Goal: Feedback & Contribution: Contribute content

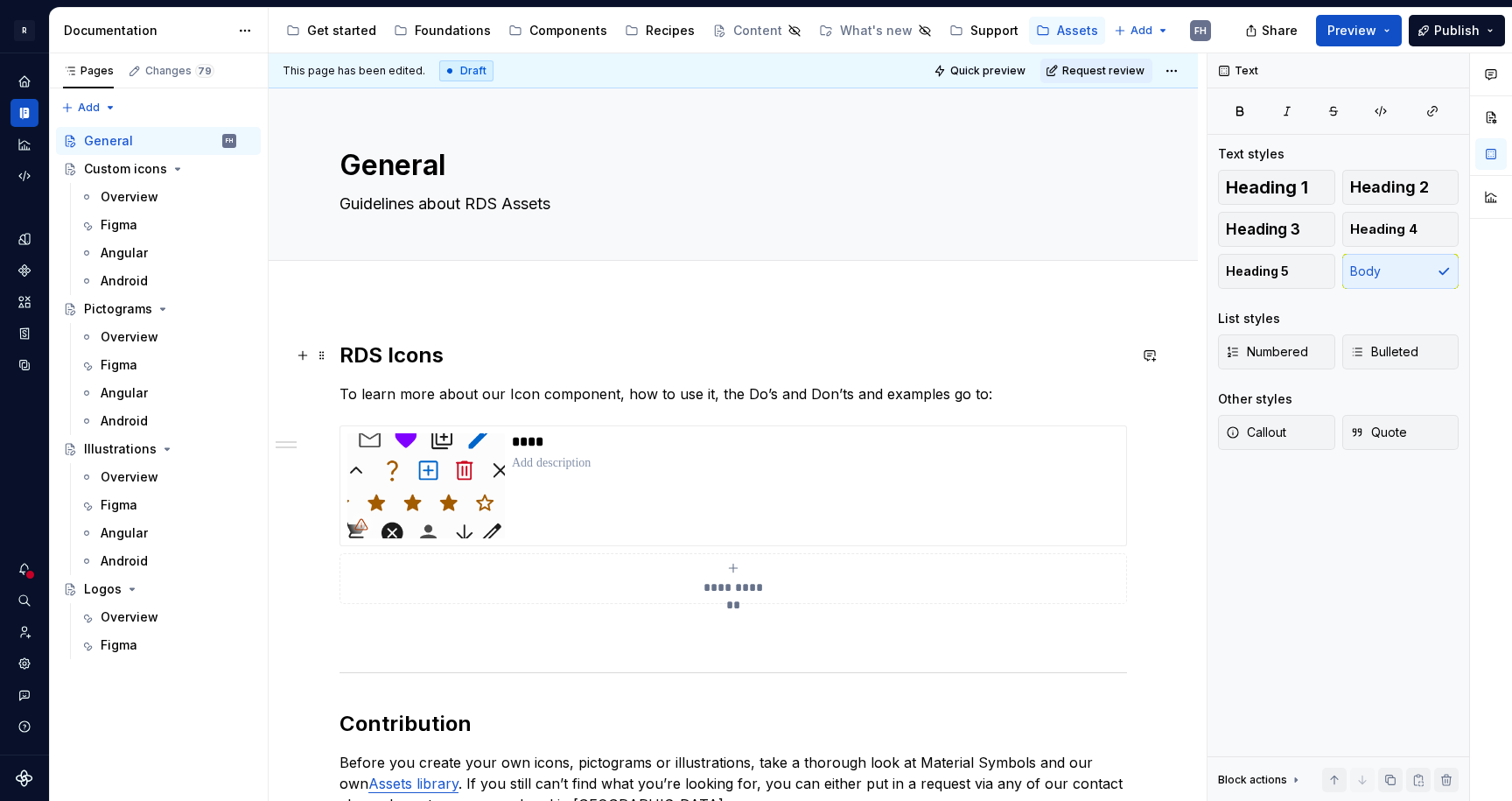
type textarea "*"
type textarea "Guidelines about RDS Assets"
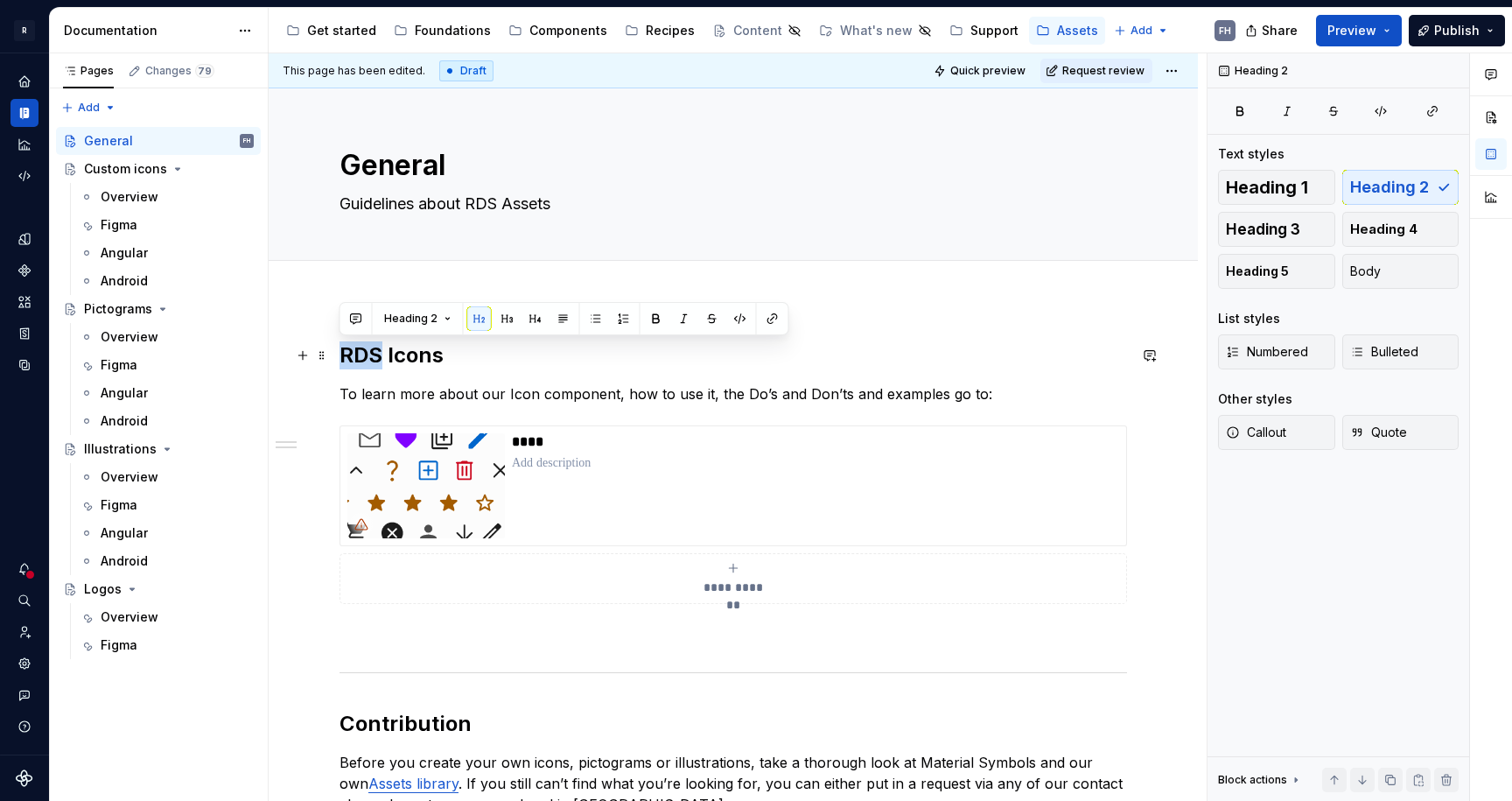
drag, startPoint x: 379, startPoint y: 353, endPoint x: 335, endPoint y: 352, distance: 44.0
click at [335, 352] on div "**********" at bounding box center [733, 713] width 929 height 830
click at [441, 352] on h2 "RDS Icons" at bounding box center [733, 355] width 788 height 28
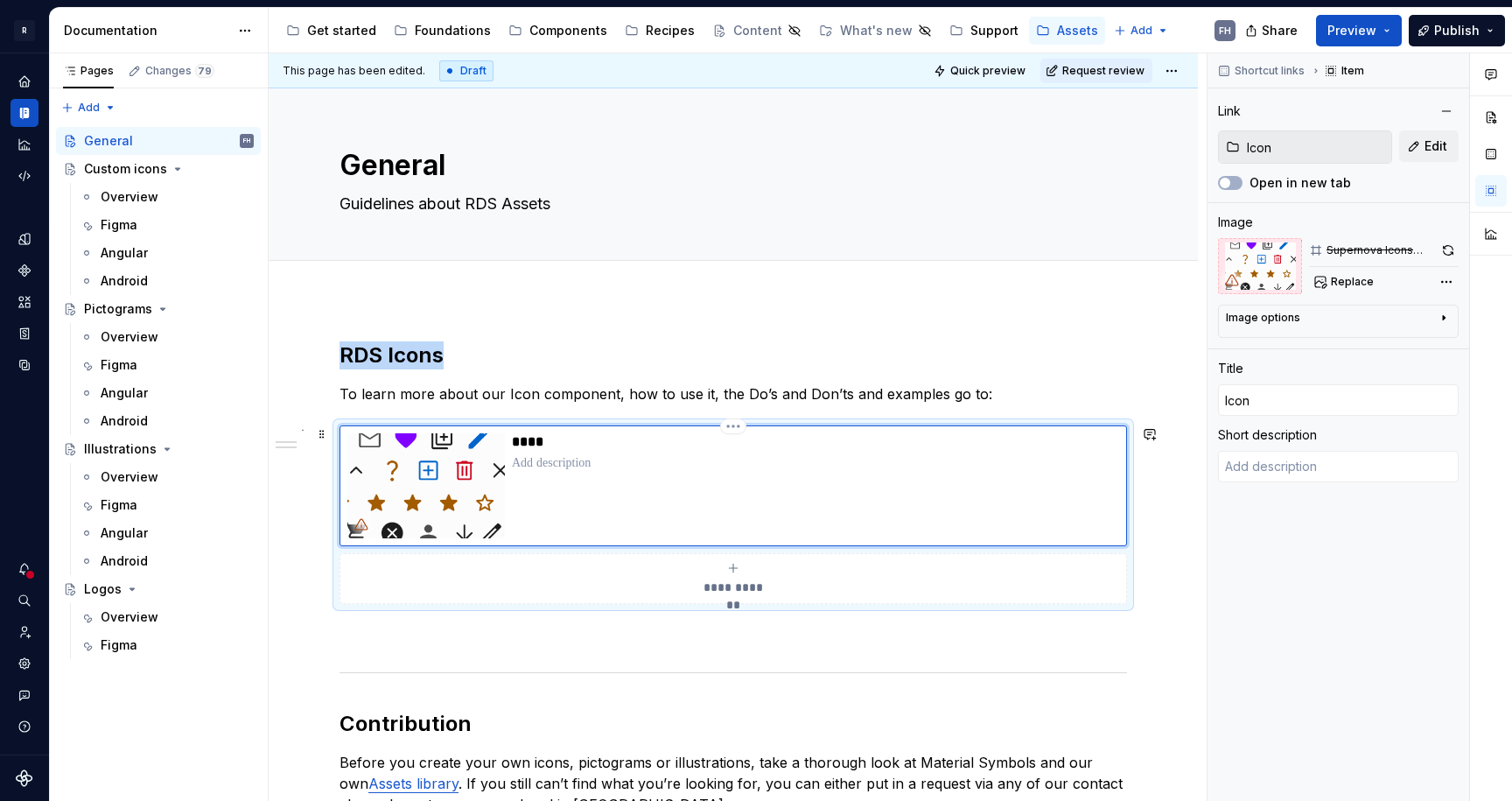
click at [630, 492] on div "****" at bounding box center [815, 485] width 607 height 105
click at [424, 359] on h2 "RDS Icons" at bounding box center [733, 355] width 788 height 28
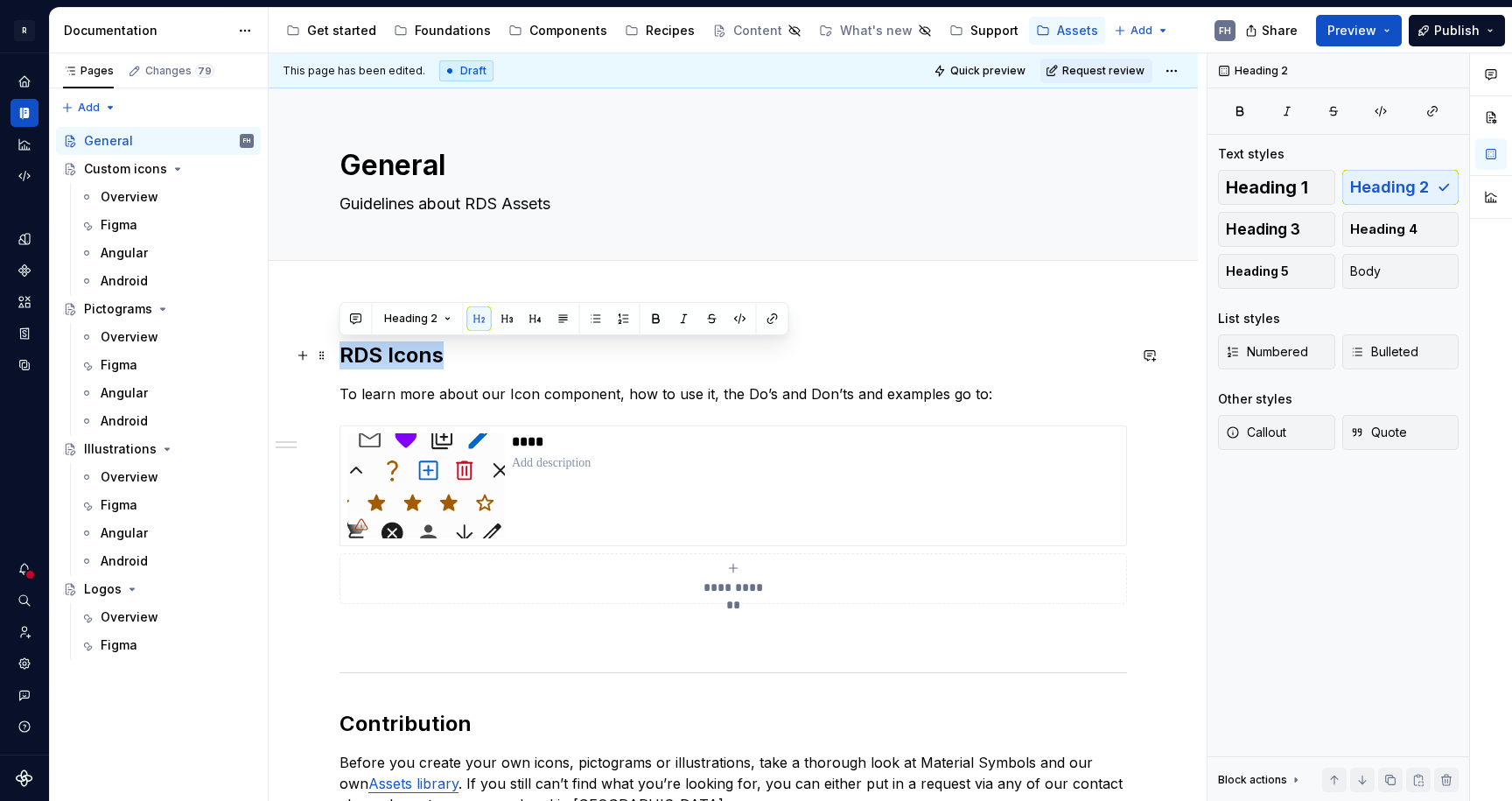
drag, startPoint x: 444, startPoint y: 356, endPoint x: 343, endPoint y: 352, distance: 101.1
click at [343, 352] on h2 "RDS Icons" at bounding box center [733, 355] width 788 height 28
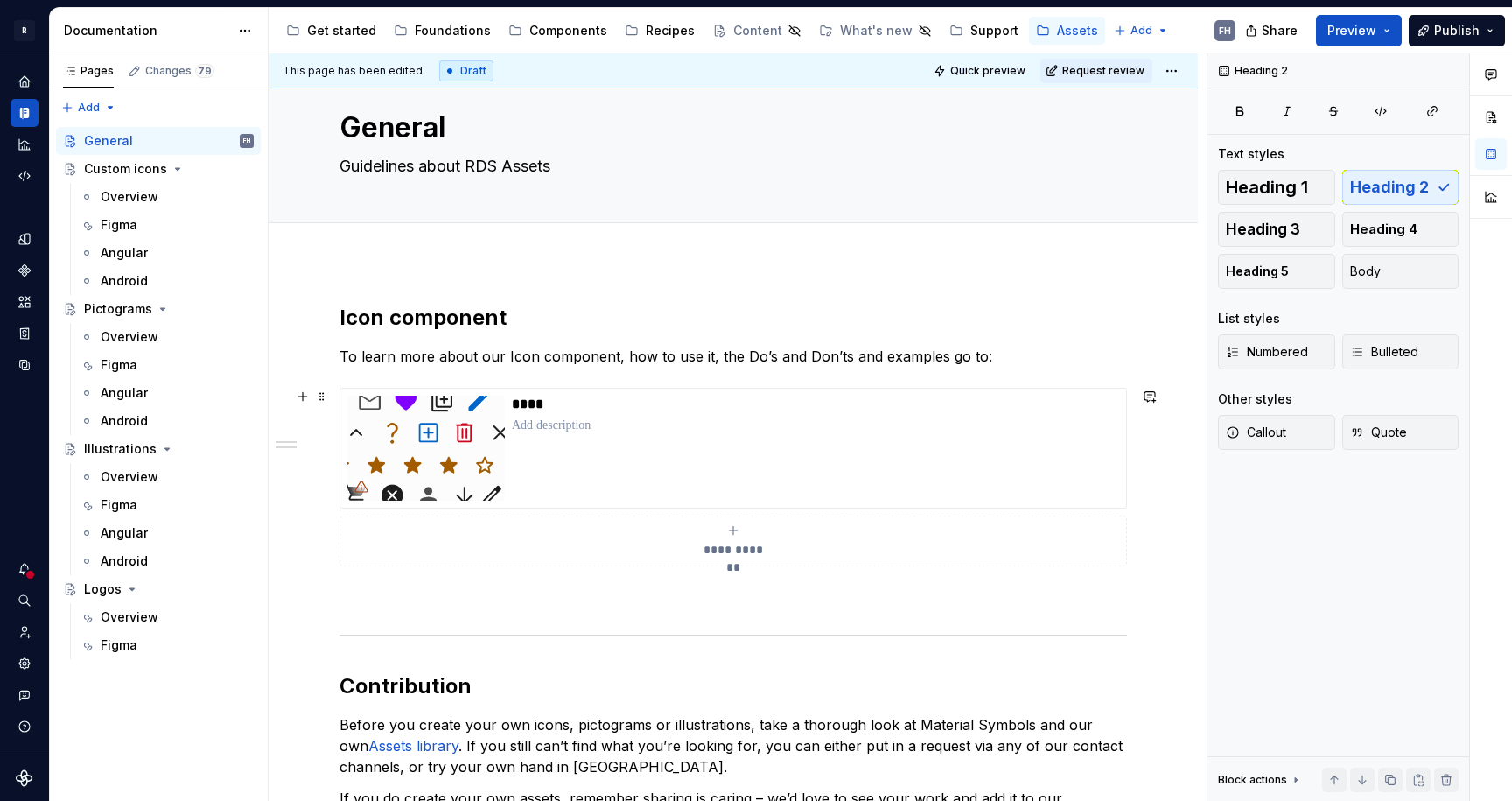
scroll to position [125, 0]
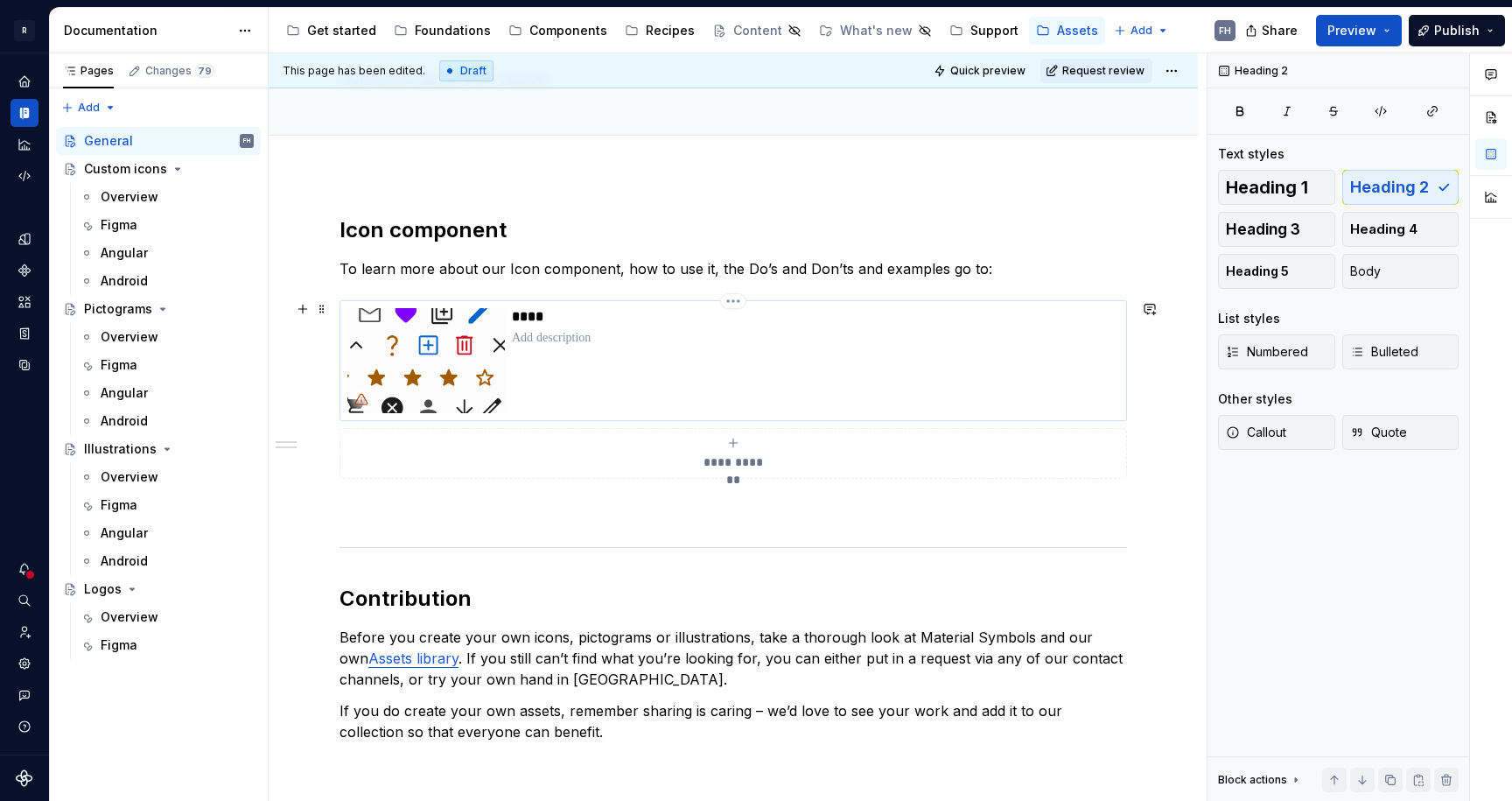
click at [558, 340] on p at bounding box center [815, 338] width 607 height 17
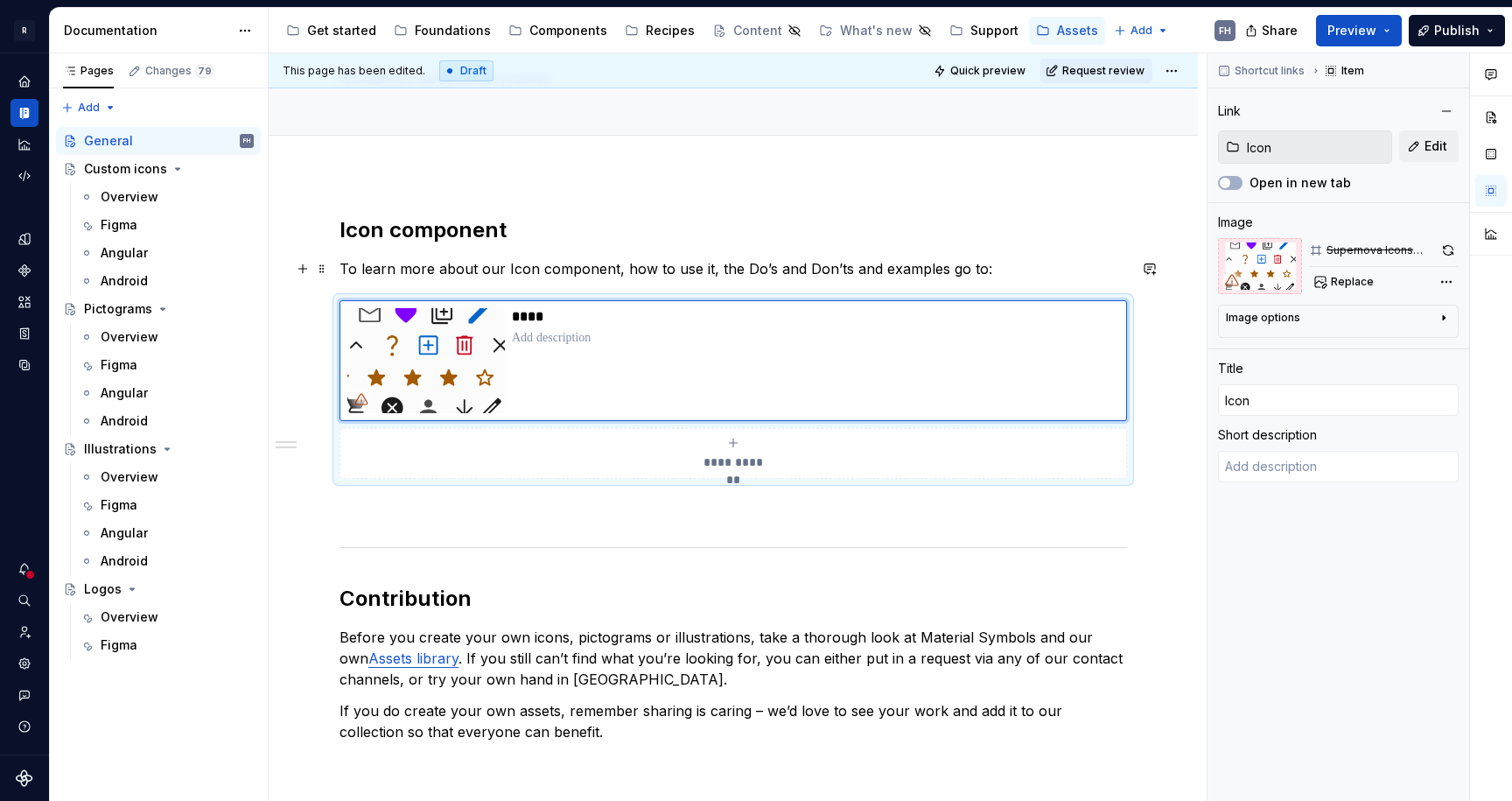
click at [626, 268] on p "To learn more about our Icon component, how to use it, the Do’s and Don’ts and …" at bounding box center [733, 268] width 788 height 21
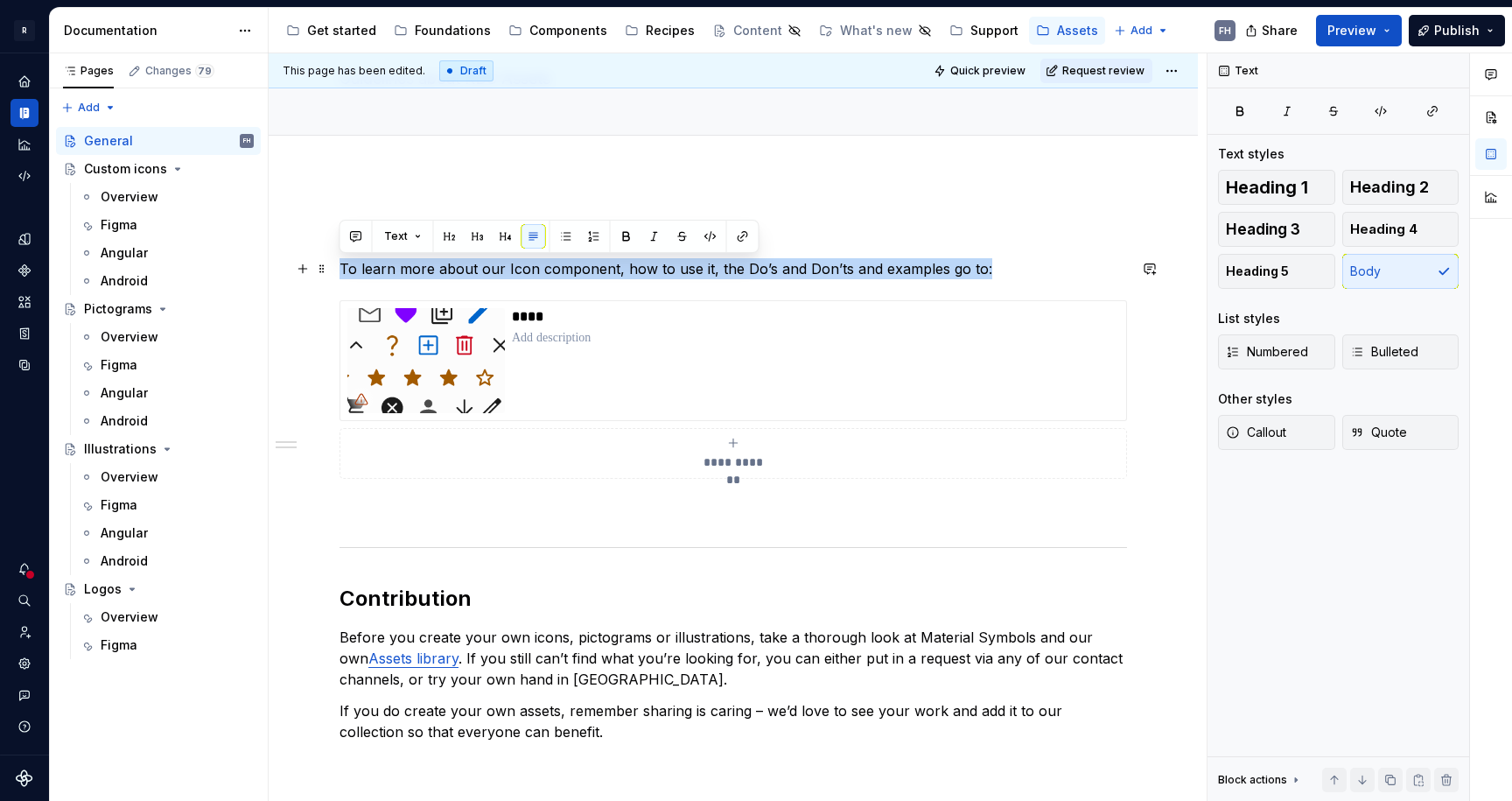
drag, startPoint x: 995, startPoint y: 268, endPoint x: 335, endPoint y: 270, distance: 660.0
click at [335, 270] on div "**********" at bounding box center [733, 588] width 929 height 830
click at [589, 347] on div "****" at bounding box center [815, 360] width 607 height 105
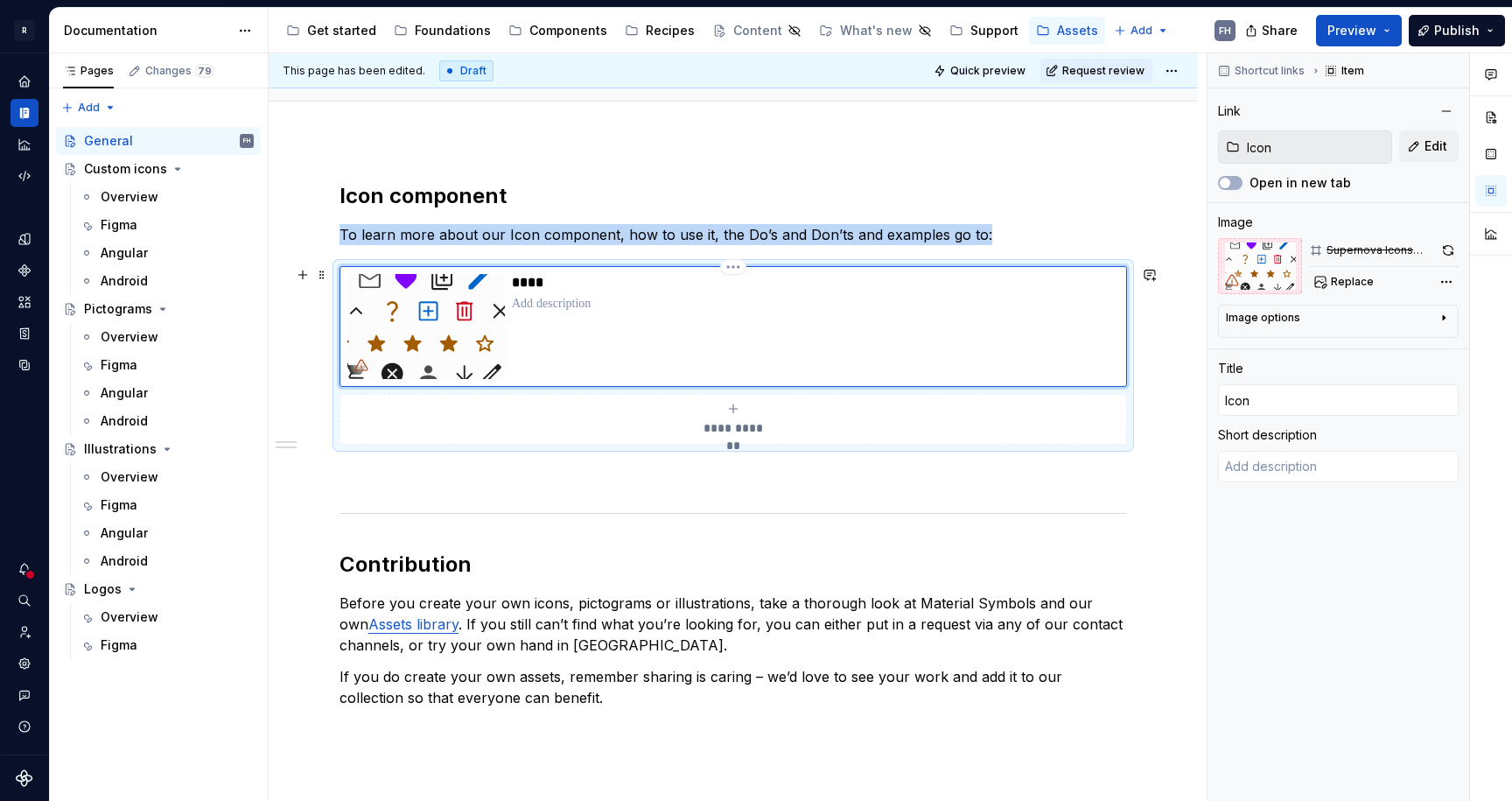
scroll to position [327, 0]
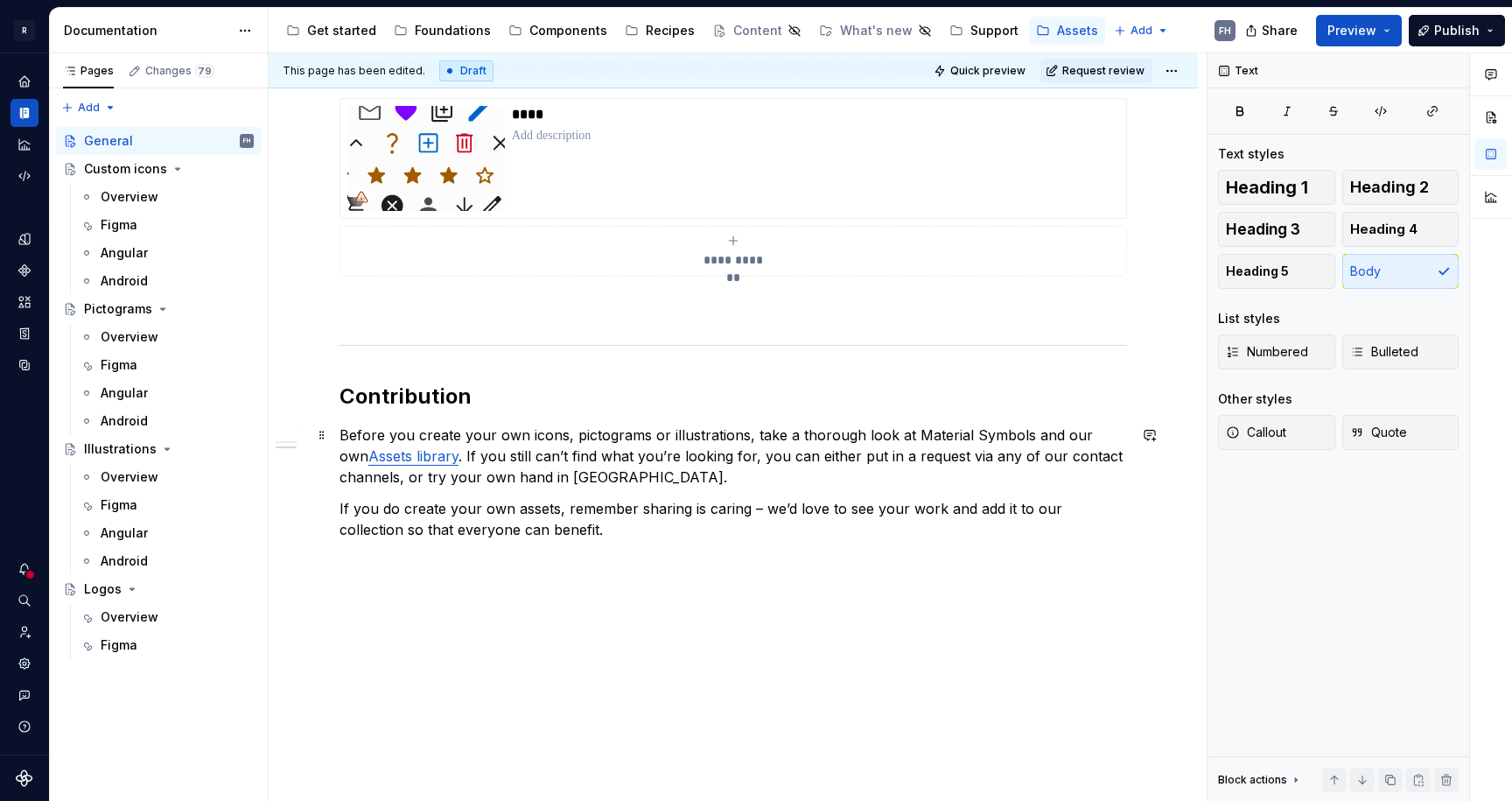
click at [570, 464] on p "Before you create your own icons, pictograms or illustrations, take a thorough …" at bounding box center [733, 456] width 788 height 63
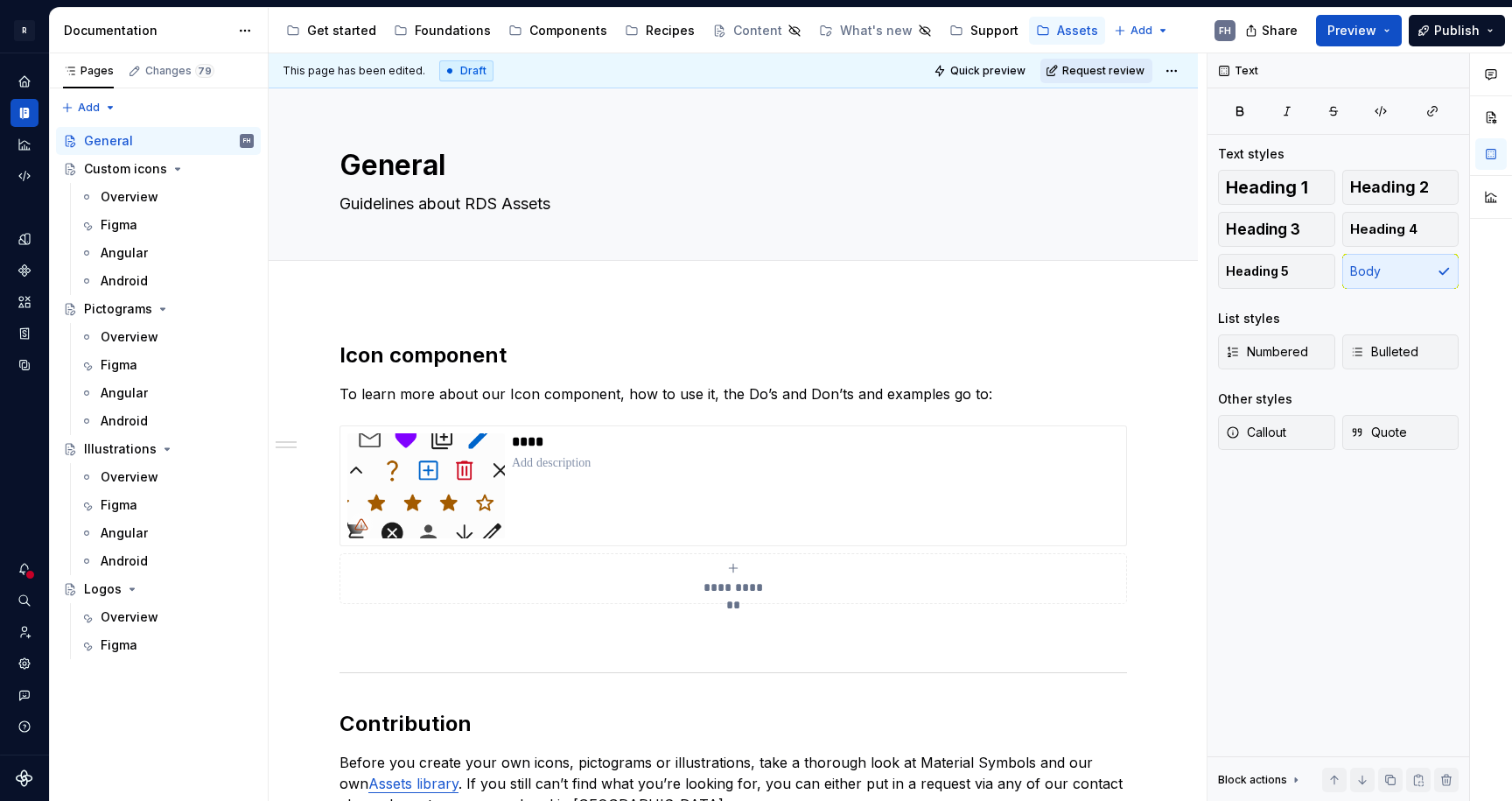
click at [1099, 72] on span "Request review" at bounding box center [1104, 70] width 83 height 14
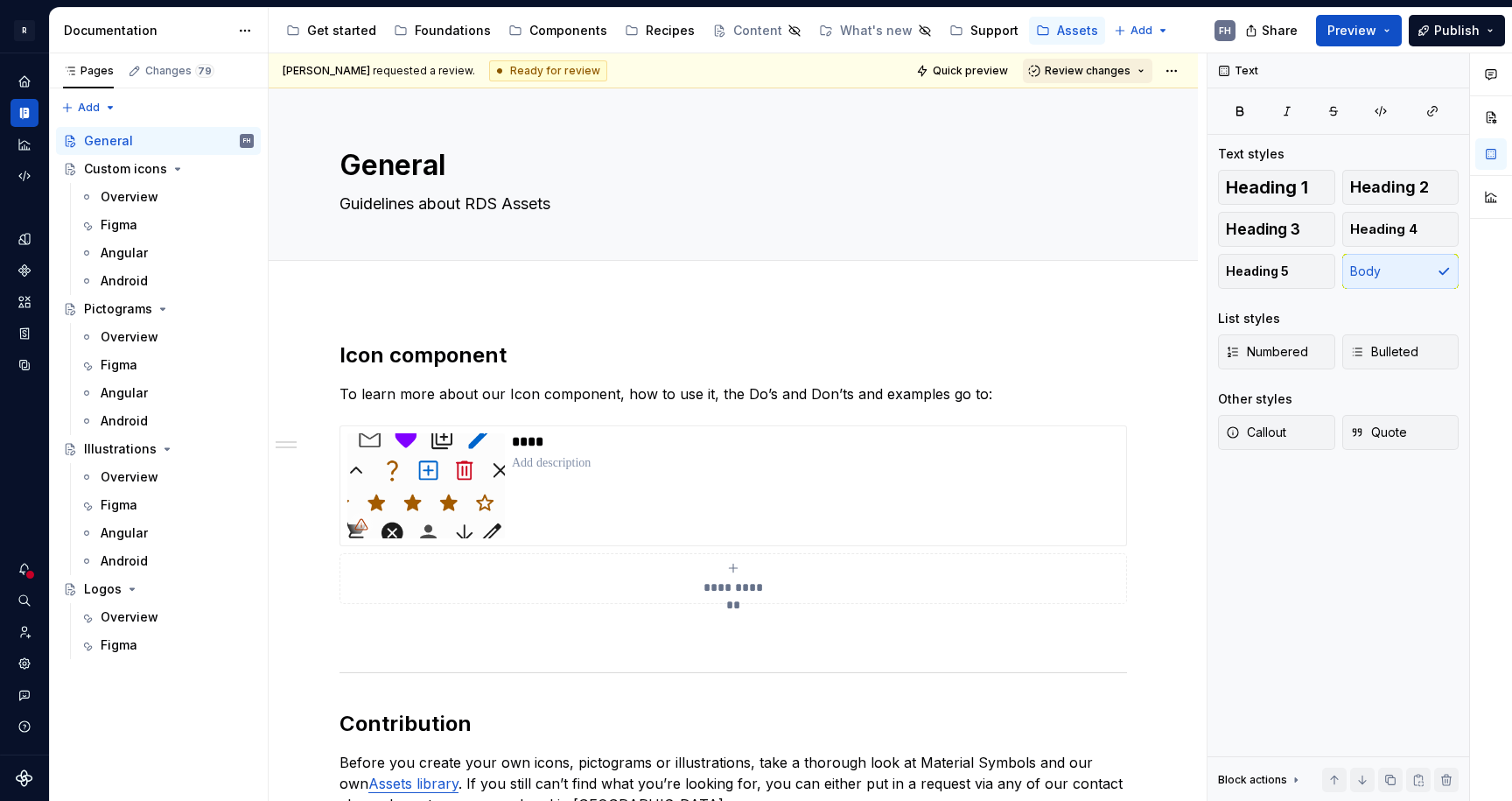
click at [1097, 66] on span "Review changes" at bounding box center [1087, 70] width 86 height 14
click at [1094, 108] on div "Approve" at bounding box center [1135, 105] width 153 height 17
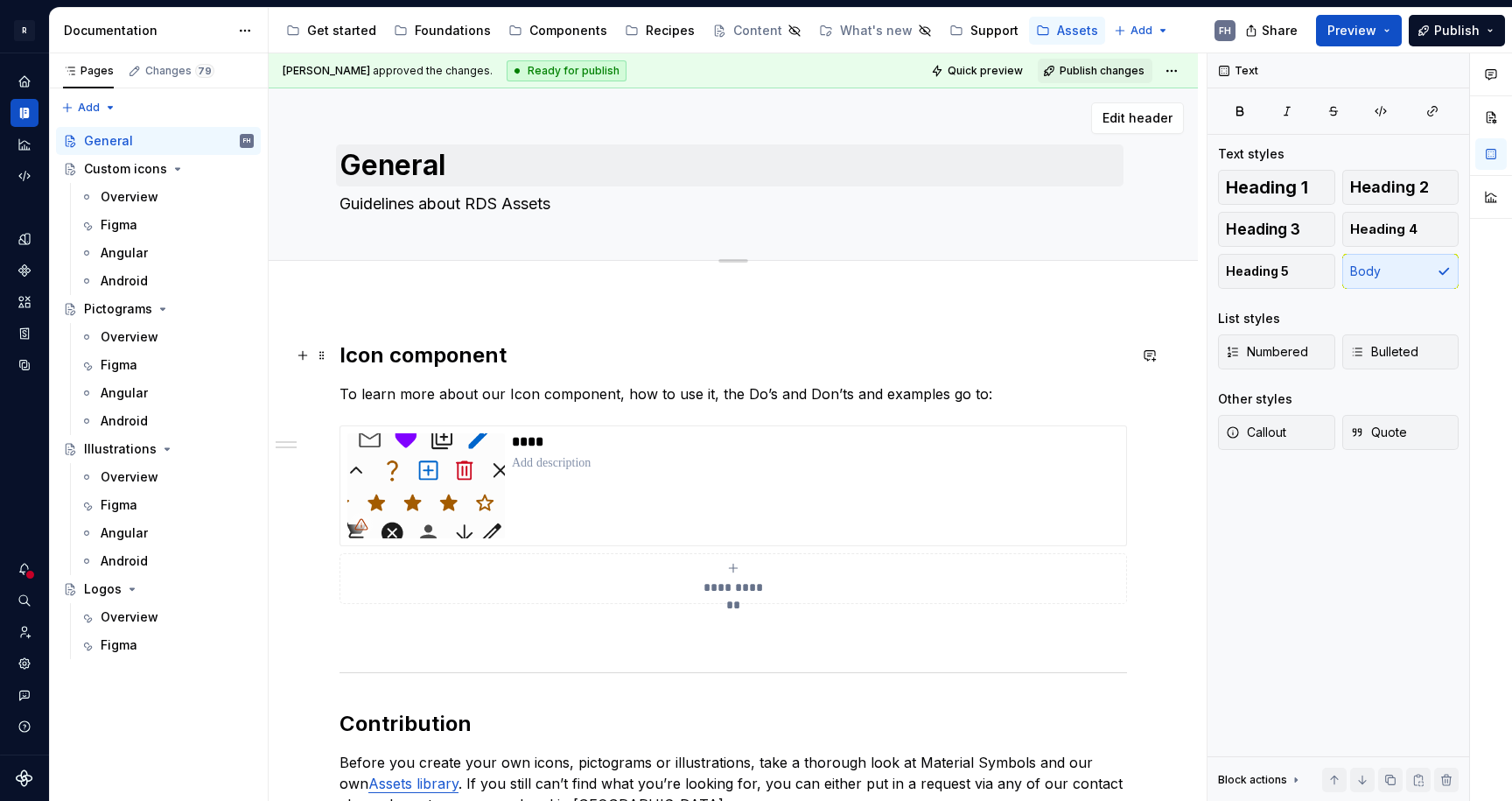
type textarea "*"
click at [526, 204] on textarea "Guidelines about RDS Assets" at bounding box center [729, 203] width 788 height 28
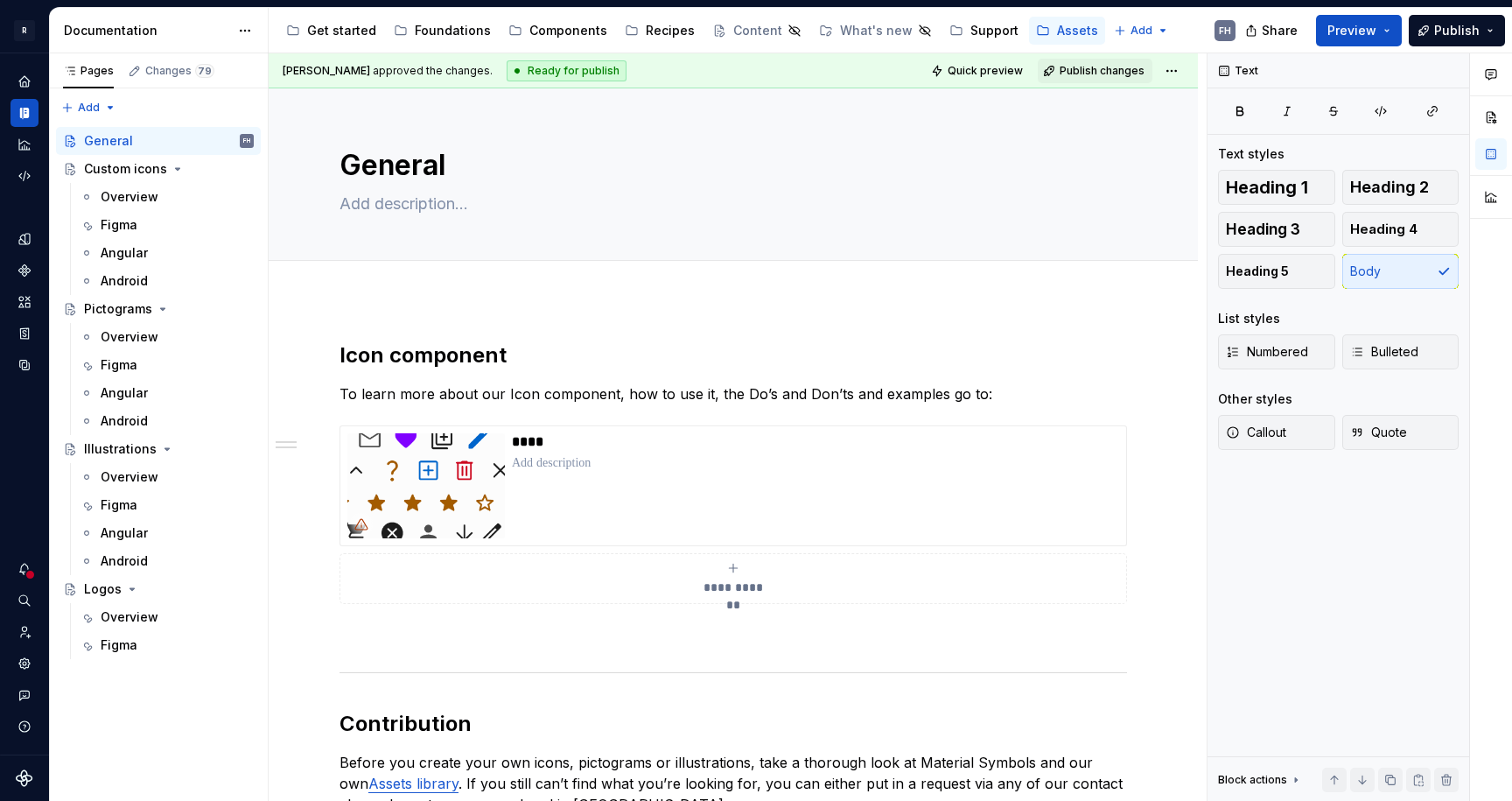
type textarea "*"
click at [714, 395] on p "To learn more about our Icon component, how to use it, the Do’s and Don’ts and …" at bounding box center [733, 394] width 788 height 21
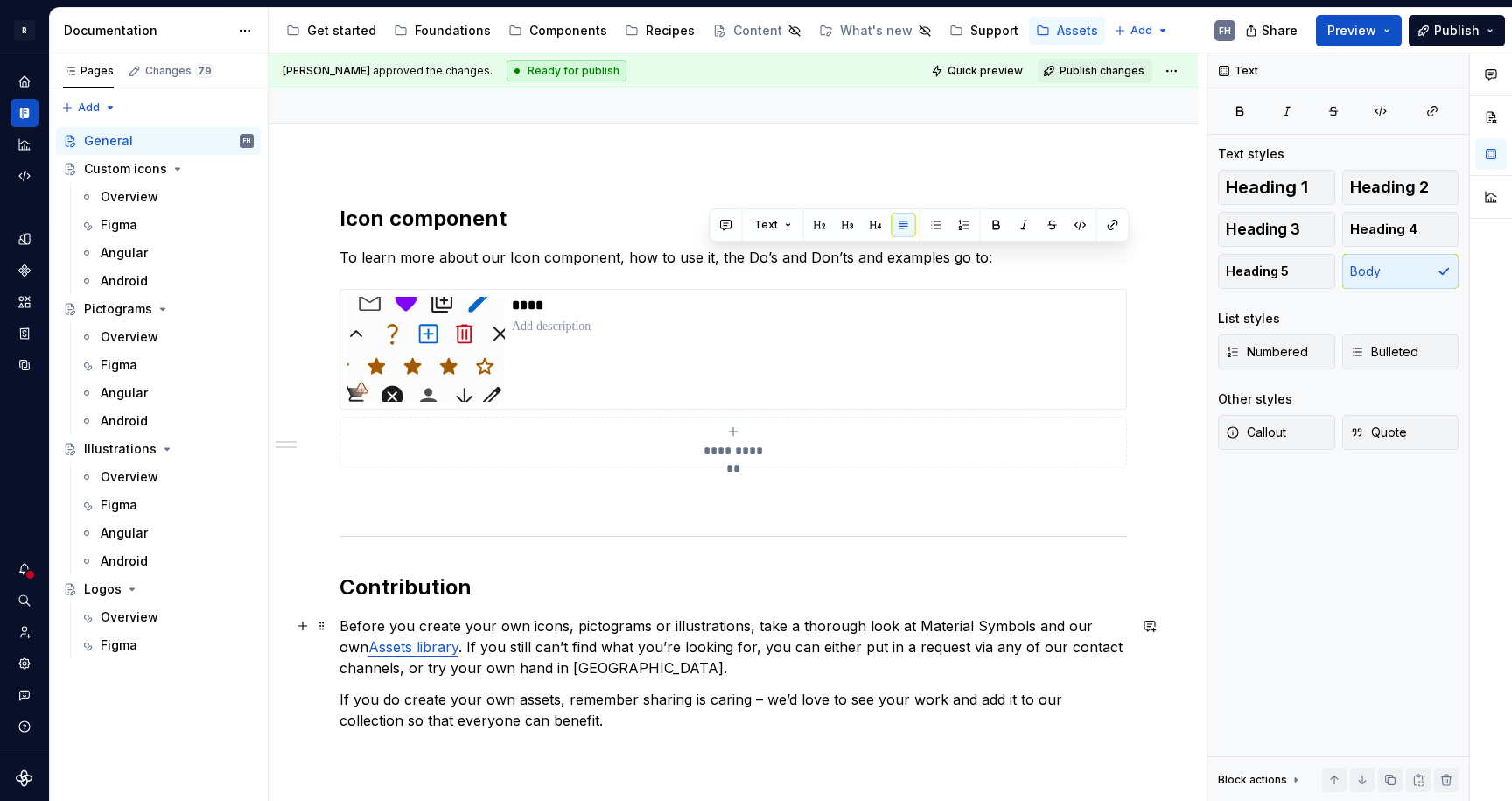
click at [576, 646] on p "Before you create your own icons, pictograms or illustrations, take a thorough …" at bounding box center [733, 647] width 788 height 63
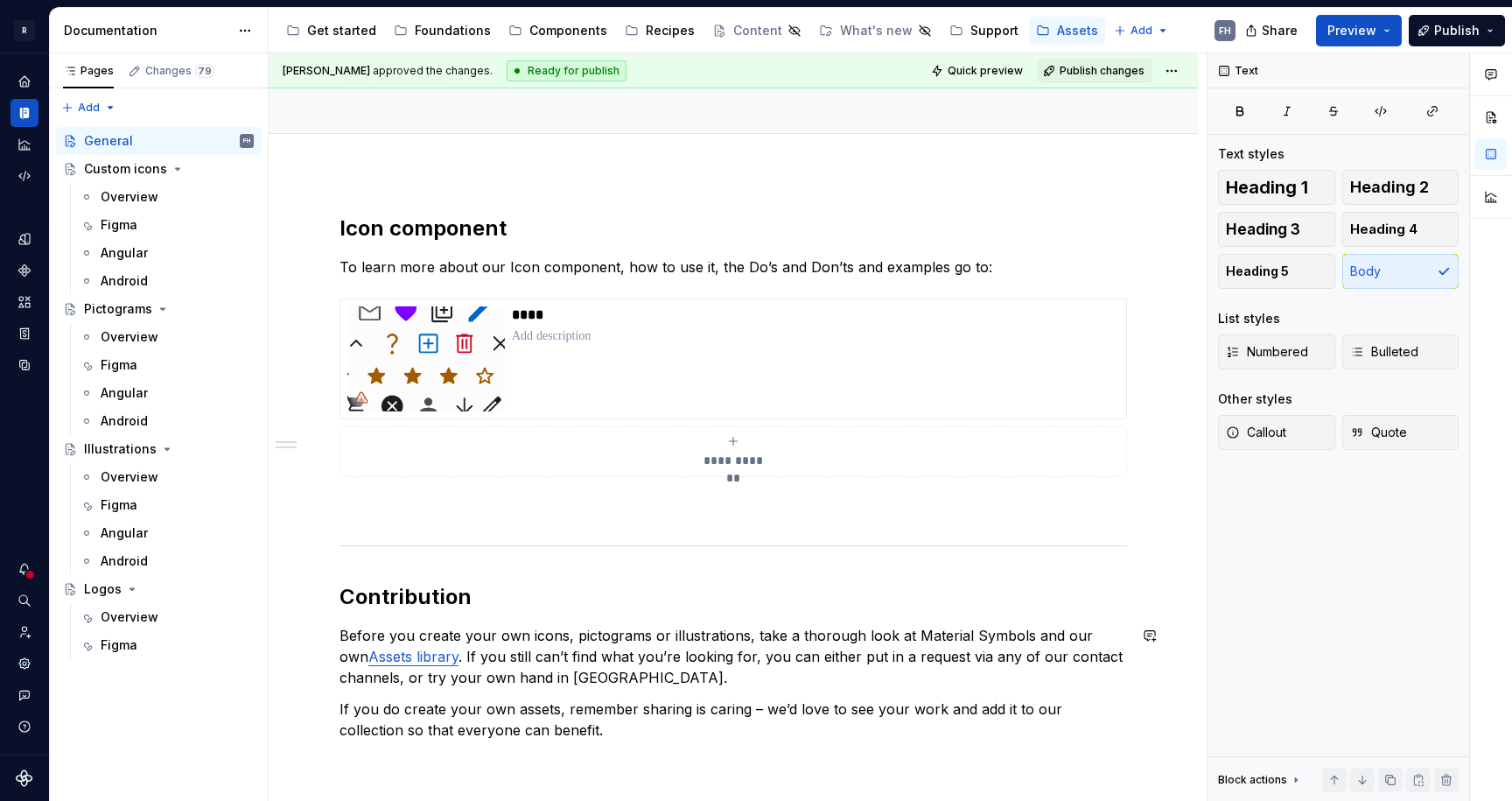
scroll to position [0, 0]
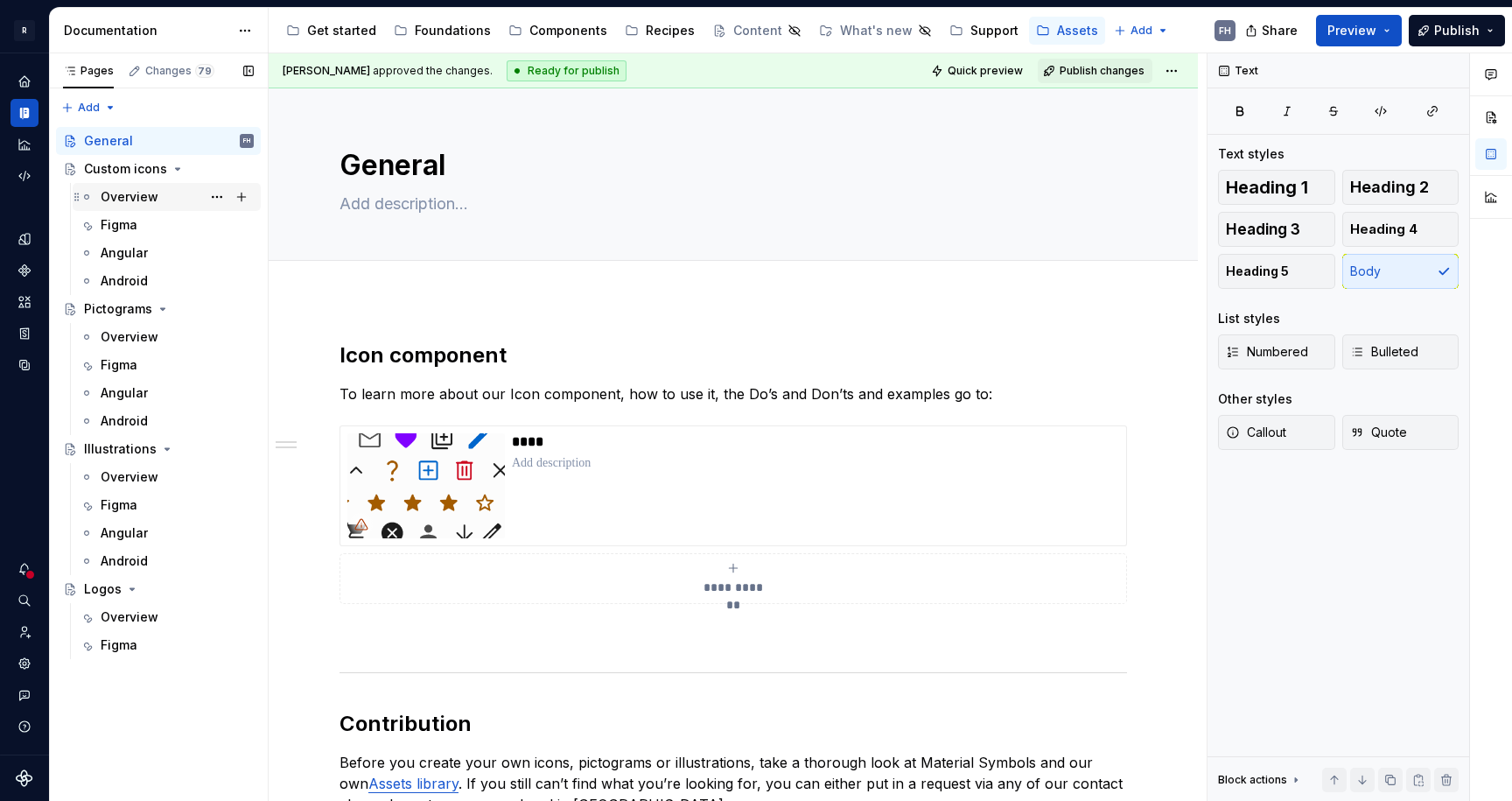
click at [133, 192] on div "Overview" at bounding box center [130, 197] width 58 height 17
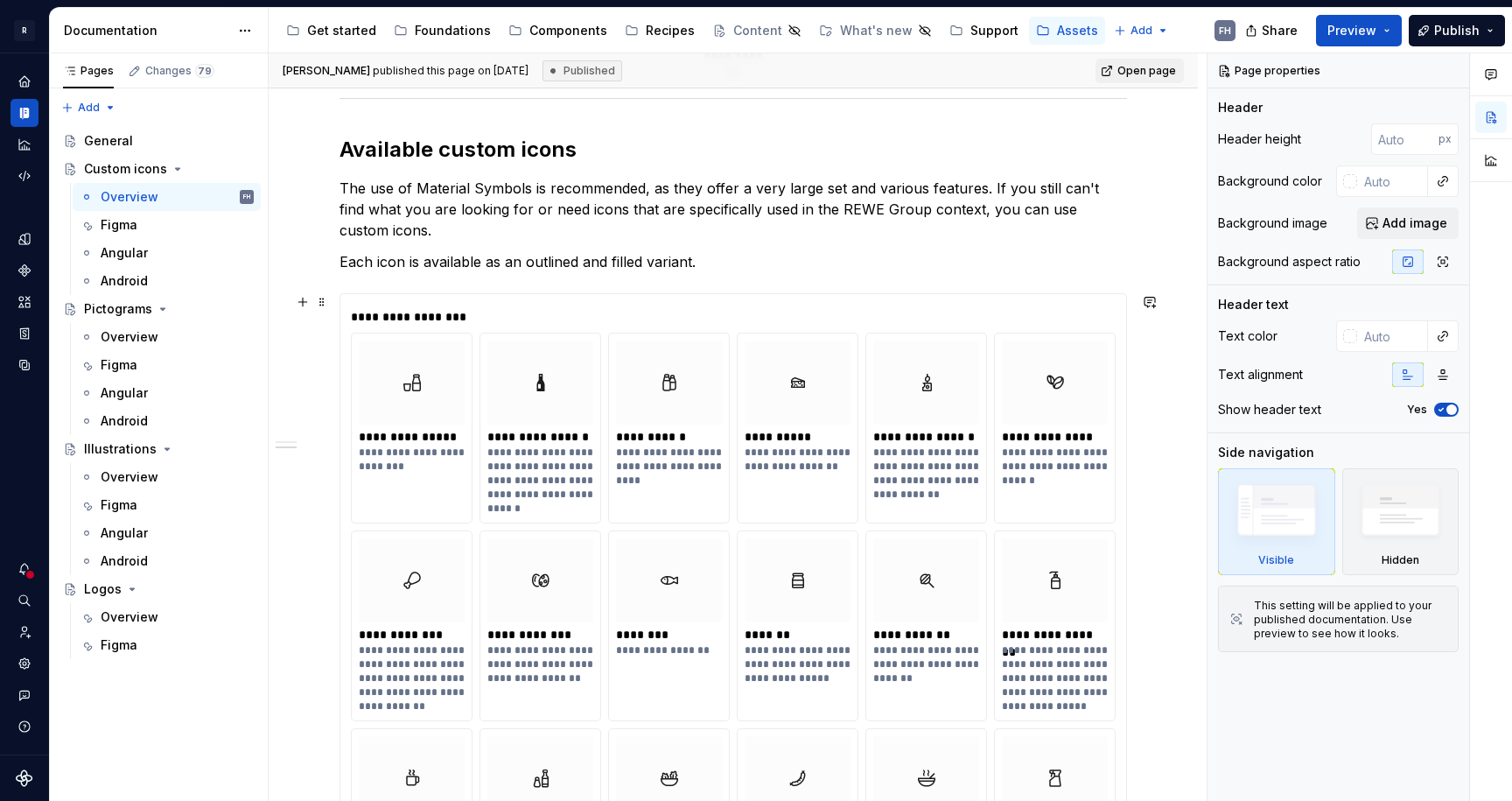
scroll to position [347, 0]
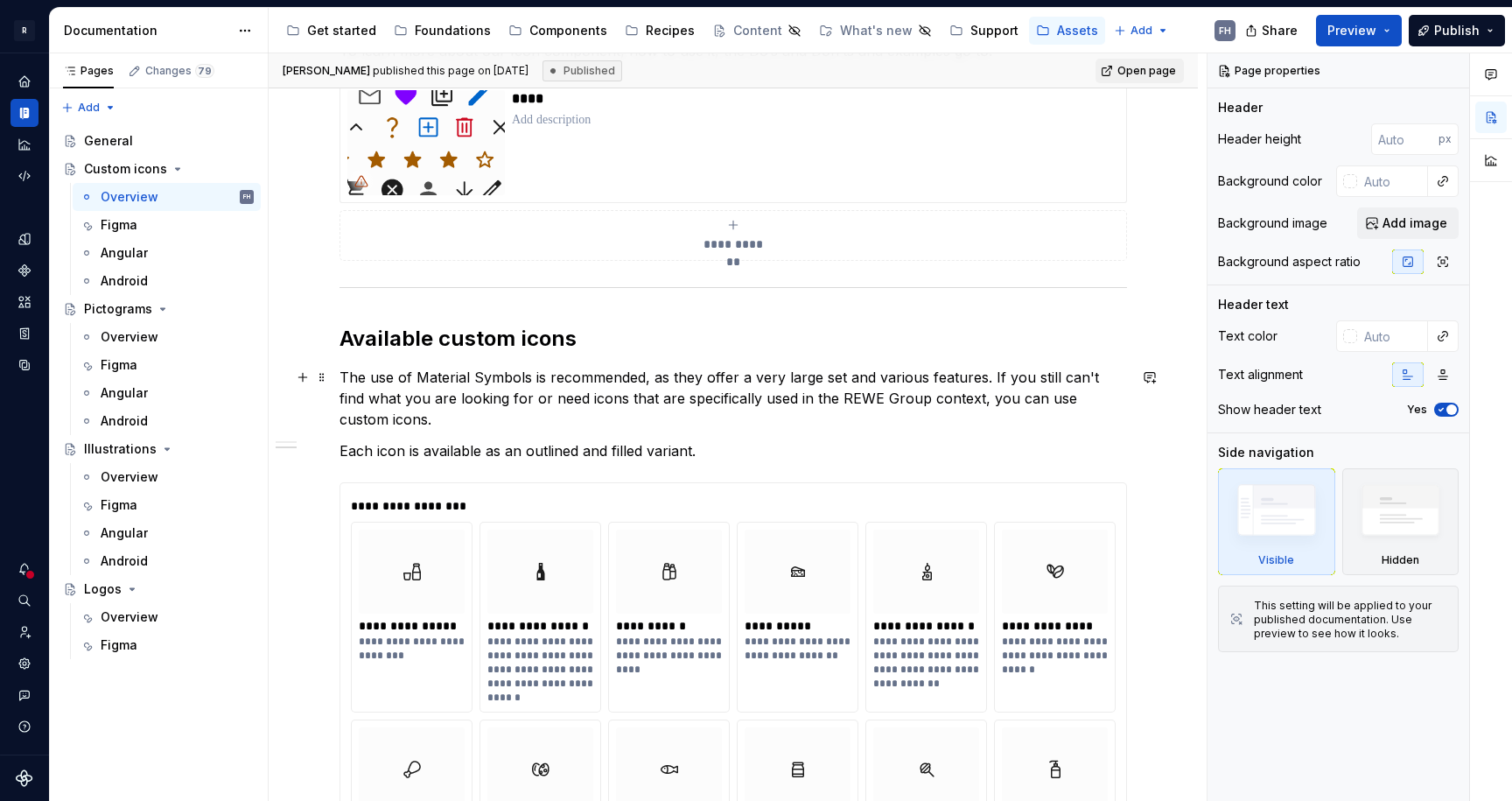
type textarea "*"
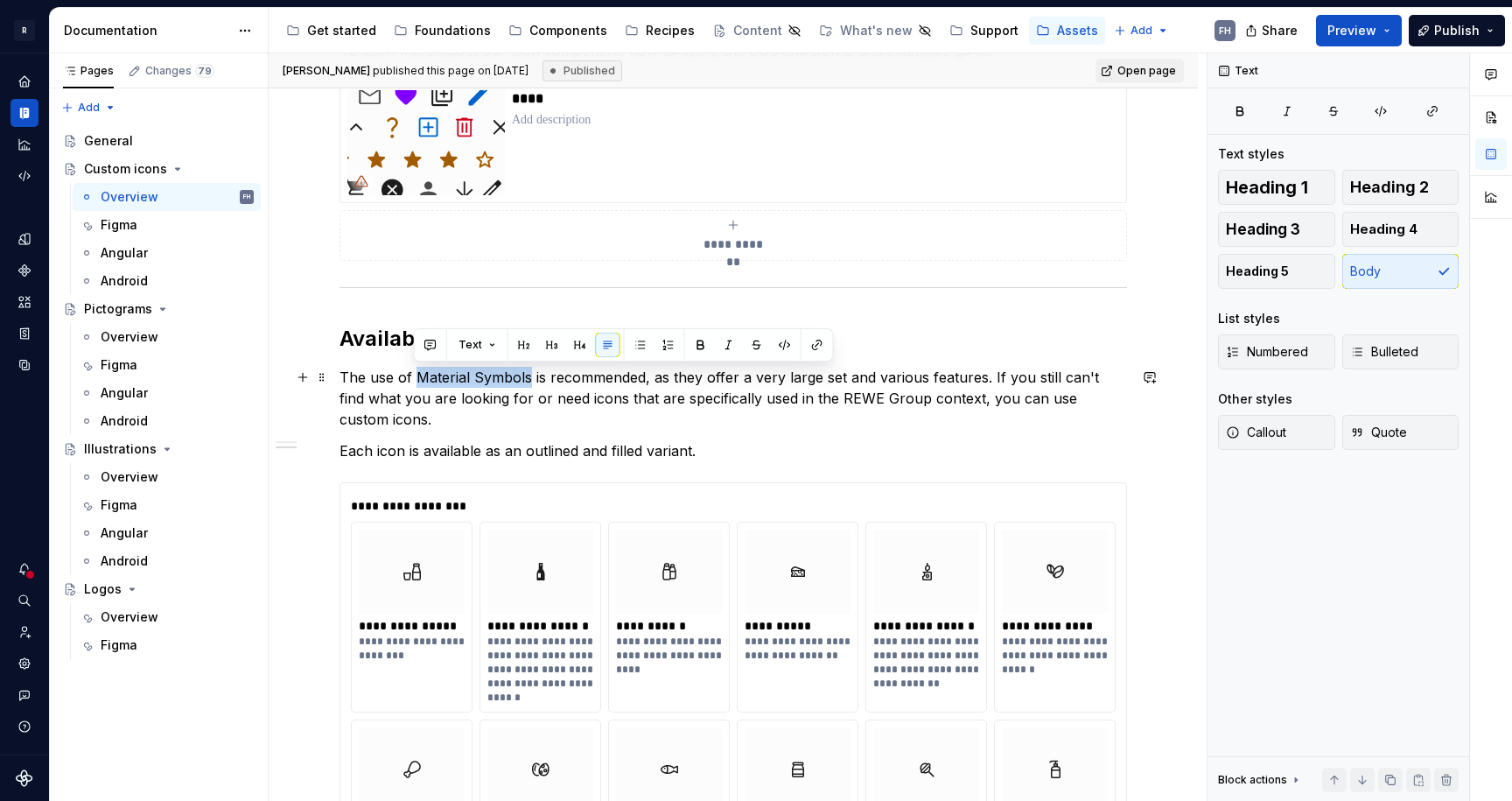
drag, startPoint x: 414, startPoint y: 377, endPoint x: 550, endPoint y: 376, distance: 136.0
click at [529, 381] on p "The use of Material Symbols is recommended, as they offer a very large set and …" at bounding box center [733, 398] width 788 height 63
click at [823, 350] on button "button" at bounding box center [817, 344] width 24 height 24
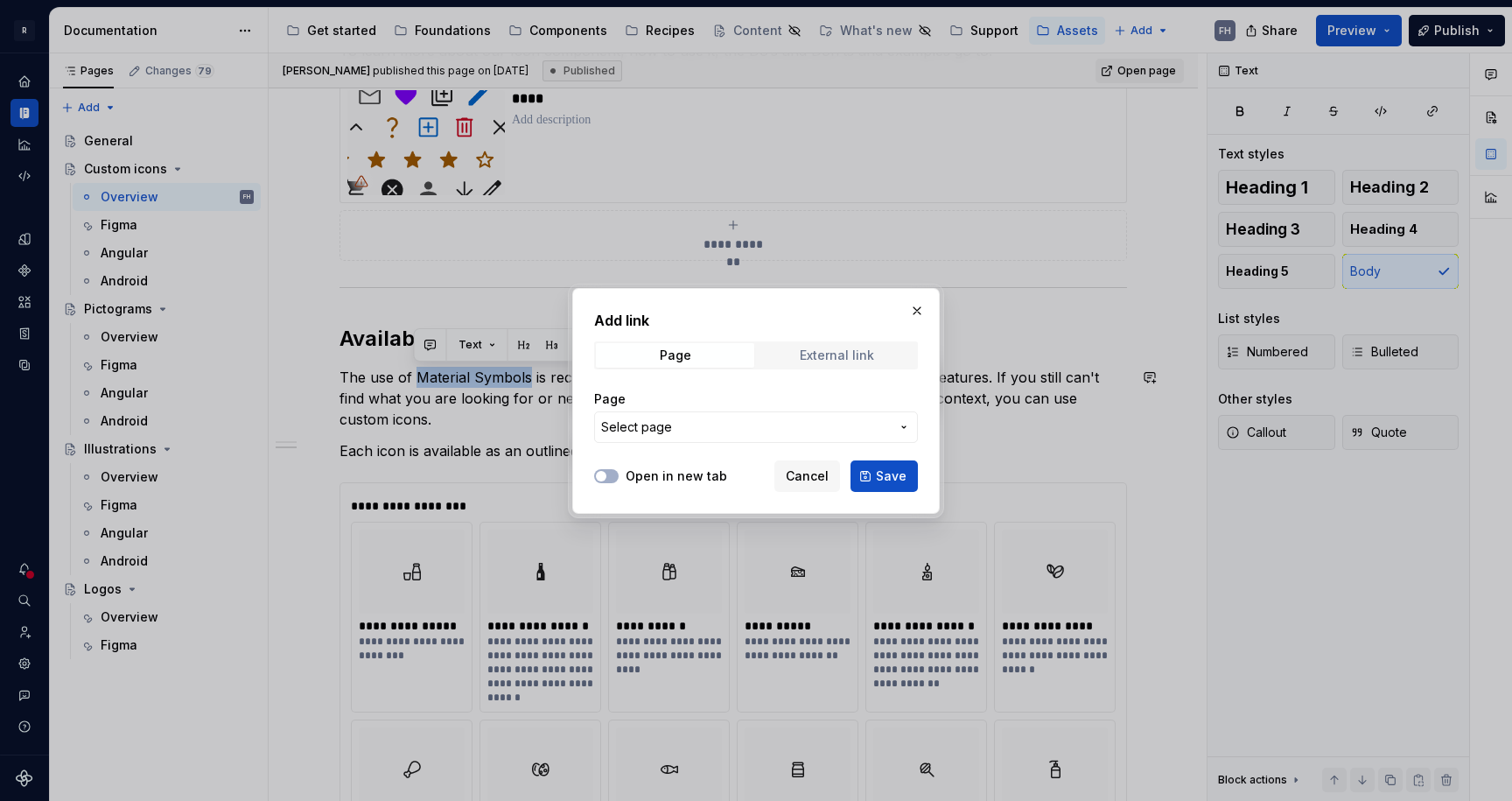
click at [833, 359] on div "External link" at bounding box center [837, 355] width 74 height 14
type textarea "*"
click at [643, 480] on label "Open in new tab" at bounding box center [677, 476] width 102 height 17
click at [618, 480] on button "Open in new tab" at bounding box center [606, 476] width 24 height 14
click at [675, 424] on input "URL" at bounding box center [756, 427] width 324 height 32
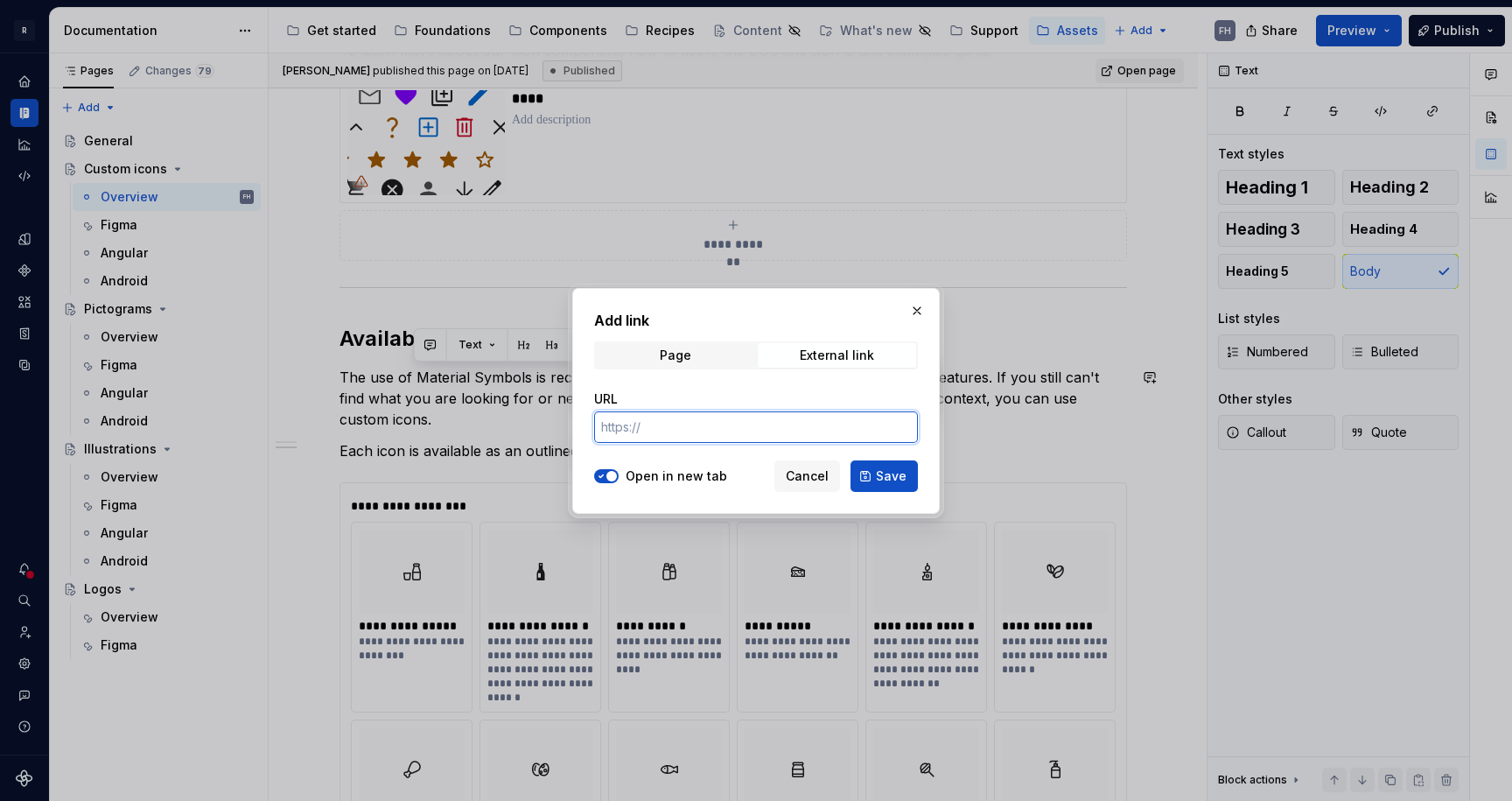
paste input "https://fonts.google.com/icons"
type input "https://fonts.google.com/icons"
drag, startPoint x: 905, startPoint y: 478, endPoint x: 896, endPoint y: 469, distance: 12.7
click at [905, 478] on span "Save" at bounding box center [892, 476] width 31 height 17
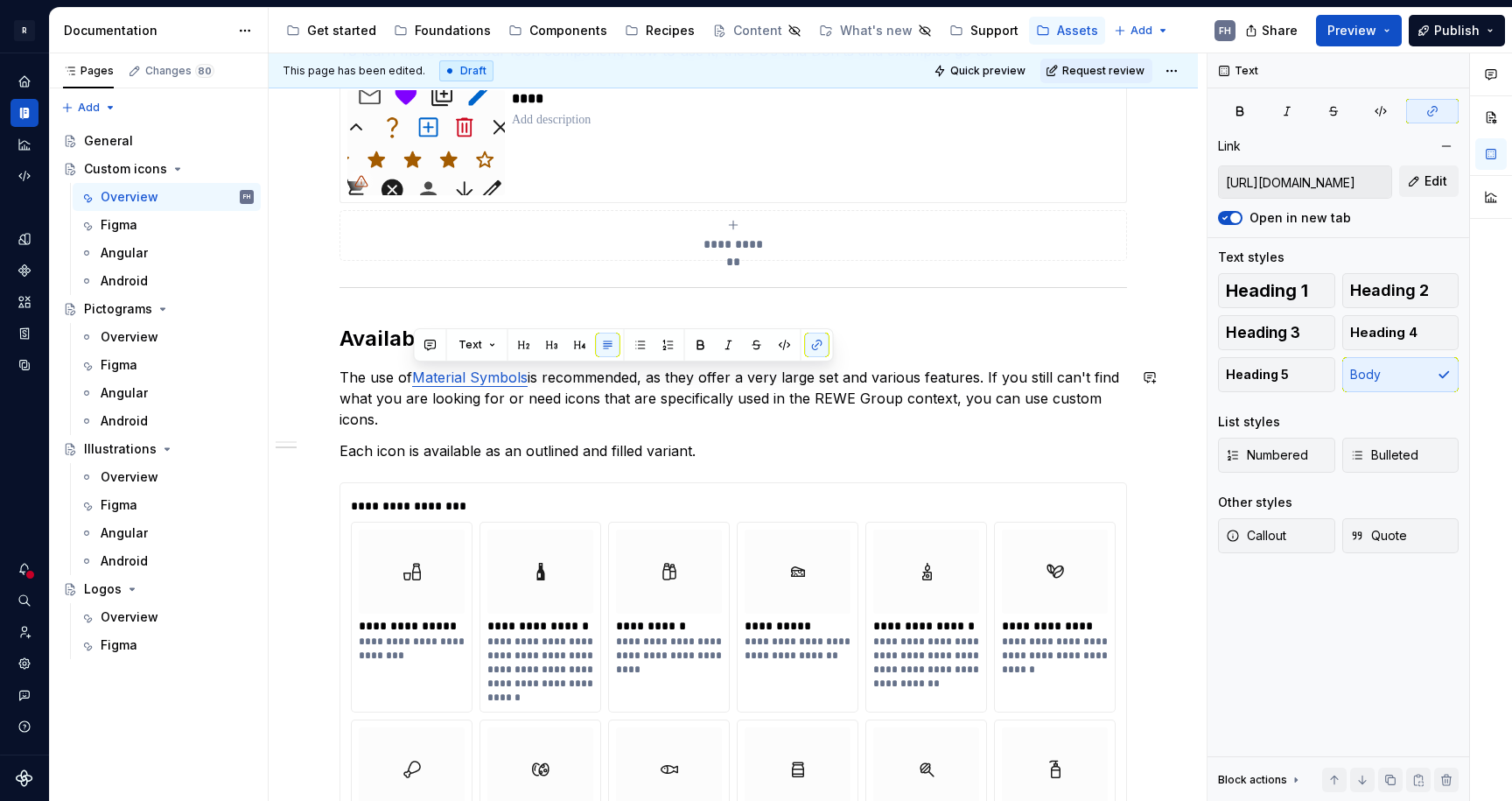
type textarea "*"
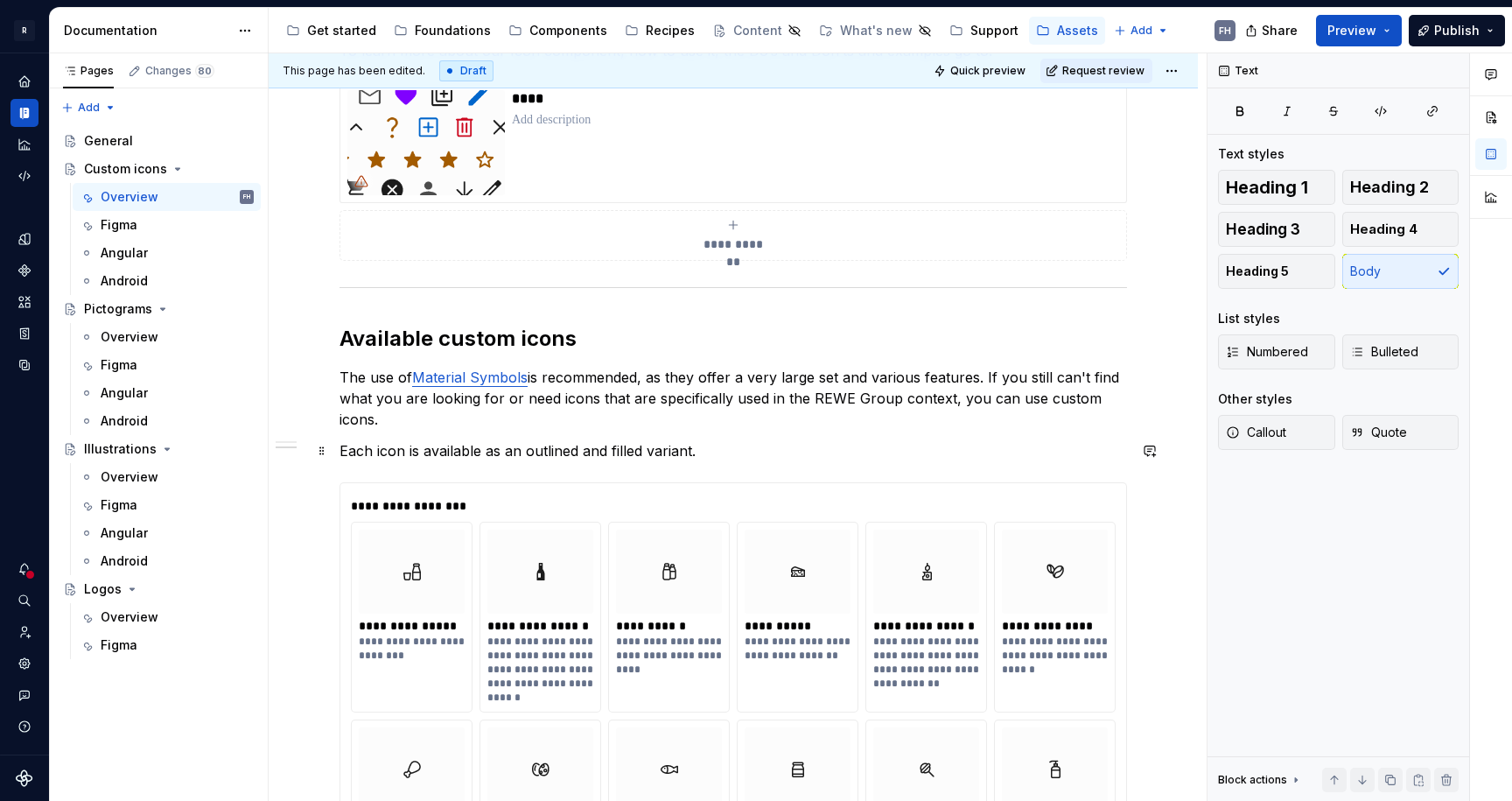
drag, startPoint x: 707, startPoint y: 452, endPoint x: 731, endPoint y: 453, distance: 24.0
click at [706, 452] on p "Each icon is available as an outlined and filled variant." at bounding box center [733, 451] width 788 height 21
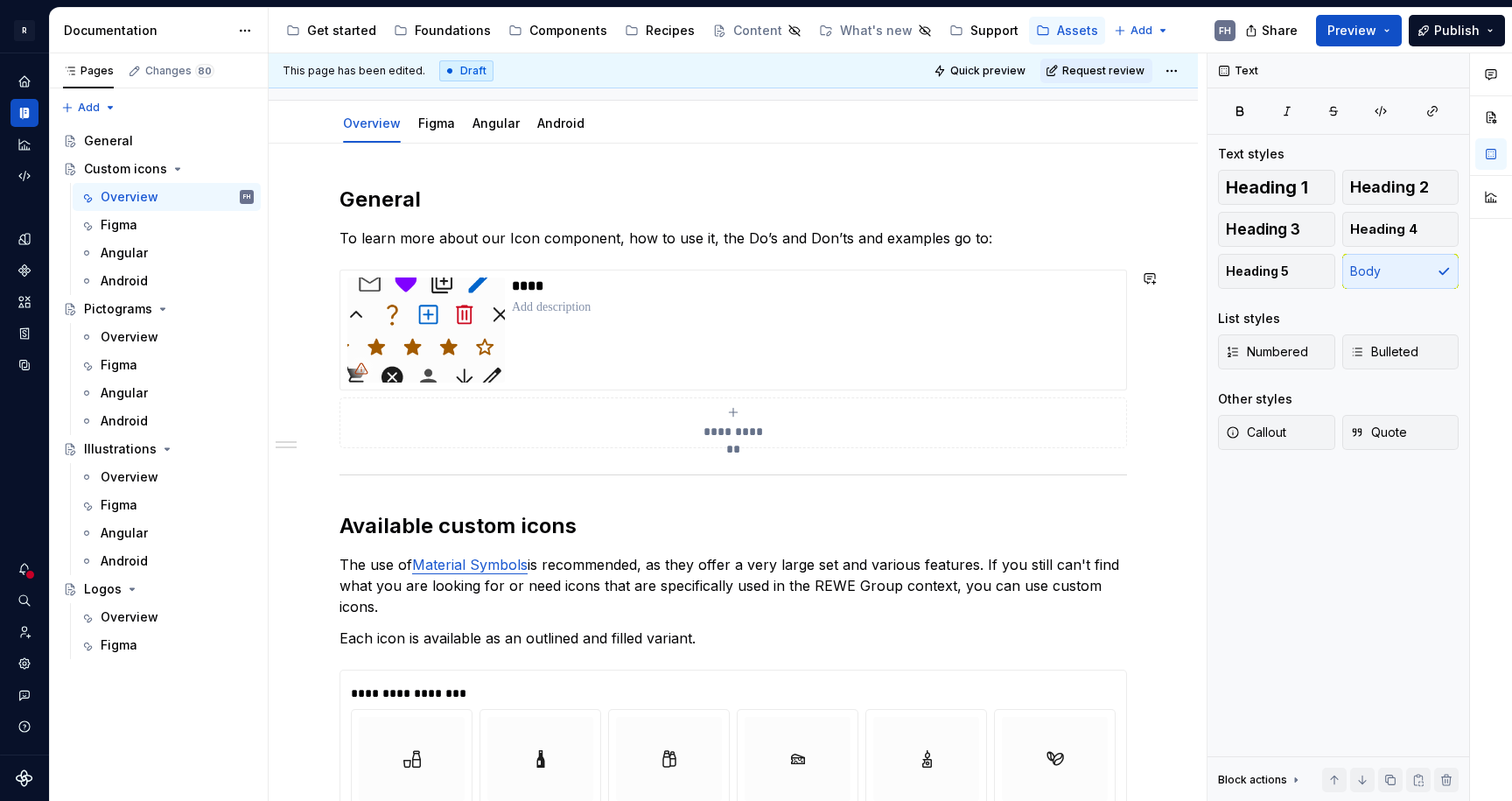
scroll to position [522, 0]
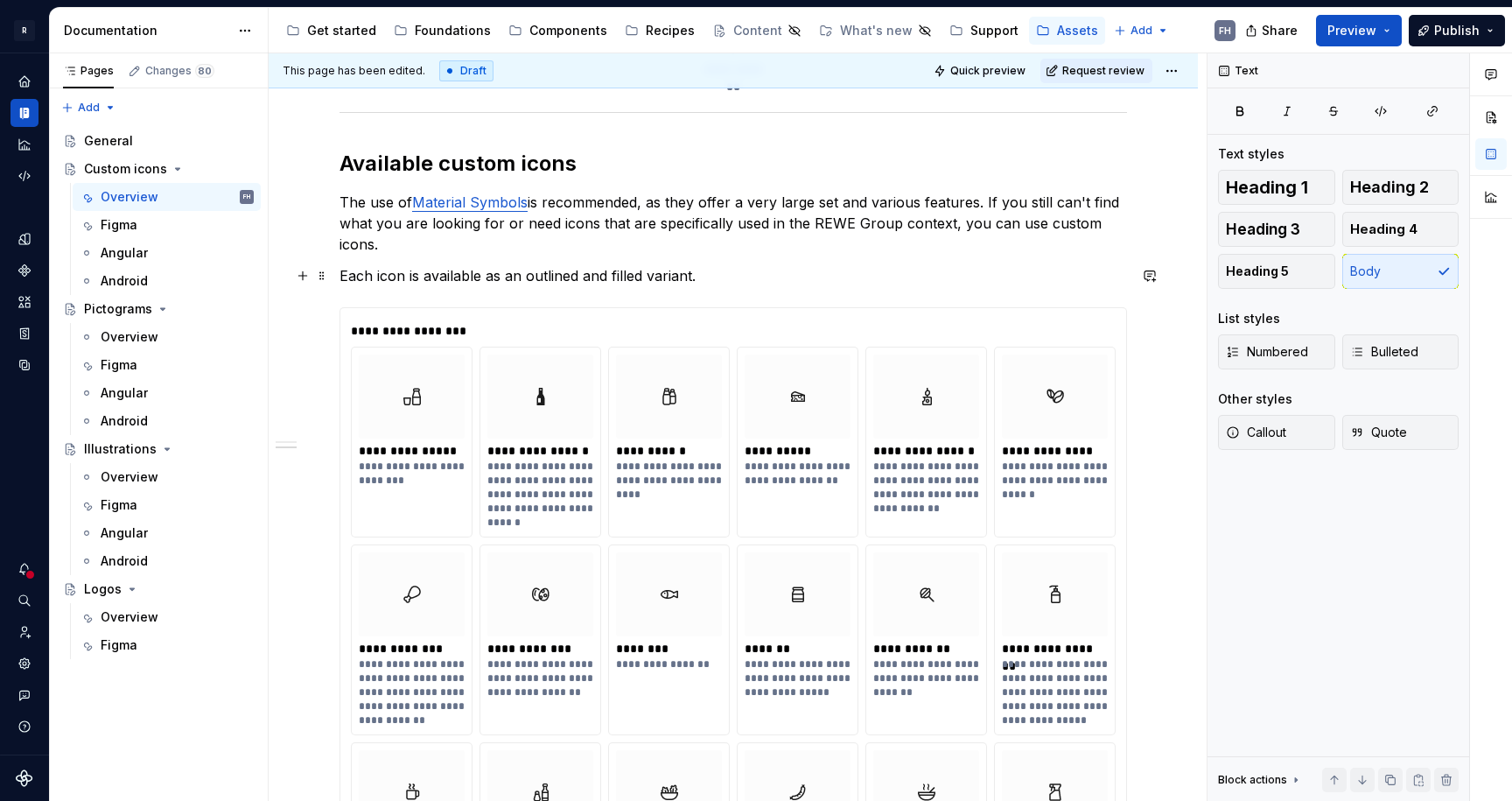
click at [455, 274] on p "Each icon is available as an outlined and filled variant." at bounding box center [733, 276] width 788 height 21
click at [743, 275] on p "Each icon is available as an outlined and filled variant." at bounding box center [733, 276] width 788 height 21
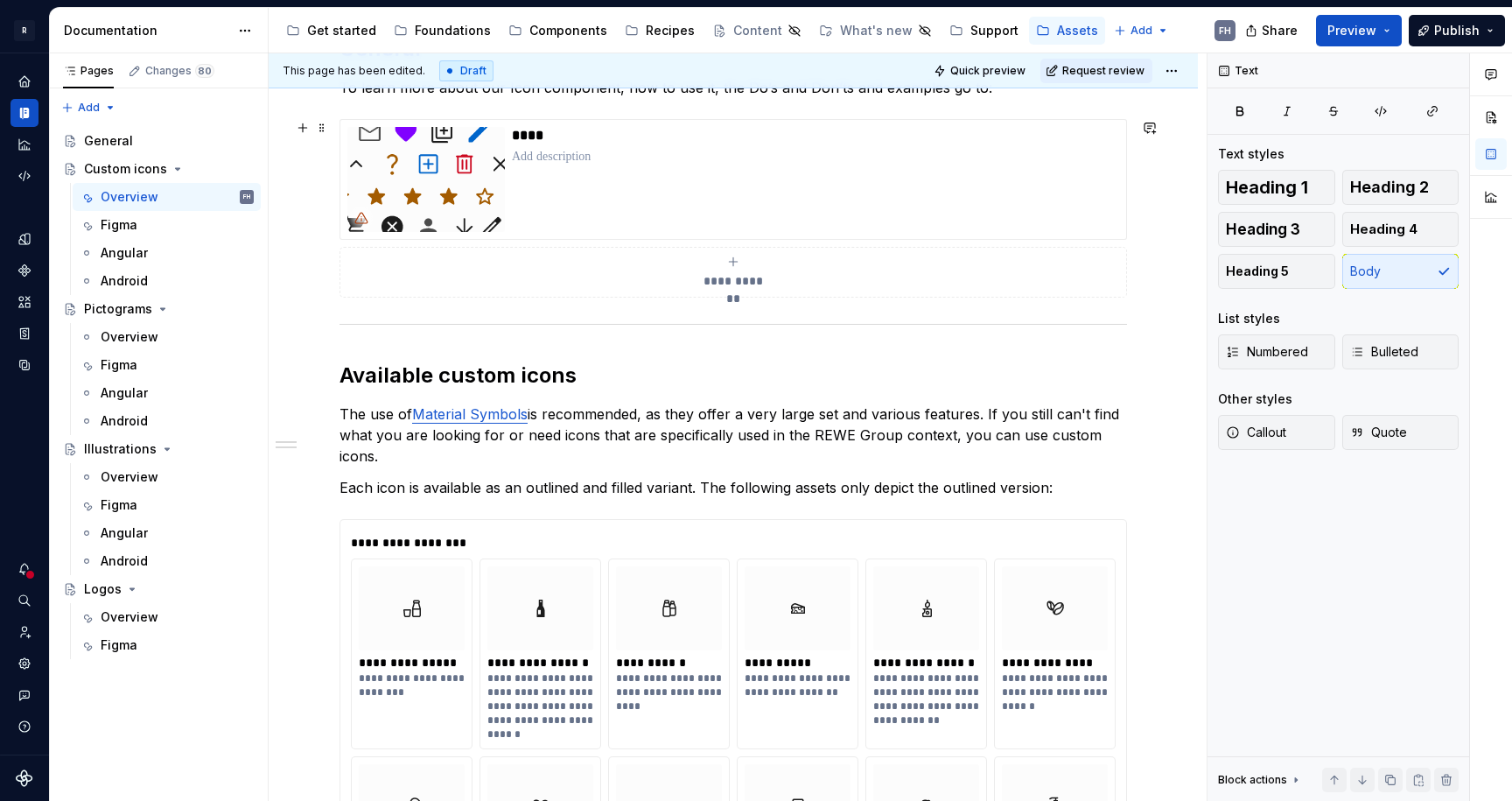
scroll to position [390, 0]
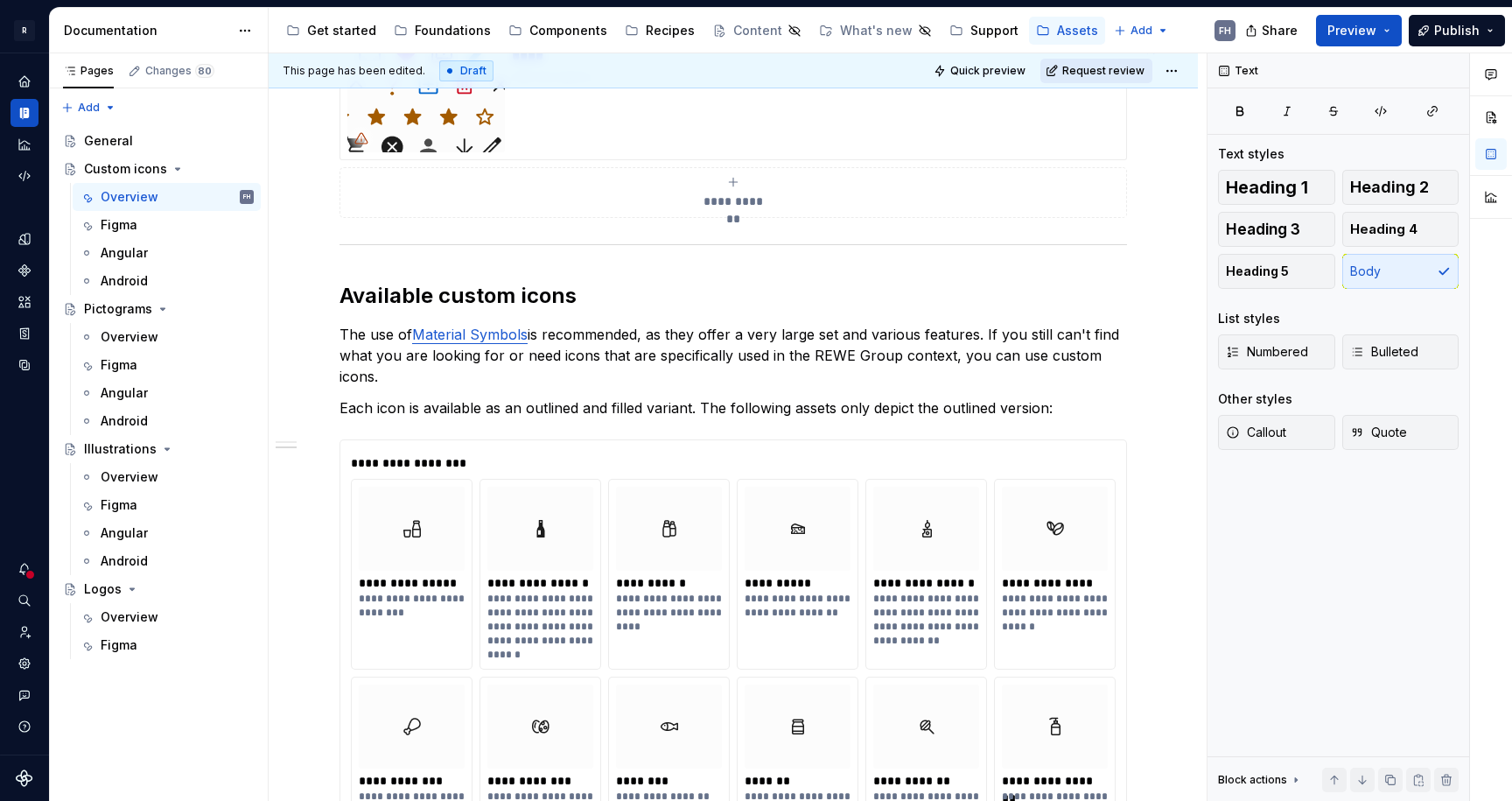
click at [1096, 74] on span "Request review" at bounding box center [1104, 70] width 83 height 14
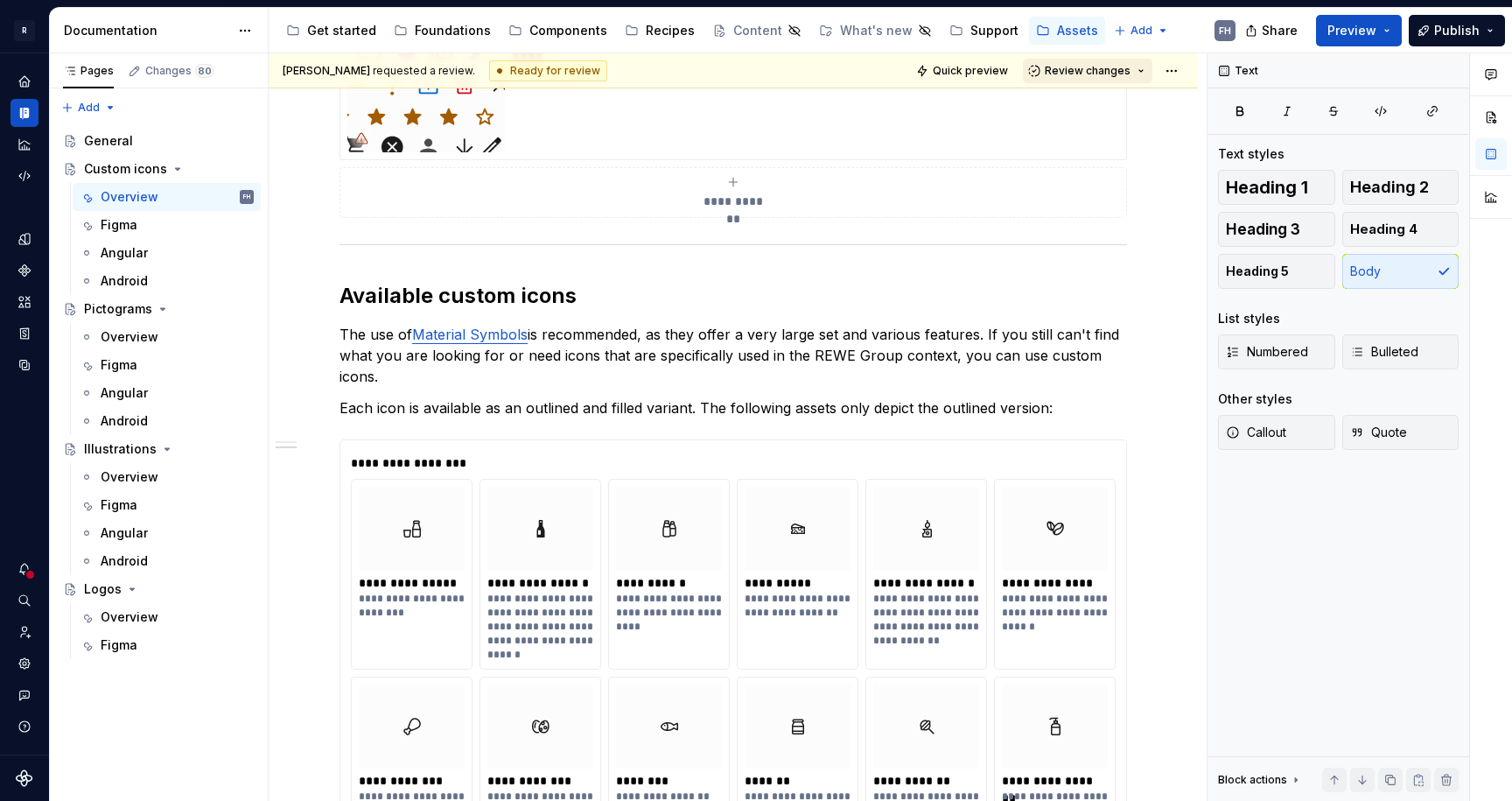
click at [1097, 68] on span "Review changes" at bounding box center [1087, 70] width 86 height 14
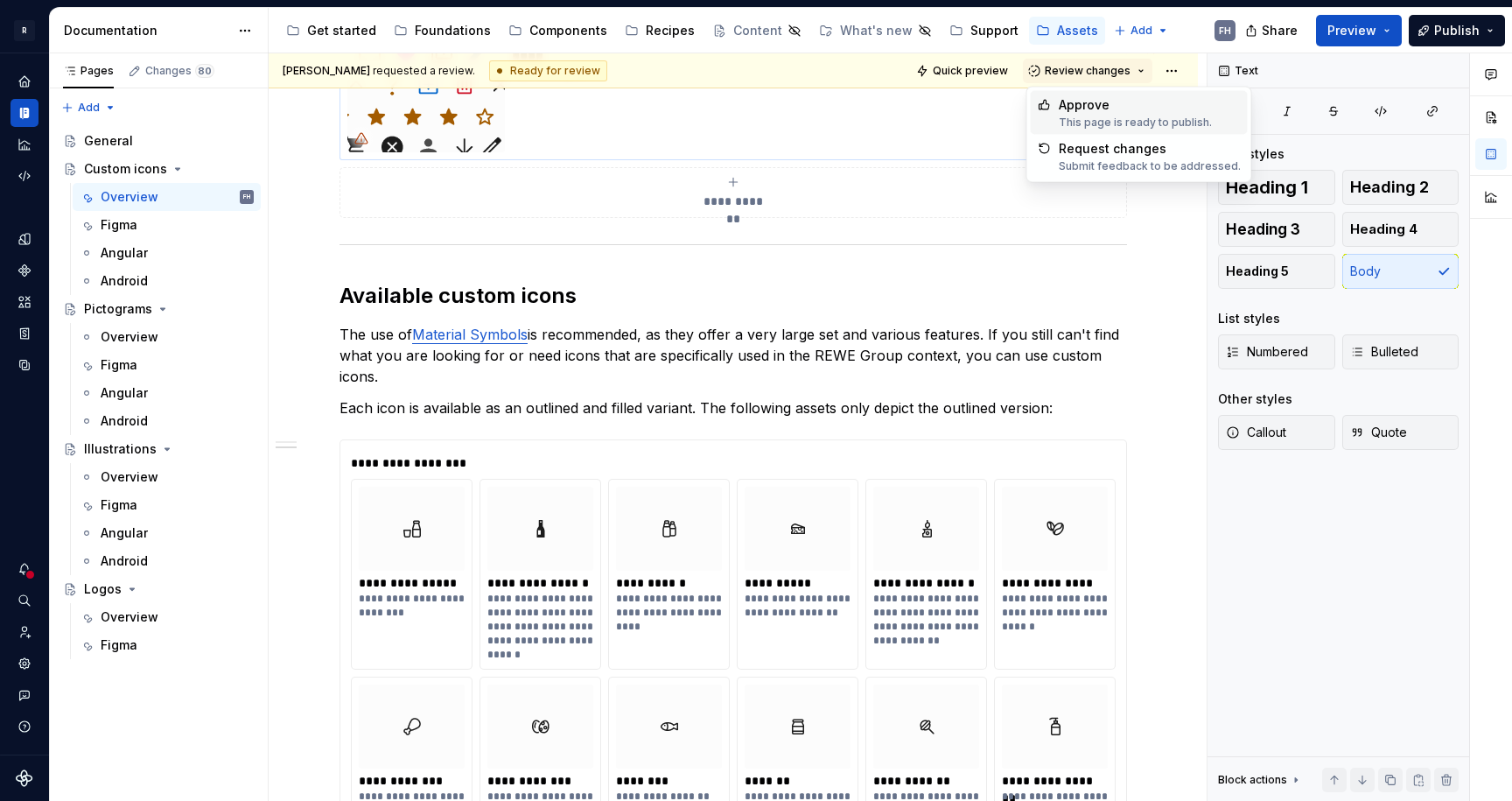
drag, startPoint x: 1094, startPoint y: 108, endPoint x: 878, endPoint y: 137, distance: 217.9
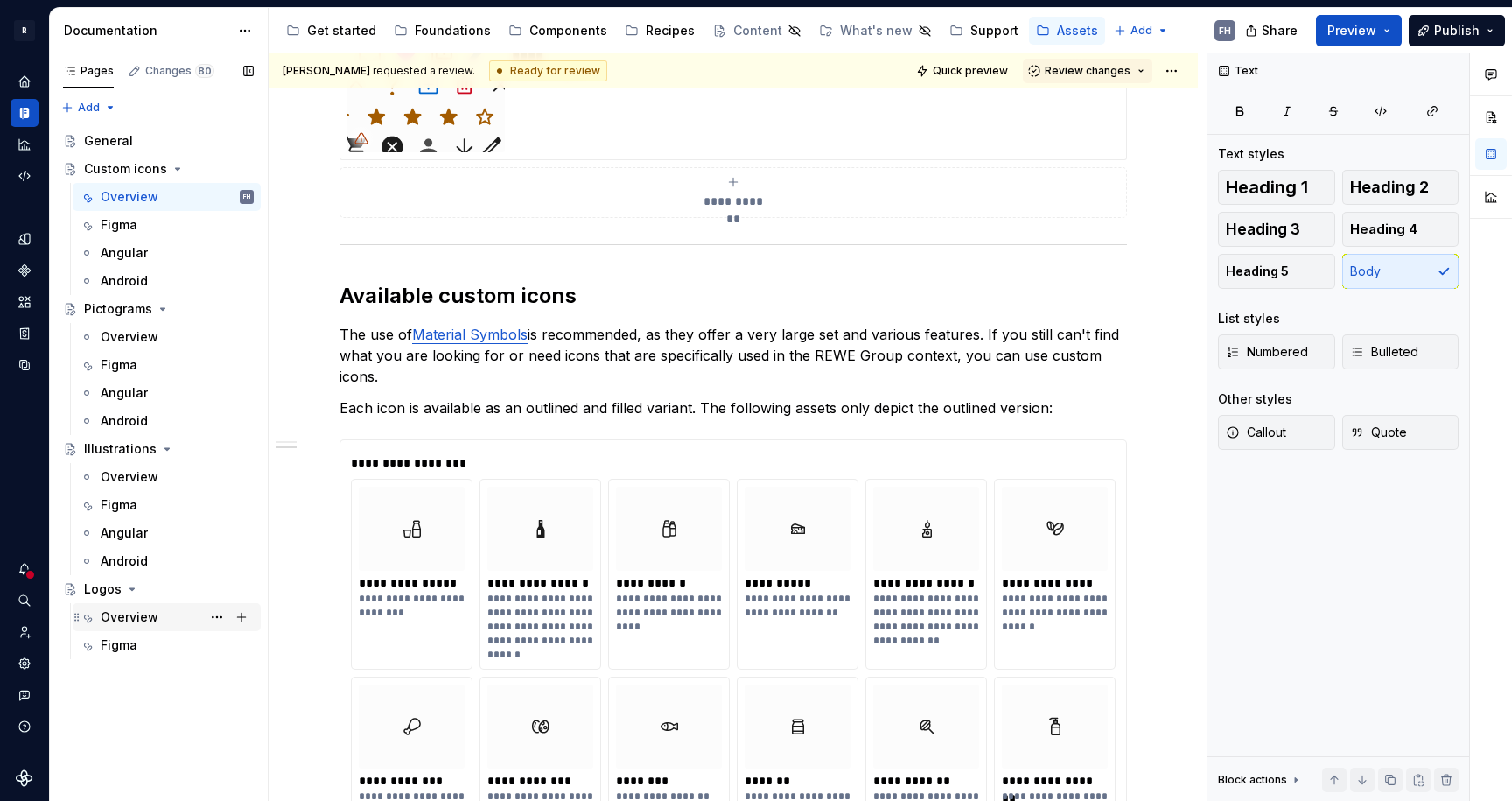
click at [129, 620] on div "Overview" at bounding box center [130, 616] width 58 height 17
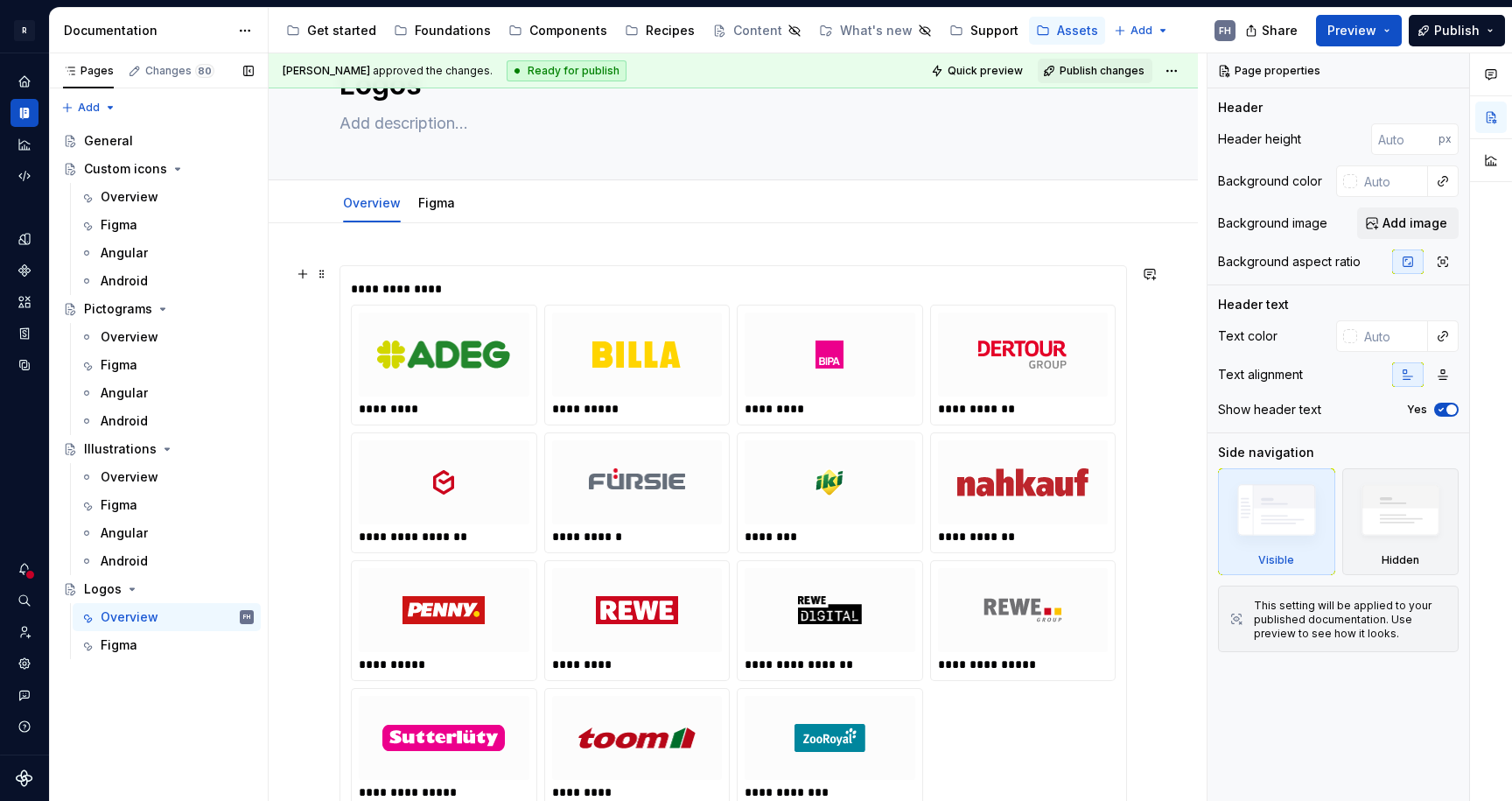
scroll to position [17, 0]
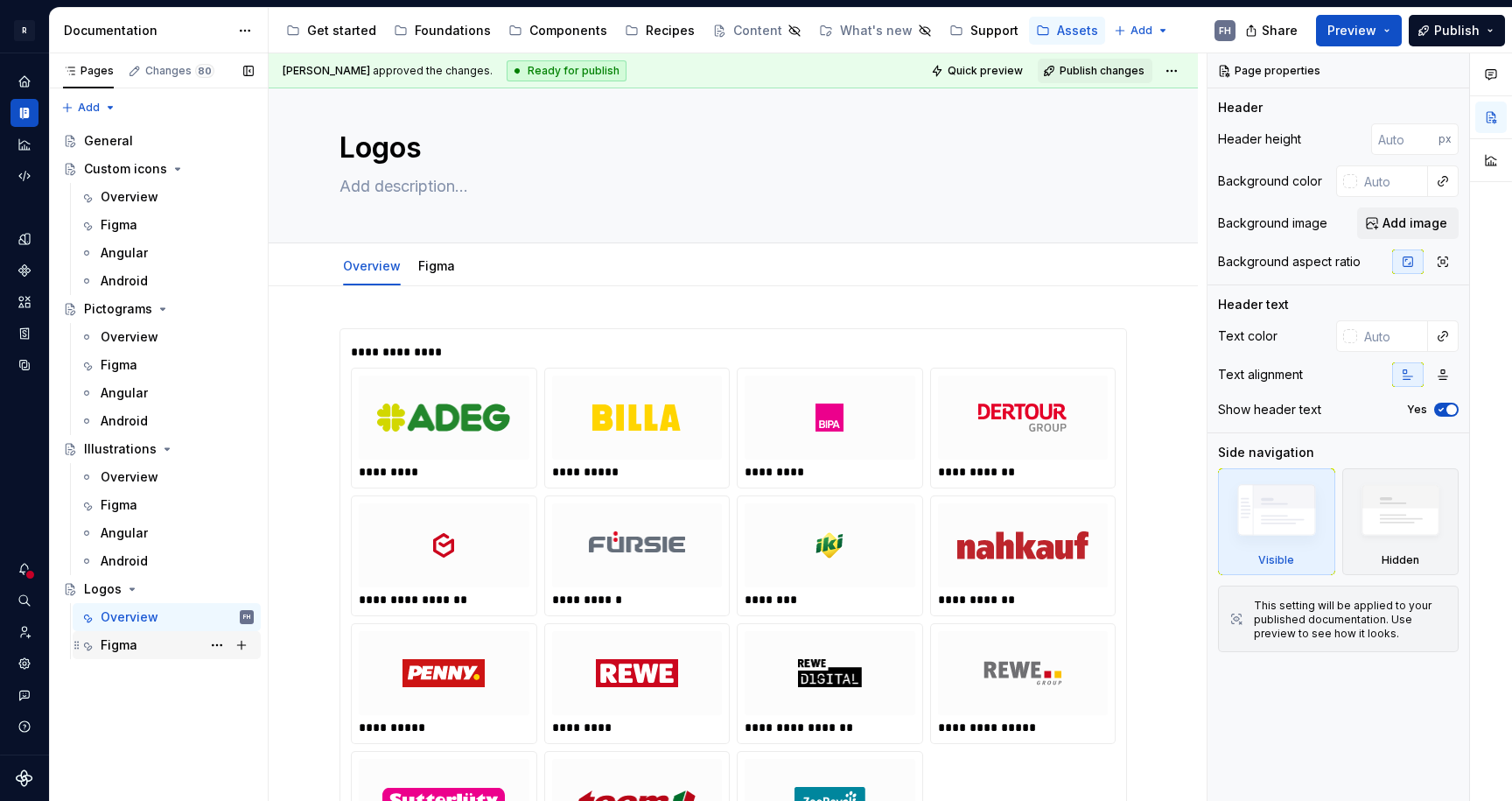
click at [144, 654] on div "Figma" at bounding box center [177, 644] width 153 height 24
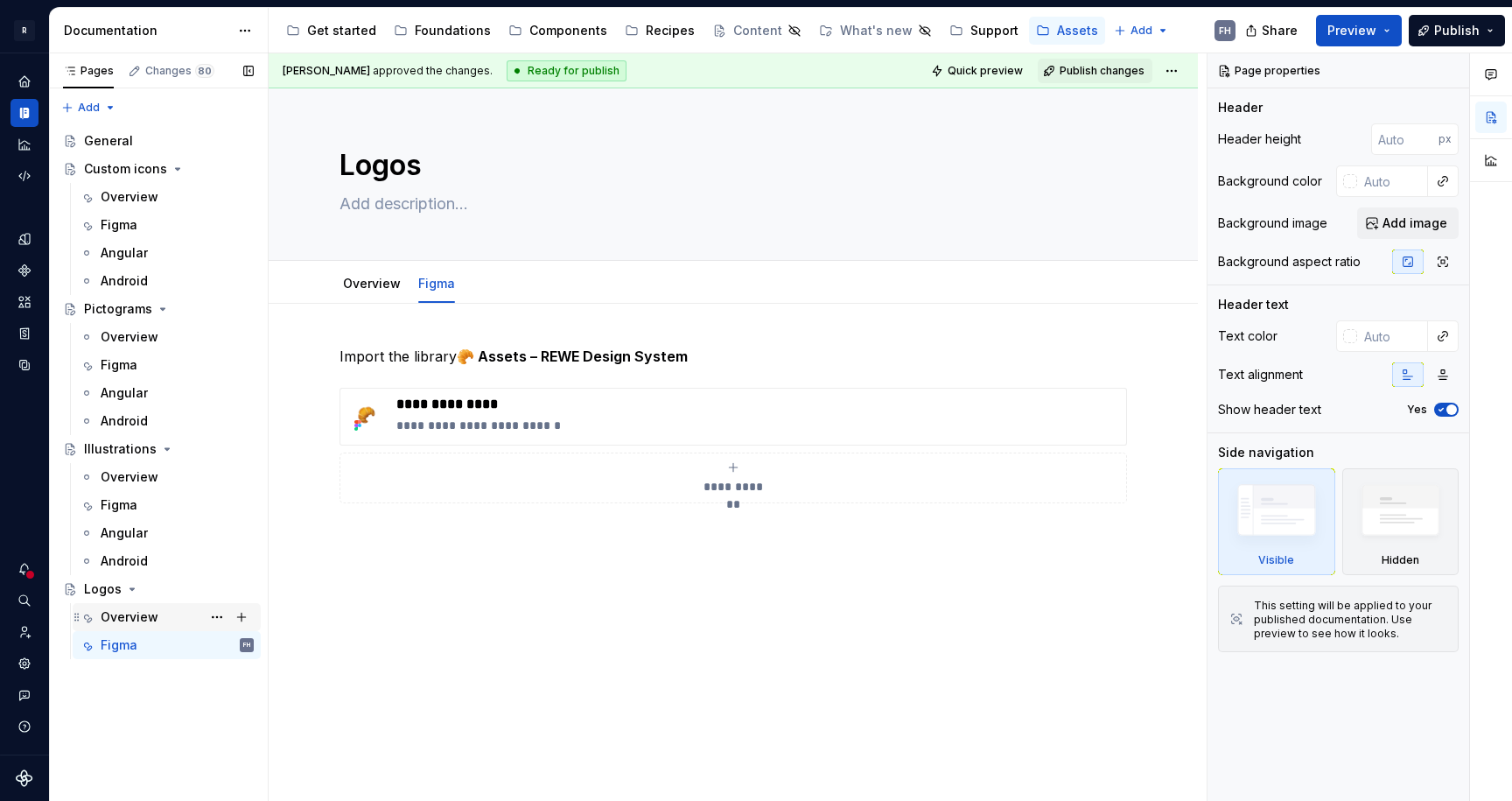
click at [133, 619] on div "Overview" at bounding box center [130, 616] width 58 height 17
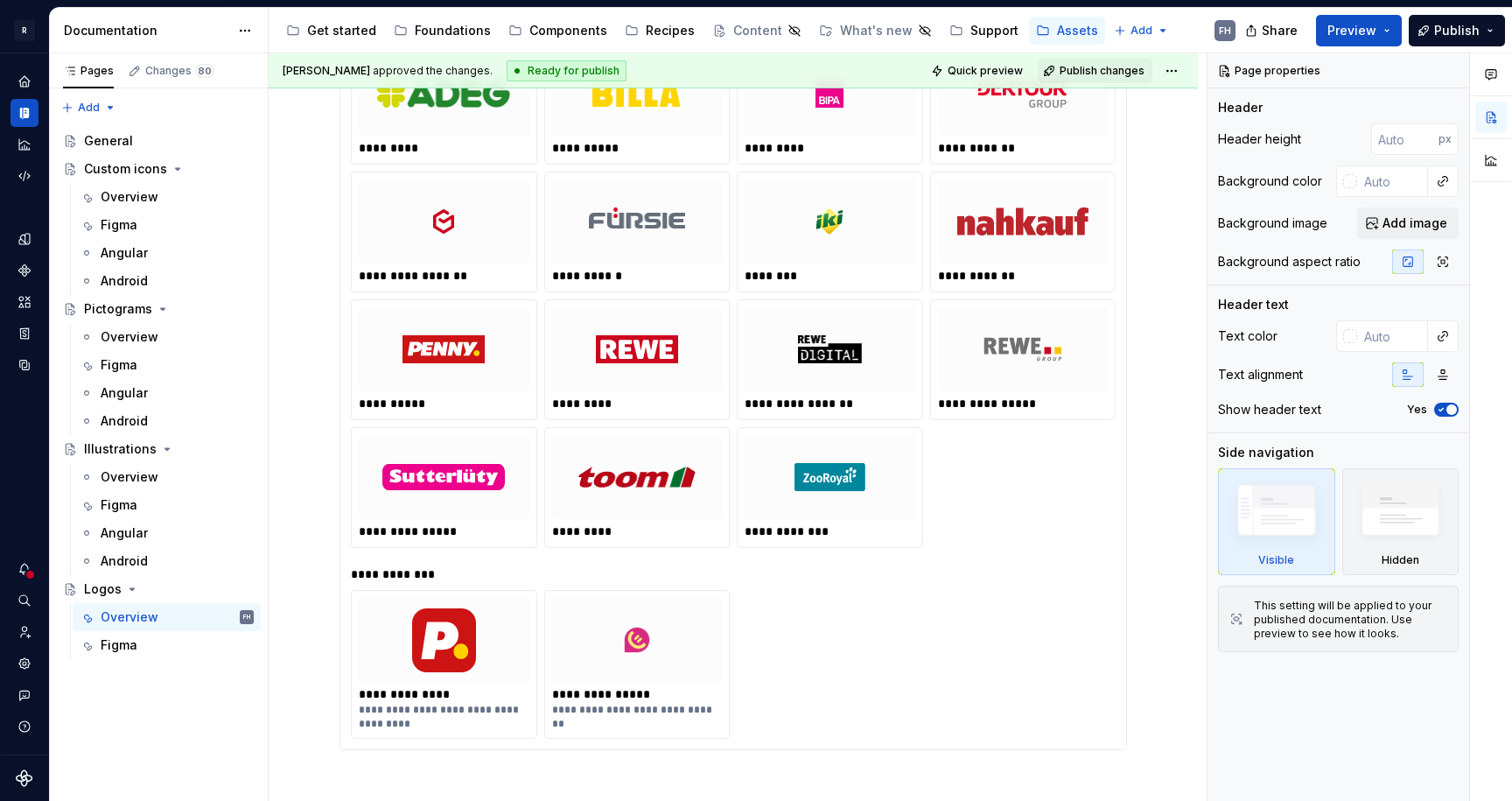
scroll to position [473, 0]
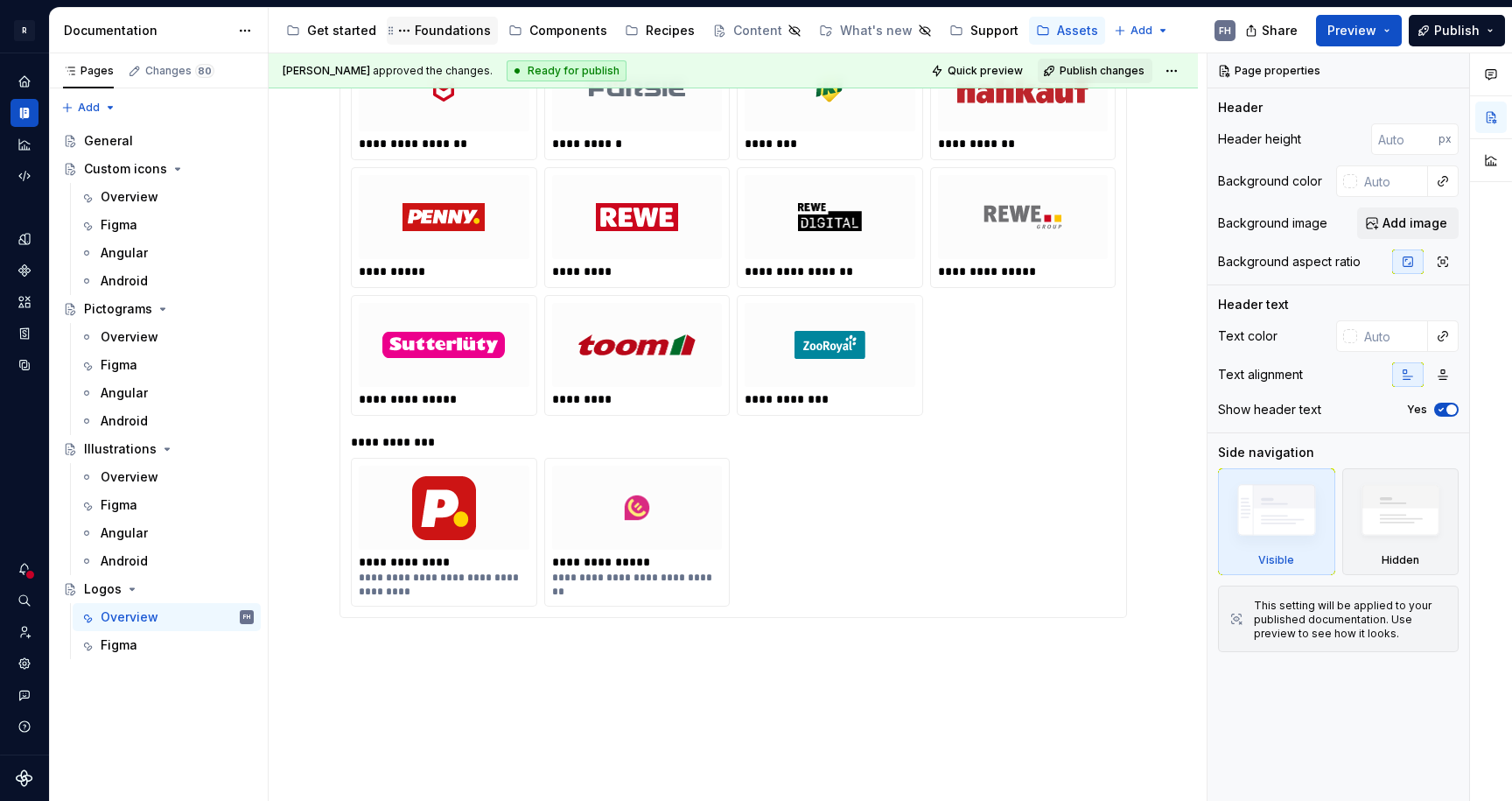
click at [454, 27] on div "Foundations" at bounding box center [452, 31] width 76 height 17
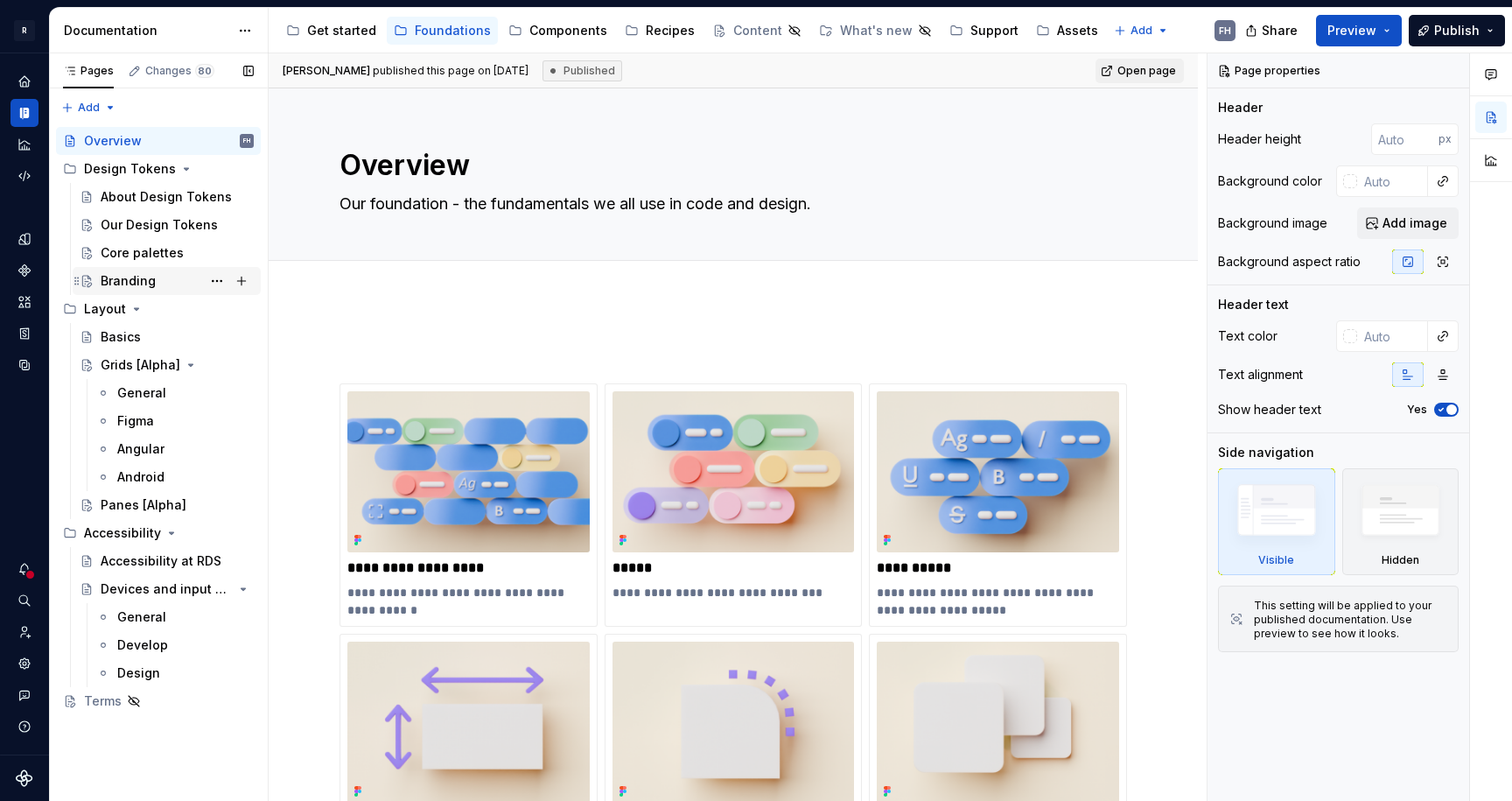
click at [148, 283] on div "Branding" at bounding box center [128, 281] width 55 height 17
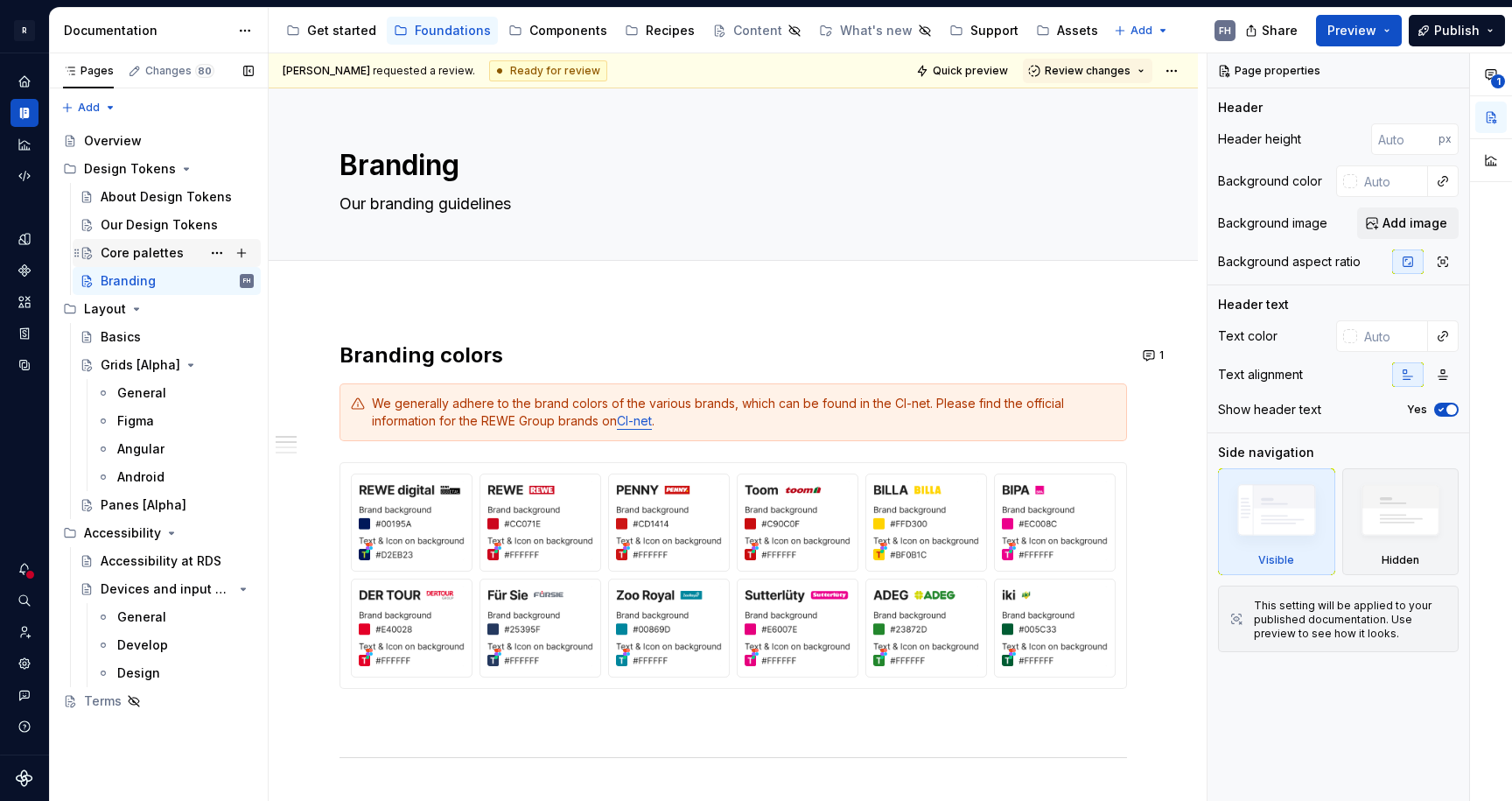
click at [138, 251] on div "Core palettes" at bounding box center [142, 253] width 83 height 17
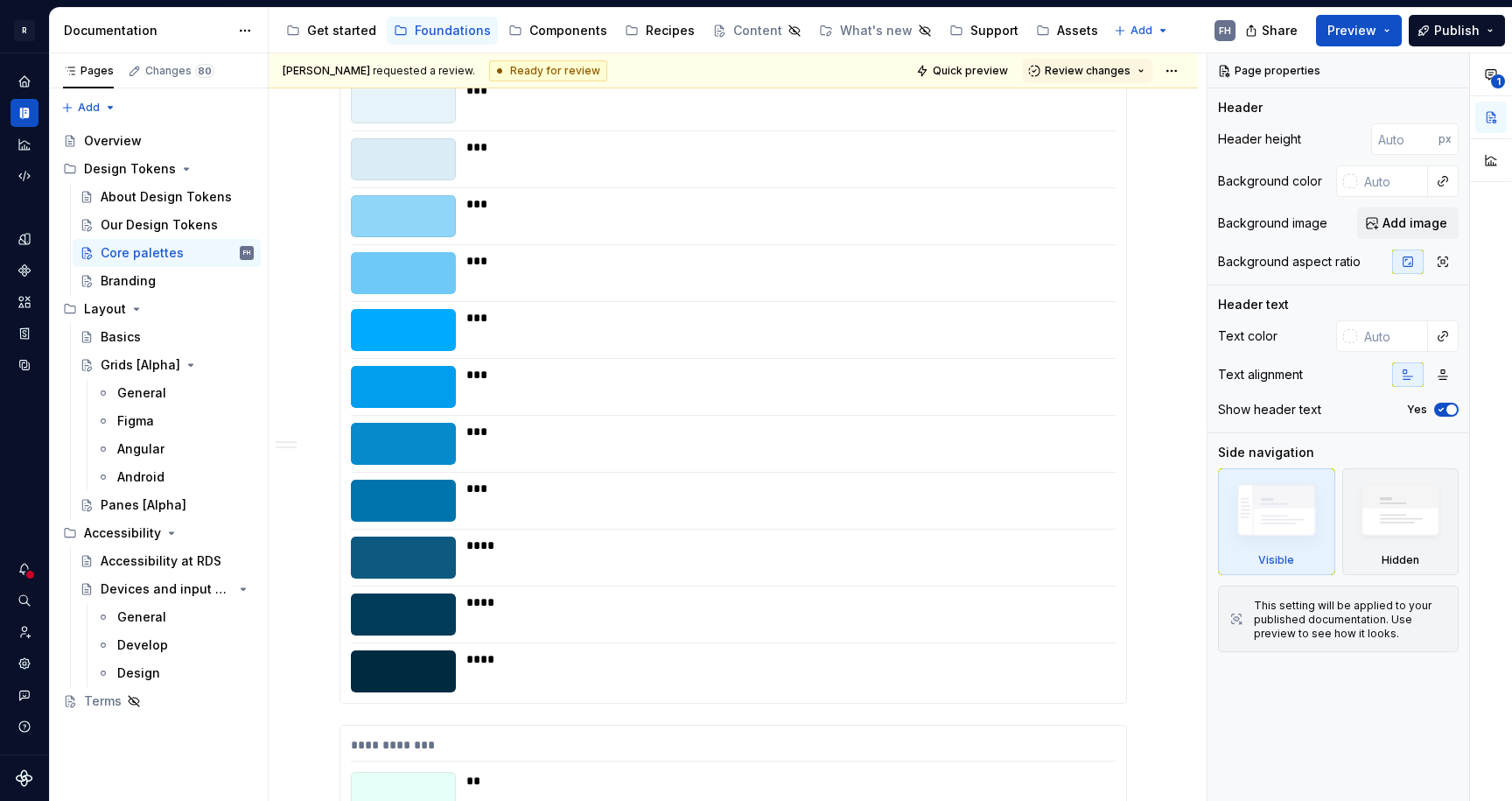
scroll to position [7542, 0]
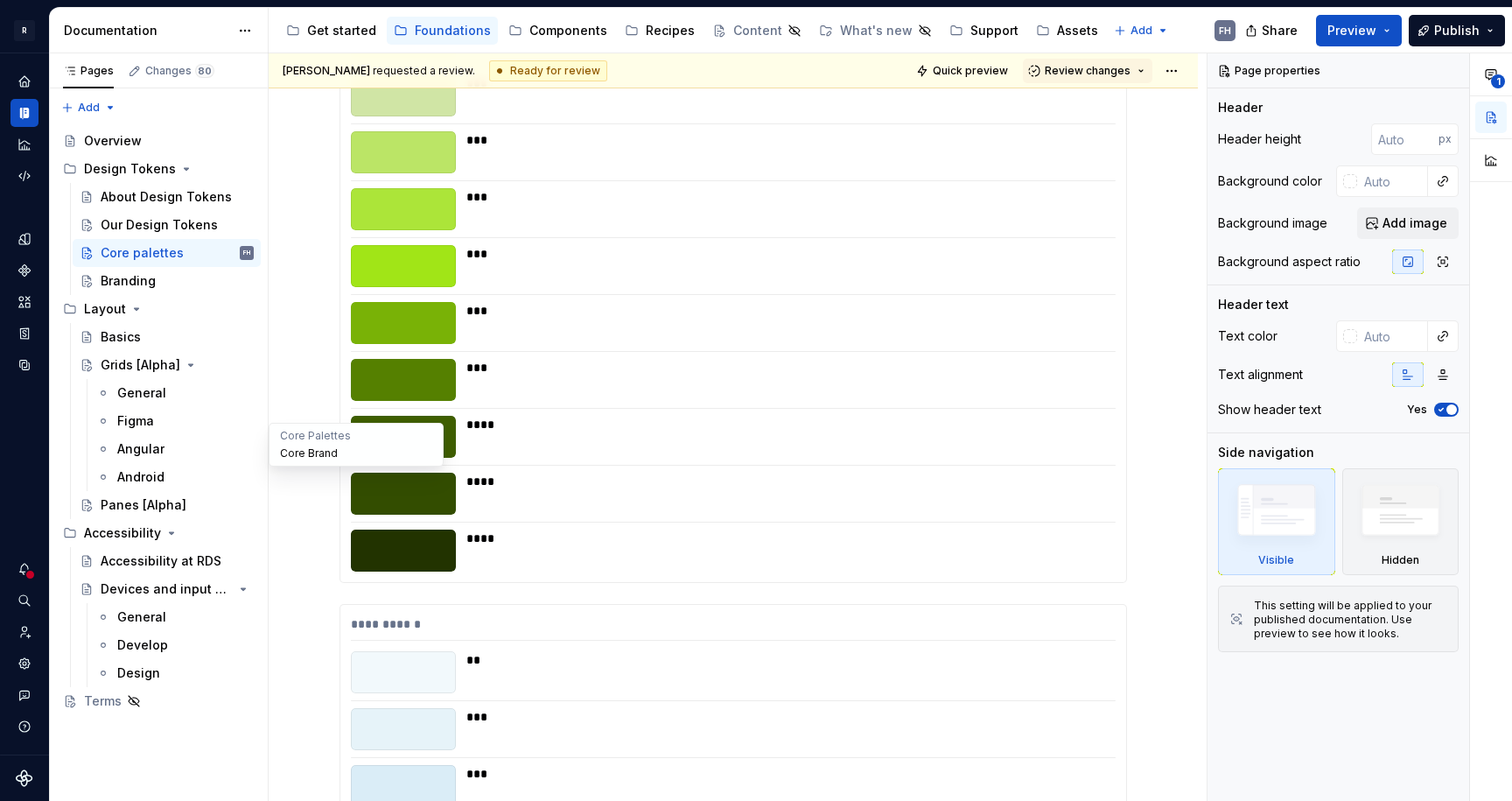
click at [304, 457] on button "Core Brand" at bounding box center [356, 453] width 166 height 17
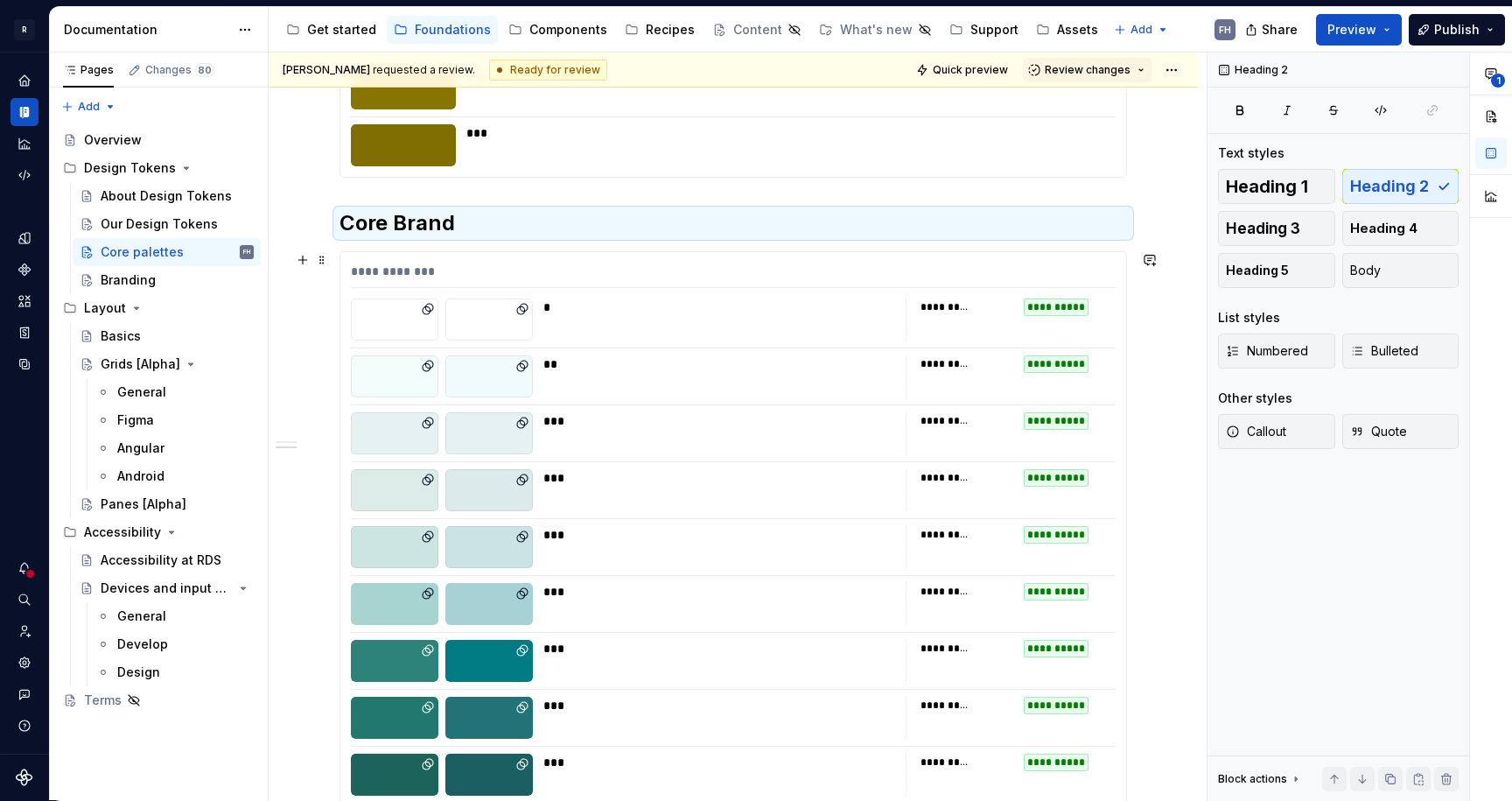
scroll to position [11452, 0]
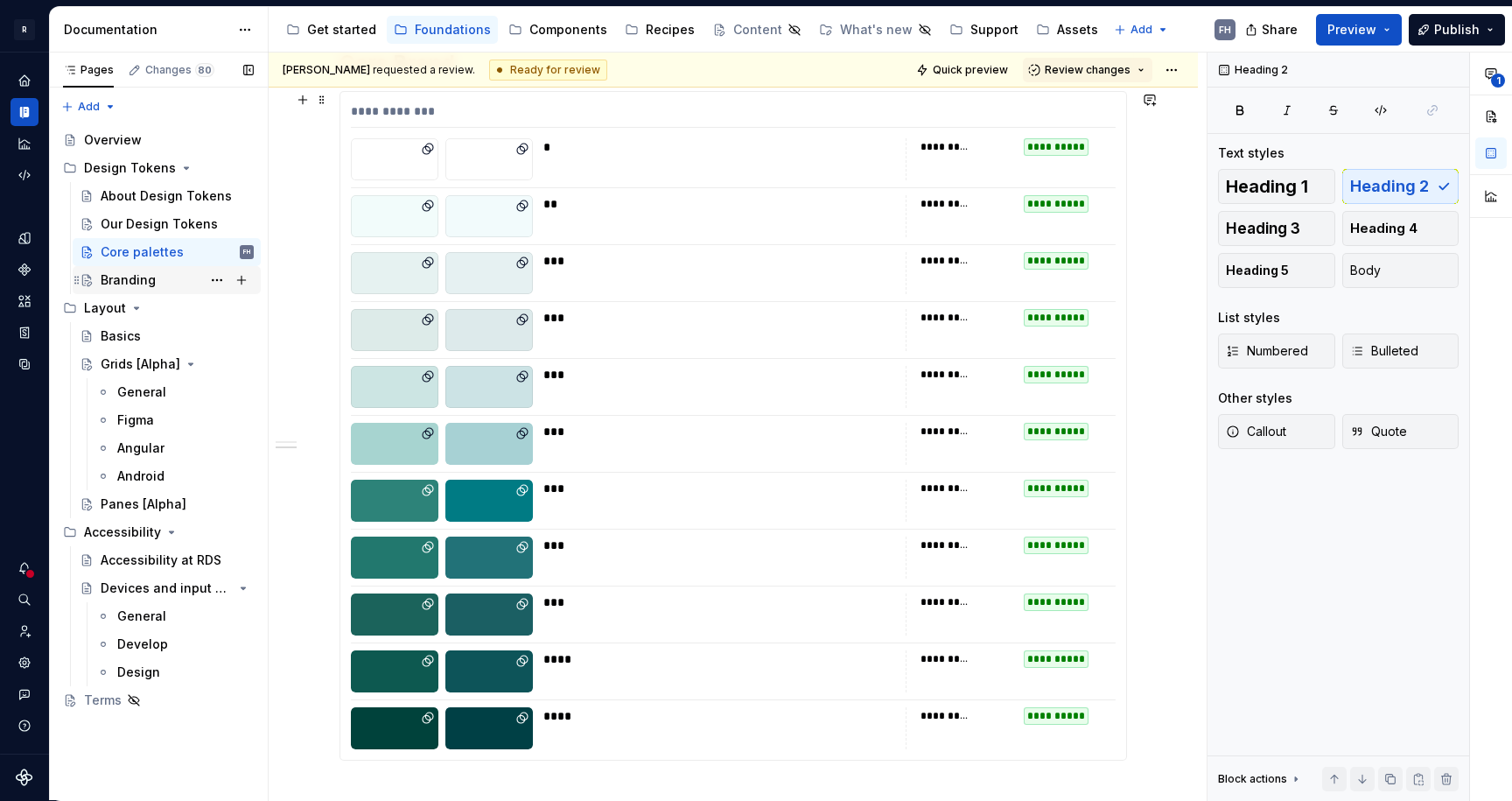
click at [131, 283] on div "Branding" at bounding box center [128, 280] width 55 height 17
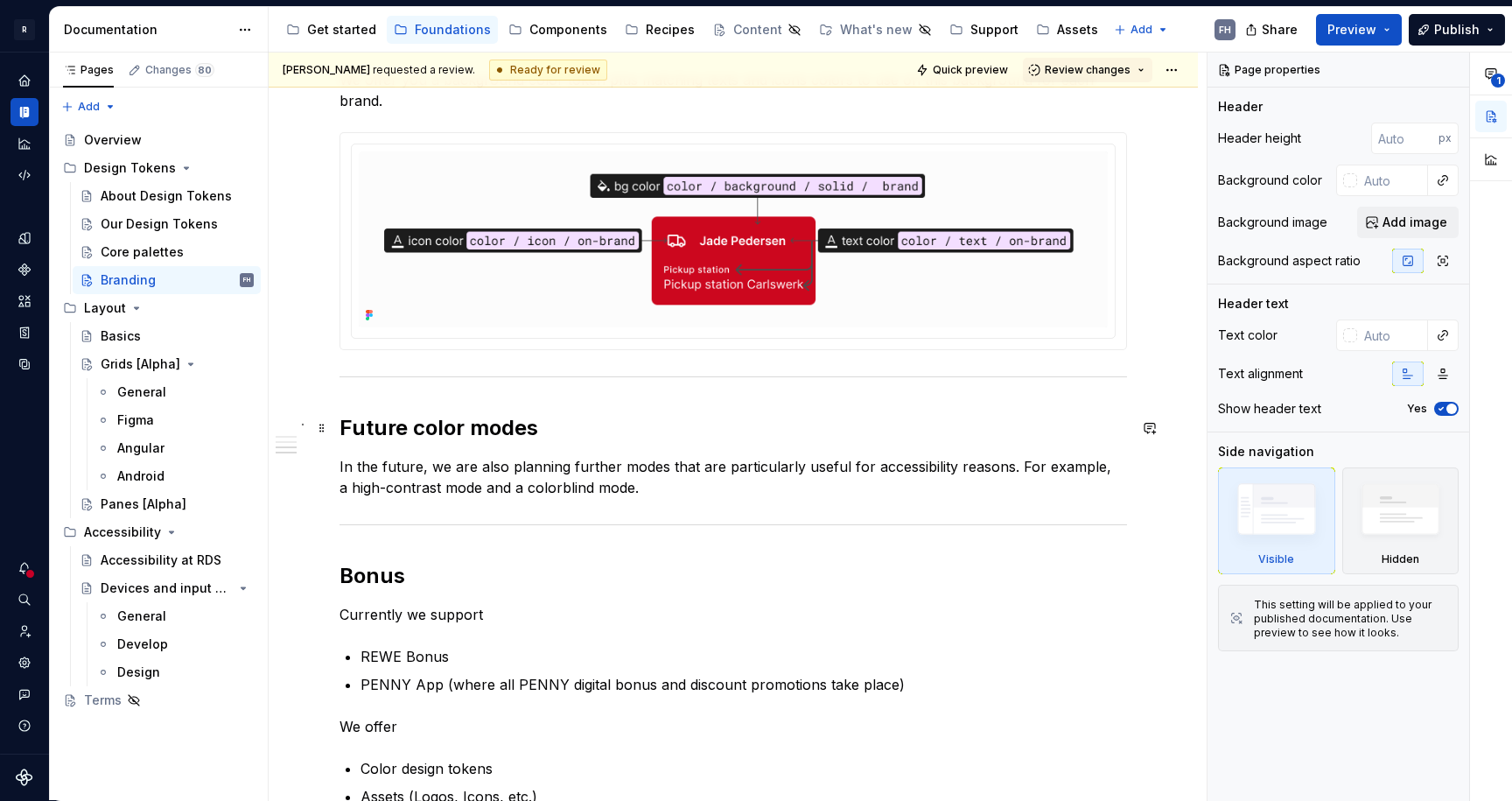
scroll to position [1391, 0]
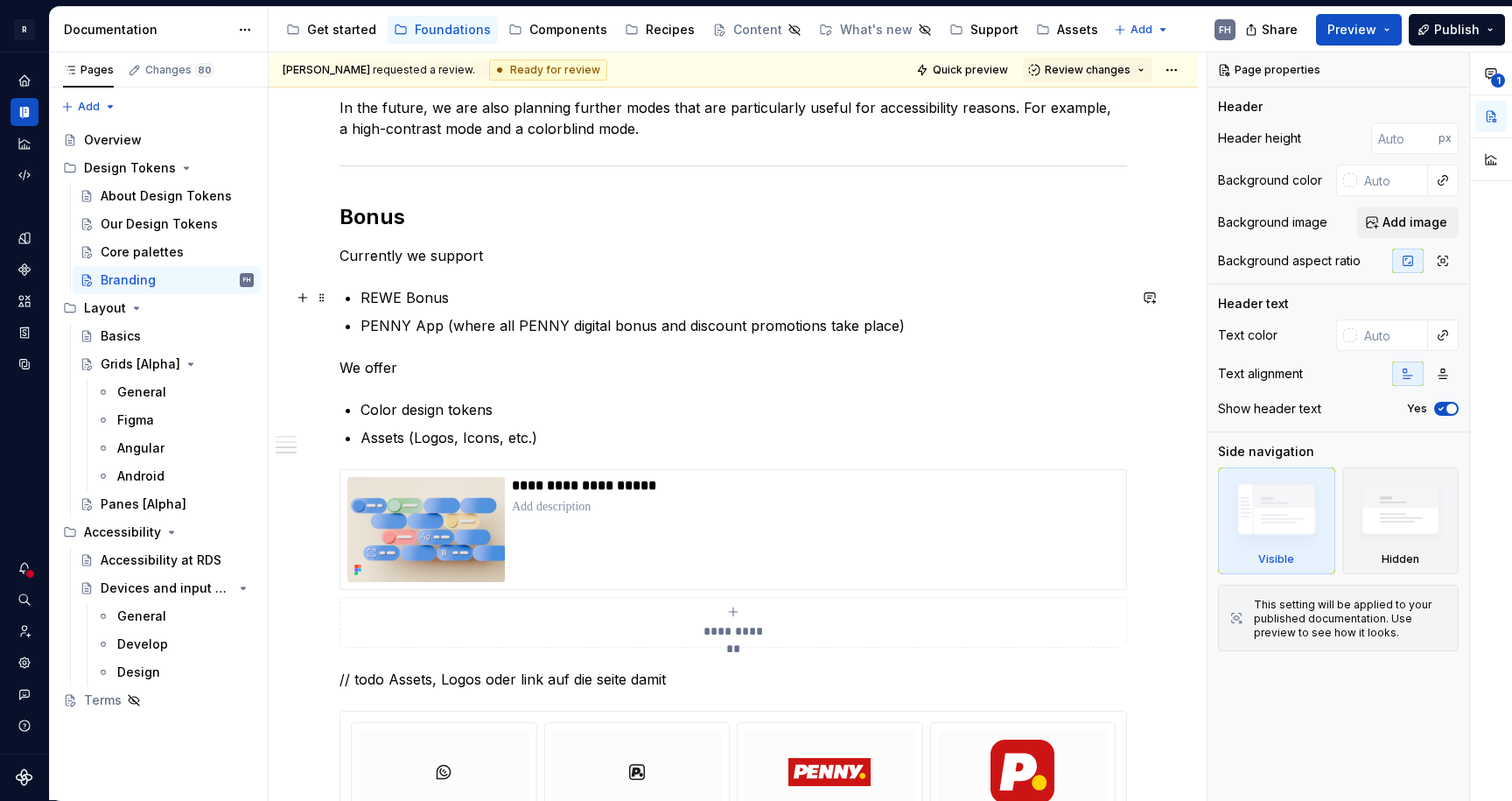
type textarea "*"
click at [489, 288] on p "REWE Bonus" at bounding box center [743, 297] width 767 height 21
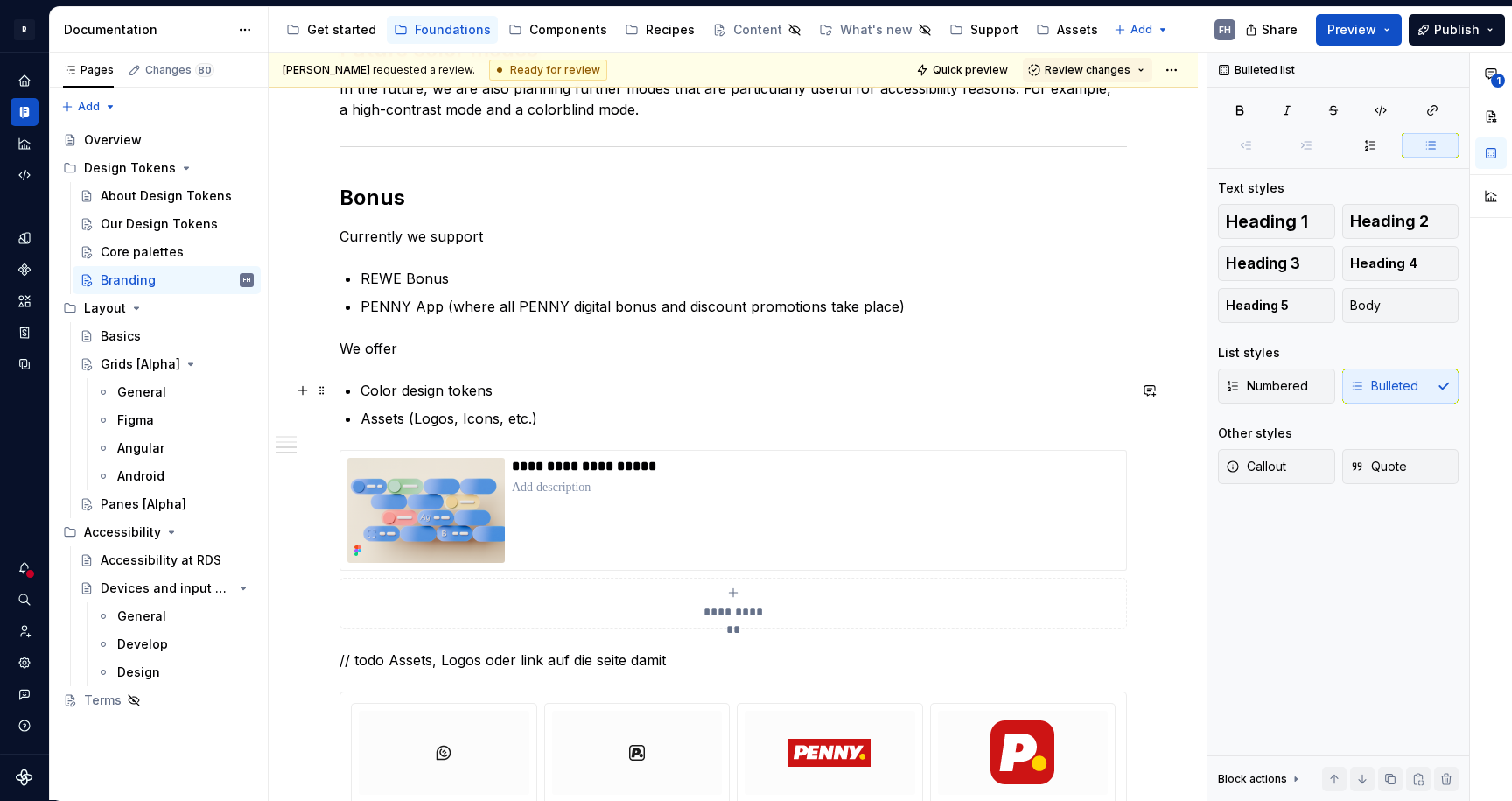
scroll to position [1314, 0]
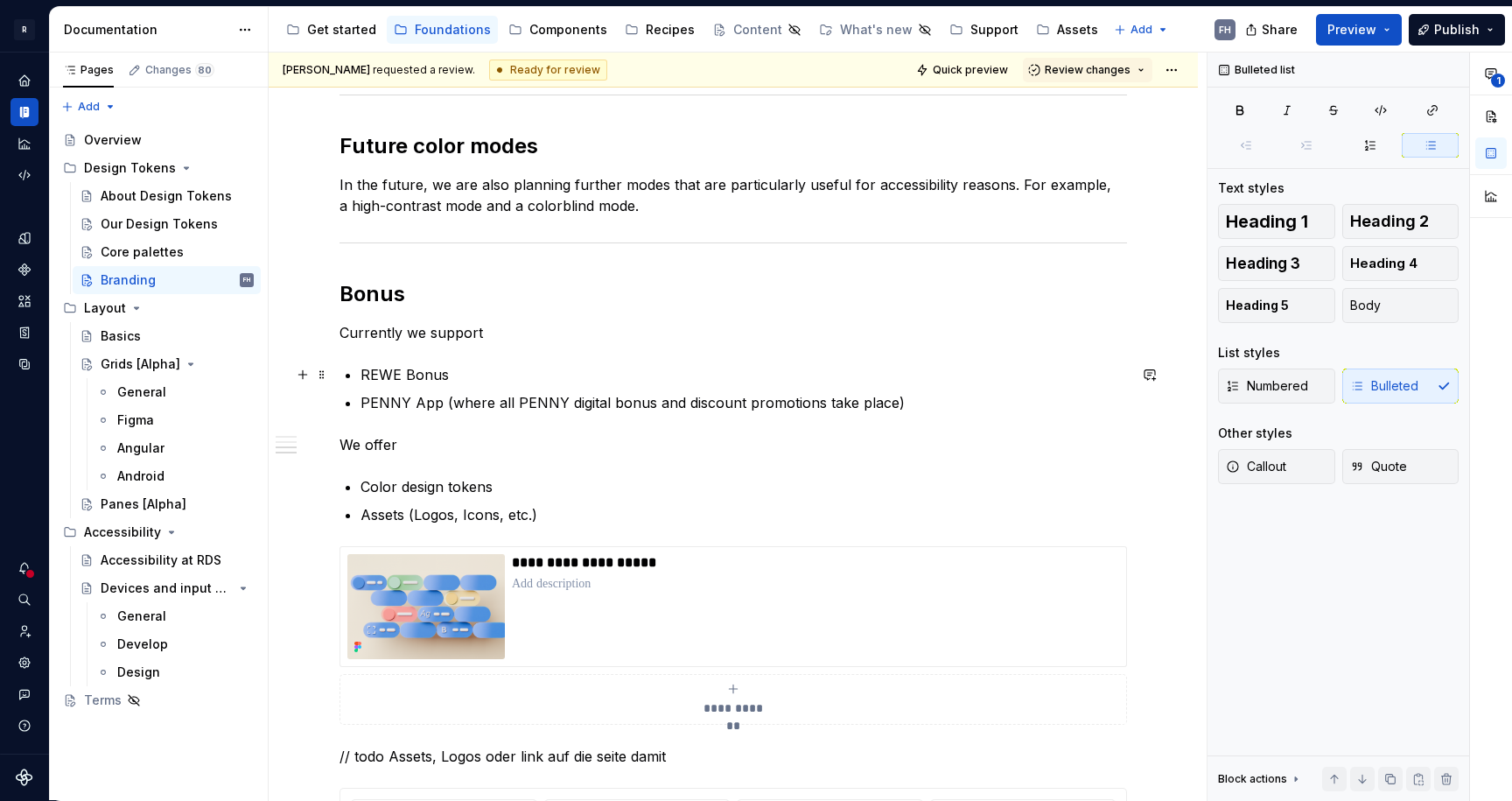
click at [520, 372] on p "REWE Bonus" at bounding box center [743, 374] width 767 height 21
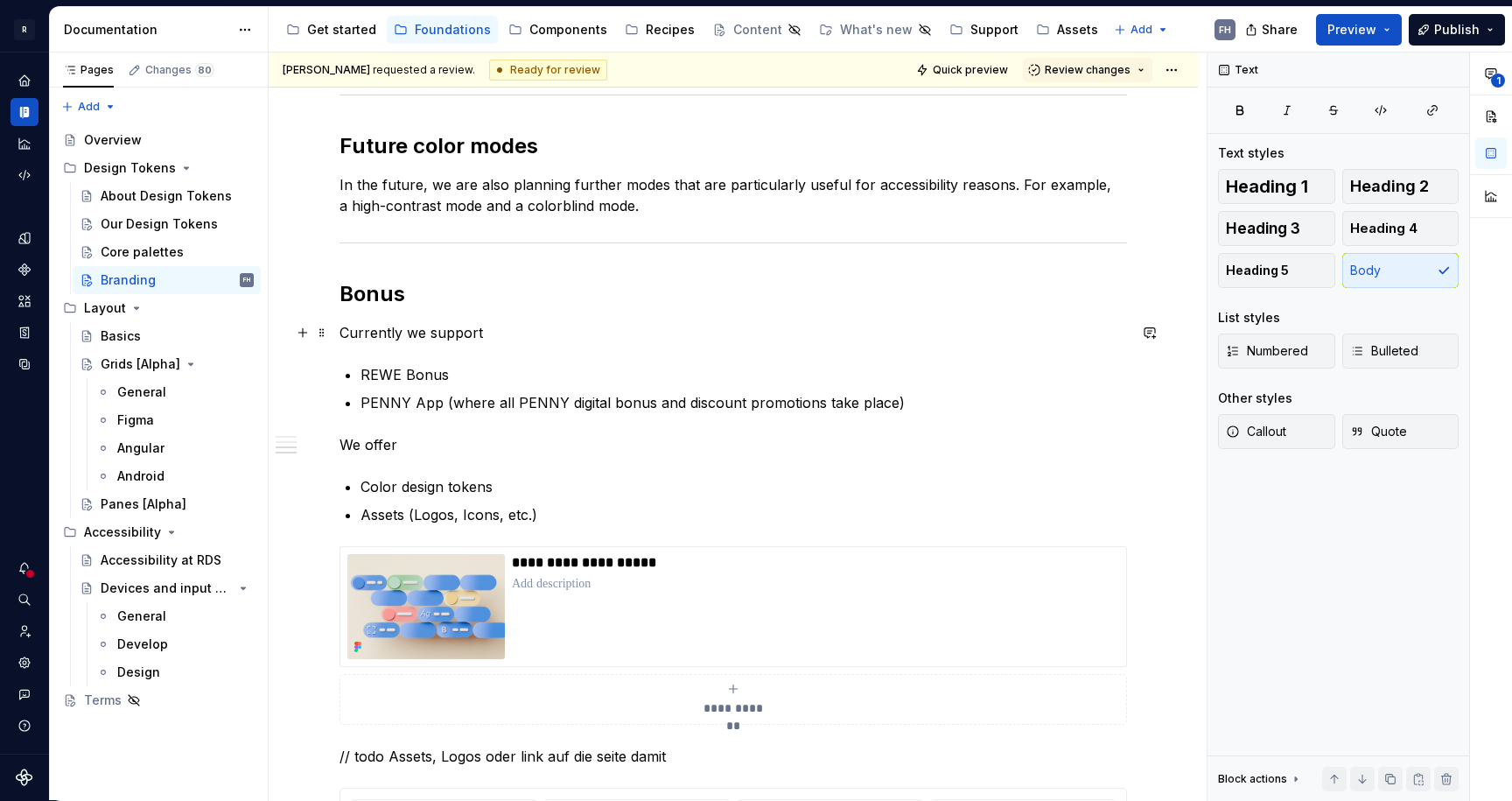
click at [522, 324] on p "Currently we support" at bounding box center [733, 333] width 788 height 21
click at [451, 300] on h2 "Bonus" at bounding box center [733, 293] width 788 height 28
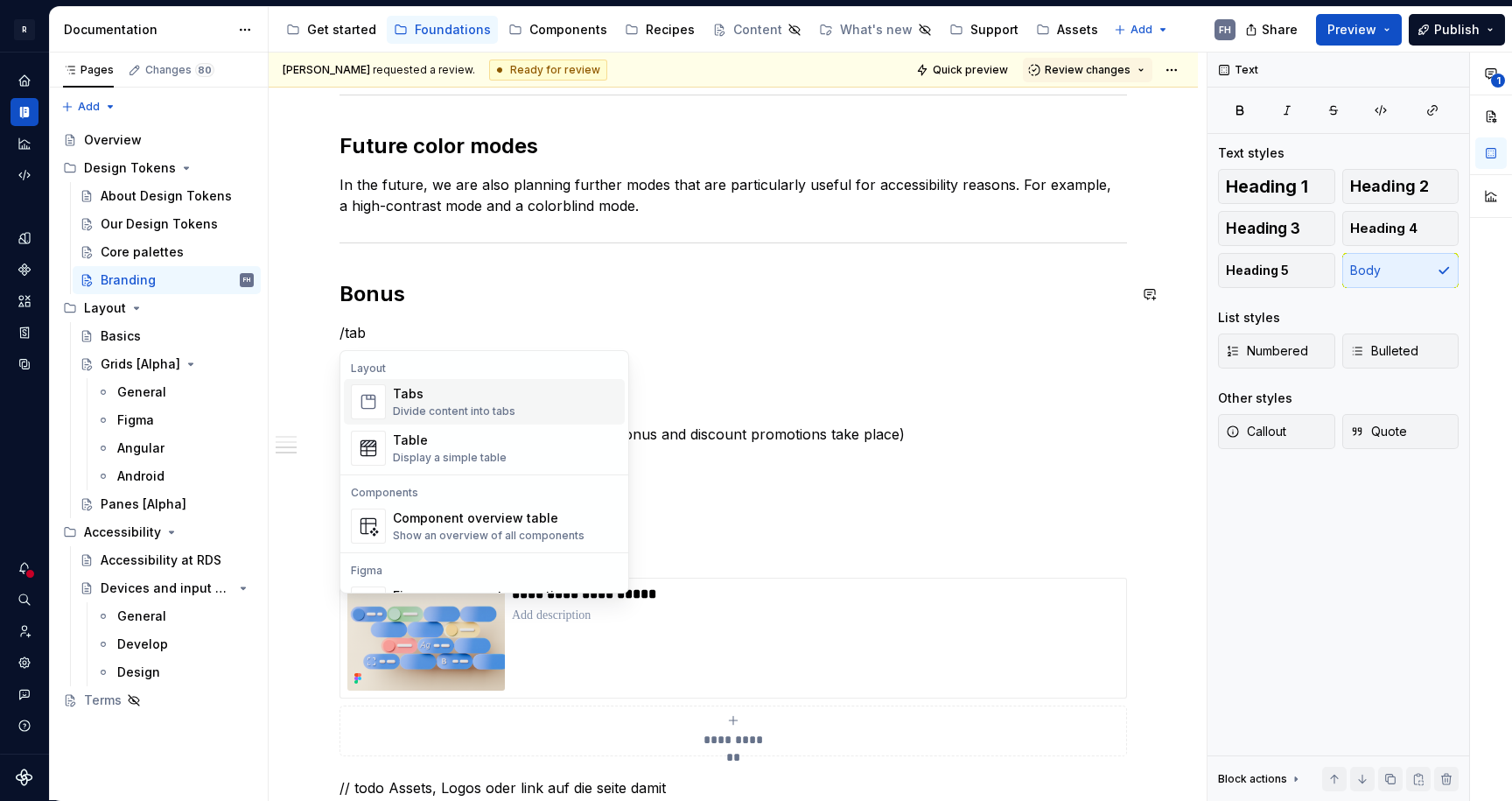
click at [473, 408] on div "Divide content into tabs" at bounding box center [454, 411] width 122 height 14
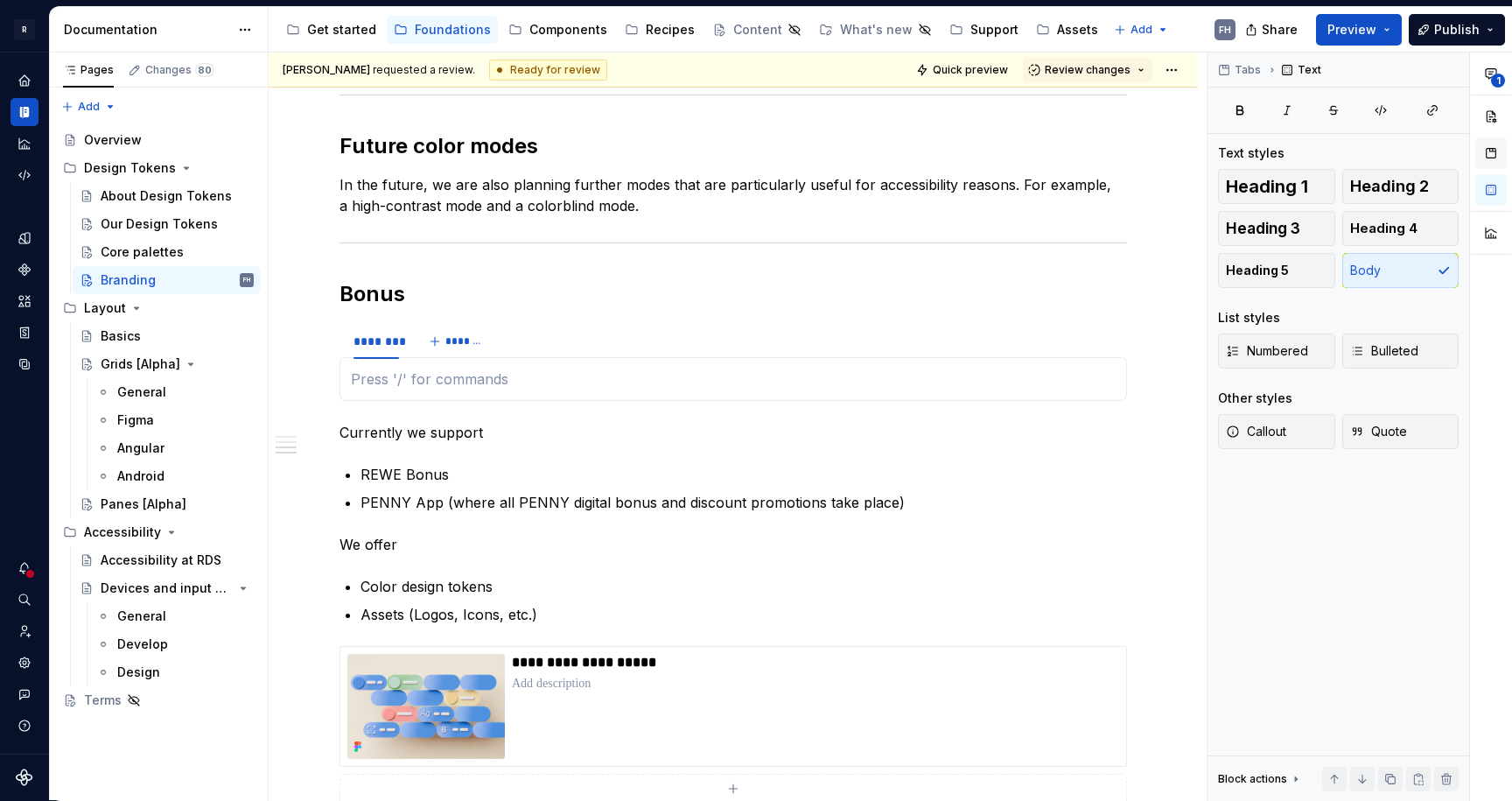
click at [1495, 141] on button "button" at bounding box center [1491, 153] width 32 height 32
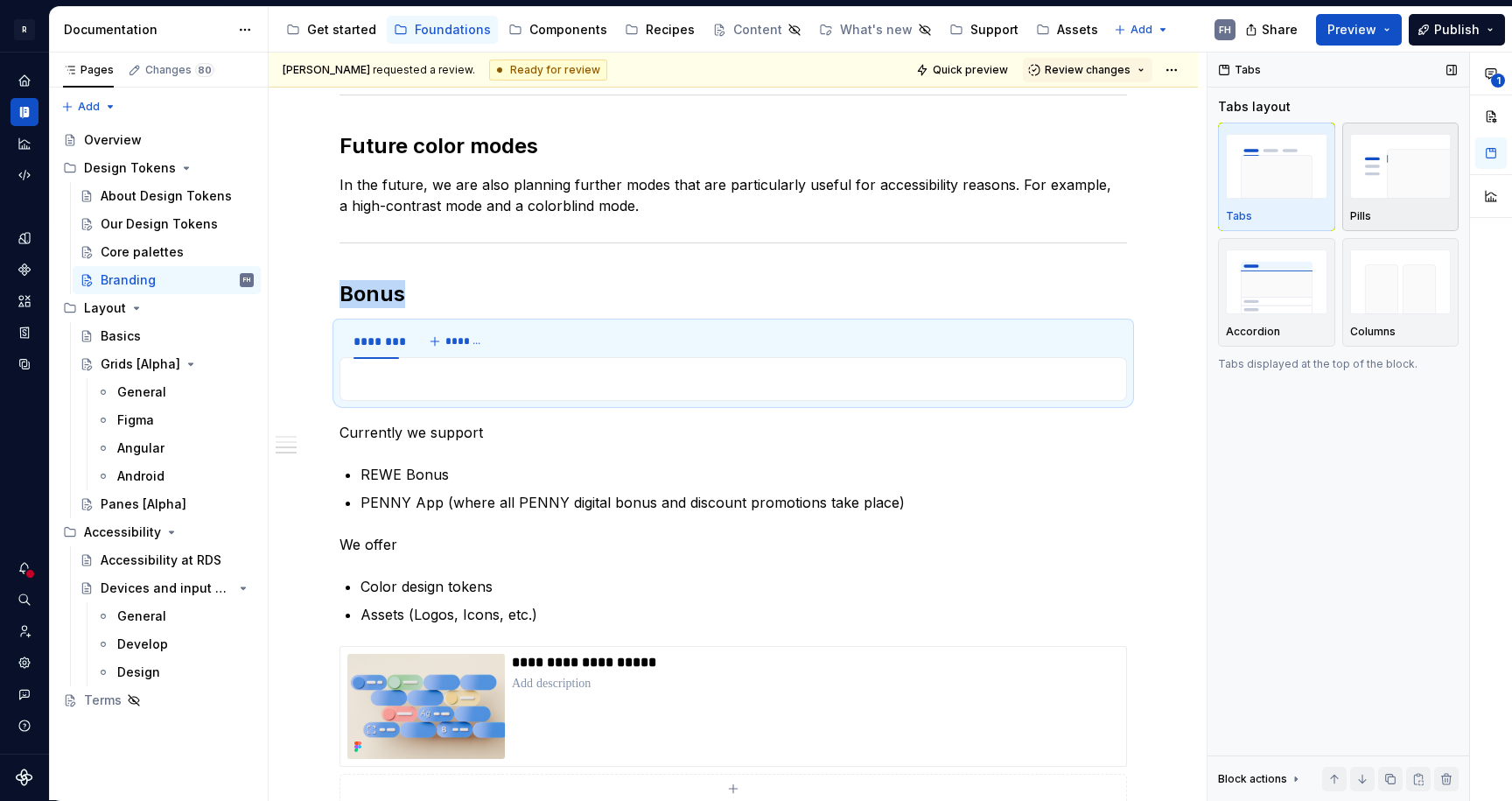
click at [1397, 184] on img "button" at bounding box center [1401, 165] width 102 height 63
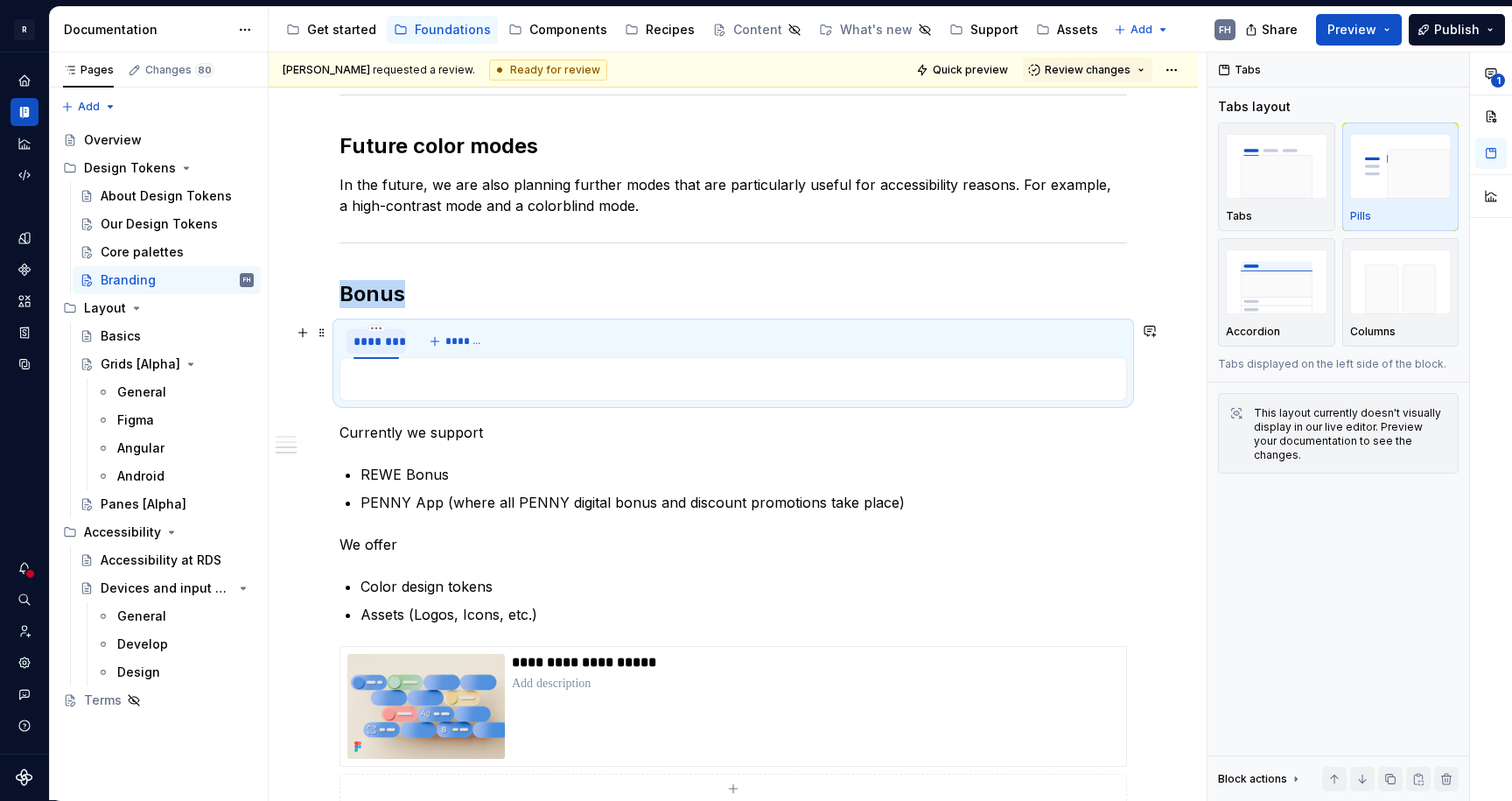
click at [388, 343] on div "********" at bounding box center [376, 341] width 45 height 17
type input "****"
click at [455, 349] on button "*******" at bounding box center [448, 340] width 69 height 24
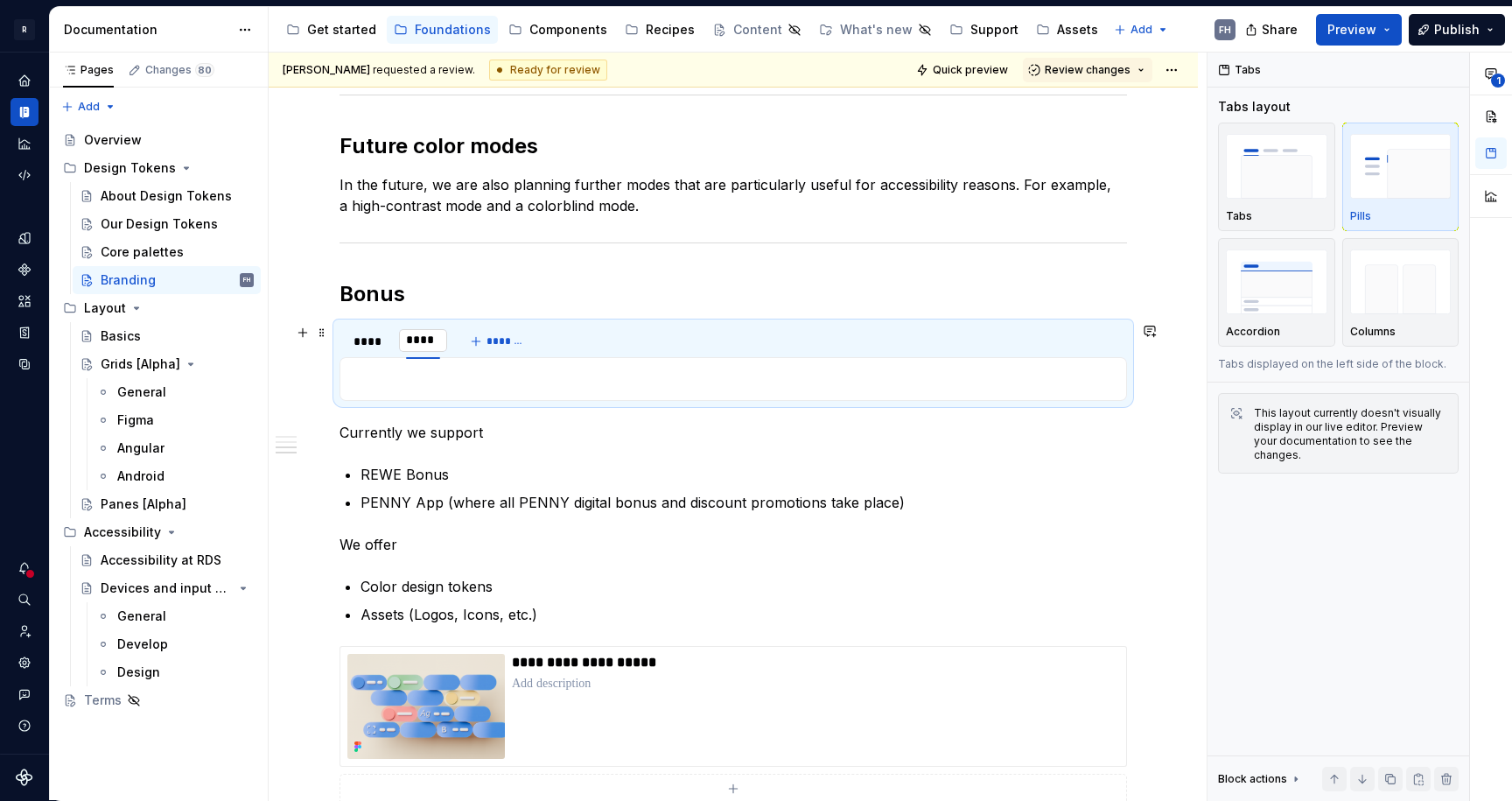
type input "*****"
click at [372, 344] on div "****" at bounding box center [371, 341] width 35 height 17
click at [391, 380] on p at bounding box center [733, 379] width 765 height 21
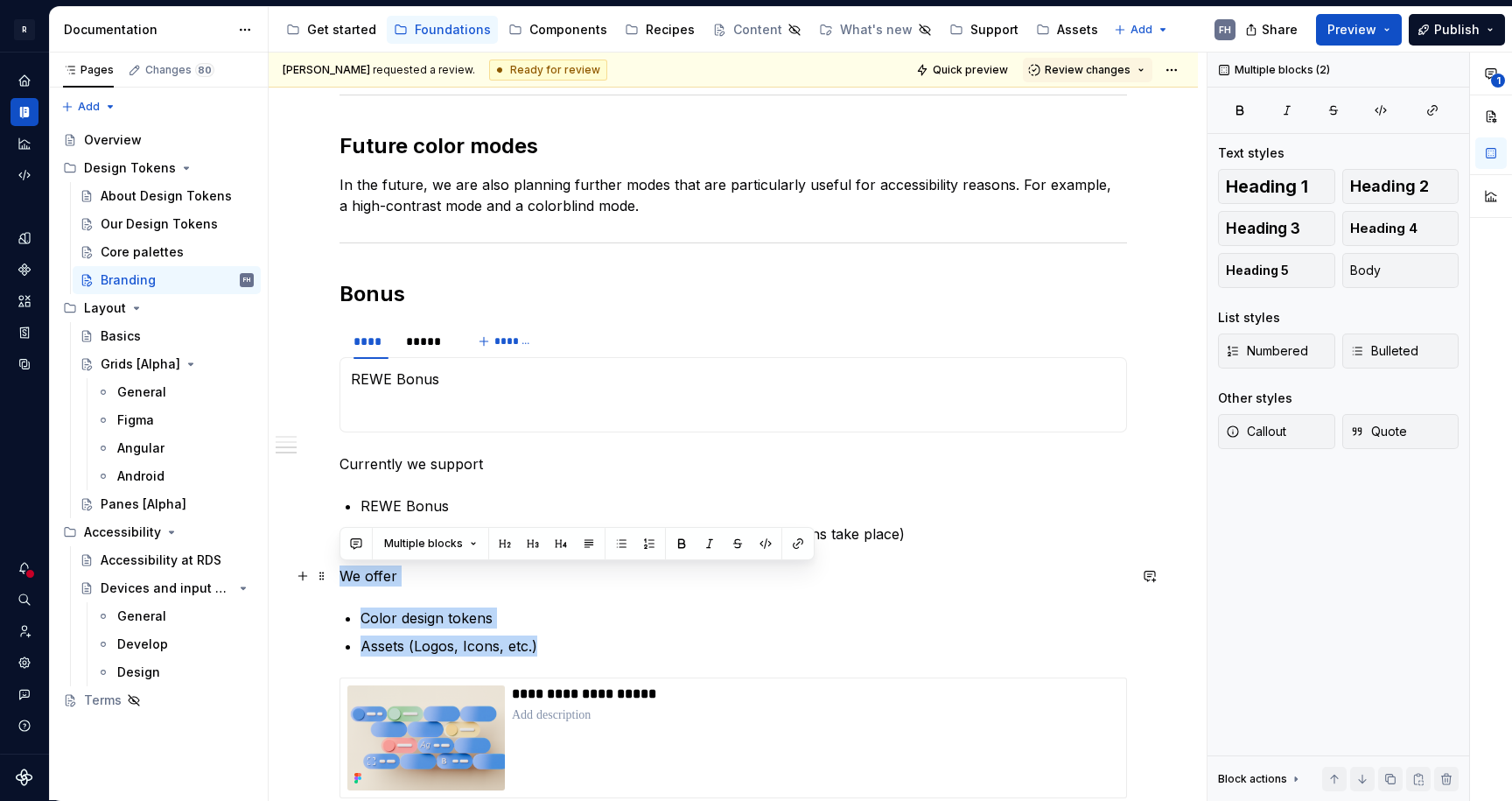
drag, startPoint x: 331, startPoint y: 610, endPoint x: 338, endPoint y: 575, distance: 35.7
click at [338, 575] on div "Branding colors We generally adhere to the brand colors of the various brands, …" at bounding box center [733, 334] width 929 height 2699
click at [432, 294] on h2 "Bonus" at bounding box center [733, 293] width 788 height 28
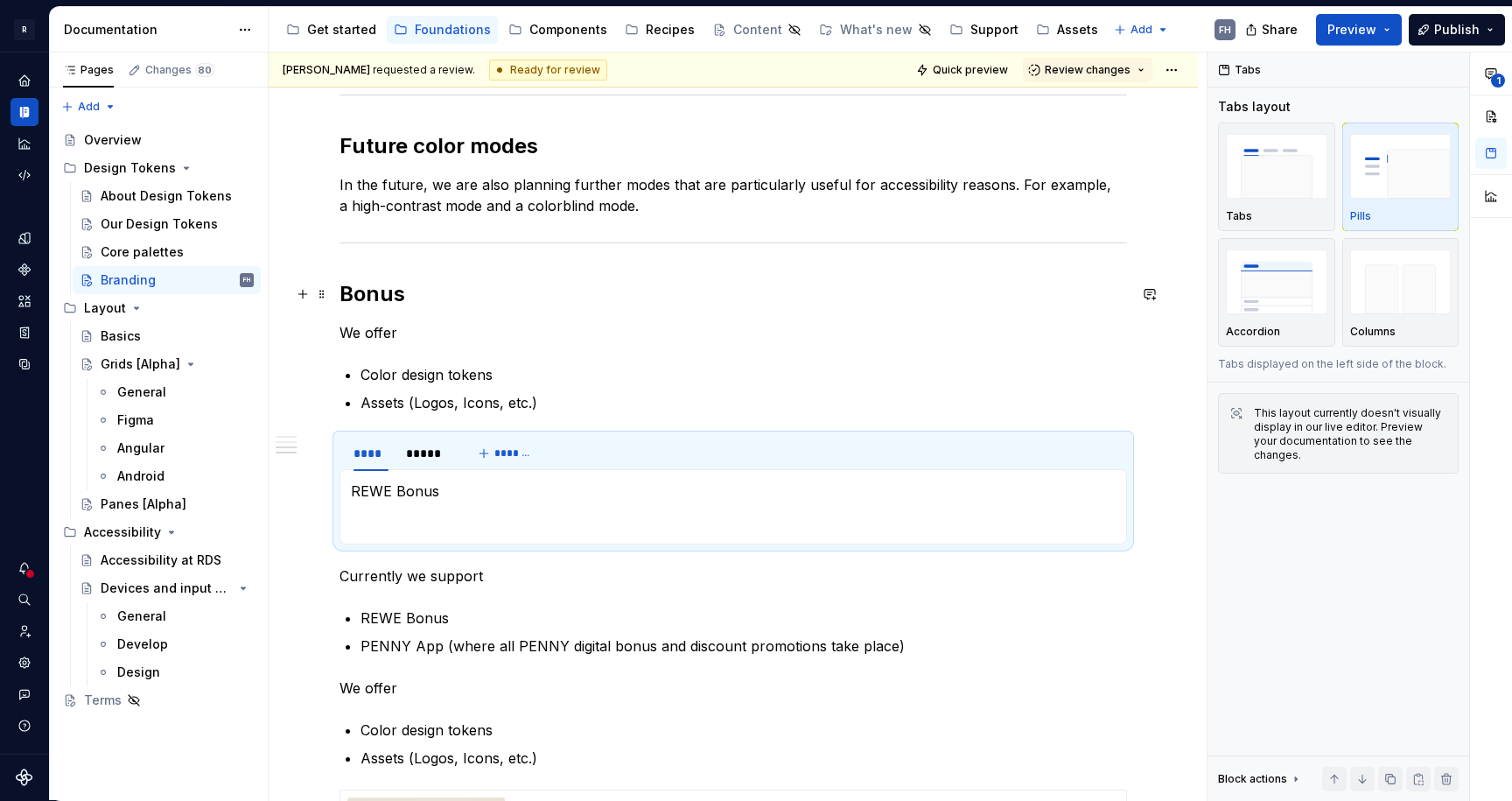
click at [424, 368] on p "Color design tokens" at bounding box center [743, 374] width 767 height 21
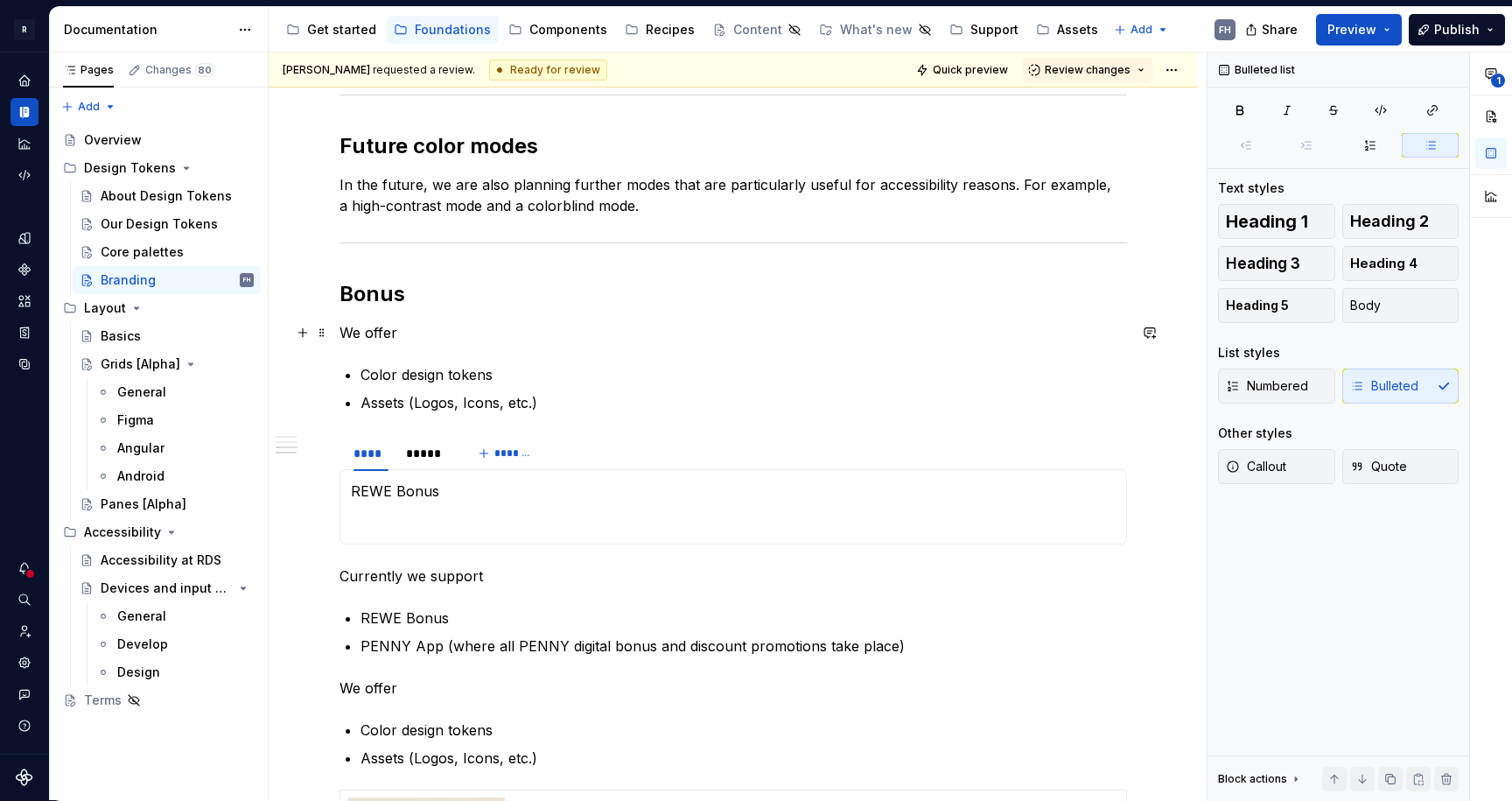
click at [340, 334] on p "We offer" at bounding box center [733, 333] width 788 height 21
drag, startPoint x: 607, startPoint y: 382, endPoint x: 494, endPoint y: 381, distance: 113.0
click at [605, 383] on p "Color design tokens" at bounding box center [743, 374] width 767 height 21
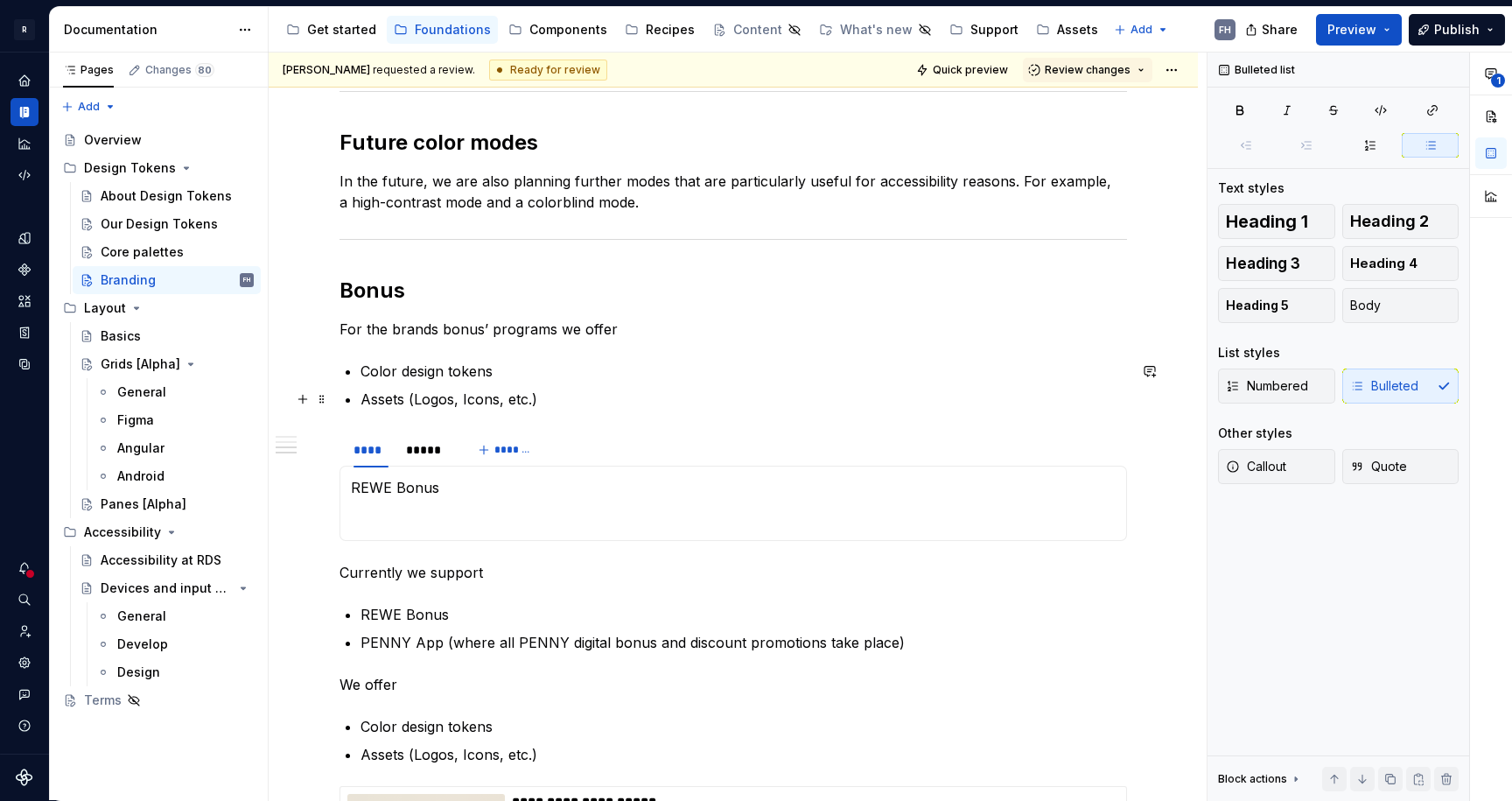
click at [561, 398] on p "Assets (Logos, Icons, etc.)" at bounding box center [743, 399] width 767 height 21
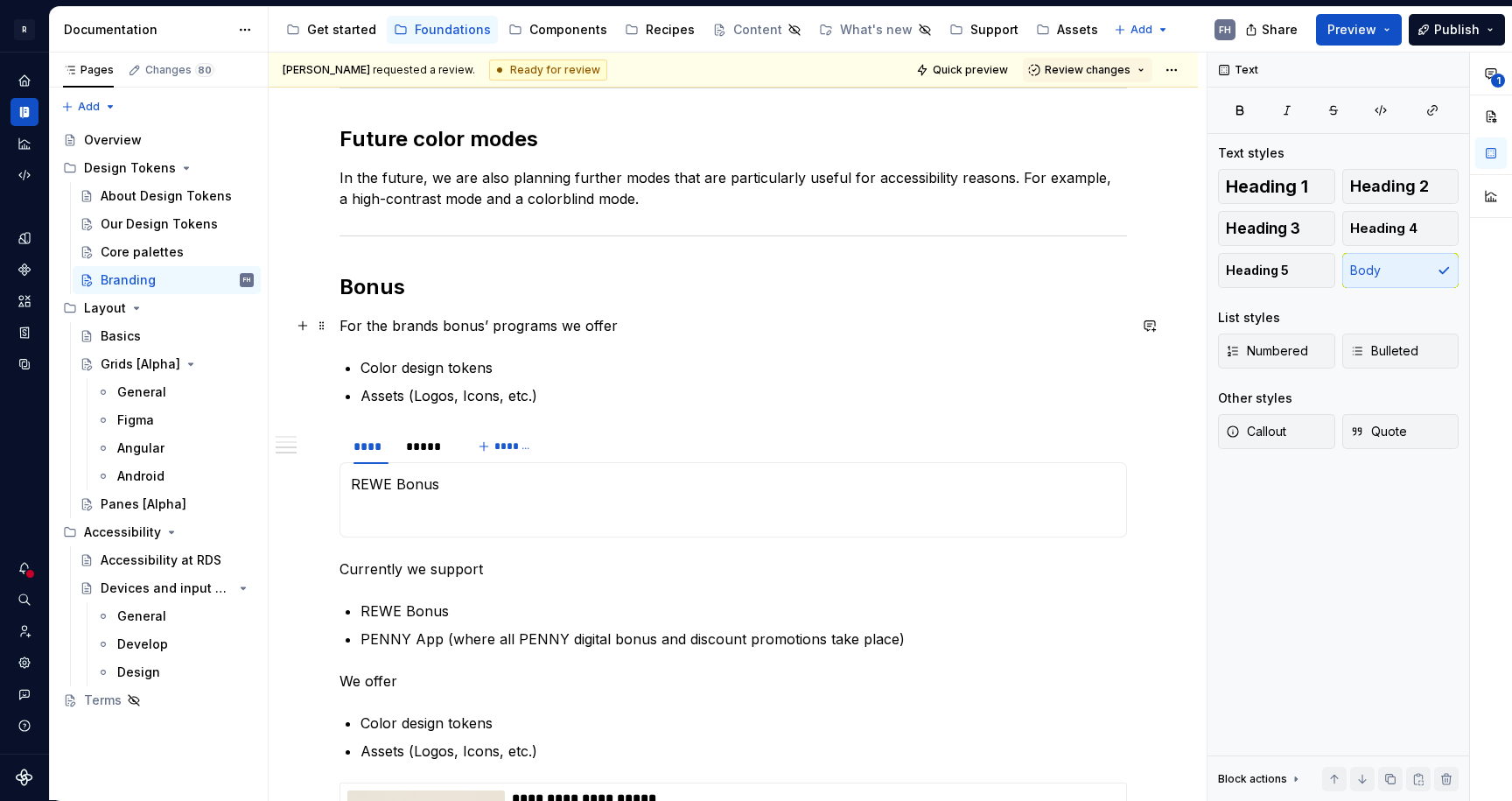
click at [652, 325] on p "For the brands bonus’ programs we offer" at bounding box center [733, 326] width 788 height 21
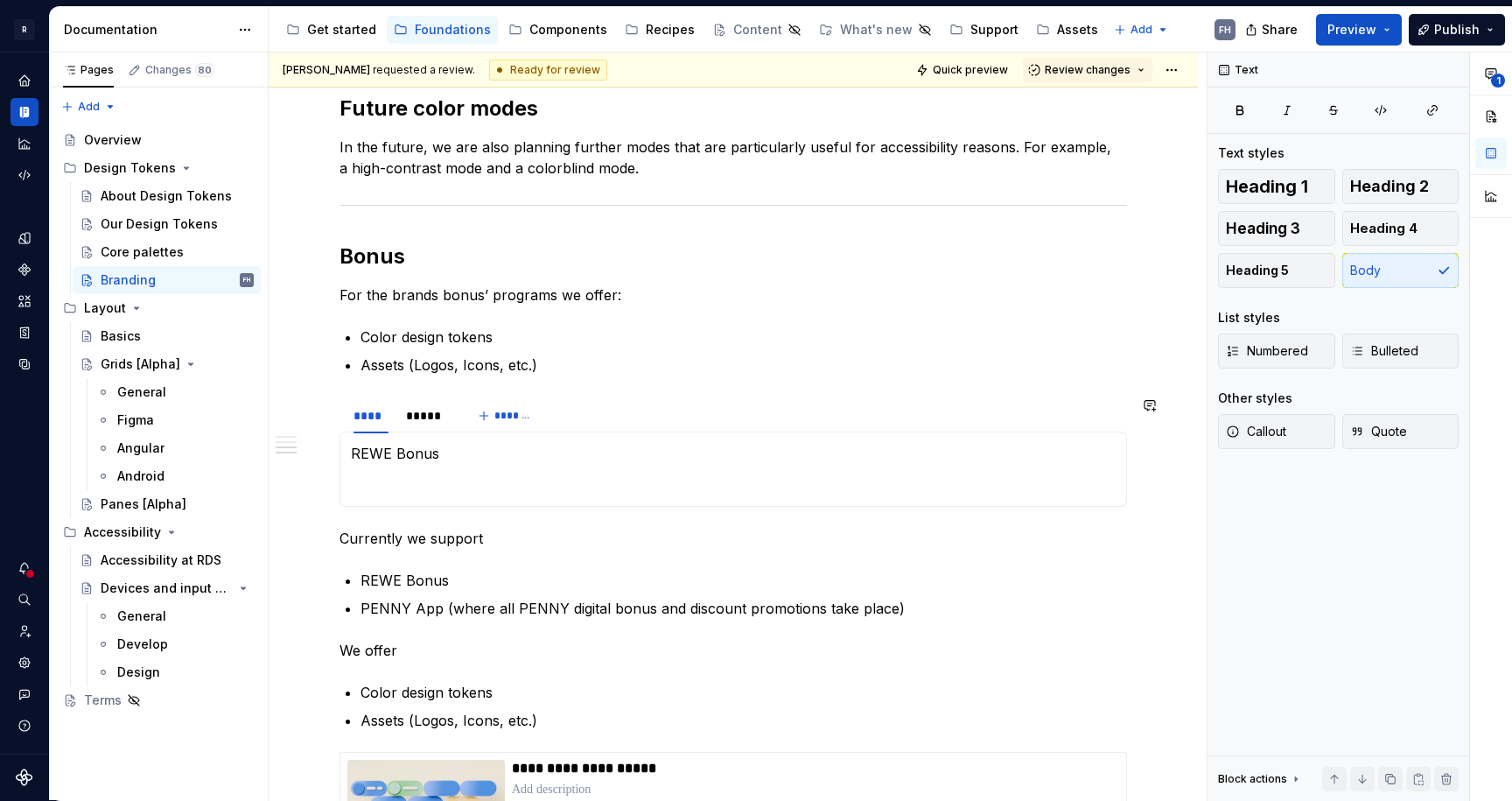
click at [517, 540] on p "Currently we support" at bounding box center [733, 538] width 788 height 21
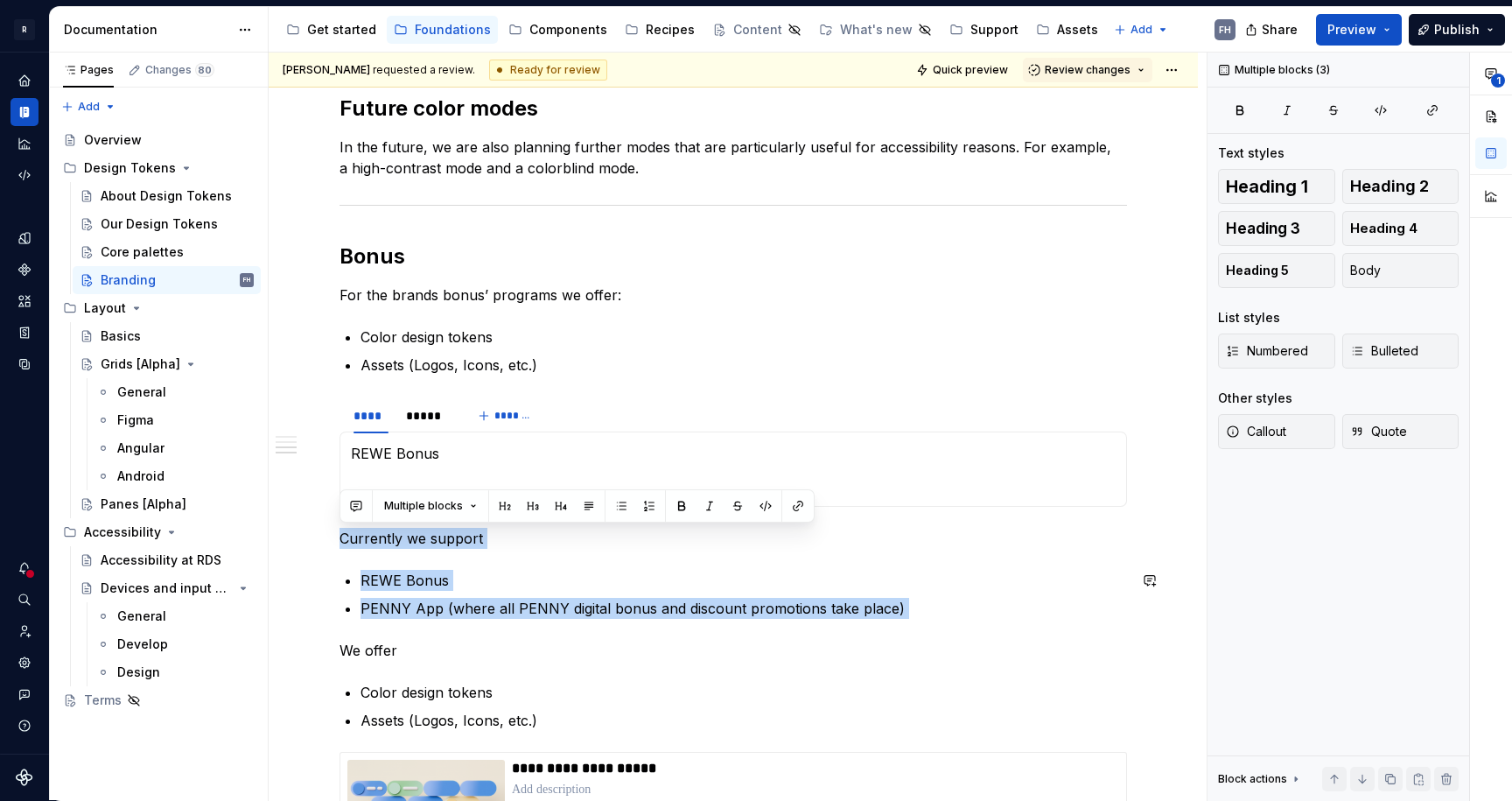
drag, startPoint x: 341, startPoint y: 539, endPoint x: 957, endPoint y: 621, distance: 621.4
click at [957, 621] on div "Branding colors We generally adhere to the brand colors of the various brands, …" at bounding box center [733, 242] width 788 height 2509
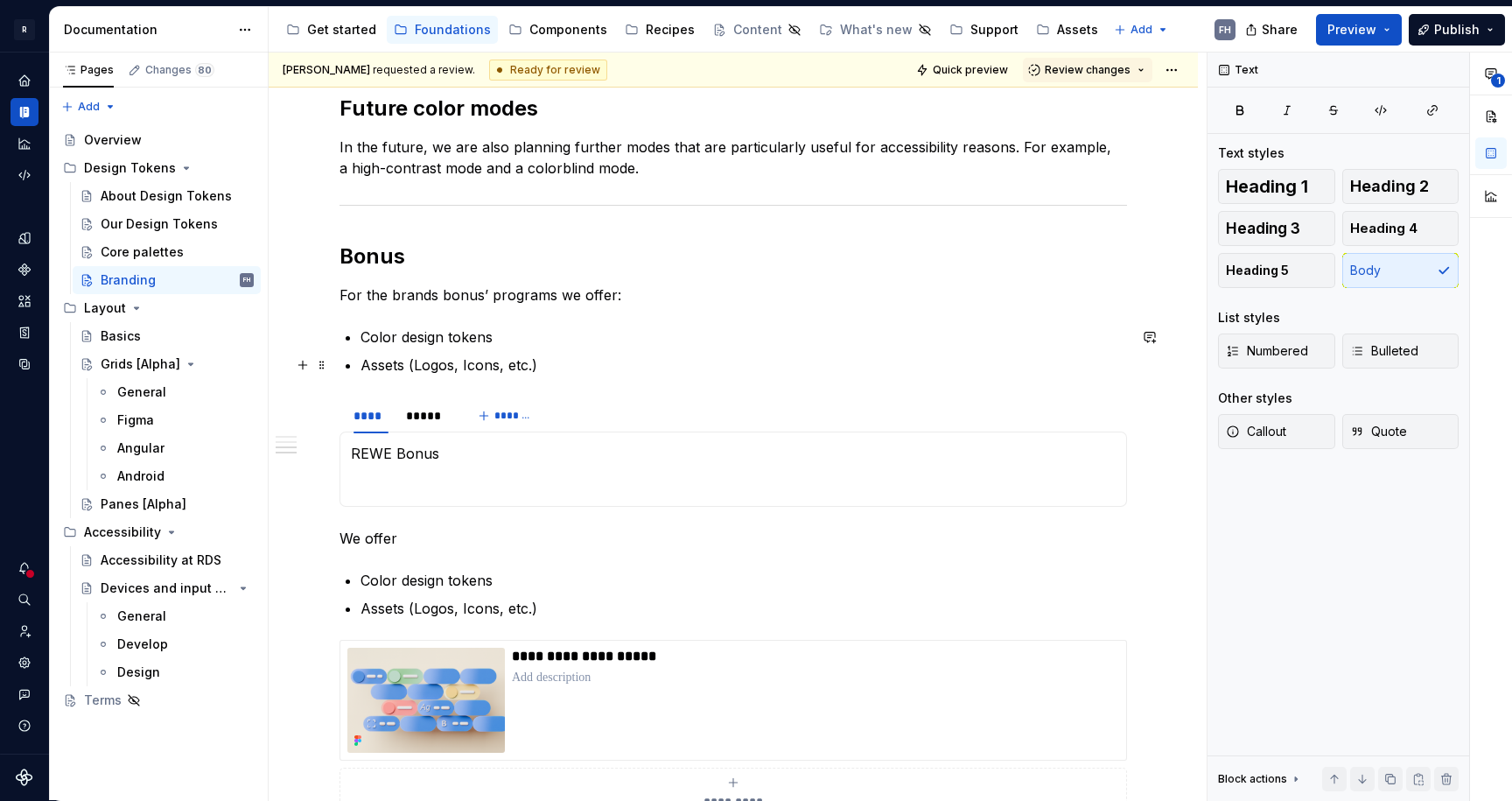
click at [552, 365] on p "Assets (Logos, Icons, etc.)" at bounding box center [743, 364] width 767 height 21
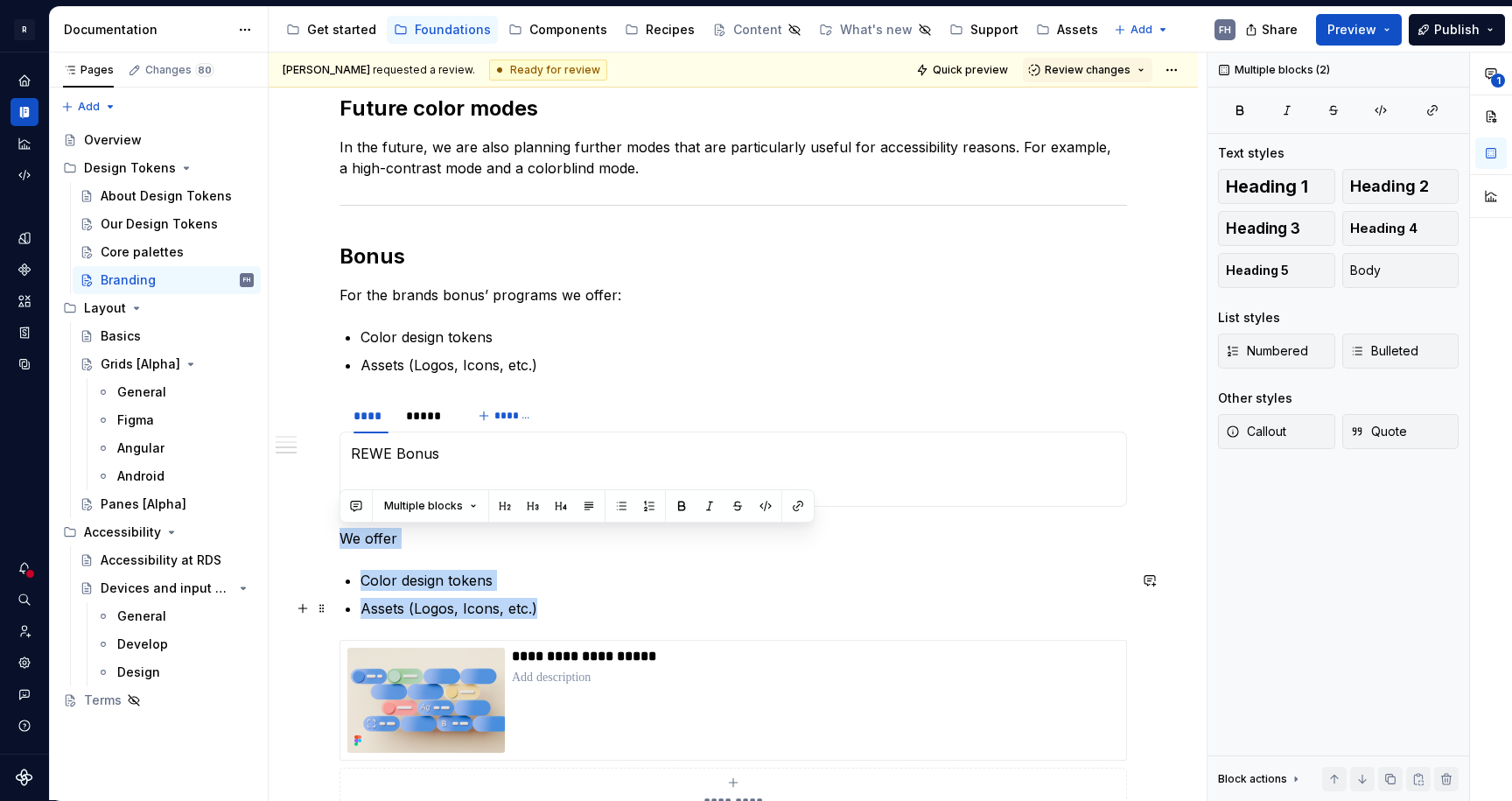
drag, startPoint x: 343, startPoint y: 535, endPoint x: 572, endPoint y: 605, distance: 239.5
click at [570, 606] on div "Branding colors We generally adhere to the brand colors of the various brands, …" at bounding box center [733, 187] width 788 height 2396
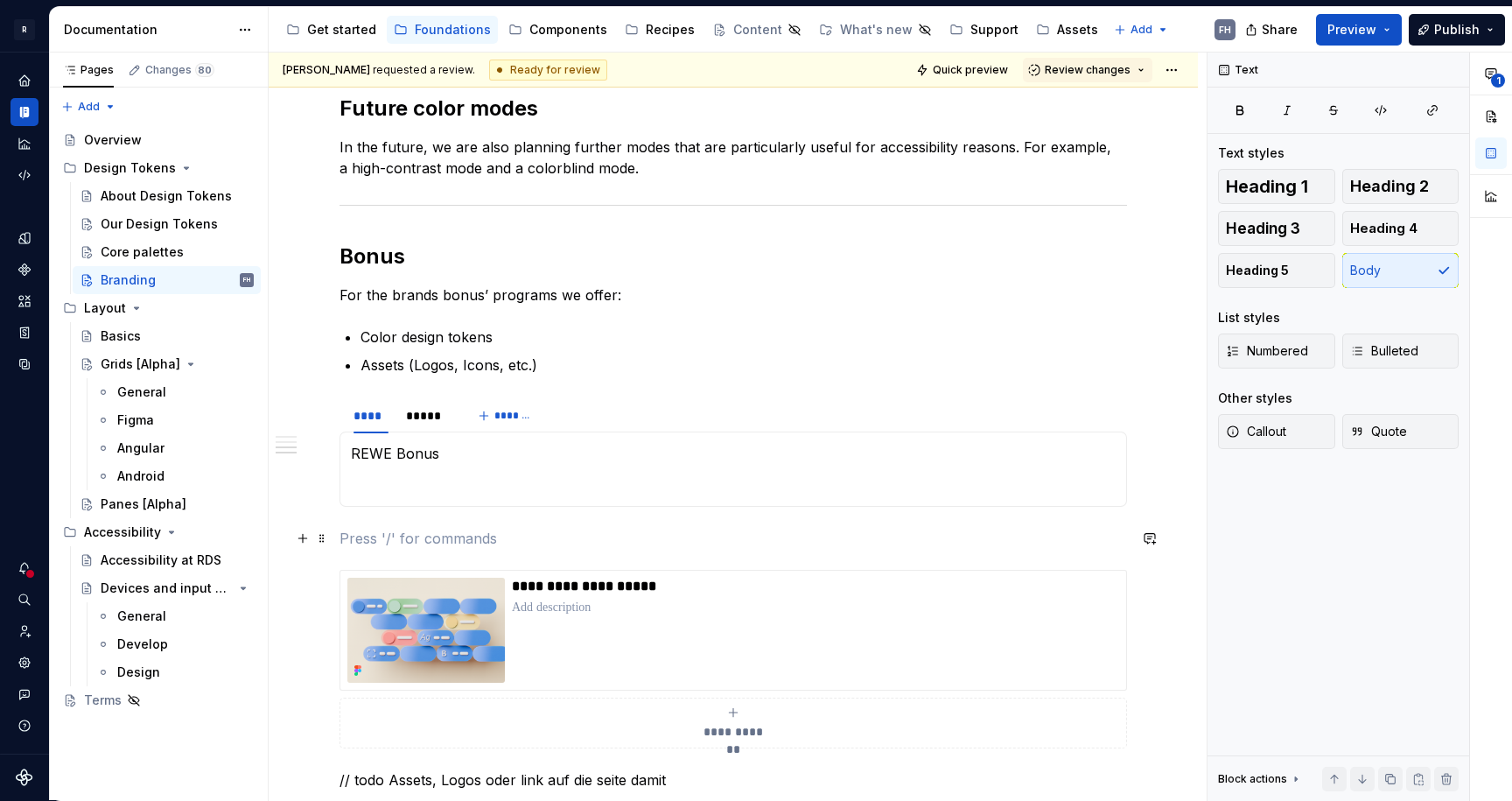
click at [413, 540] on p at bounding box center [733, 538] width 788 height 21
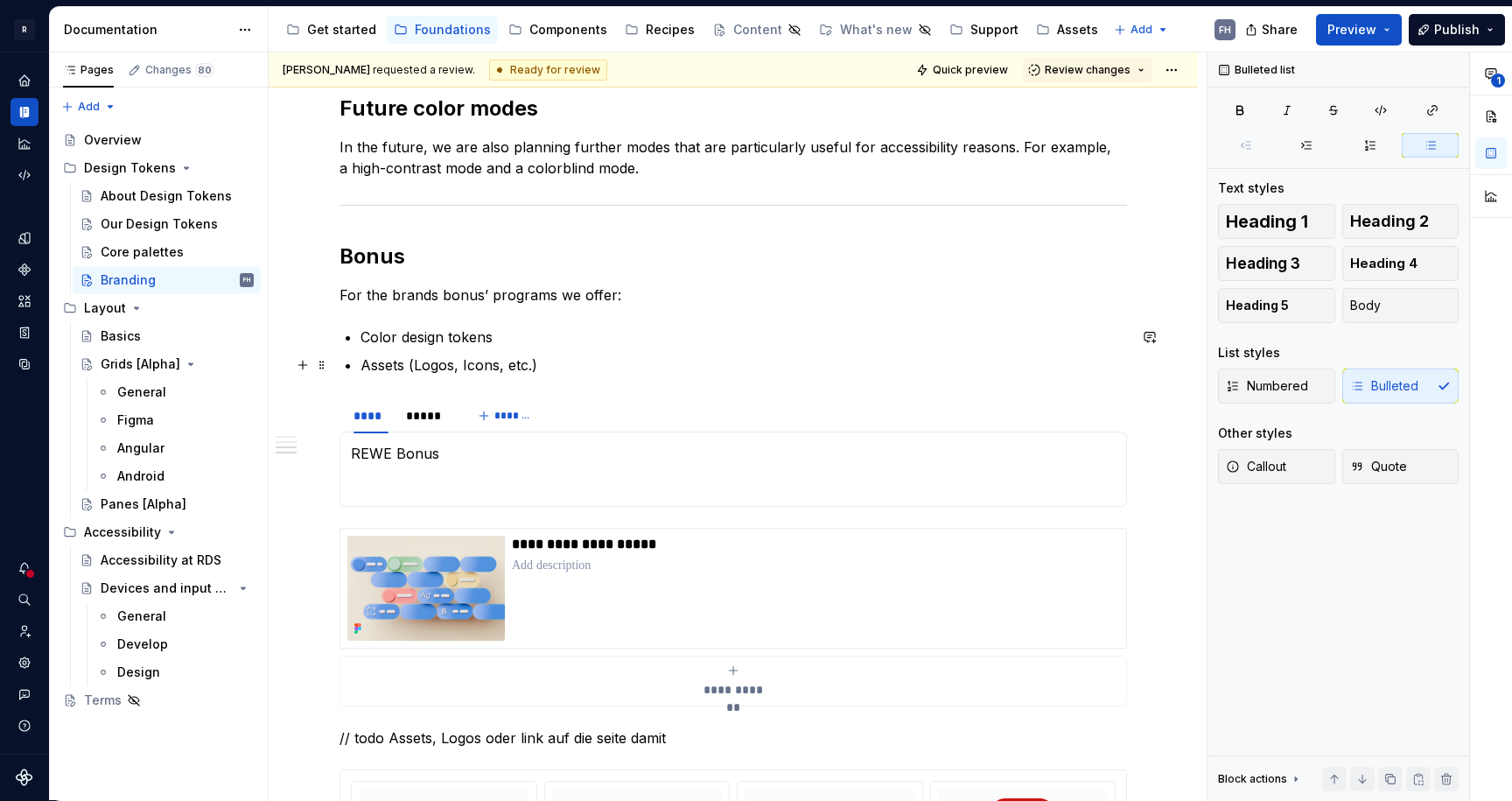
click at [580, 363] on p "Assets (Logos, Icons, etc.)" at bounding box center [743, 364] width 767 height 21
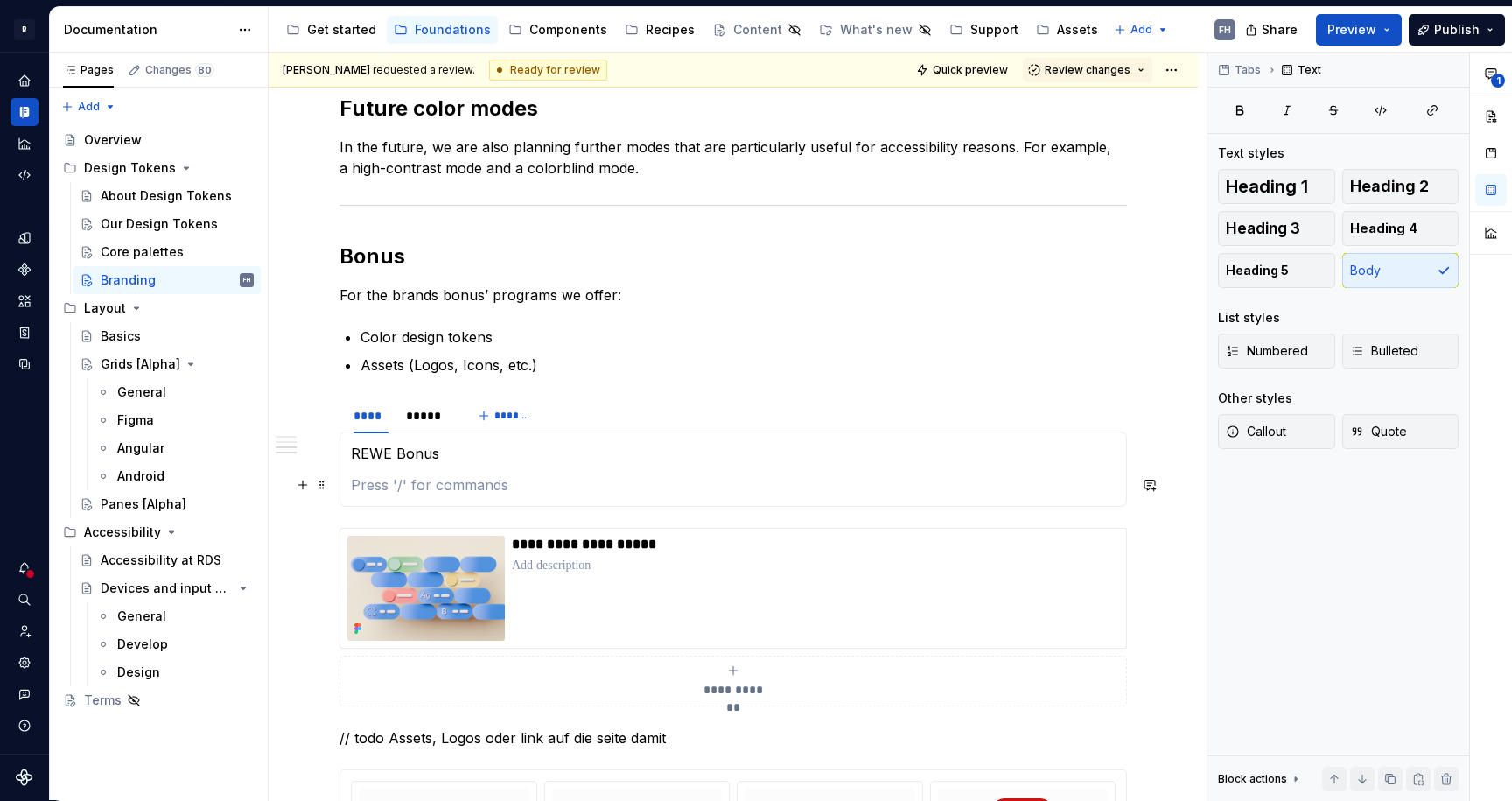
click at [463, 468] on section-item-column "REWE Bonus" at bounding box center [733, 468] width 765 height 53
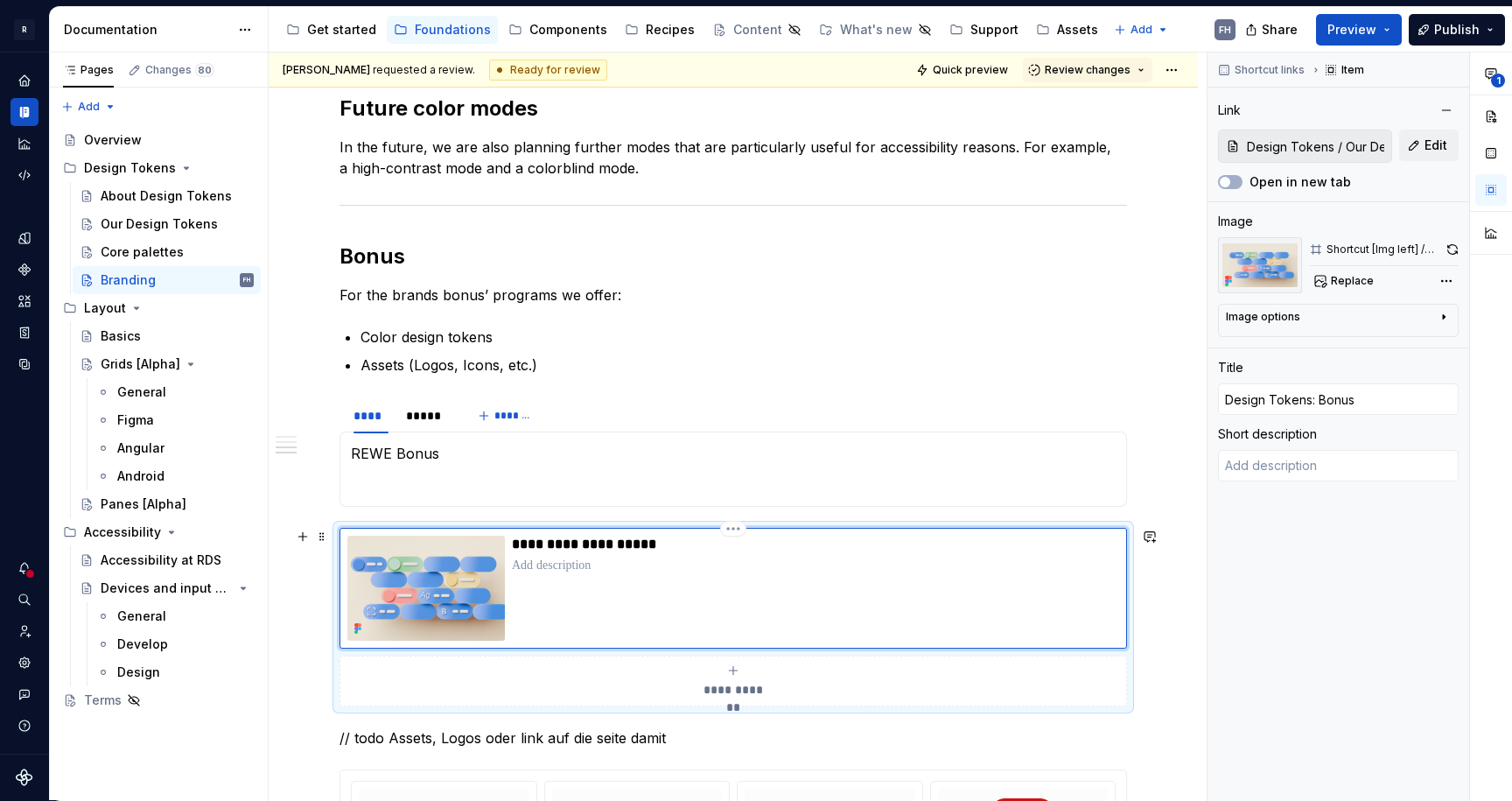
click at [469, 552] on img at bounding box center [426, 588] width 158 height 105
type textarea "*"
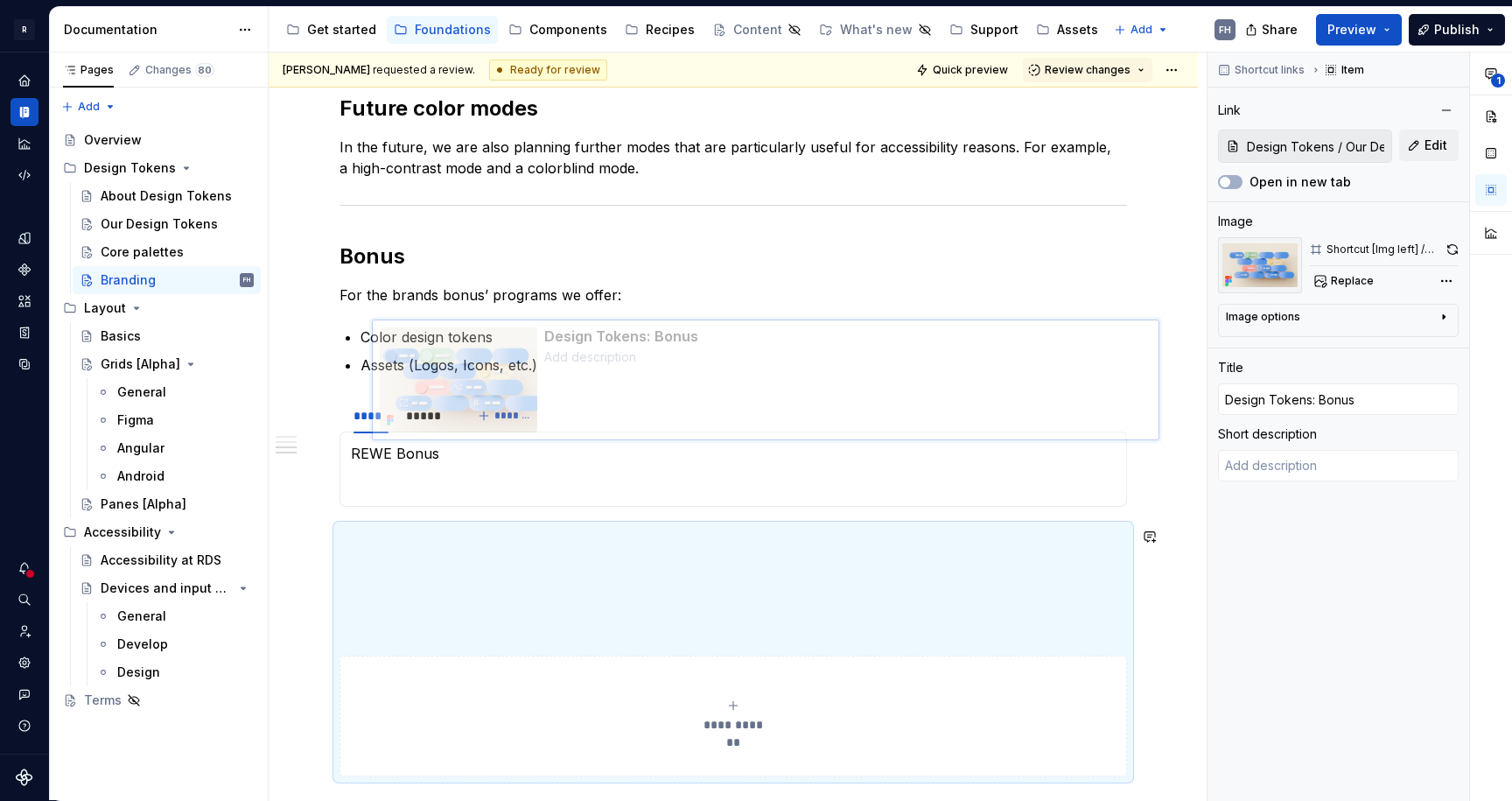
drag, startPoint x: 362, startPoint y: 582, endPoint x: 389, endPoint y: 435, distance: 149.5
click at [389, 429] on body "R REWE Design System FH Design system data Documentation Accessibility guide fo…" at bounding box center [756, 400] width 1512 height 801
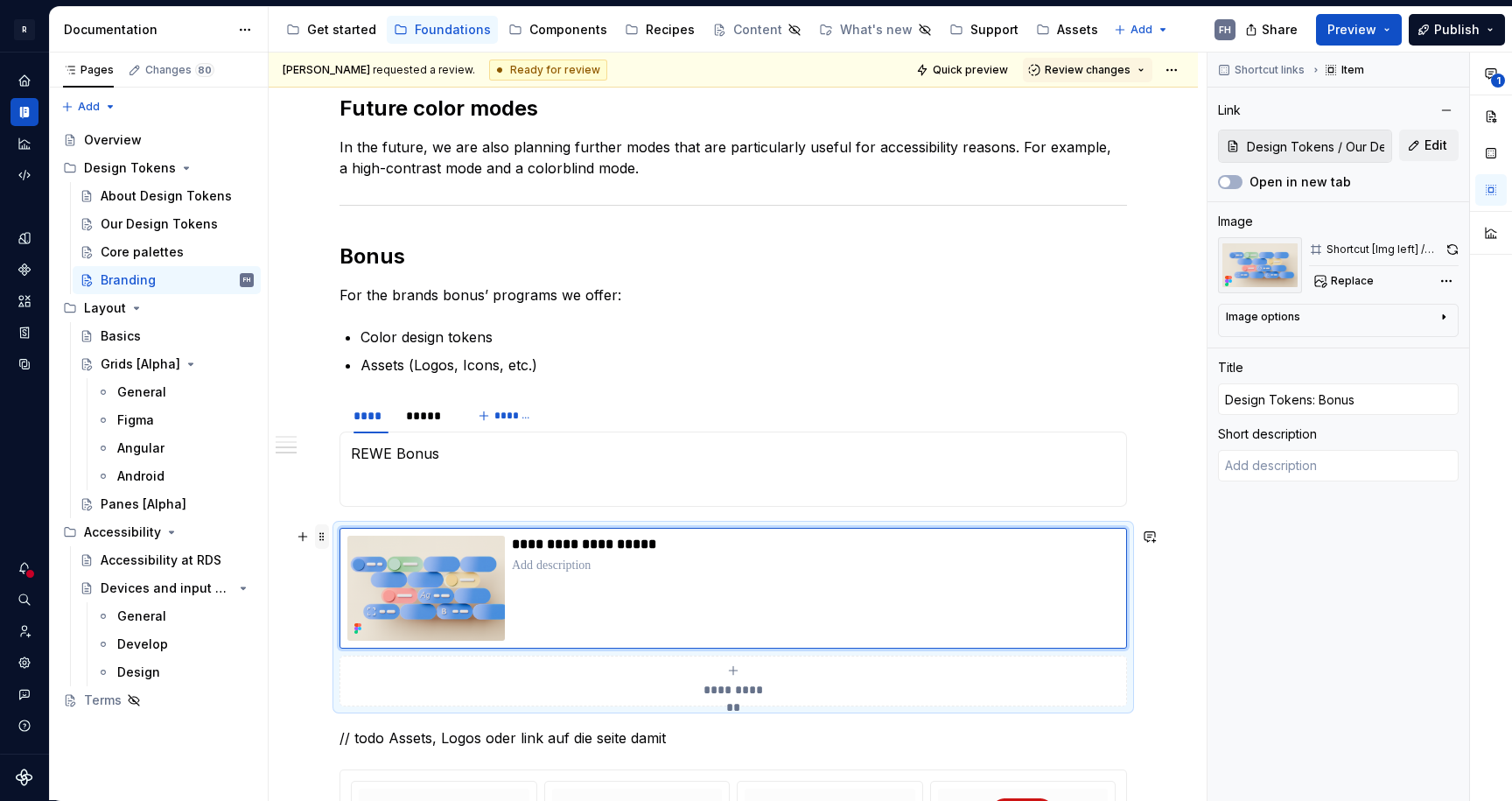
type input "Design Tokens / Our Design Tokens/ Bonus"
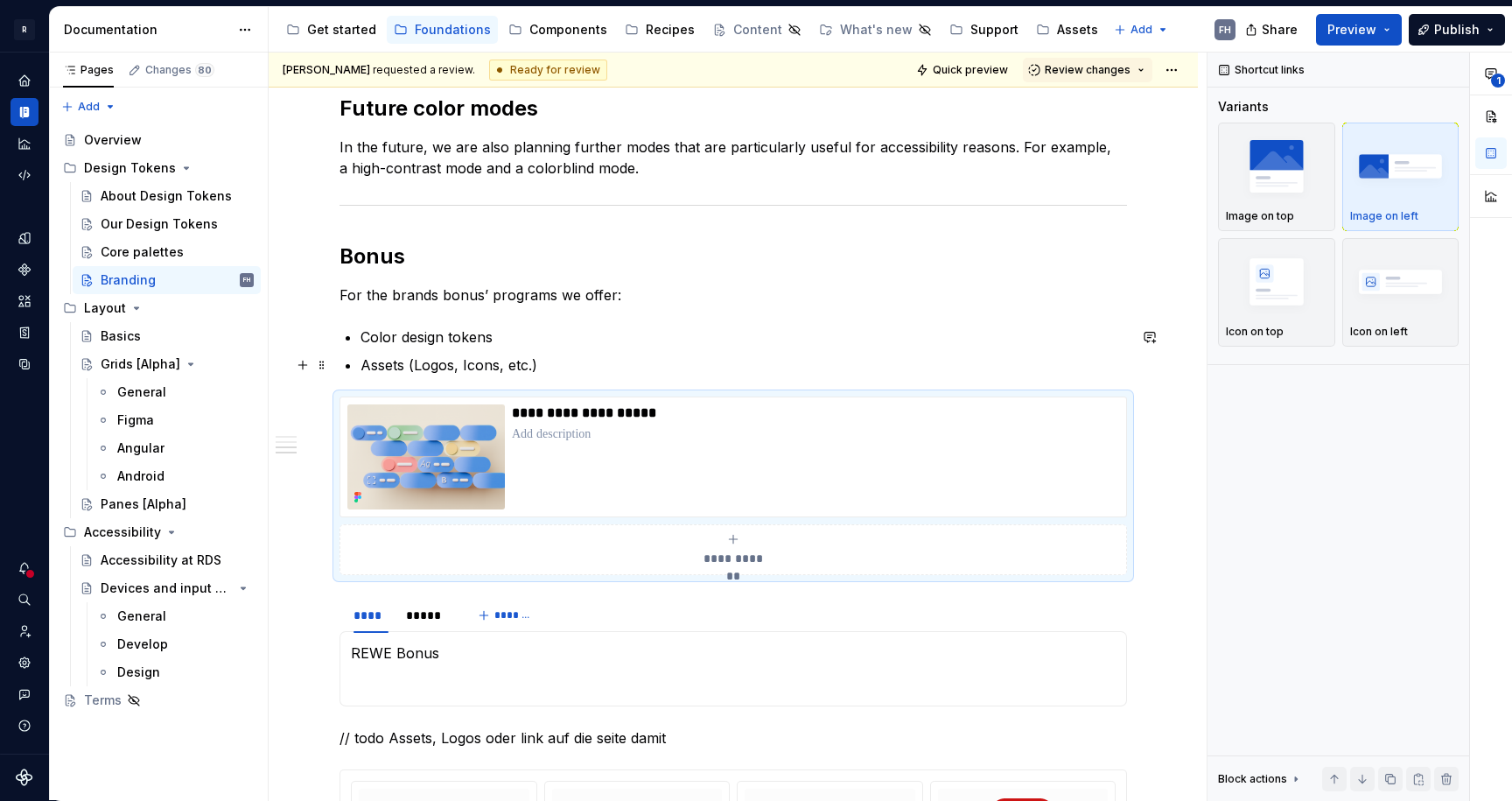
click at [597, 365] on p "Assets (Logos, Icons, etc.)" at bounding box center [743, 364] width 767 height 21
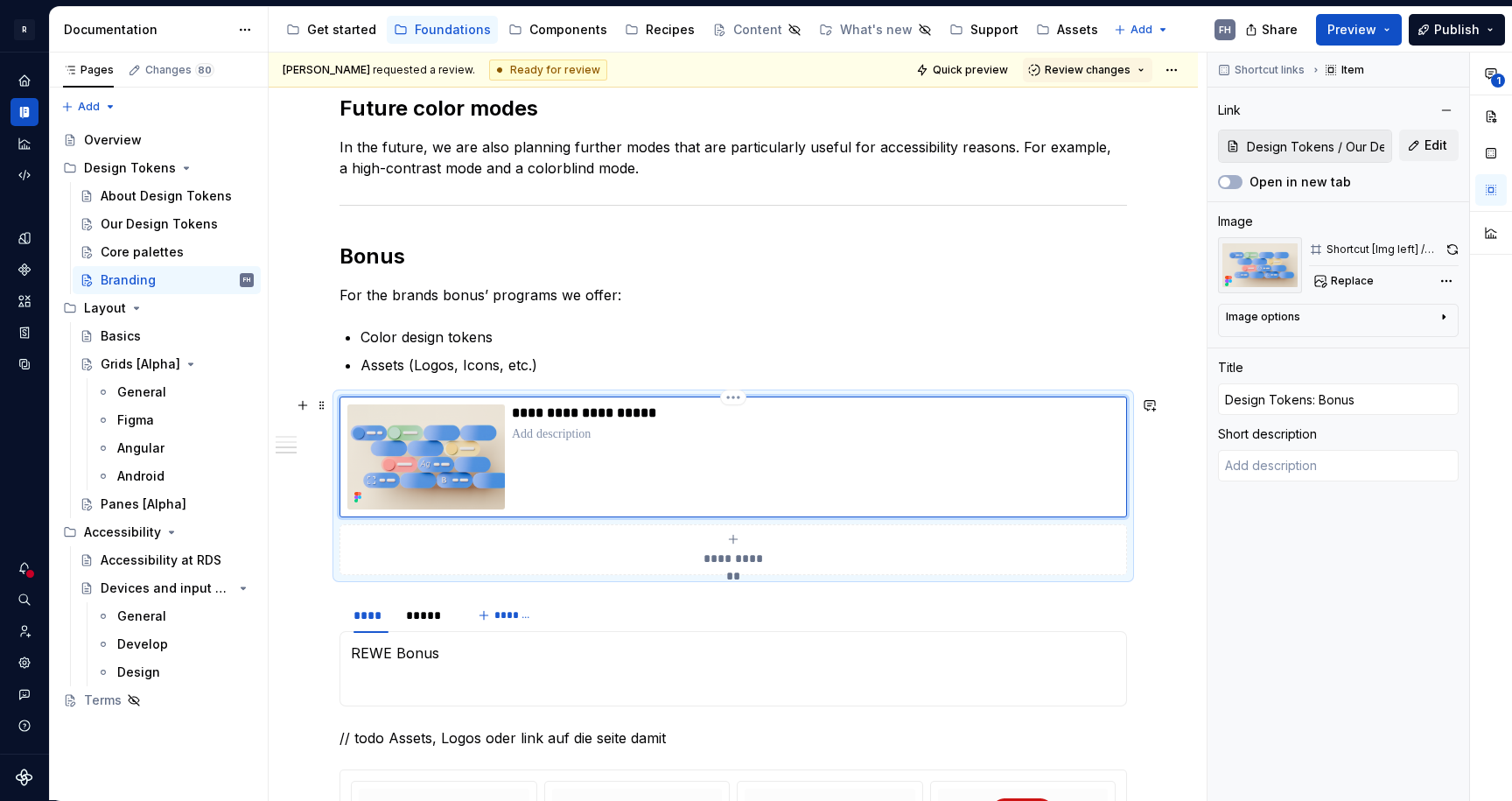
click at [584, 443] on div "**********" at bounding box center [815, 456] width 607 height 105
click at [546, 438] on p at bounding box center [815, 434] width 607 height 17
click at [1425, 138] on span "Edit" at bounding box center [1436, 145] width 23 height 17
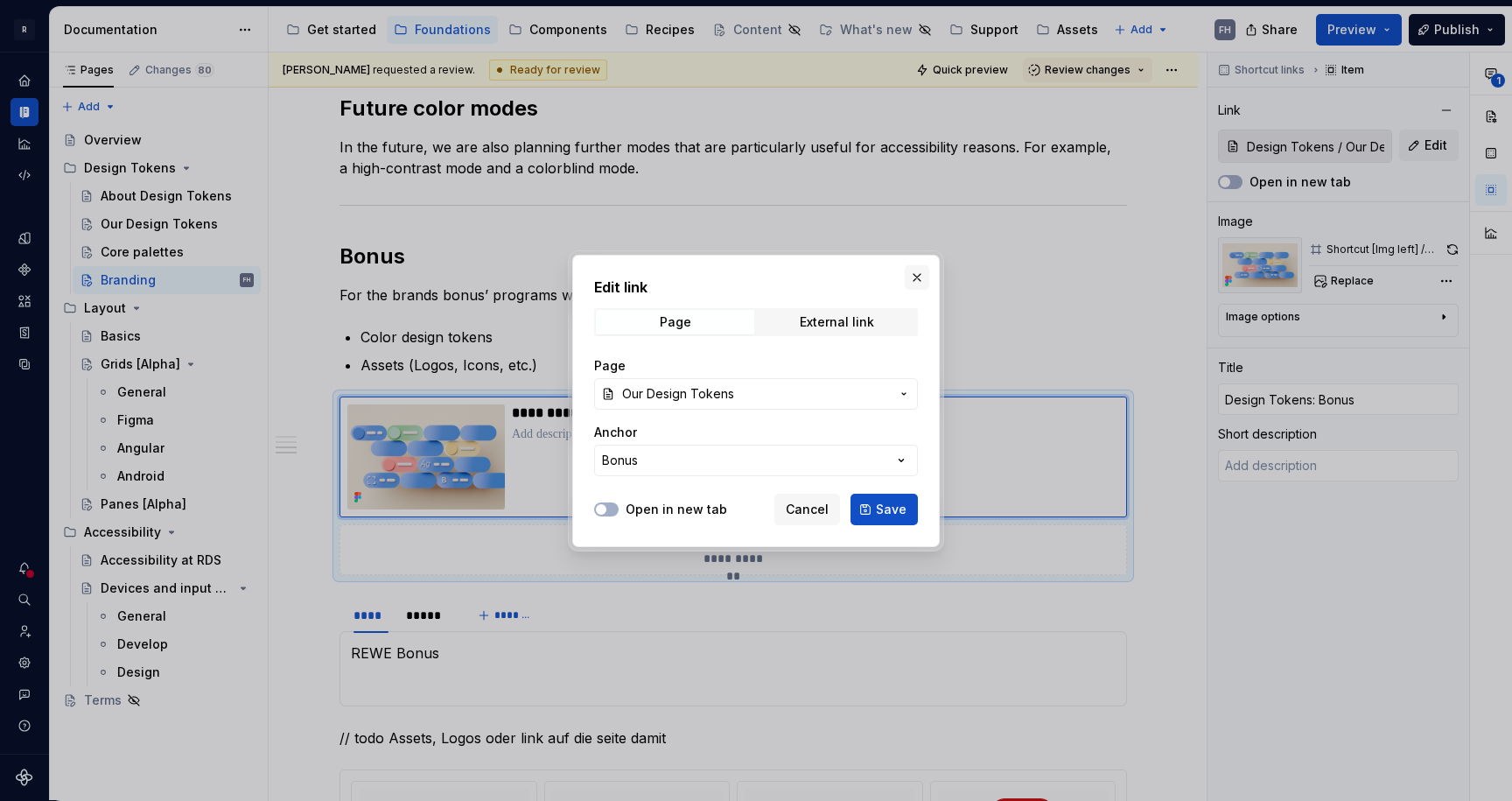
click at [922, 272] on button "button" at bounding box center [917, 277] width 24 height 24
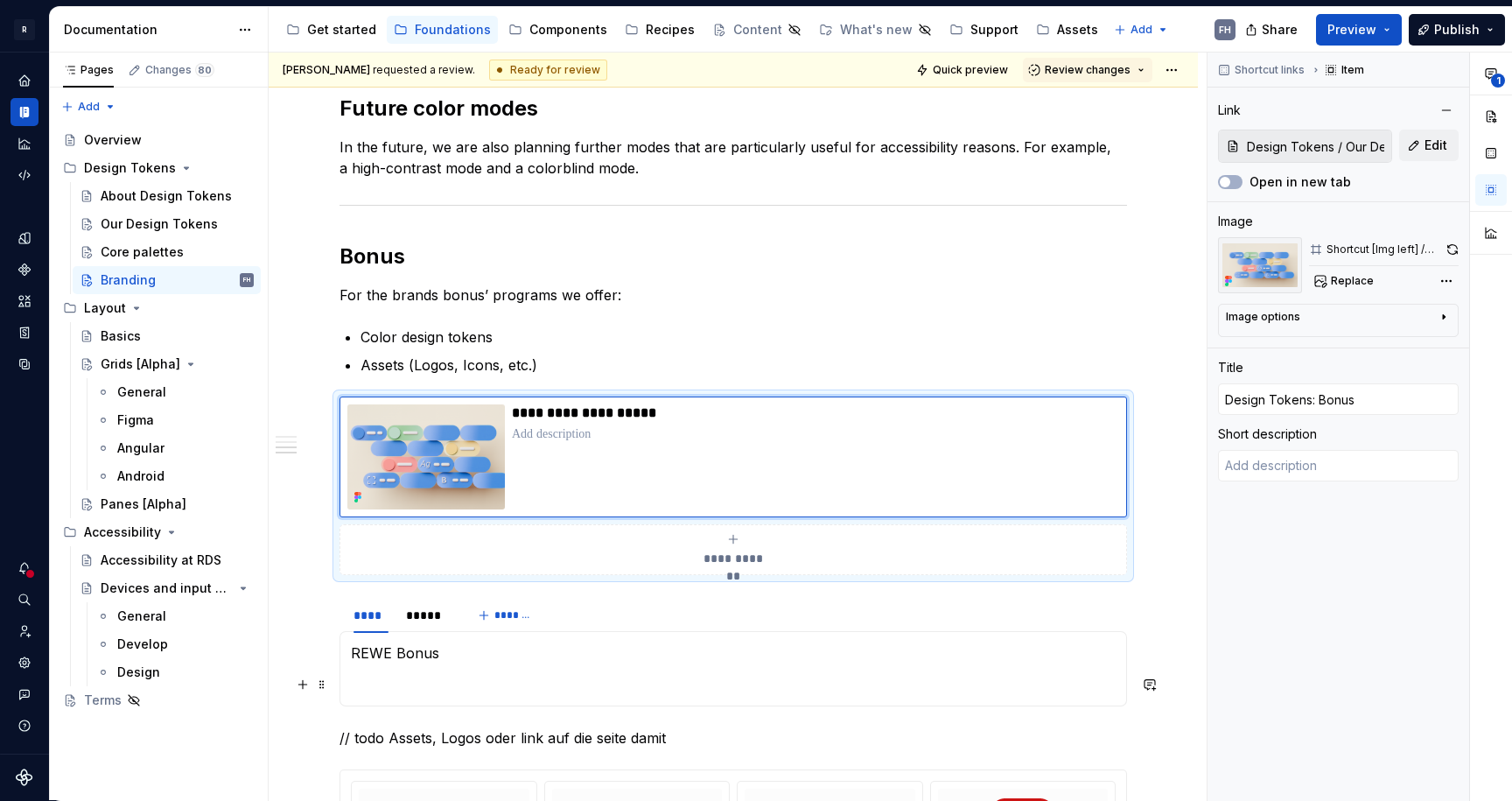
click at [475, 664] on section-item-column "REWE Bonus" at bounding box center [733, 668] width 765 height 53
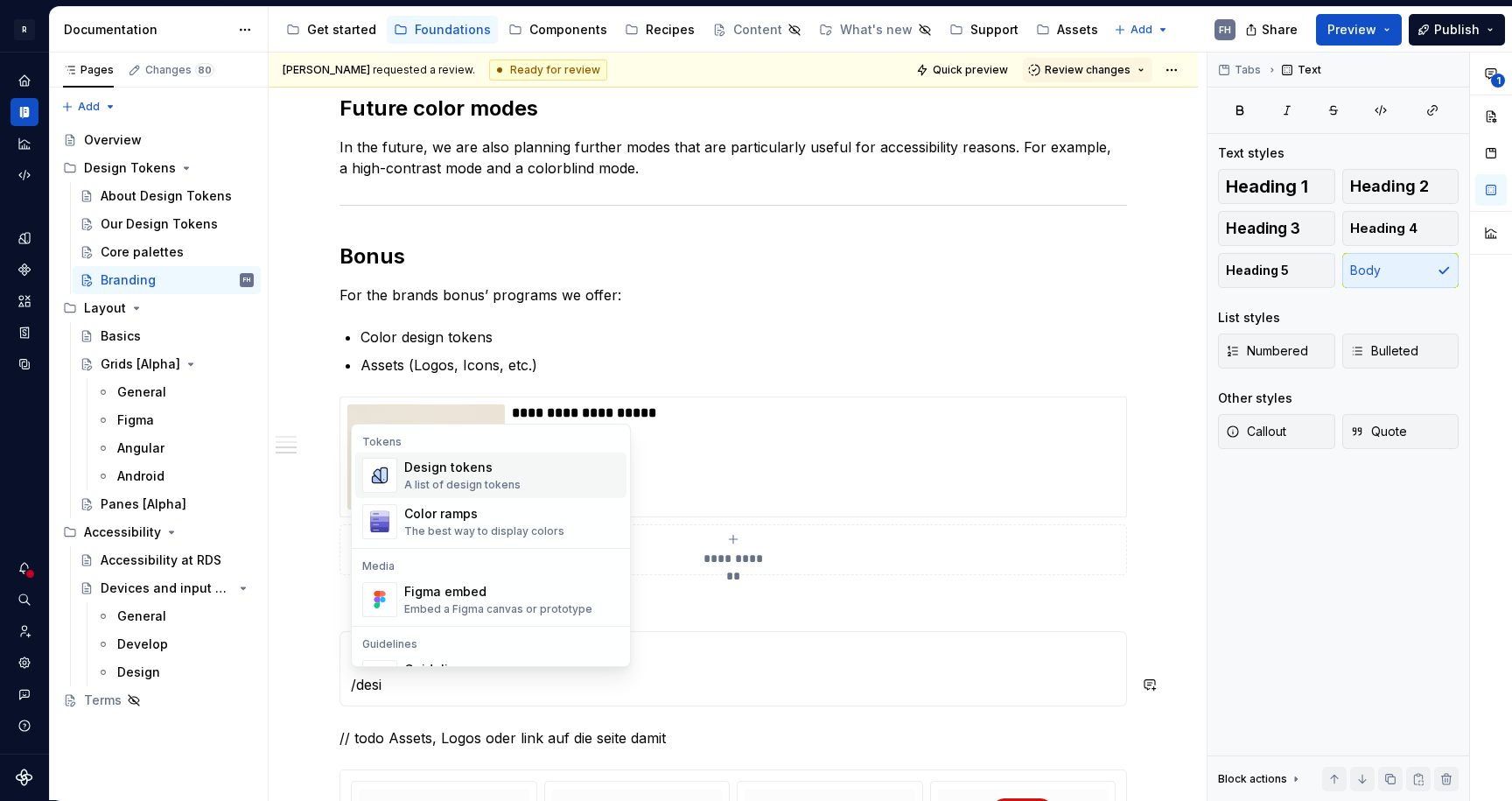
click at [499, 469] on div "Design tokens" at bounding box center [462, 467] width 116 height 17
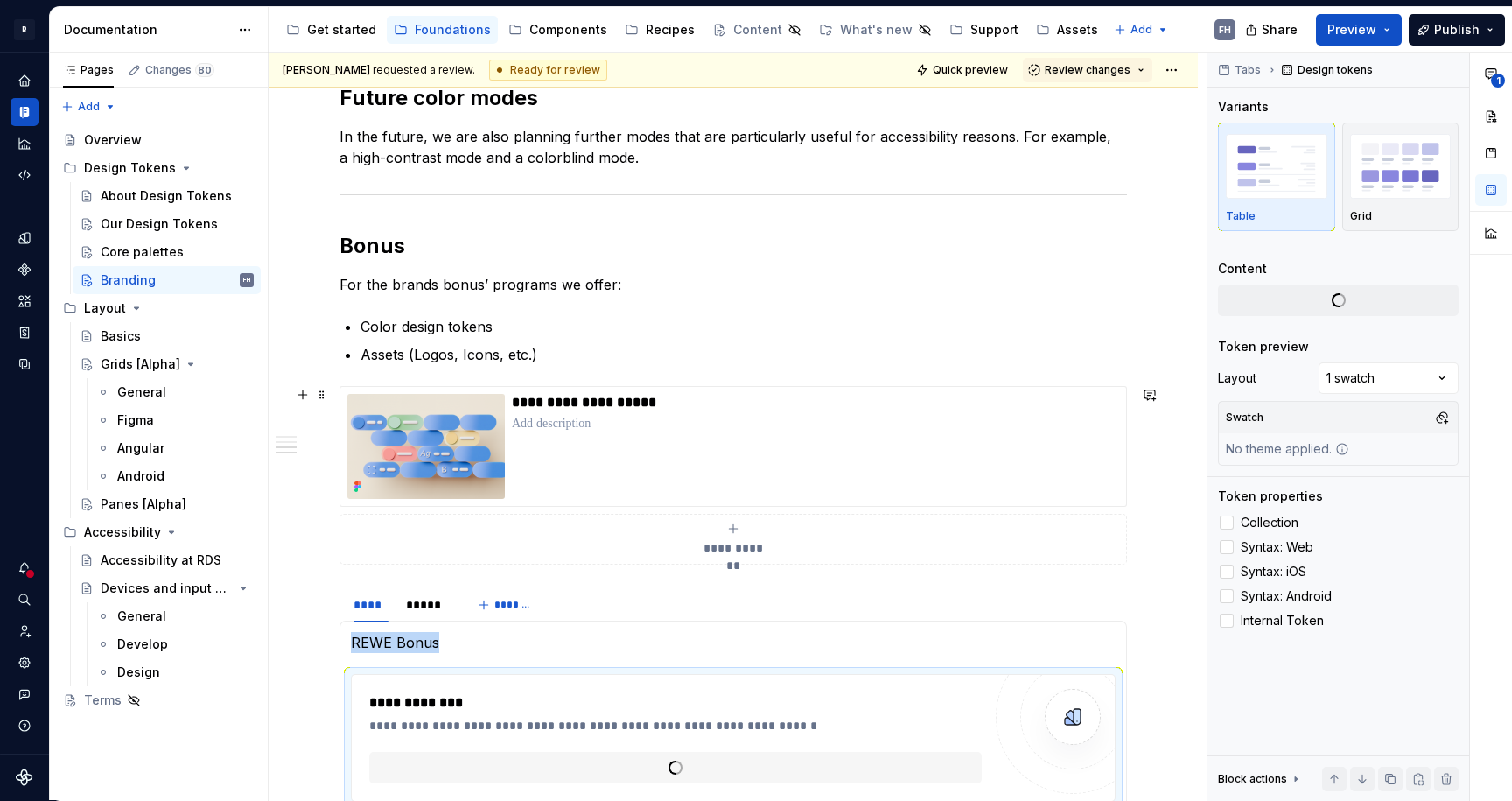
type textarea "*"
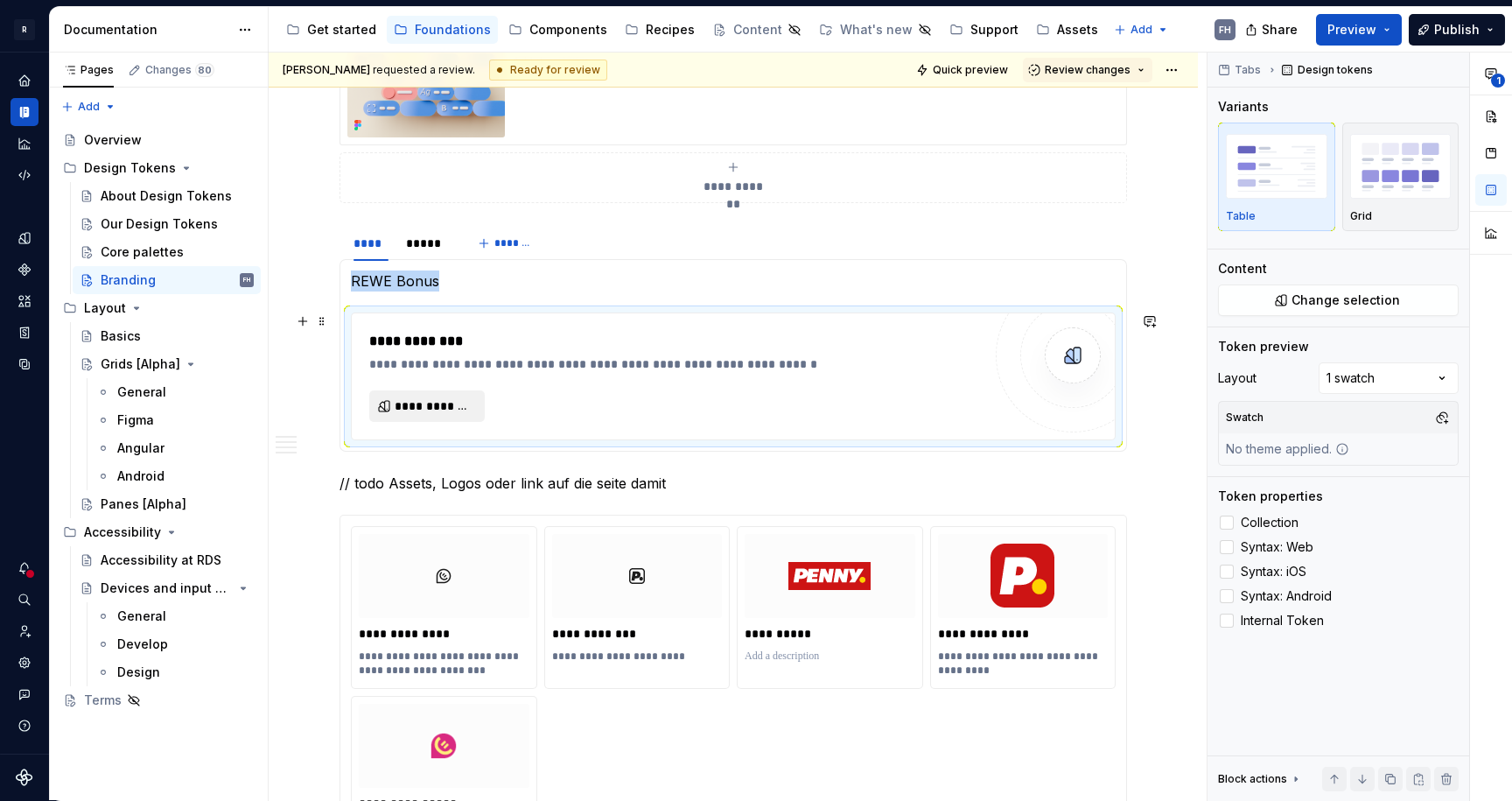
click at [447, 413] on span "**********" at bounding box center [434, 406] width 79 height 17
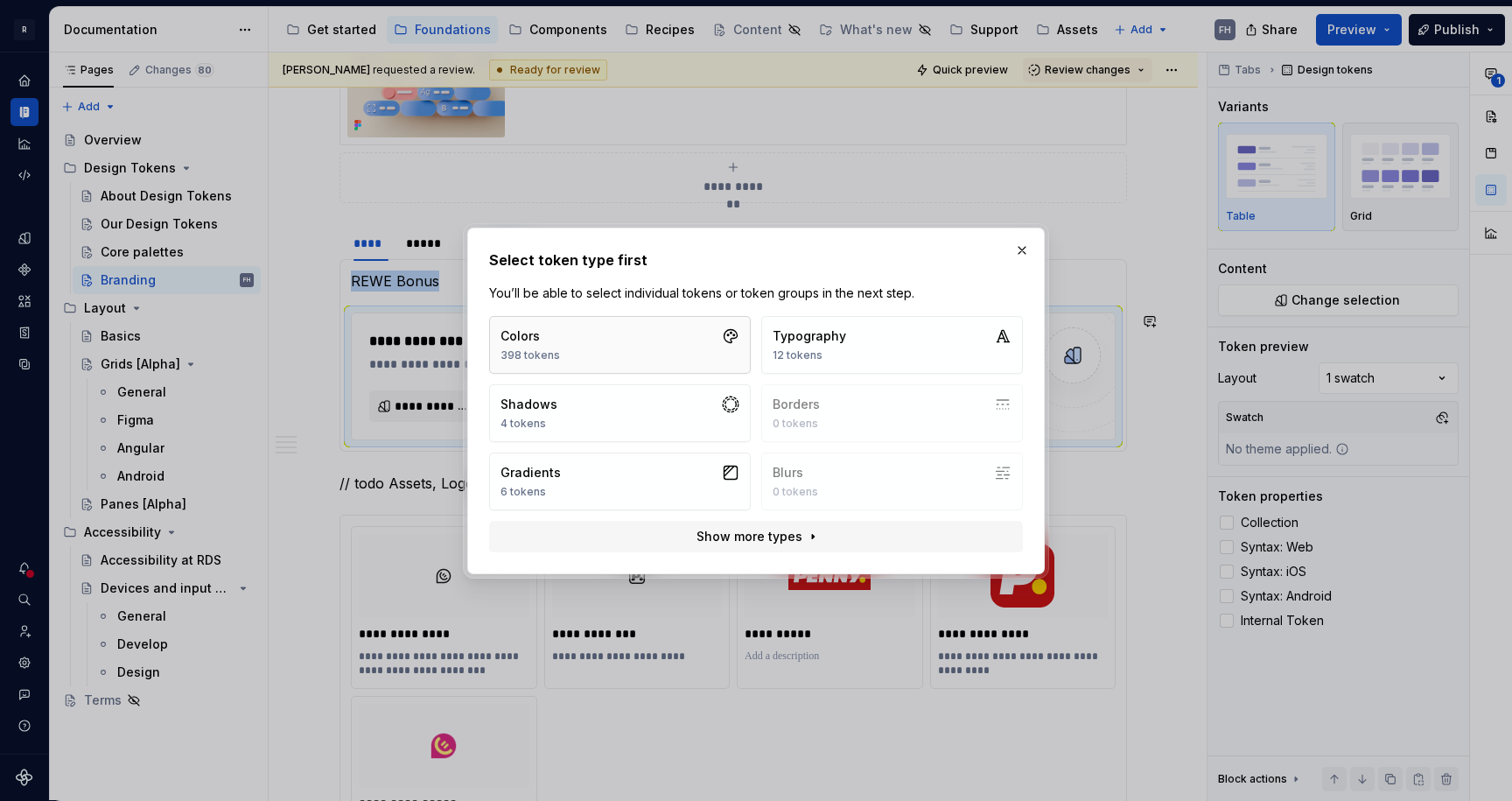
click at [643, 353] on button "Colors 398 tokens" at bounding box center [620, 344] width 262 height 58
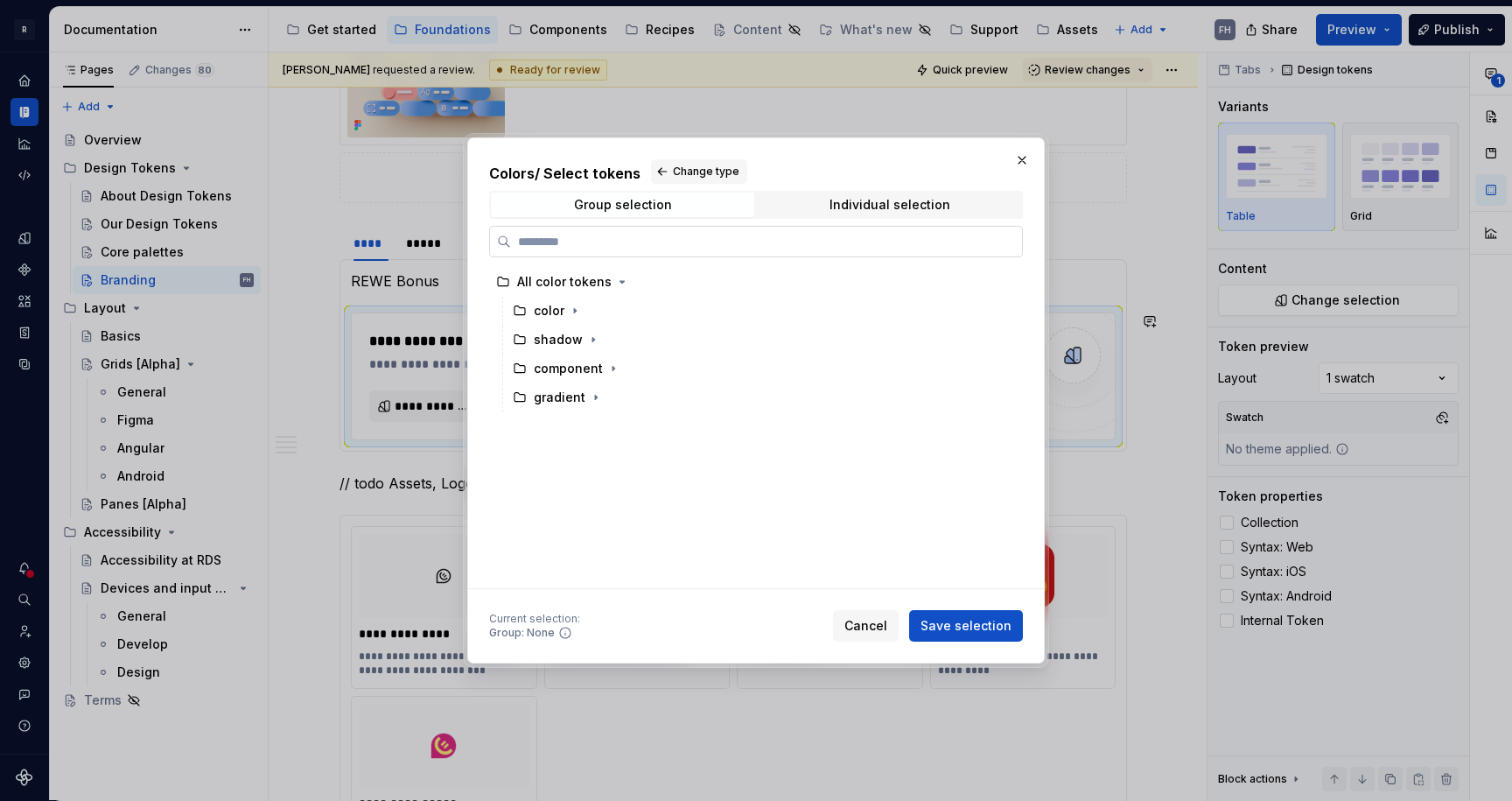
click at [612, 239] on input "search" at bounding box center [766, 241] width 511 height 17
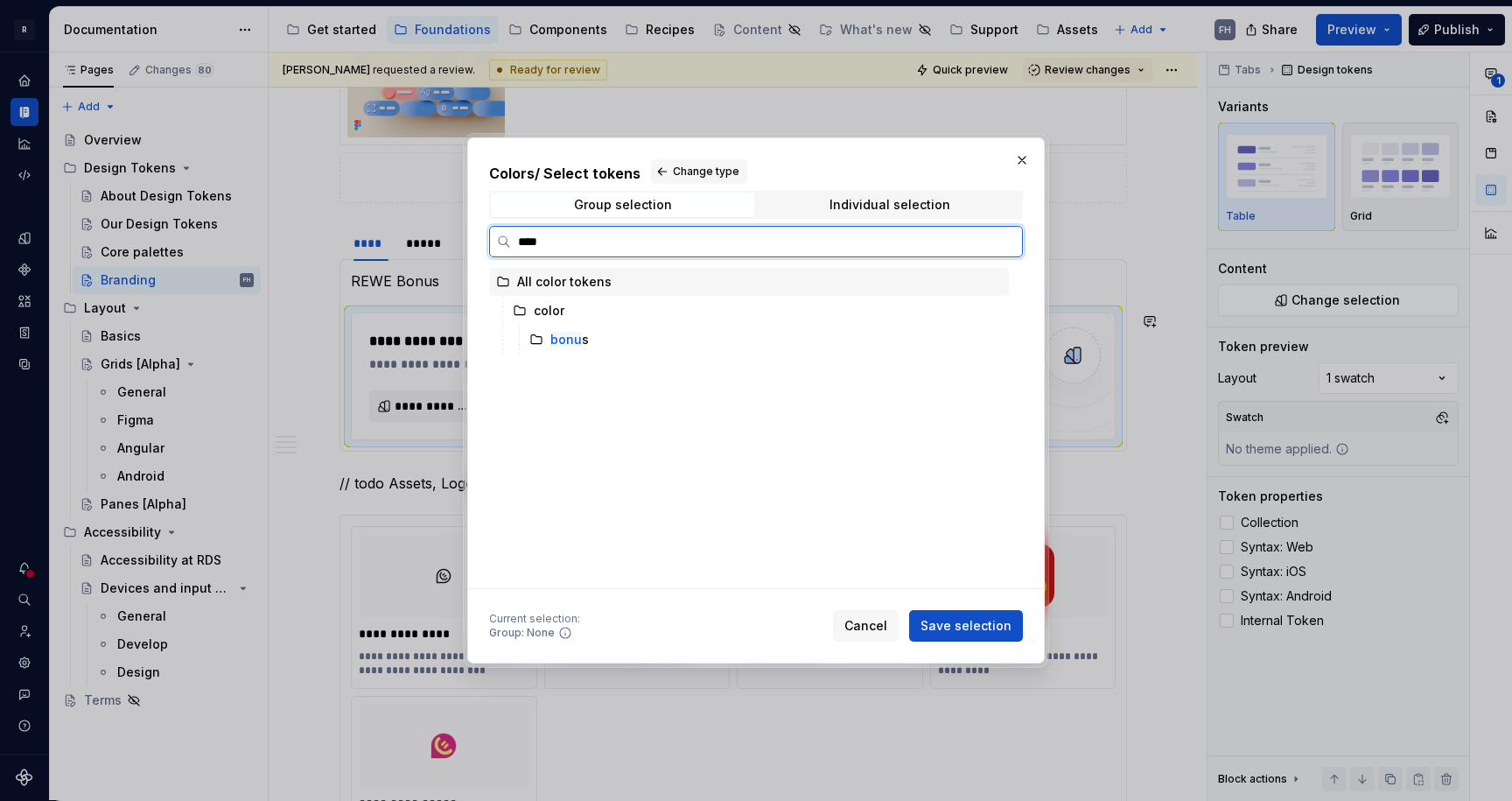
type input "*****"
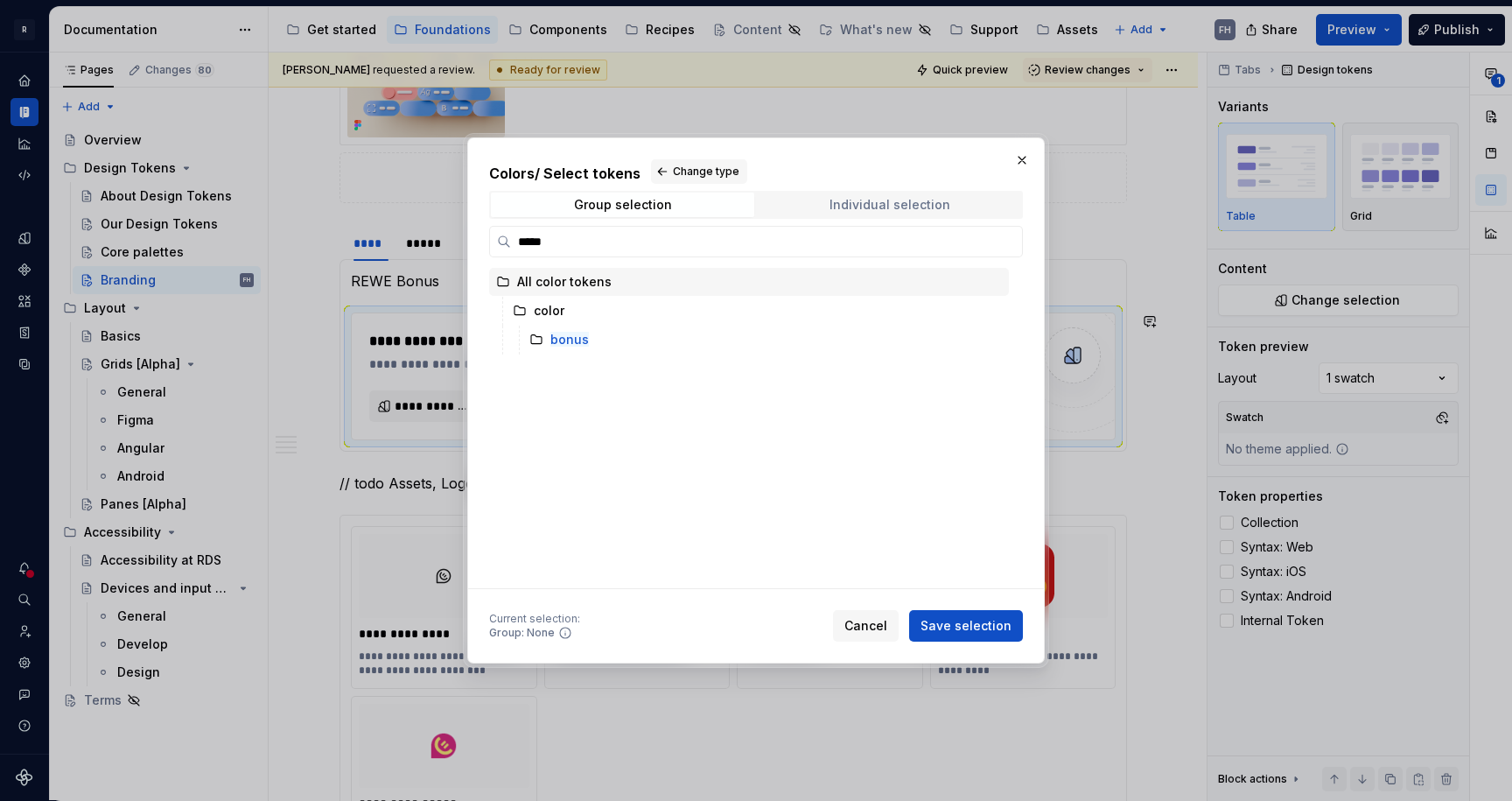
click at [957, 210] on span "Individual selection" at bounding box center [890, 204] width 264 height 24
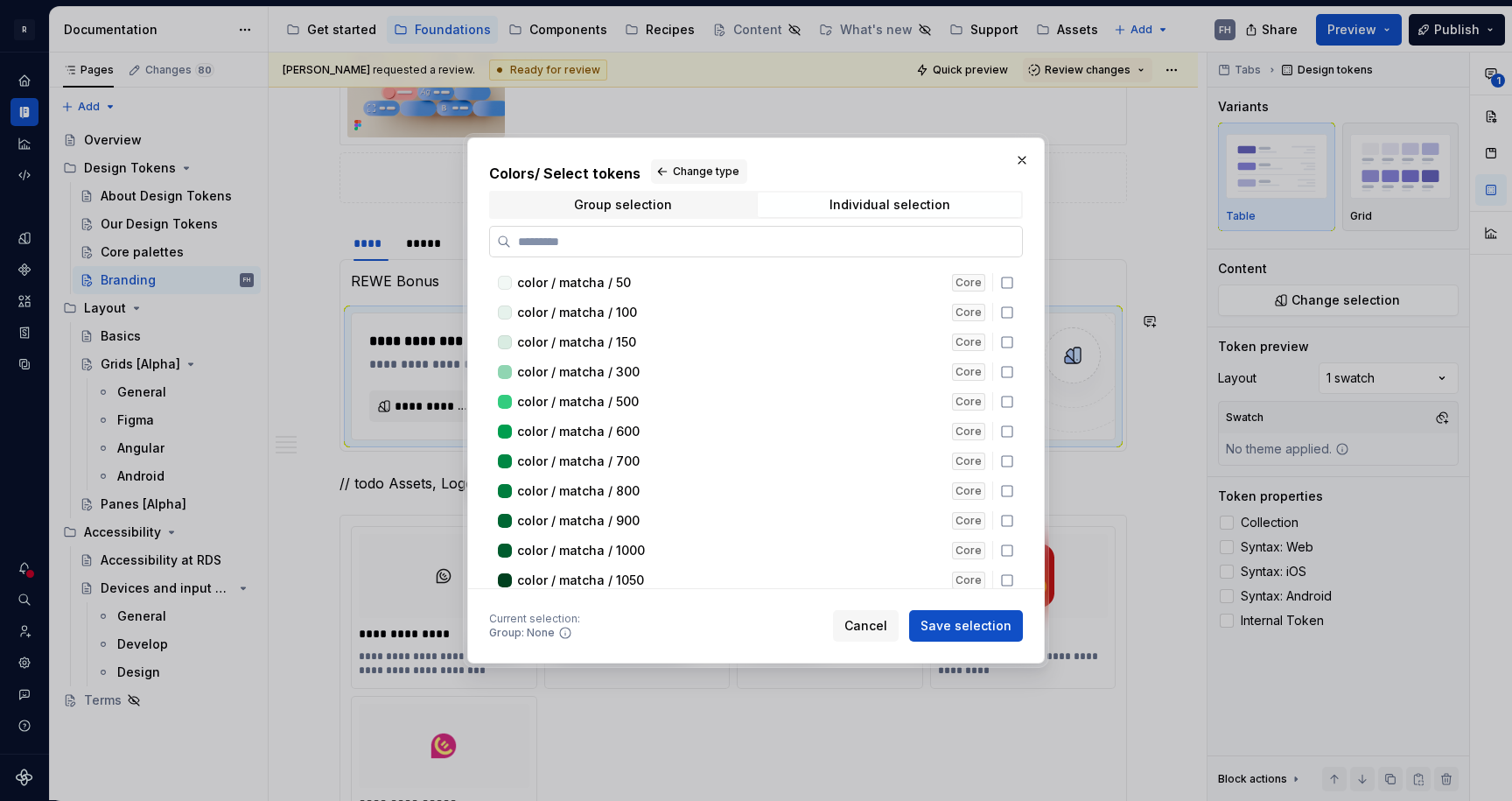
click at [590, 244] on input "search" at bounding box center [766, 241] width 511 height 17
paste input "*****"
type input "*****"
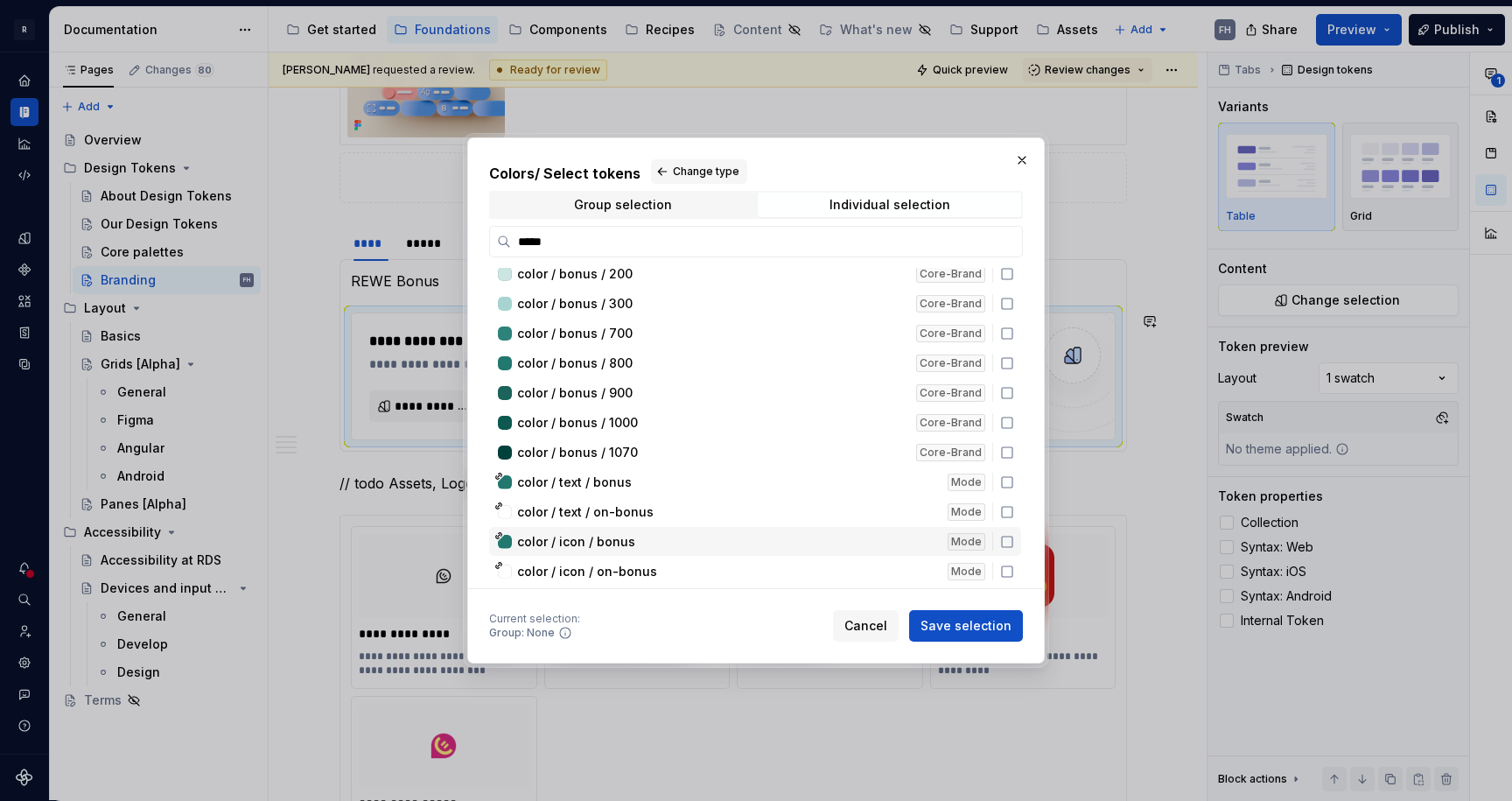
scroll to position [223, 0]
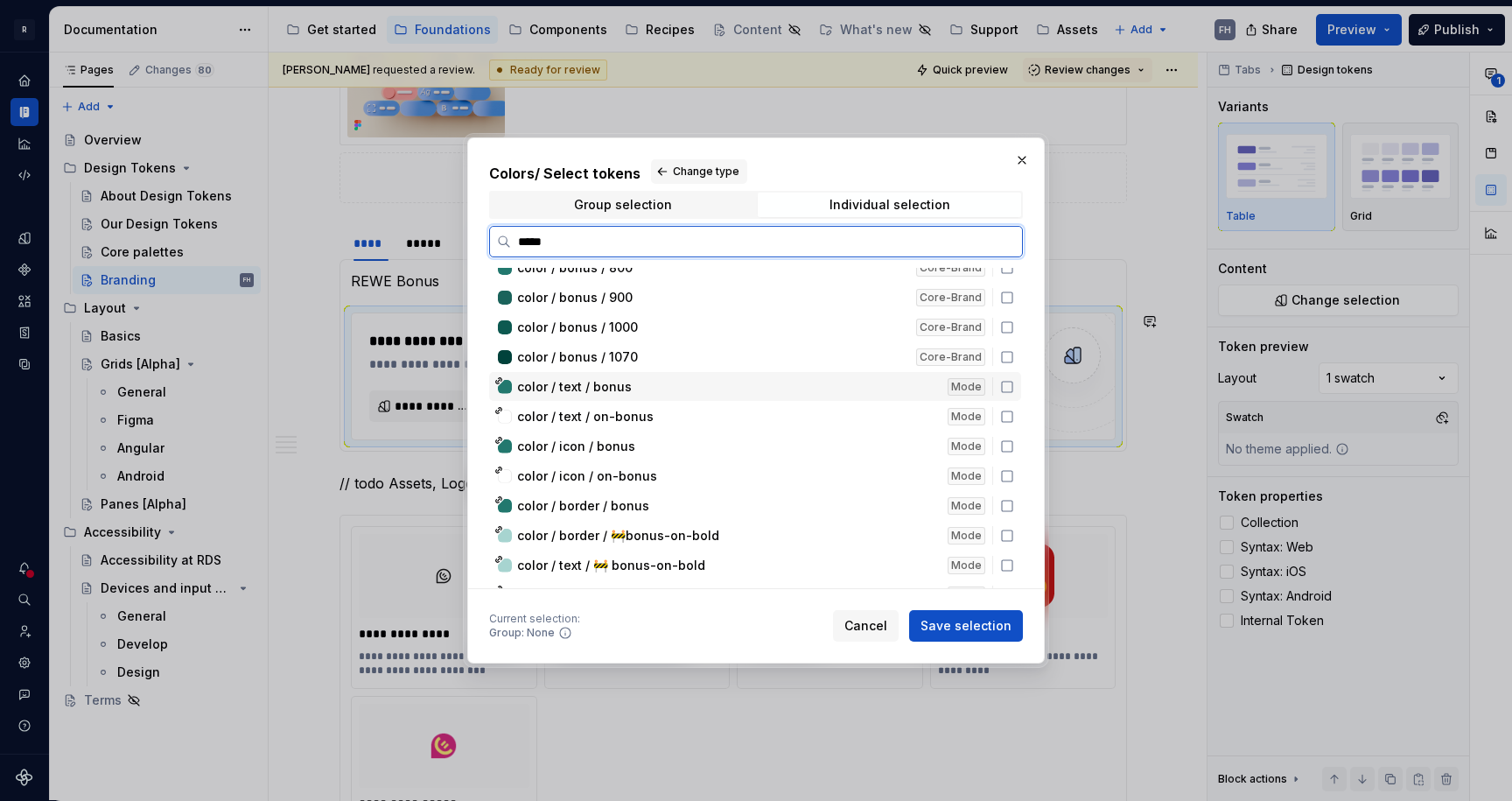
click at [1008, 387] on icon at bounding box center [1007, 387] width 14 height 14
click at [1002, 420] on icon at bounding box center [1007, 416] width 14 height 14
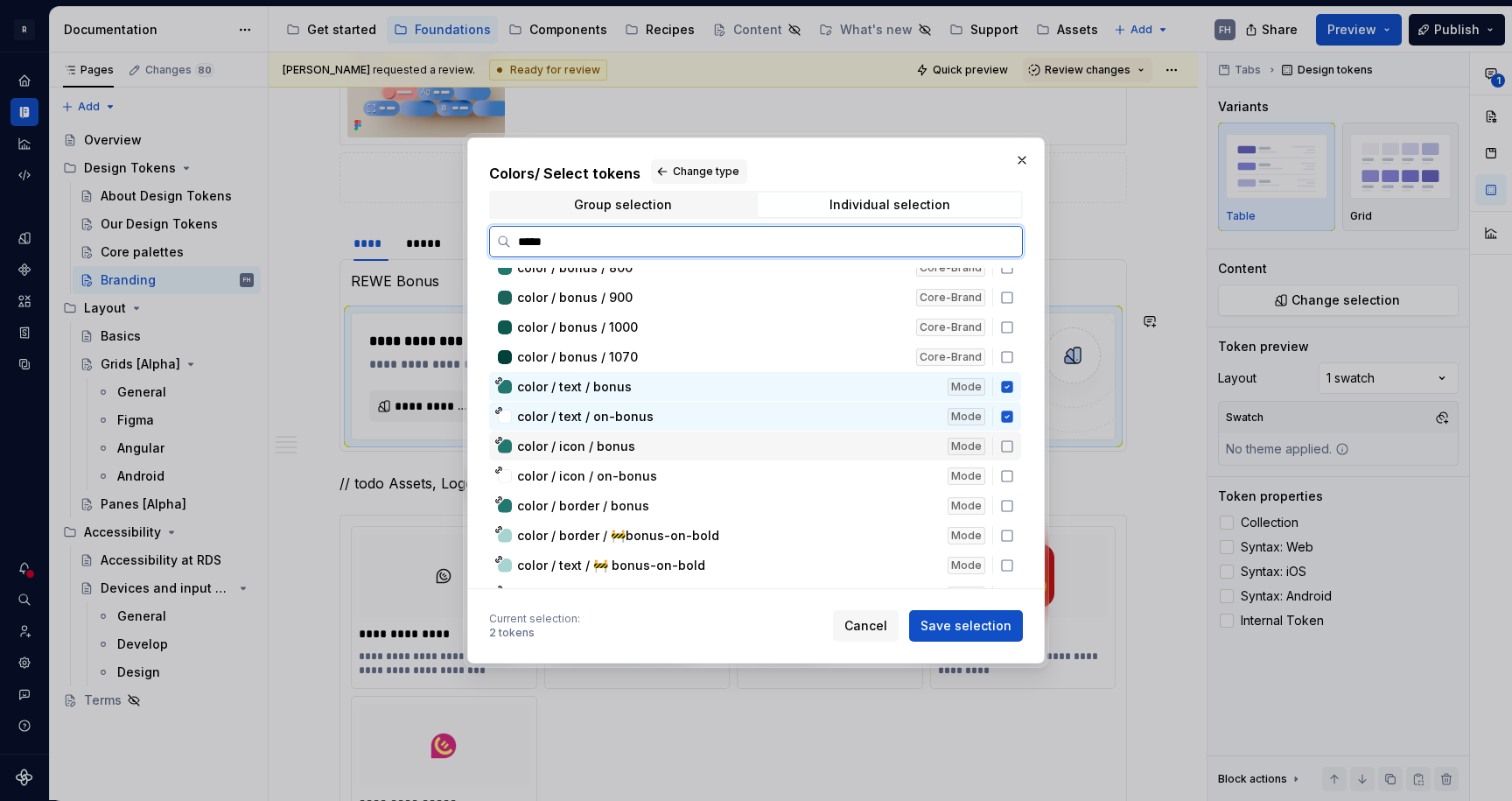
click at [1005, 447] on icon at bounding box center [1007, 446] width 14 height 14
click at [1000, 472] on icon at bounding box center [1007, 476] width 14 height 14
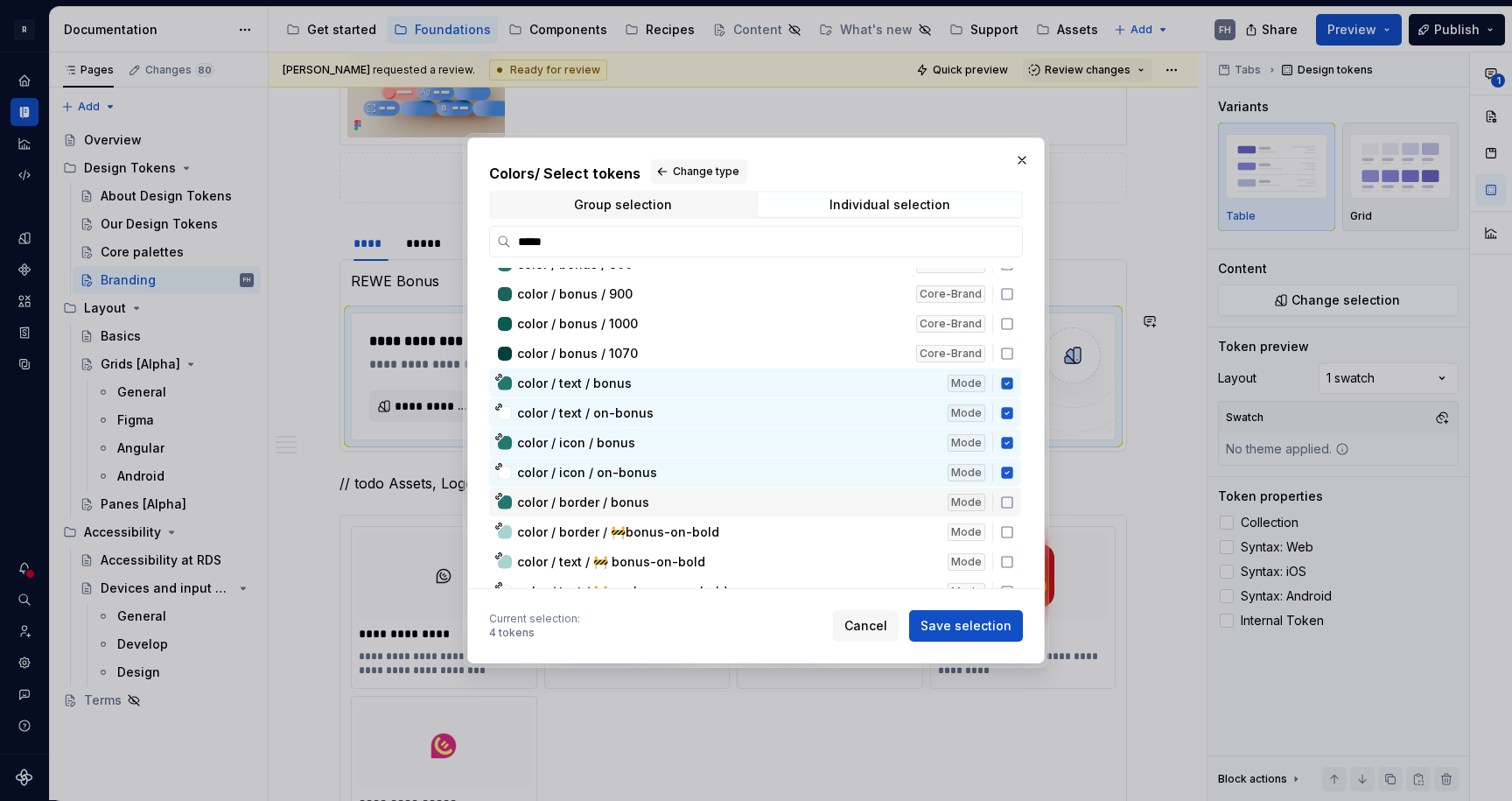
scroll to position [250, 0]
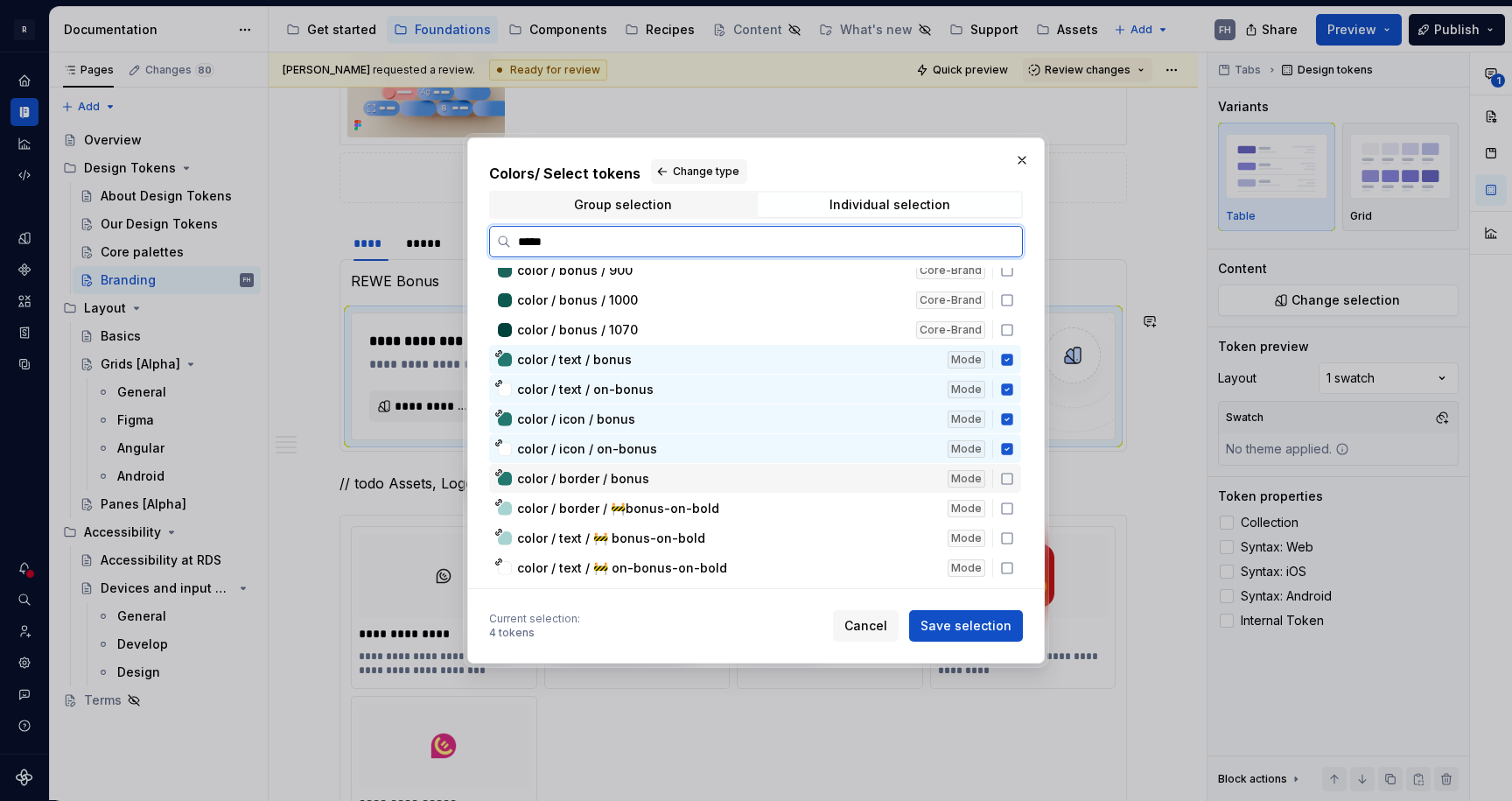
click at [1002, 478] on icon at bounding box center [1007, 478] width 11 height 11
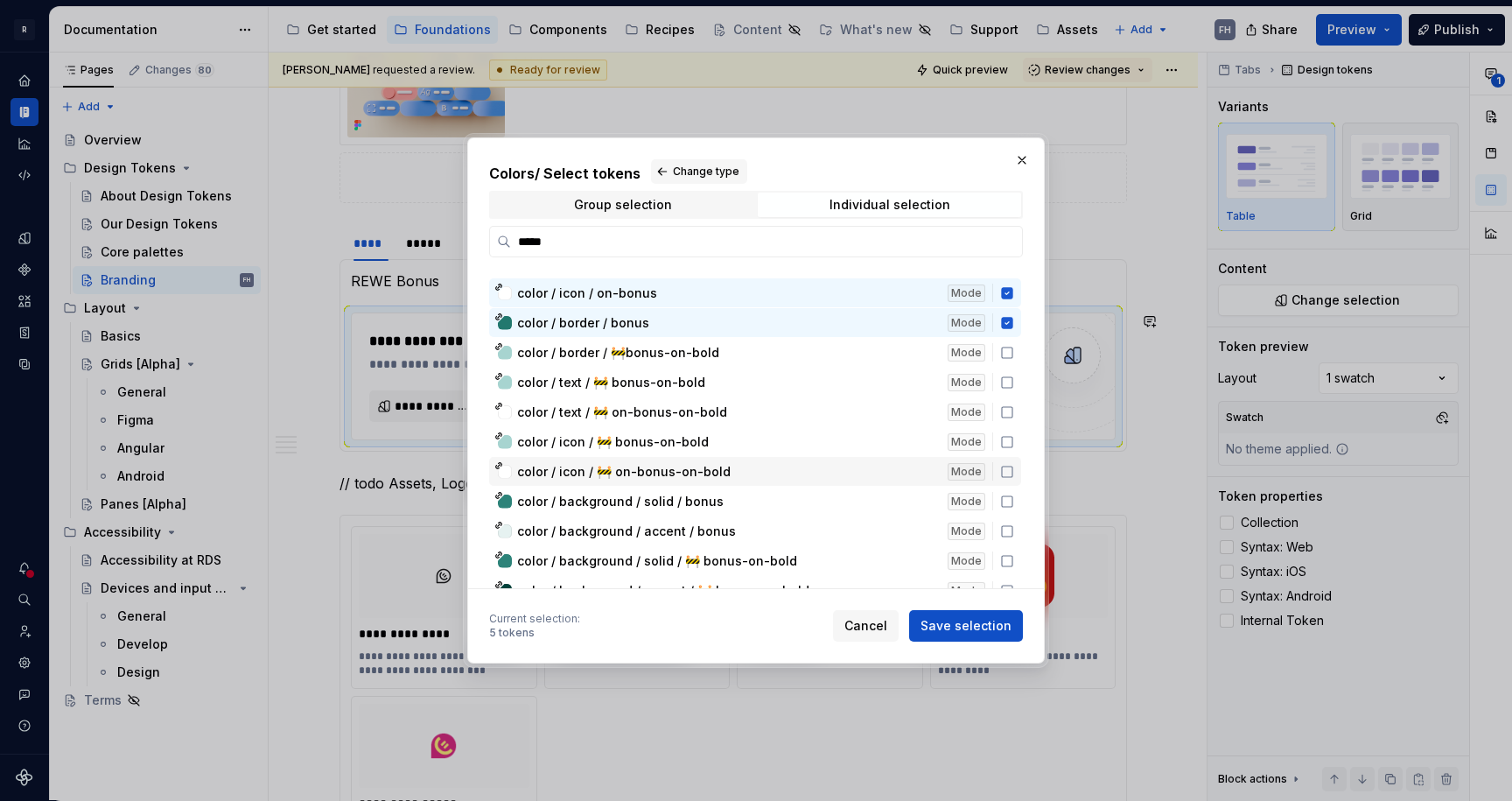
scroll to position [411, 0]
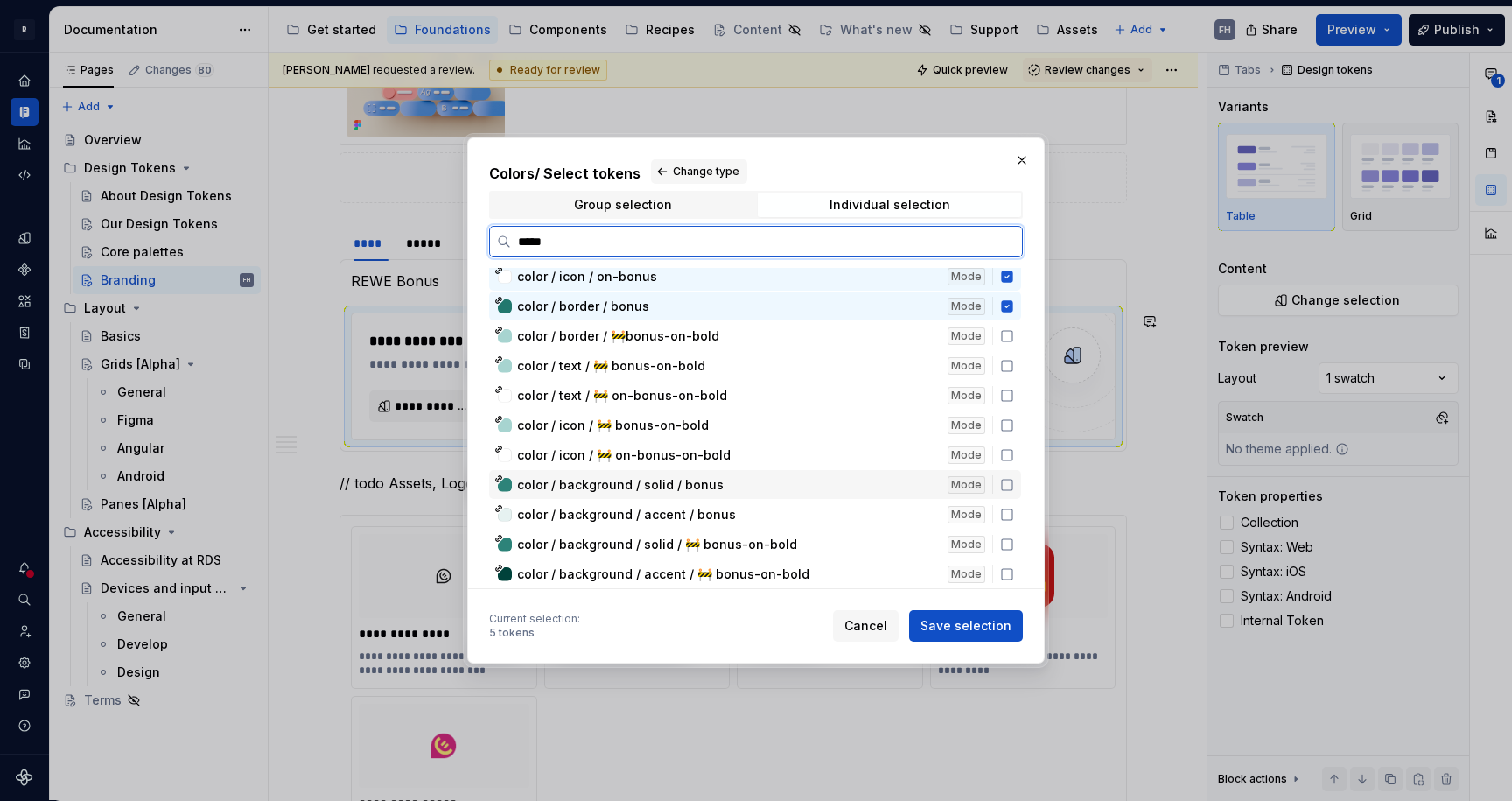
click at [1005, 487] on icon at bounding box center [1007, 485] width 14 height 14
click at [1008, 517] on icon at bounding box center [1007, 514] width 14 height 14
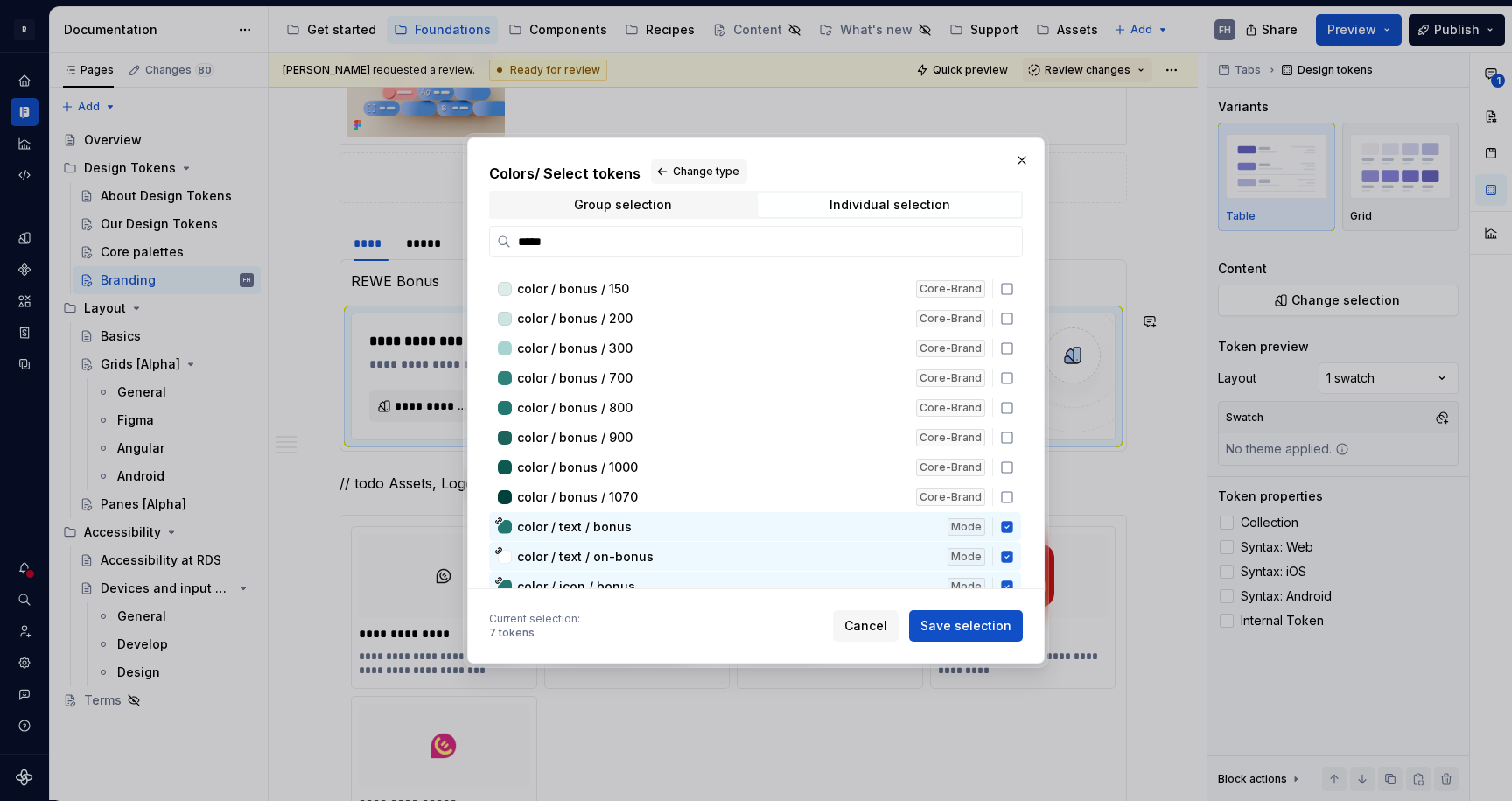
scroll to position [0, 0]
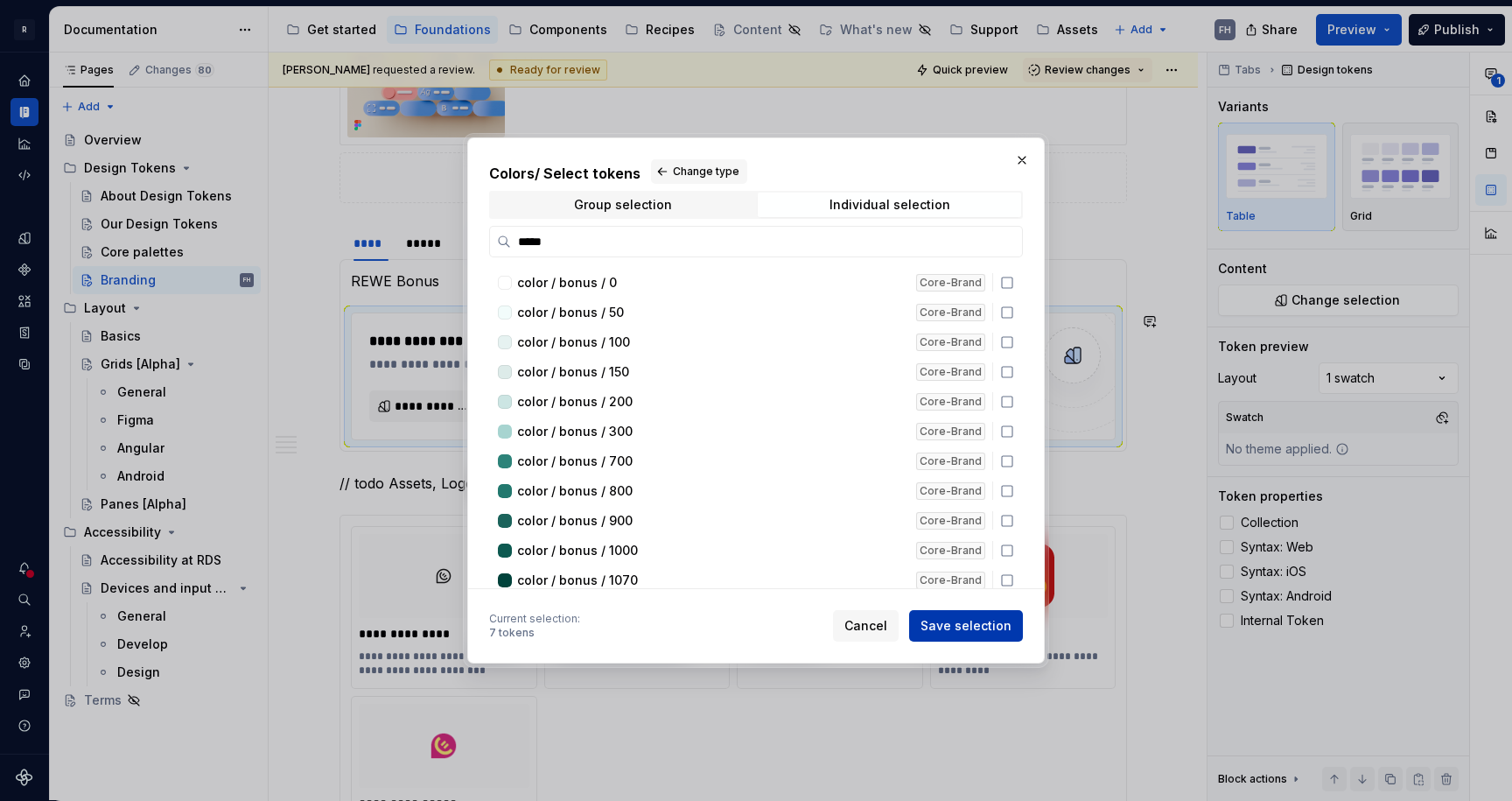
click at [999, 629] on span "Save selection" at bounding box center [966, 625] width 91 height 17
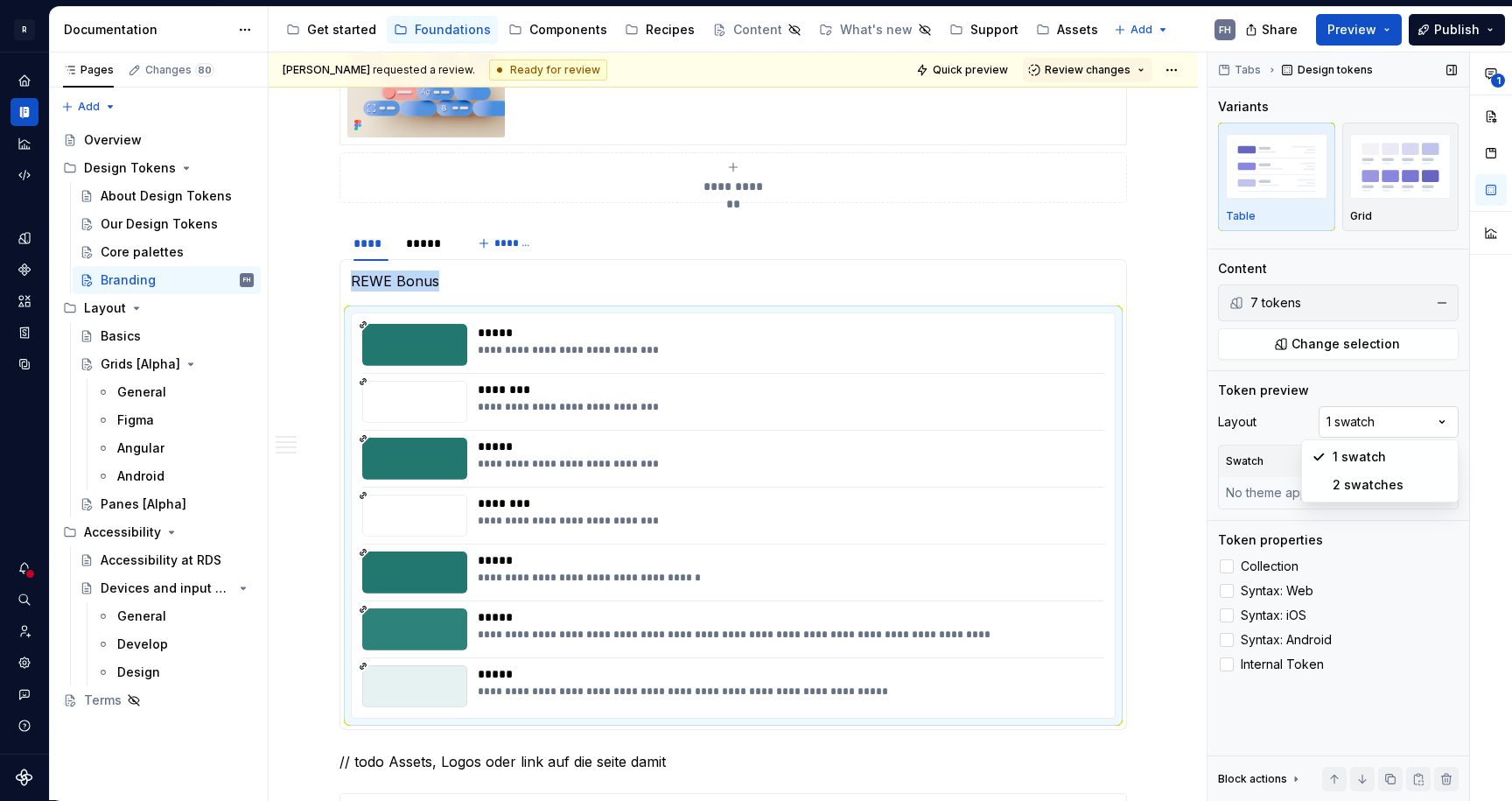
click at [1354, 433] on div "**********" at bounding box center [1360, 427] width 305 height 748
click at [1424, 399] on div "**********" at bounding box center [1360, 427] width 305 height 748
click at [1402, 472] on div "Swatch" at bounding box center [1338, 461] width 239 height 32
click at [1441, 459] on button "button" at bounding box center [1442, 461] width 24 height 24
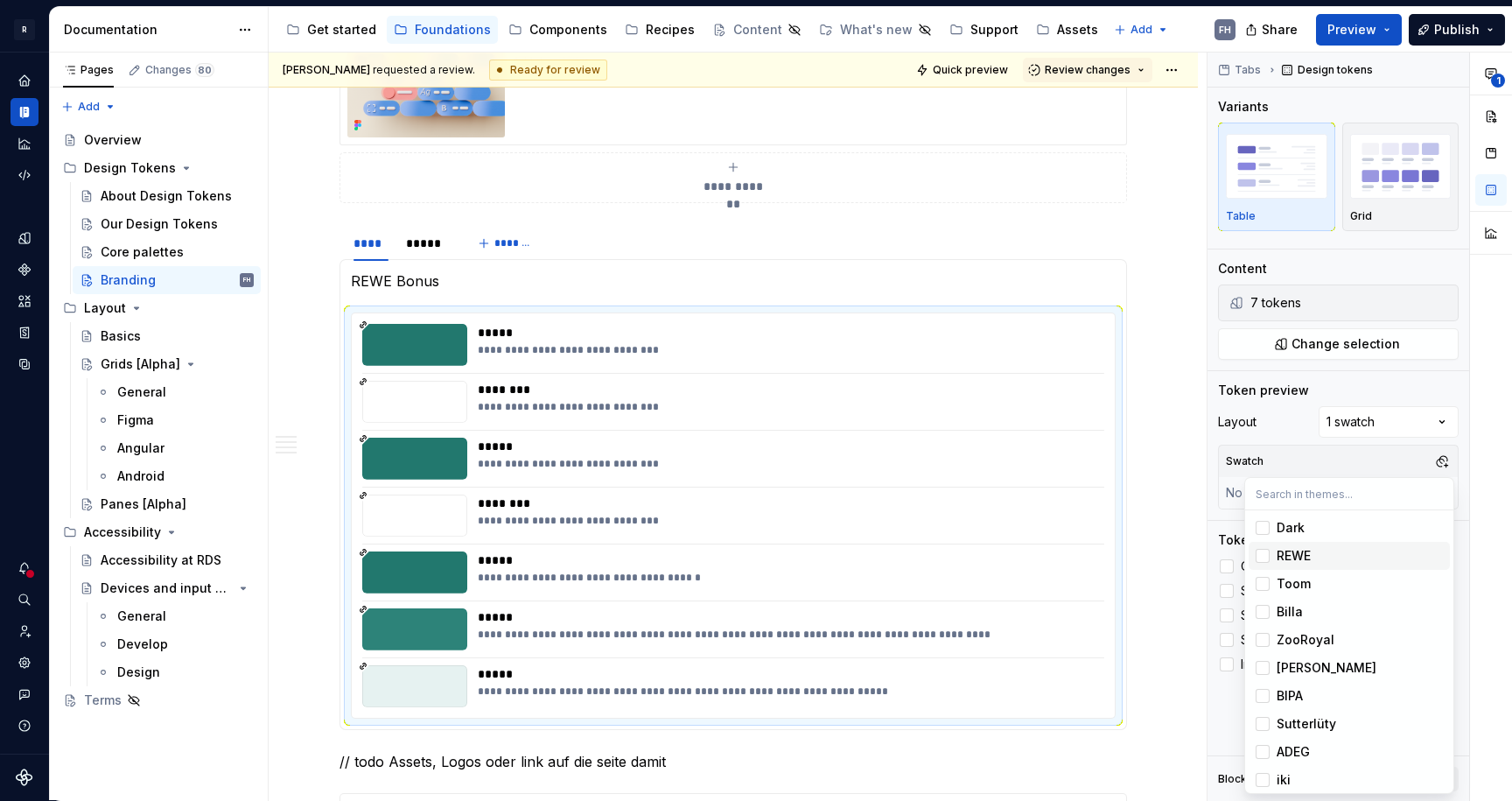
click at [1318, 554] on div "REWE" at bounding box center [1359, 556] width 166 height 17
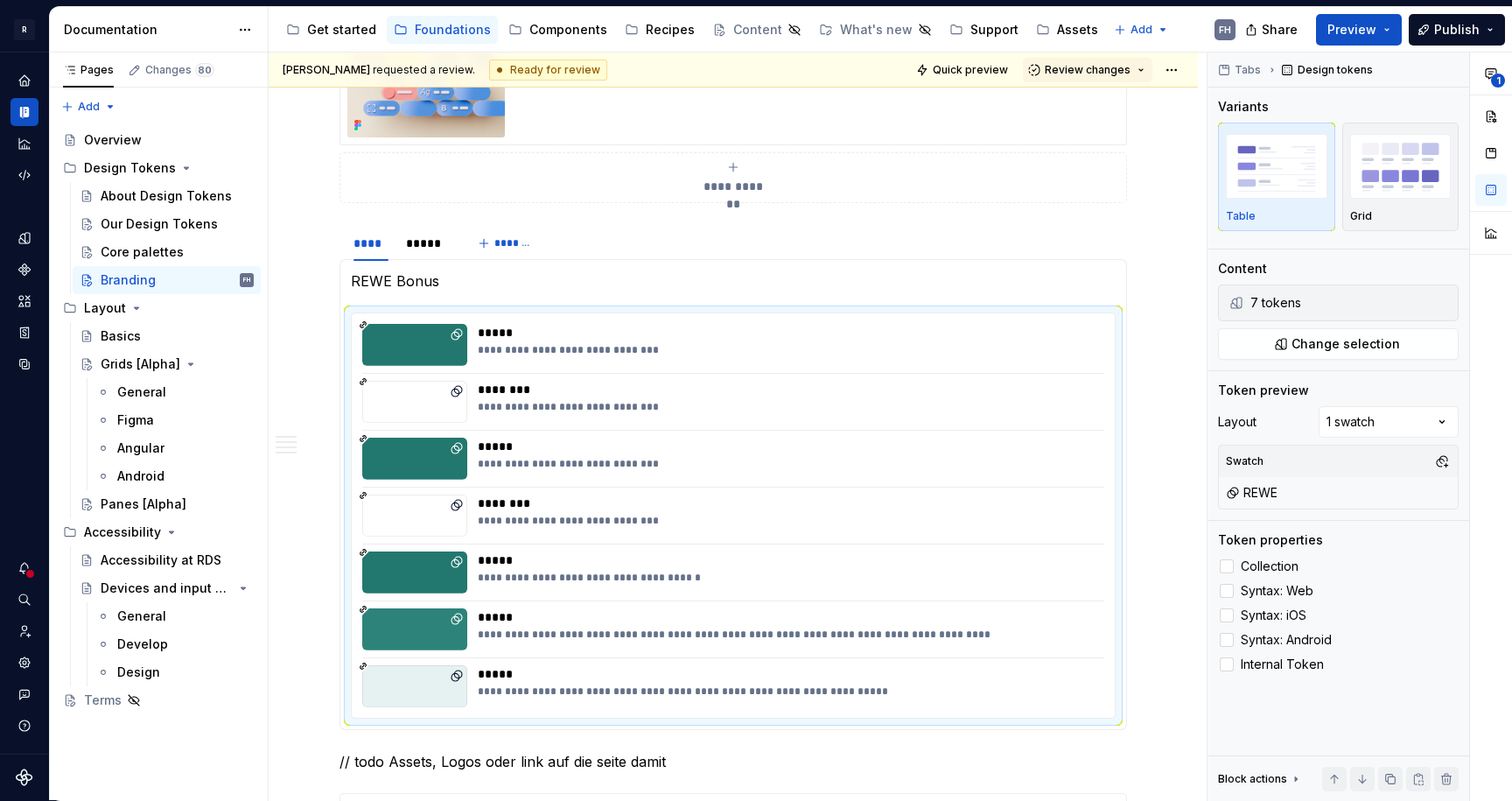
click at [1489, 445] on div "1" at bounding box center [1492, 427] width 42 height 748
click at [1295, 588] on span "Syntax: Web" at bounding box center [1277, 590] width 73 height 14
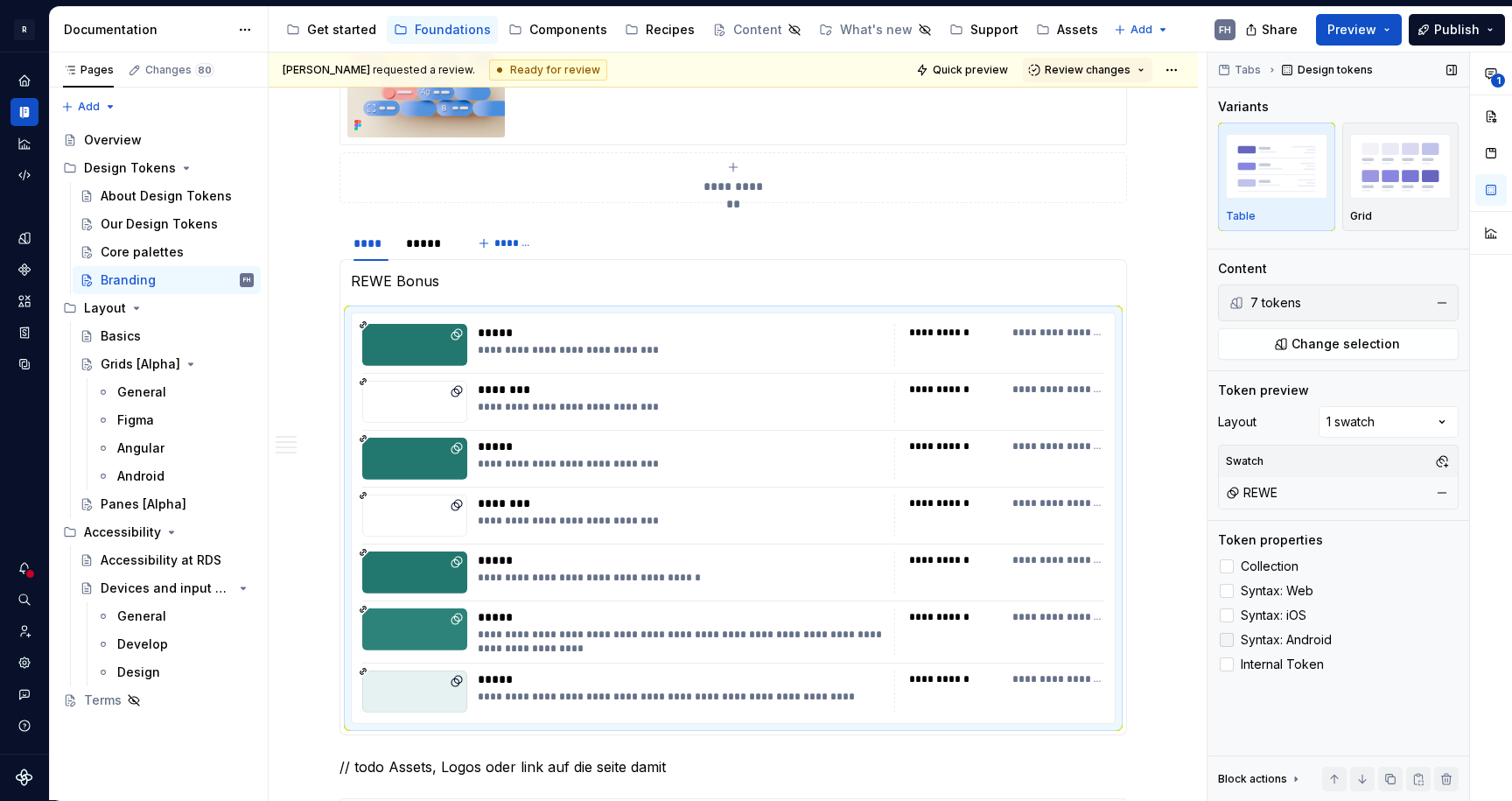
click at [1290, 637] on span "Syntax: Android" at bounding box center [1286, 639] width 91 height 14
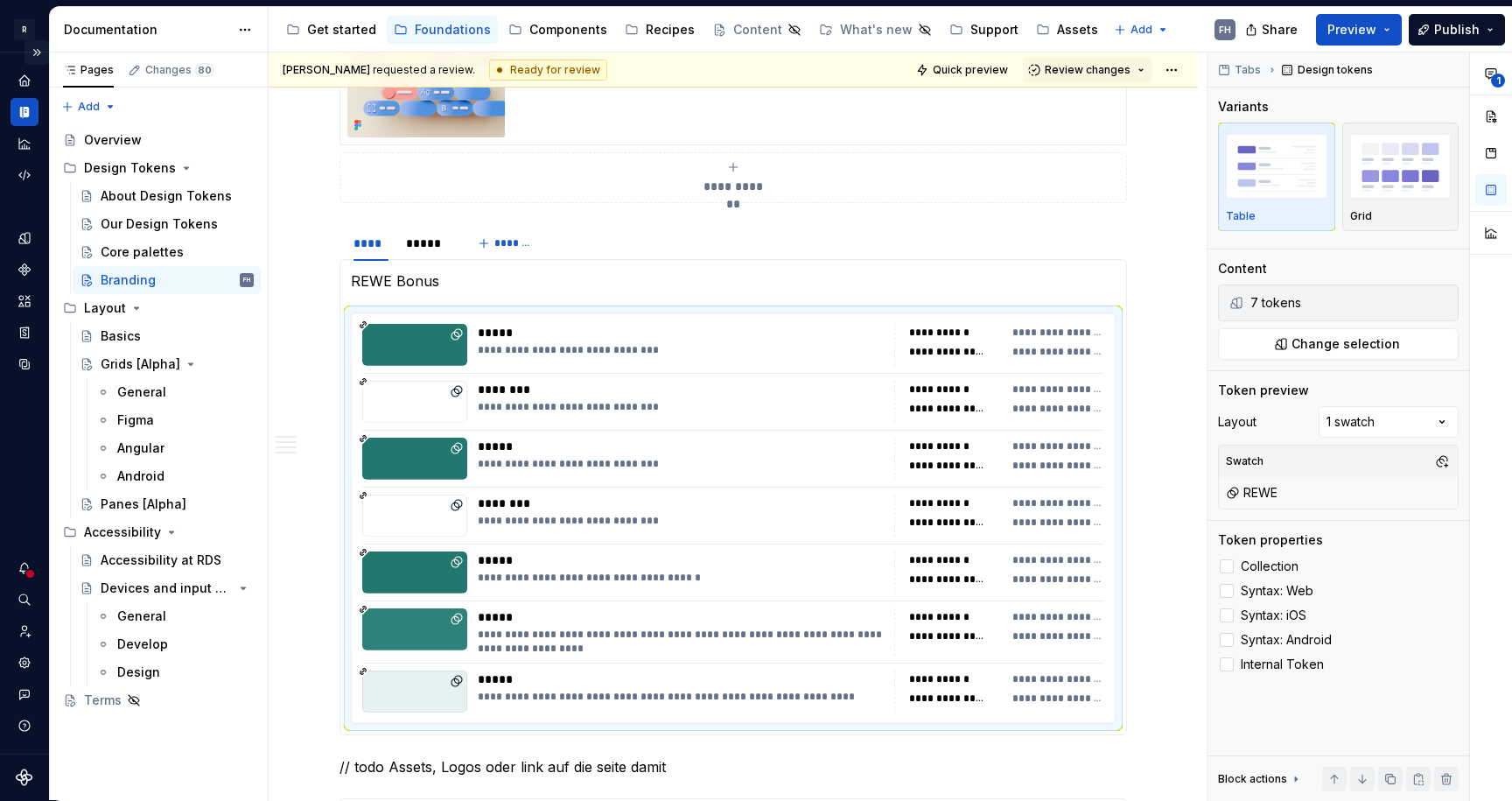
click at [35, 46] on button "Expand sidebar" at bounding box center [36, 52] width 24 height 24
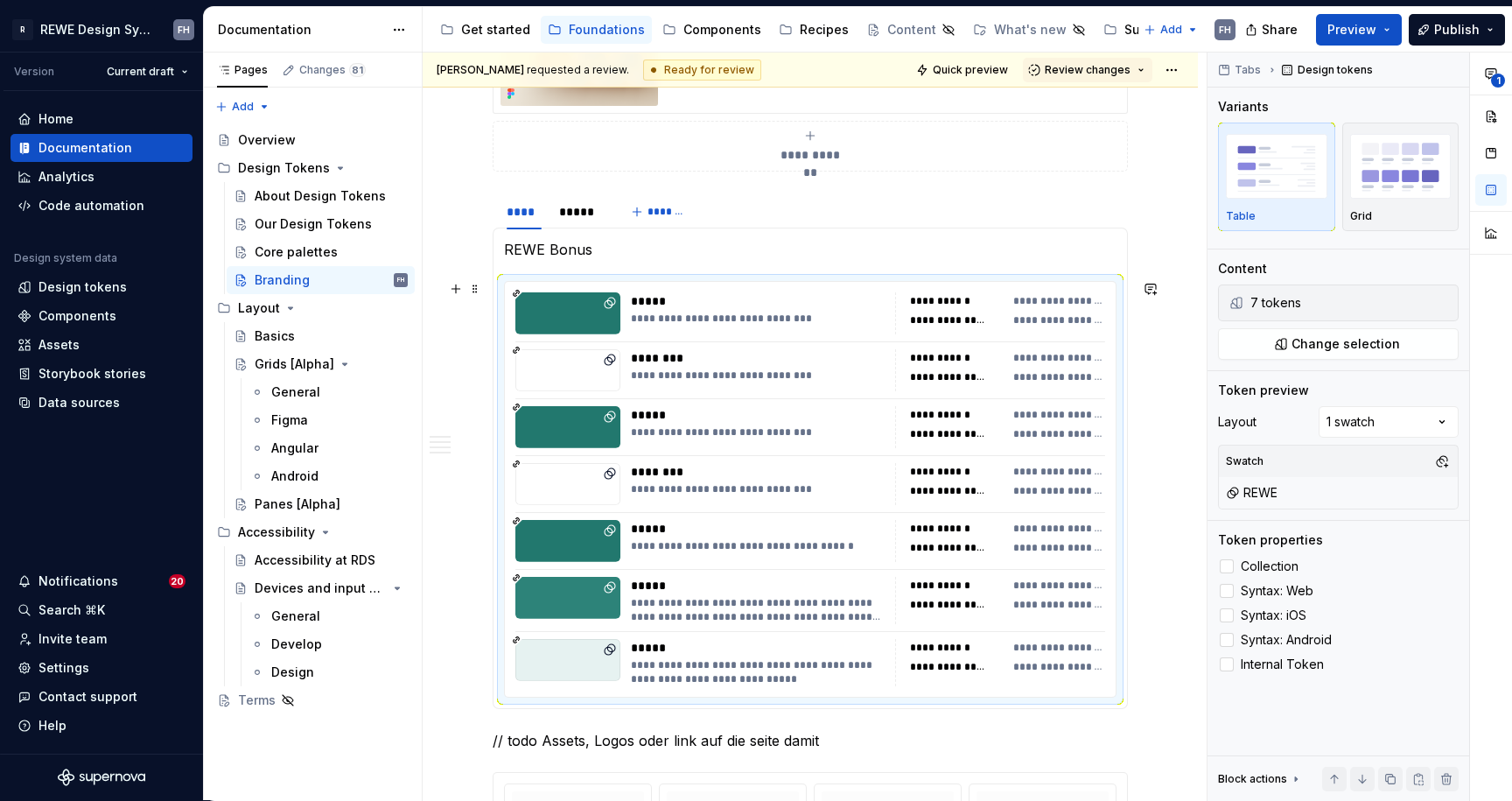
scroll to position [1720, 0]
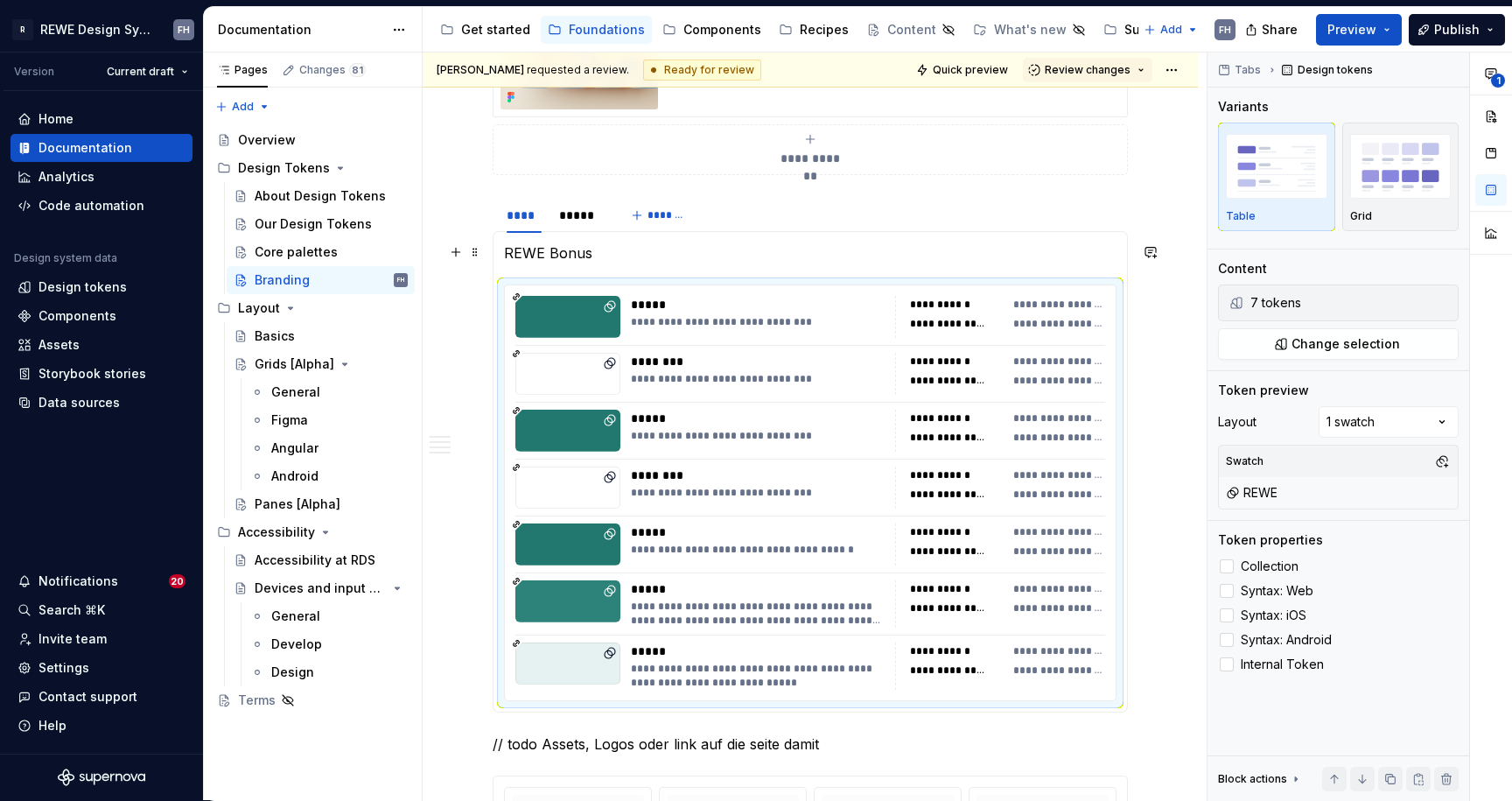
click at [621, 247] on p "REWE Bonus" at bounding box center [810, 253] width 613 height 21
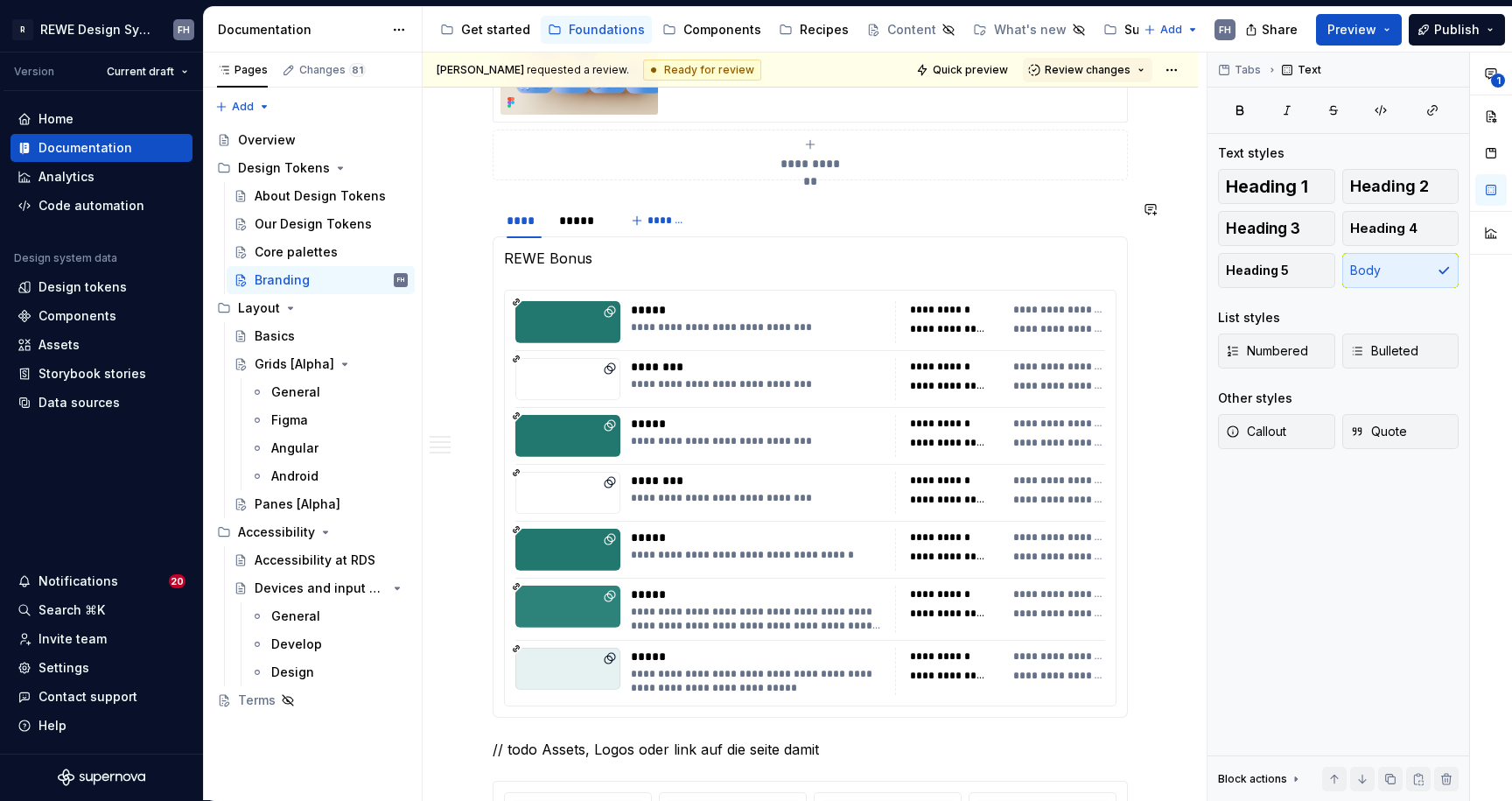
scroll to position [1712, 0]
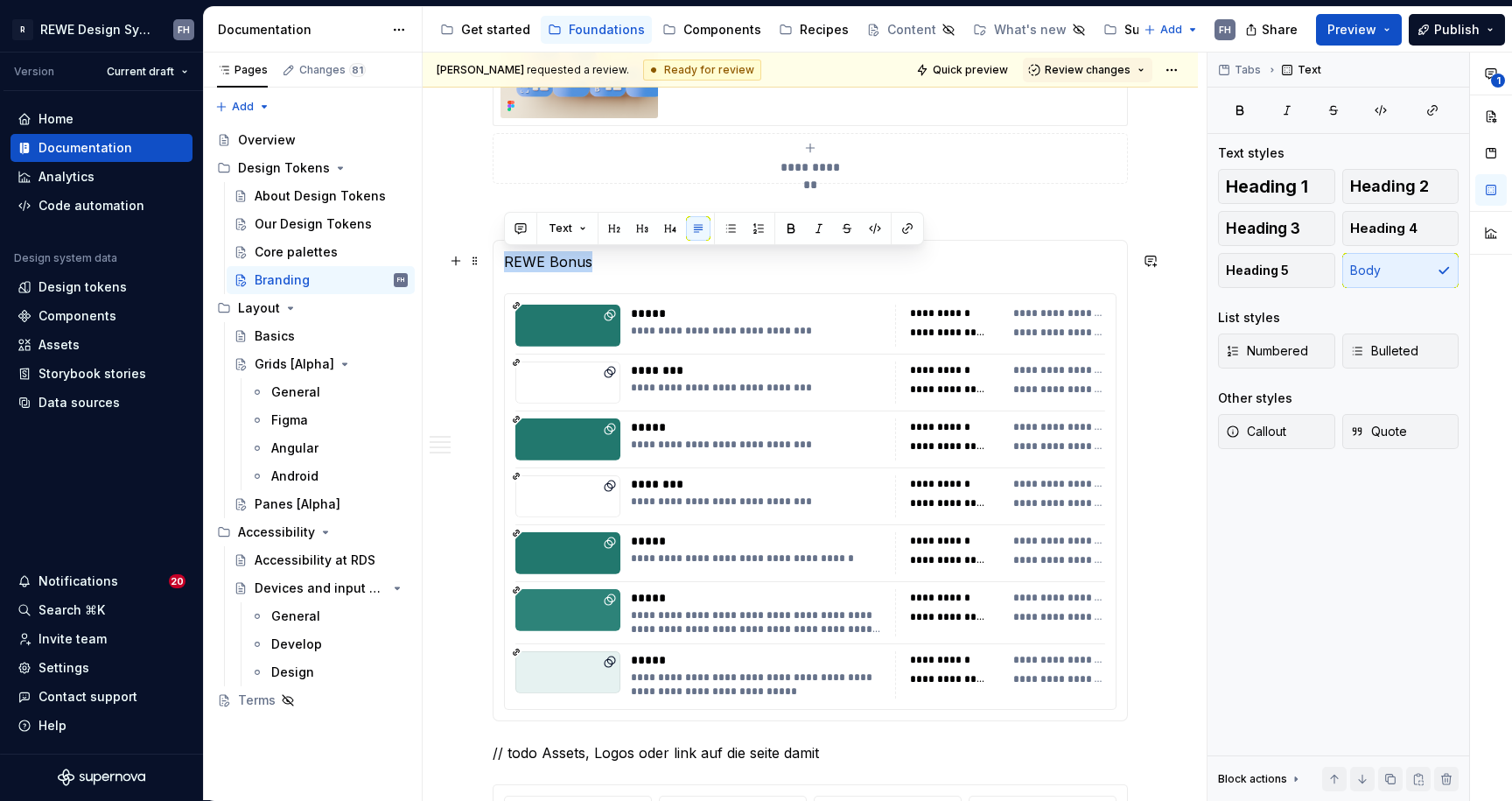
drag, startPoint x: 555, startPoint y: 259, endPoint x: 500, endPoint y: 262, distance: 55.1
click at [500, 262] on div "**********" at bounding box center [810, 480] width 636 height 481
click at [596, 256] on p "REWE Bonus" at bounding box center [810, 262] width 613 height 21
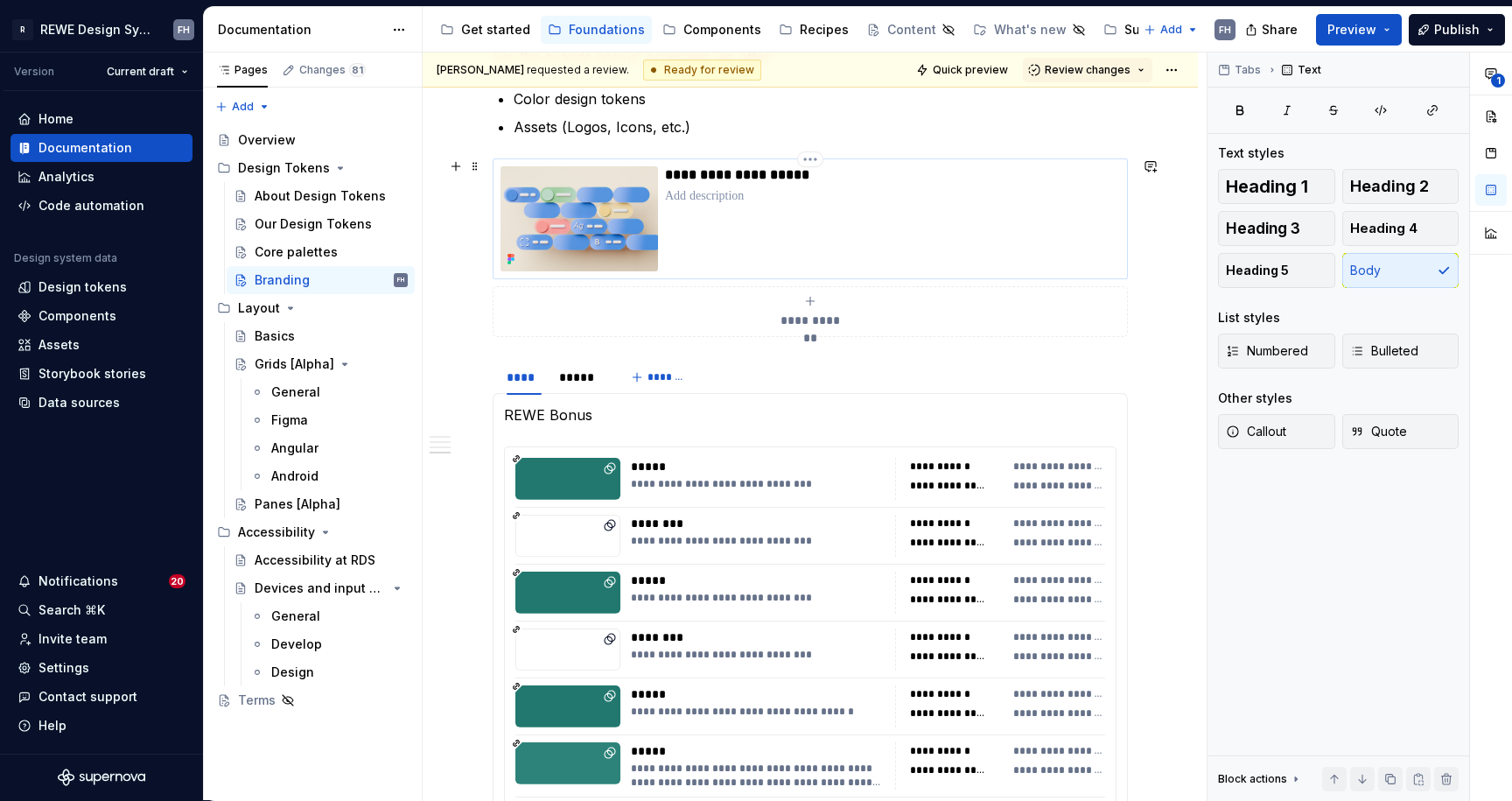
scroll to position [1454, 0]
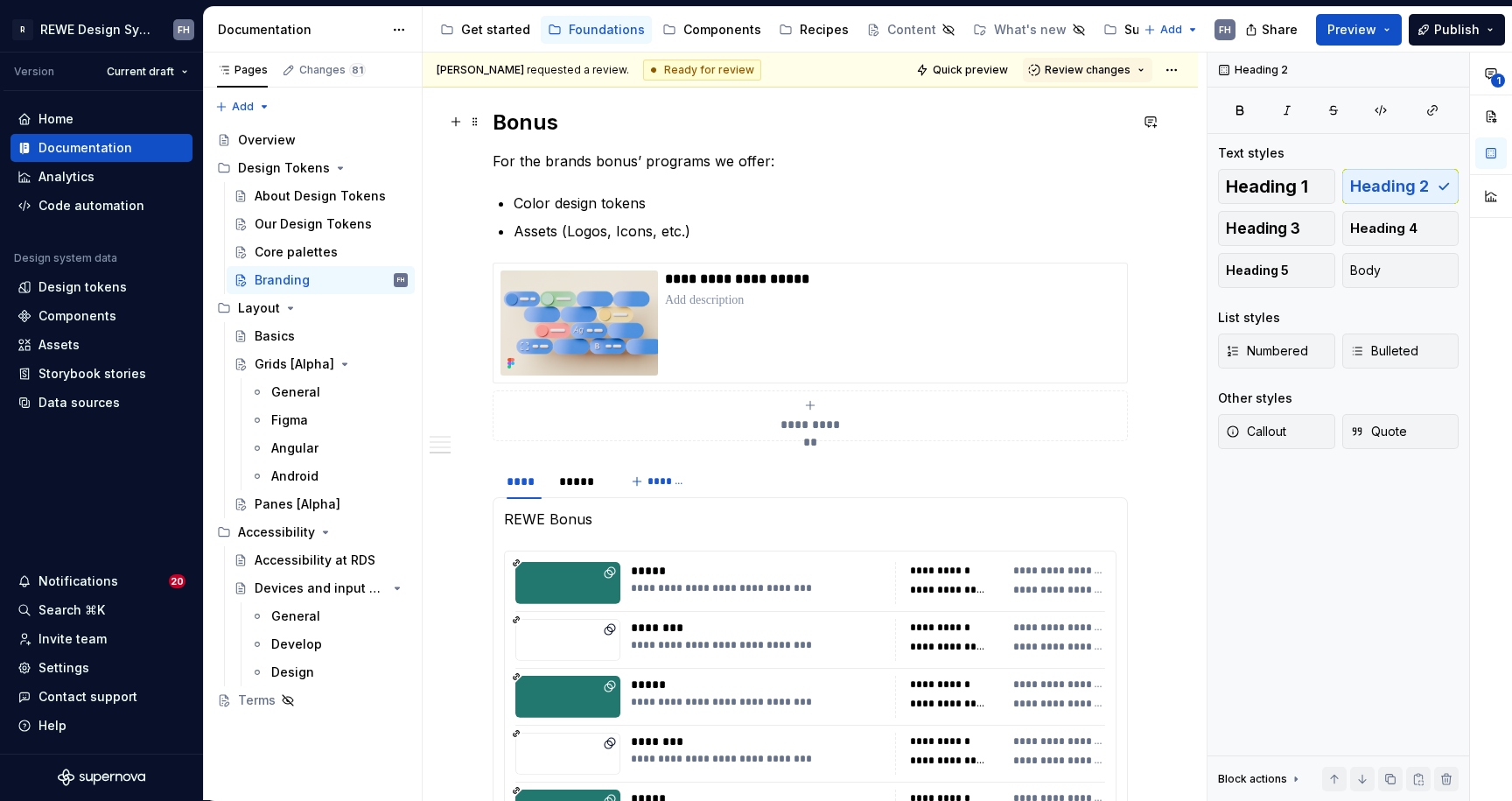
click at [531, 121] on h2 "Bonus" at bounding box center [810, 122] width 636 height 28
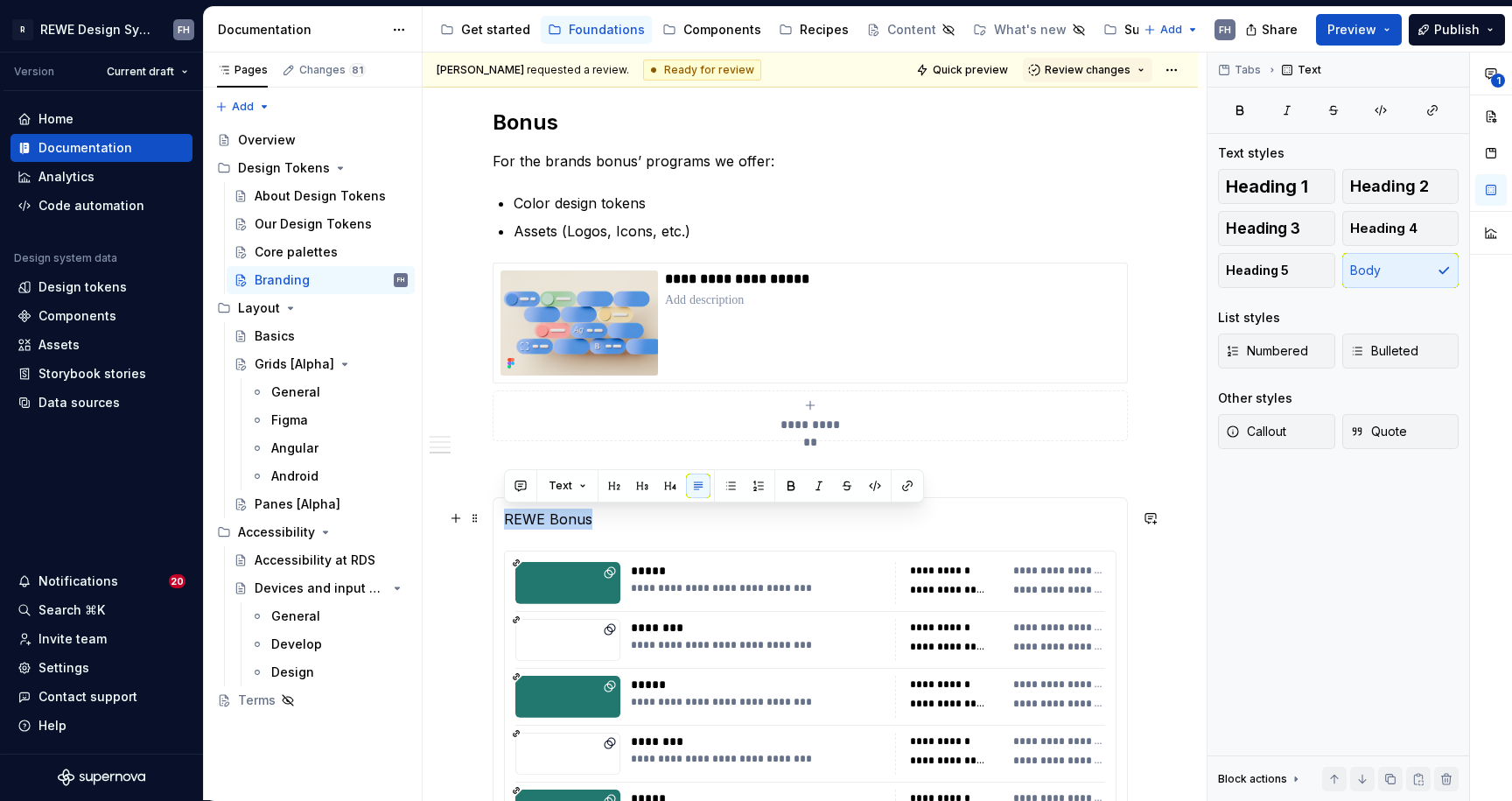
drag, startPoint x: 556, startPoint y: 517, endPoint x: 505, endPoint y: 519, distance: 51.0
click at [505, 519] on p "REWE Bonus" at bounding box center [810, 519] width 613 height 21
click at [607, 519] on p "REWE Bonus" at bounding box center [810, 519] width 613 height 21
drag, startPoint x: 602, startPoint y: 518, endPoint x: 503, endPoint y: 521, distance: 99.0
click at [503, 521] on div "**********" at bounding box center [810, 738] width 636 height 481
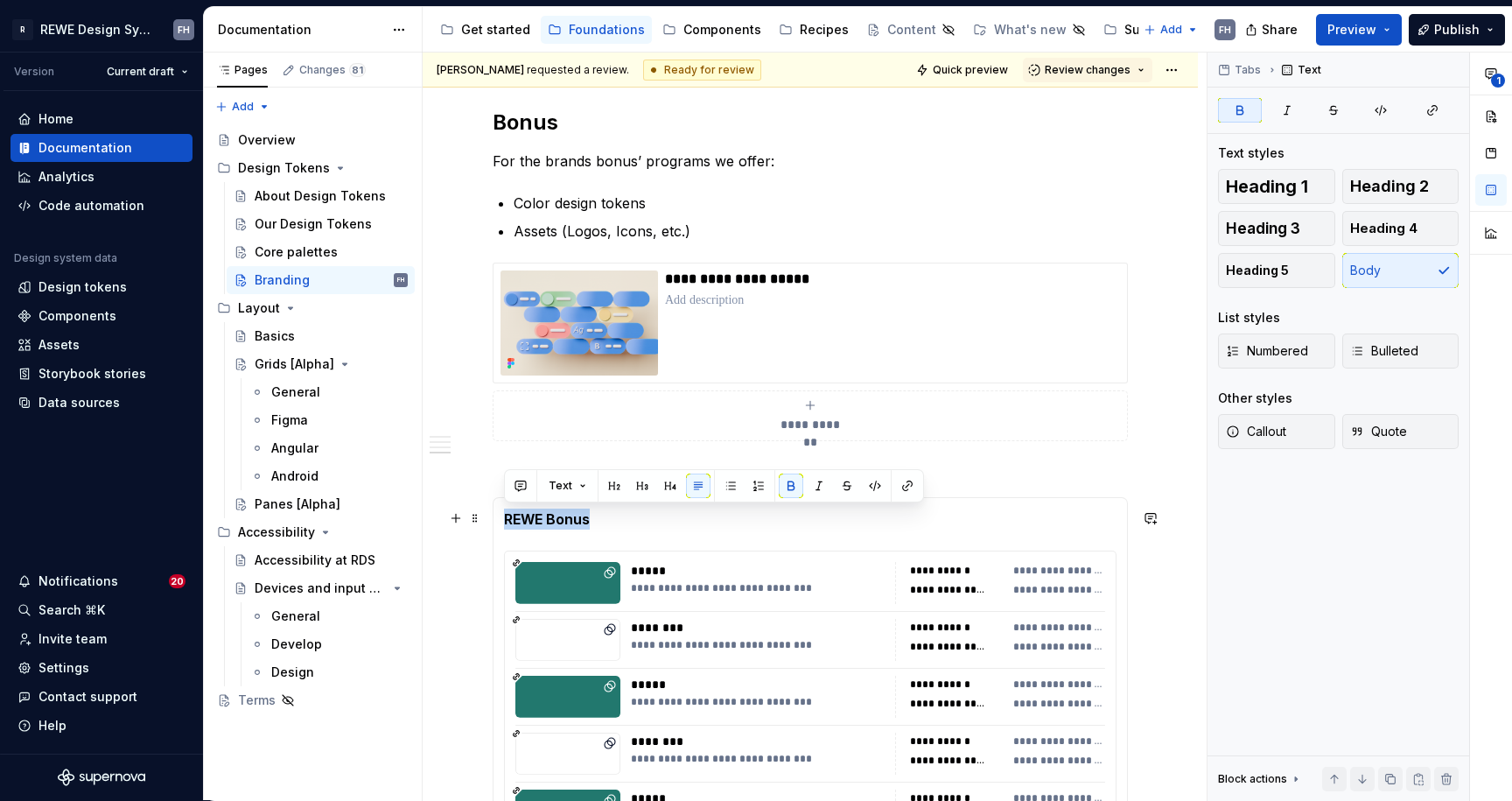
click at [644, 519] on p "REWE Bonus" at bounding box center [810, 519] width 613 height 21
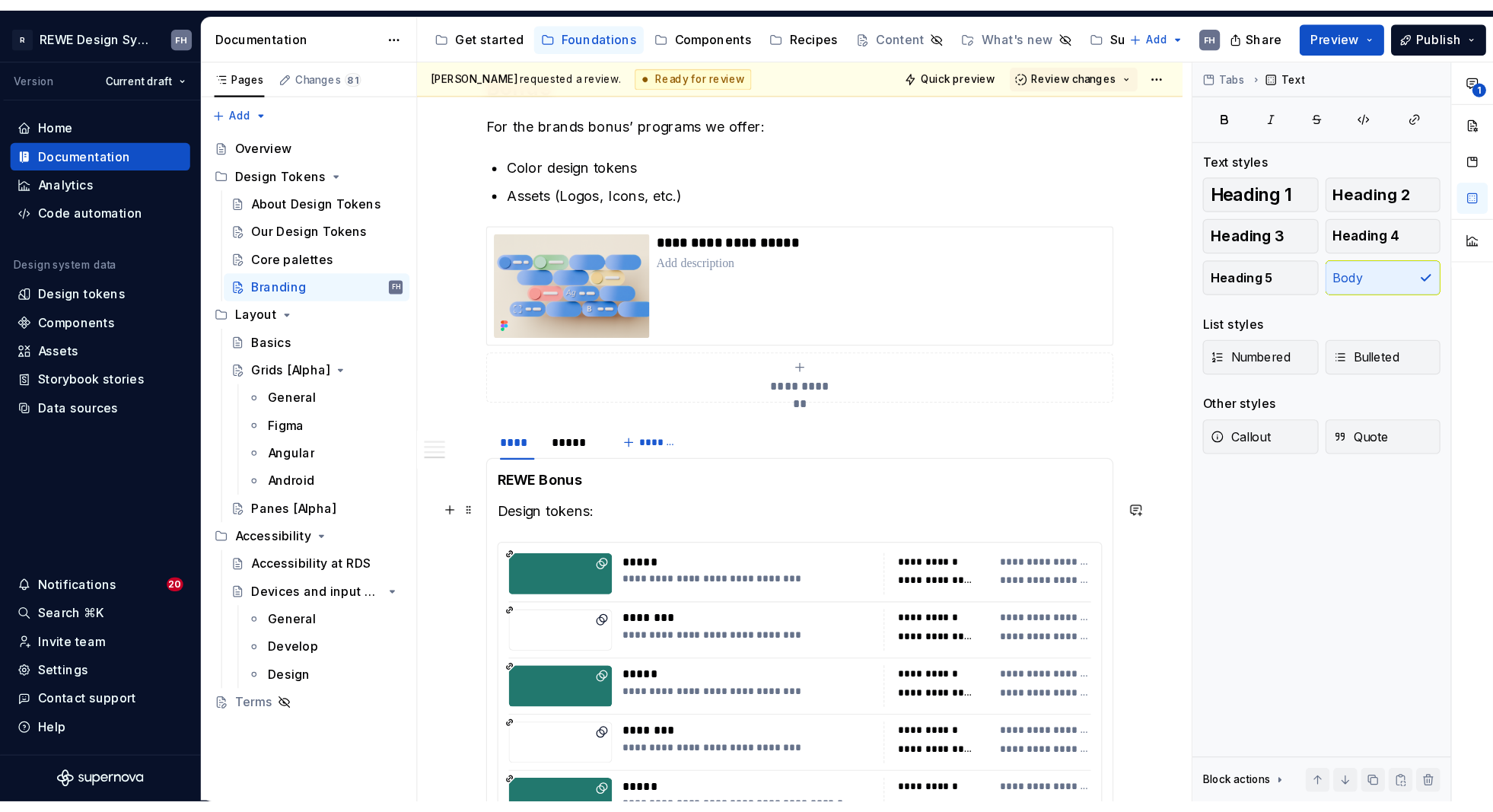
scroll to position [1305, 0]
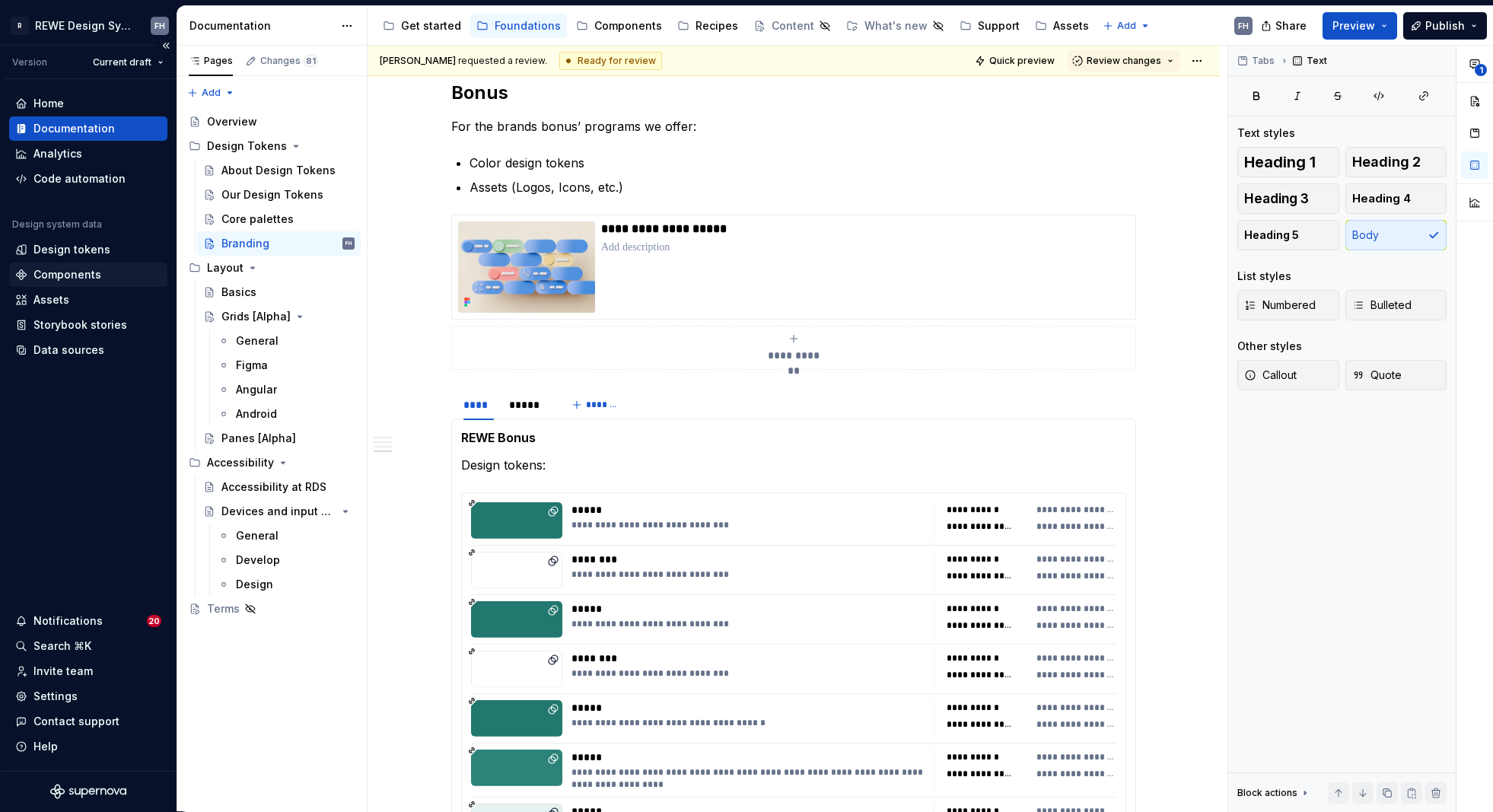
click at [89, 275] on div "Components" at bounding box center [67, 274] width 68 height 15
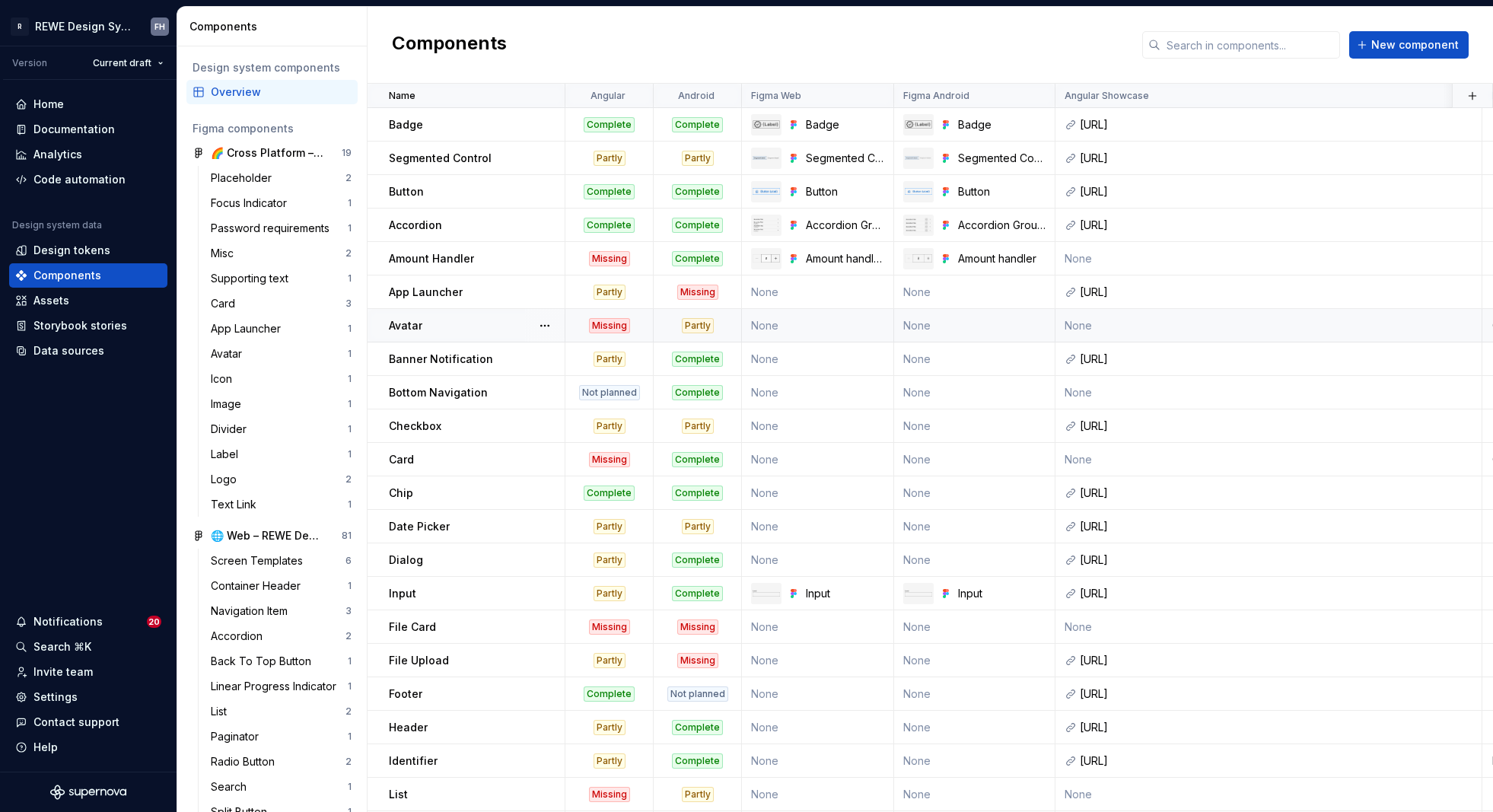
click at [502, 323] on div "Avatar" at bounding box center [476, 325] width 175 height 15
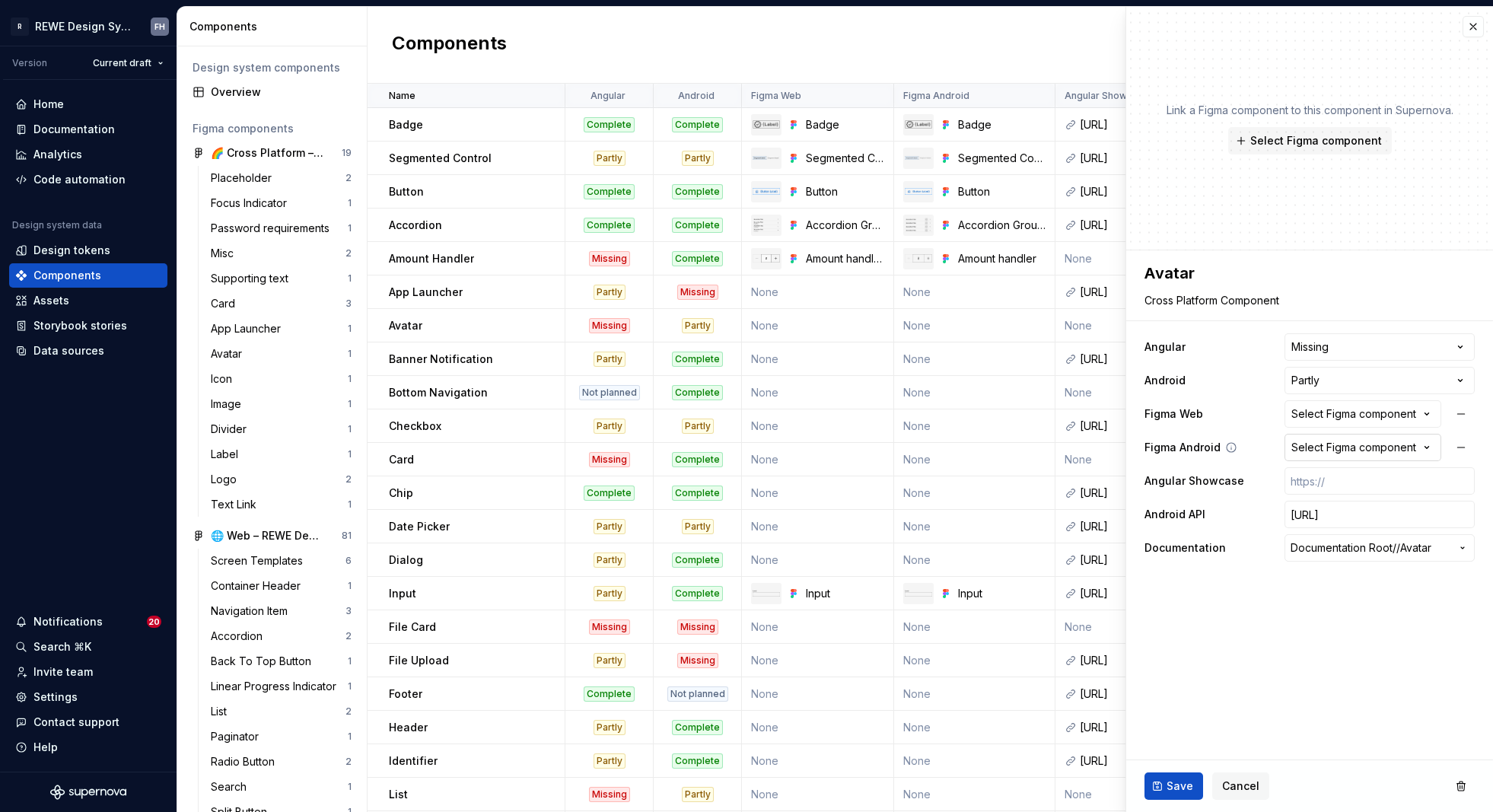
click at [1314, 442] on div "Select Figma component" at bounding box center [1353, 447] width 125 height 15
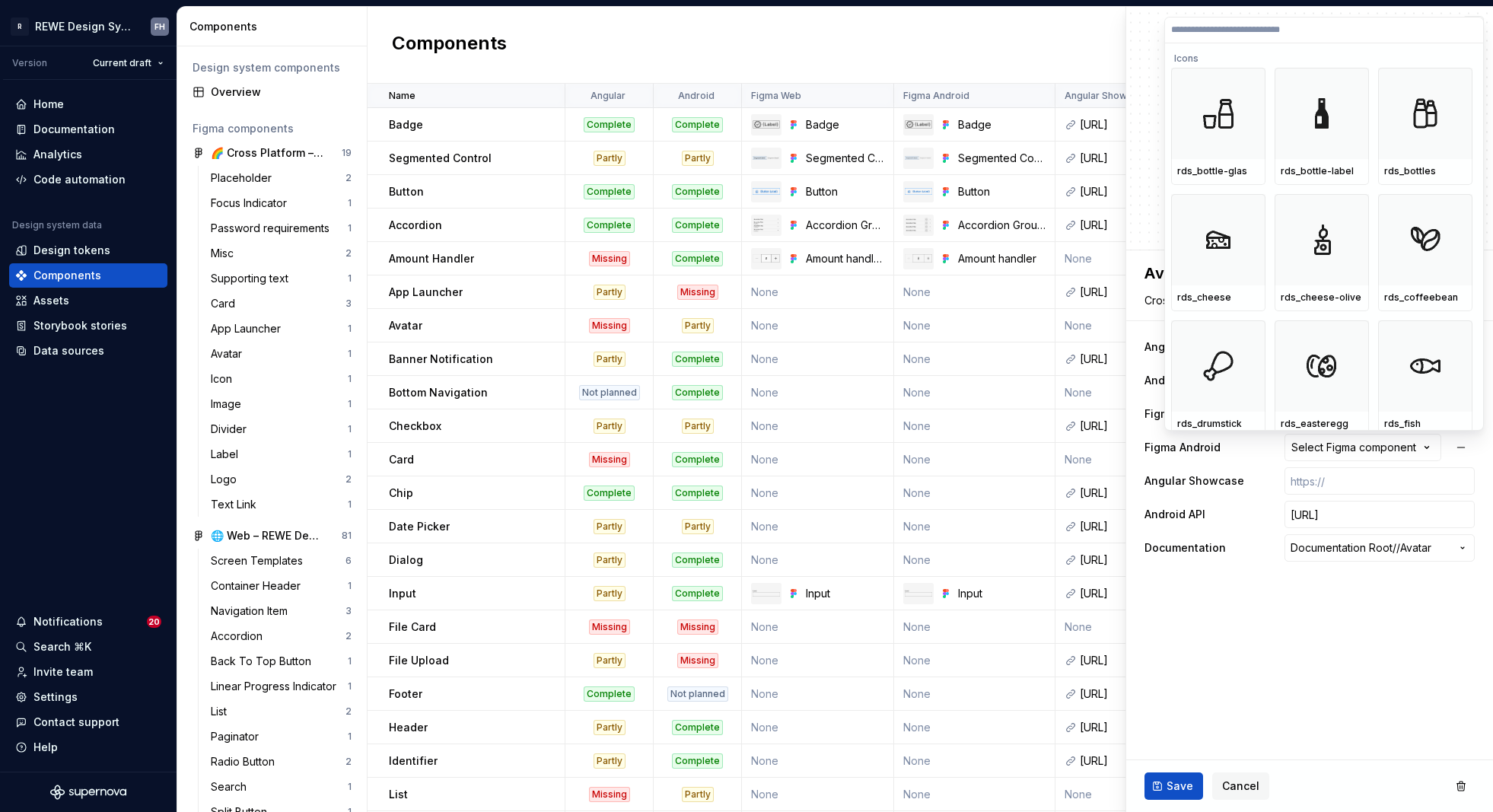
click at [1314, 448] on html "R REWE Design System FH Version Current draft Home Documentation Analytics Code…" at bounding box center [746, 406] width 1493 height 812
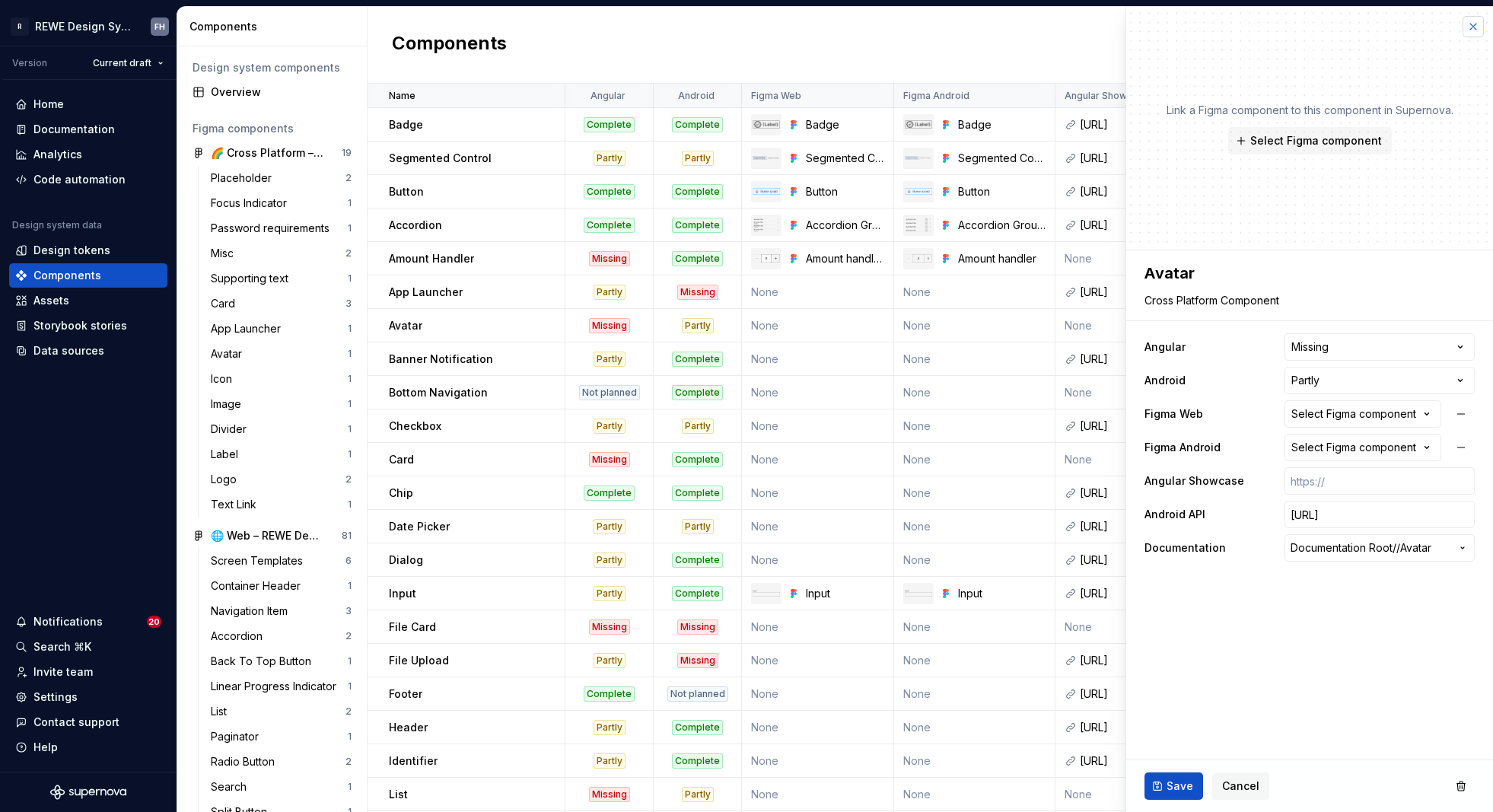
click at [1314, 24] on button "button" at bounding box center [1473, 26] width 21 height 21
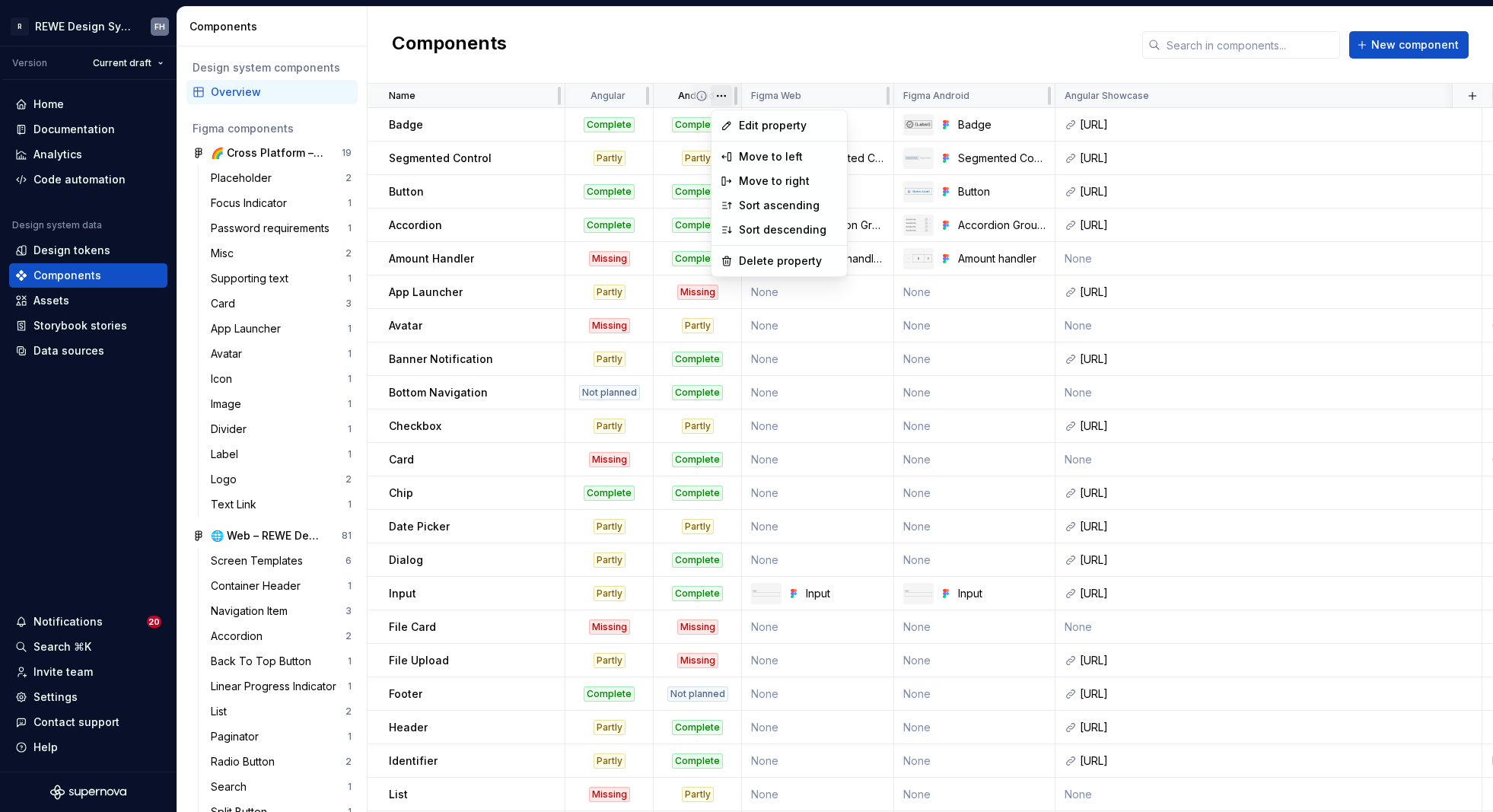
click at [722, 93] on html "R REWE Design System FH Version Current draft Home Documentation Analytics Code…" at bounding box center [746, 406] width 1493 height 812
click at [778, 59] on html "R REWE Design System FH Version Current draft Home Documentation Analytics Code…" at bounding box center [746, 406] width 1493 height 812
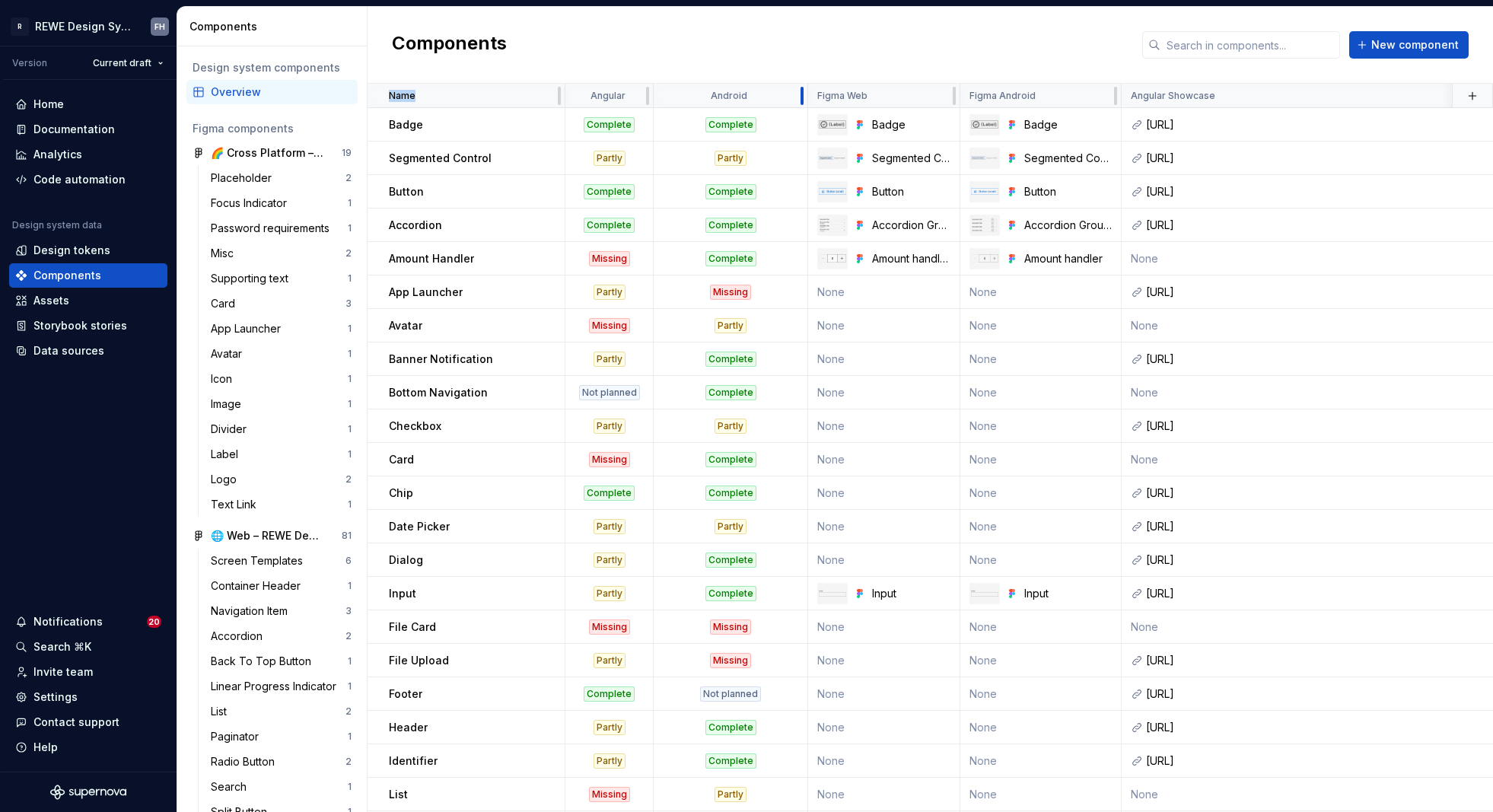
drag, startPoint x: 739, startPoint y: 94, endPoint x: 806, endPoint y: 94, distance: 67.0
click at [786, 94] on html "R REWE Design System FH Version Current draft Home Documentation Analytics Code…" at bounding box center [746, 406] width 1493 height 812
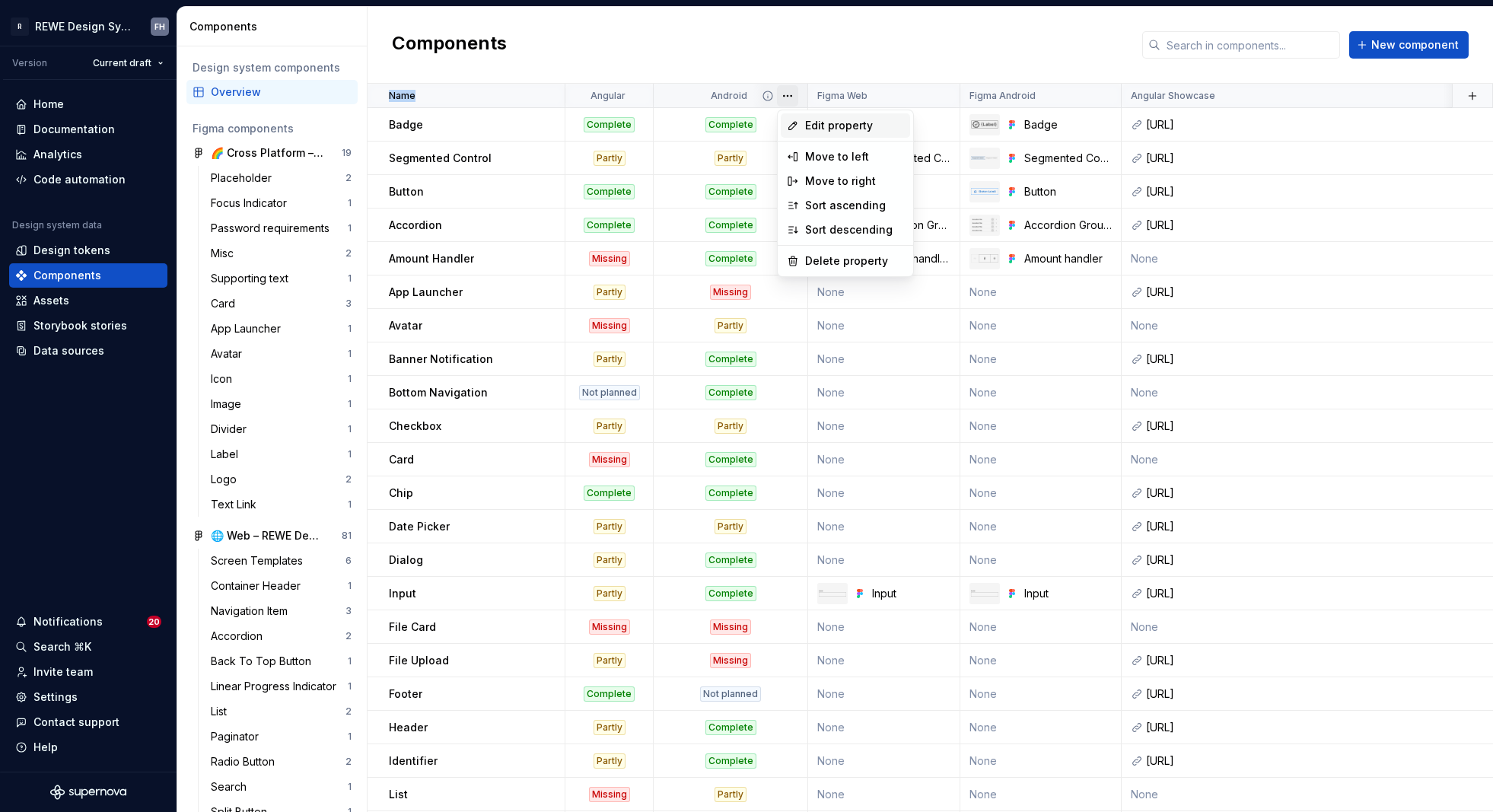
click at [838, 121] on span "Edit property" at bounding box center [855, 125] width 99 height 15
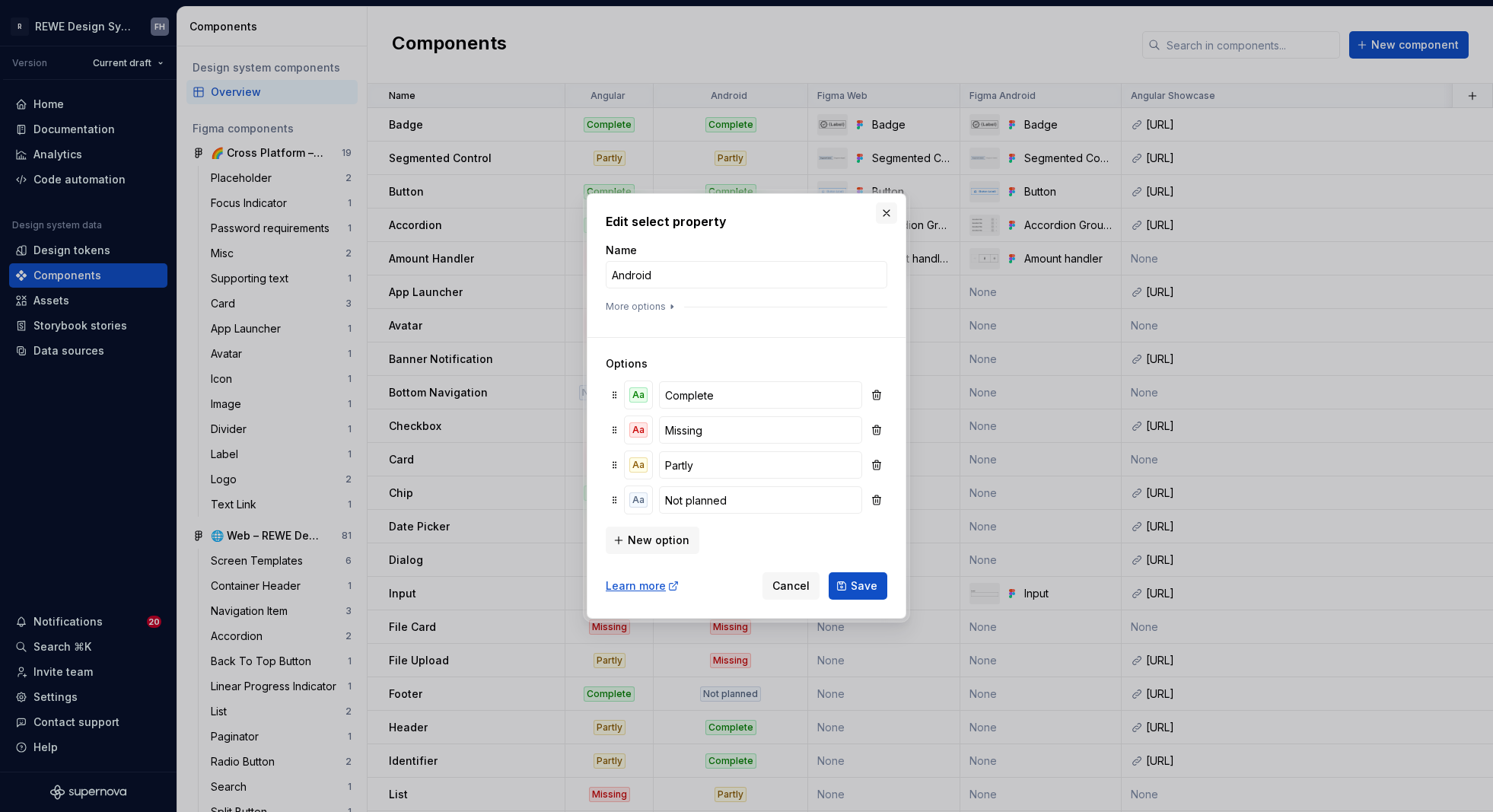
click at [887, 210] on button "button" at bounding box center [886, 212] width 21 height 21
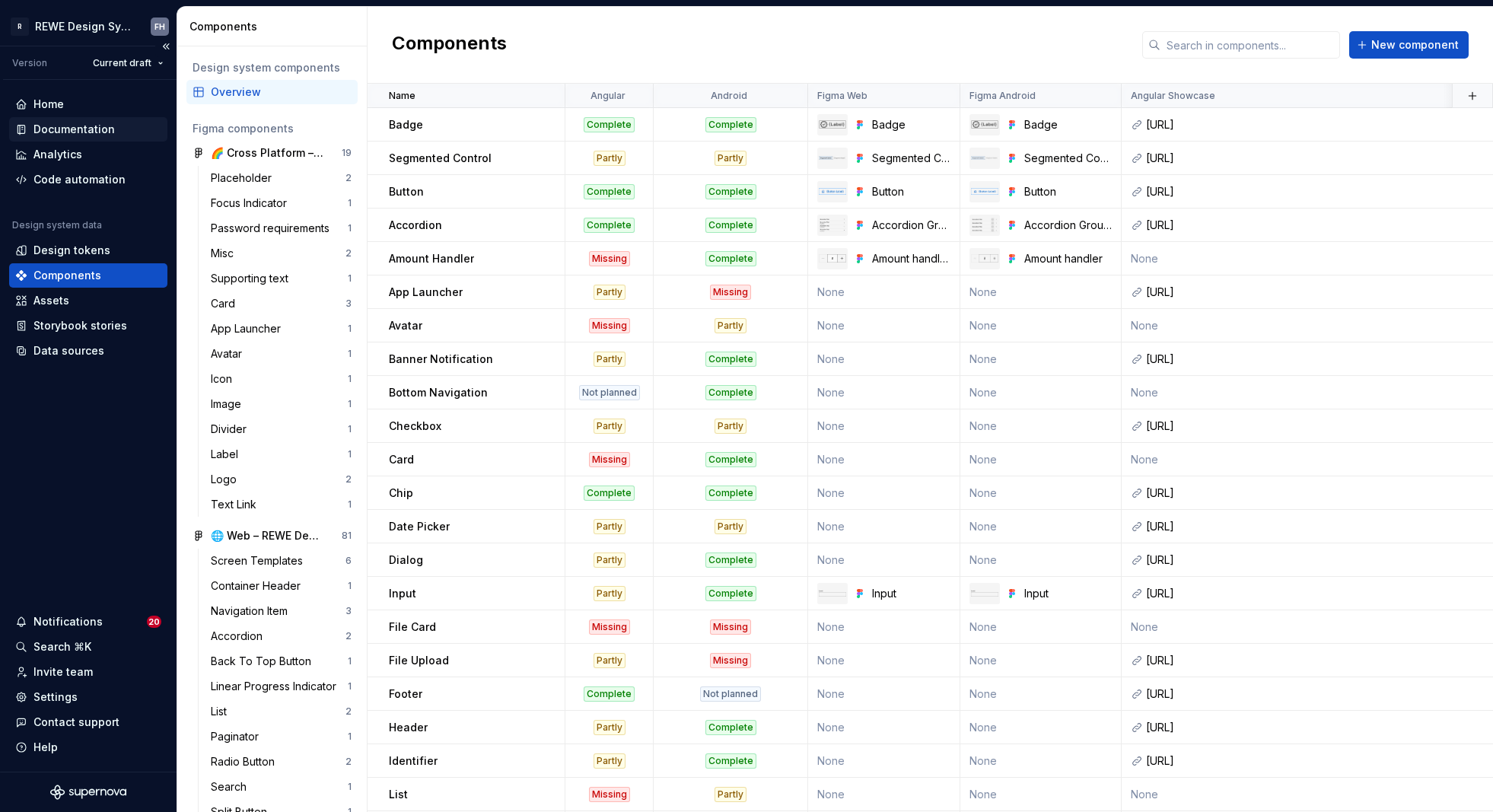
click at [95, 126] on div "Documentation" at bounding box center [74, 130] width 81 height 15
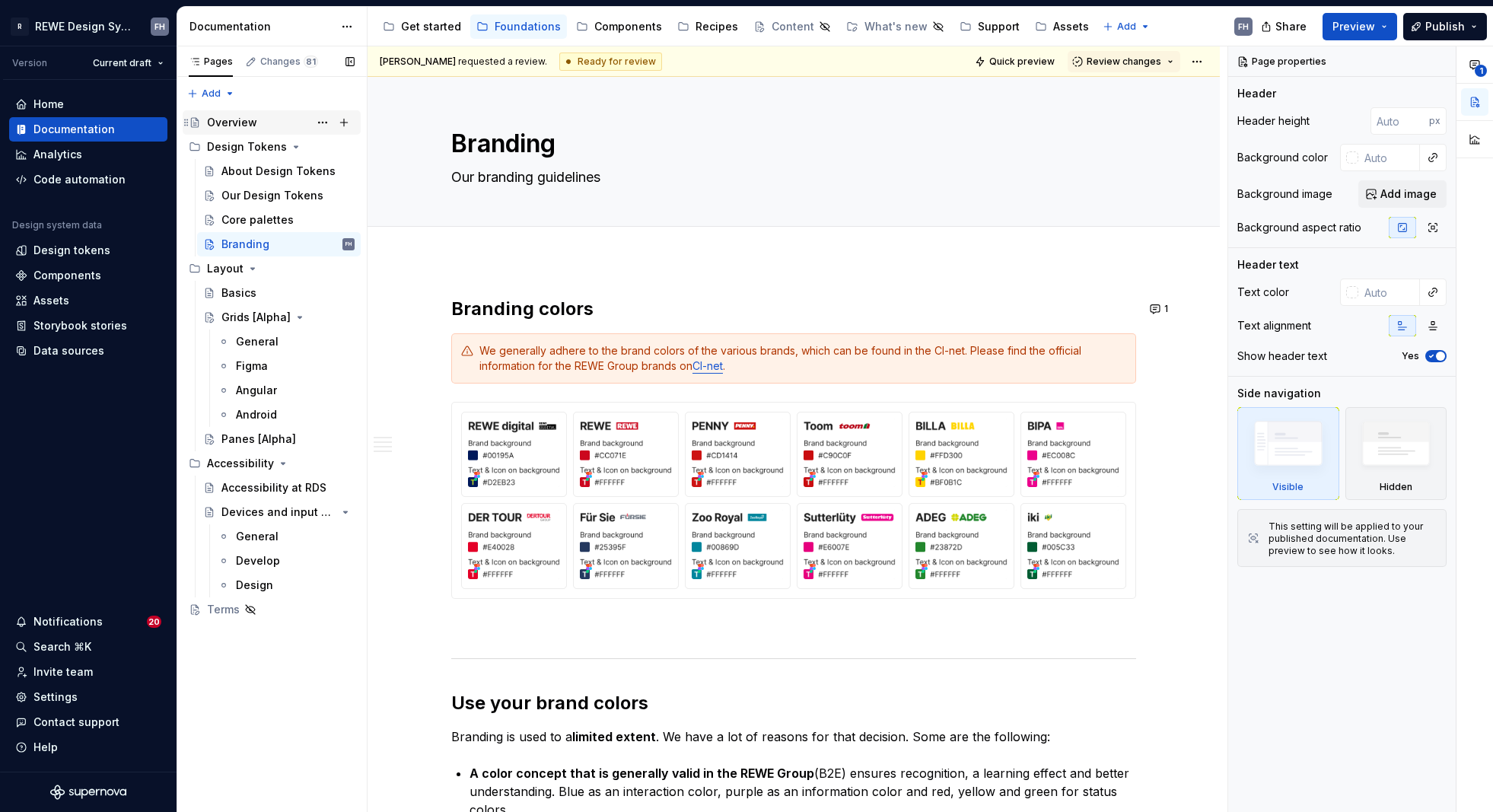
click at [243, 119] on div "Overview" at bounding box center [232, 122] width 50 height 15
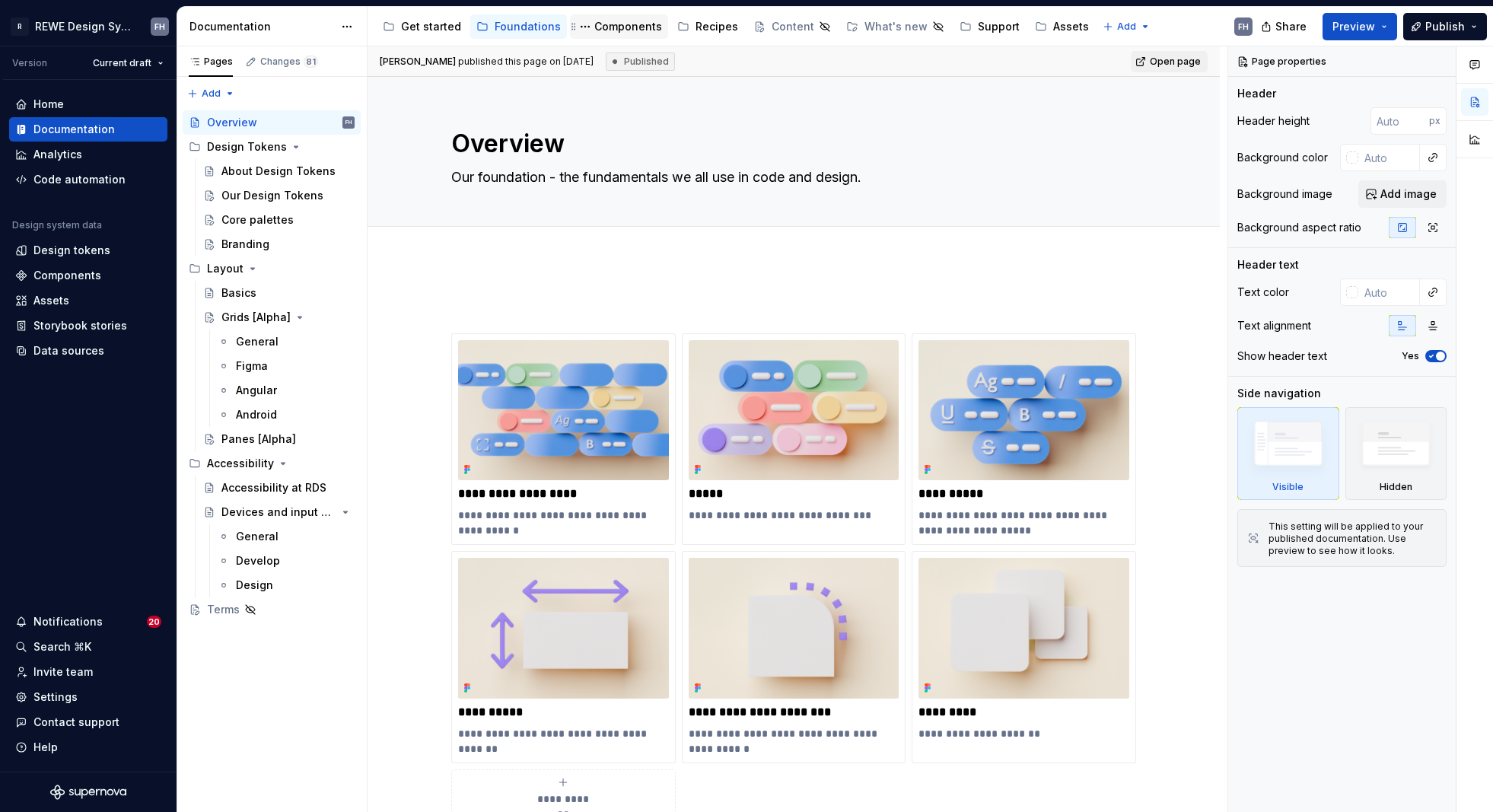
click at [607, 30] on div "Components" at bounding box center [628, 27] width 68 height 15
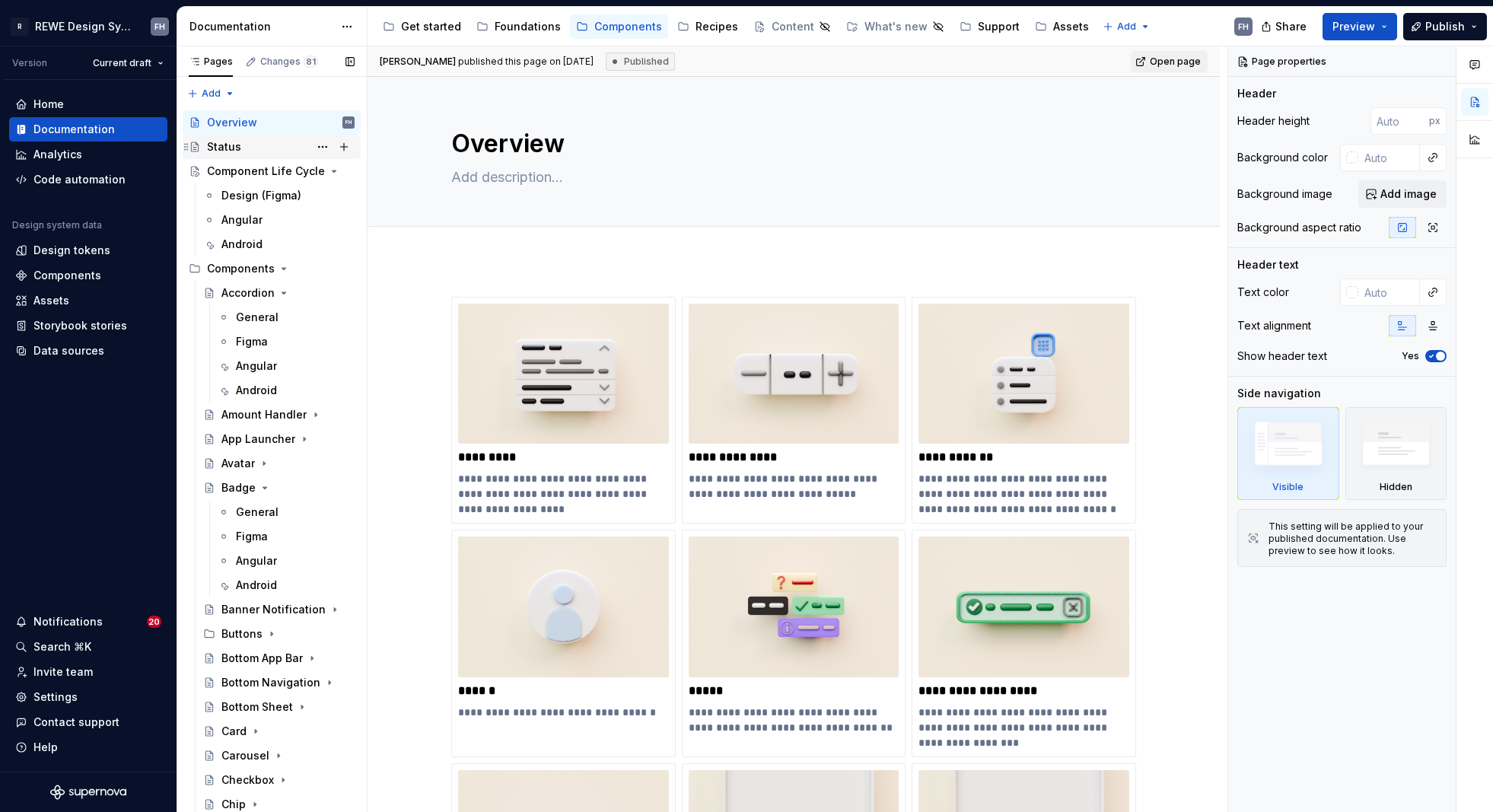
click at [248, 142] on div "Status NO" at bounding box center [280, 146] width 148 height 21
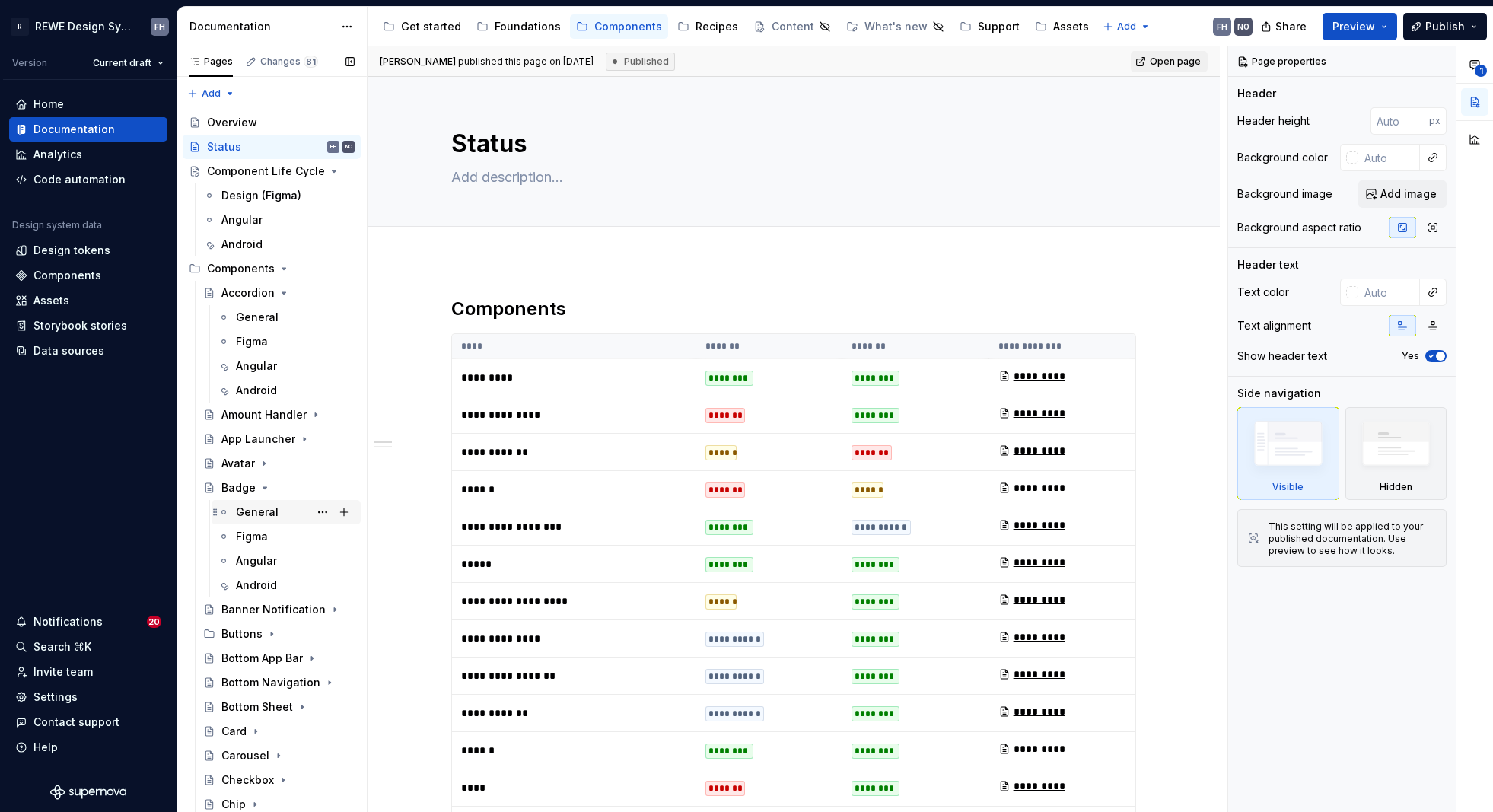
click at [258, 508] on div "General" at bounding box center [257, 512] width 43 height 15
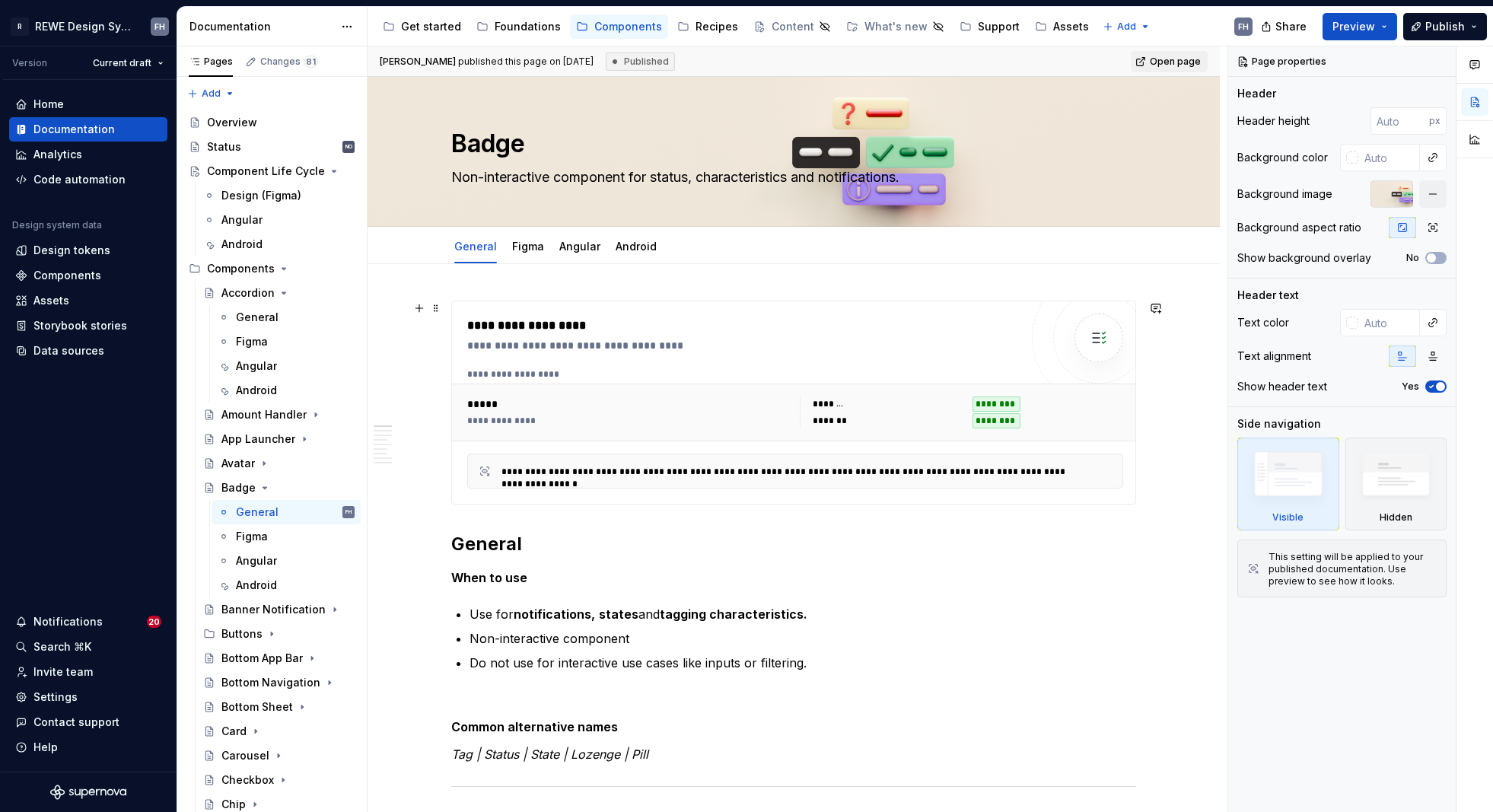
scroll to position [3, 0]
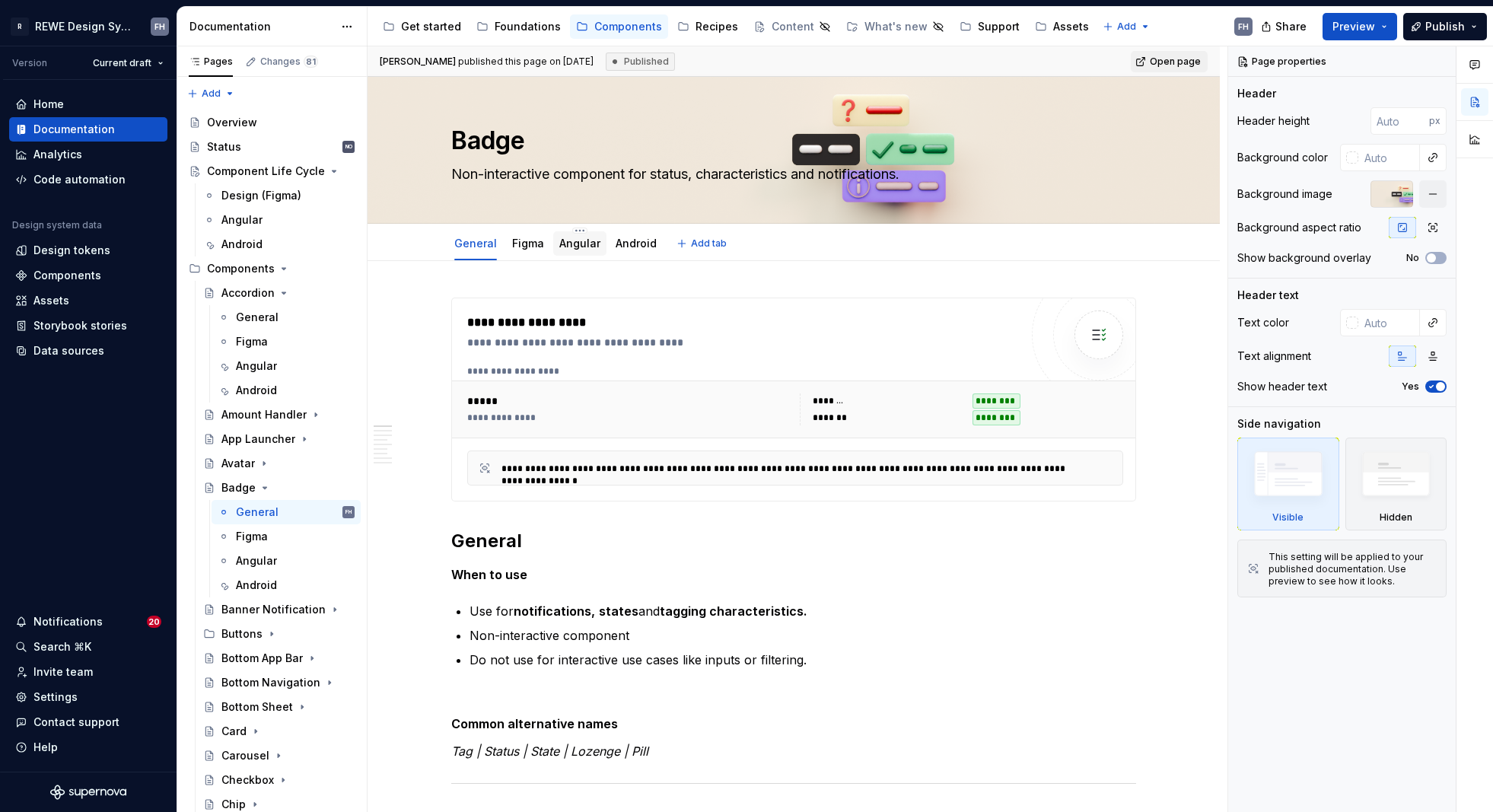
click at [570, 246] on link "Angular" at bounding box center [580, 243] width 41 height 13
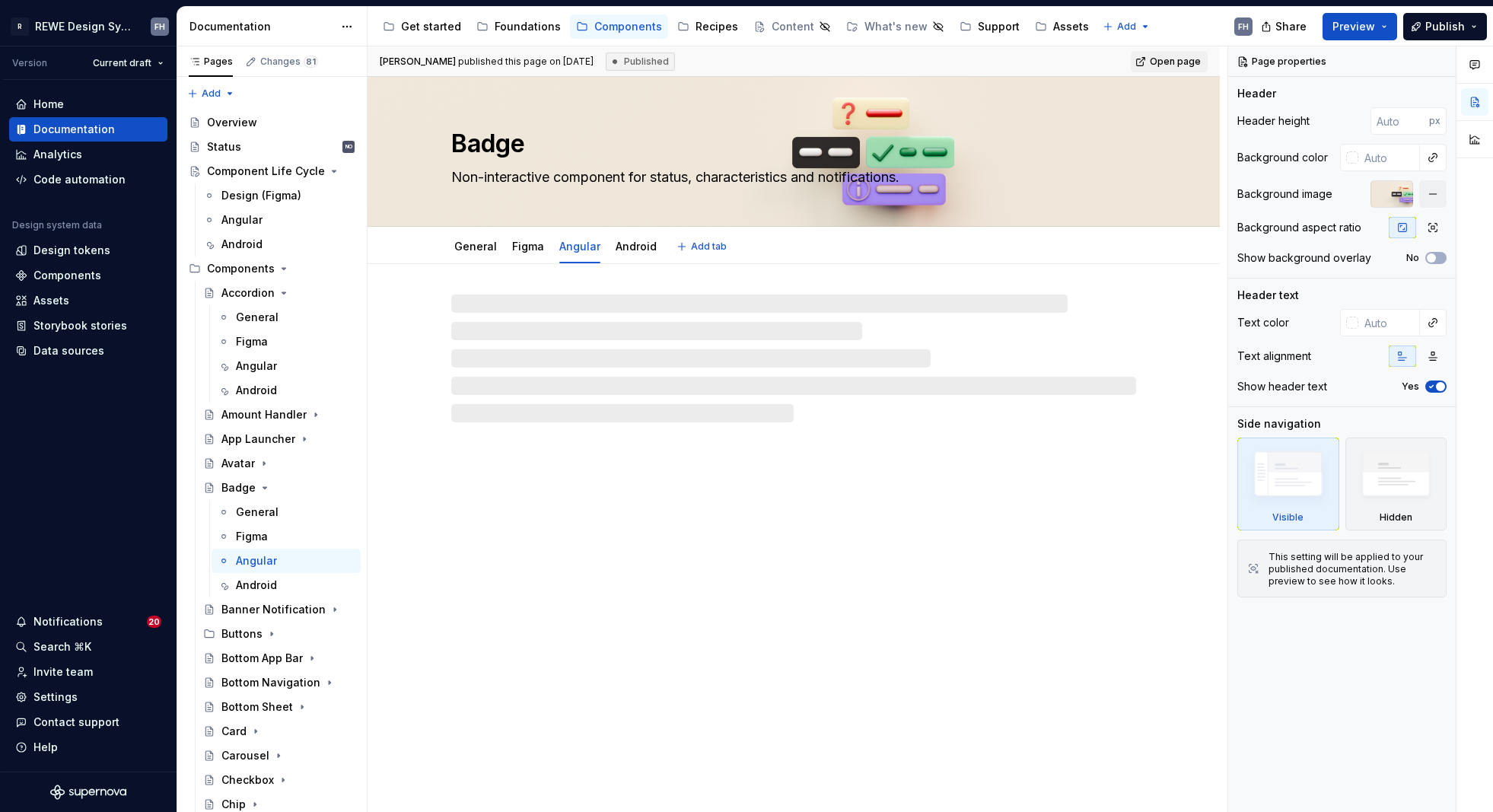
click at [631, 243] on link "Android" at bounding box center [636, 246] width 41 height 13
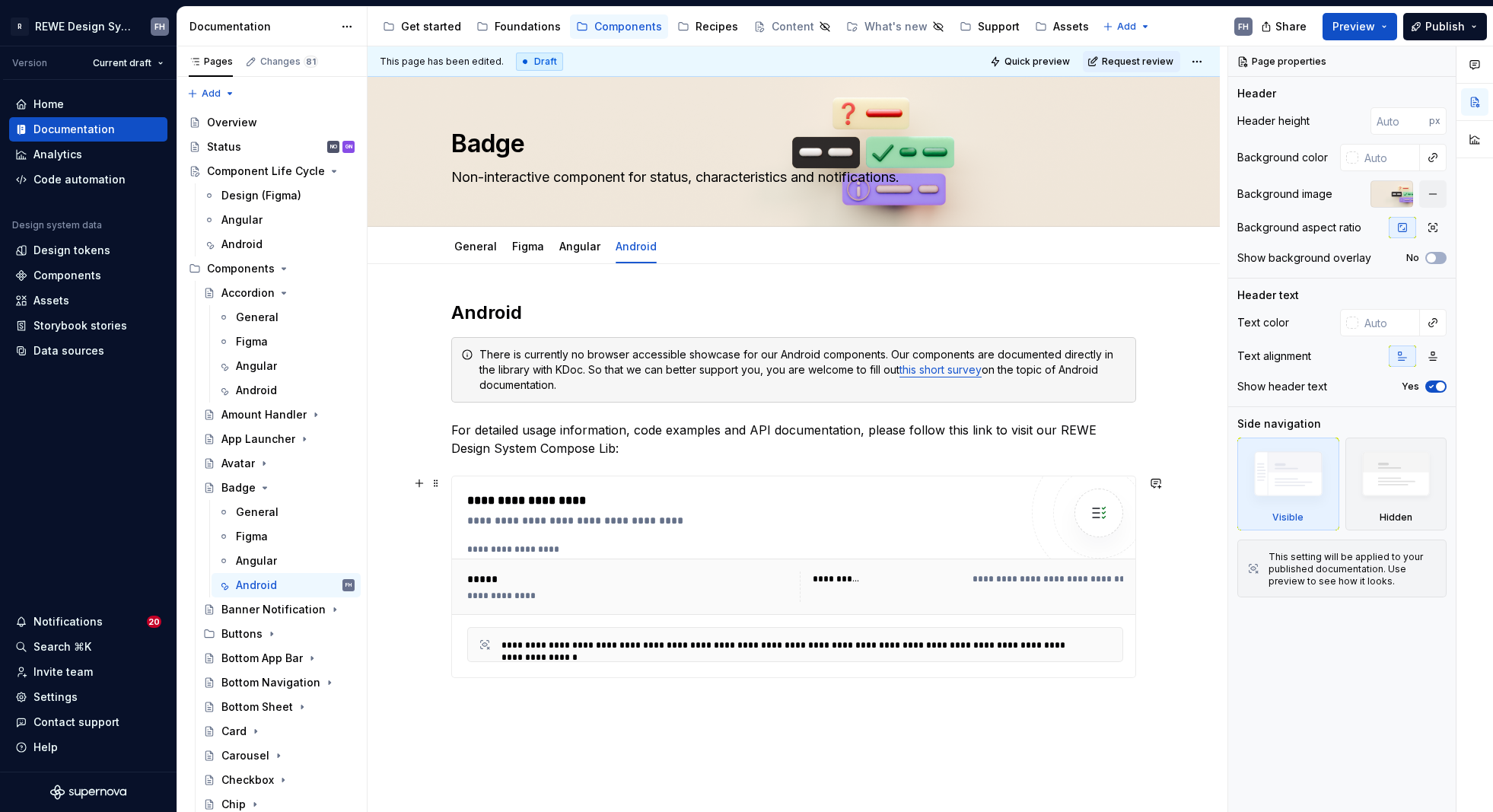
scroll to position [127, 0]
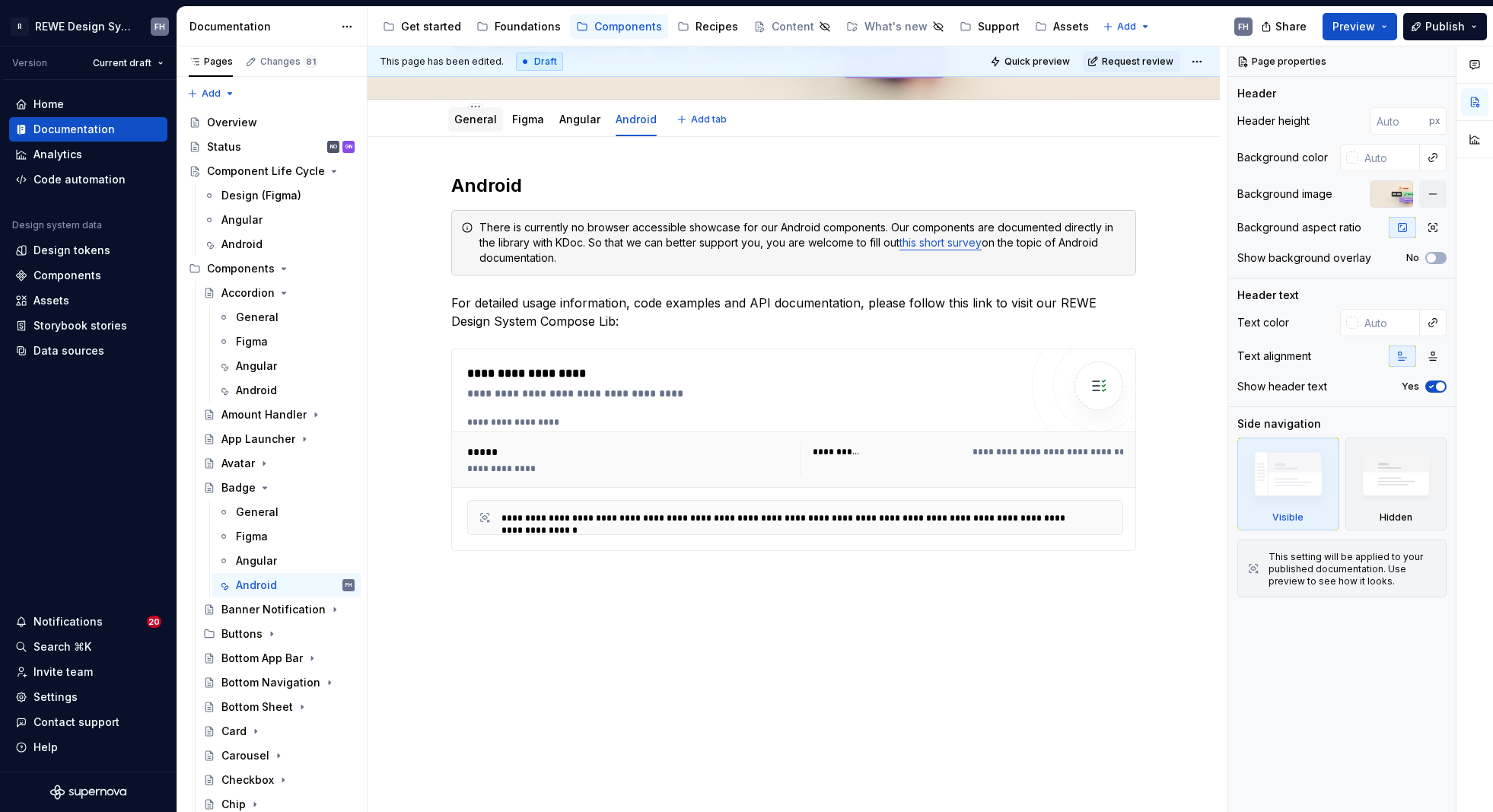
click at [465, 110] on div "General" at bounding box center [475, 120] width 43 height 18
click at [466, 115] on link "General" at bounding box center [475, 119] width 43 height 13
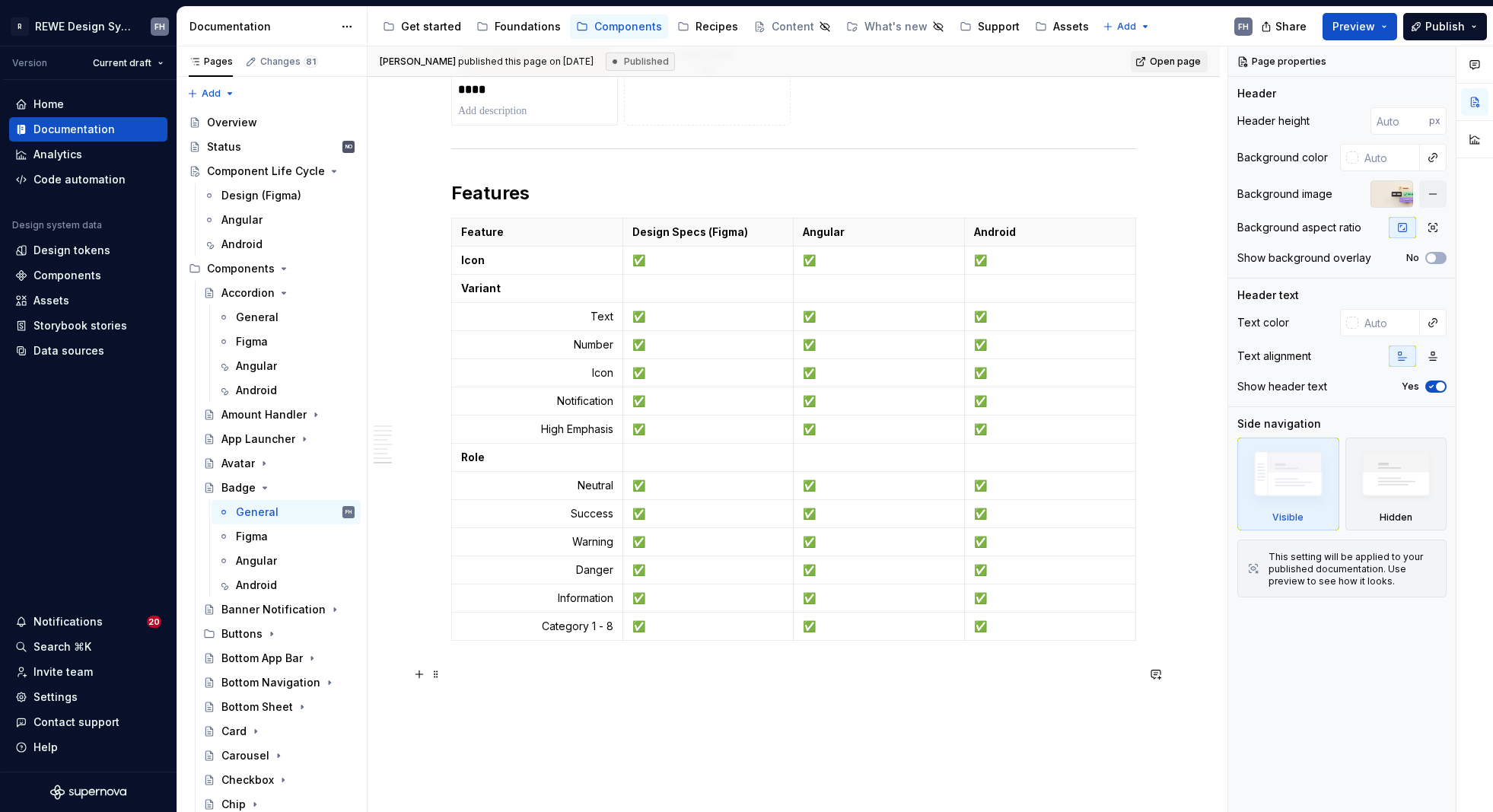
scroll to position [4723, 0]
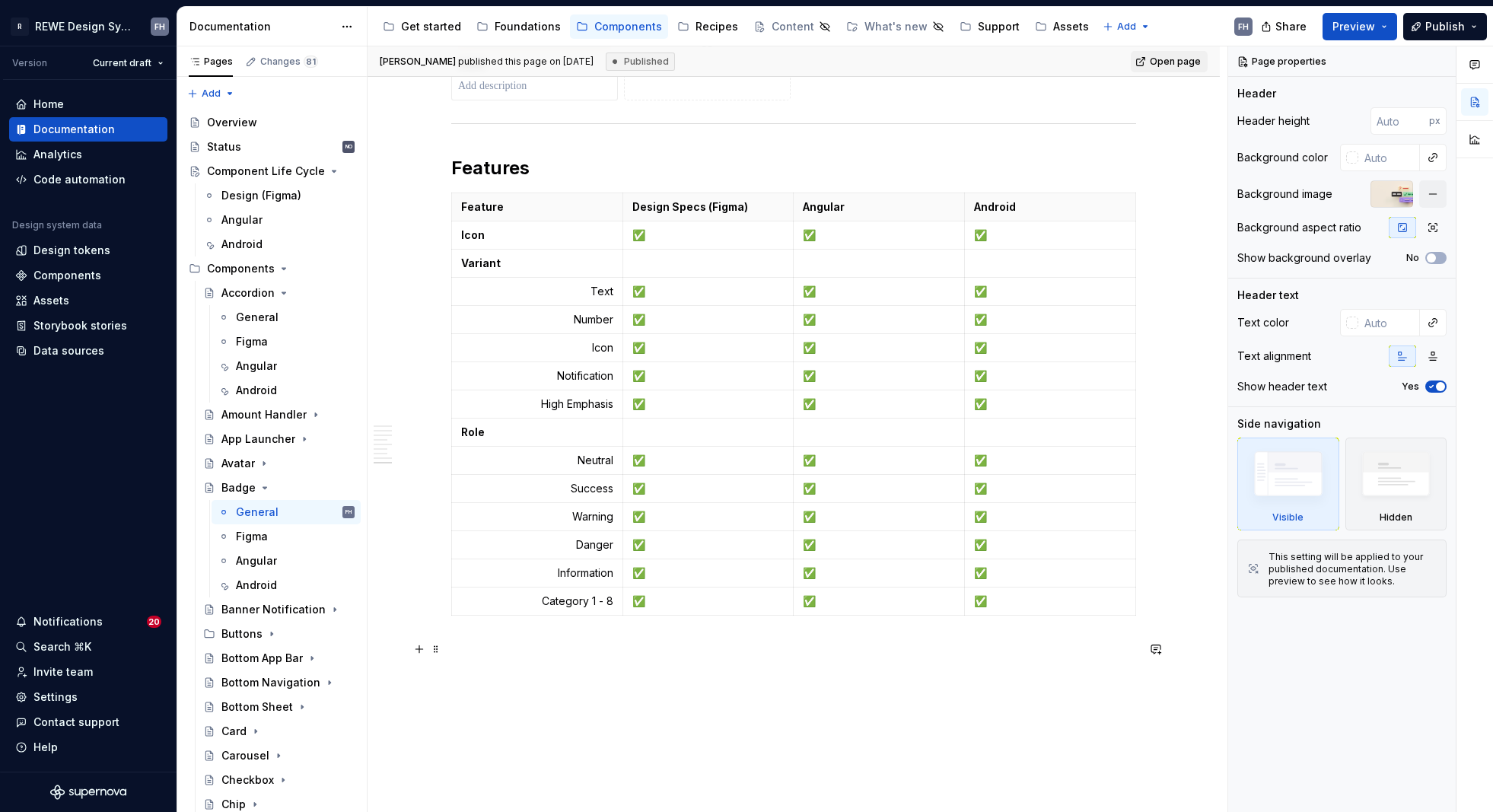
click at [524, 654] on p at bounding box center [794, 649] width 685 height 18
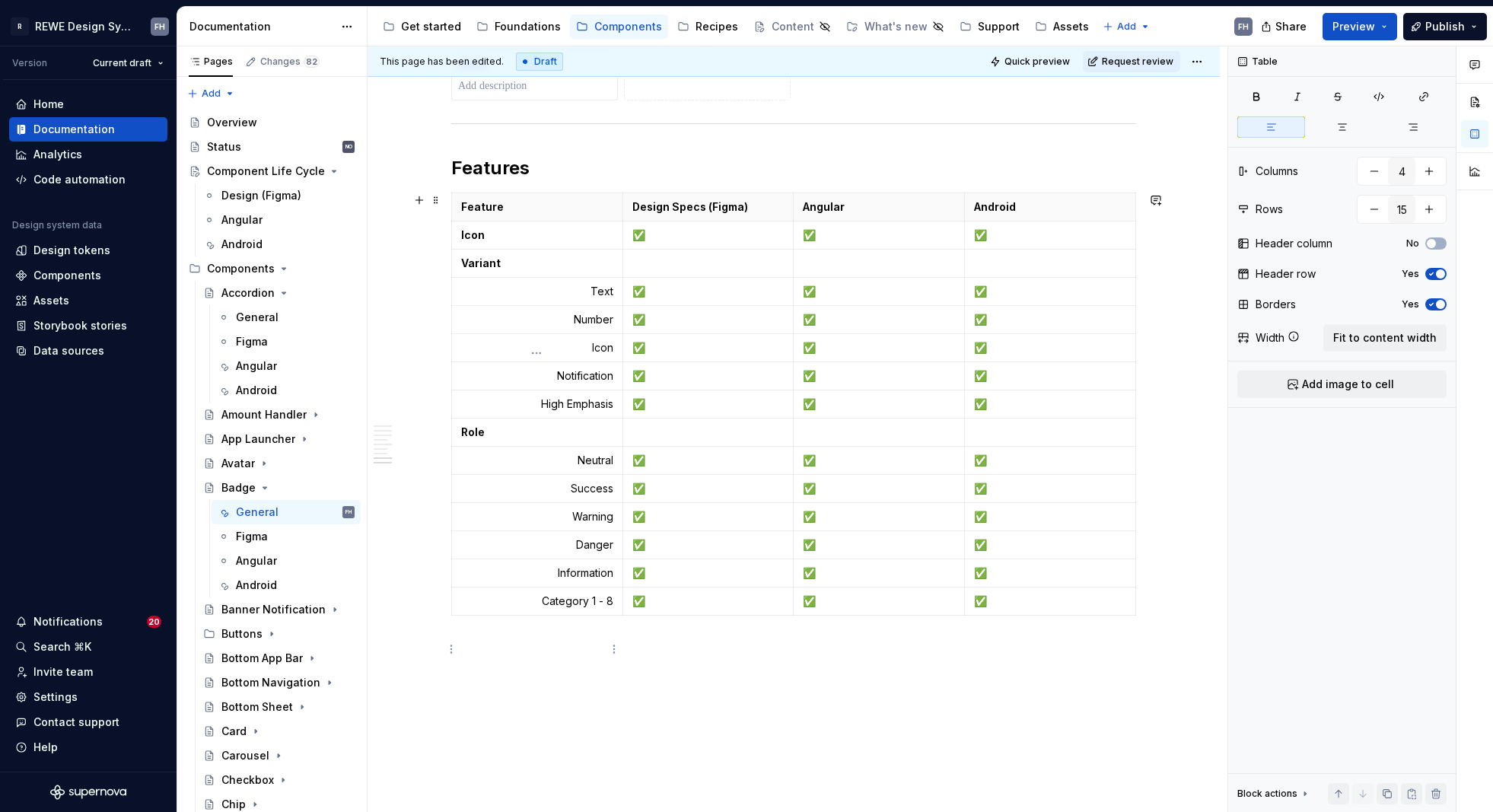
scroll to position [4396, 0]
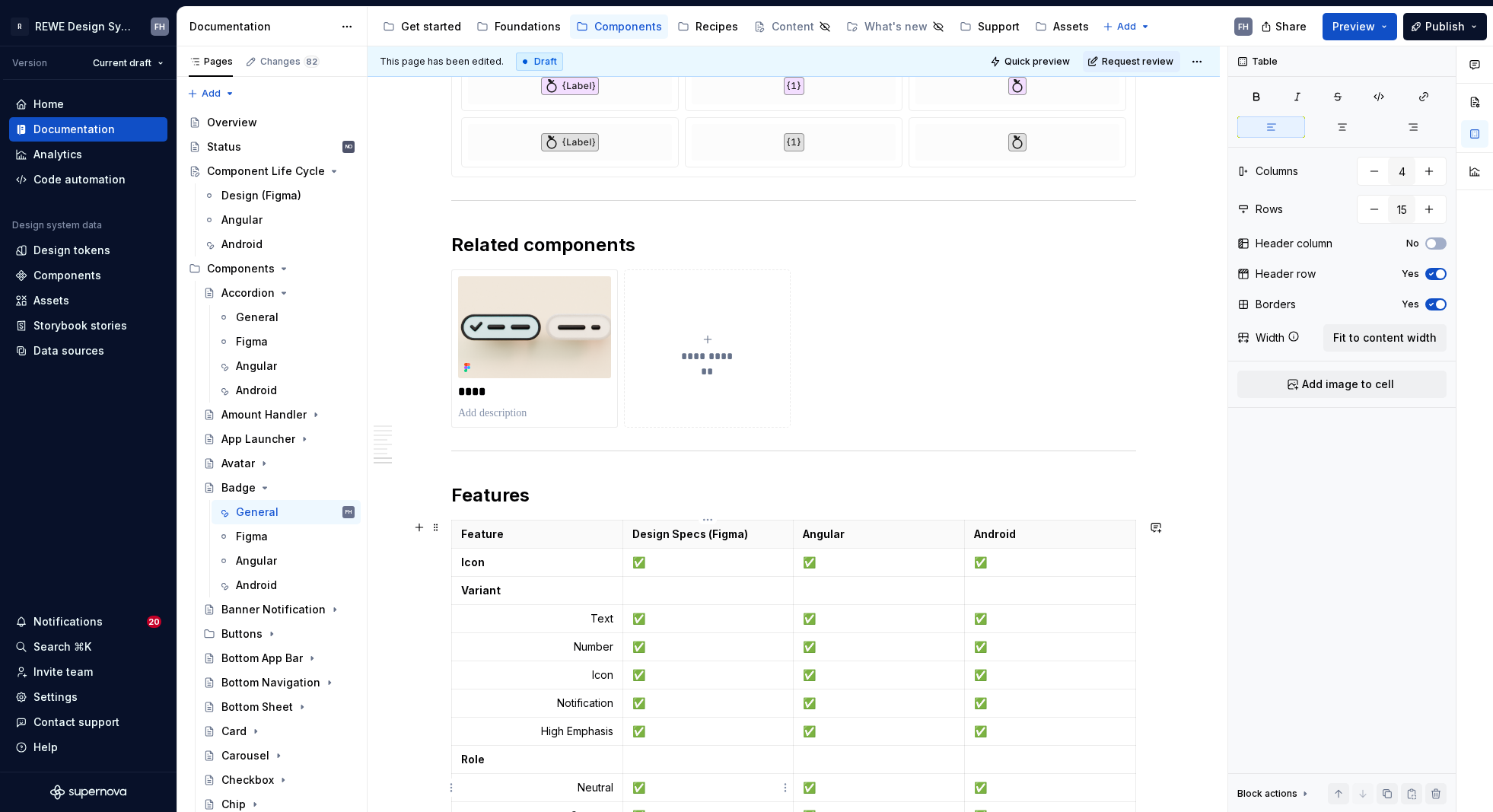
type textarea "*"
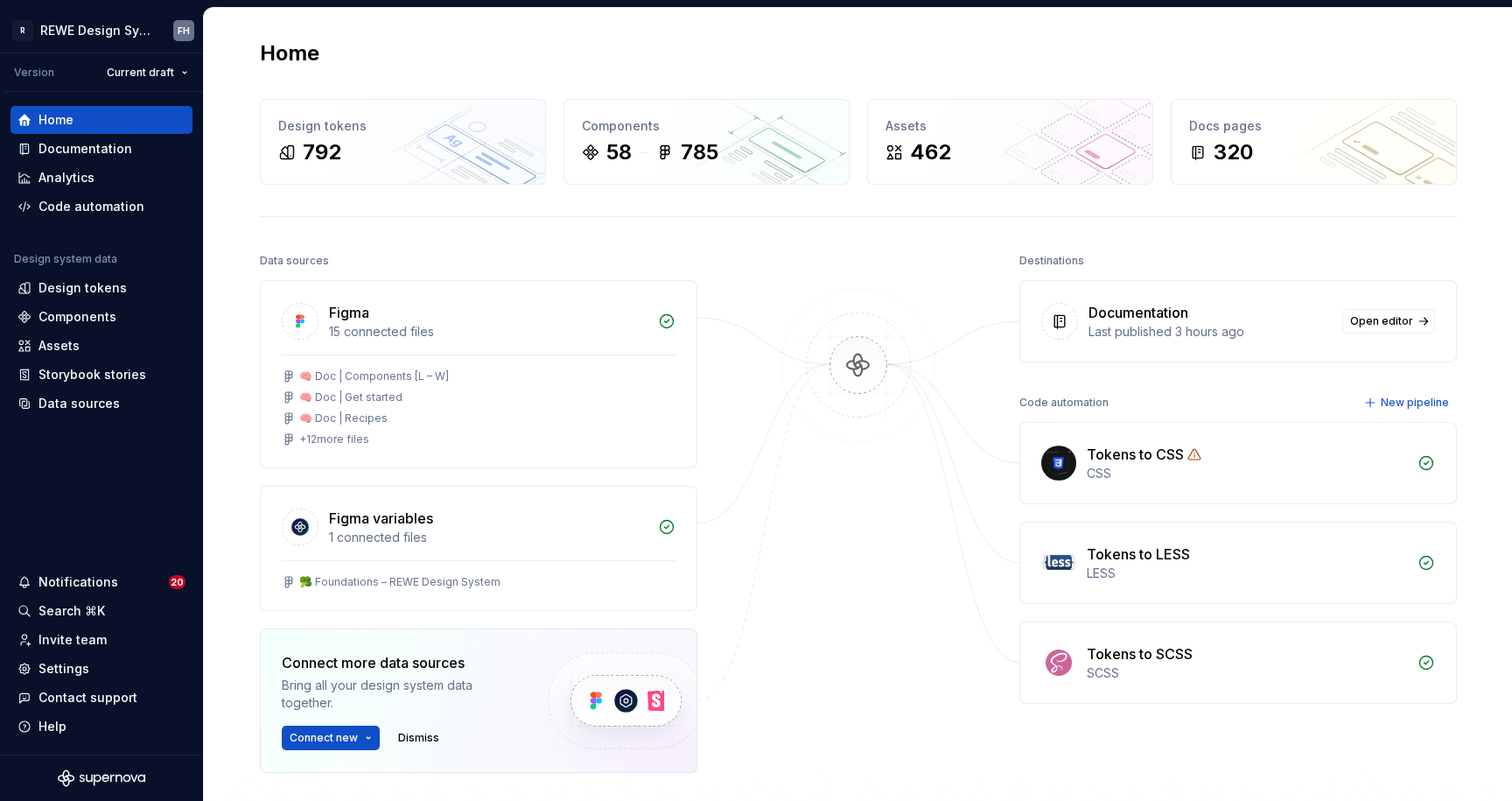
click at [975, 49] on div "Home" at bounding box center [858, 53] width 1197 height 28
click at [88, 671] on div "Settings" at bounding box center [101, 668] width 168 height 17
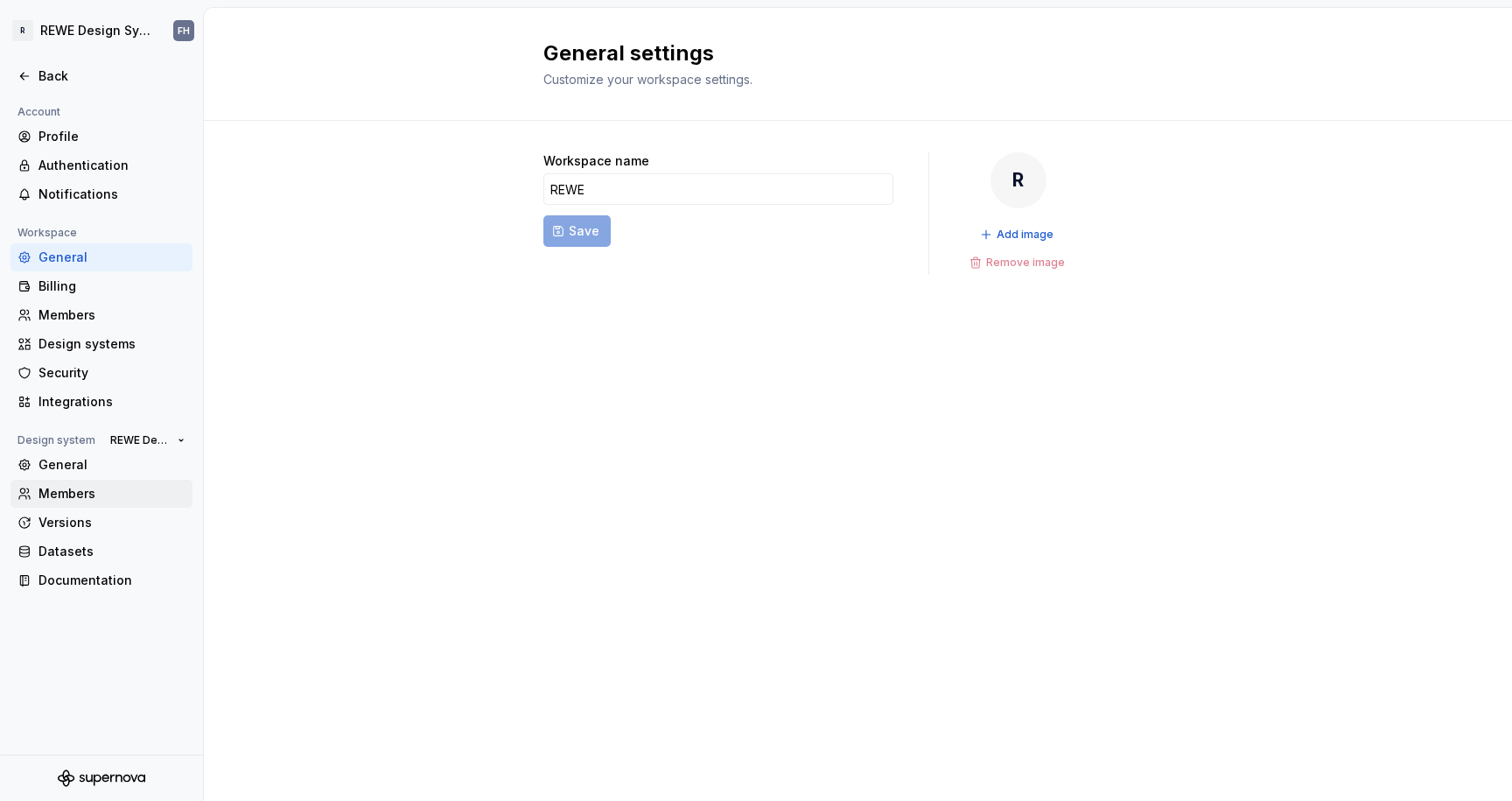
click at [102, 490] on div "Members" at bounding box center [112, 493] width 147 height 17
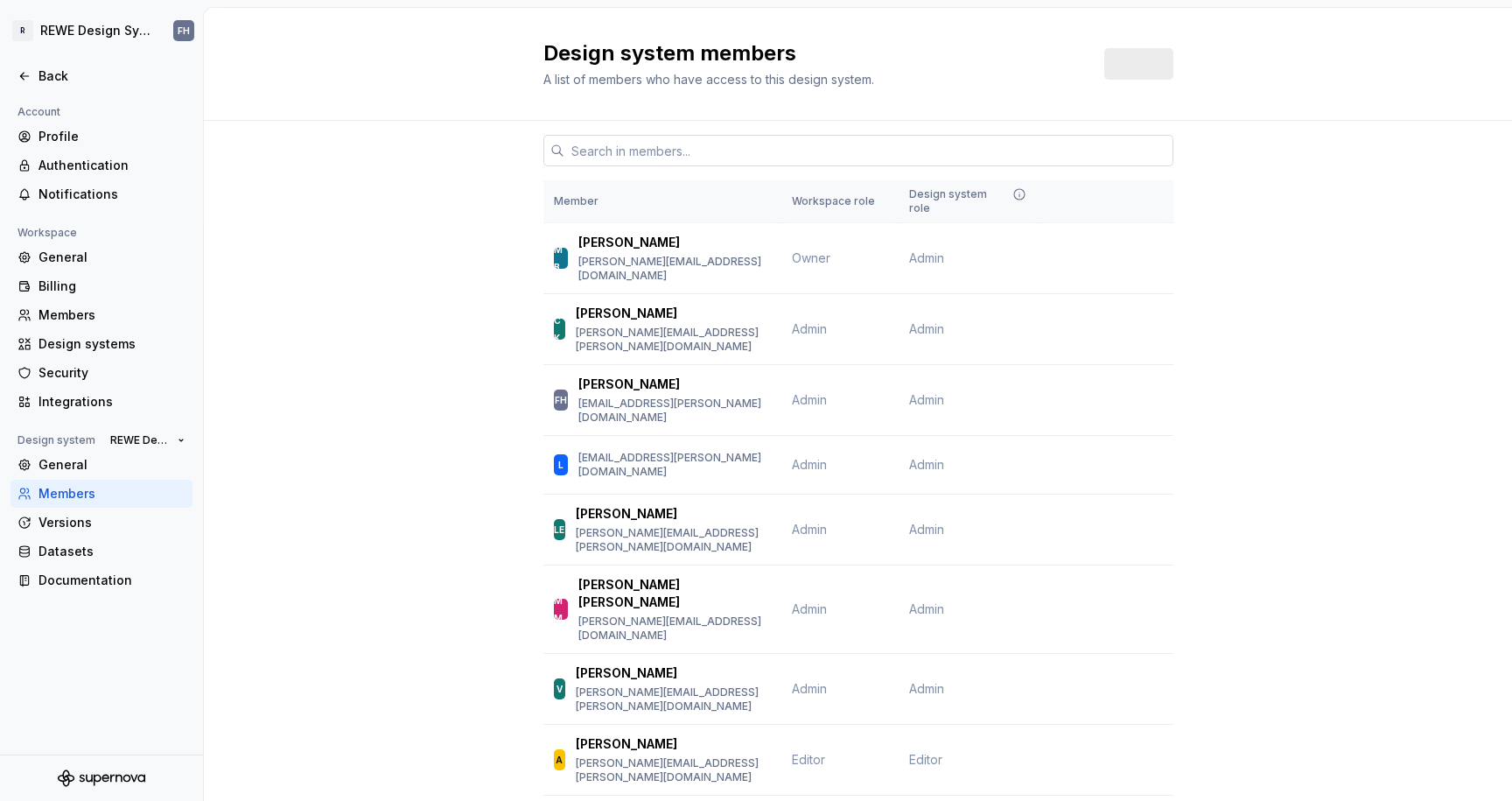
click at [683, 146] on input "text" at bounding box center [869, 150] width 609 height 32
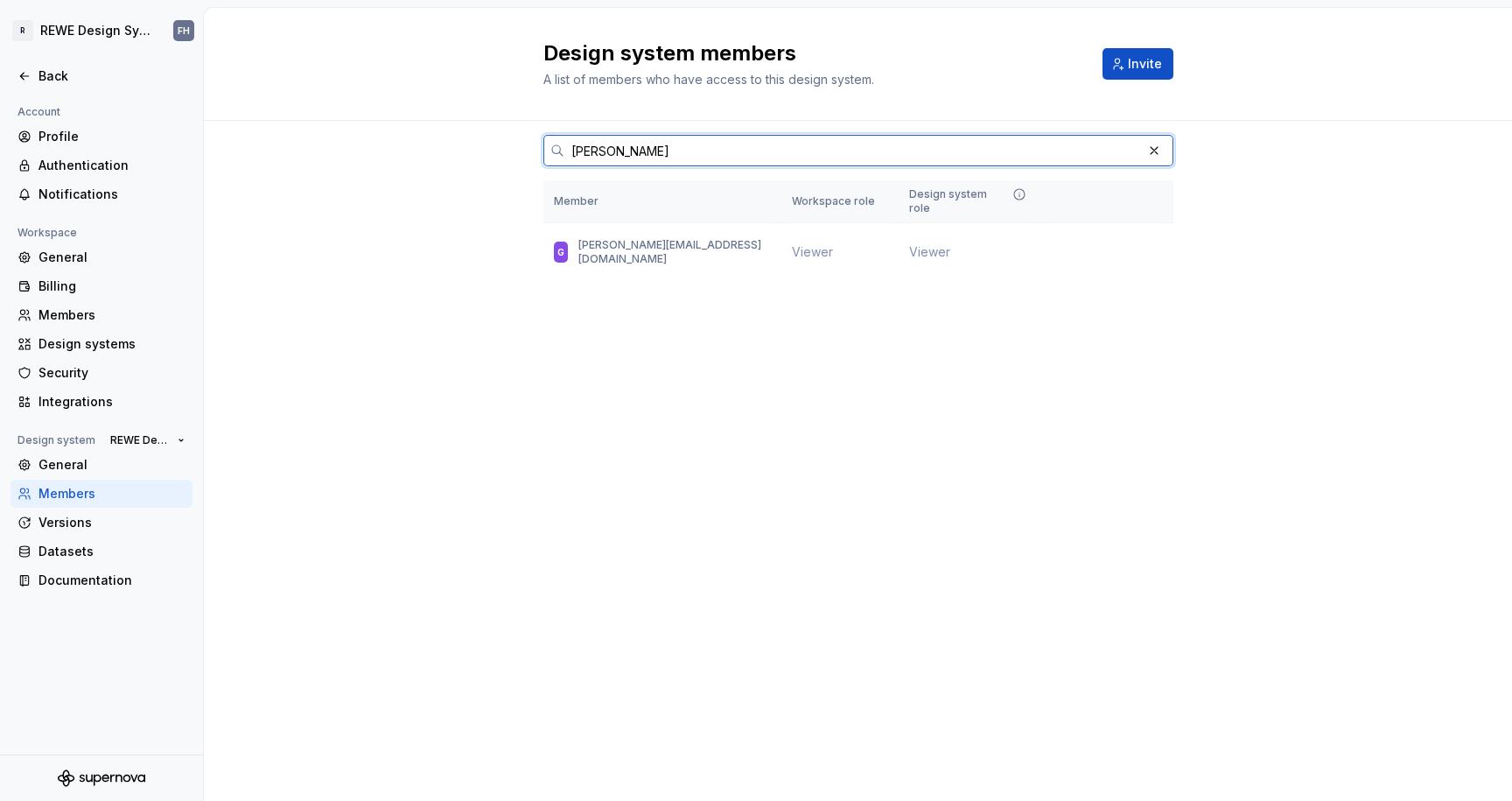
type input "[PERSON_NAME]"
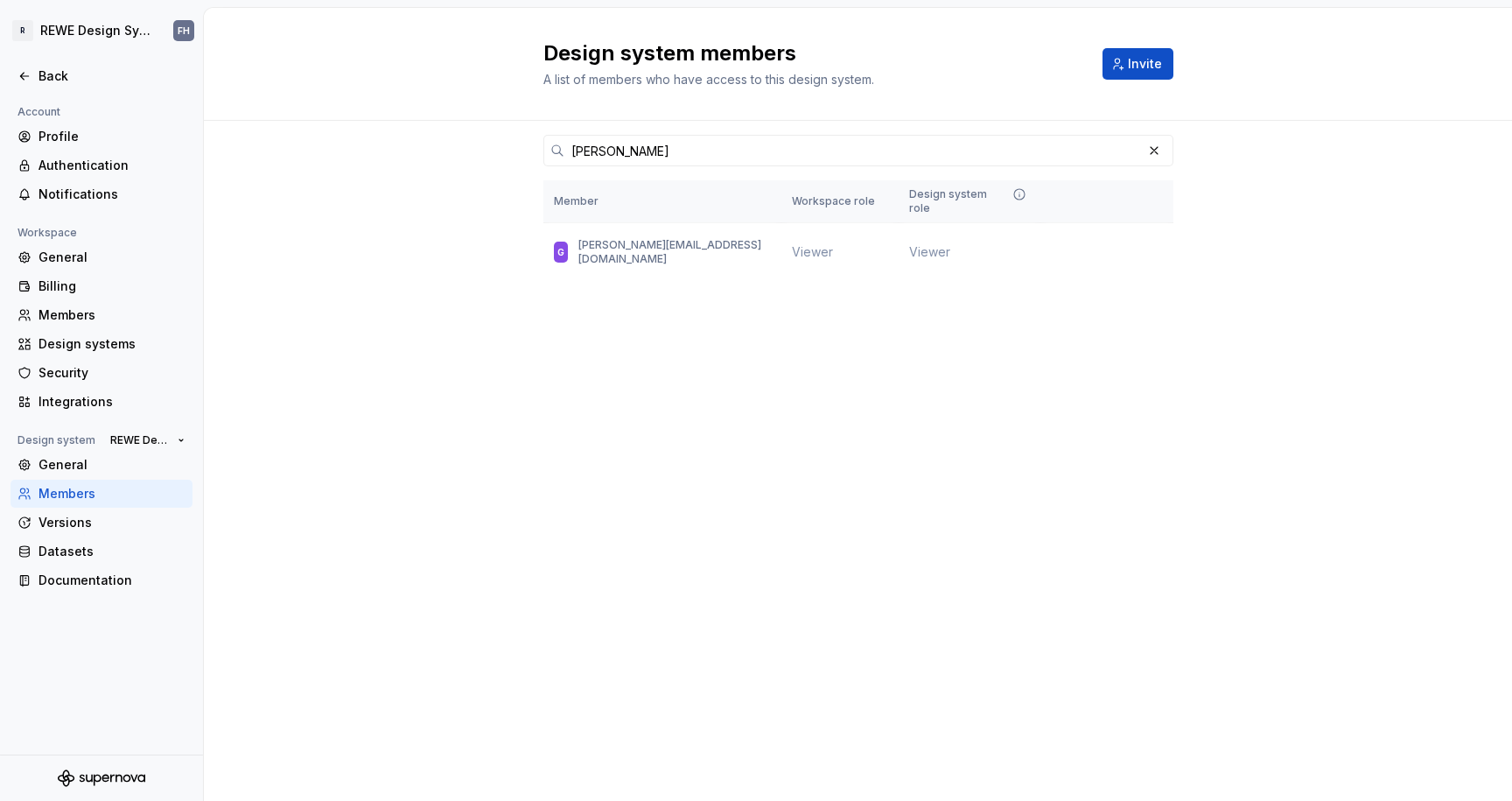
click at [1026, 362] on div "Design system members A list of members who have access to this design system. …" at bounding box center [858, 404] width 1308 height 792
click at [1118, 245] on span "Change role" at bounding box center [1109, 252] width 63 height 14
click at [1294, 330] on div "[PERSON_NAME] Member Workspace role Design system role [PERSON_NAME] [PERSON_NA…" at bounding box center [858, 235] width 1308 height 227
click at [1160, 150] on button "button" at bounding box center [1153, 150] width 24 height 24
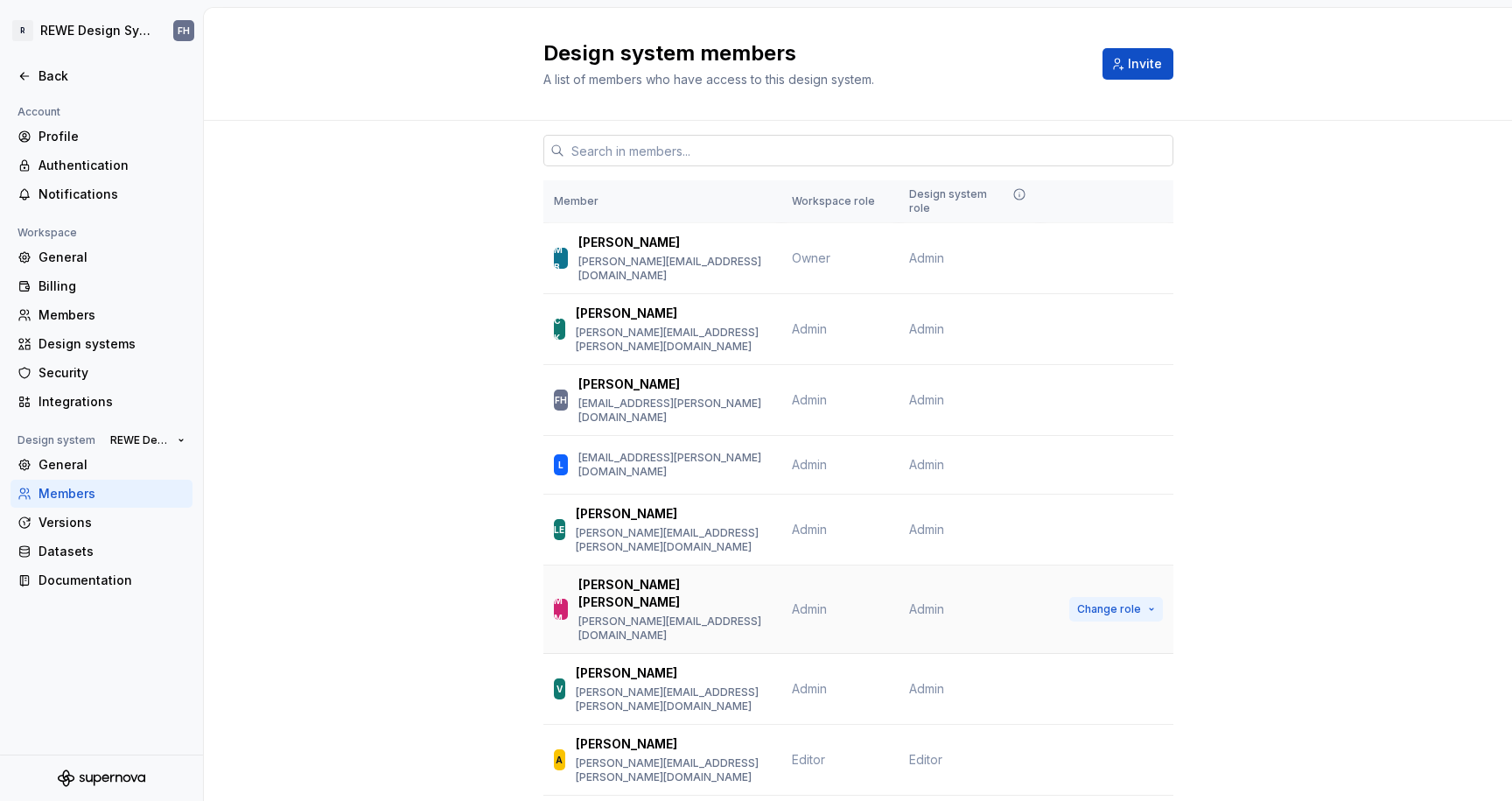
click at [1125, 602] on span "Change role" at bounding box center [1109, 609] width 63 height 14
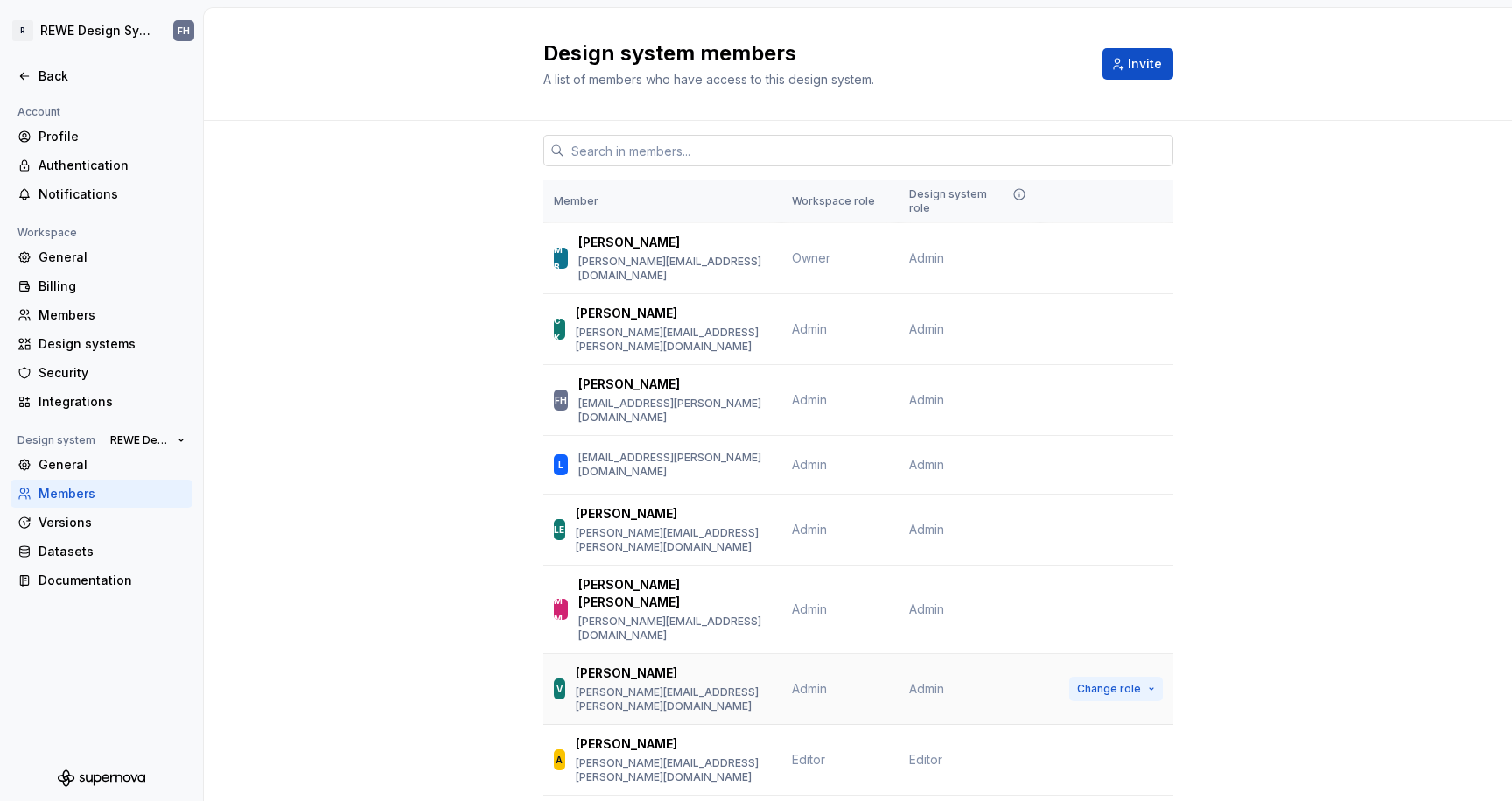
scroll to position [25, 0]
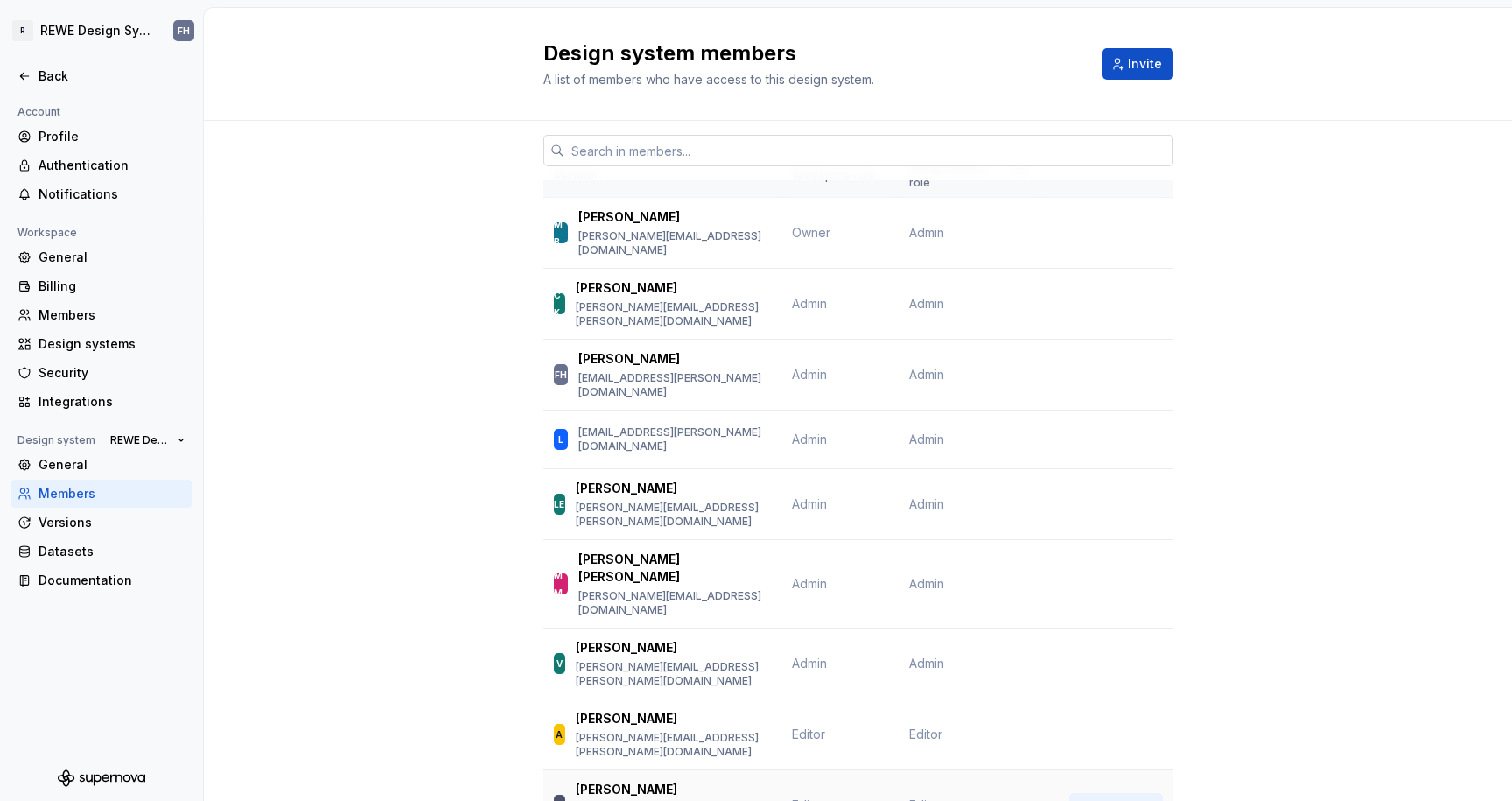
click at [1141, 792] on button "Change role" at bounding box center [1116, 804] width 93 height 24
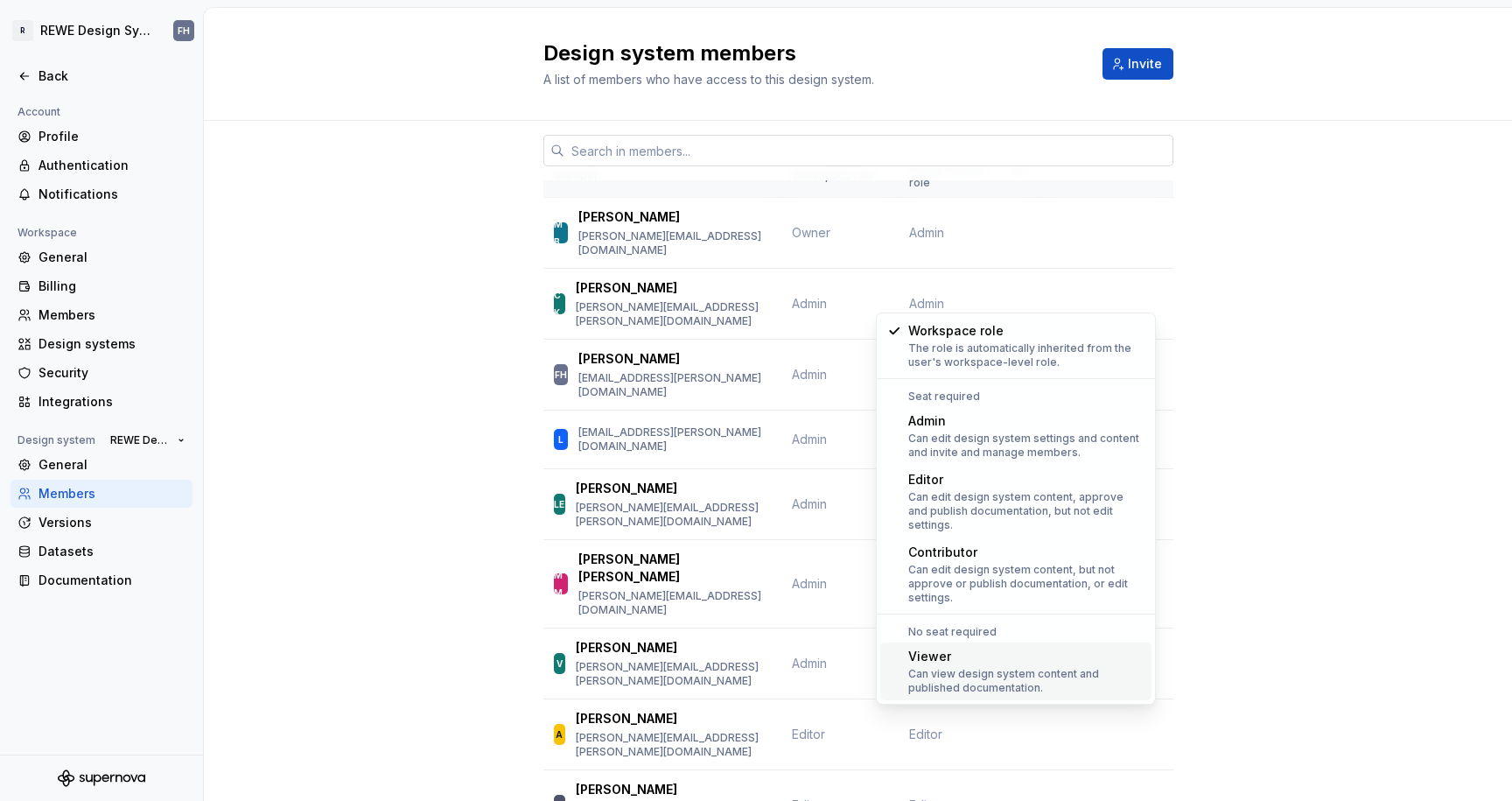
click at [1043, 647] on div "Viewer" at bounding box center [1026, 656] width 237 height 17
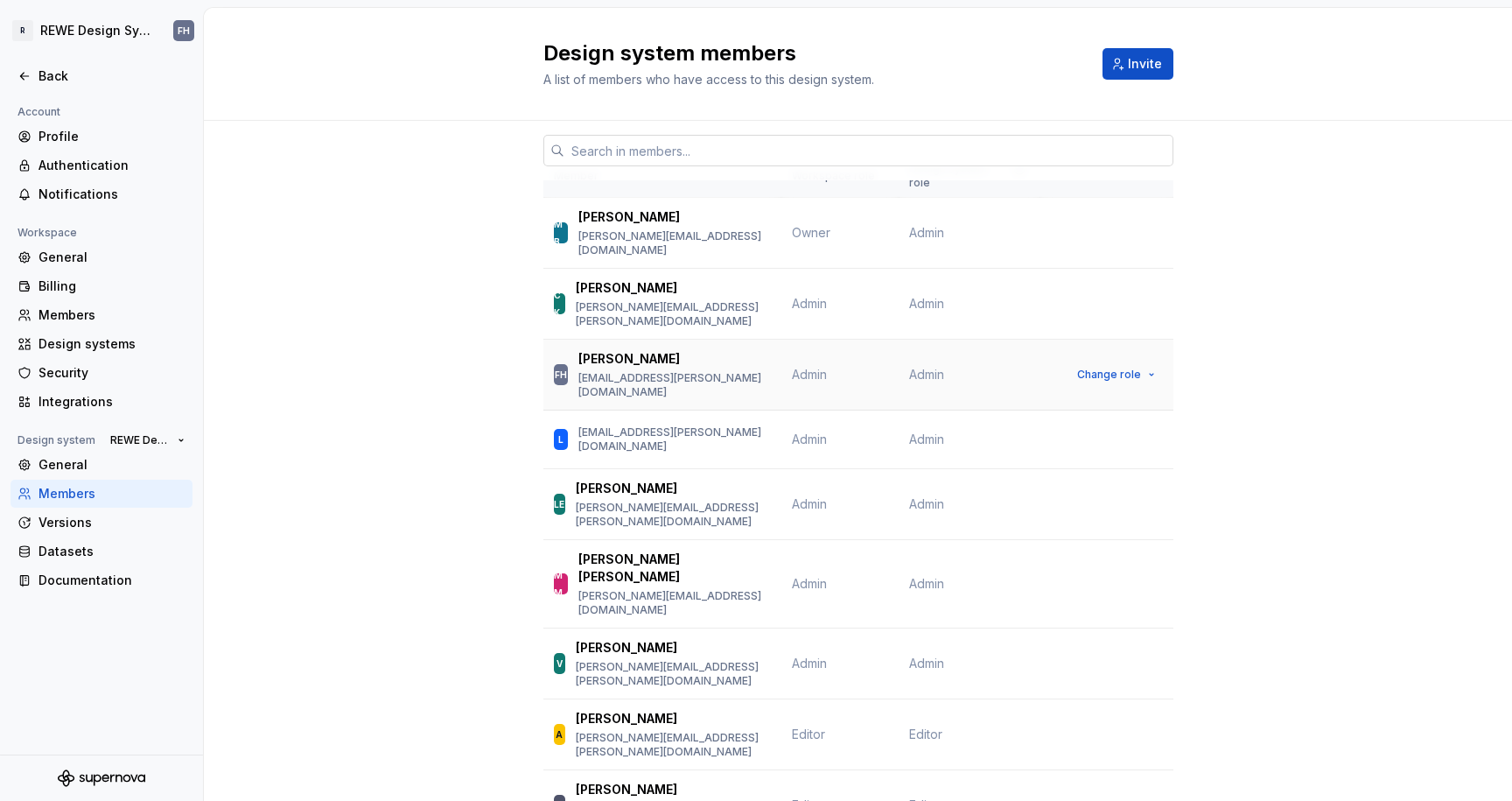
scroll to position [0, 0]
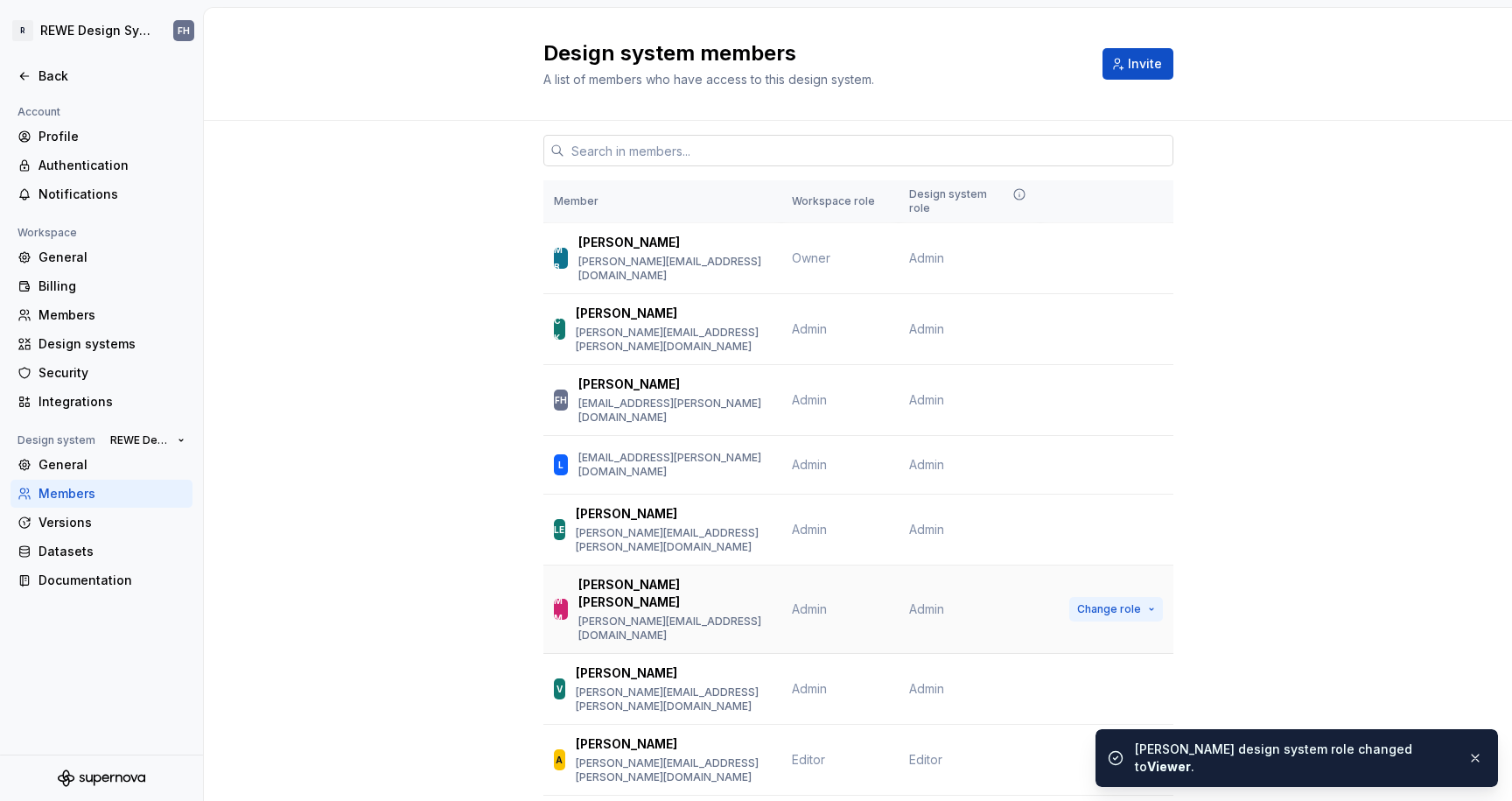
click at [1131, 602] on span "Change role" at bounding box center [1109, 609] width 63 height 14
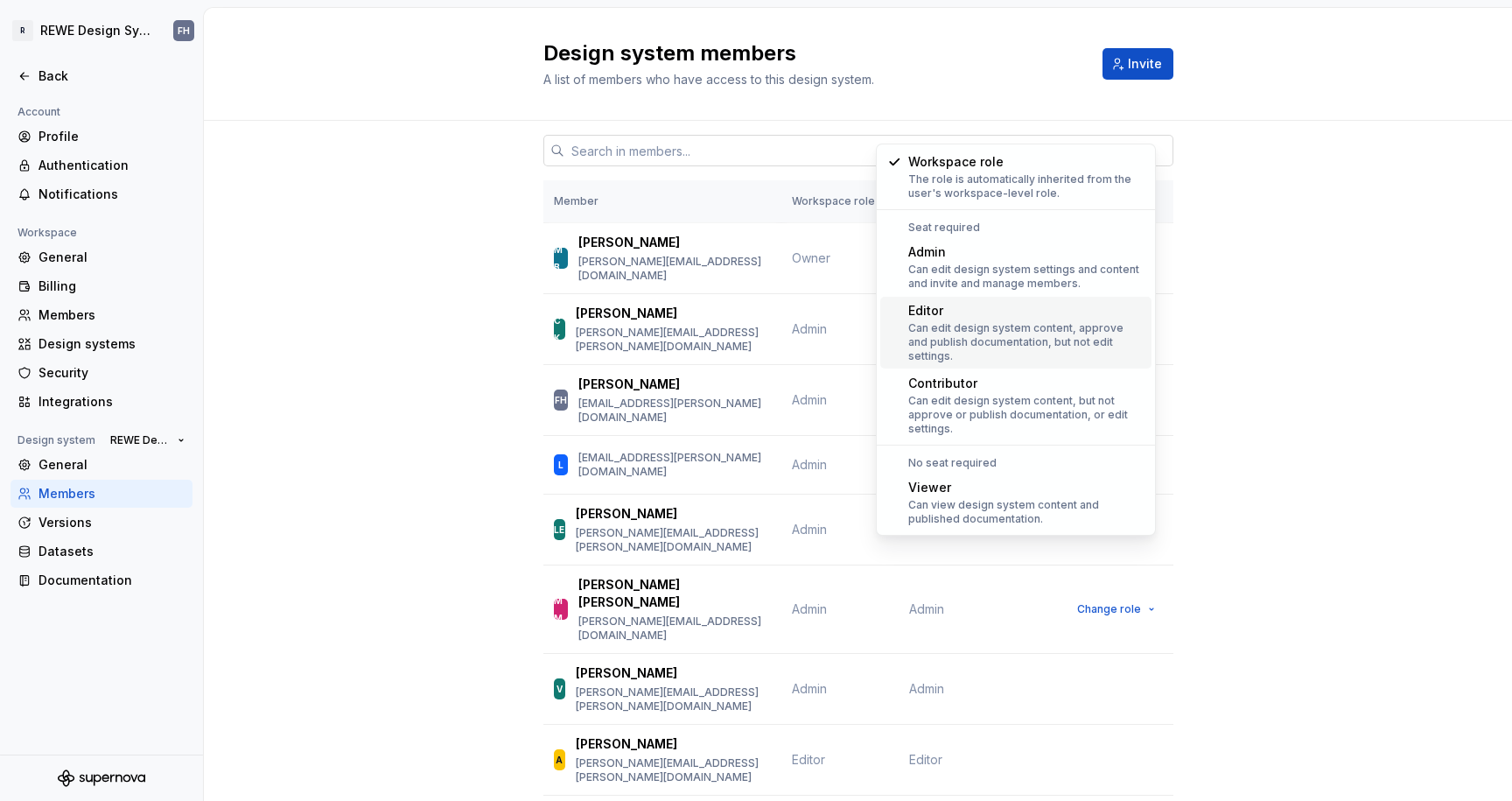
click at [1075, 327] on div "Can edit design system content, approve and publish documentation, but not edit…" at bounding box center [1026, 342] width 237 height 42
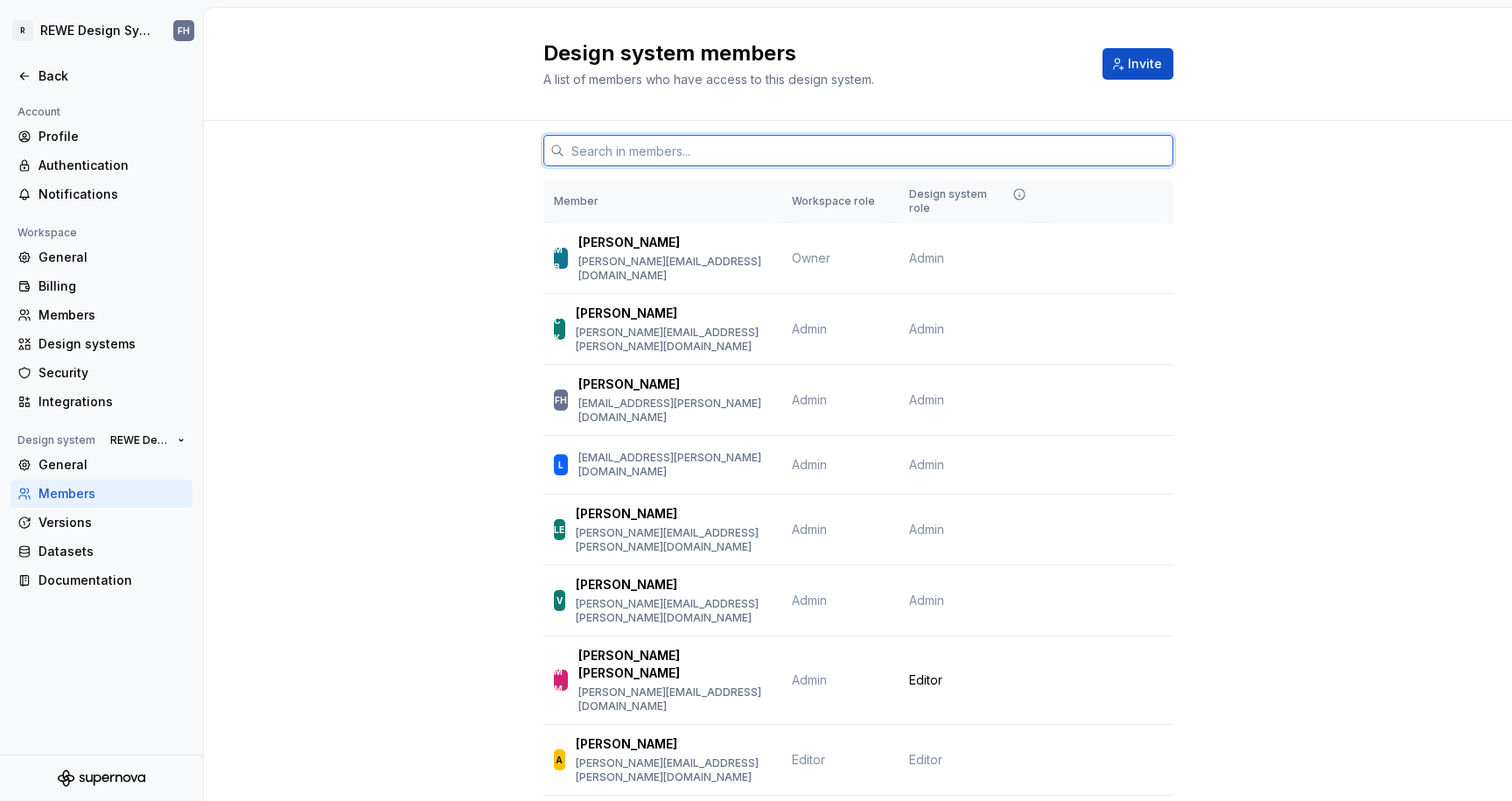
click at [630, 150] on input "text" at bounding box center [869, 150] width 609 height 32
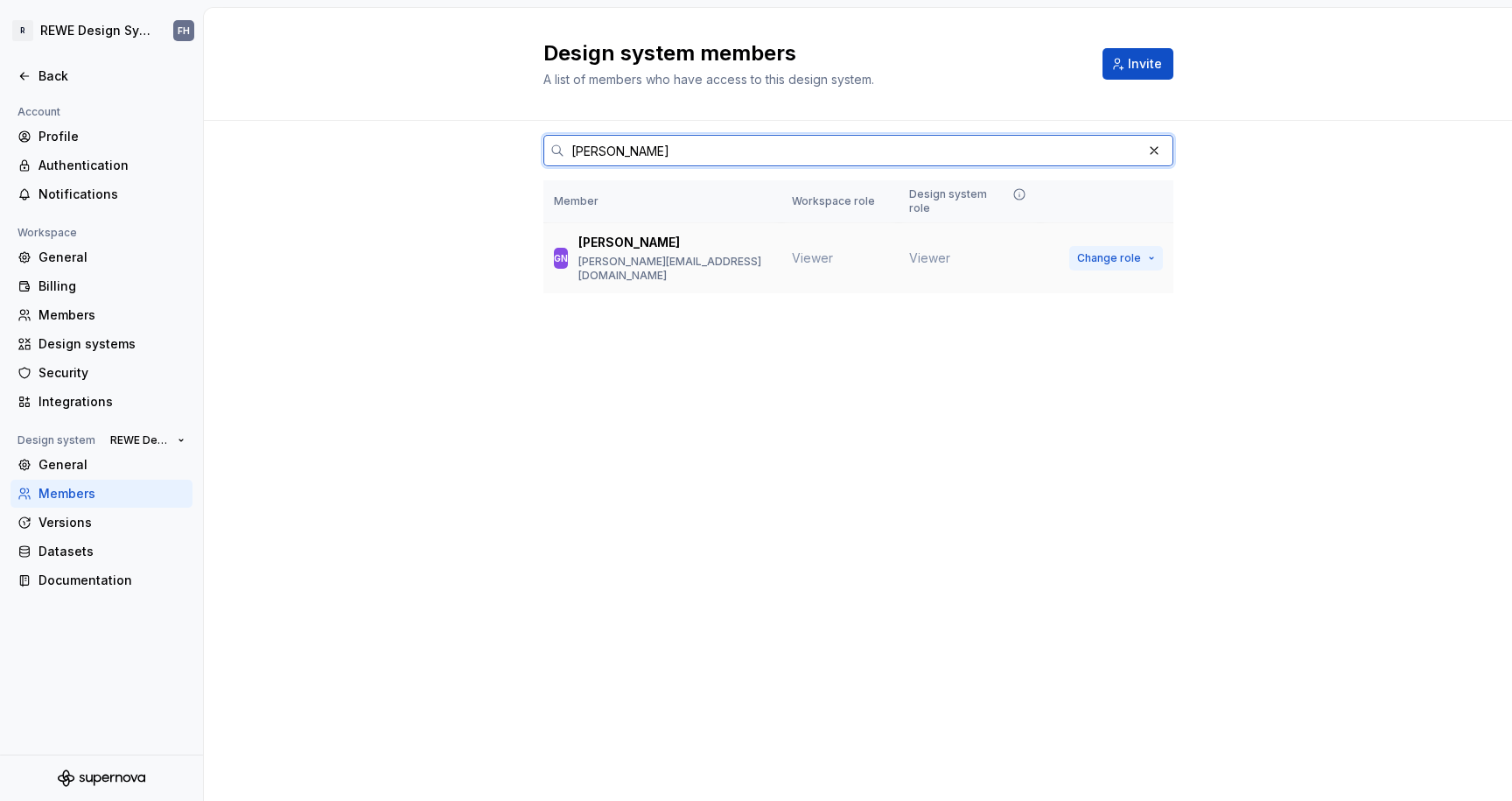
type input "[PERSON_NAME]"
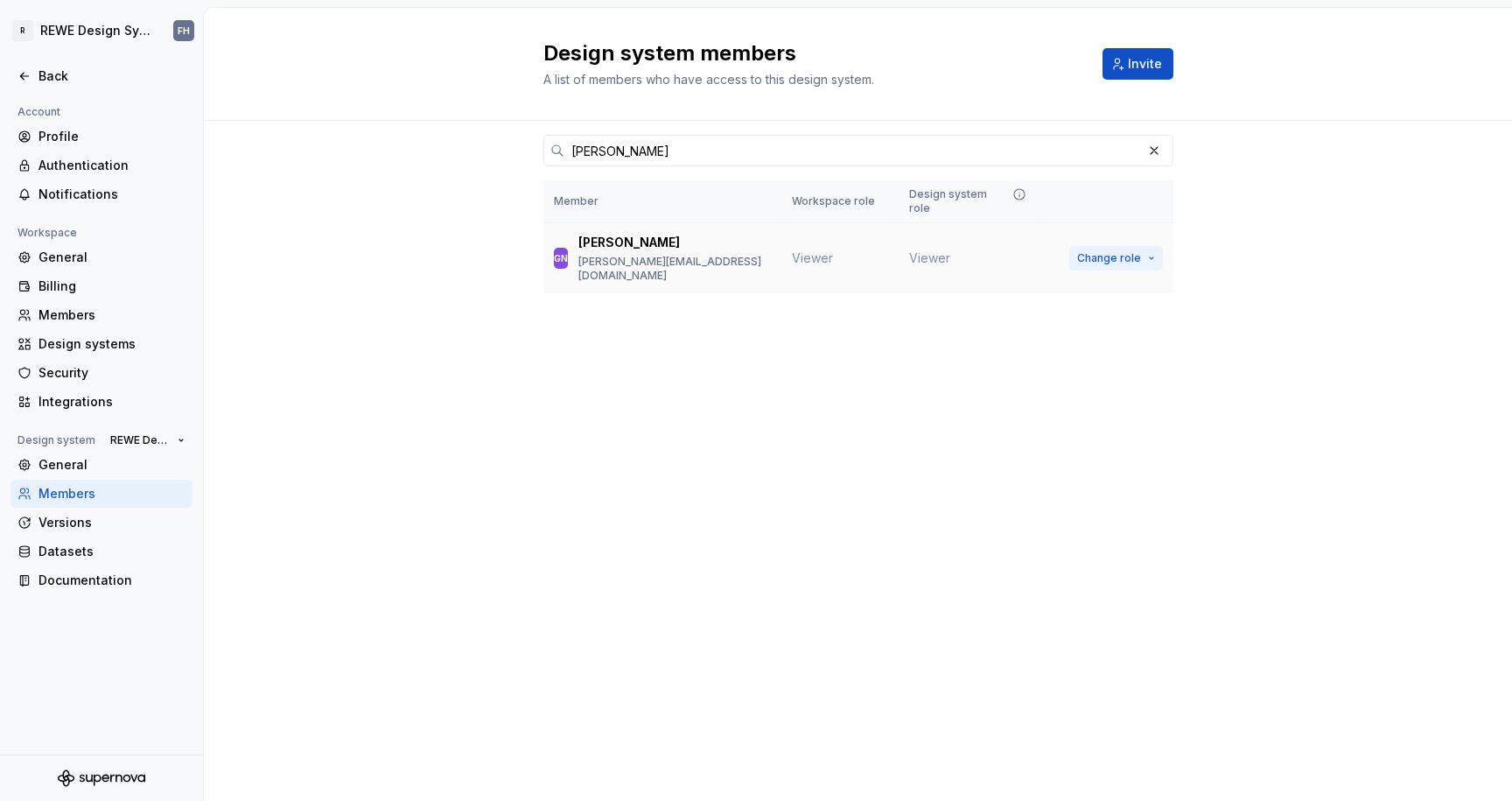
click at [1135, 251] on span "Change role" at bounding box center [1109, 258] width 63 height 14
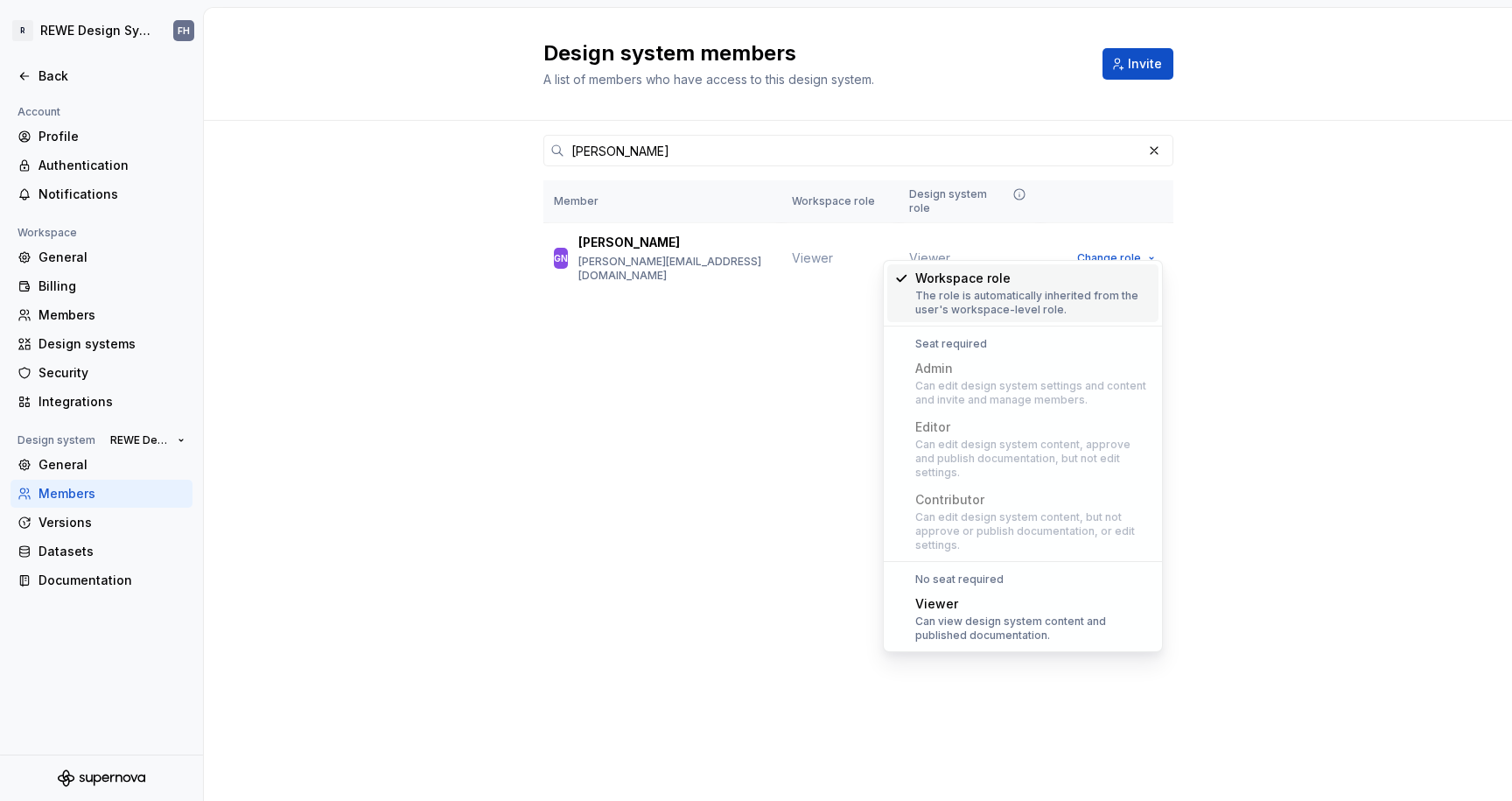
click at [945, 426] on div "Editor" at bounding box center [1034, 427] width 237 height 17
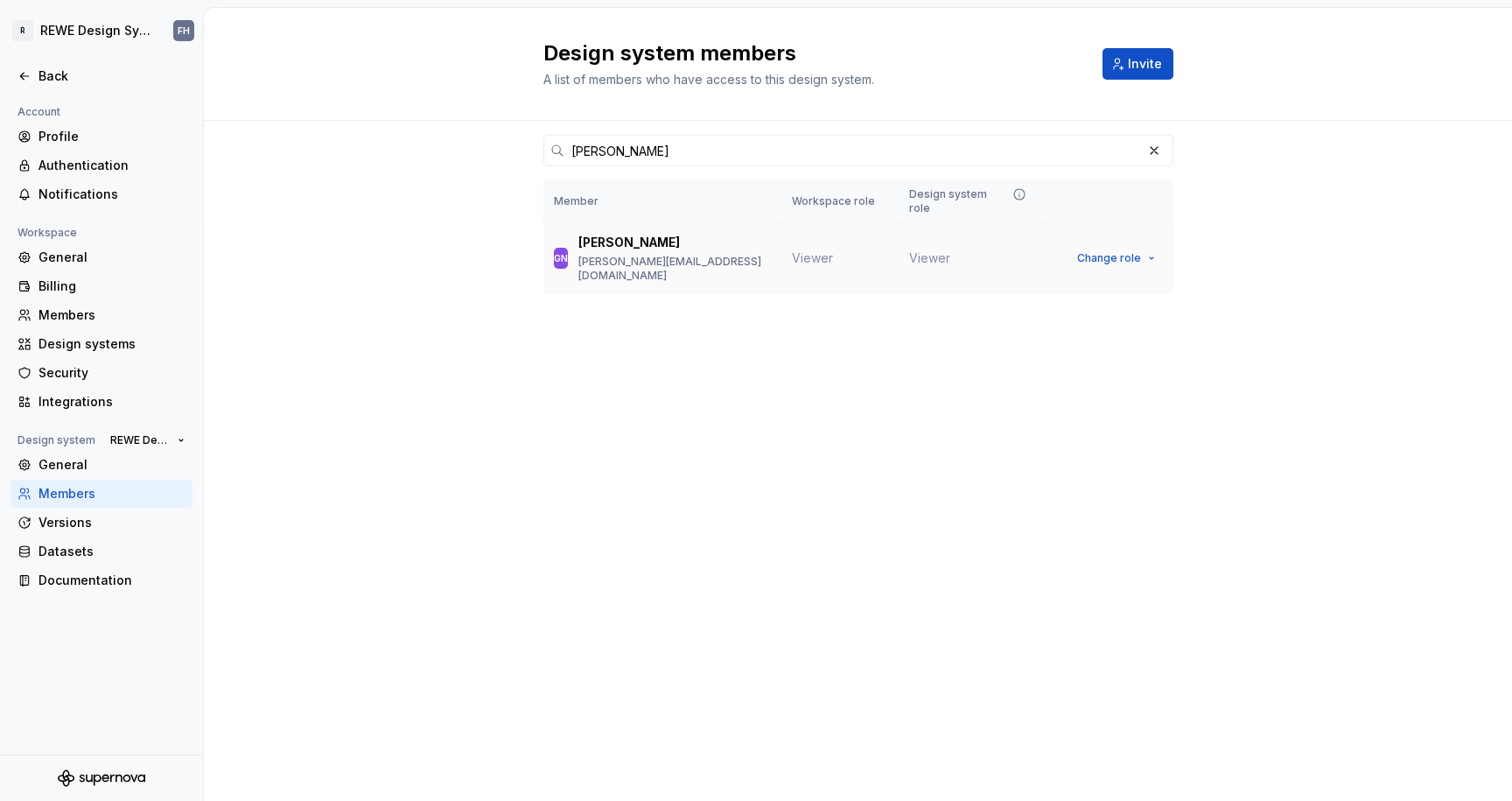
drag, startPoint x: 1312, startPoint y: 372, endPoint x: 743, endPoint y: 212, distance: 591.1
click at [1312, 372] on div "Design system members A list of members who have access to this design system. …" at bounding box center [858, 404] width 1308 height 792
click at [1168, 144] on div at bounding box center [1157, 150] width 32 height 32
click at [1158, 150] on button "button" at bounding box center [1153, 150] width 24 height 24
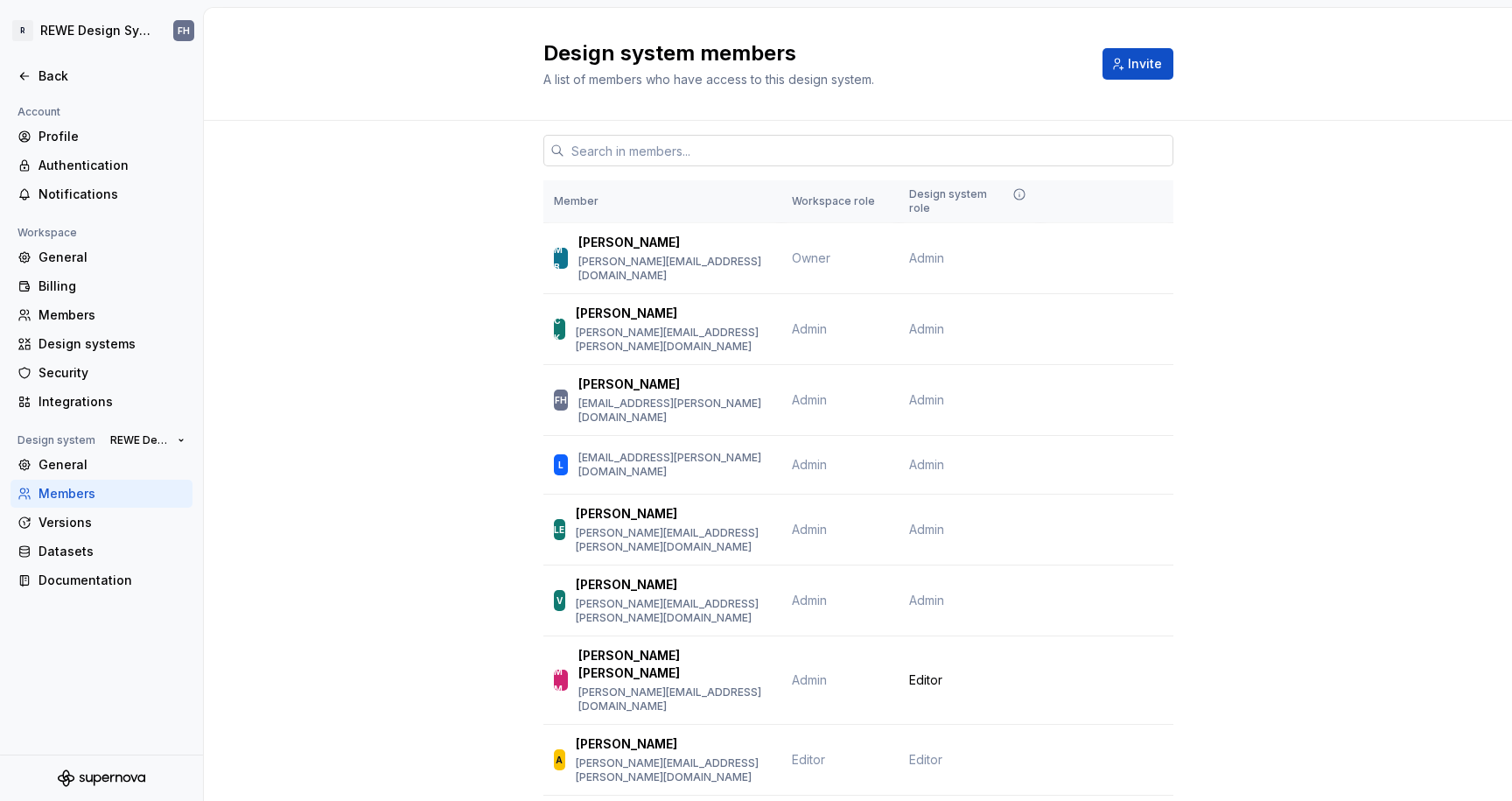
click at [1152, 142] on input "text" at bounding box center [869, 150] width 609 height 32
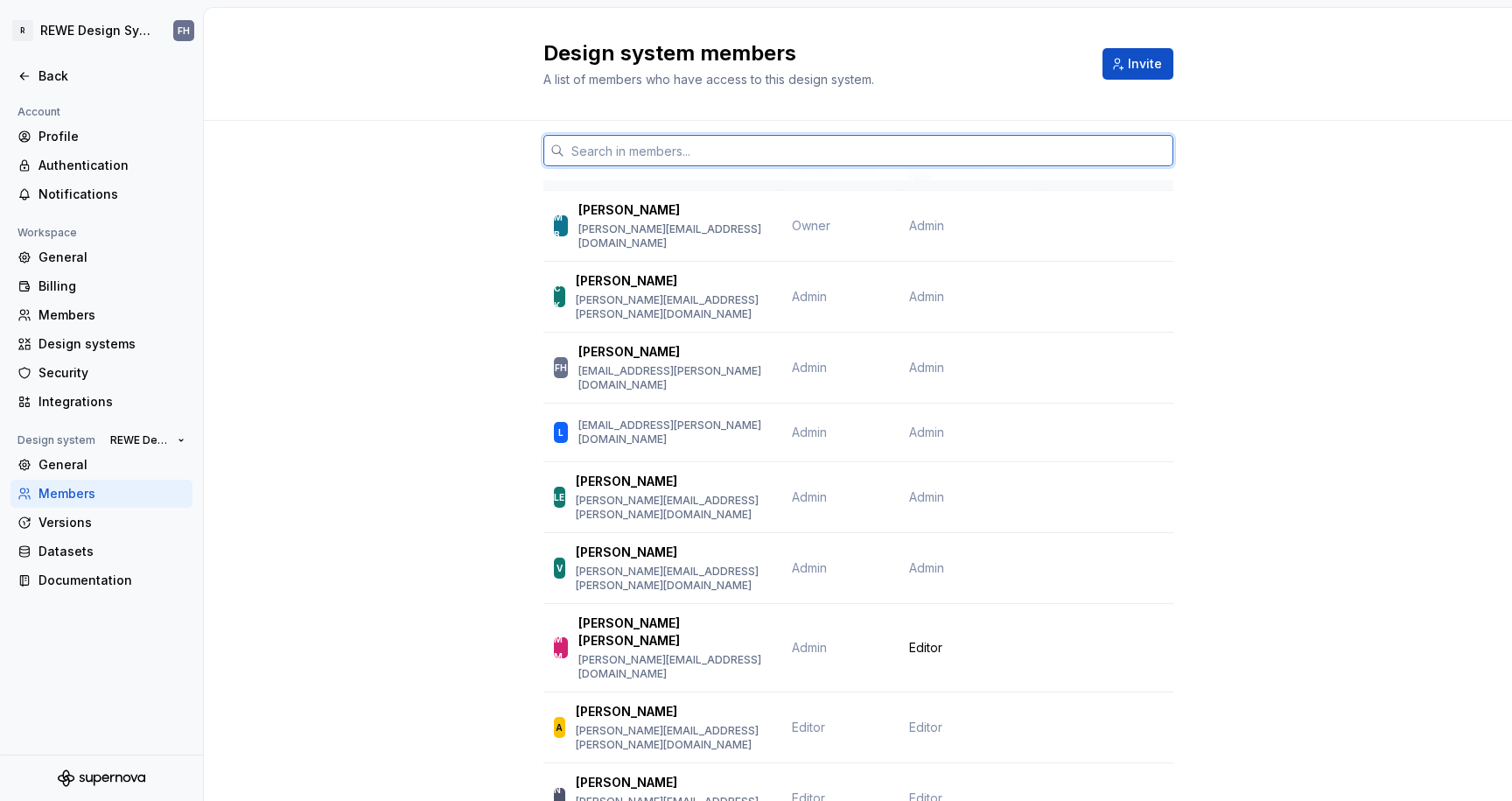
scroll to position [62, 0]
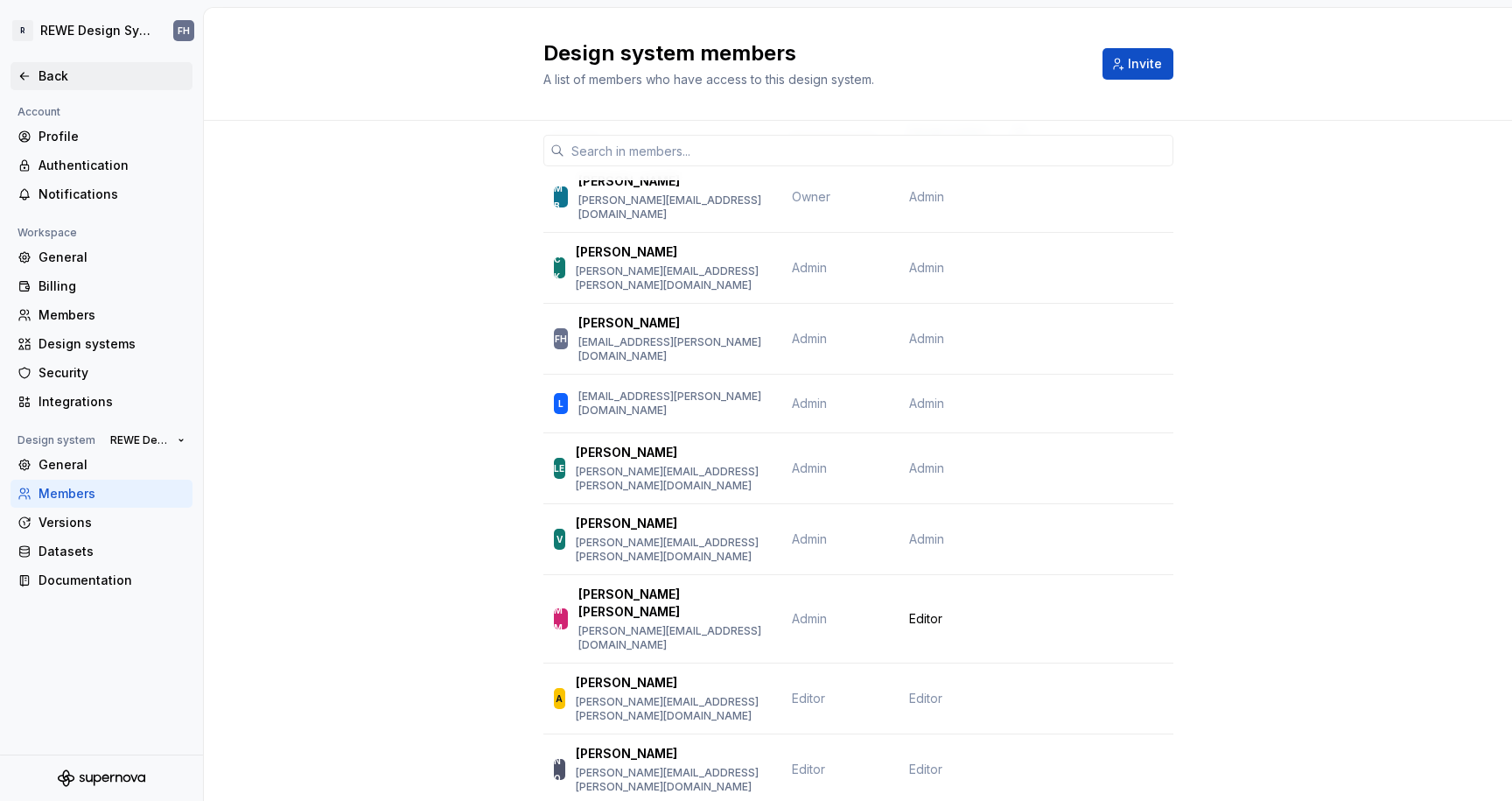
click at [24, 77] on icon at bounding box center [24, 76] width 14 height 14
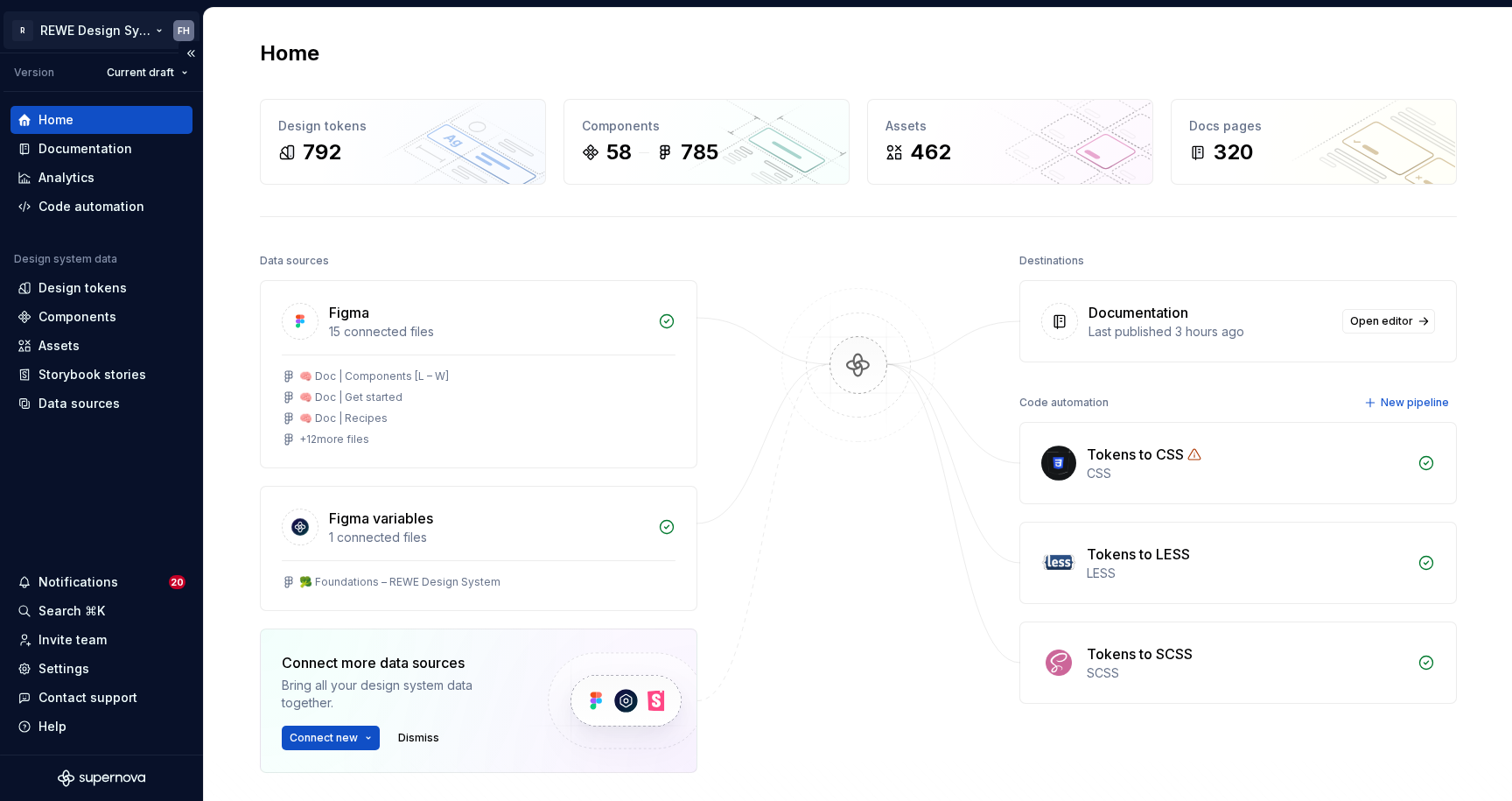
click at [139, 26] on html "R REWE Design System FH Version Current draft Home Documentation Analytics Code…" at bounding box center [756, 400] width 1512 height 801
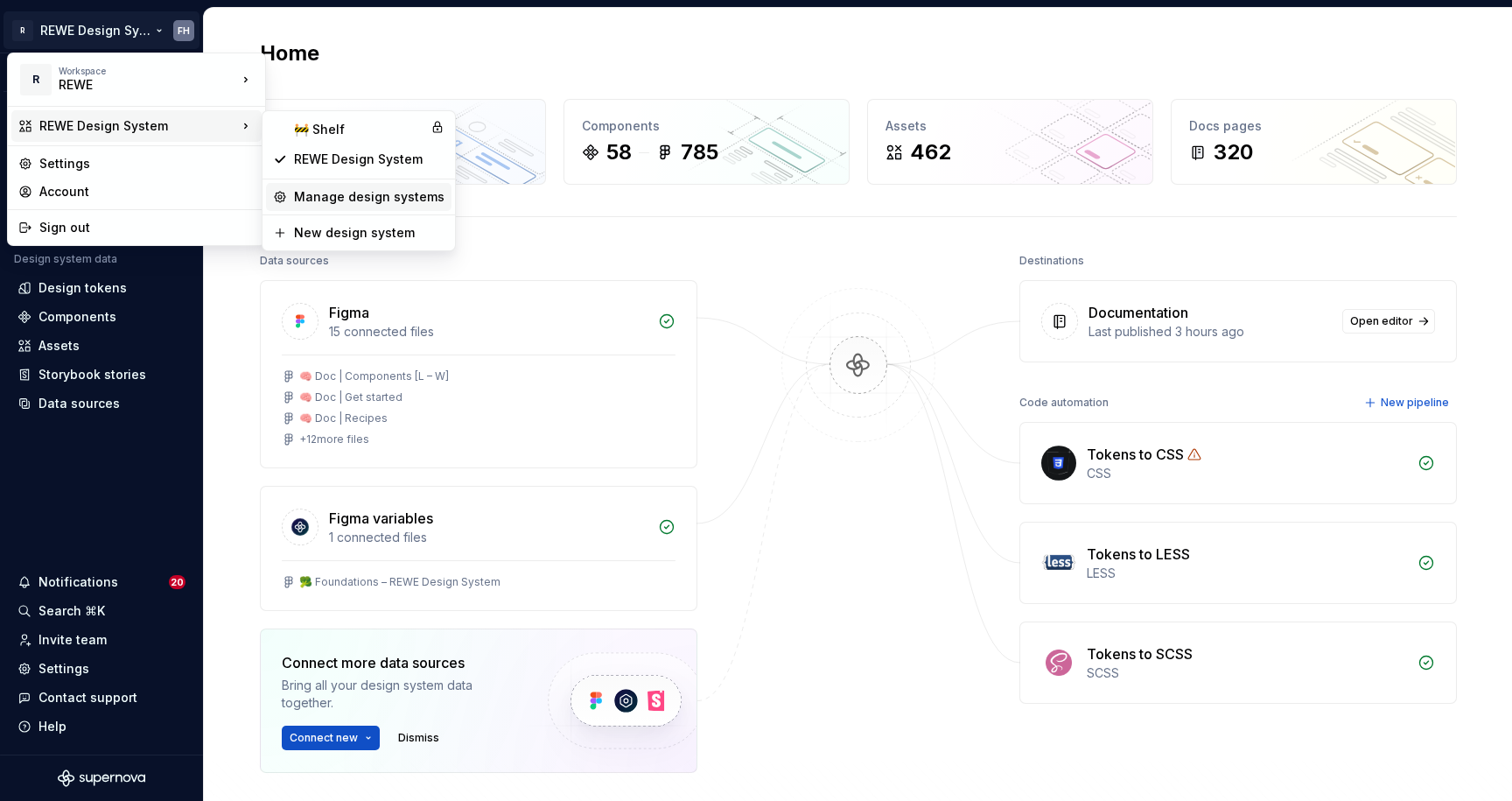
click at [400, 198] on div "Manage design systems" at bounding box center [369, 197] width 150 height 17
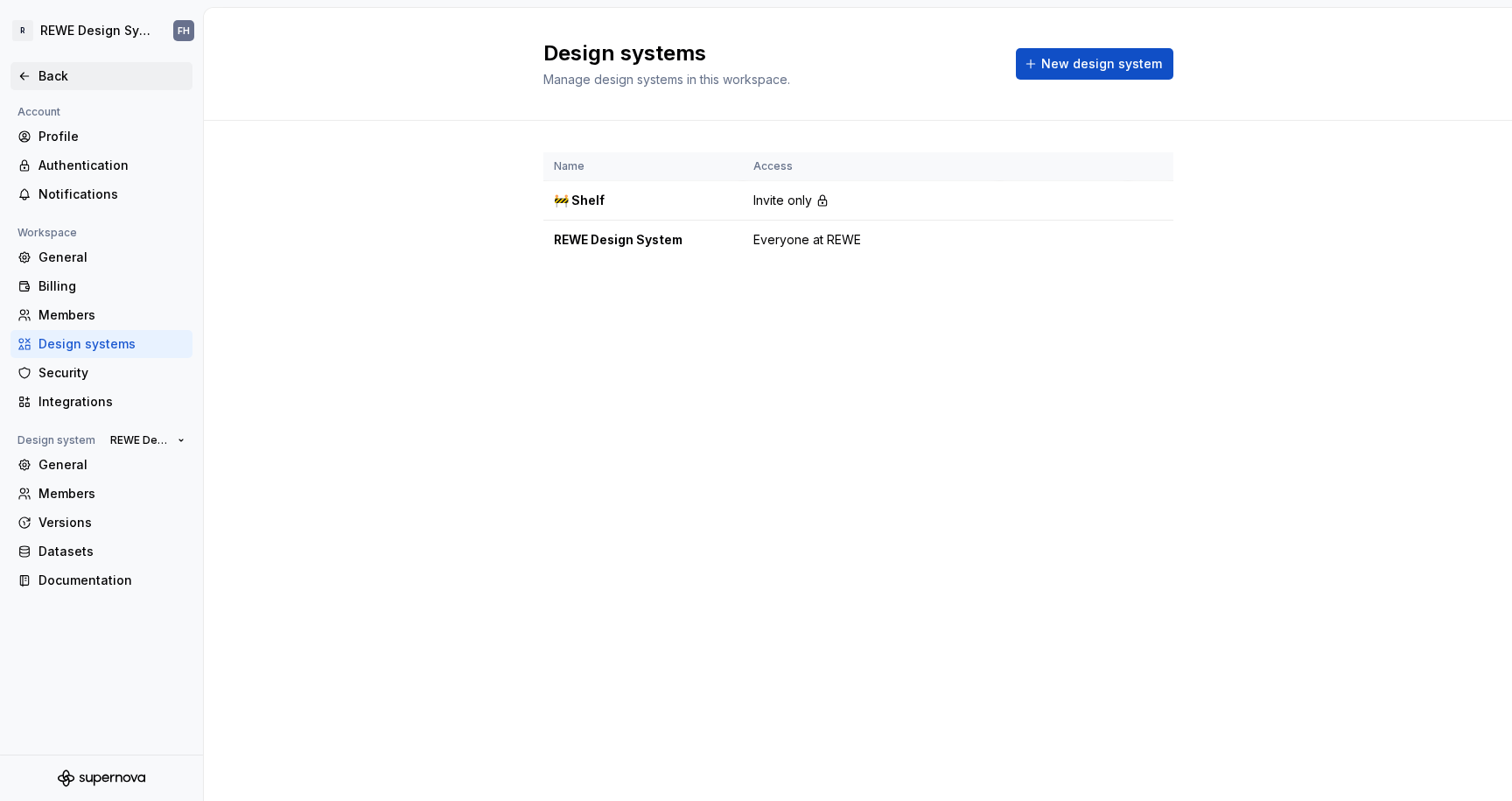
click at [37, 74] on div "Back" at bounding box center [101, 76] width 168 height 17
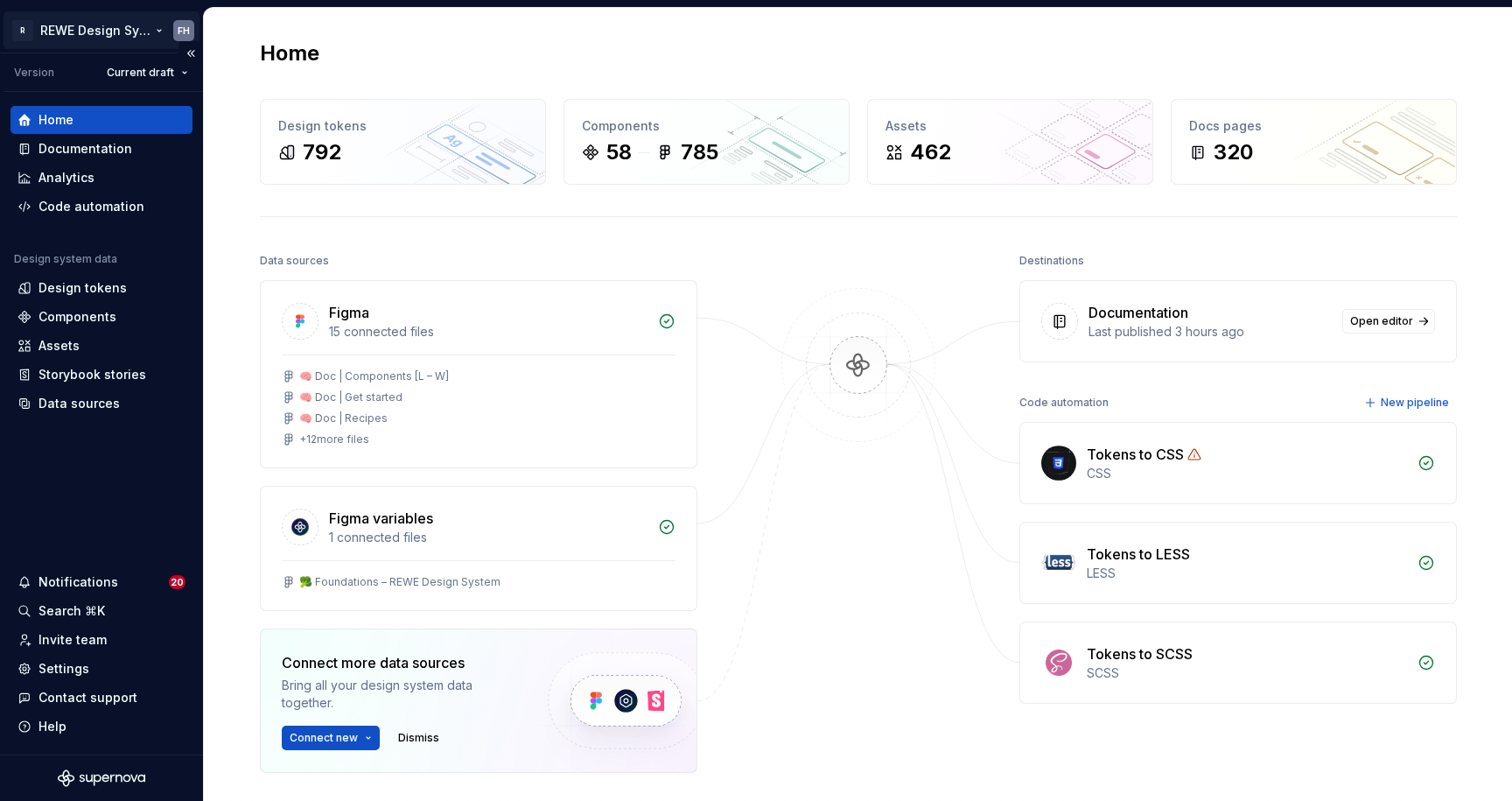
click at [124, 30] on html "R REWE Design System FH Version Current draft Home Documentation Analytics Code…" at bounding box center [756, 400] width 1512 height 801
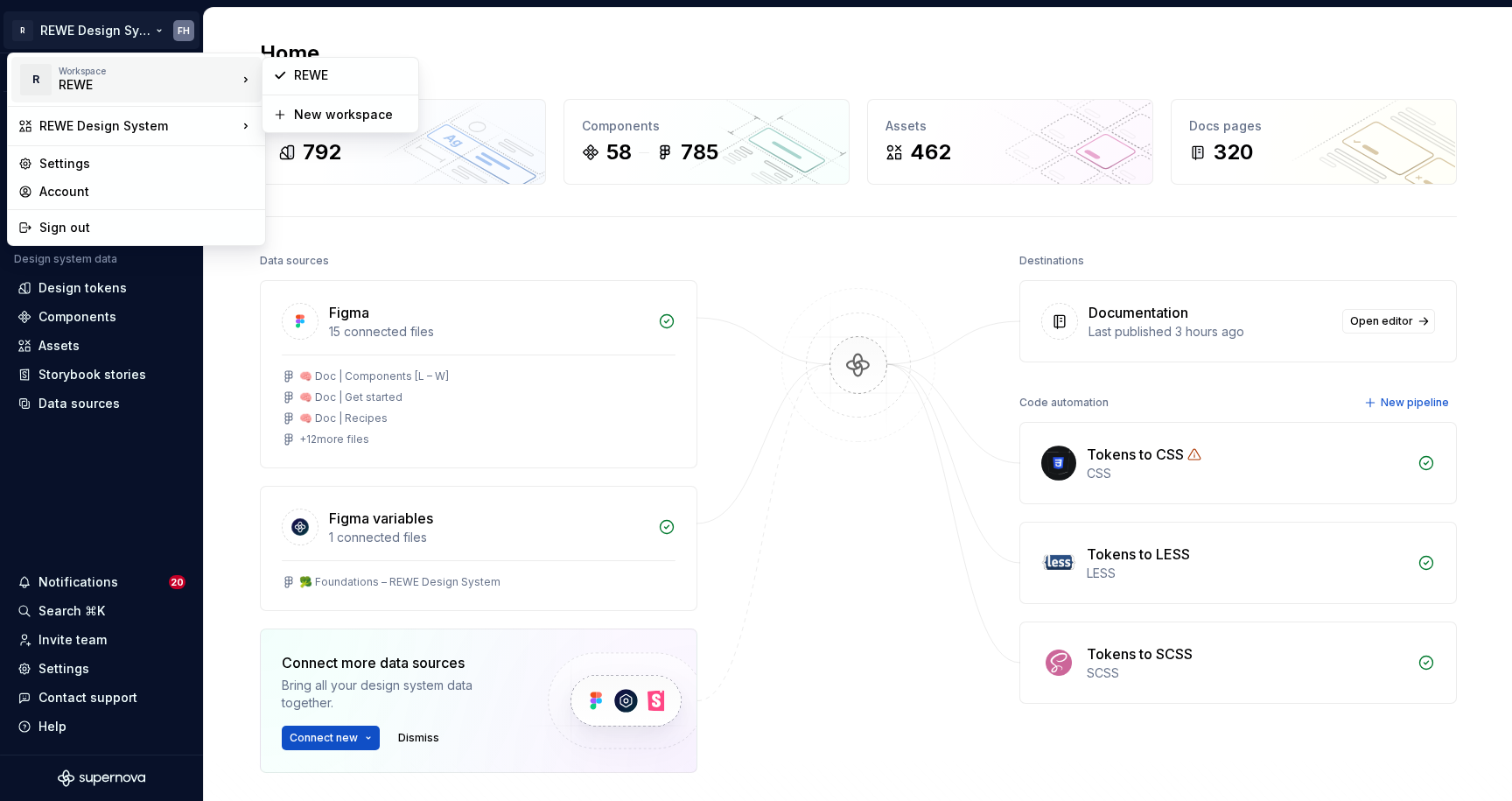
click at [121, 75] on div "Workspace" at bounding box center [148, 70] width 179 height 11
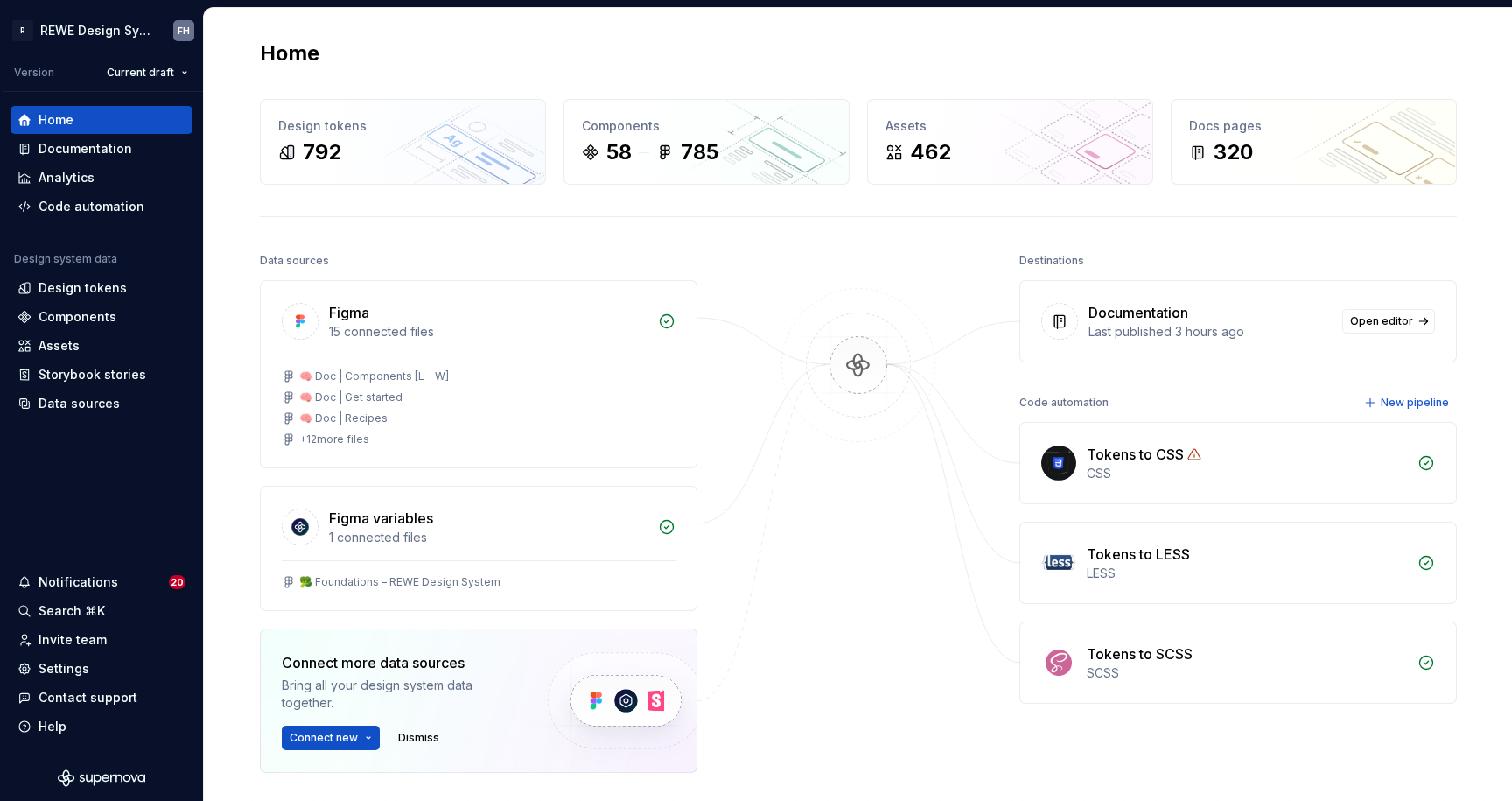
click at [607, 67] on html "R REWE Design System FH Version Current draft Home Documentation Analytics Code…" at bounding box center [756, 400] width 1512 height 801
click at [99, 672] on div "Settings" at bounding box center [101, 668] width 168 height 17
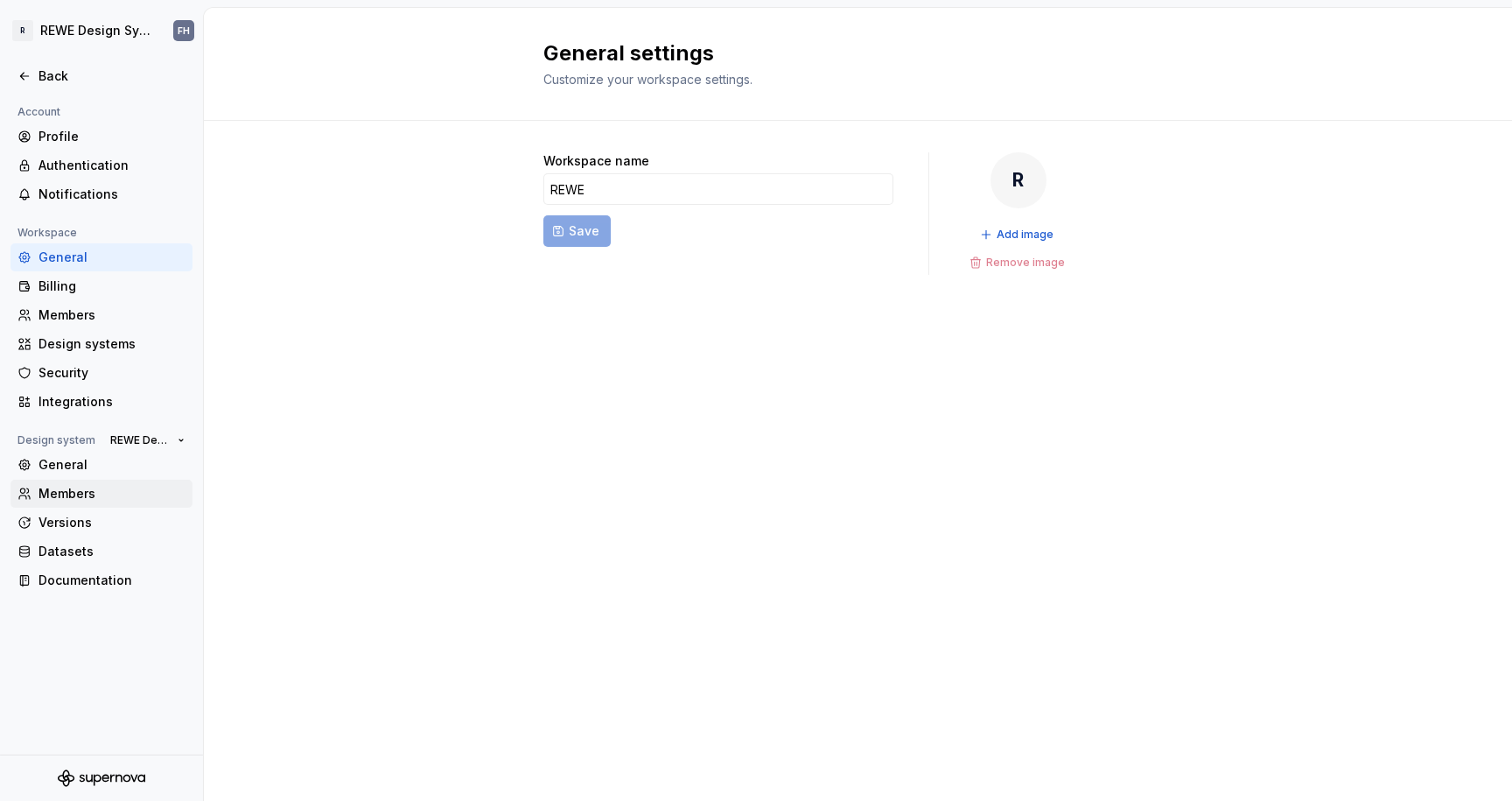
click at [121, 492] on div "Members" at bounding box center [112, 493] width 147 height 17
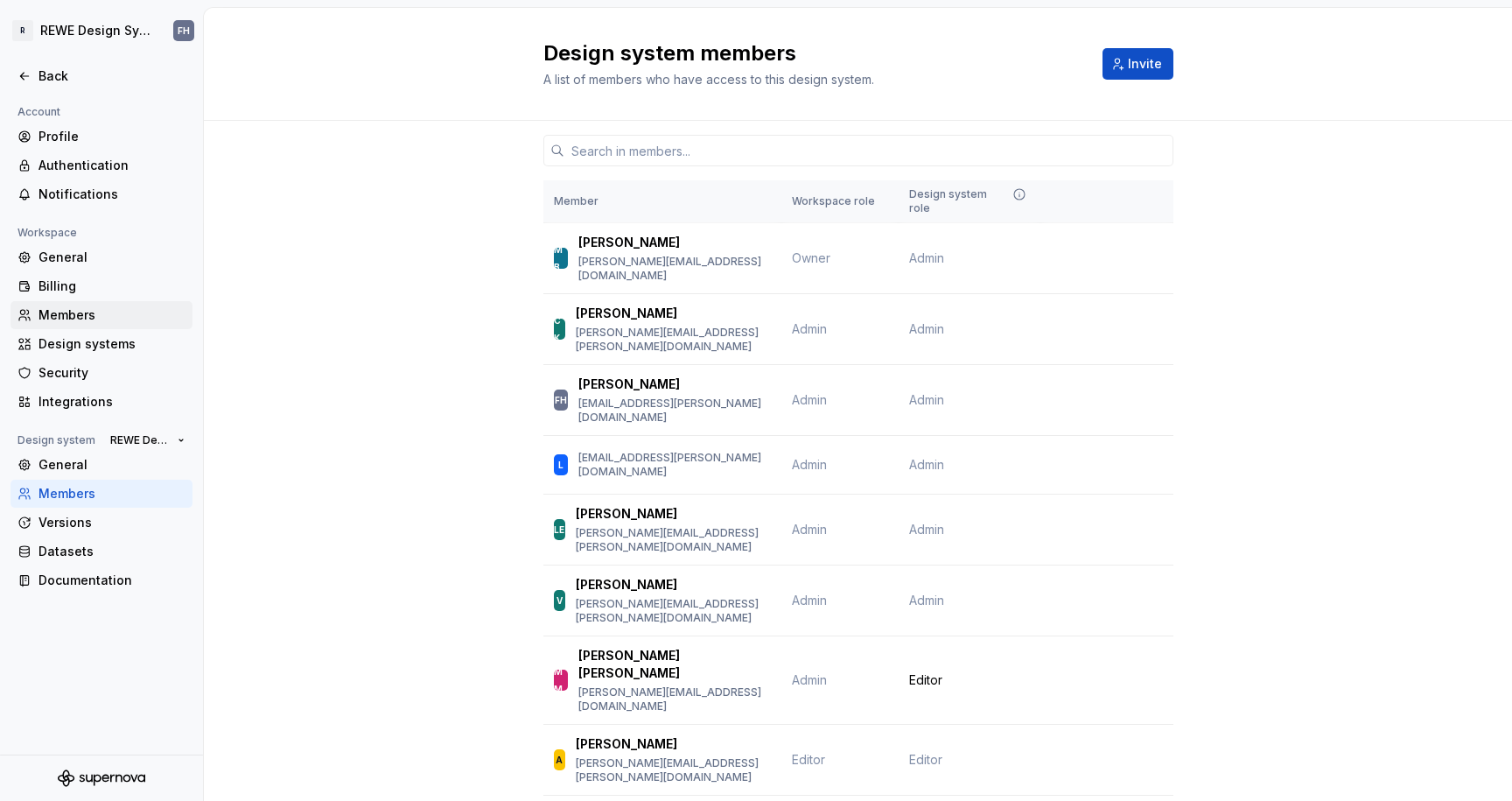
click at [78, 304] on div "Members" at bounding box center [101, 314] width 182 height 28
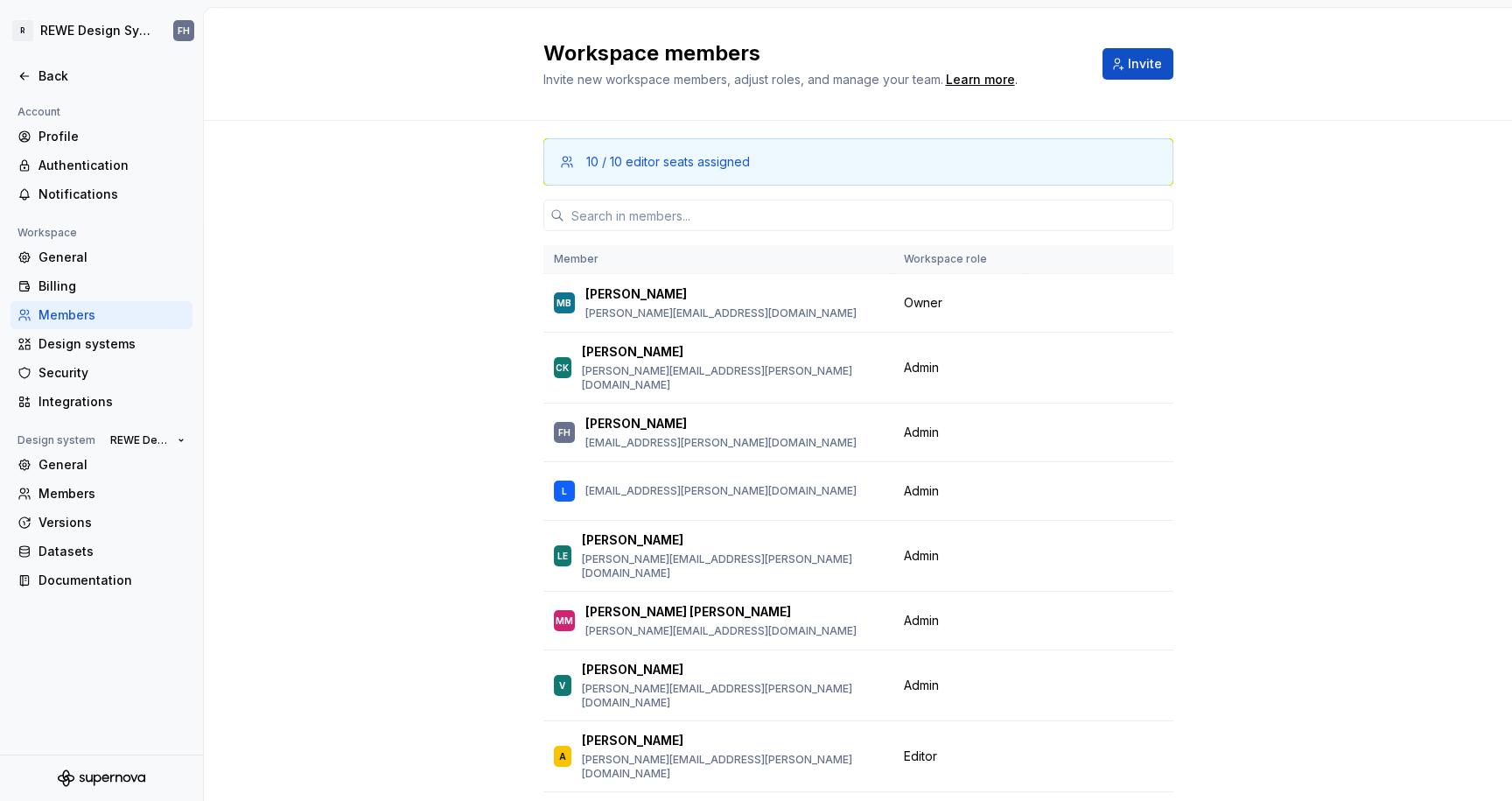
click at [102, 306] on div "Members" at bounding box center [112, 314] width 147 height 17
drag, startPoint x: 676, startPoint y: 218, endPoint x: 633, endPoint y: 210, distance: 43.7
click at [675, 218] on input "text" at bounding box center [869, 214] width 609 height 32
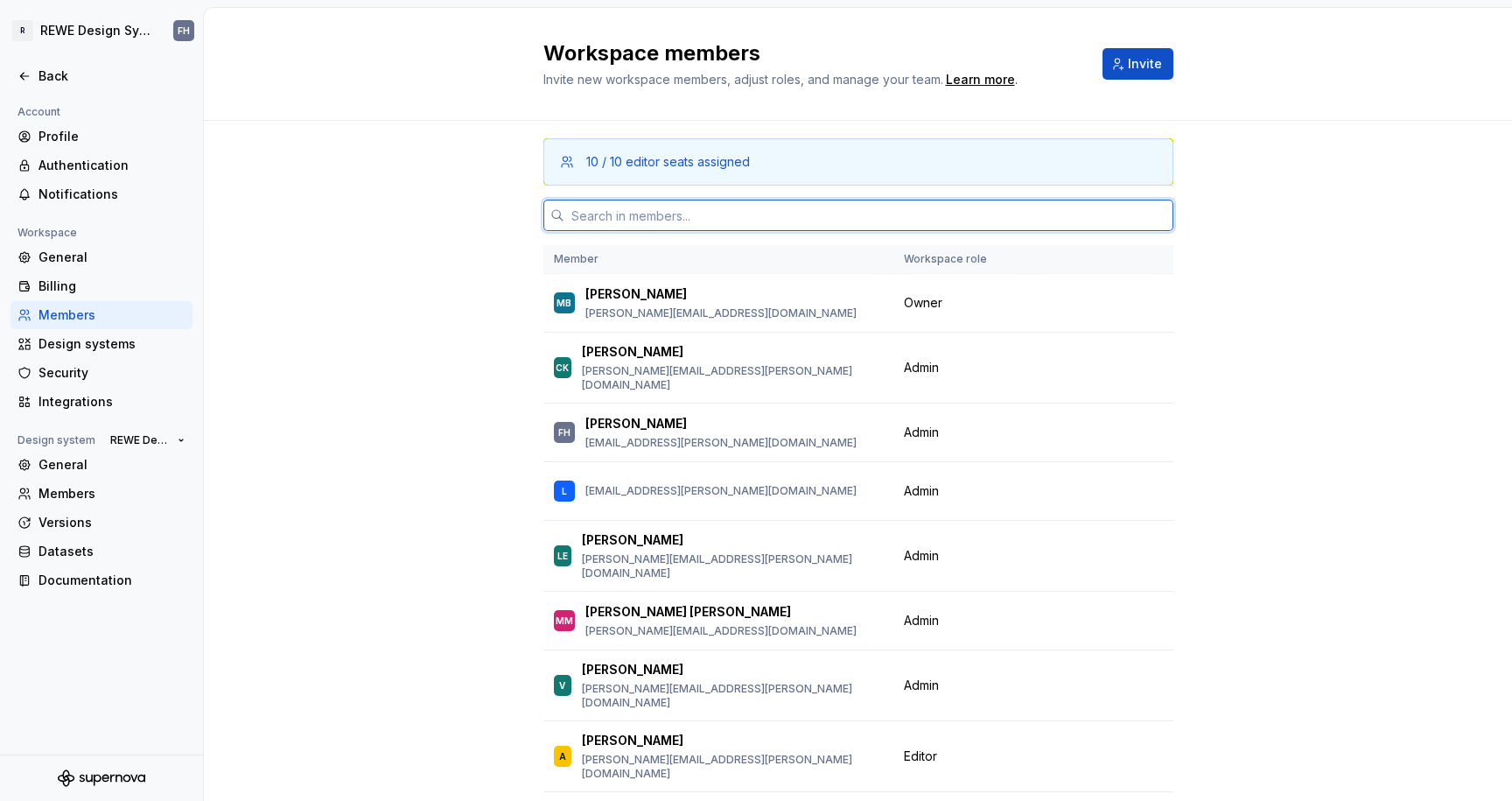
click at [621, 216] on input "text" at bounding box center [869, 214] width 609 height 32
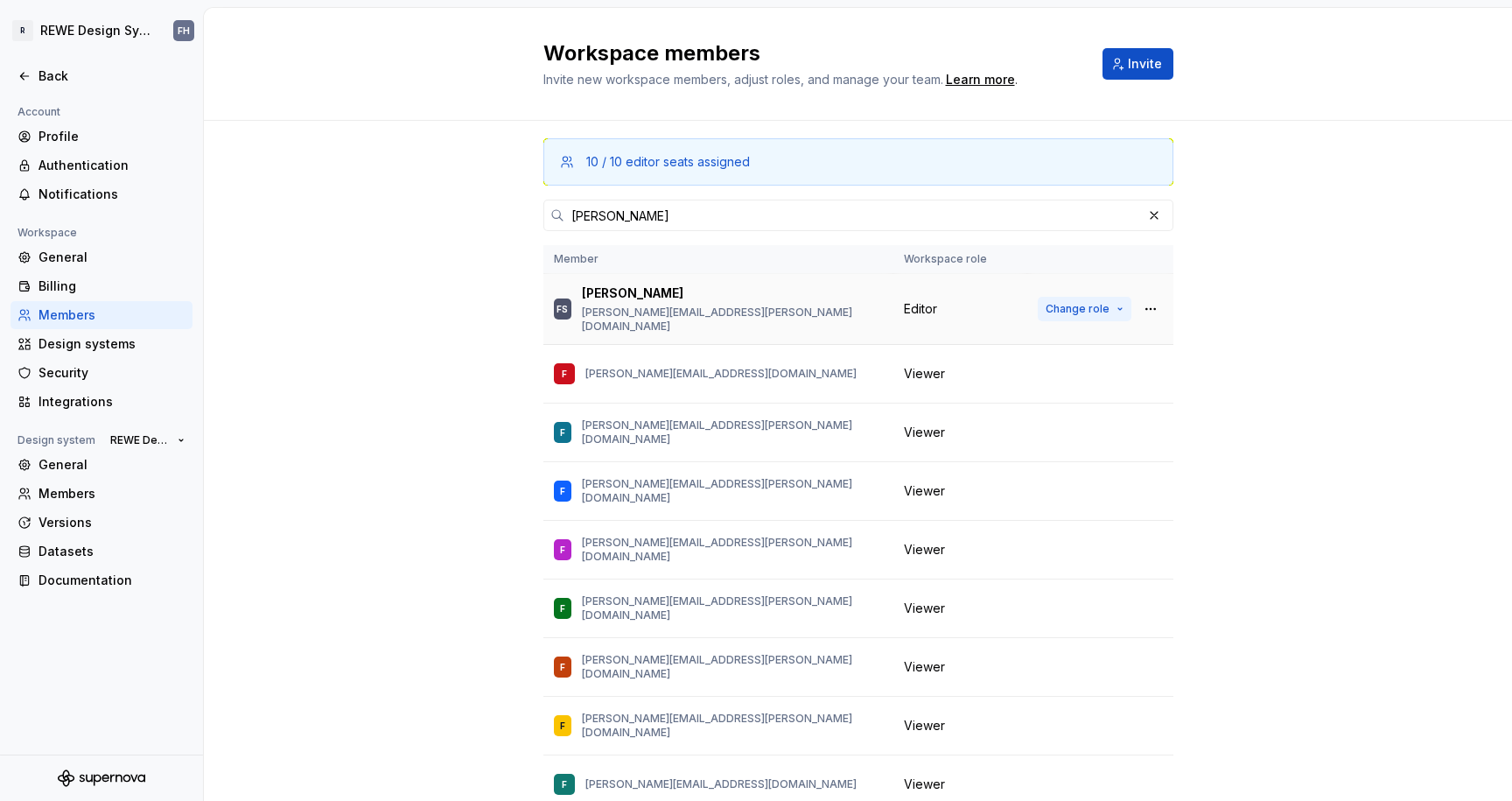
click at [1093, 302] on span "Change role" at bounding box center [1077, 309] width 63 height 14
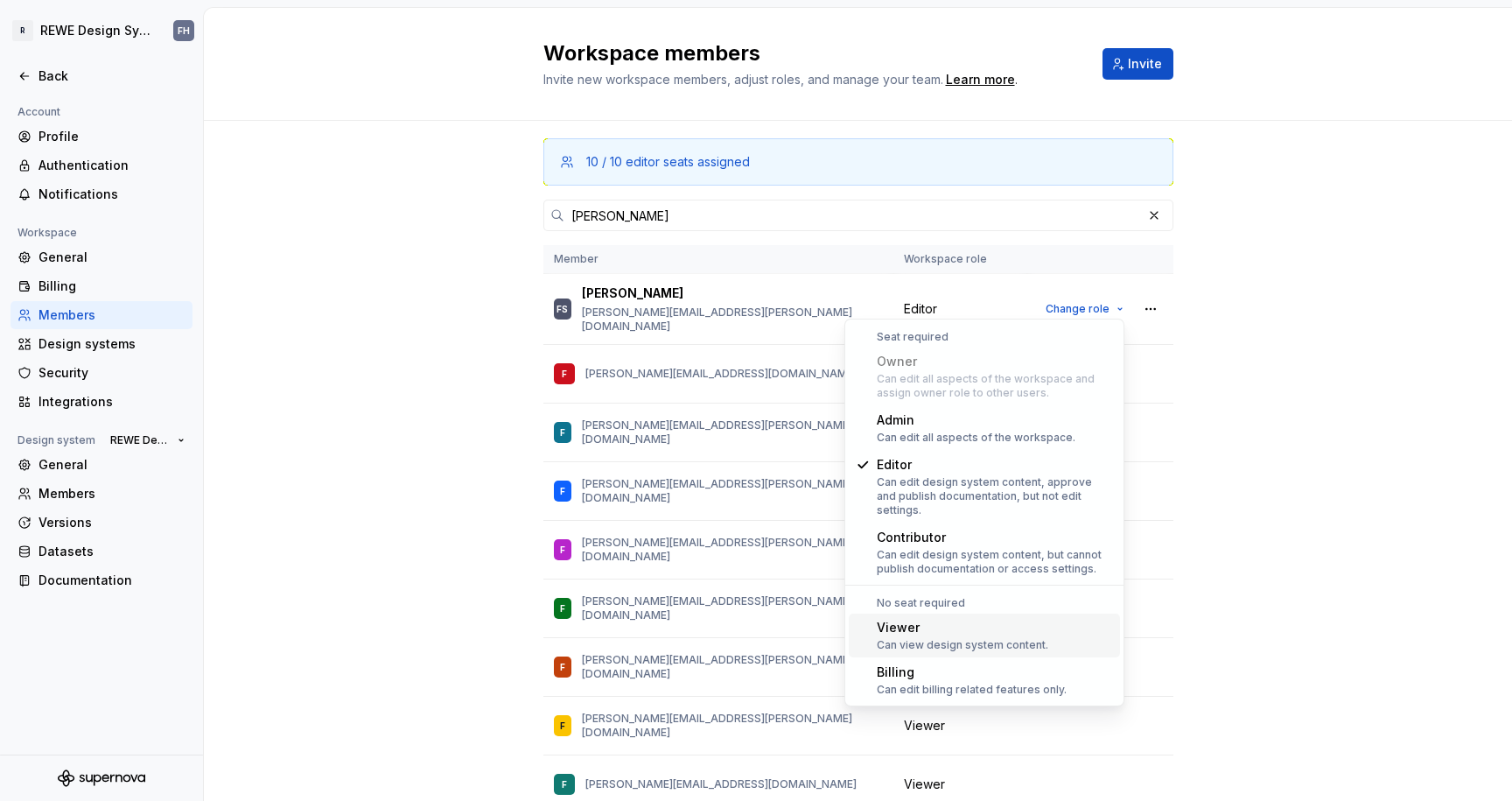
click at [937, 622] on div "Viewer Can view design system content." at bounding box center [963, 635] width 171 height 34
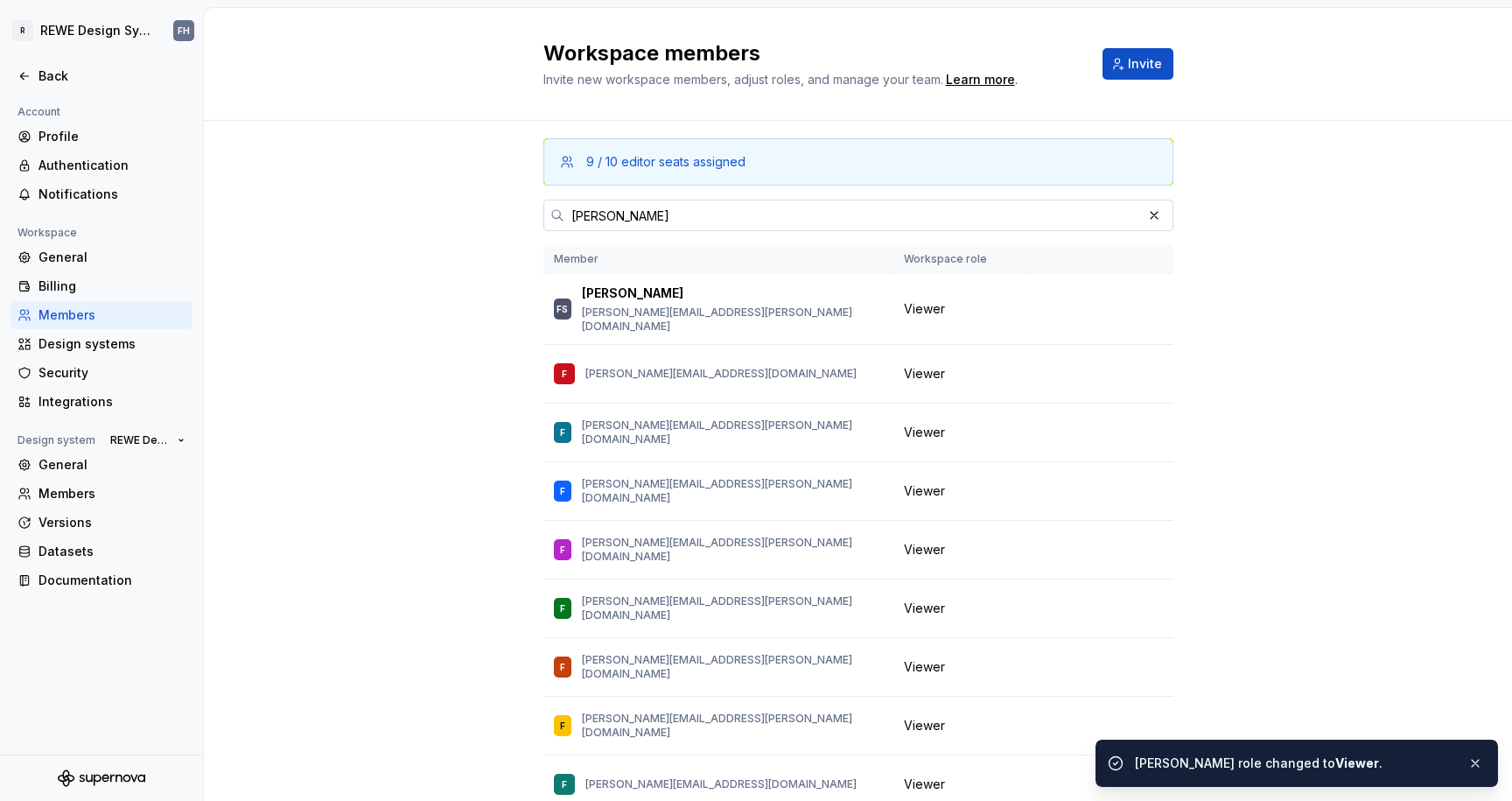
click at [611, 214] on input "[PERSON_NAME]" at bounding box center [853, 214] width 577 height 32
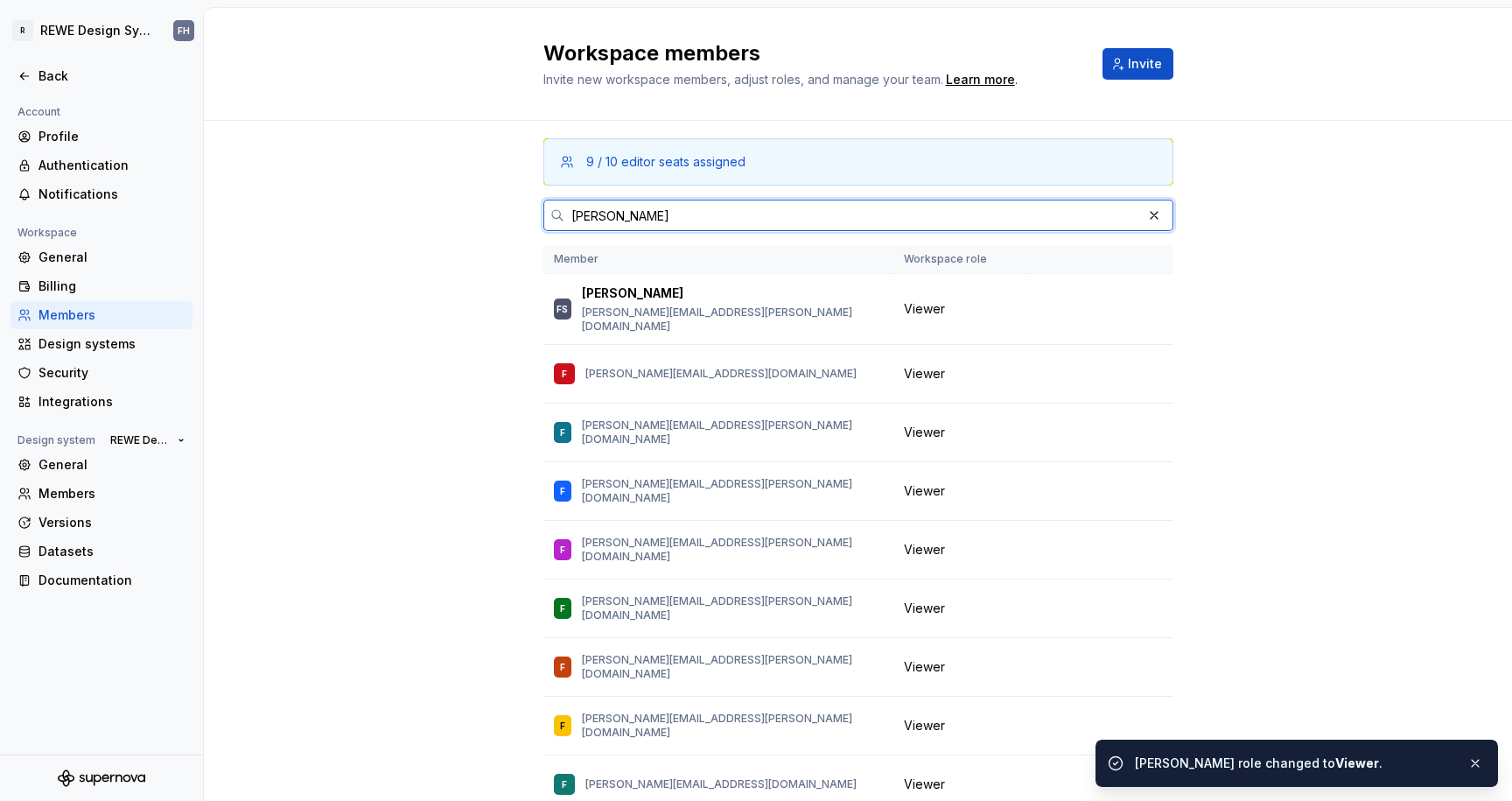
click at [611, 213] on input "[PERSON_NAME]" at bounding box center [853, 214] width 577 height 32
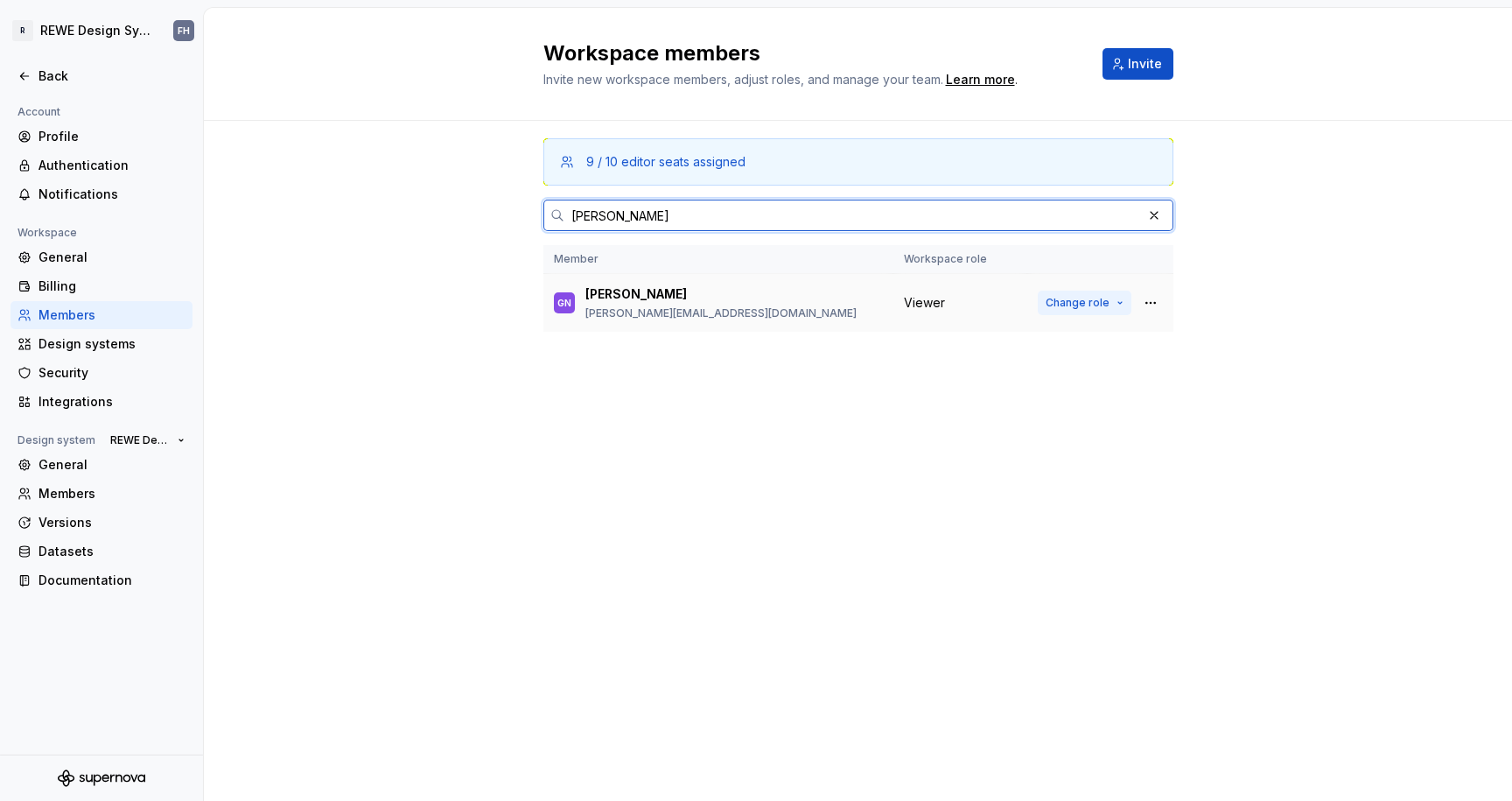
type input "[PERSON_NAME]"
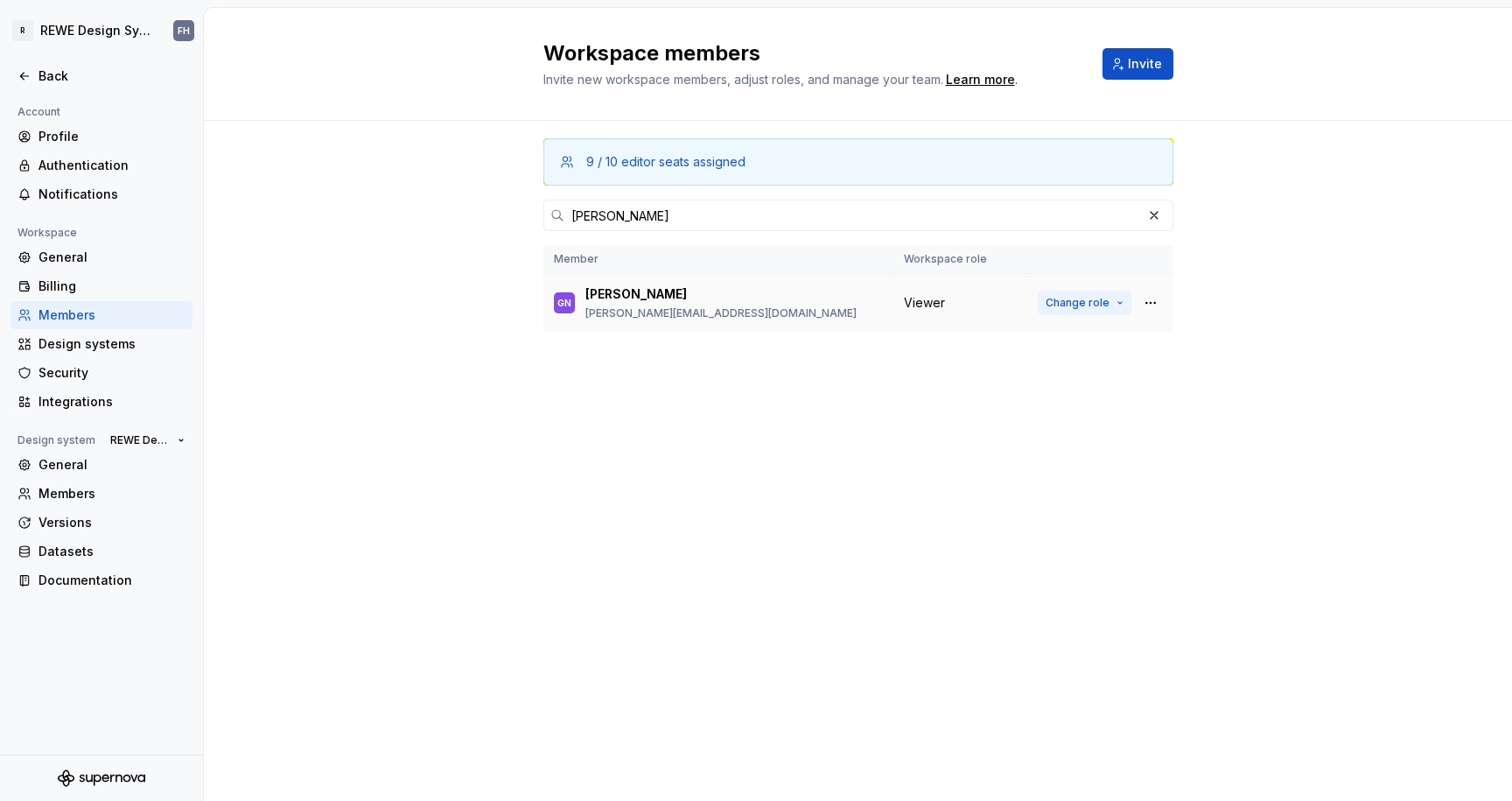
click at [1103, 303] on span "Change role" at bounding box center [1077, 303] width 63 height 14
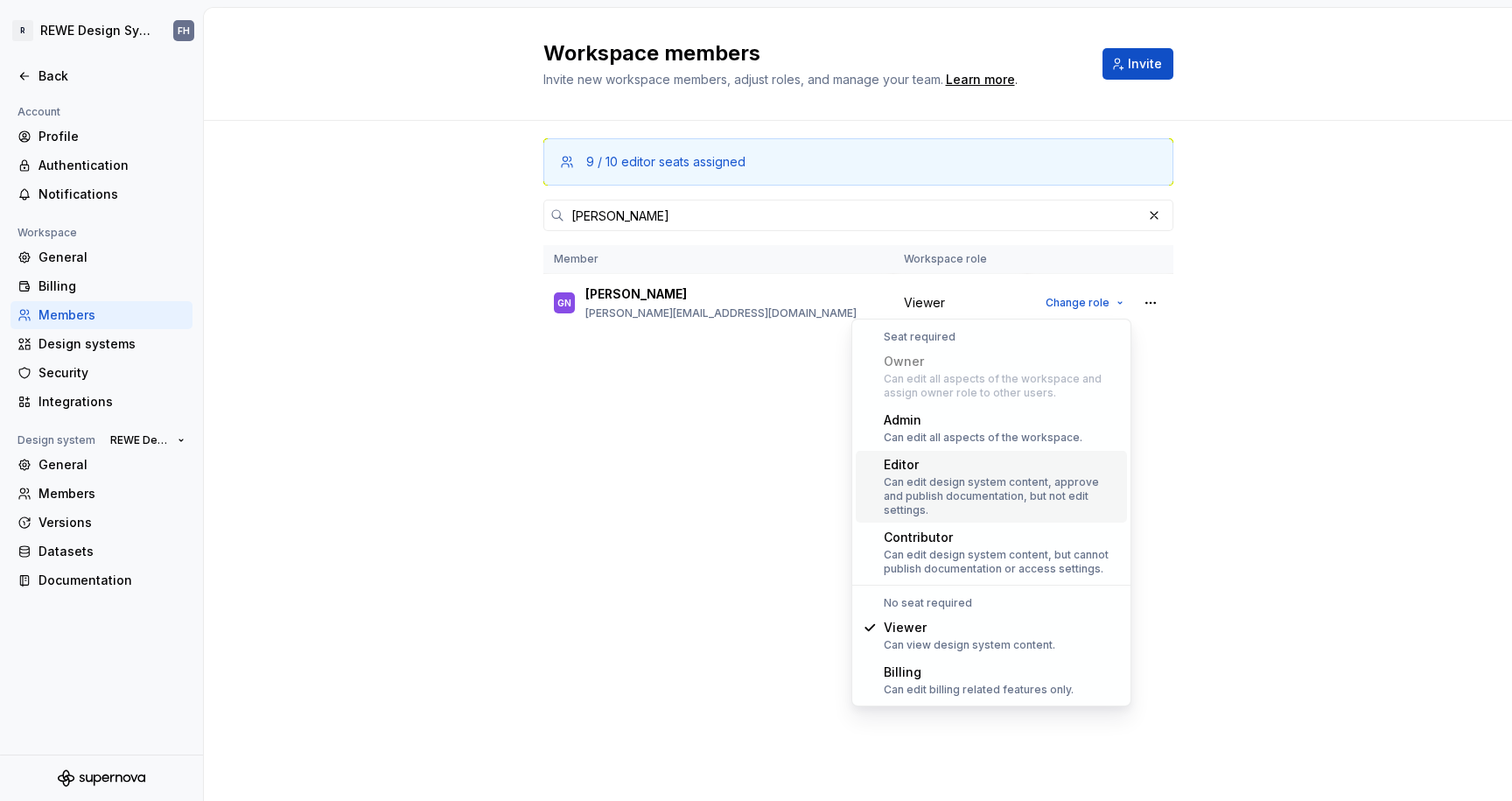
click at [966, 472] on div "Editor" at bounding box center [1002, 464] width 237 height 17
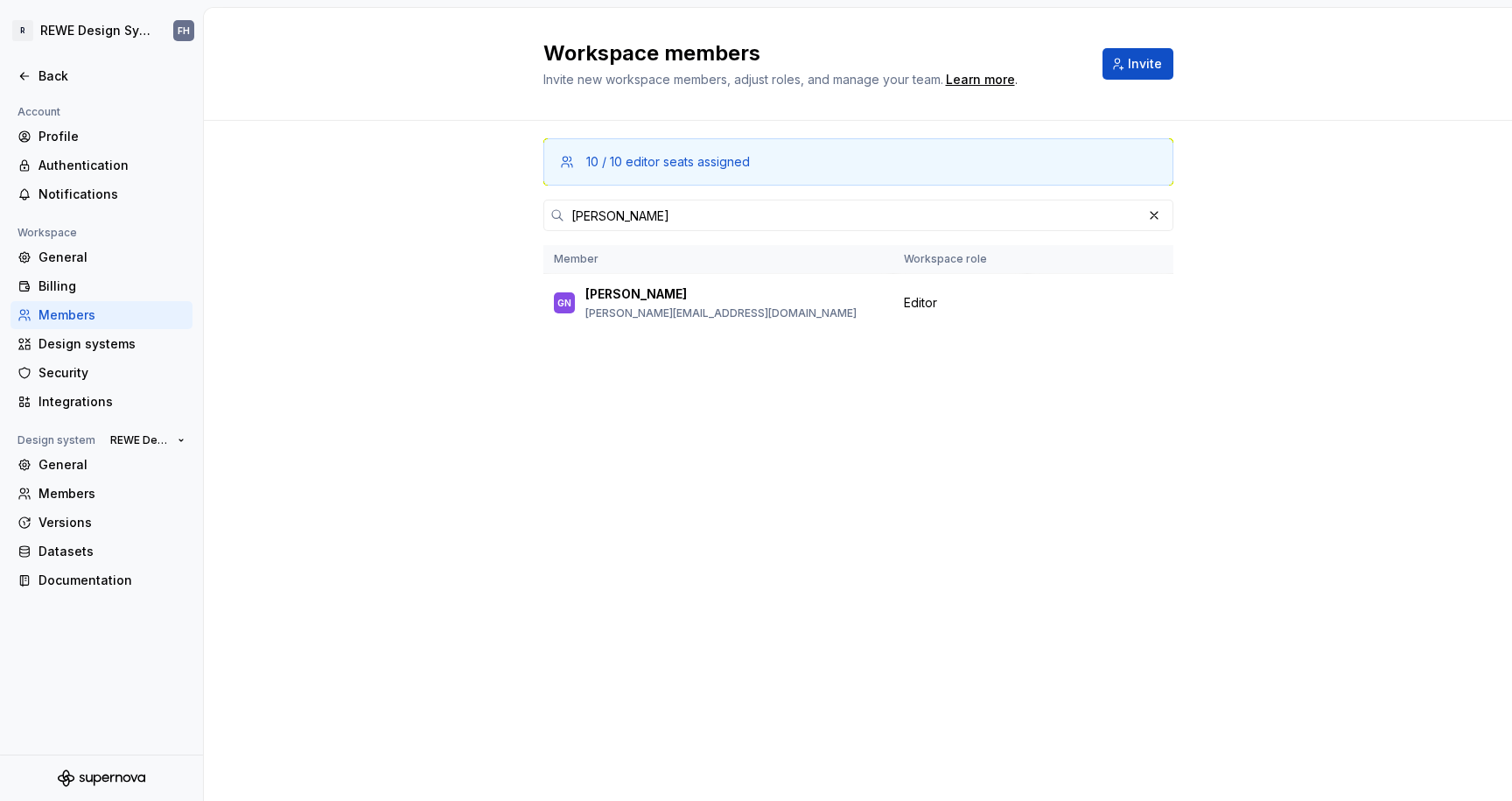
drag, startPoint x: 1155, startPoint y: 214, endPoint x: 488, endPoint y: 319, distance: 675.2
click at [1154, 214] on button "button" at bounding box center [1153, 214] width 24 height 24
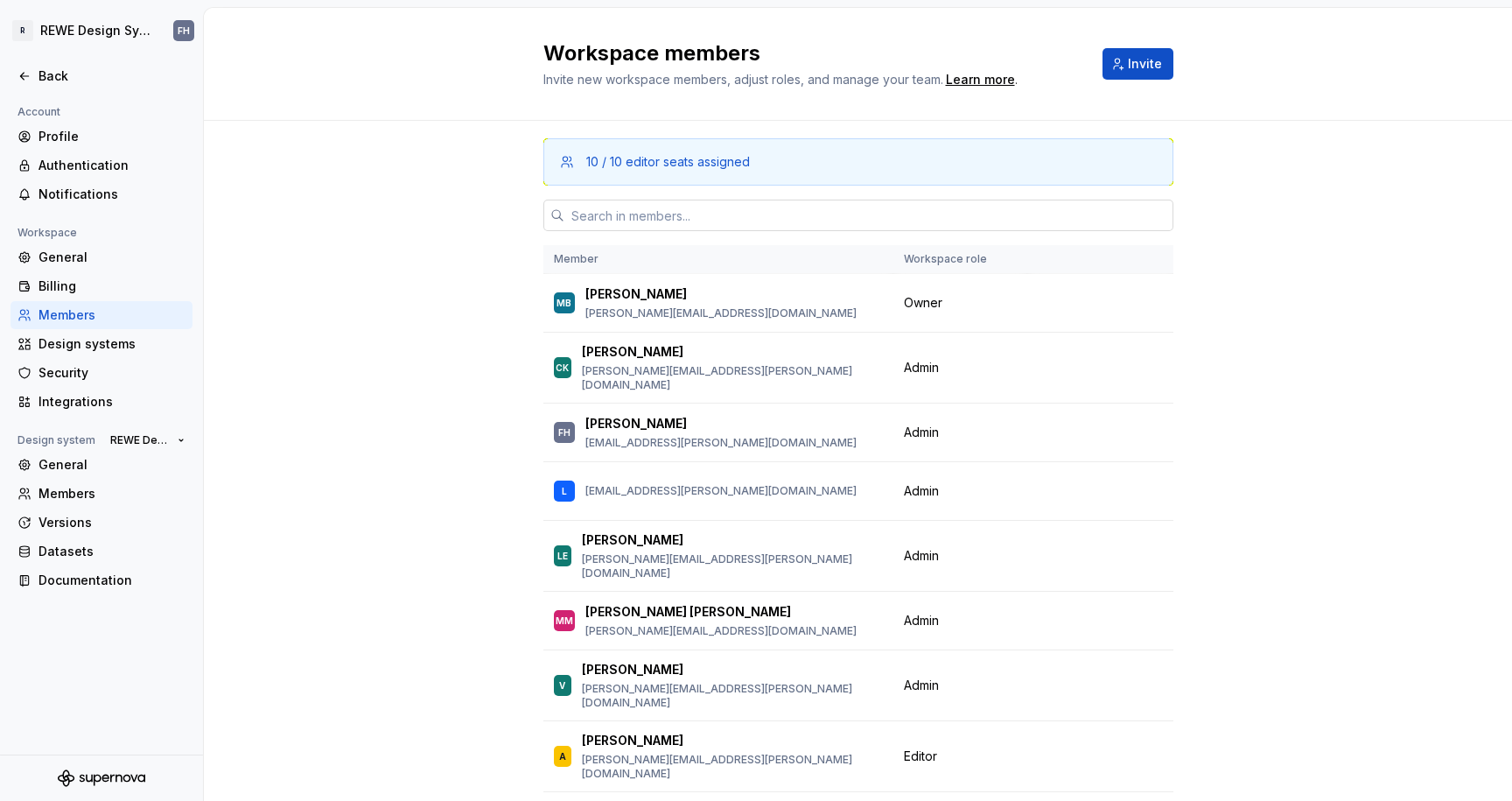
click at [661, 223] on input "text" at bounding box center [869, 214] width 609 height 32
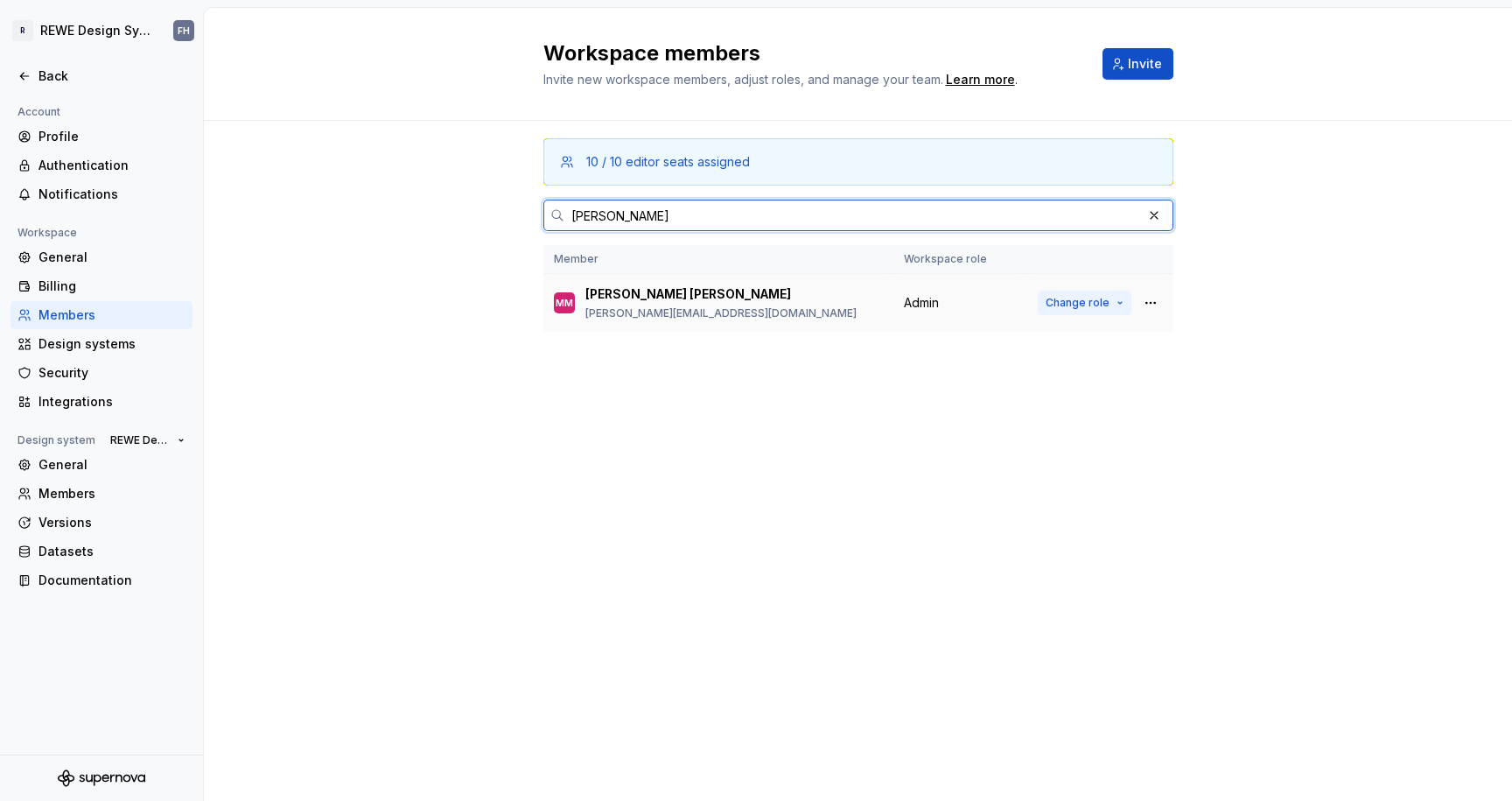
type input "[PERSON_NAME]"
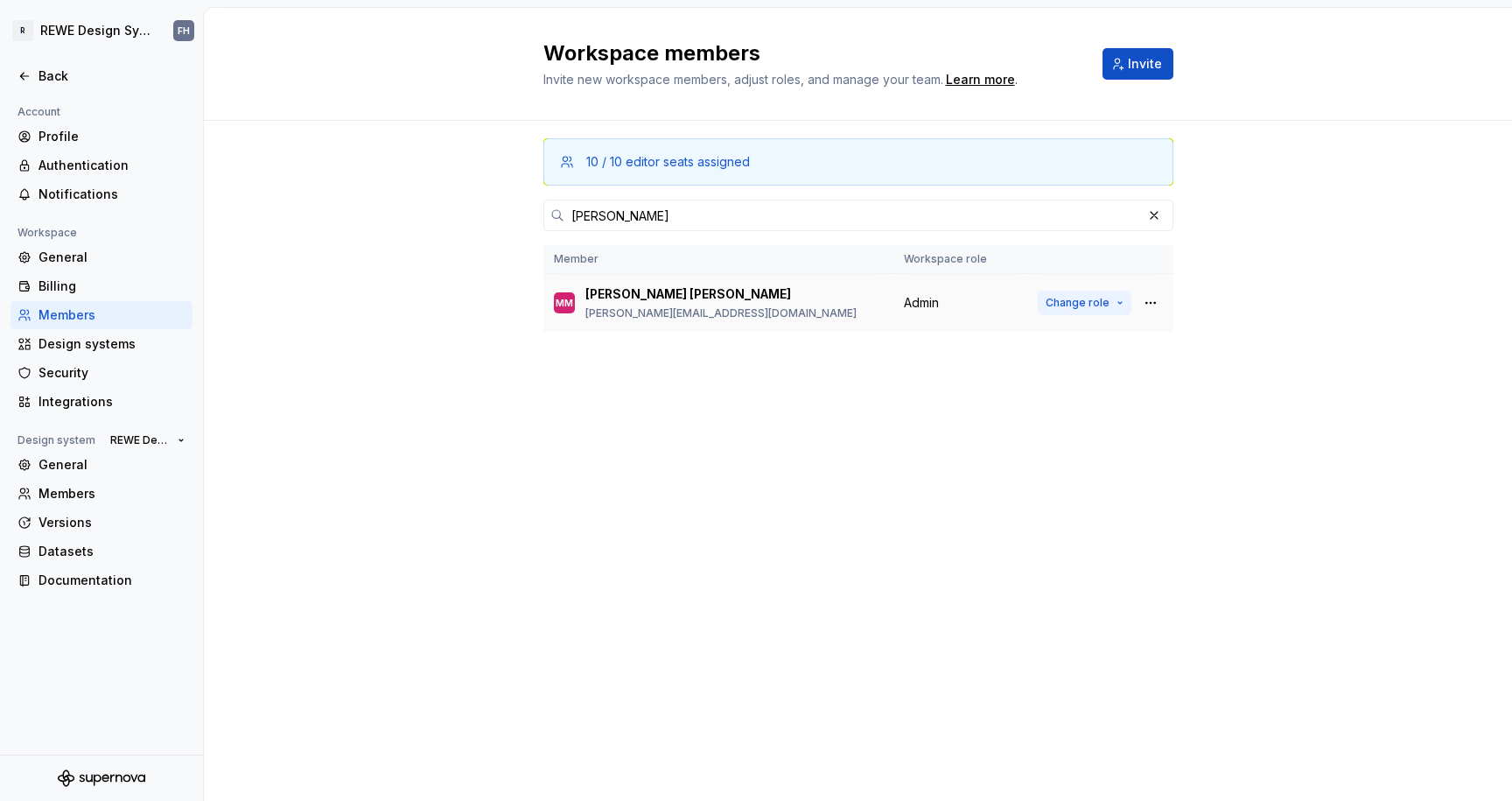
click at [1092, 299] on span "Change role" at bounding box center [1077, 303] width 63 height 14
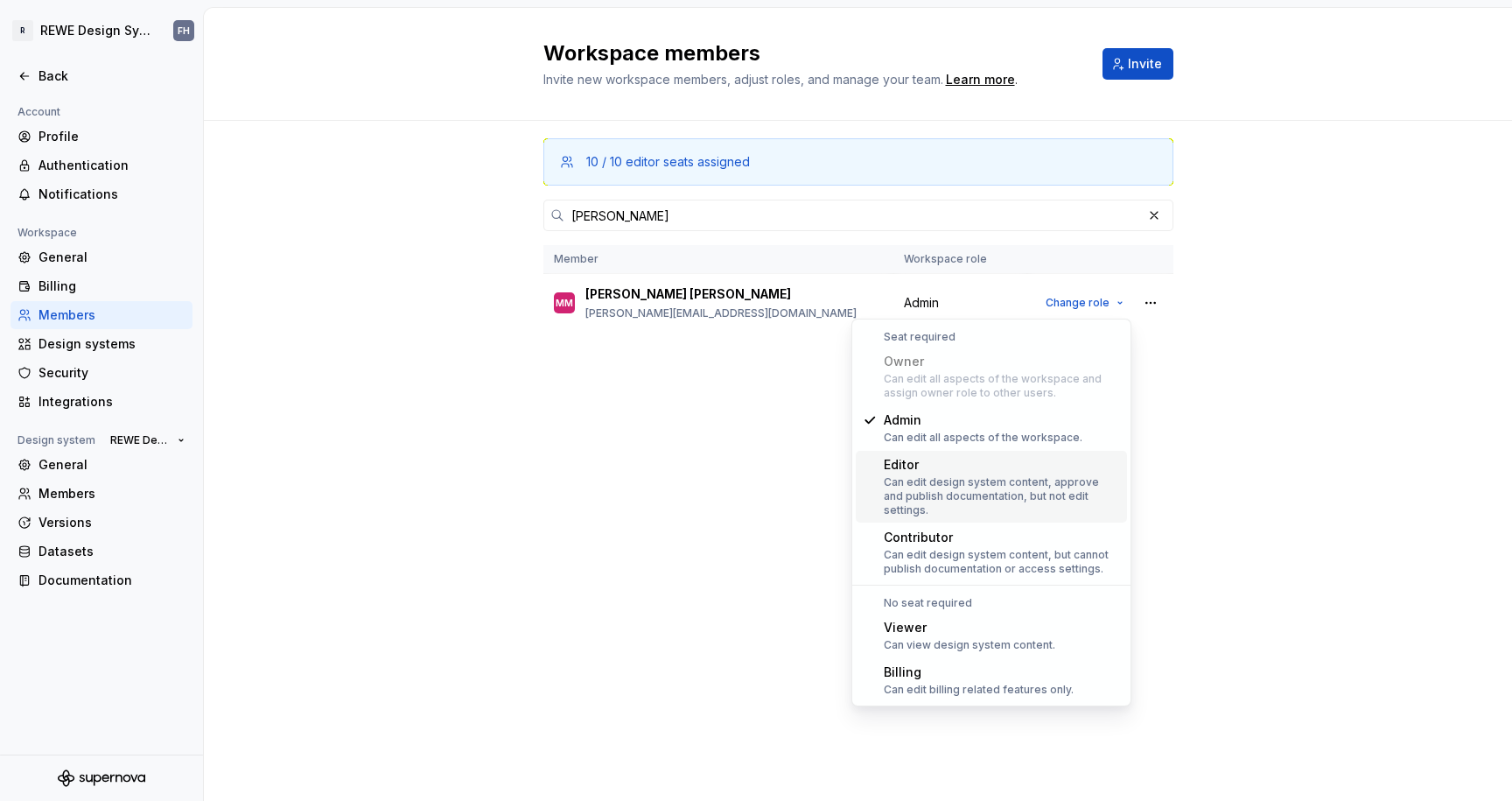
click at [991, 472] on div "Editor" at bounding box center [1002, 464] width 237 height 17
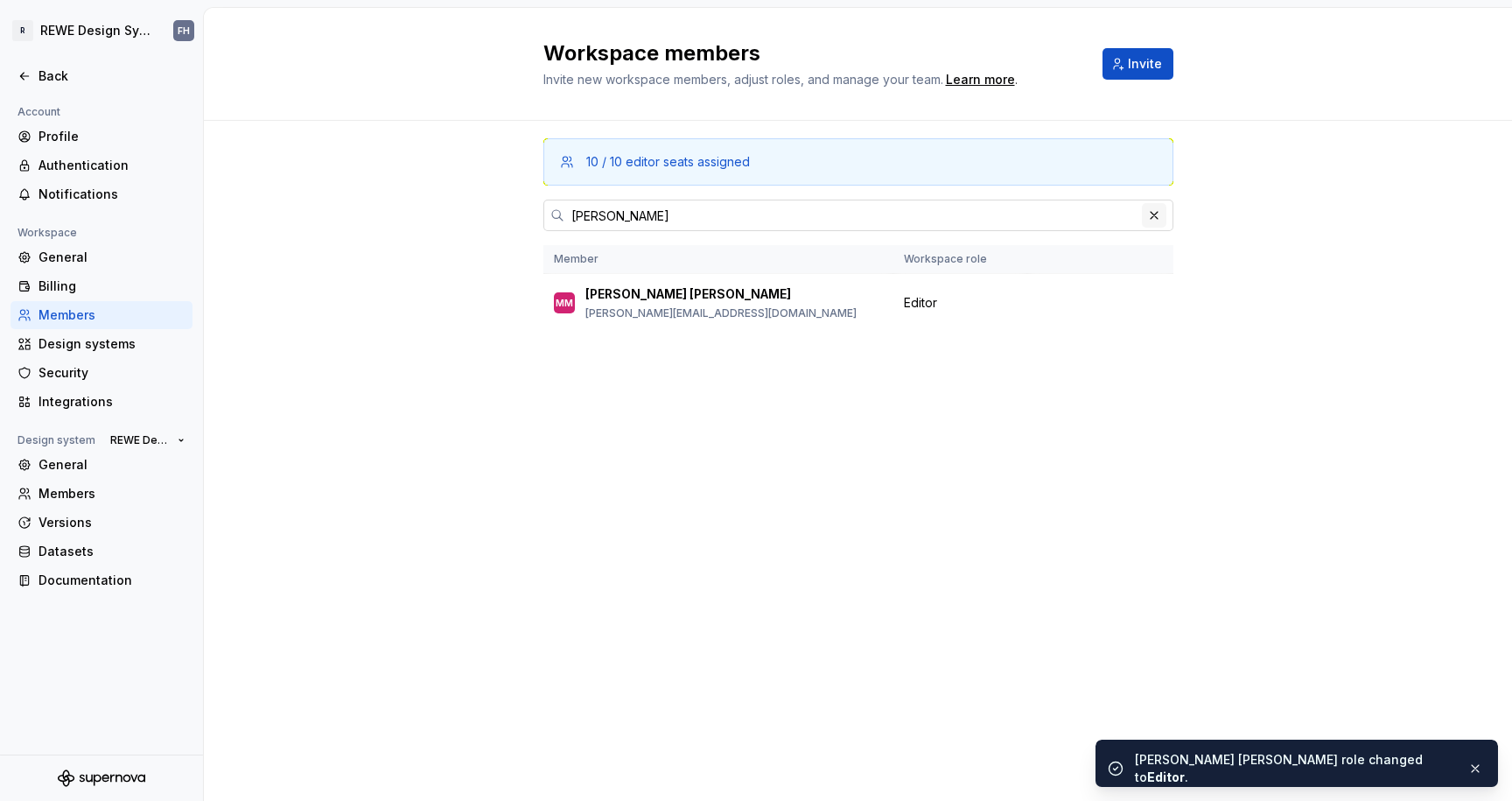
click at [1150, 216] on button "button" at bounding box center [1153, 214] width 24 height 24
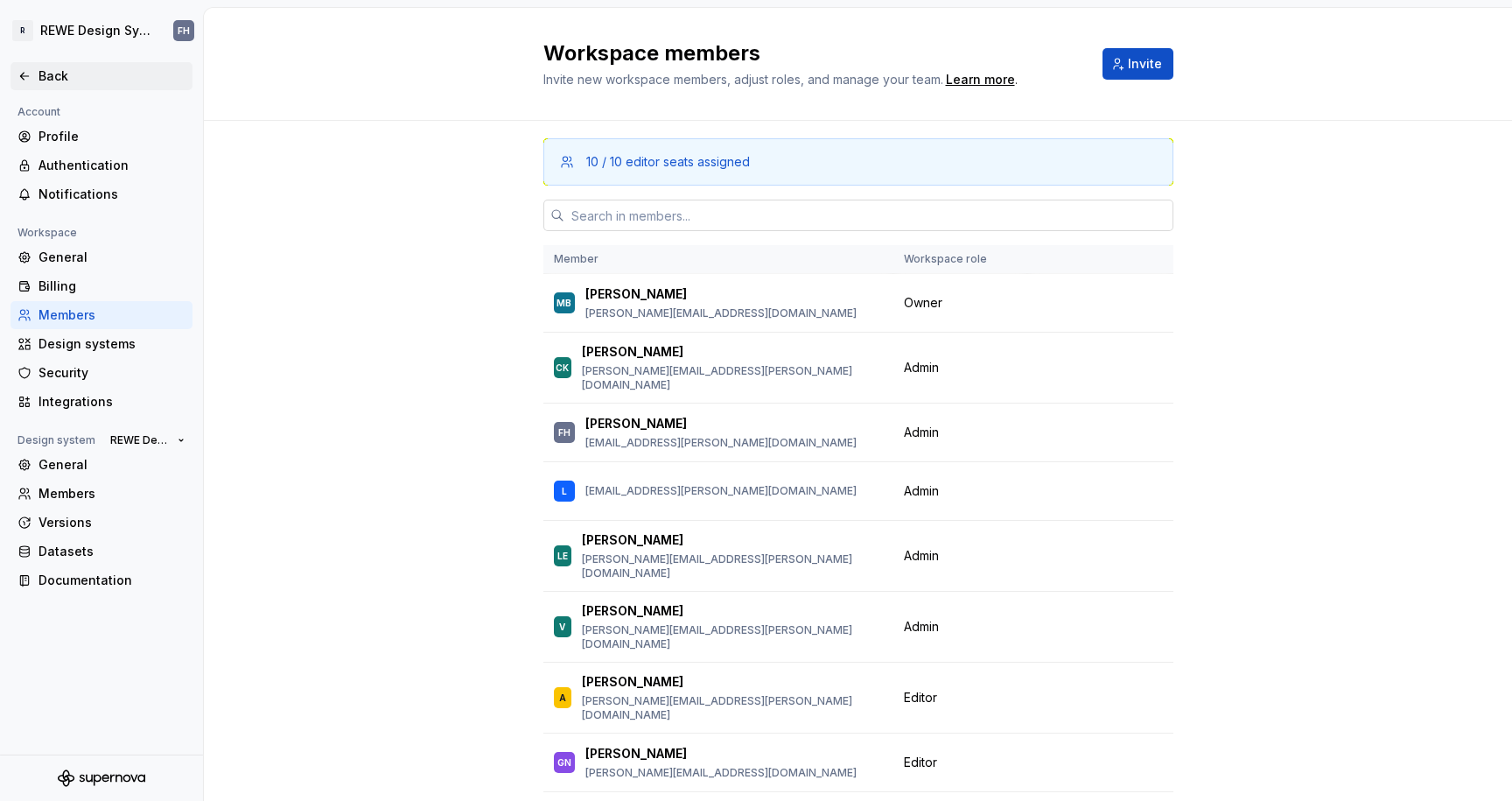
click at [24, 73] on icon at bounding box center [24, 76] width 14 height 14
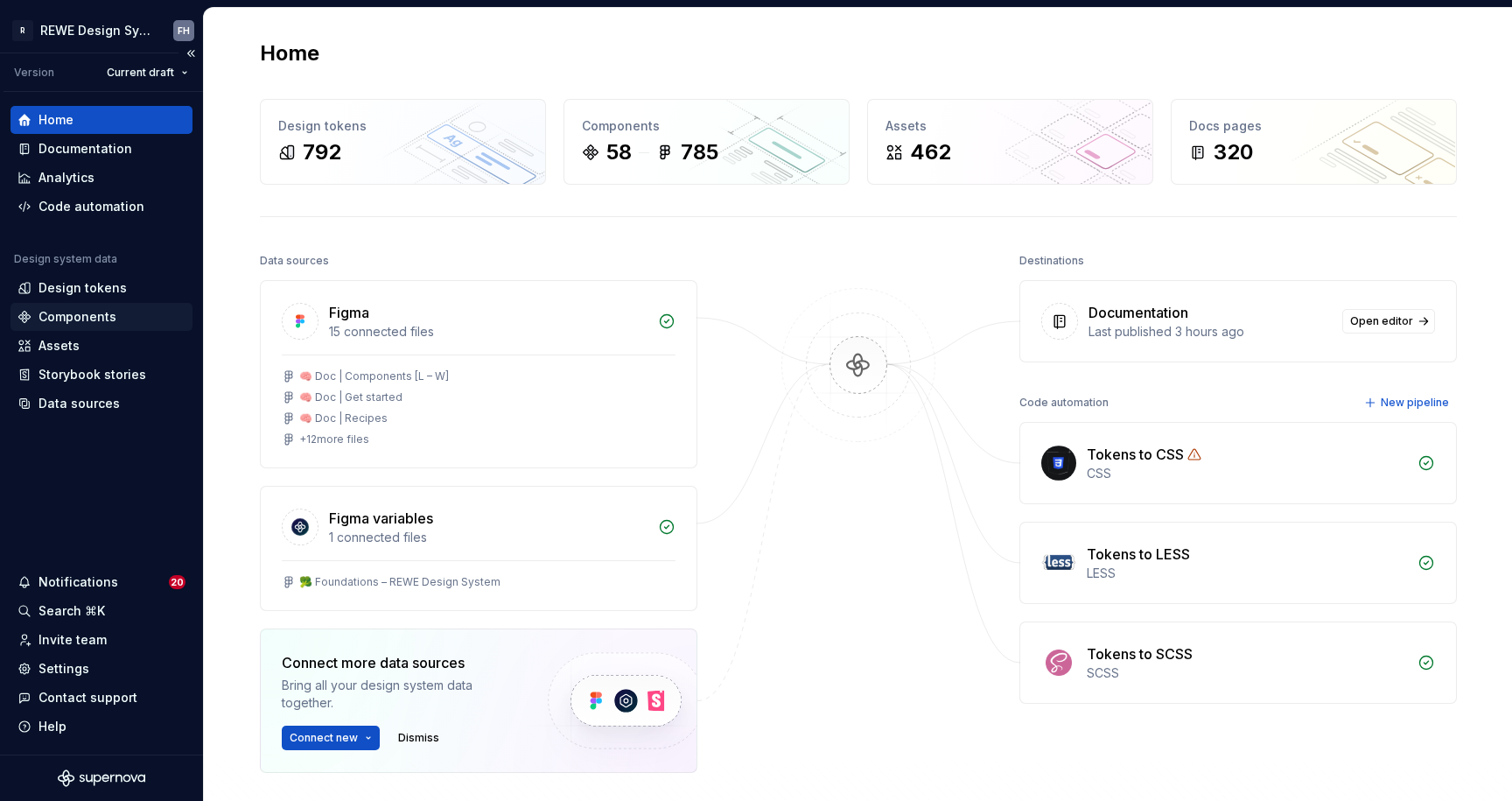
click at [104, 325] on div "Components" at bounding box center [101, 316] width 182 height 28
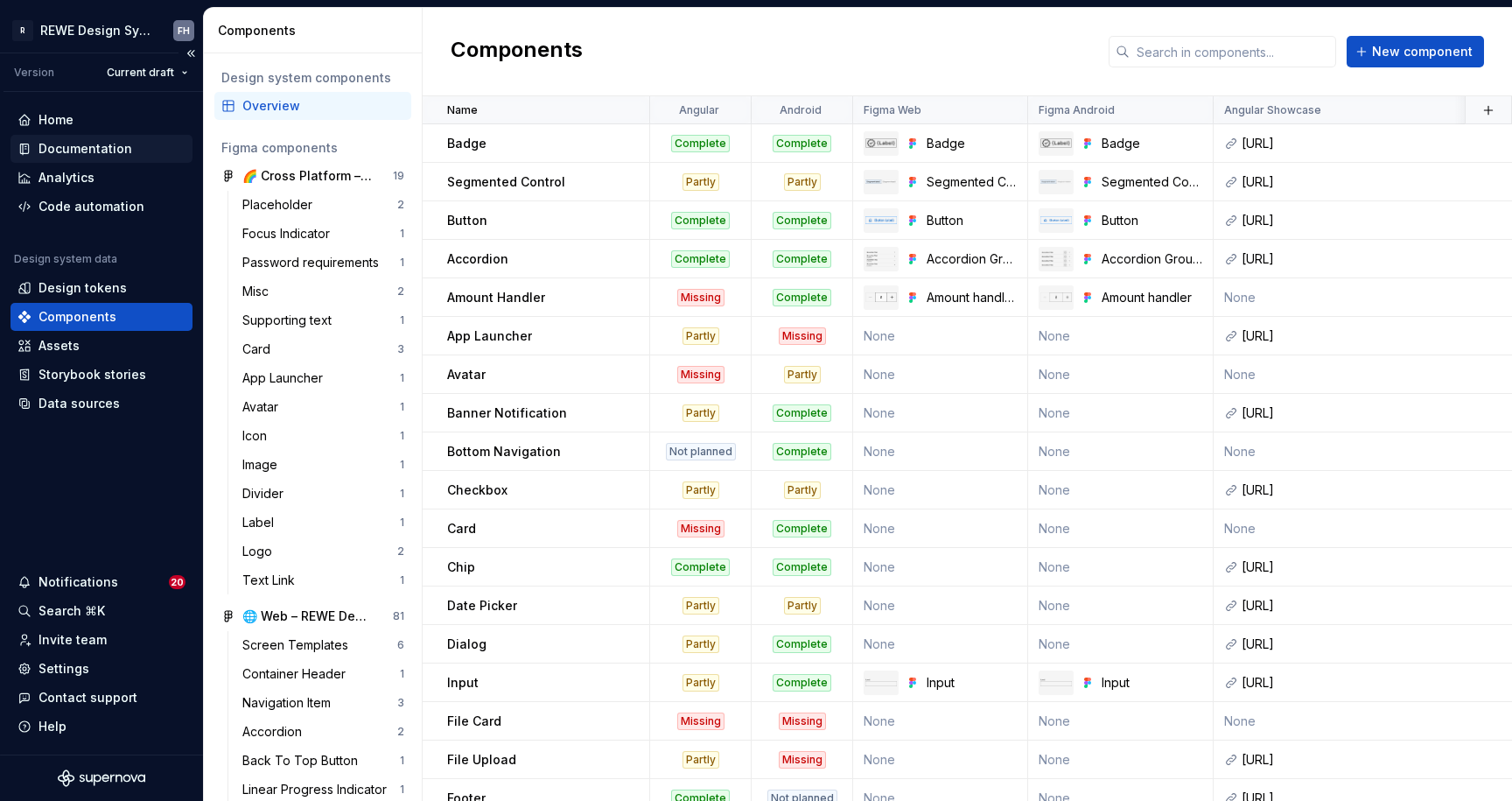
click at [102, 148] on div "Documentation" at bounding box center [85, 149] width 93 height 17
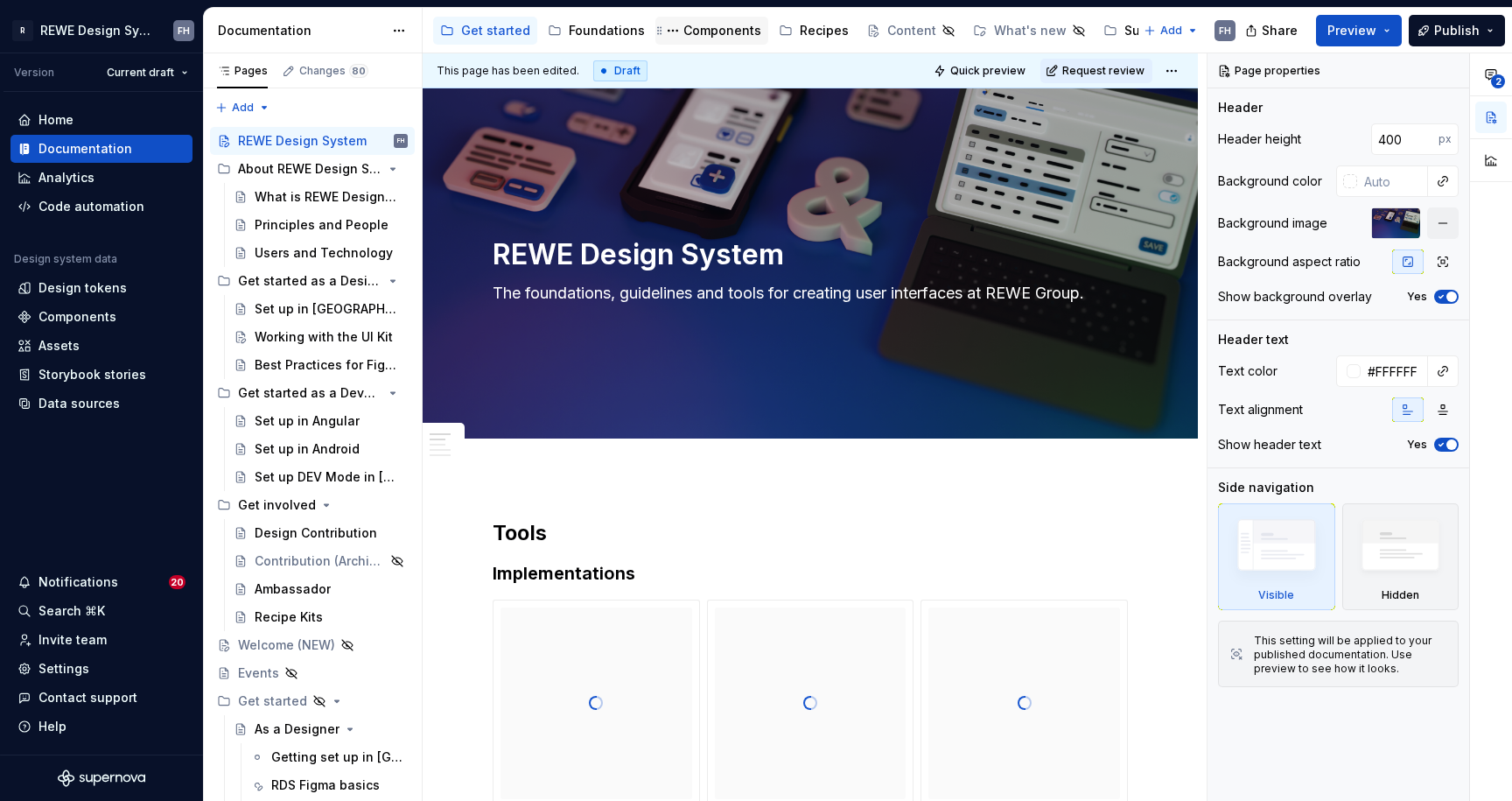
click at [722, 24] on div "Components" at bounding box center [722, 31] width 78 height 17
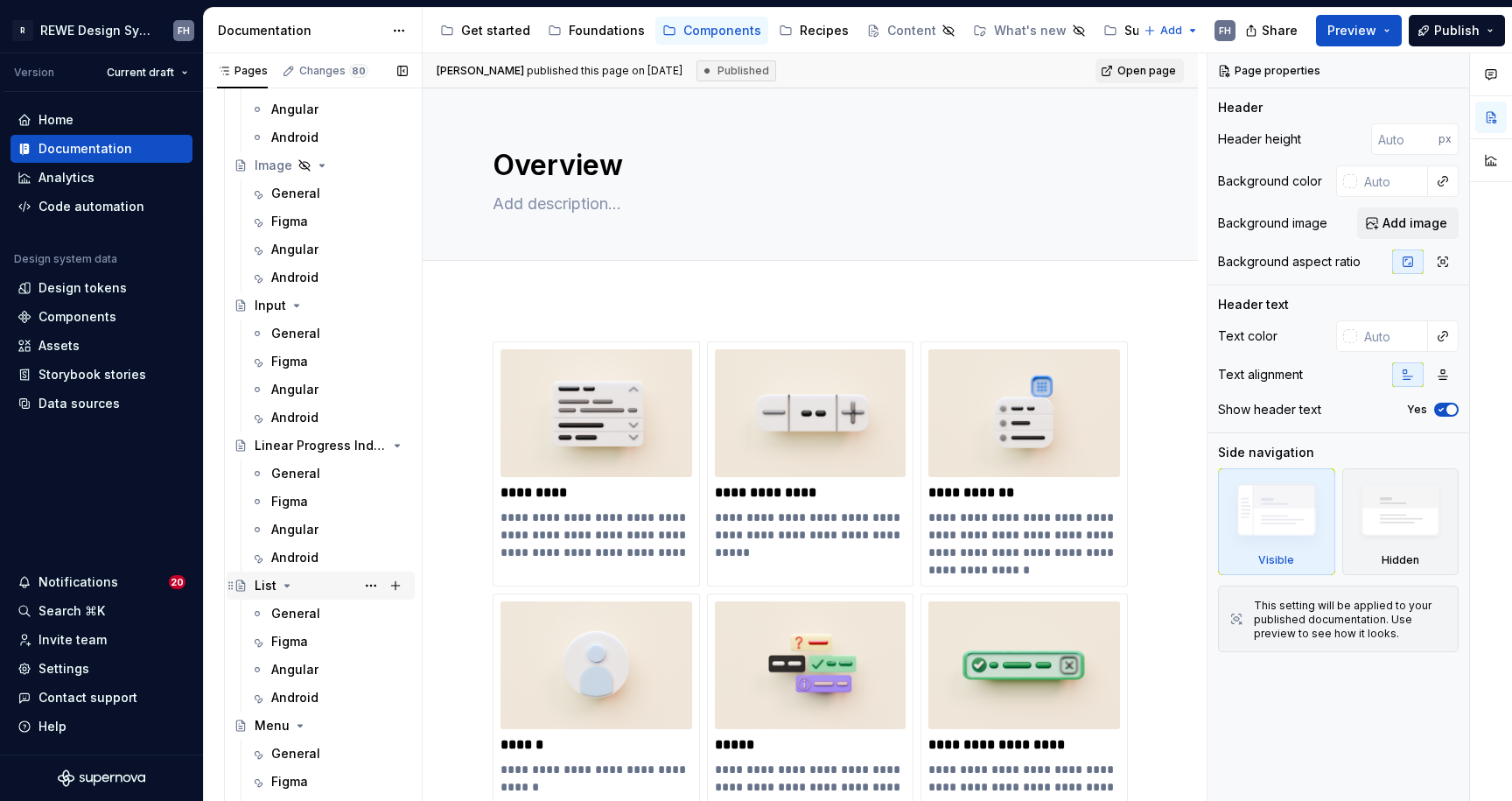
scroll to position [2146, 0]
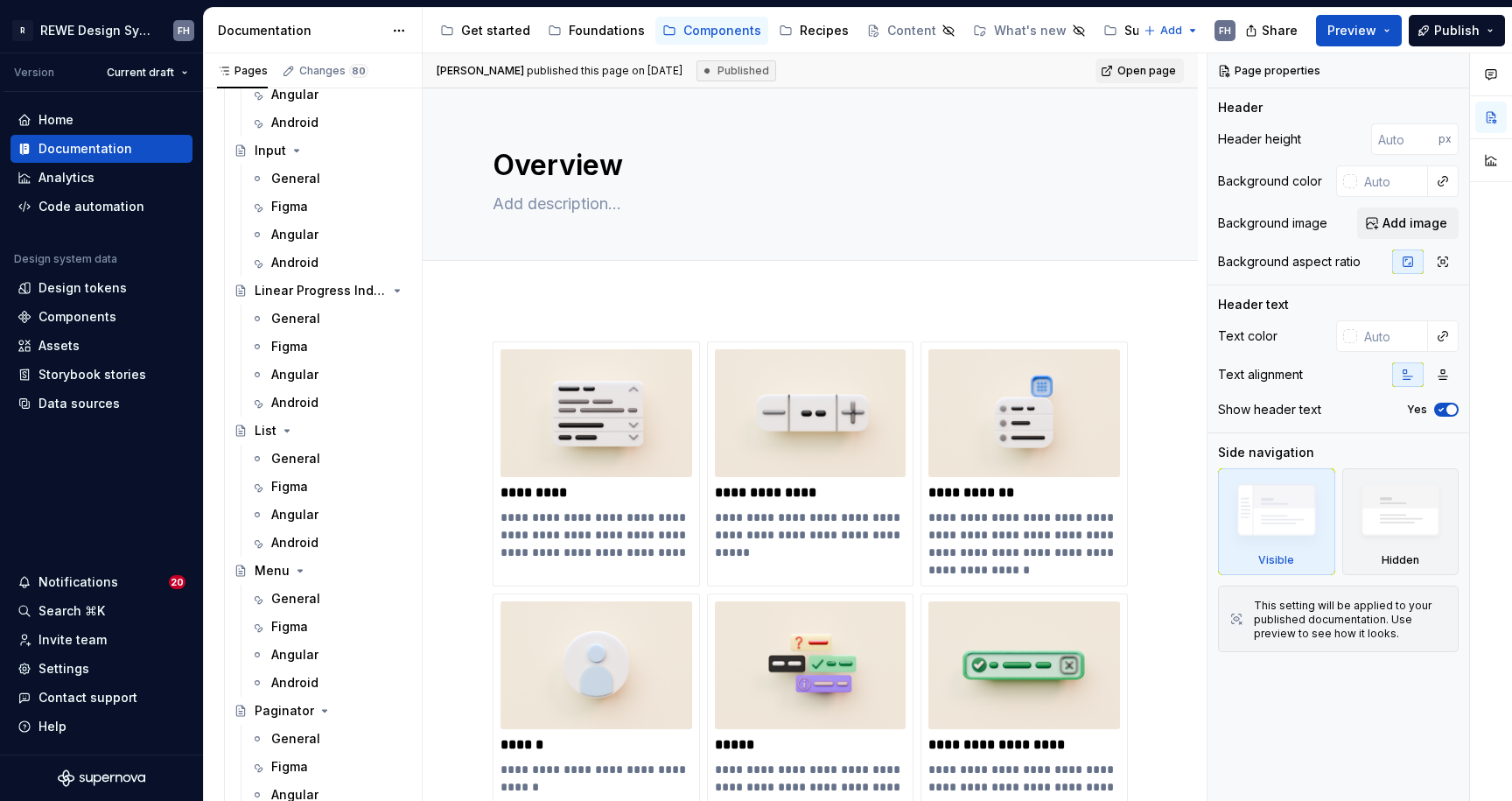
drag, startPoint x: 315, startPoint y: 601, endPoint x: 776, endPoint y: 319, distance: 540.4
click at [316, 601] on div "General" at bounding box center [295, 598] width 49 height 17
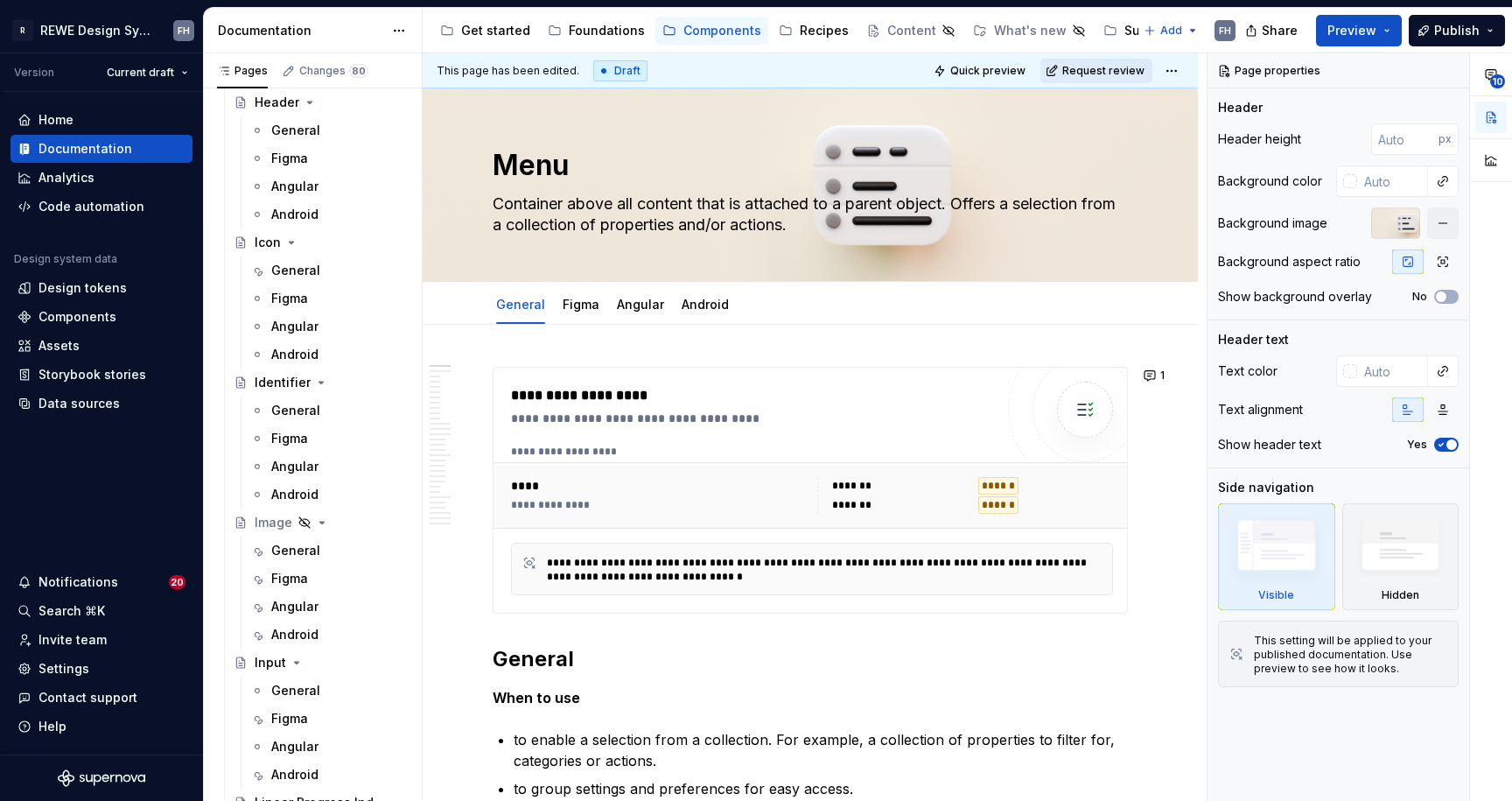
scroll to position [1461, 0]
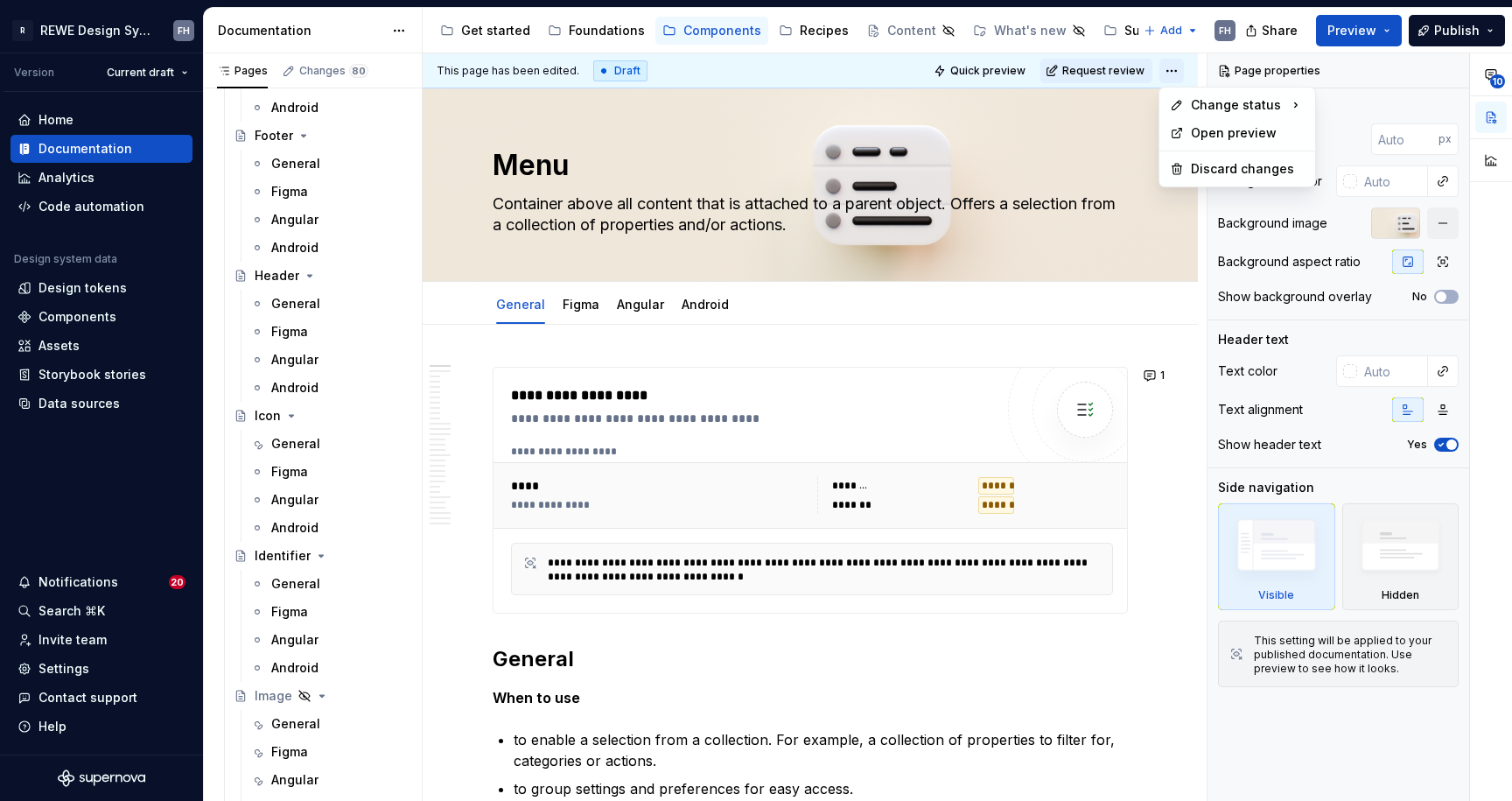
click at [1173, 71] on html "R REWE Design System FH Version Current draft Home Documentation Analytics Code…" at bounding box center [756, 400] width 1512 height 801
click at [1418, 64] on div "**********" at bounding box center [1360, 428] width 305 height 748
type textarea "*"
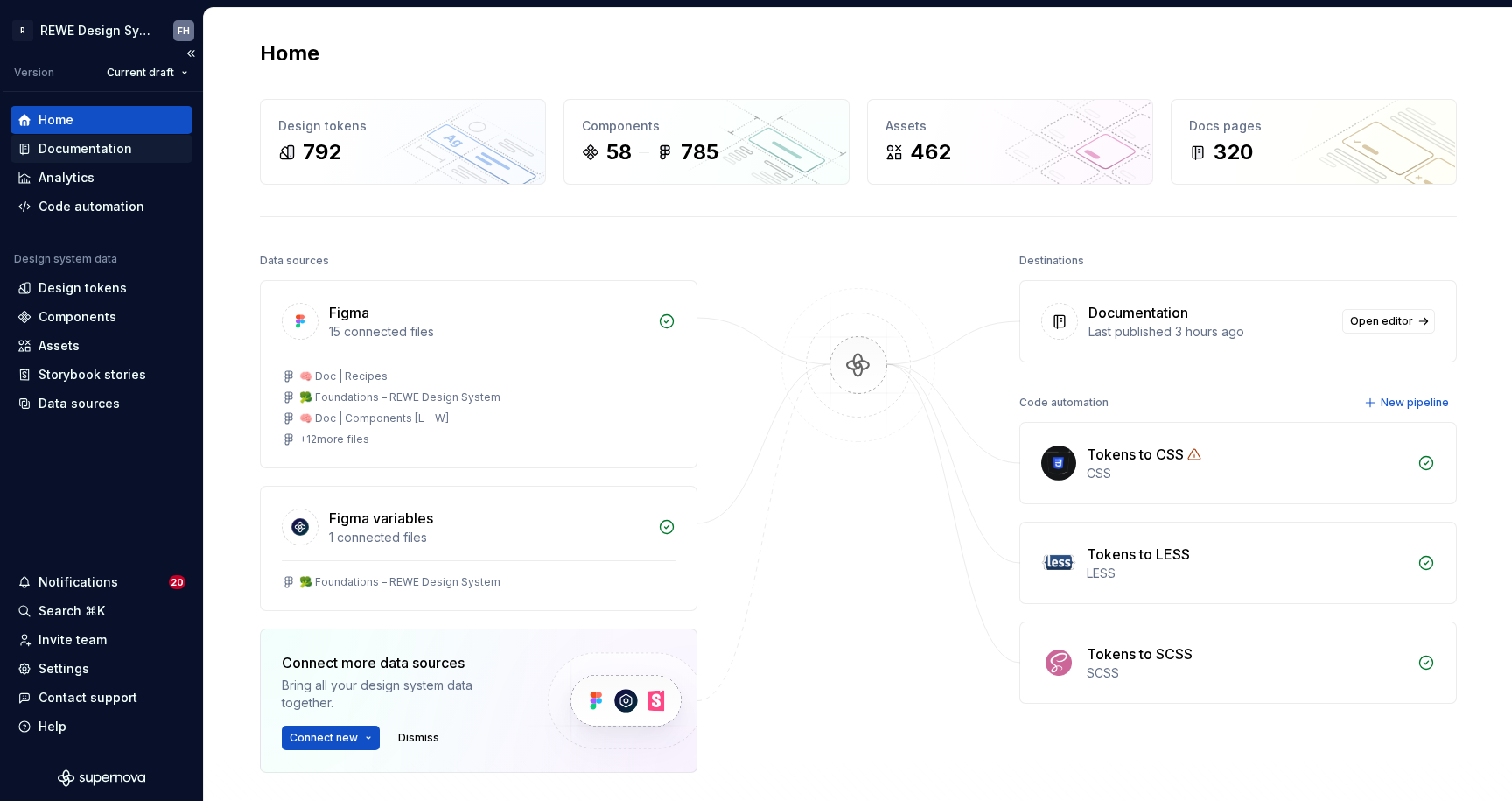
click at [120, 150] on div "Documentation" at bounding box center [85, 149] width 93 height 17
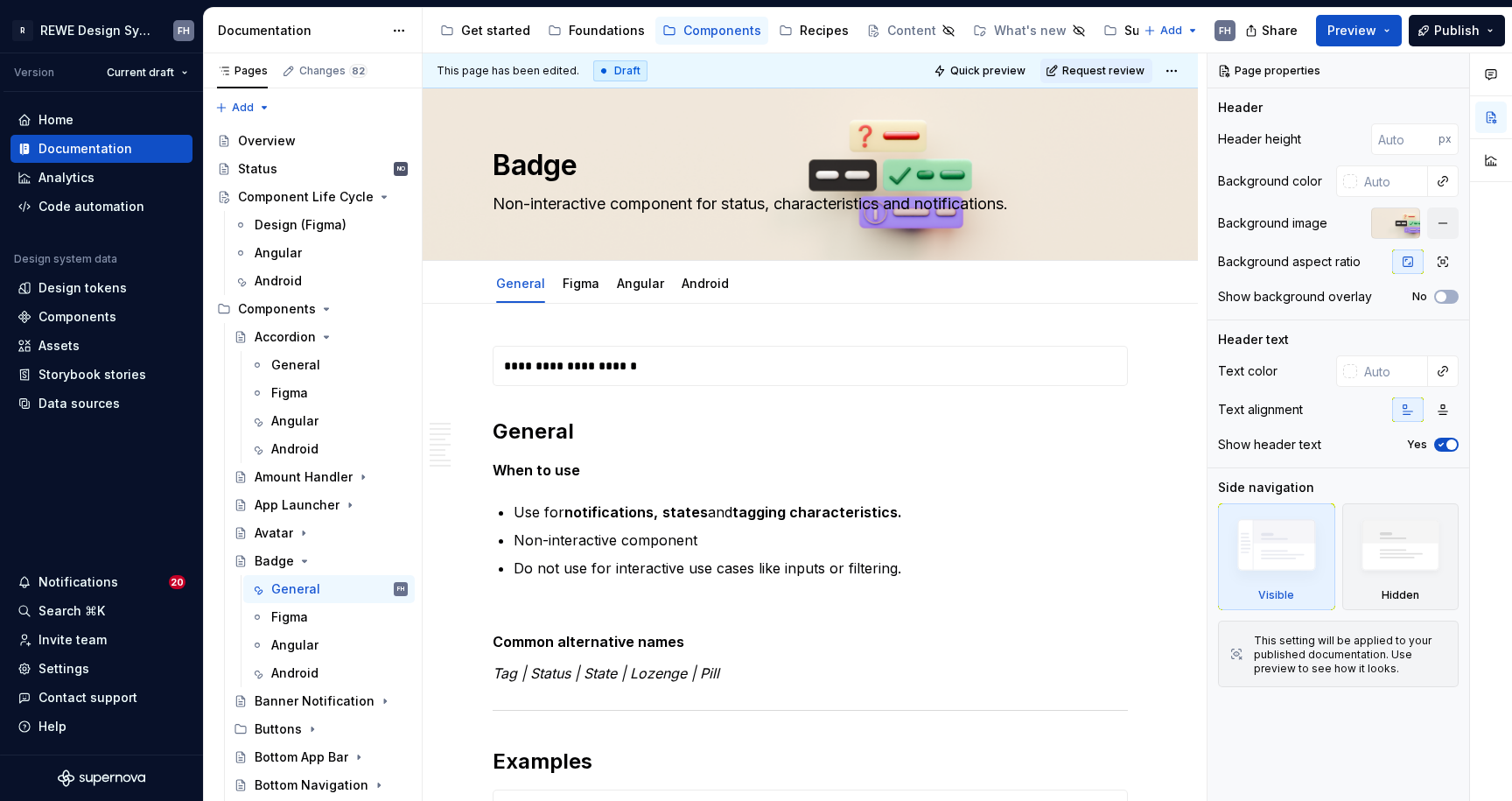
drag, startPoint x: 594, startPoint y: 27, endPoint x: 502, endPoint y: 342, distance: 328.2
click at [593, 27] on div "Foundations" at bounding box center [606, 31] width 76 height 17
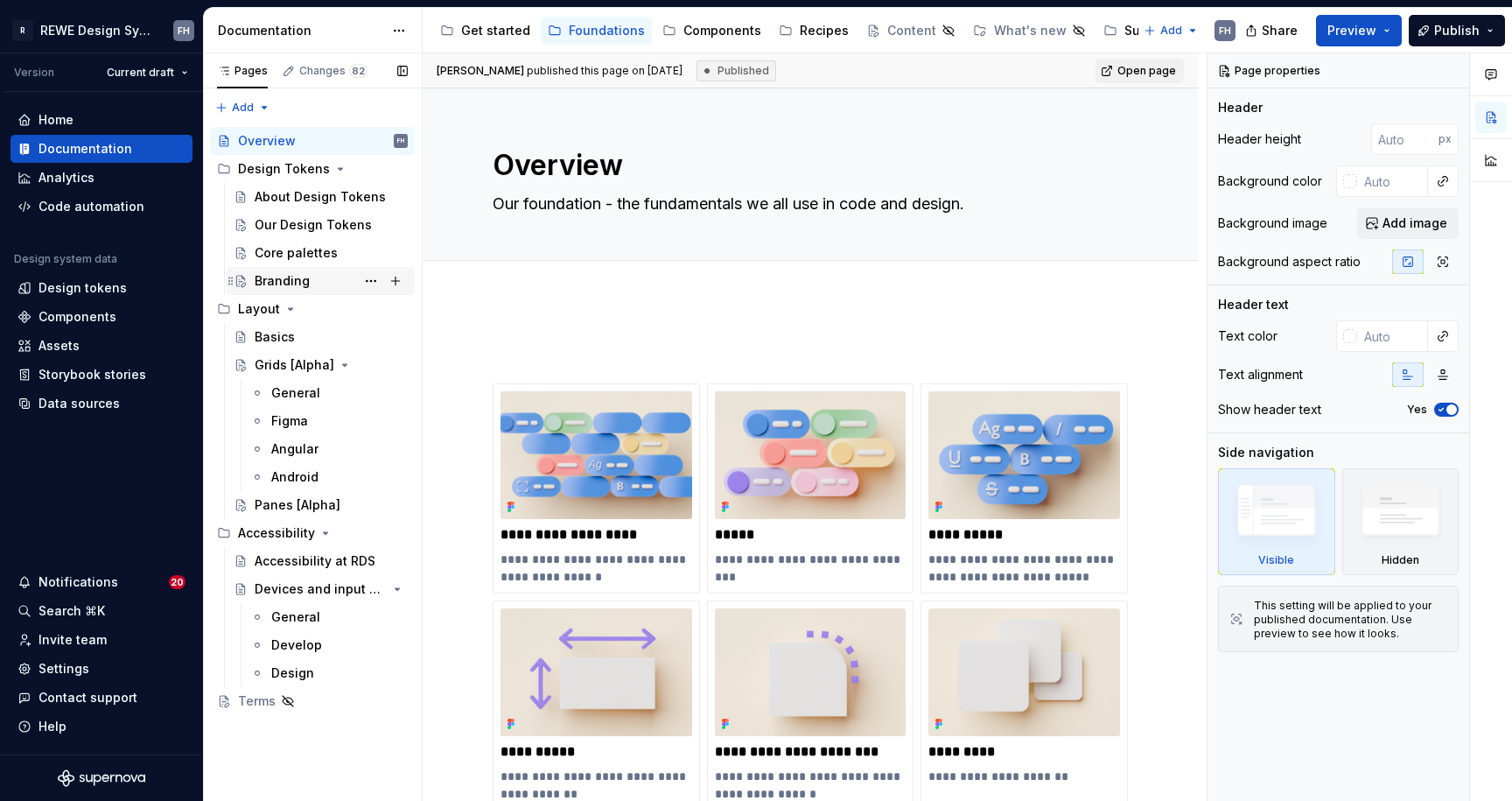
click at [301, 277] on div "Branding" at bounding box center [282, 281] width 55 height 17
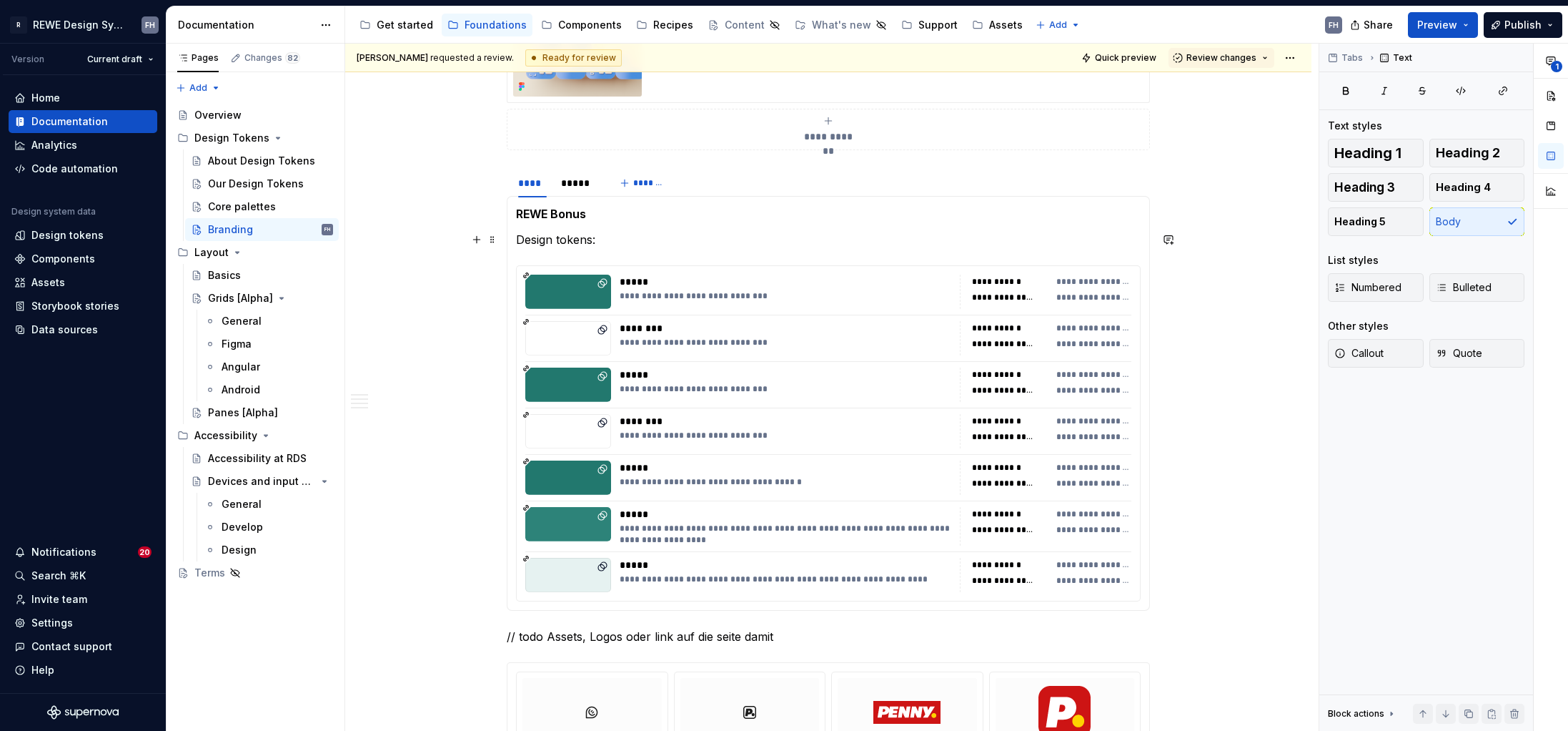
type textarea "*"
click at [614, 237] on p "Design tokens:" at bounding box center [828, 240] width 625 height 17
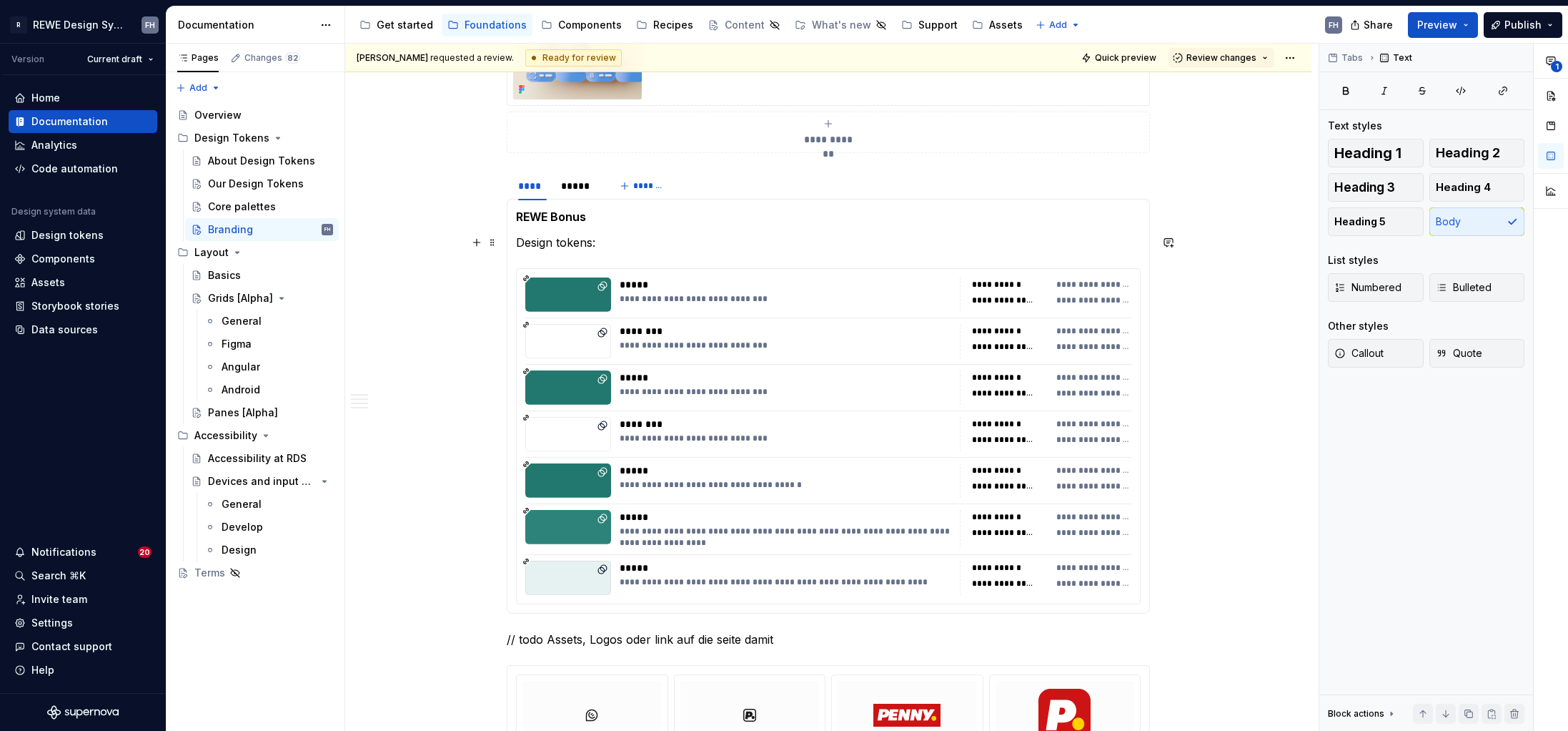
scroll to position [1420, 0]
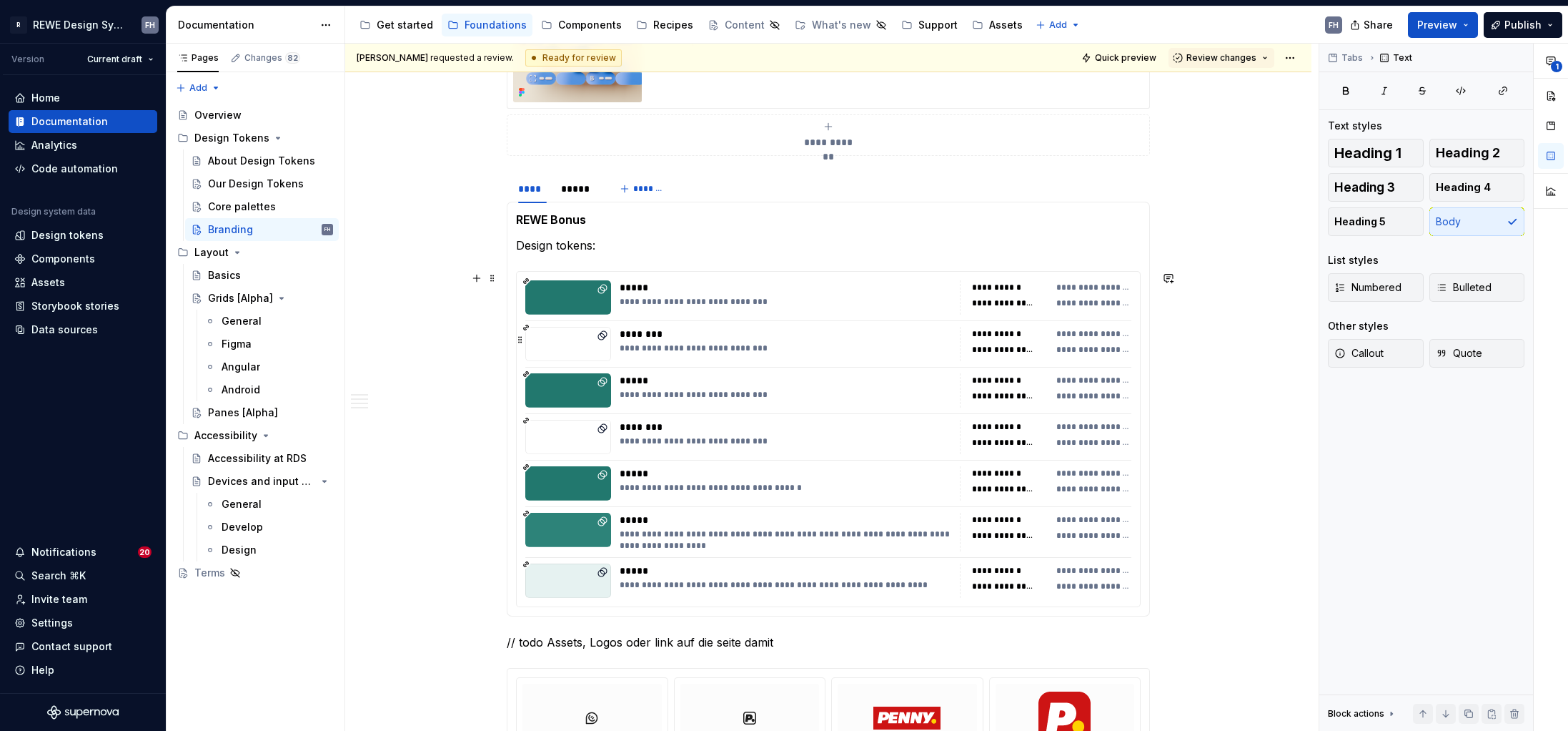
click at [966, 330] on div "**********" at bounding box center [1046, 344] width 171 height 35
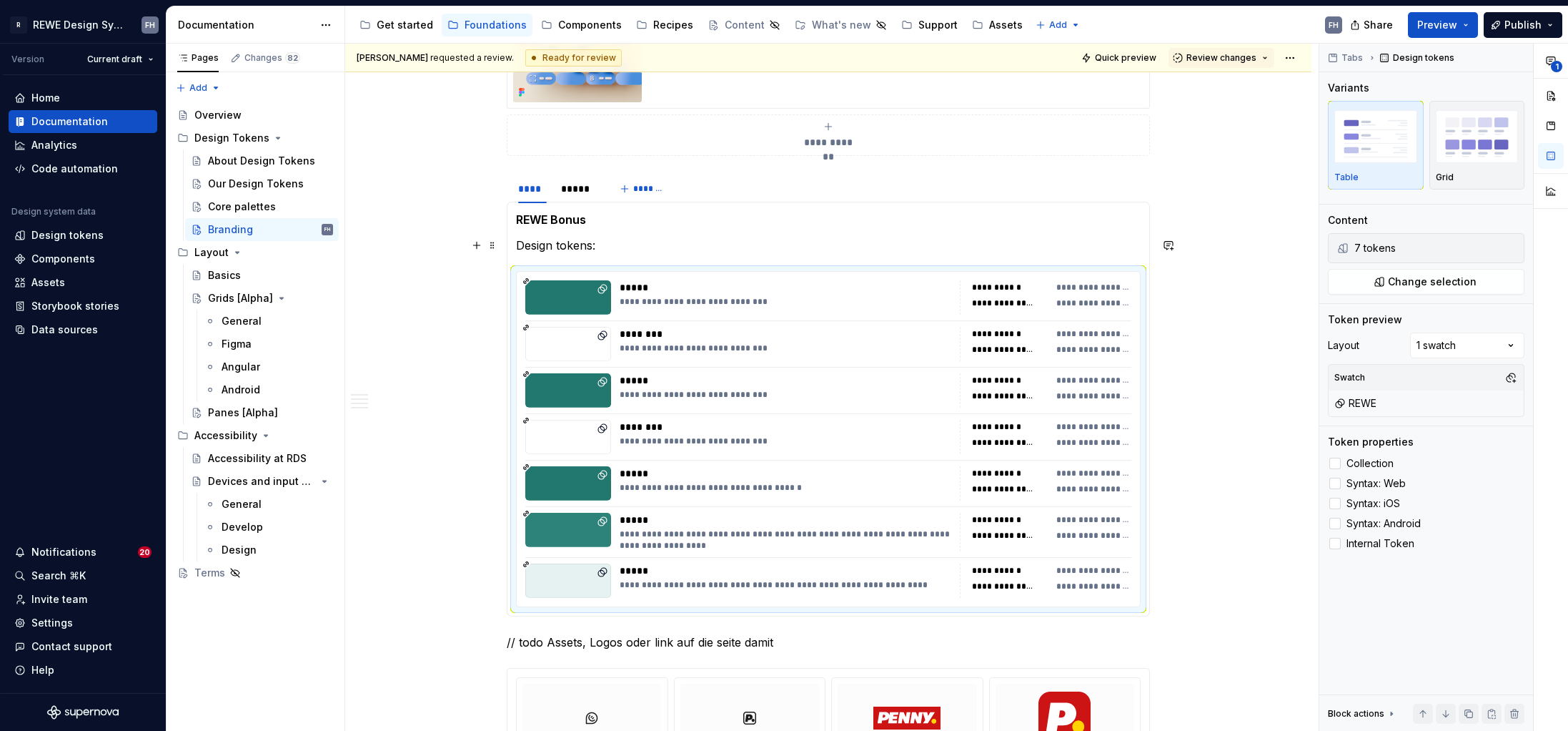
click at [672, 246] on p "Design tokens:" at bounding box center [828, 245] width 625 height 17
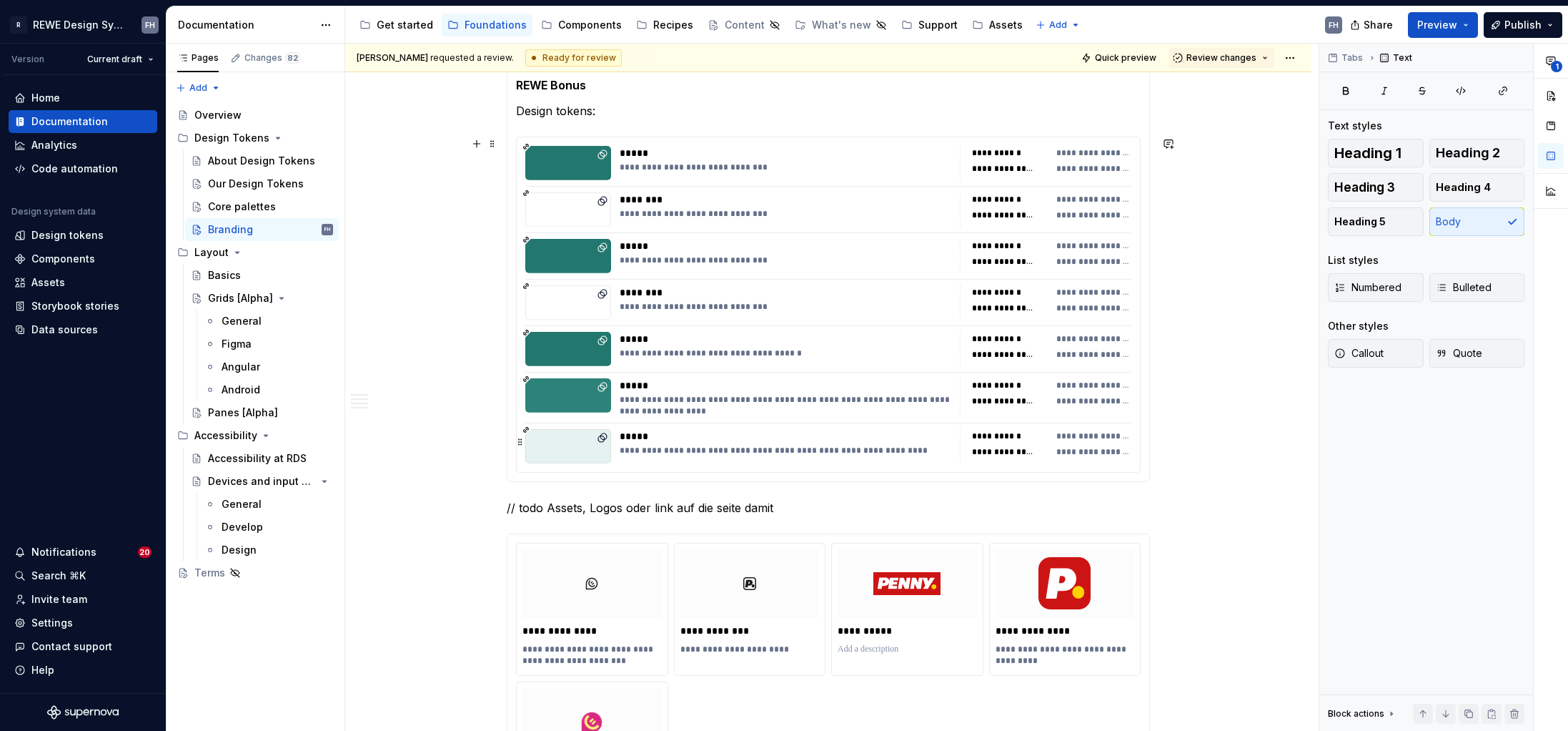
scroll to position [1581, 0]
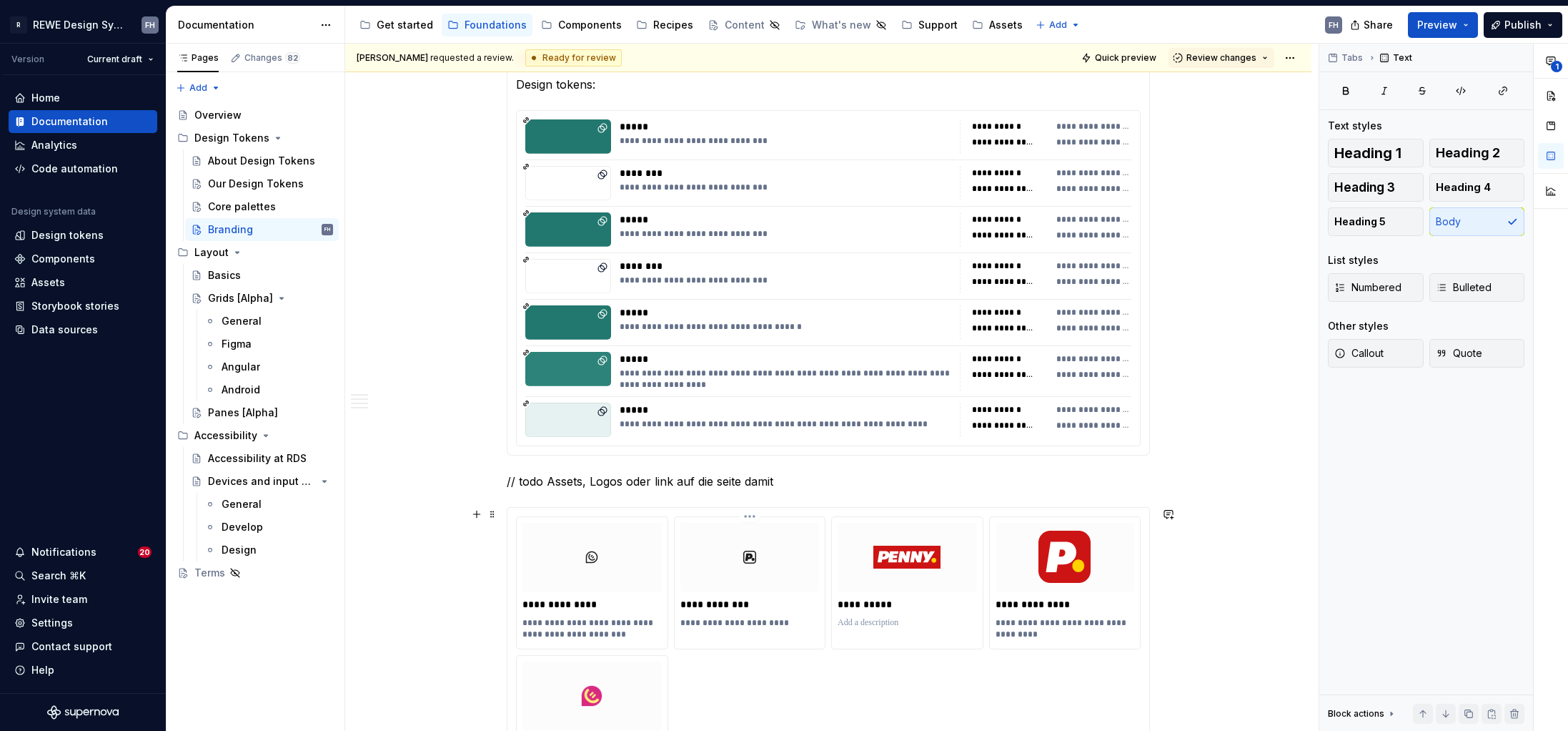
click at [734, 517] on div "**********" at bounding box center [750, 577] width 151 height 120
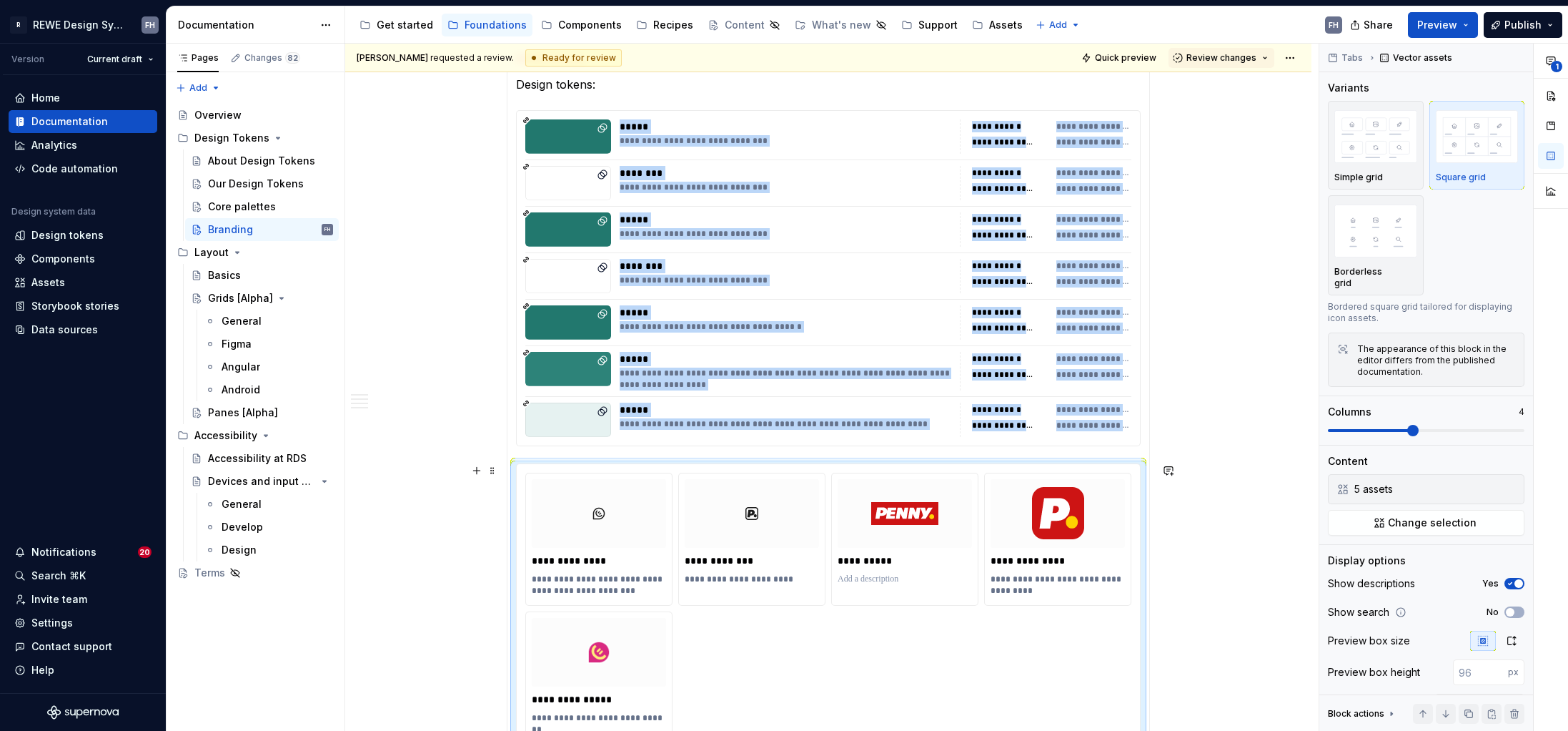
scroll to position [1578, 0]
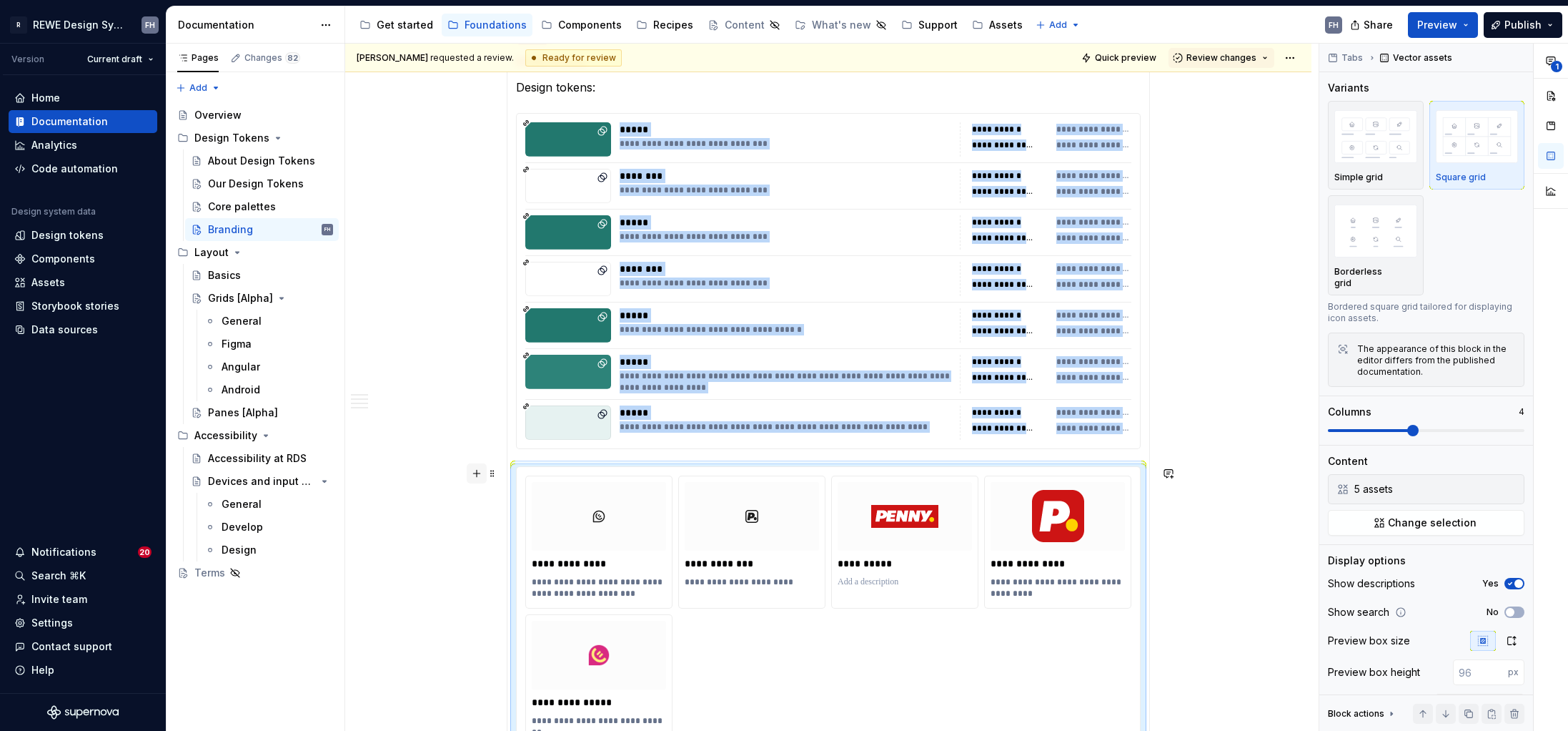
click at [475, 471] on button "button" at bounding box center [476, 473] width 20 height 20
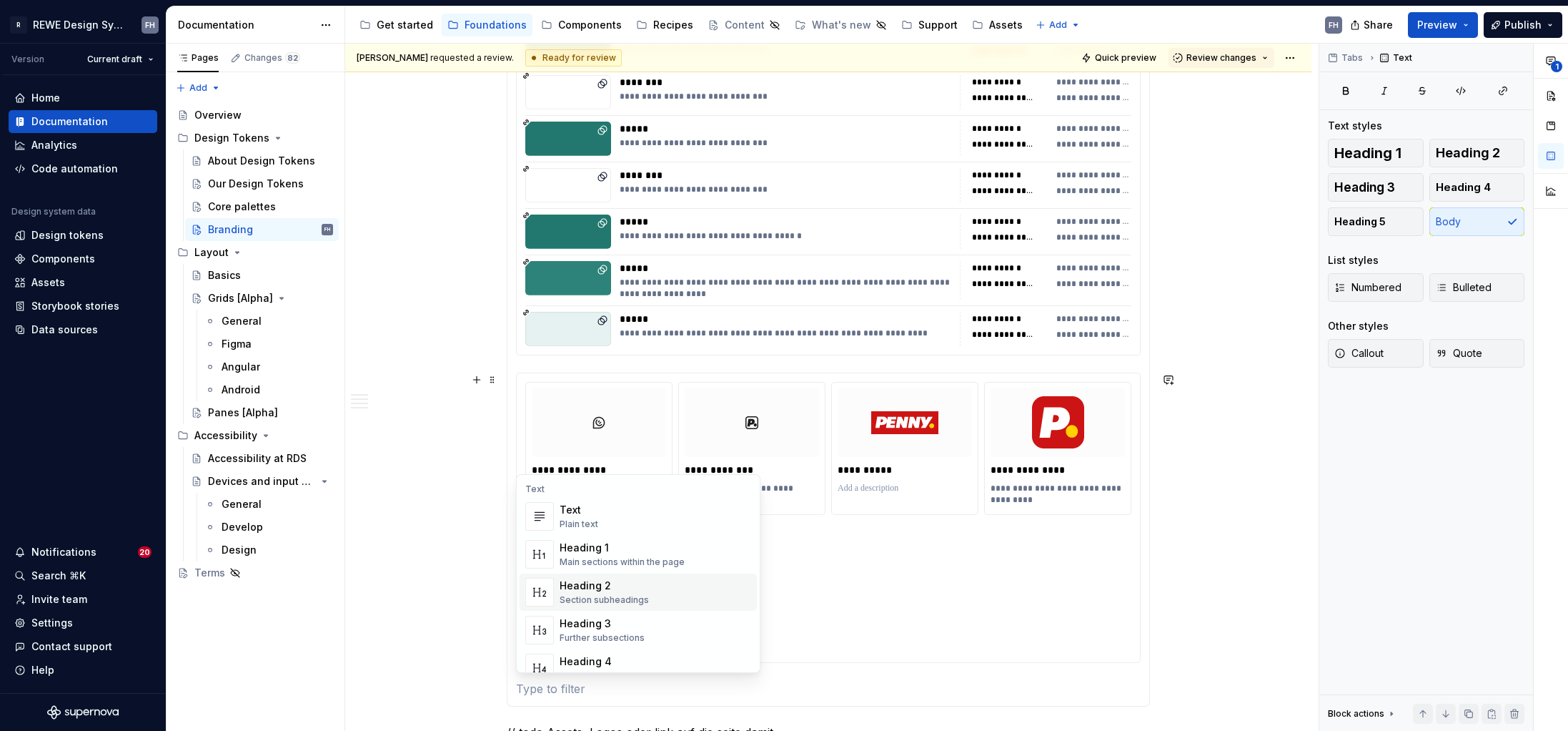
scroll to position [105, 0]
click at [569, 654] on div "**********" at bounding box center [828, 328] width 643 height 757
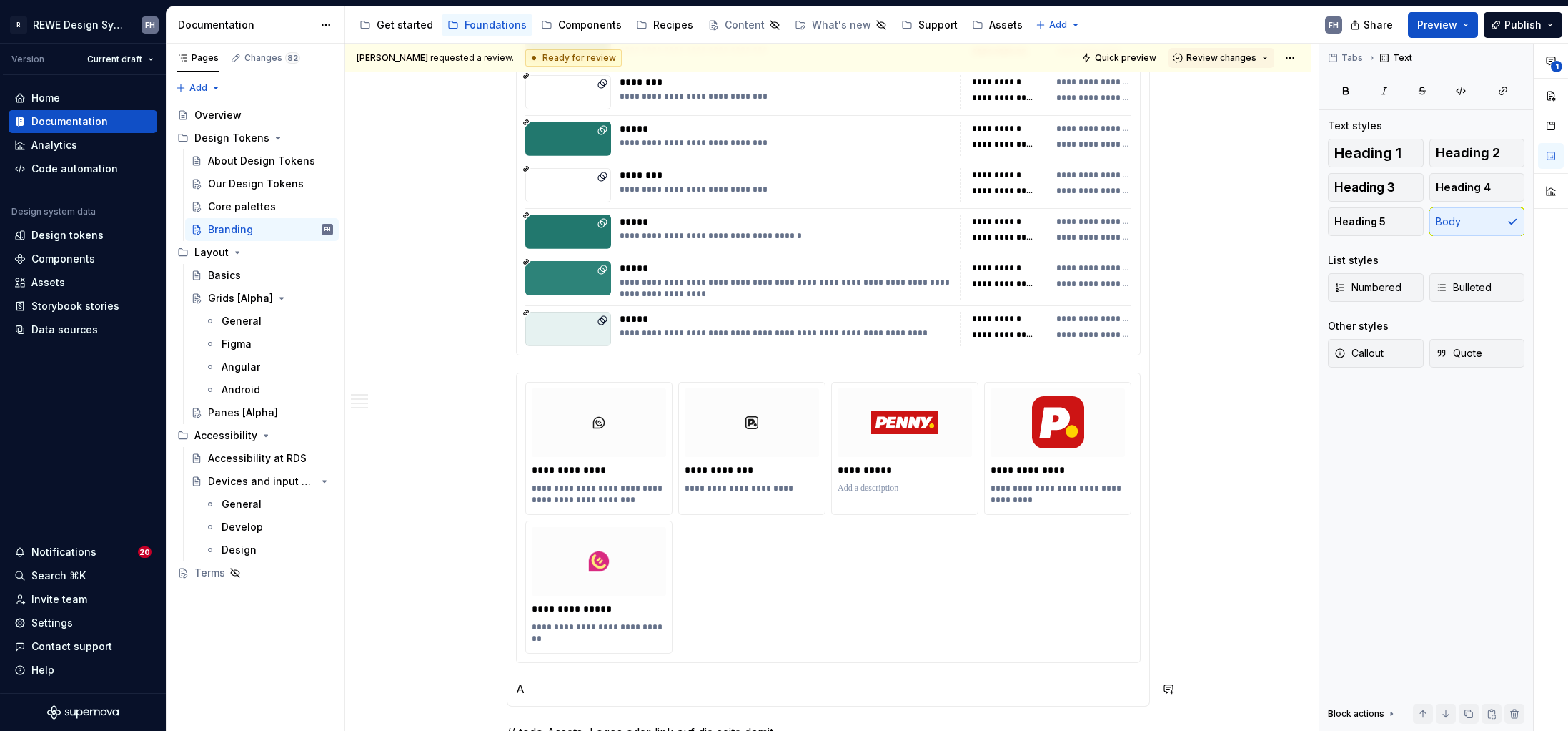
scroll to position [1, 0]
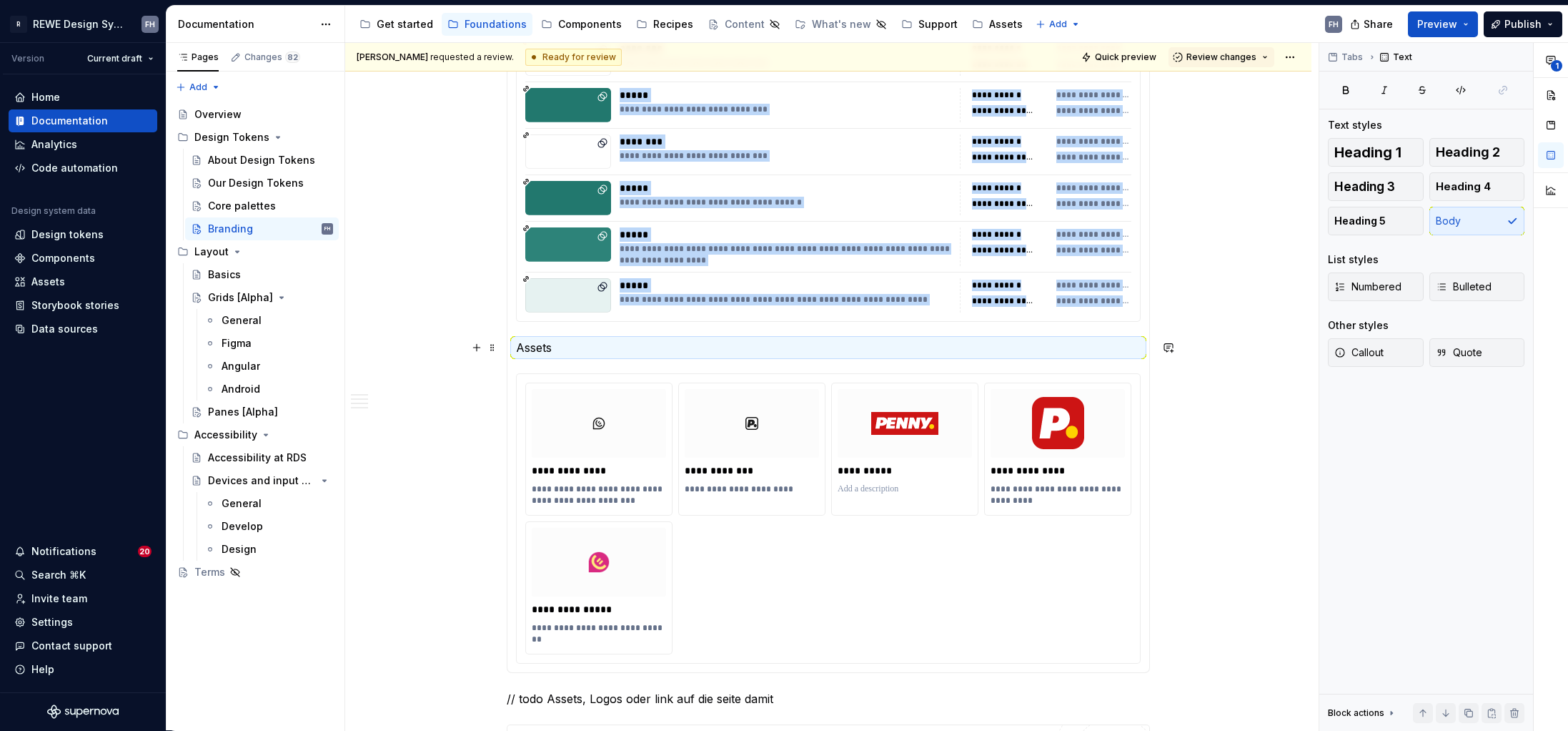
click at [597, 348] on p "Assets" at bounding box center [828, 347] width 625 height 17
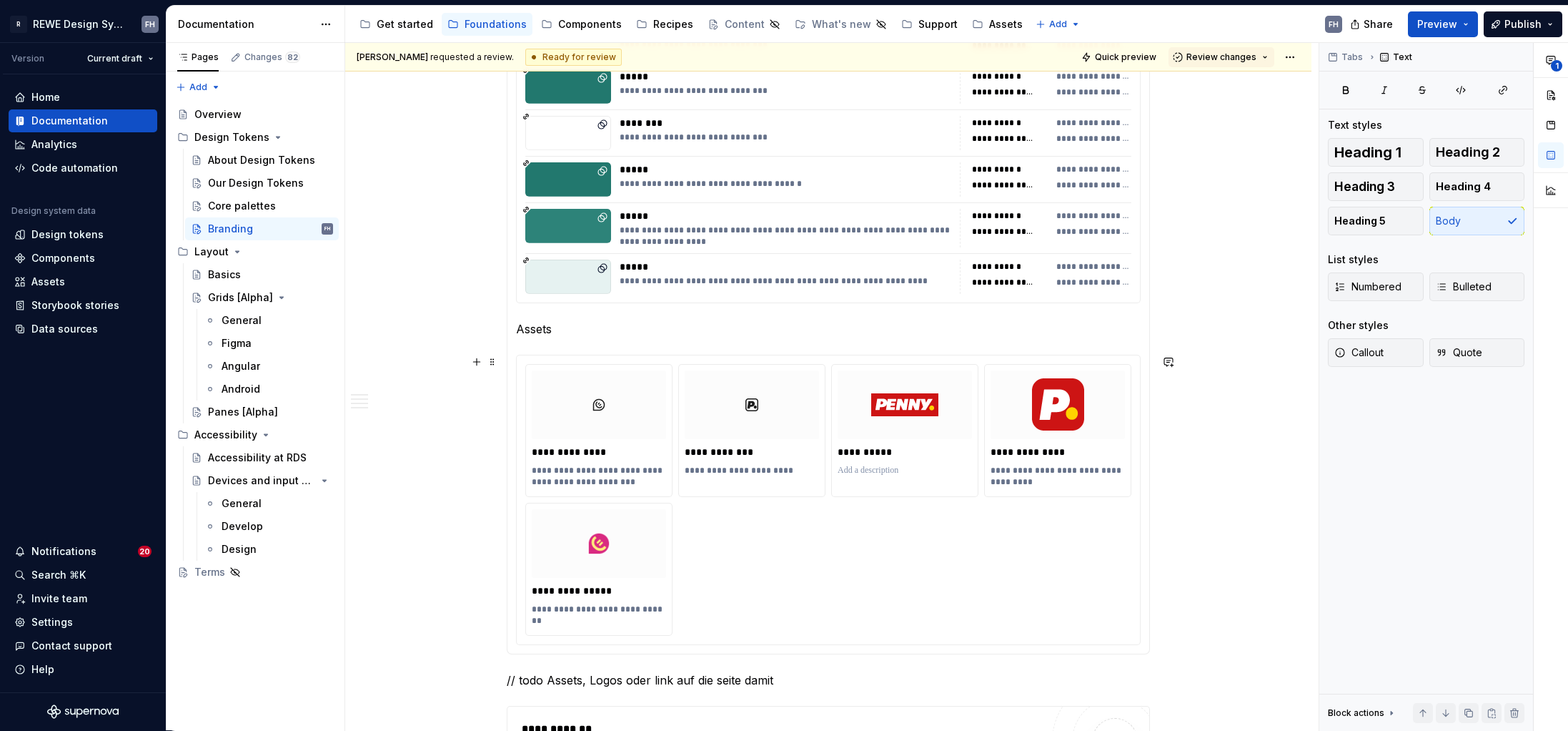
scroll to position [1720, 0]
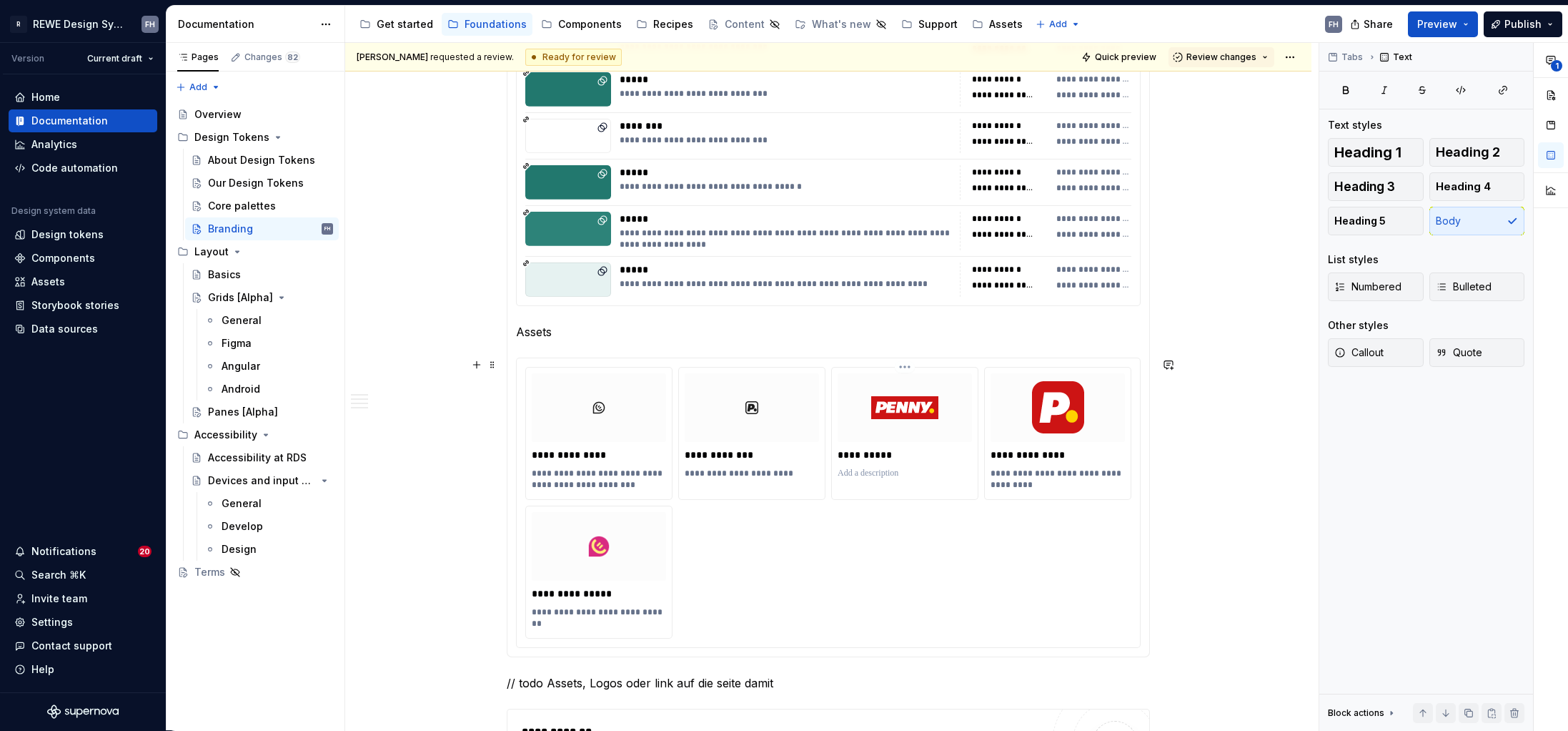
click at [917, 408] on img at bounding box center [905, 407] width 68 height 57
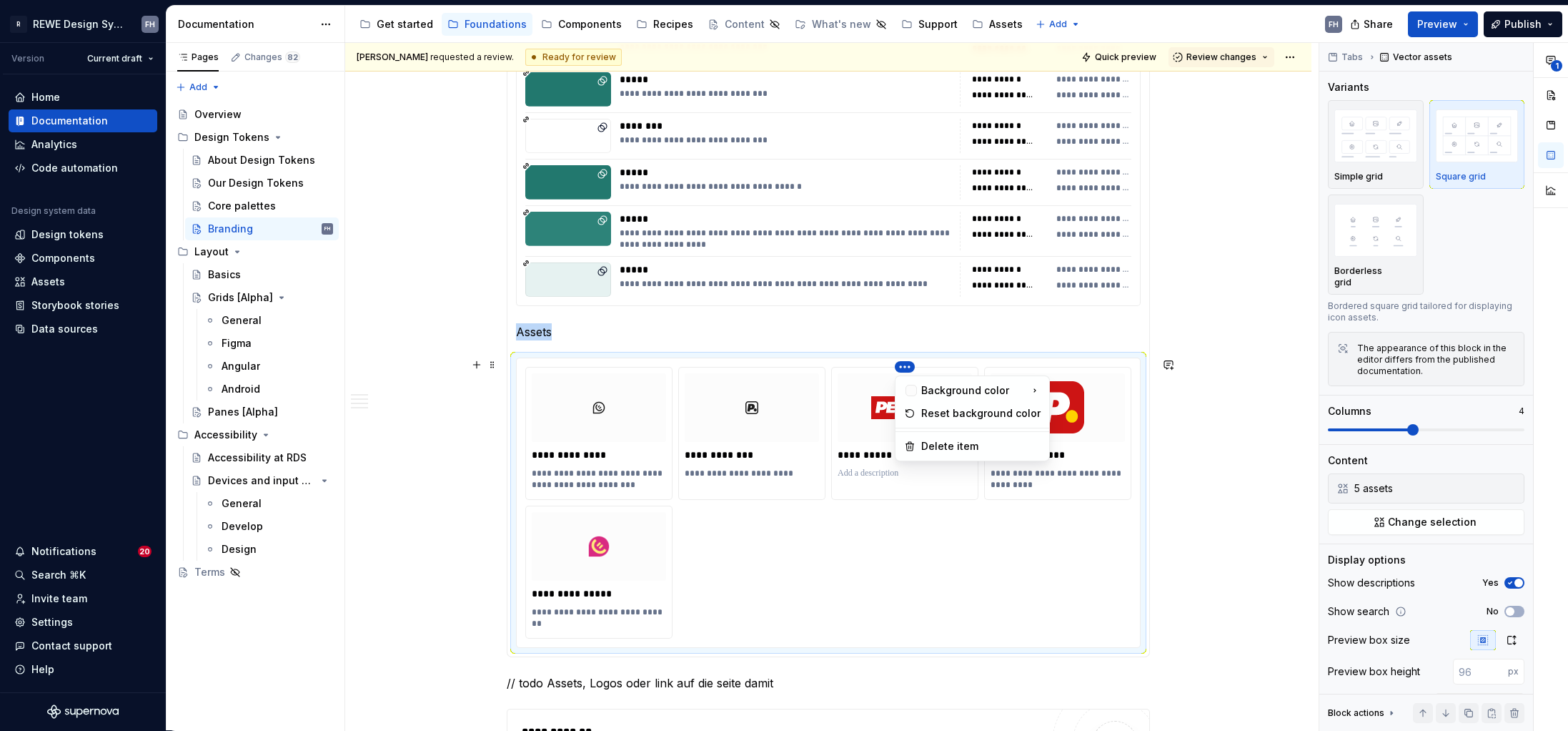
click at [906, 363] on html "R REWE Design System FH Version Current draft Home Documentation Analytics Code…" at bounding box center [784, 366] width 1568 height 731
click at [943, 443] on div "Delete item" at bounding box center [981, 446] width 119 height 14
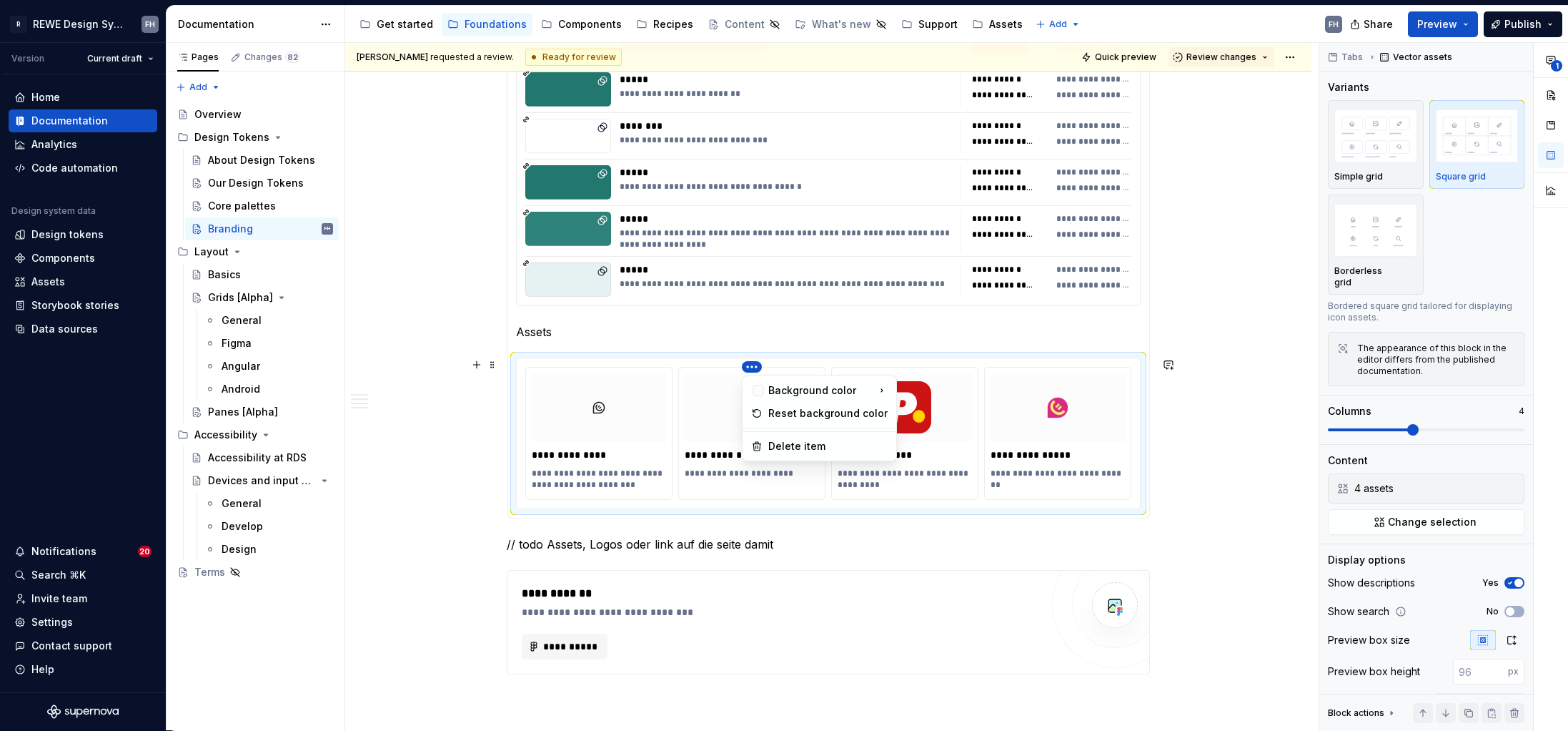
click at [753, 363] on html "R REWE Design System FH Version Current draft Home Documentation Analytics Code…" at bounding box center [784, 366] width 1568 height 731
click at [809, 443] on div "Delete item" at bounding box center [828, 446] width 119 height 14
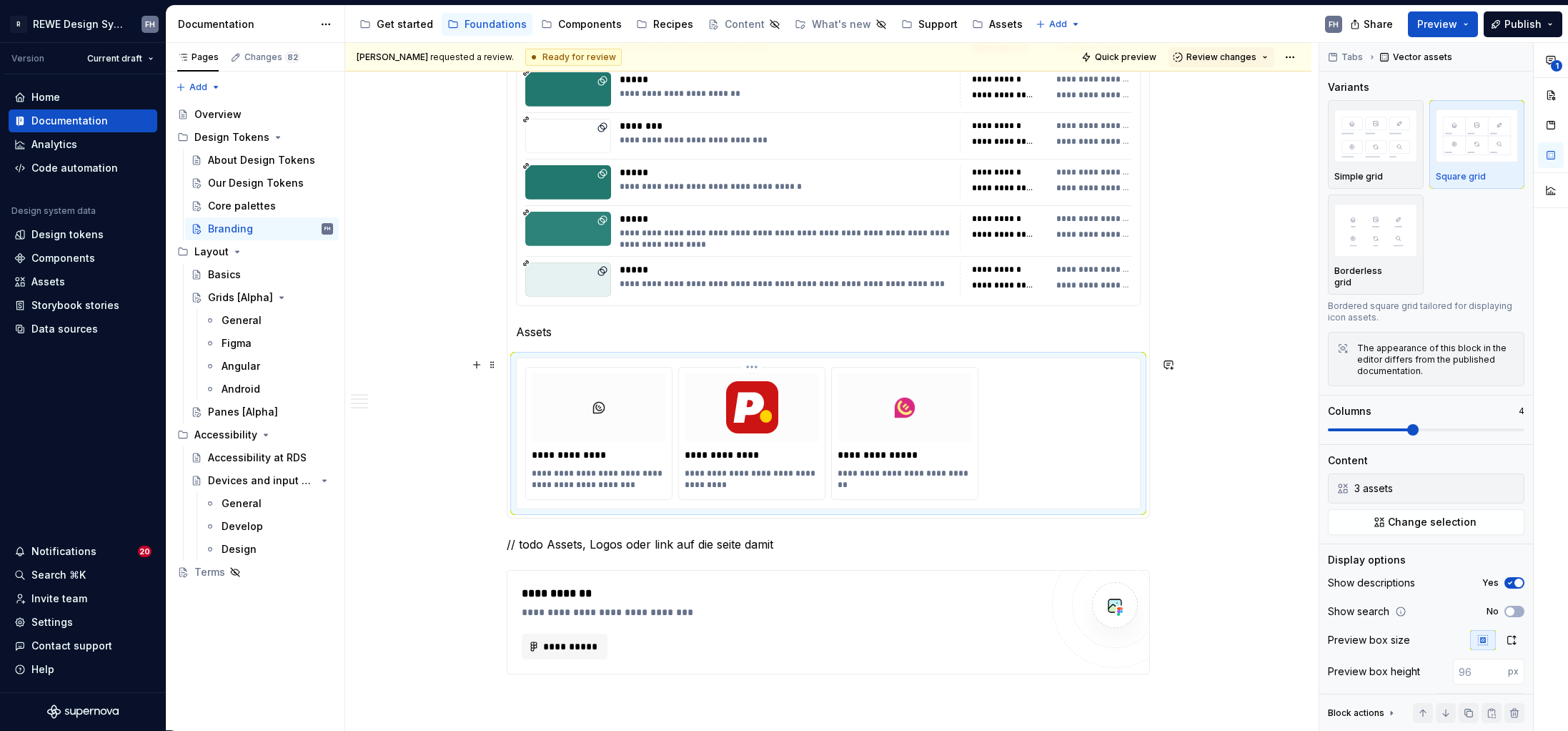
click at [756, 370] on html "R REWE Design System FH Version Current draft Home Documentation Analytics Code…" at bounding box center [784, 366] width 1568 height 731
click at [788, 447] on div "Delete item" at bounding box center [828, 446] width 119 height 14
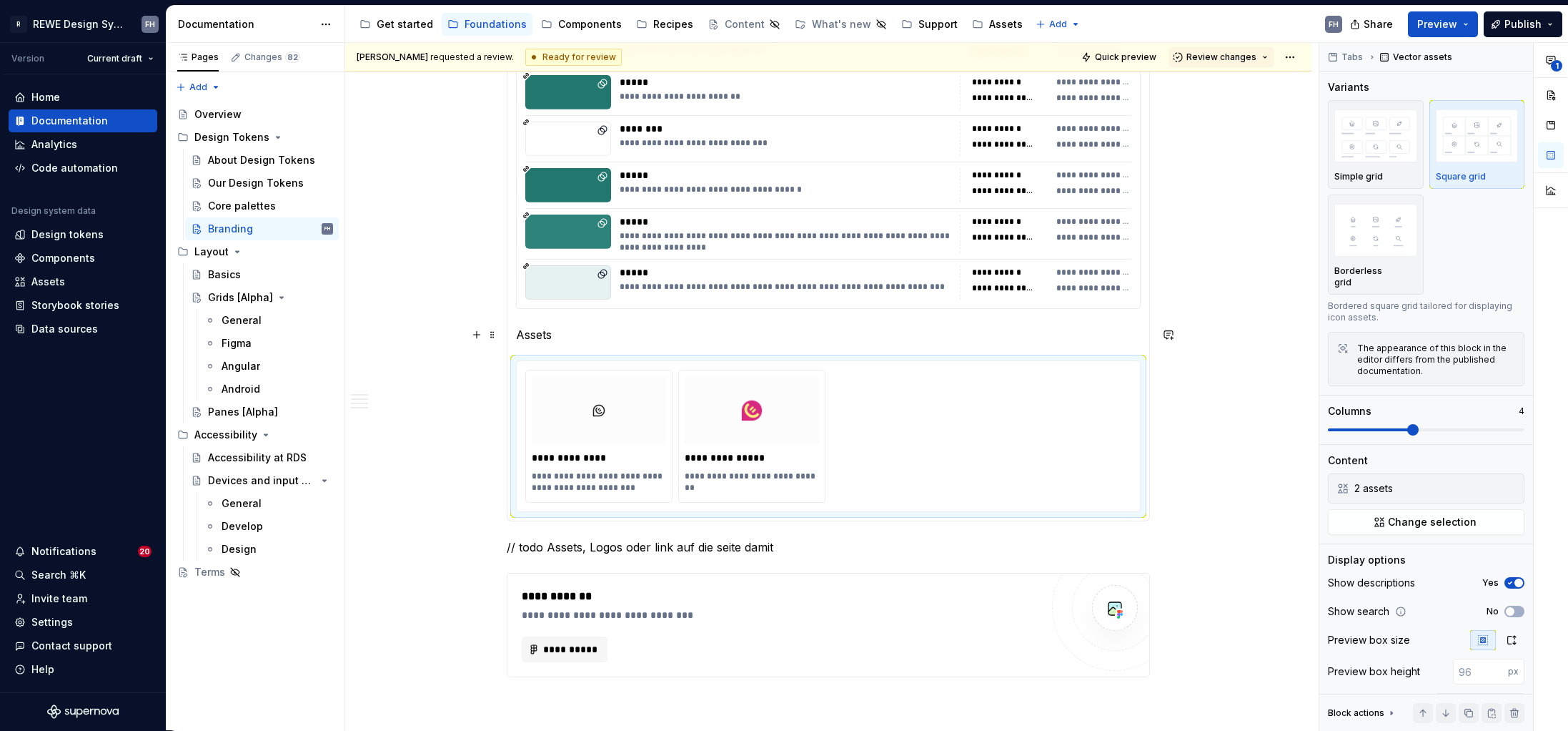
click at [583, 336] on p "Assets" at bounding box center [828, 335] width 625 height 17
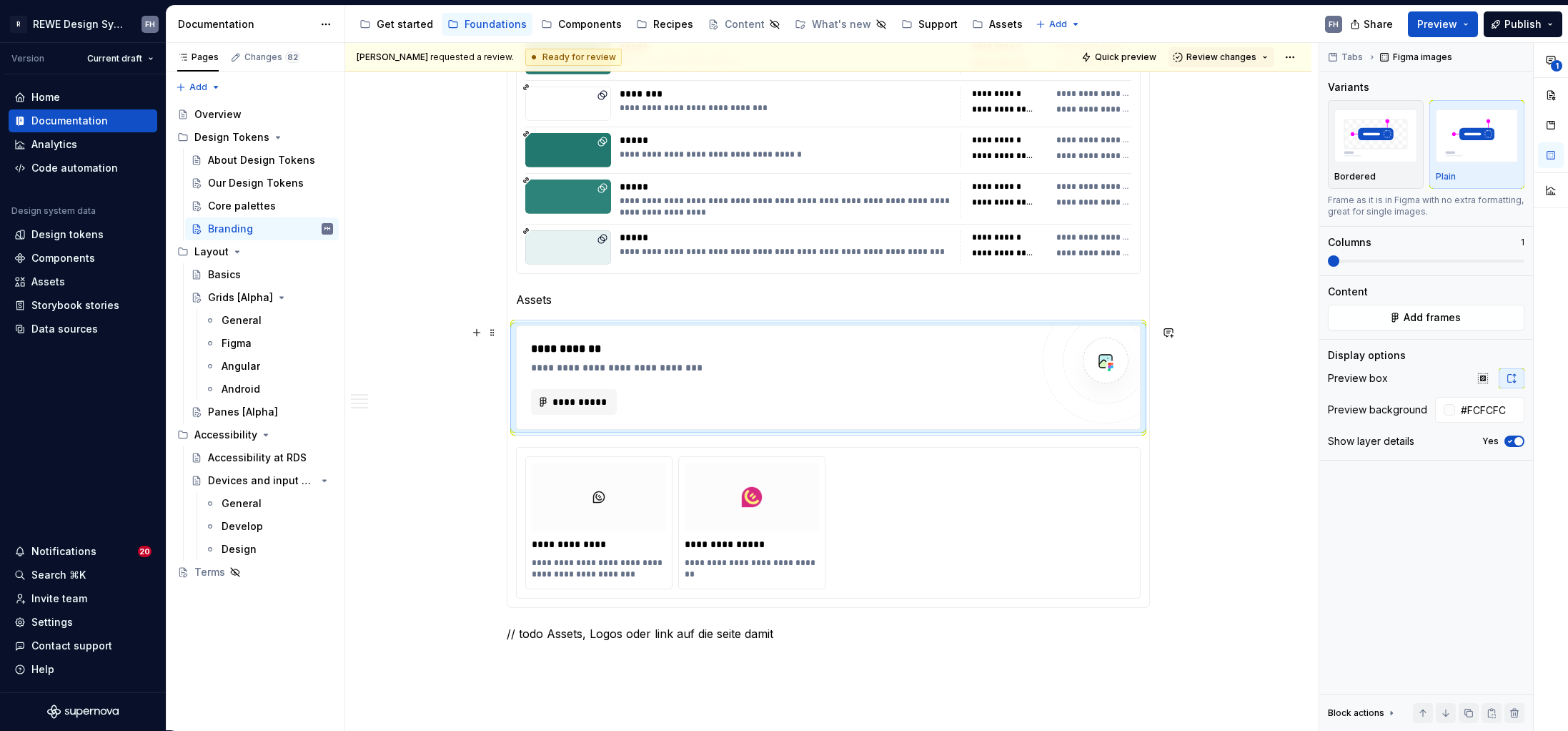
scroll to position [1749, 0]
click at [488, 635] on span at bounding box center [493, 636] width 12 height 20
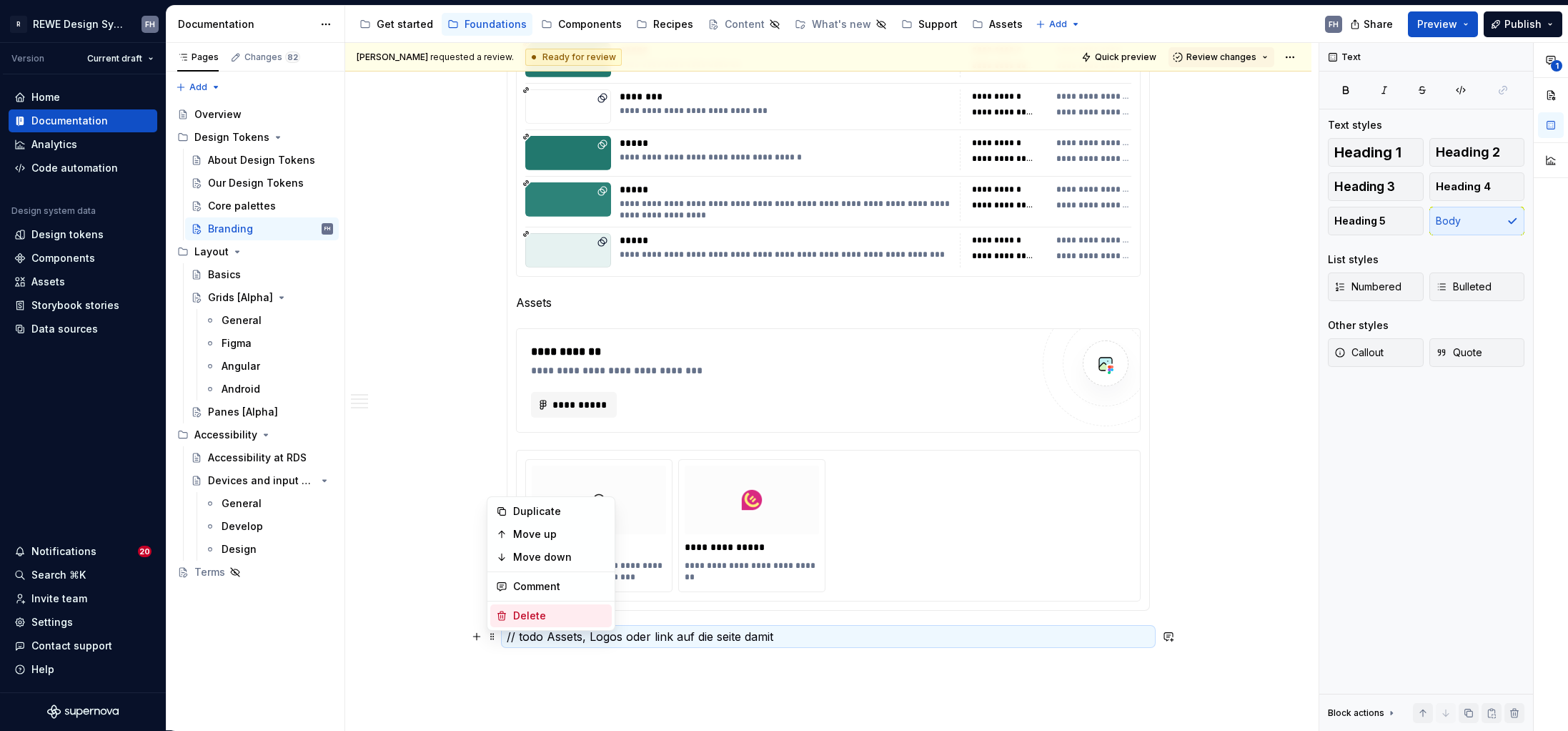
click at [576, 613] on div "Delete" at bounding box center [559, 615] width 93 height 14
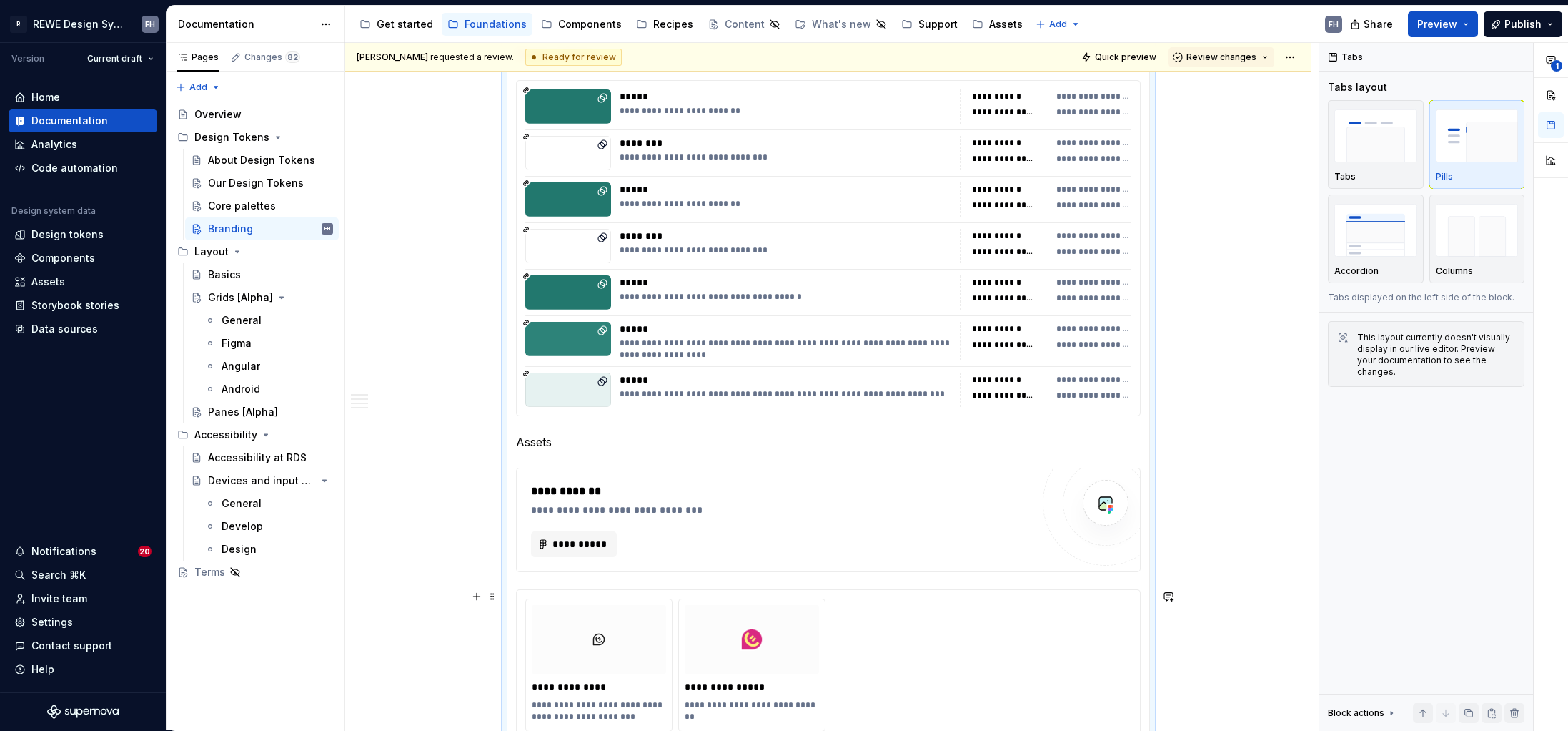
scroll to position [1628, 0]
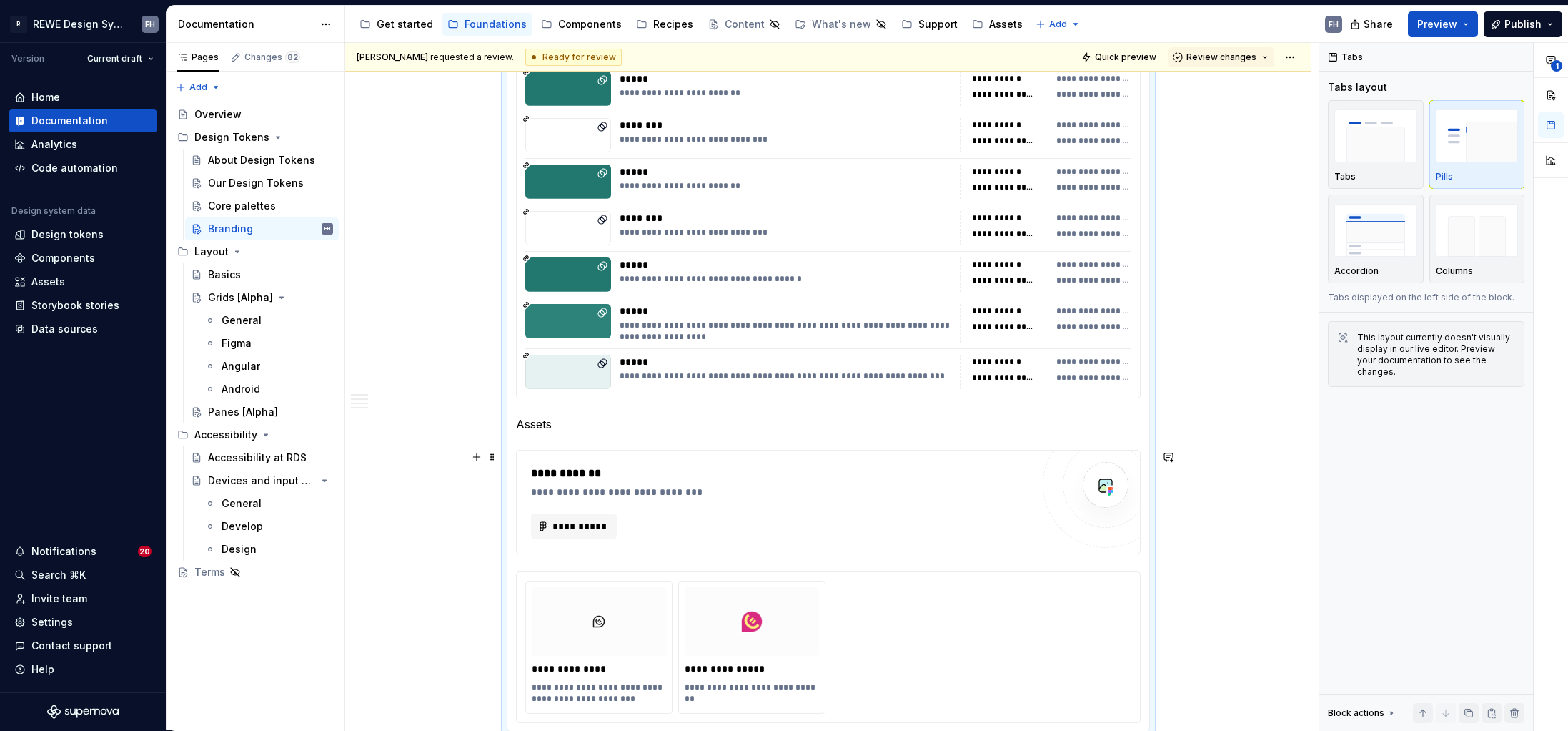
click at [725, 452] on div "**********" at bounding box center [828, 501] width 623 height 103
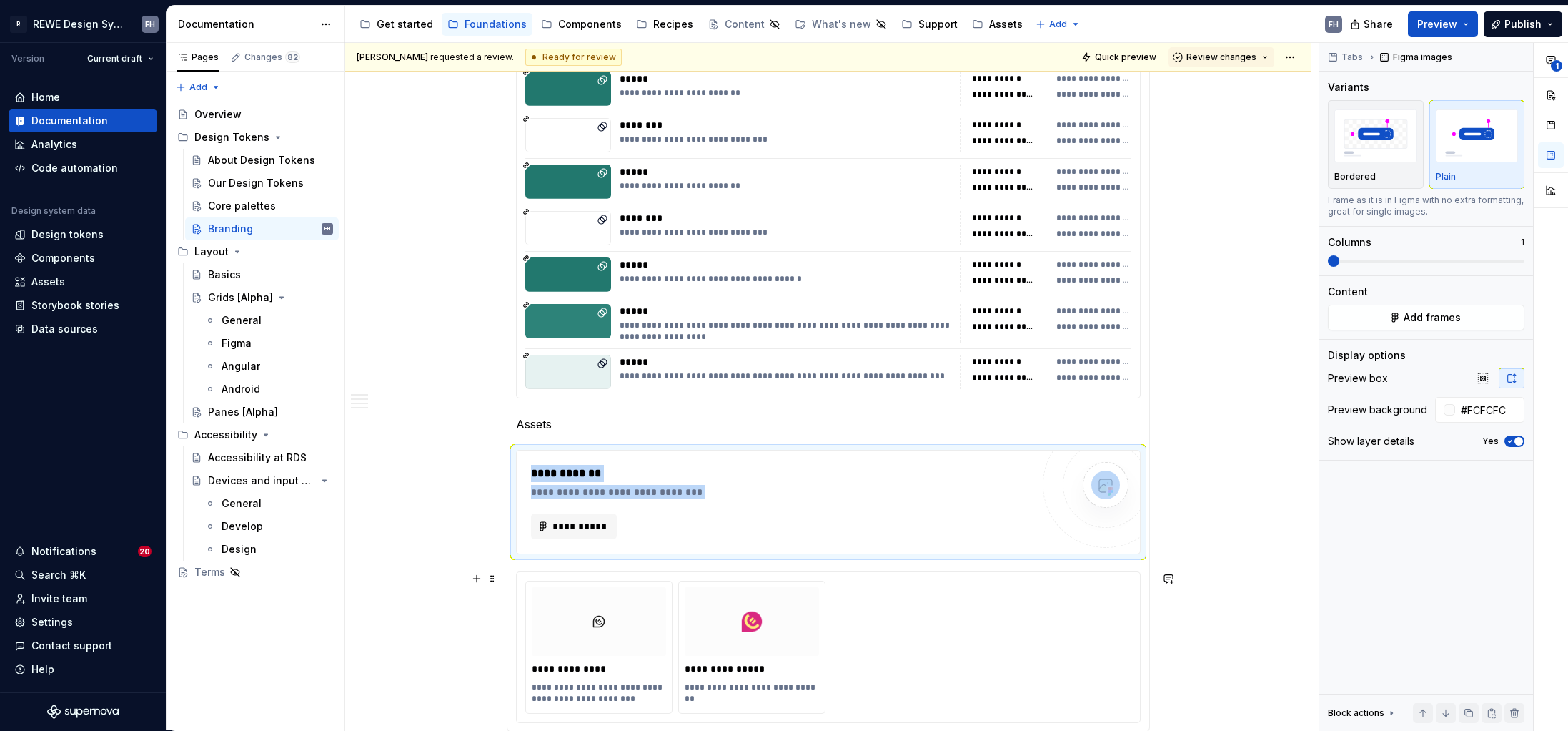
click at [522, 583] on div "**********" at bounding box center [828, 647] width 623 height 150
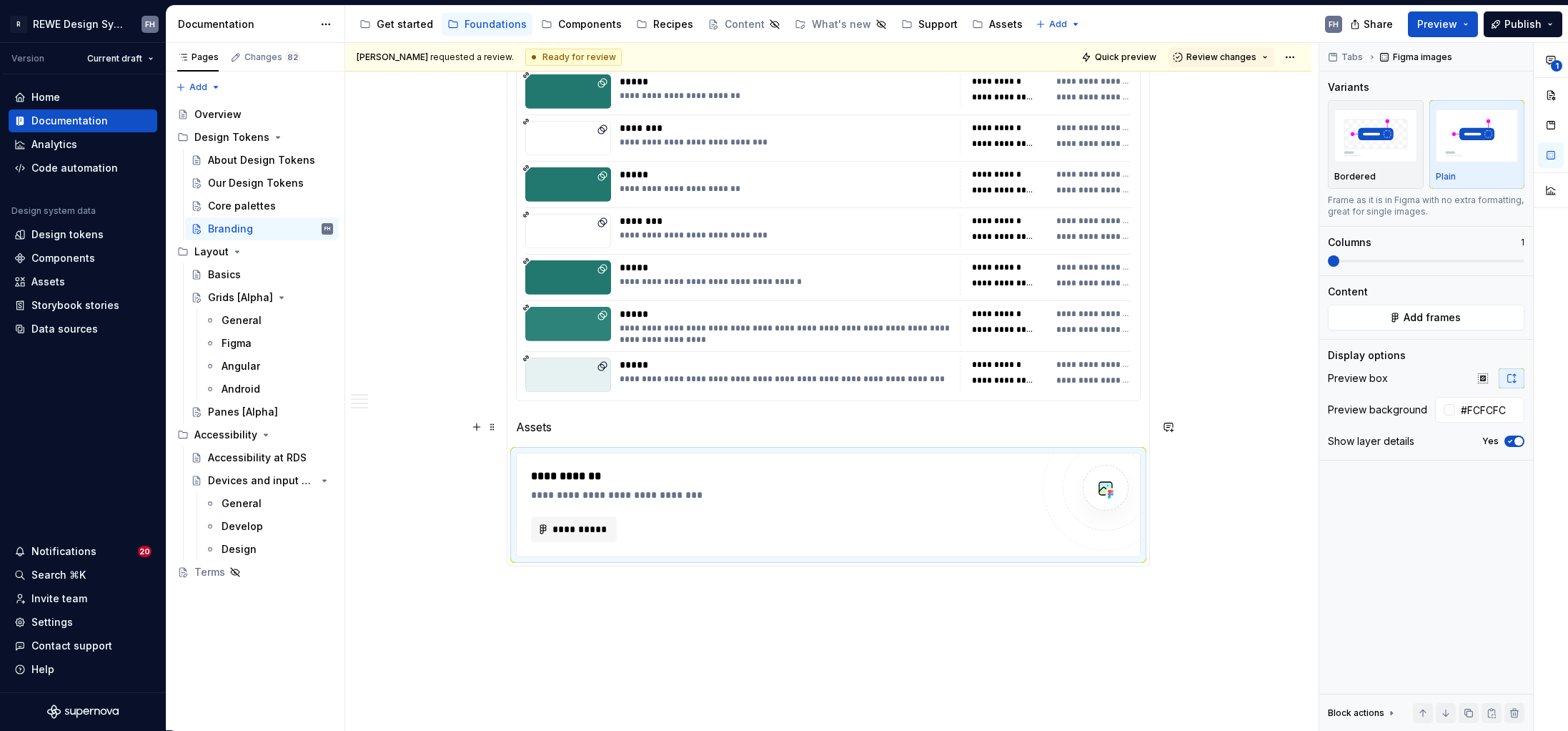
click at [562, 429] on p "Assets" at bounding box center [828, 427] width 625 height 17
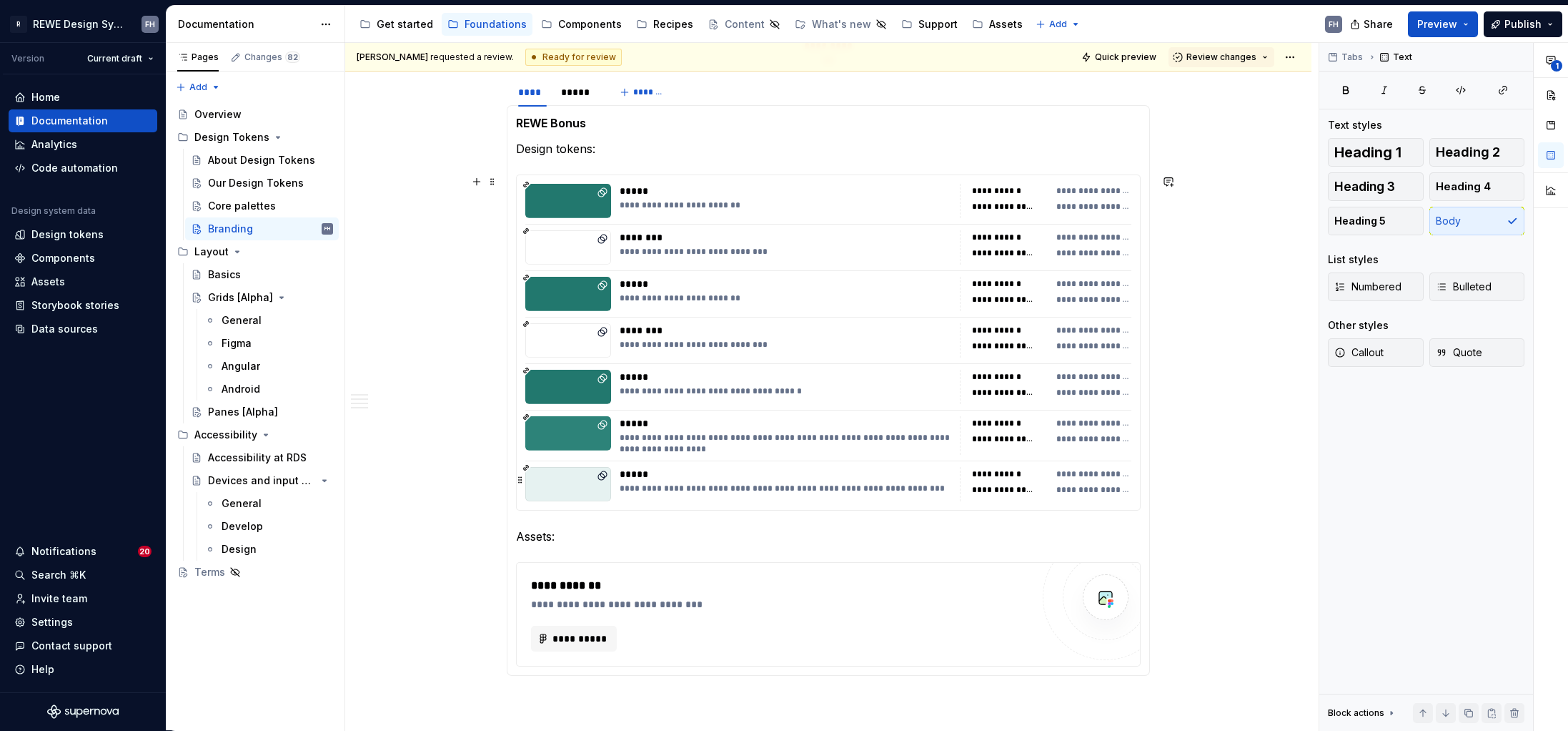
scroll to position [1512, 0]
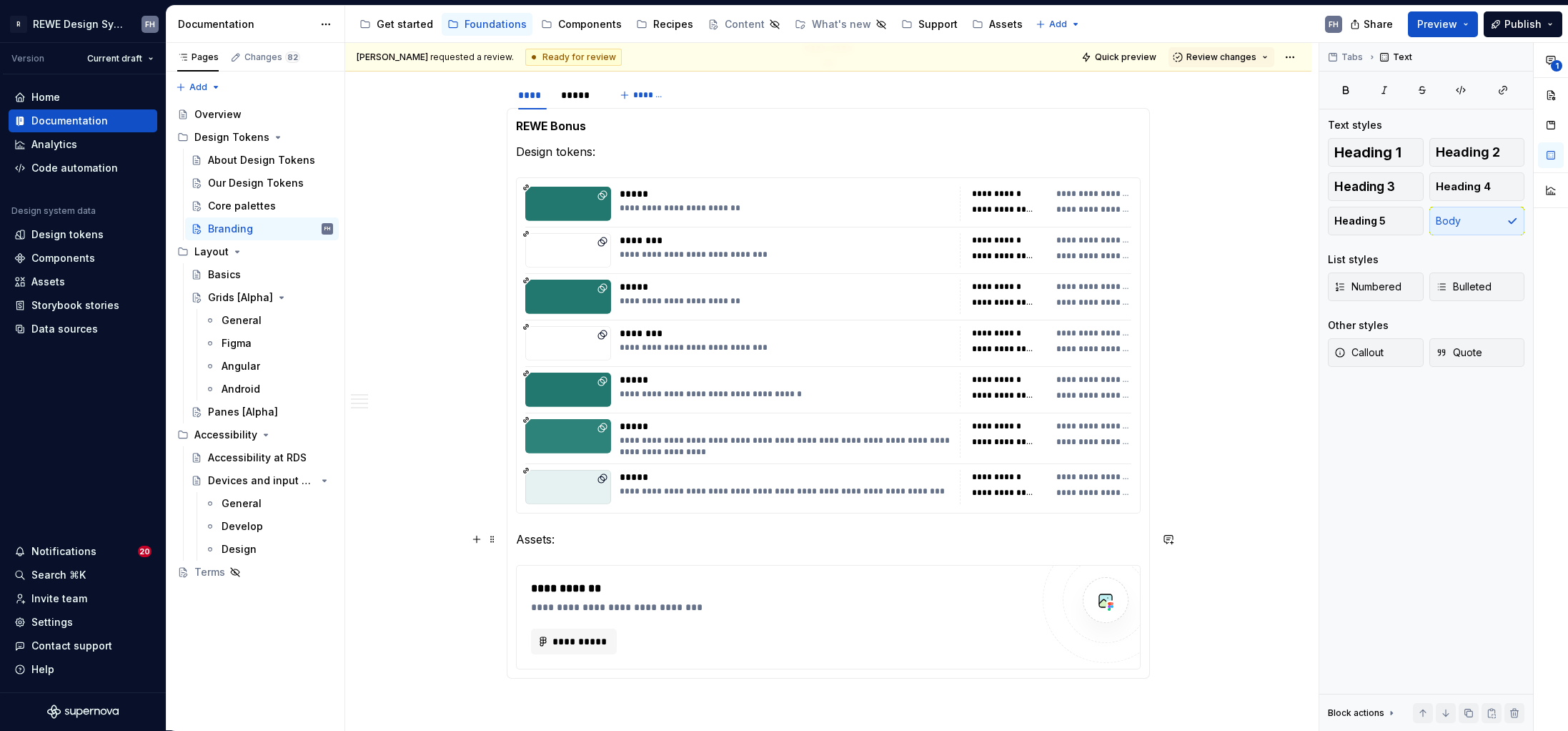
click at [599, 538] on p "Assets:" at bounding box center [828, 539] width 625 height 17
click at [599, 638] on span "**********" at bounding box center [579, 641] width 56 height 14
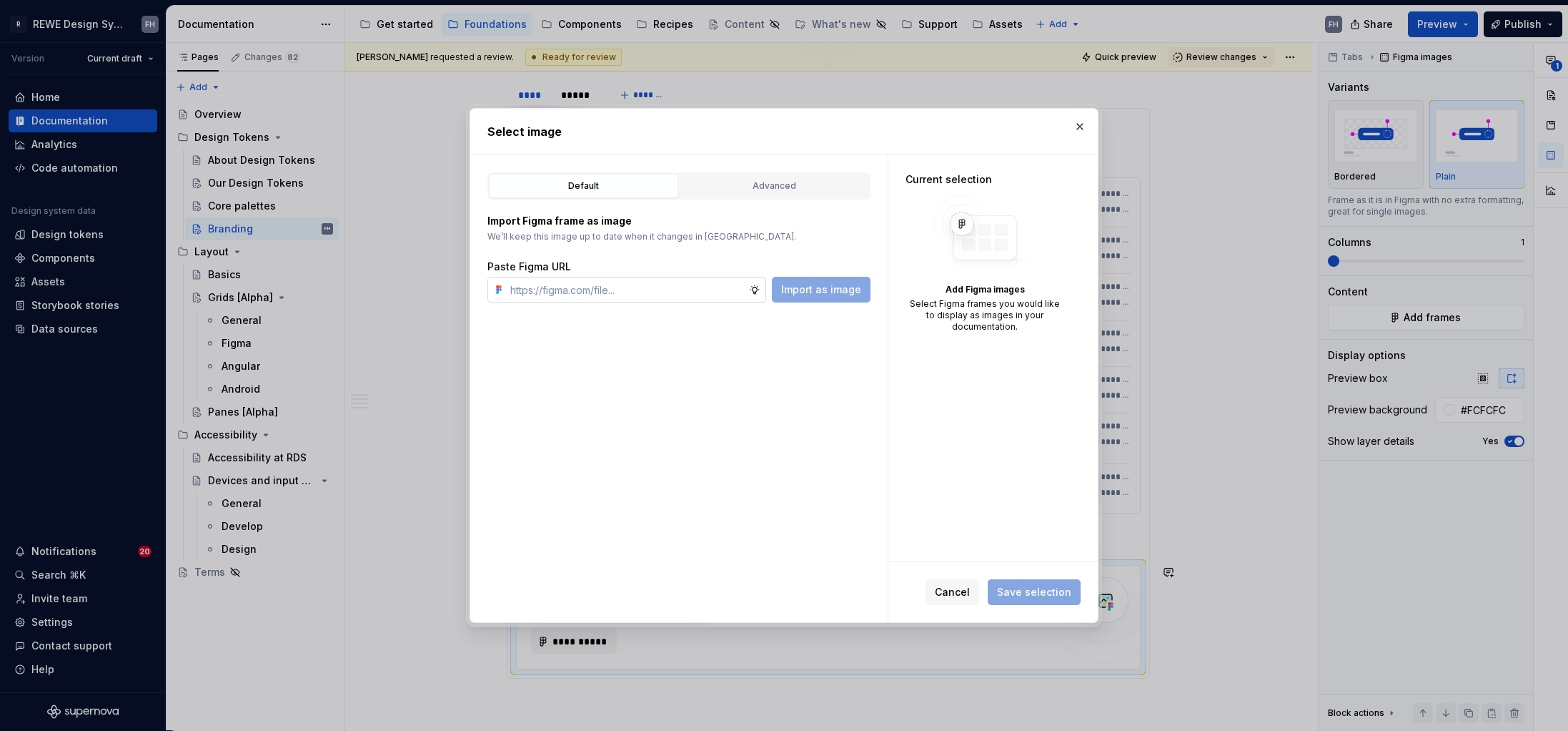
click at [645, 290] on input "text" at bounding box center [626, 289] width 244 height 26
click at [782, 188] on div "Advanced" at bounding box center [775, 186] width 179 height 14
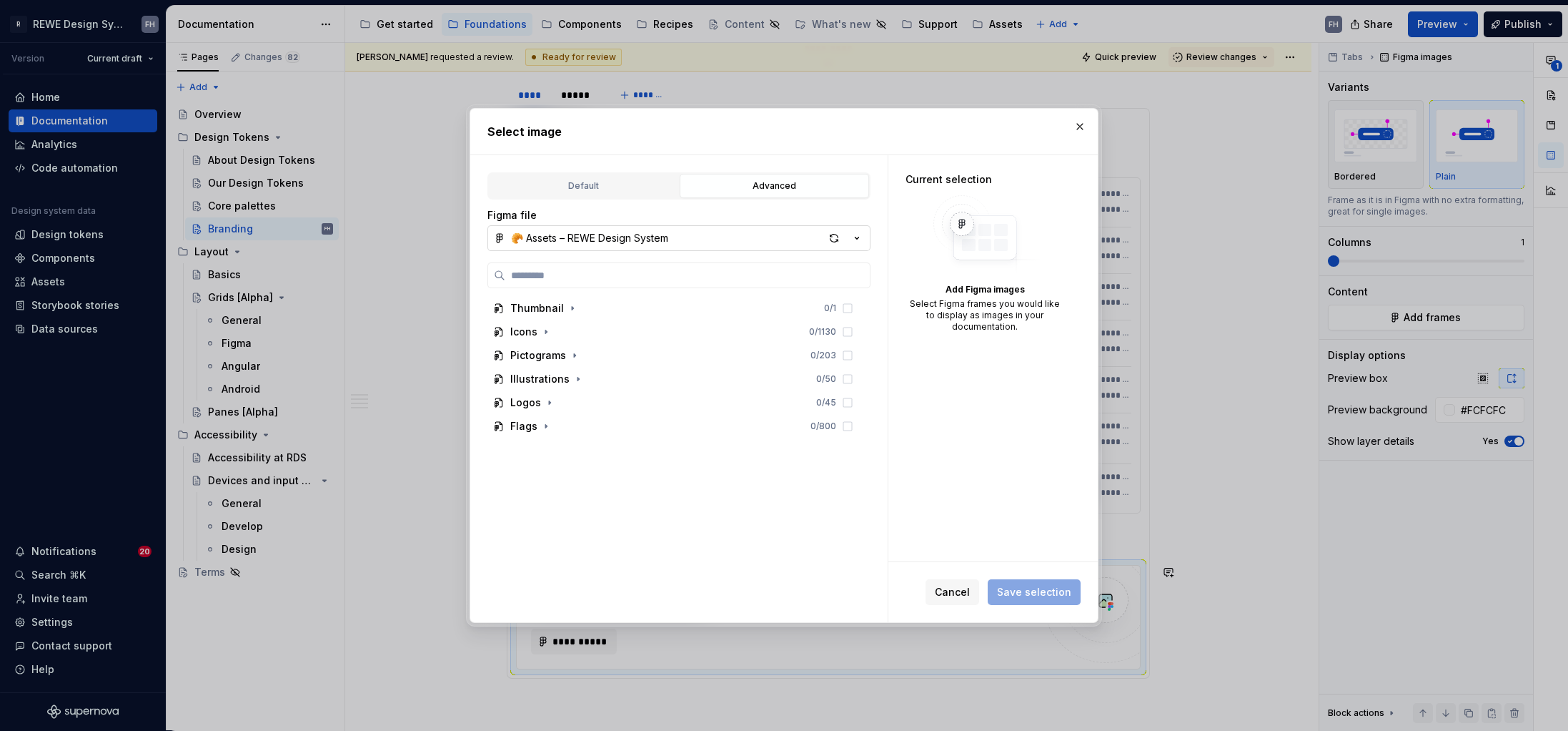
click at [610, 239] on div "🥐 Assets – REWE Design System" at bounding box center [590, 238] width 157 height 14
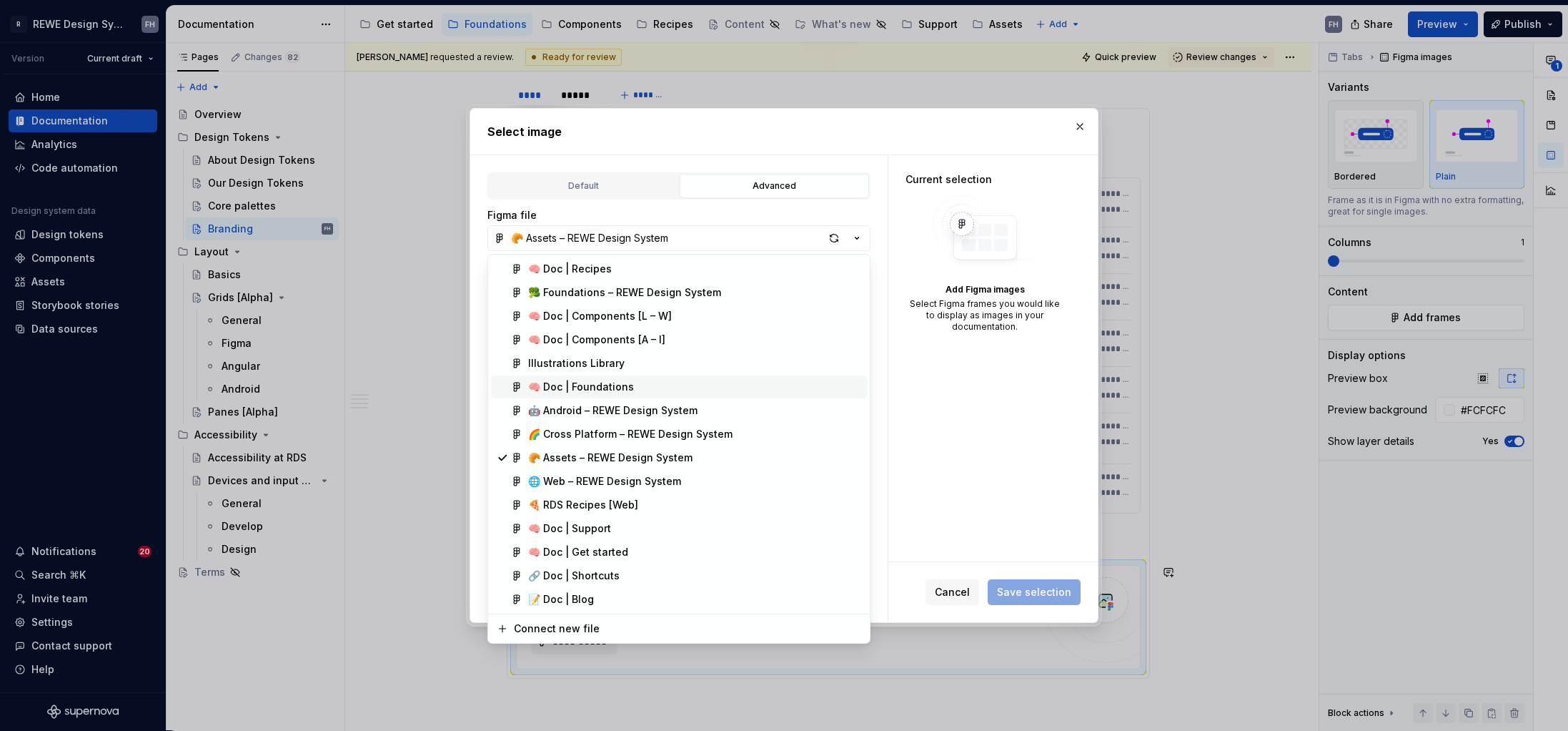
click at [679, 390] on div "🧠 Doc | Foundations" at bounding box center [694, 387] width 333 height 14
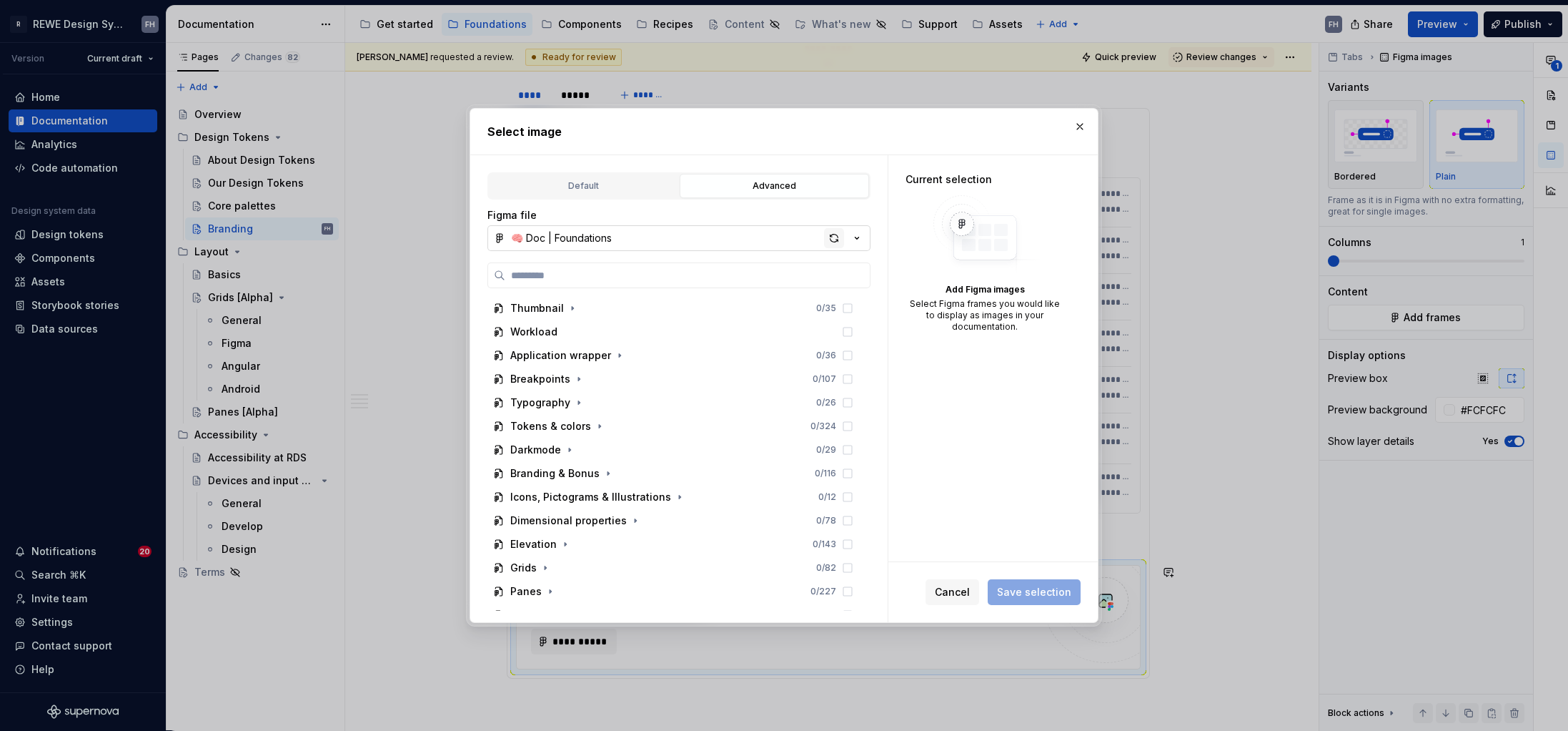
click at [833, 238] on div "button" at bounding box center [833, 237] width 20 height 20
type textarea "*"
click at [645, 270] on input "search" at bounding box center [687, 275] width 365 height 14
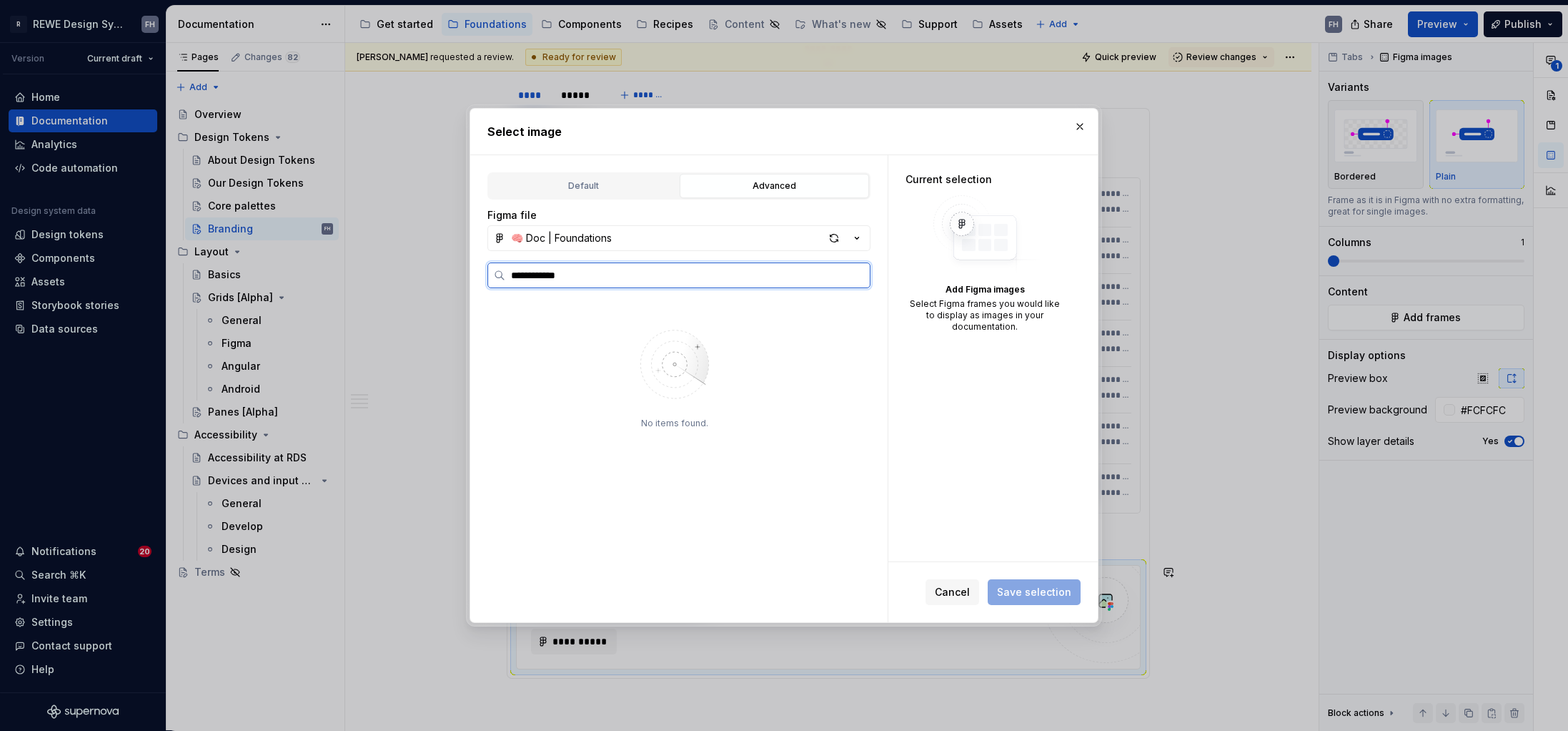
type input "**********"
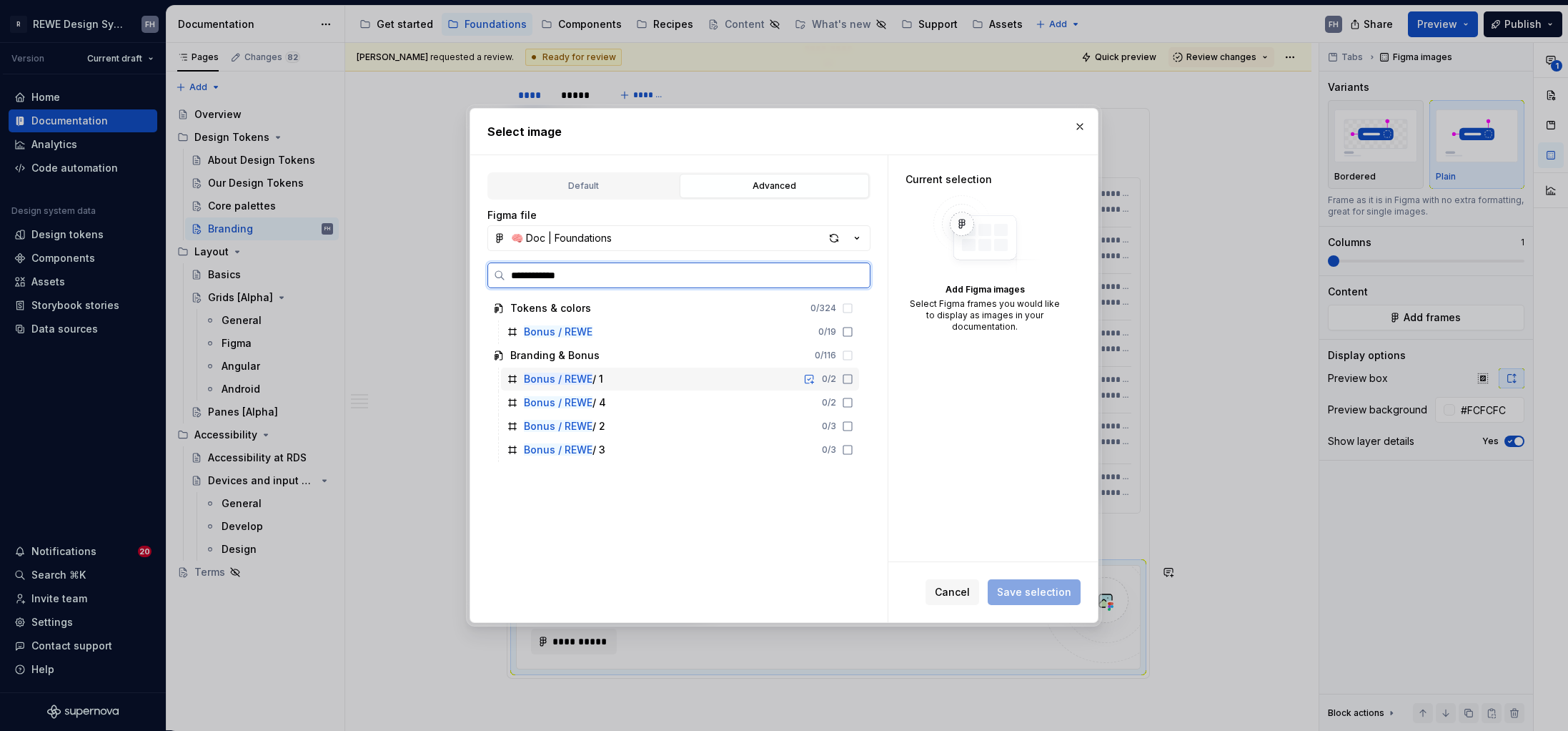
click at [851, 377] on icon at bounding box center [848, 379] width 9 height 9
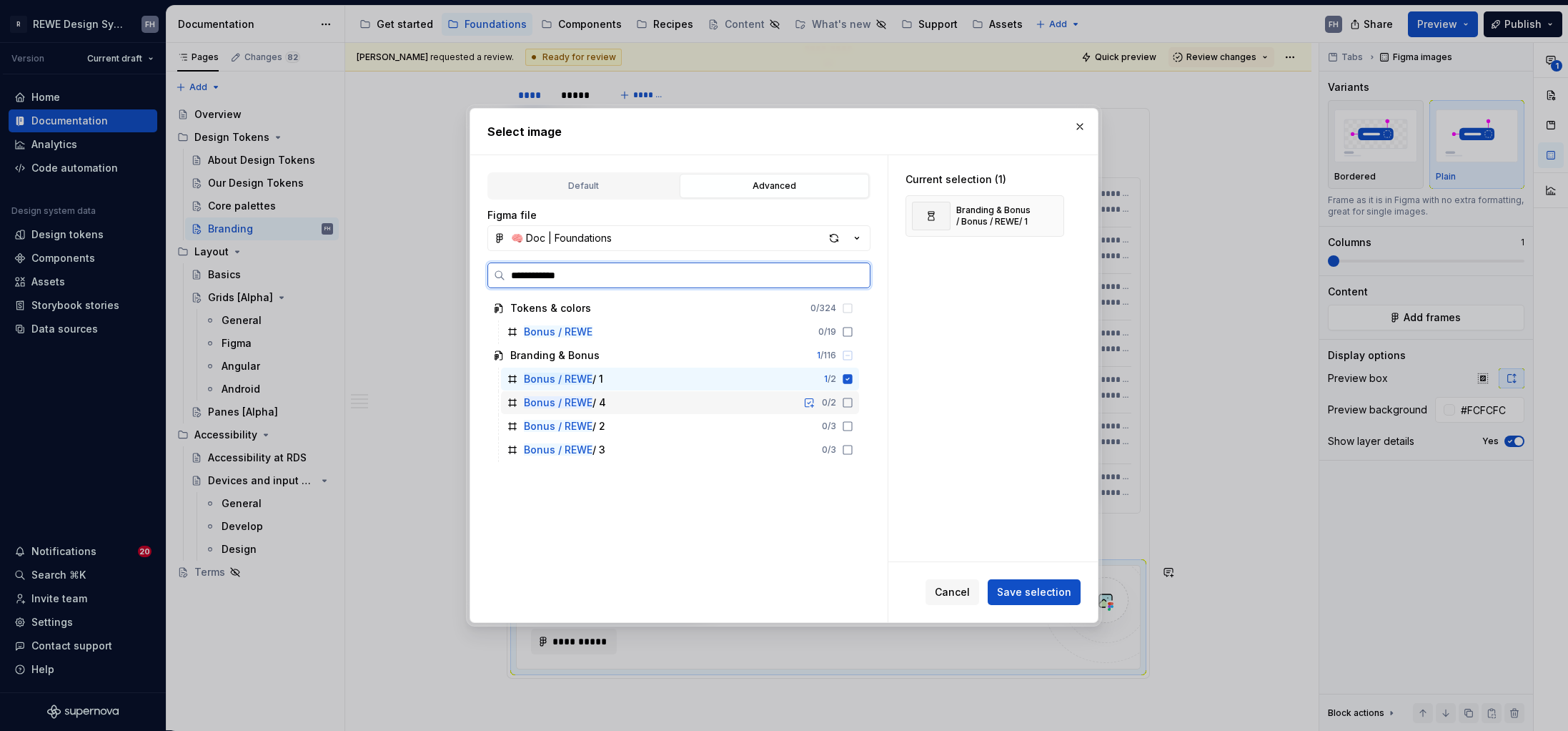
click at [849, 395] on div "Bonus / REWE / 4 0 / 2" at bounding box center [680, 402] width 358 height 23
click at [842, 427] on icon at bounding box center [848, 426] width 12 height 12
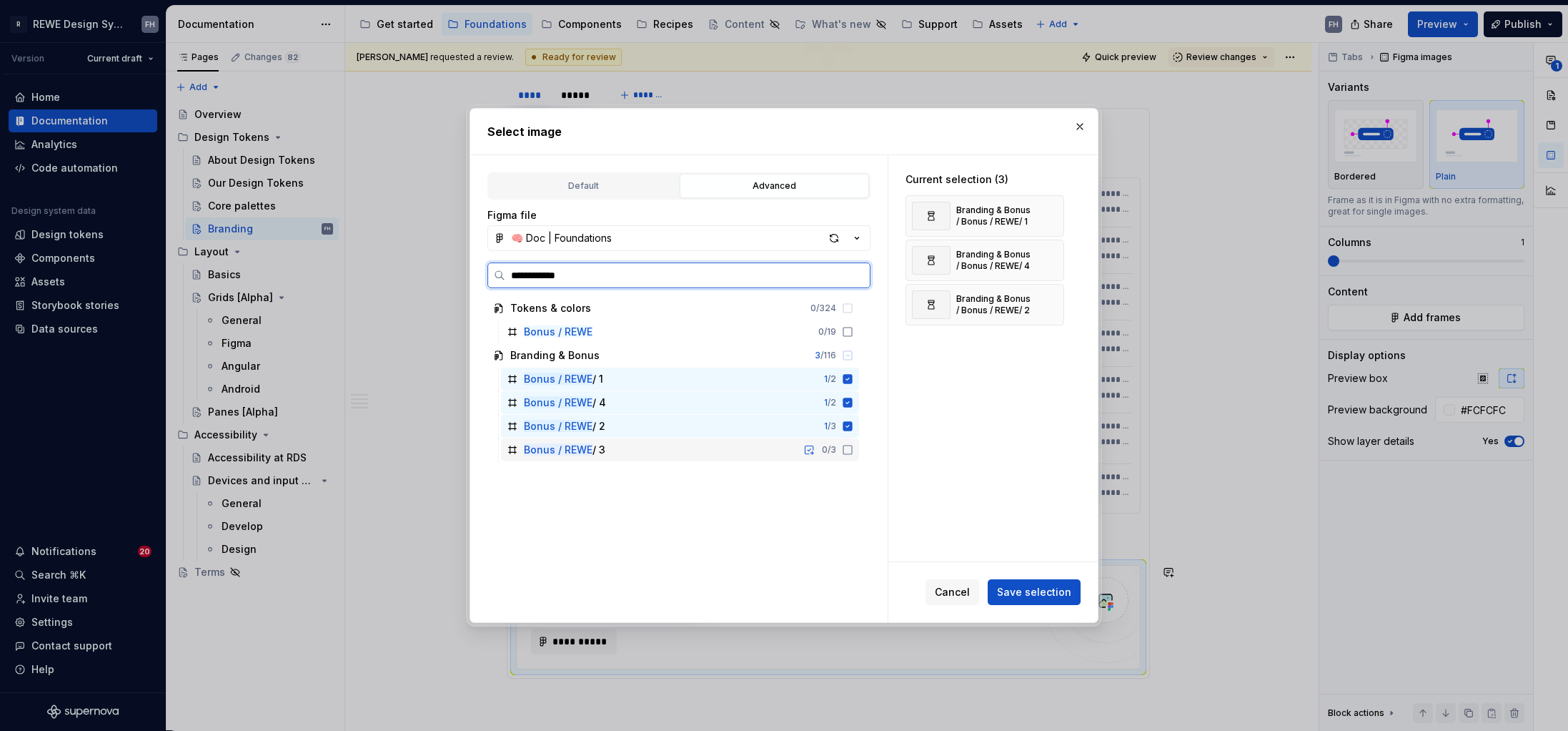
click at [844, 450] on icon at bounding box center [848, 450] width 9 height 9
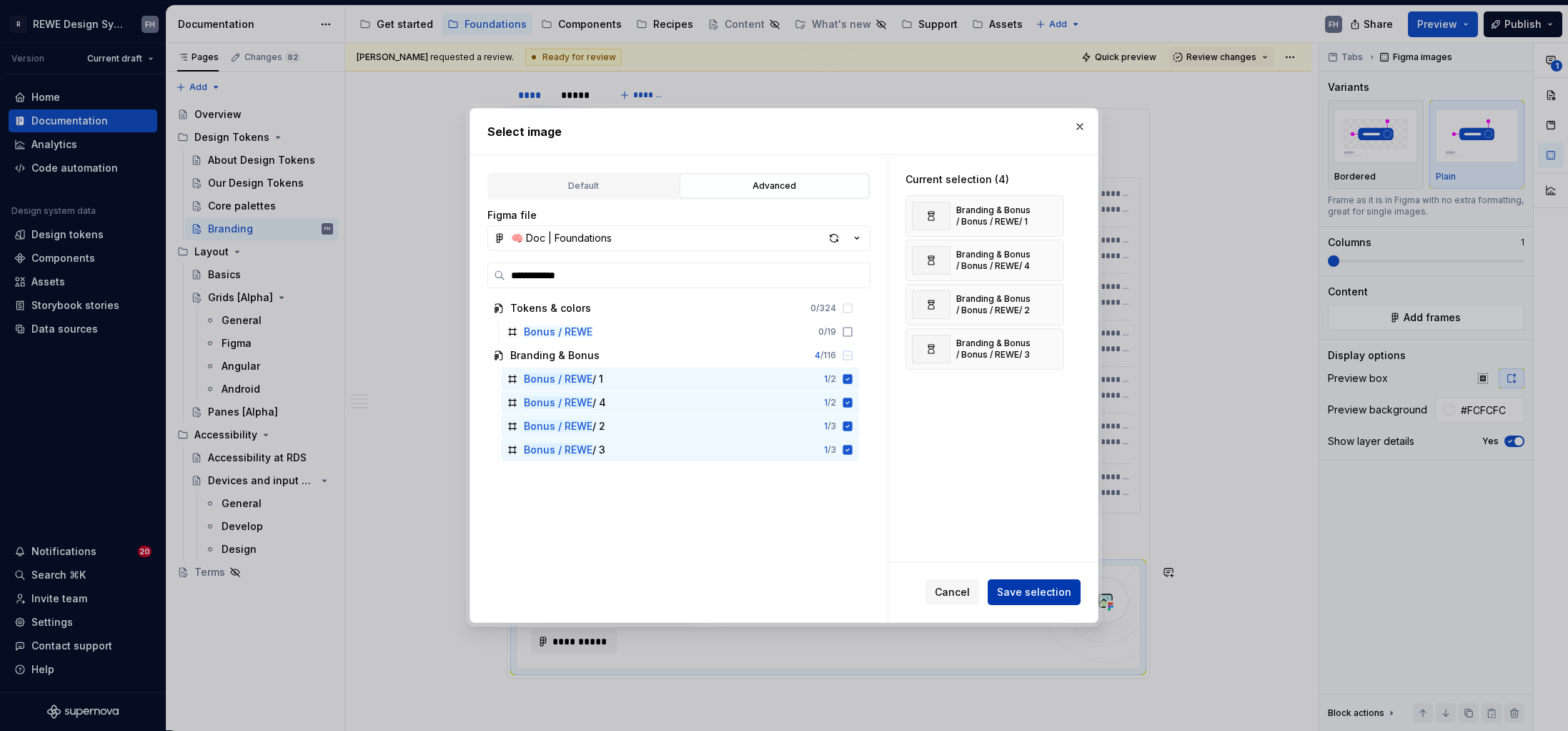
click at [1060, 591] on span "Save selection" at bounding box center [1034, 592] width 75 height 14
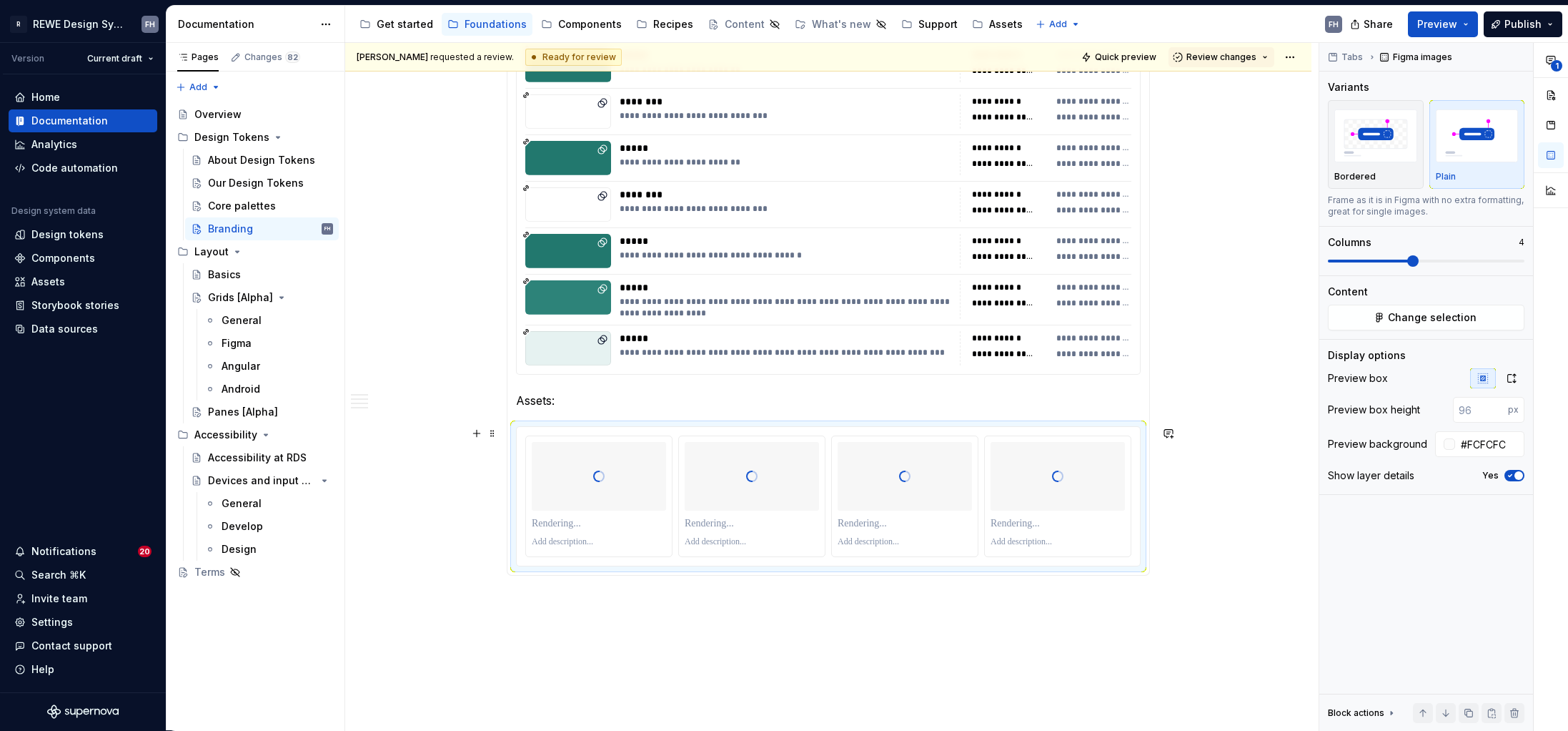
scroll to position [1654, 0]
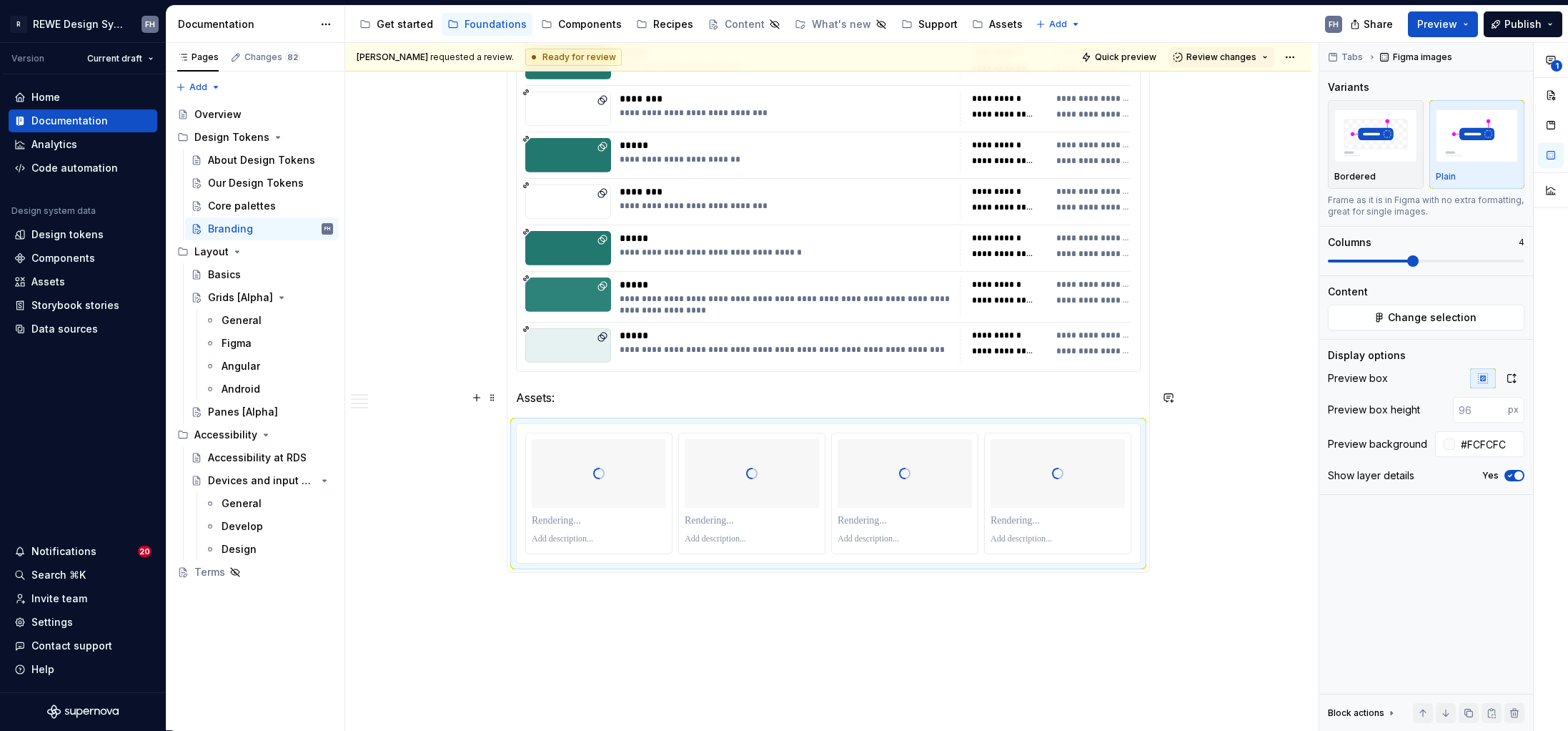
click at [582, 396] on p "Assets:" at bounding box center [828, 398] width 625 height 17
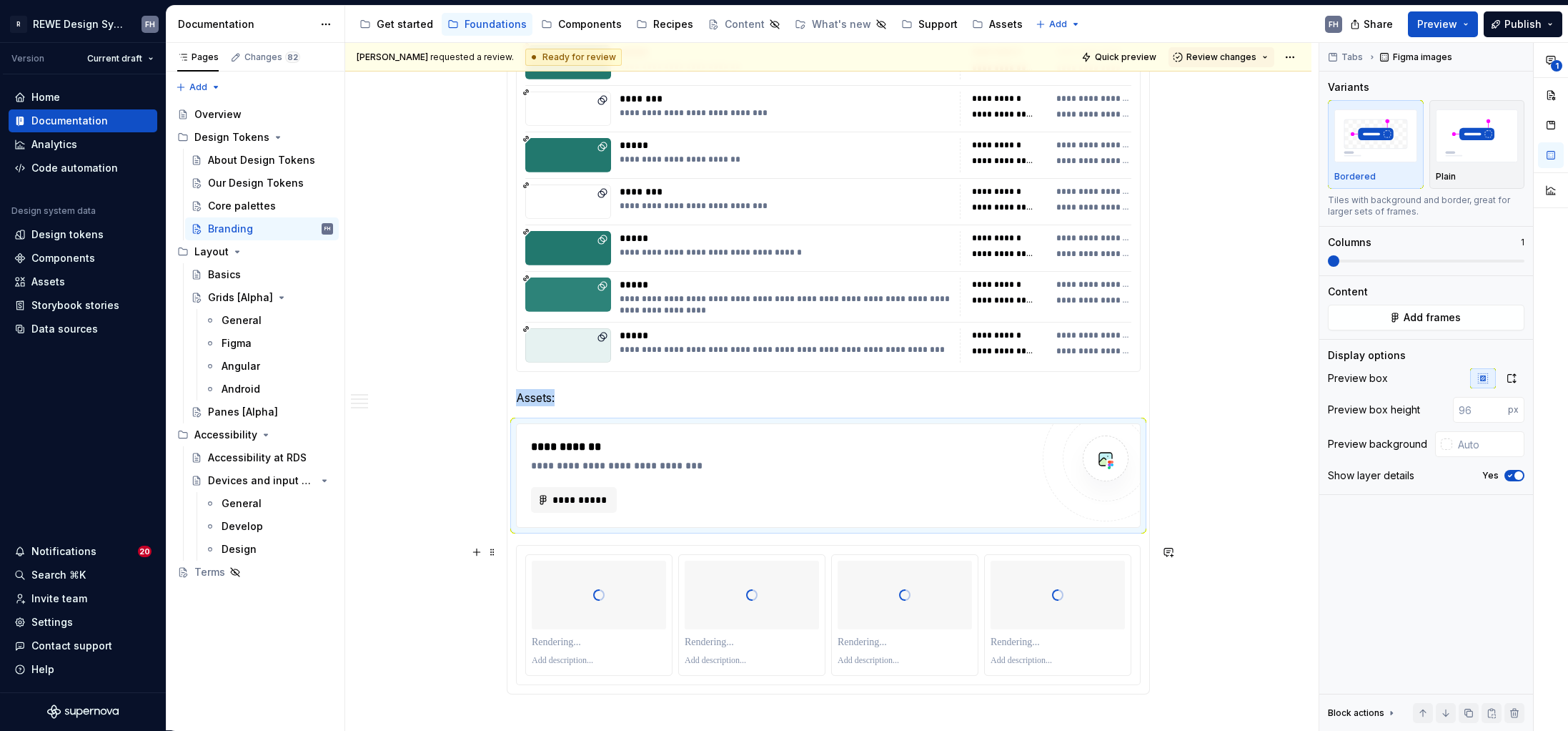
type textarea "*"
click at [1234, 255] on div "Columns 4" at bounding box center [1426, 251] width 196 height 31
click at [1234, 314] on span "Add frames" at bounding box center [1432, 318] width 57 height 14
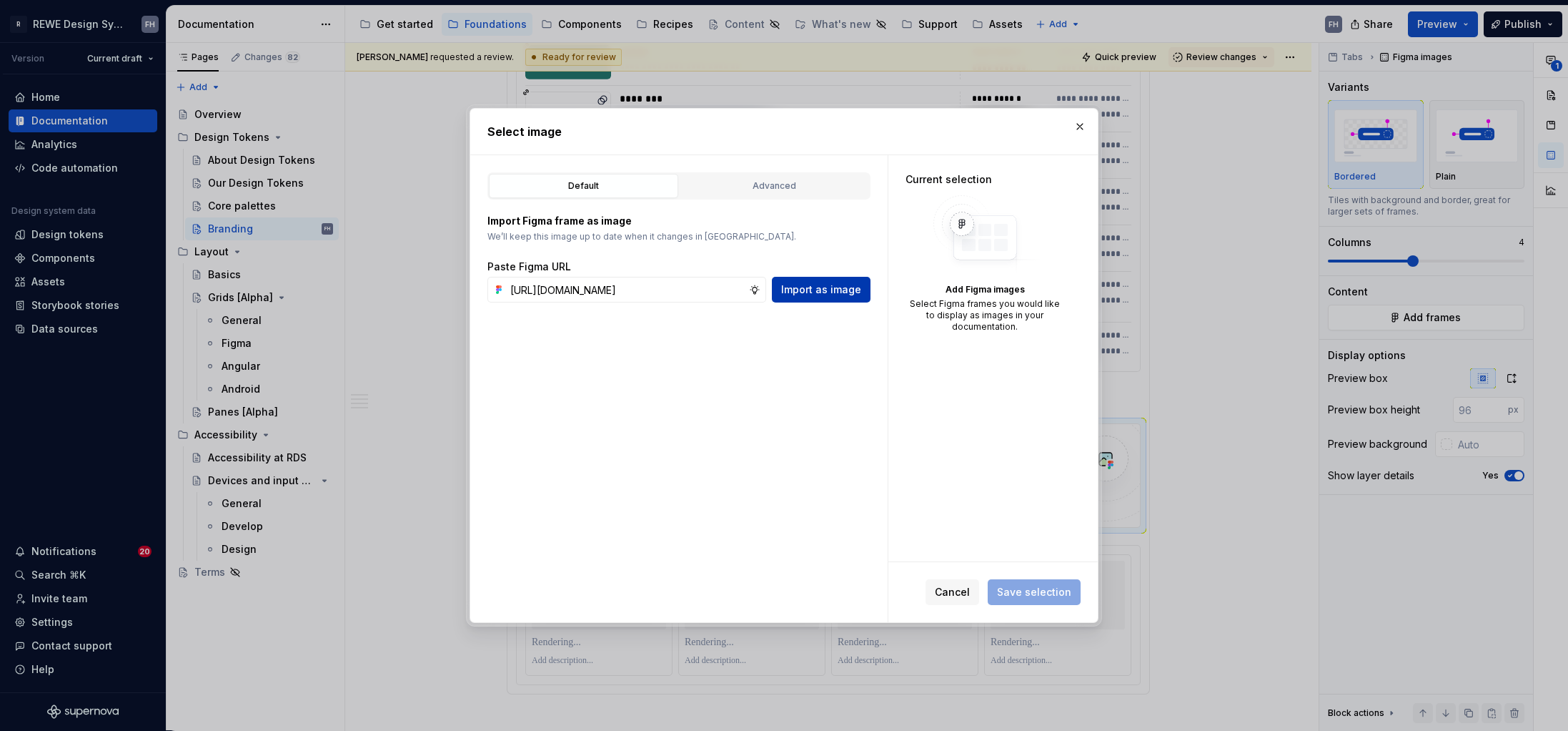
type input "https://www.figma.com/design/9vZlxZARWqzDsce16FNbo9/%F0%9F%A7%A0-Doc-%7C-Founda…"
click at [845, 286] on span "Import as image" at bounding box center [821, 289] width 80 height 14
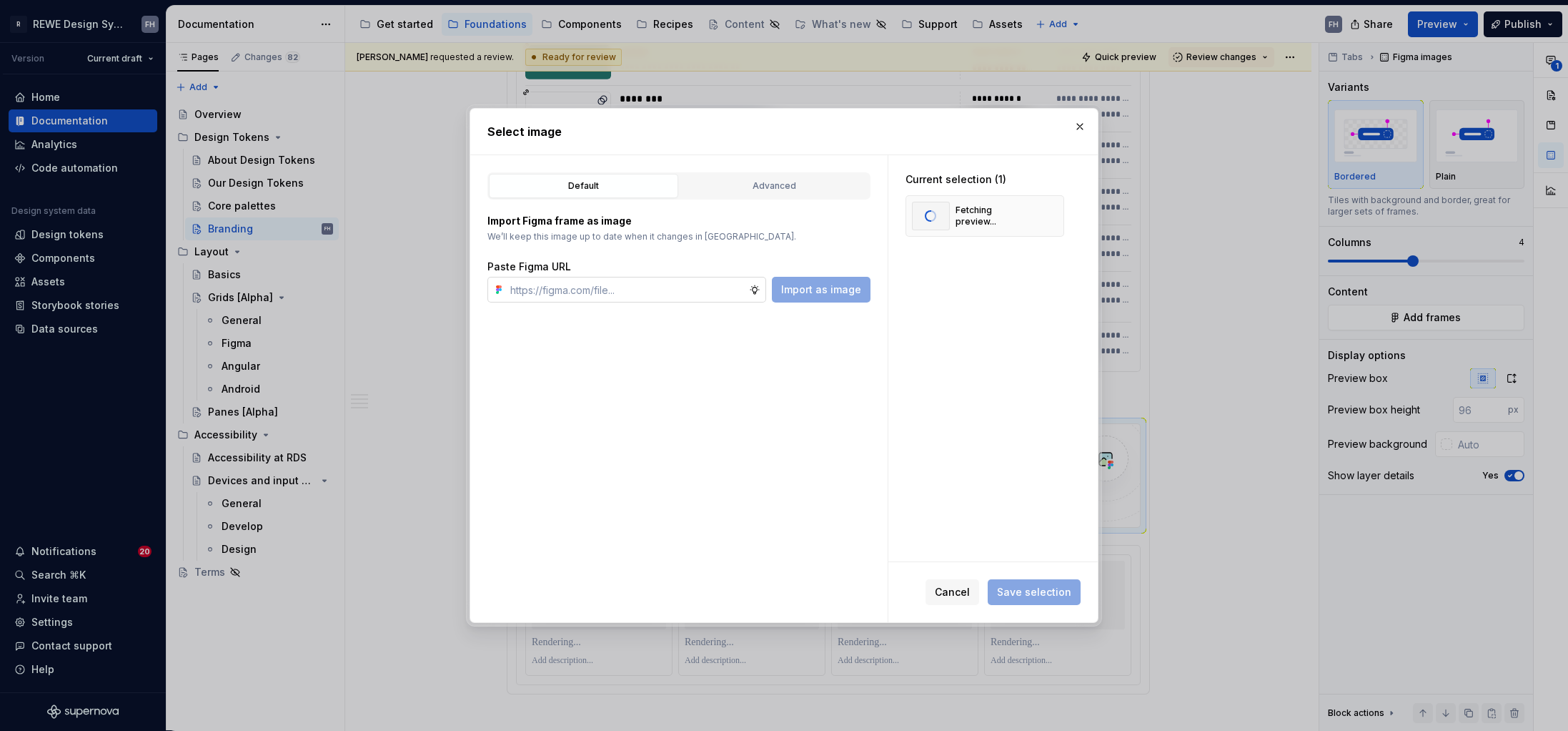
click at [643, 285] on input "text" at bounding box center [626, 289] width 244 height 26
paste input "https://www.figma.com/design/9vZlxZARWqzDsce16FNbo9/%F0%9F%A7%A0-Doc-%7C-Founda…"
type input "https://www.figma.com/design/9vZlxZARWqzDsce16FNbo9/%F0%9F%A7%A0-Doc-%7C-Founda…"
click at [834, 284] on span "Import as image" at bounding box center [821, 289] width 80 height 14
click at [1033, 591] on span "Save selection" at bounding box center [1034, 592] width 75 height 14
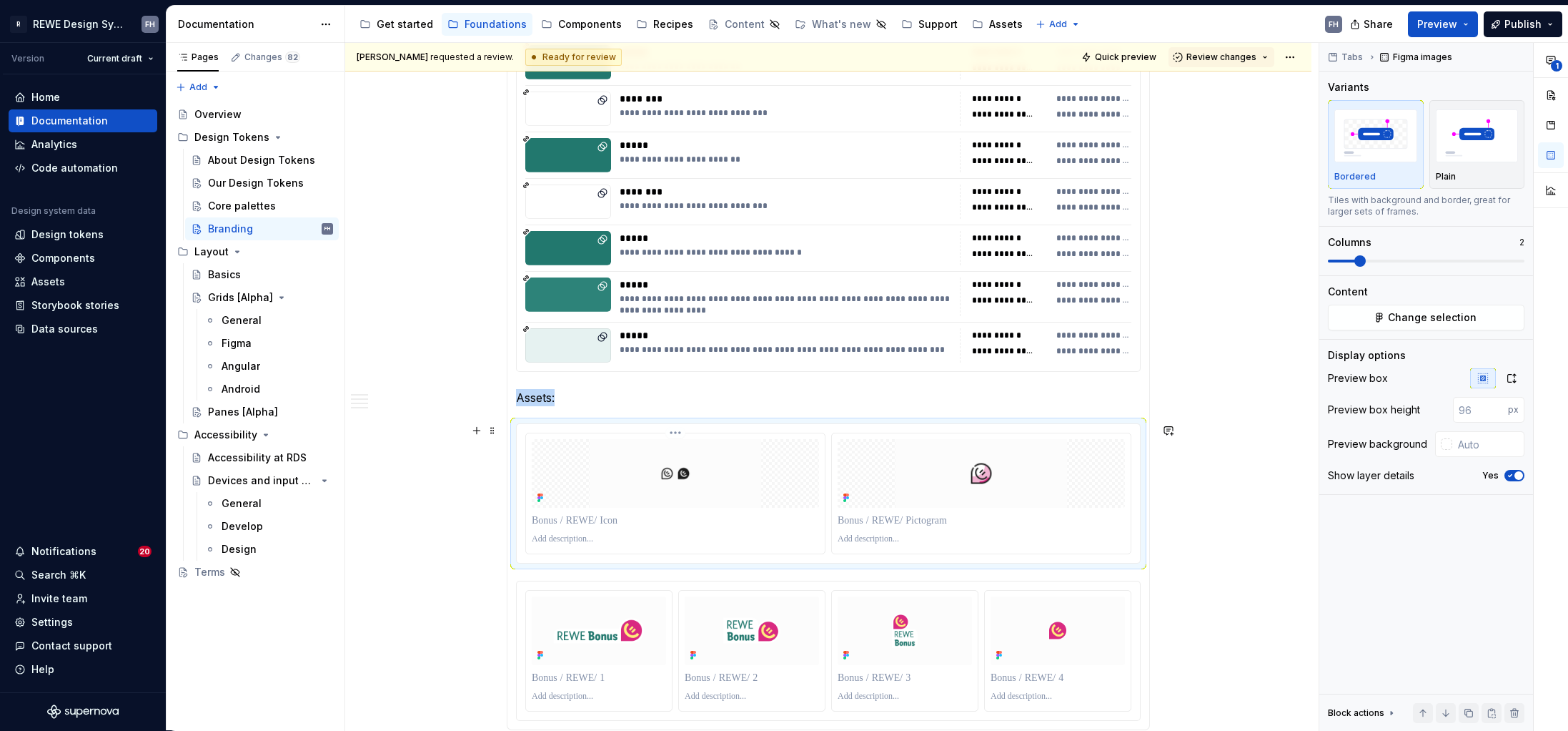
scroll to position [1657, 0]
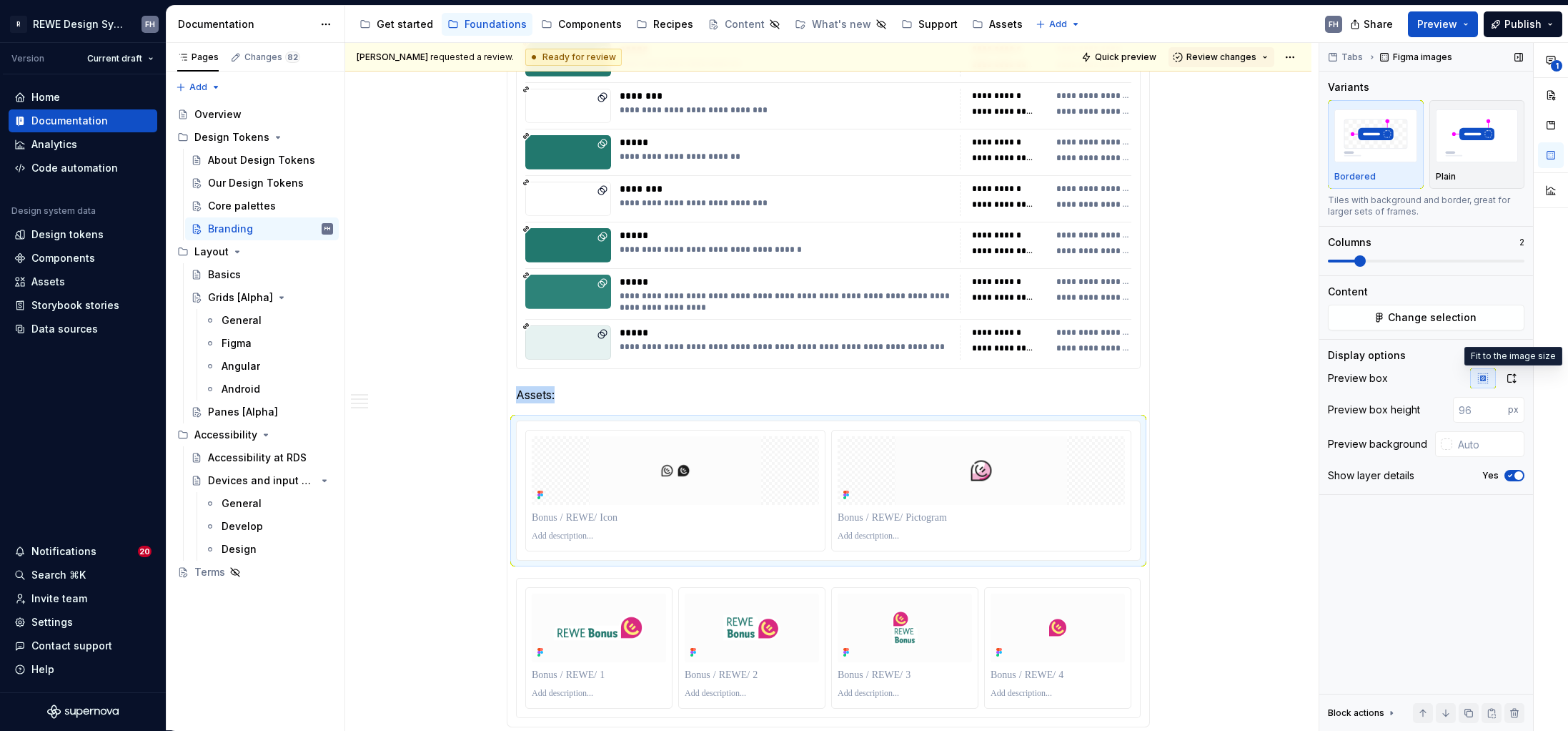
drag, startPoint x: 1511, startPoint y: 380, endPoint x: 1504, endPoint y: 388, distance: 10.6
click at [1234, 380] on icon "button" at bounding box center [1511, 378] width 12 height 12
drag, startPoint x: 1364, startPoint y: 254, endPoint x: 1371, endPoint y: 265, distance: 13.0
click at [1234, 258] on div "Columns 2" at bounding box center [1426, 251] width 196 height 31
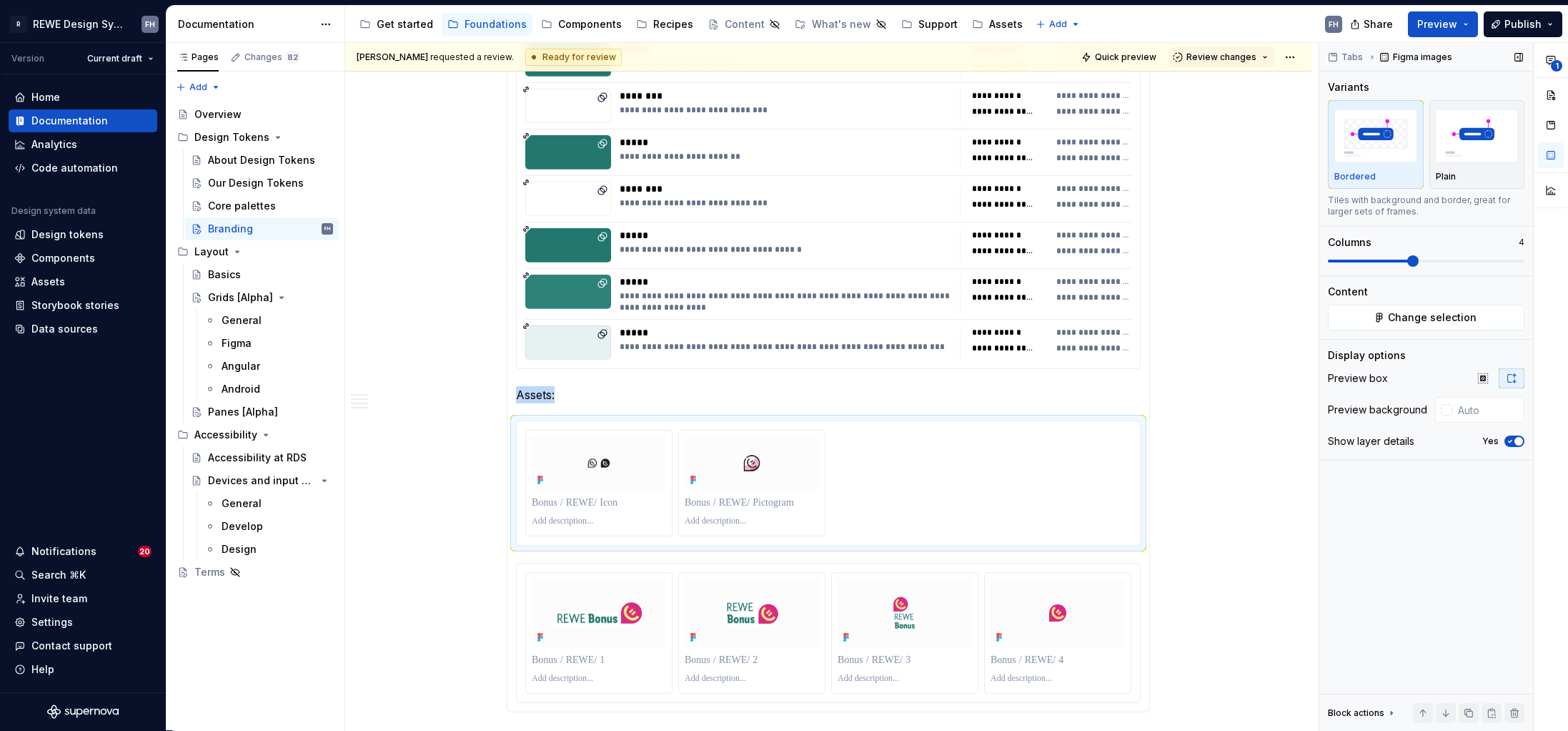
click at [1234, 262] on span at bounding box center [1412, 261] width 12 height 12
click at [1234, 409] on input "text" at bounding box center [1489, 410] width 72 height 26
type input "#FCFCFC"
click at [900, 569] on div at bounding box center [828, 633] width 623 height 139
click at [1234, 153] on img "button" at bounding box center [1376, 135] width 83 height 52
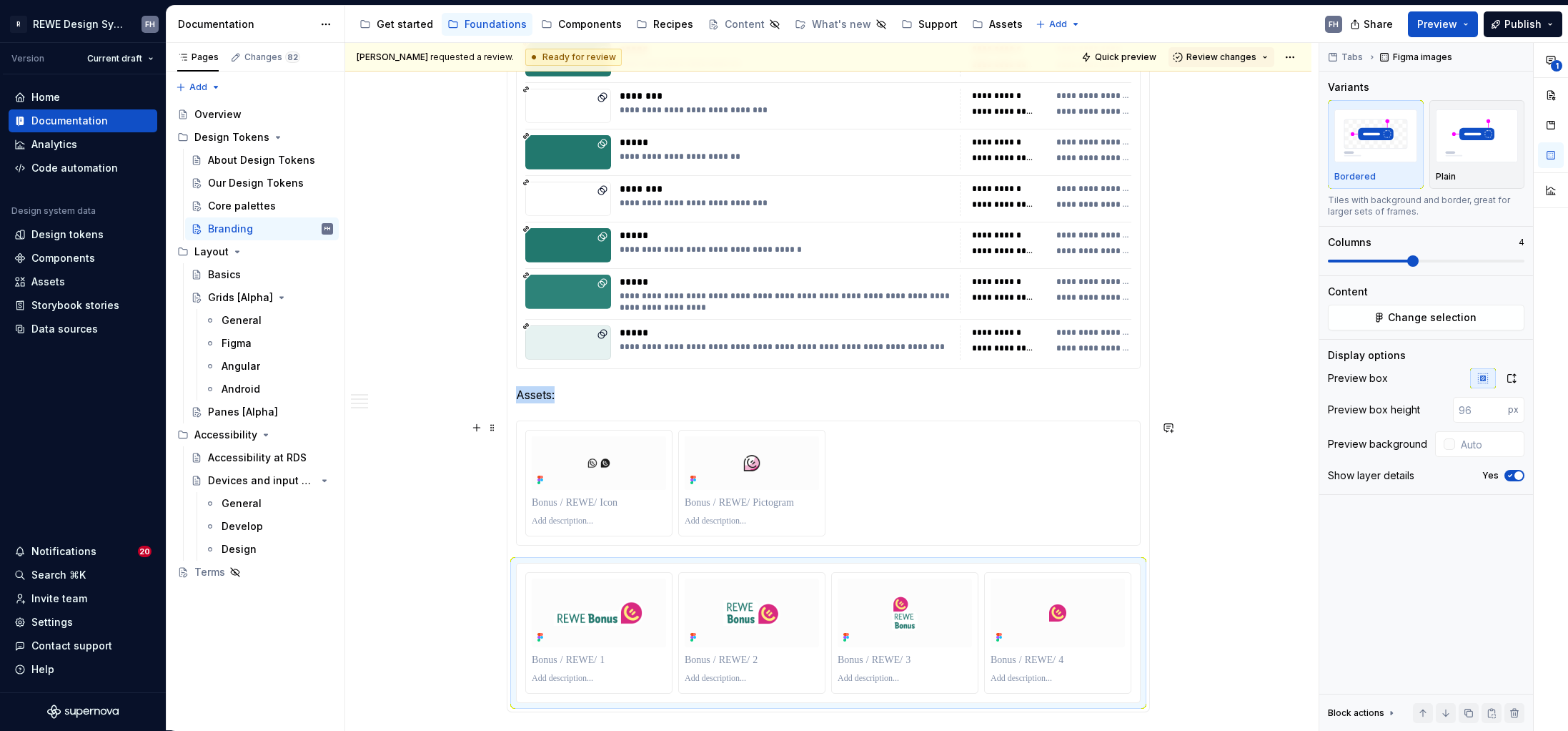
click at [867, 430] on div at bounding box center [829, 483] width 606 height 107
type input "#FCFCFC"
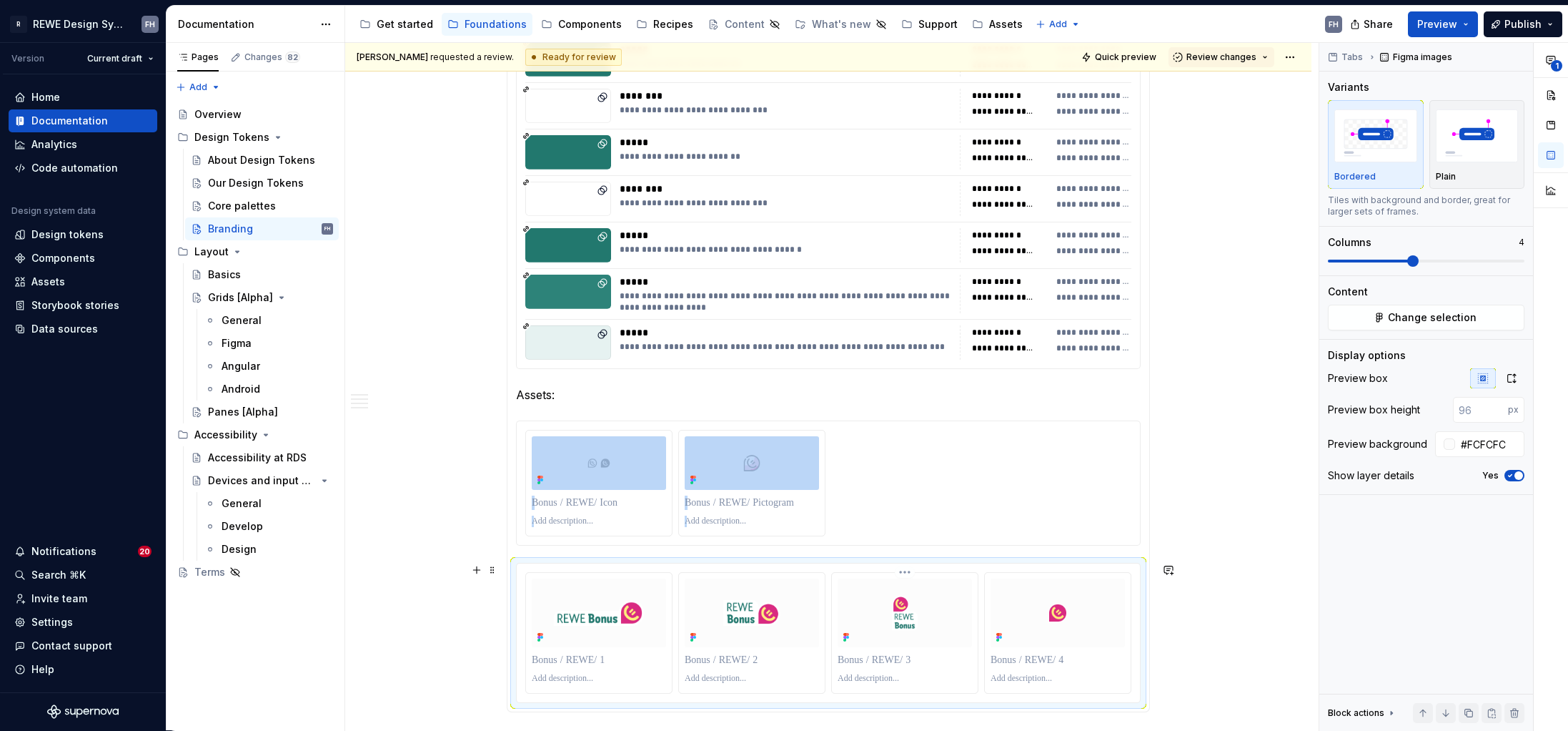
click at [943, 579] on div at bounding box center [904, 612] width 134 height 68
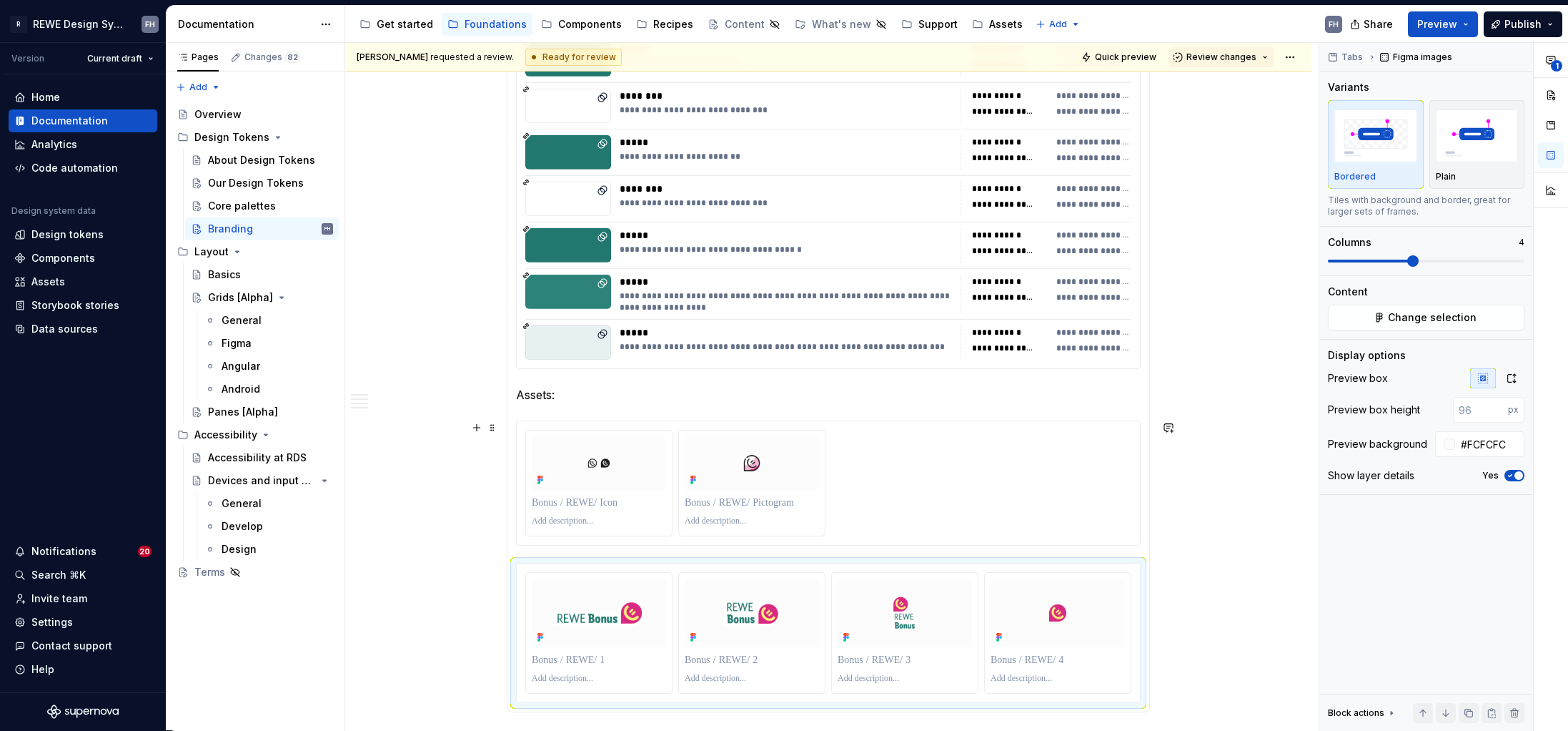
scroll to position [1660, 0]
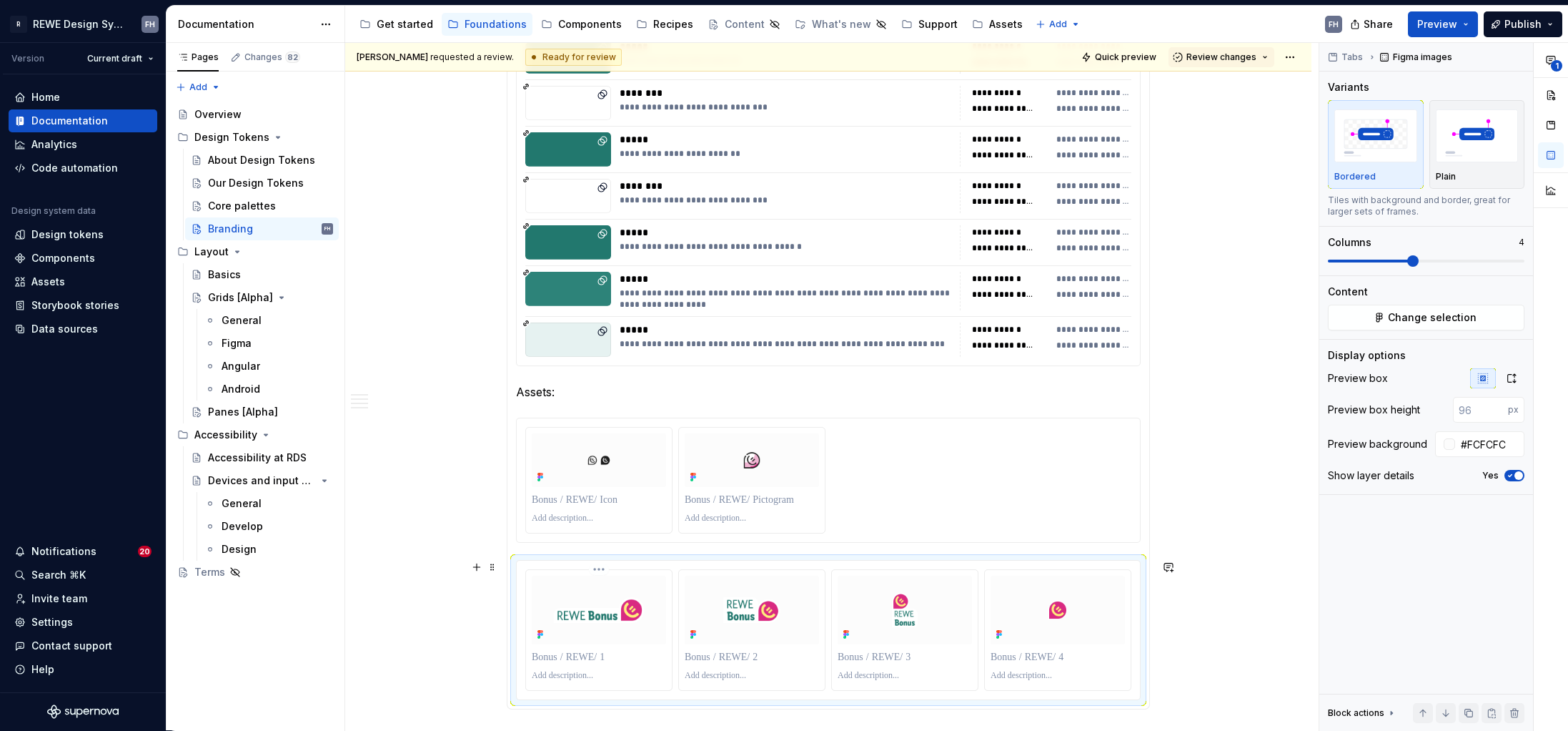
click at [583, 654] on p at bounding box center [599, 657] width 134 height 14
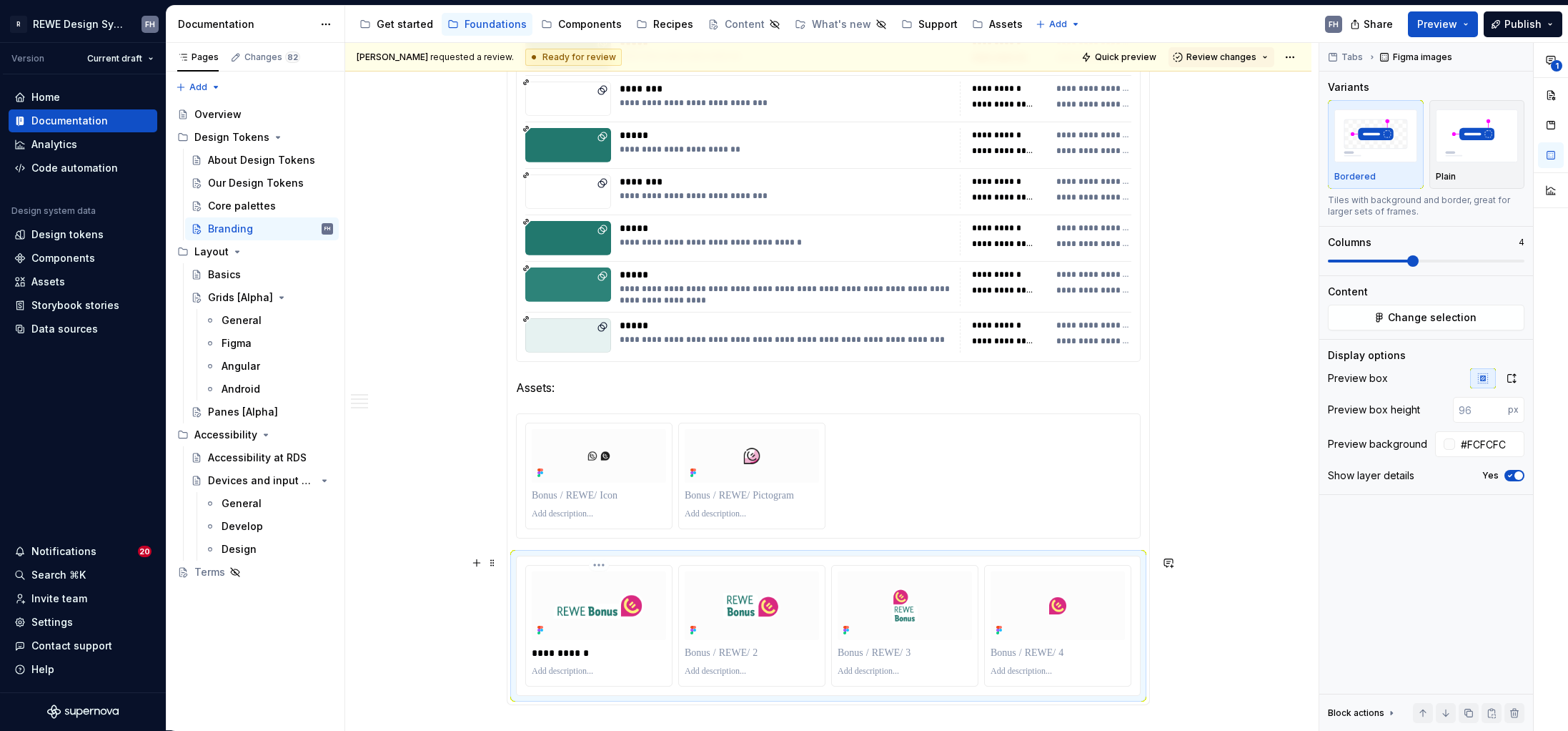
scroll to position [1682, 0]
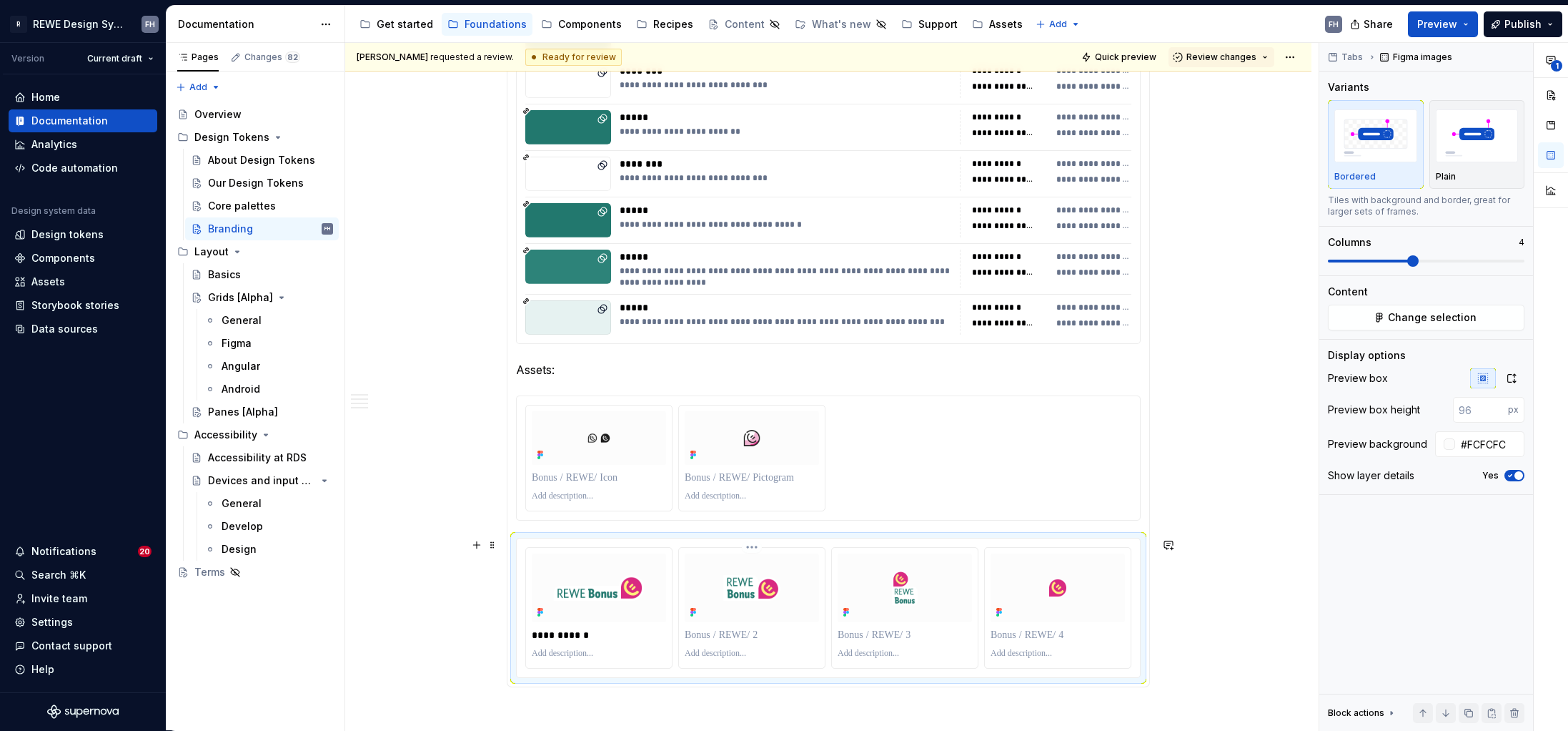
click at [739, 636] on p at bounding box center [752, 635] width 134 height 14
click at [735, 637] on p at bounding box center [752, 635] width 134 height 14
type textarea "*"
click at [877, 634] on p at bounding box center [904, 635] width 134 height 14
click at [581, 634] on p "**********" at bounding box center [599, 635] width 134 height 14
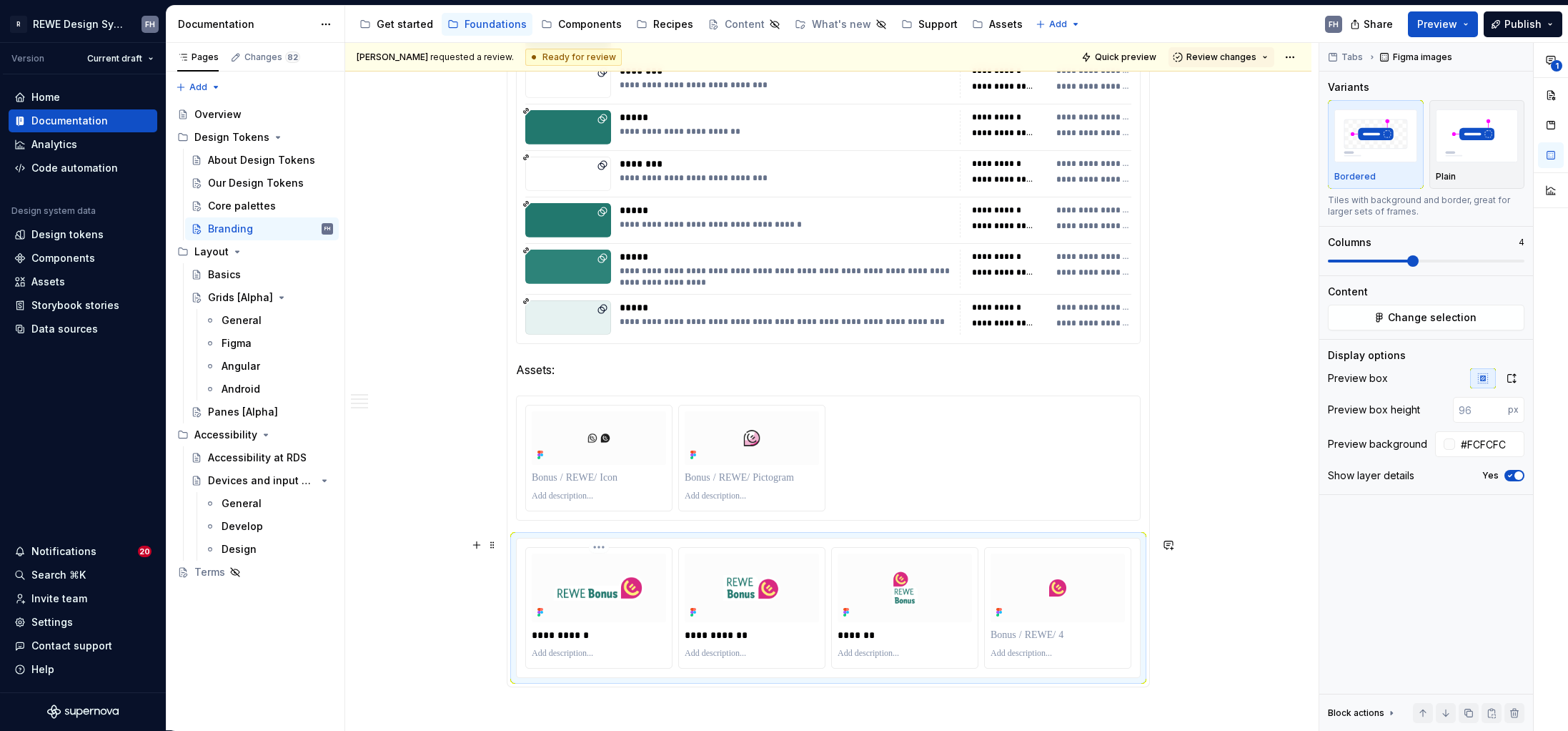
click at [581, 634] on p "**********" at bounding box center [599, 635] width 134 height 14
click at [564, 632] on p "*" at bounding box center [599, 635] width 134 height 14
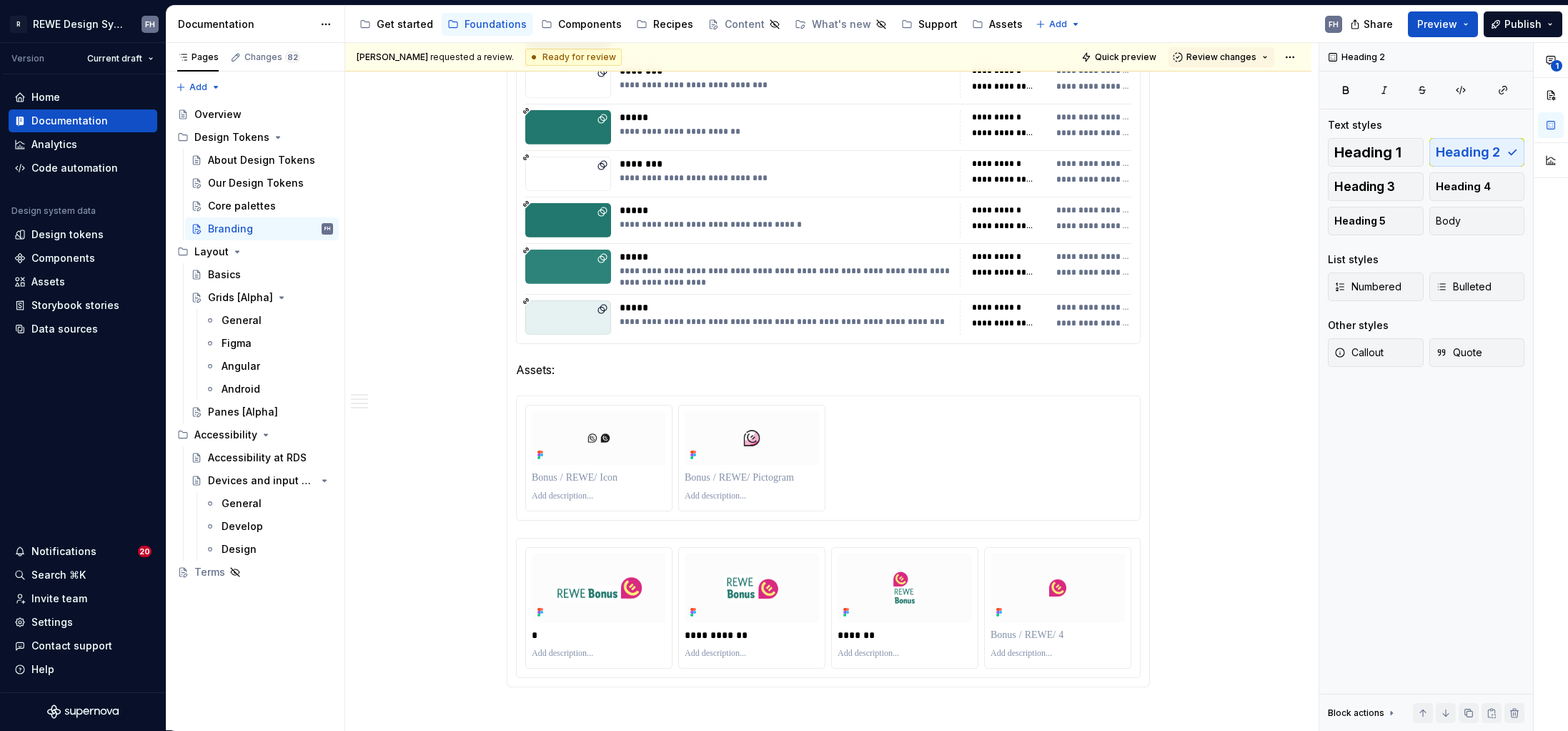
drag, startPoint x: 694, startPoint y: 694, endPoint x: 688, endPoint y: 663, distance: 31.6
click at [699, 579] on img at bounding box center [752, 587] width 134 height 53
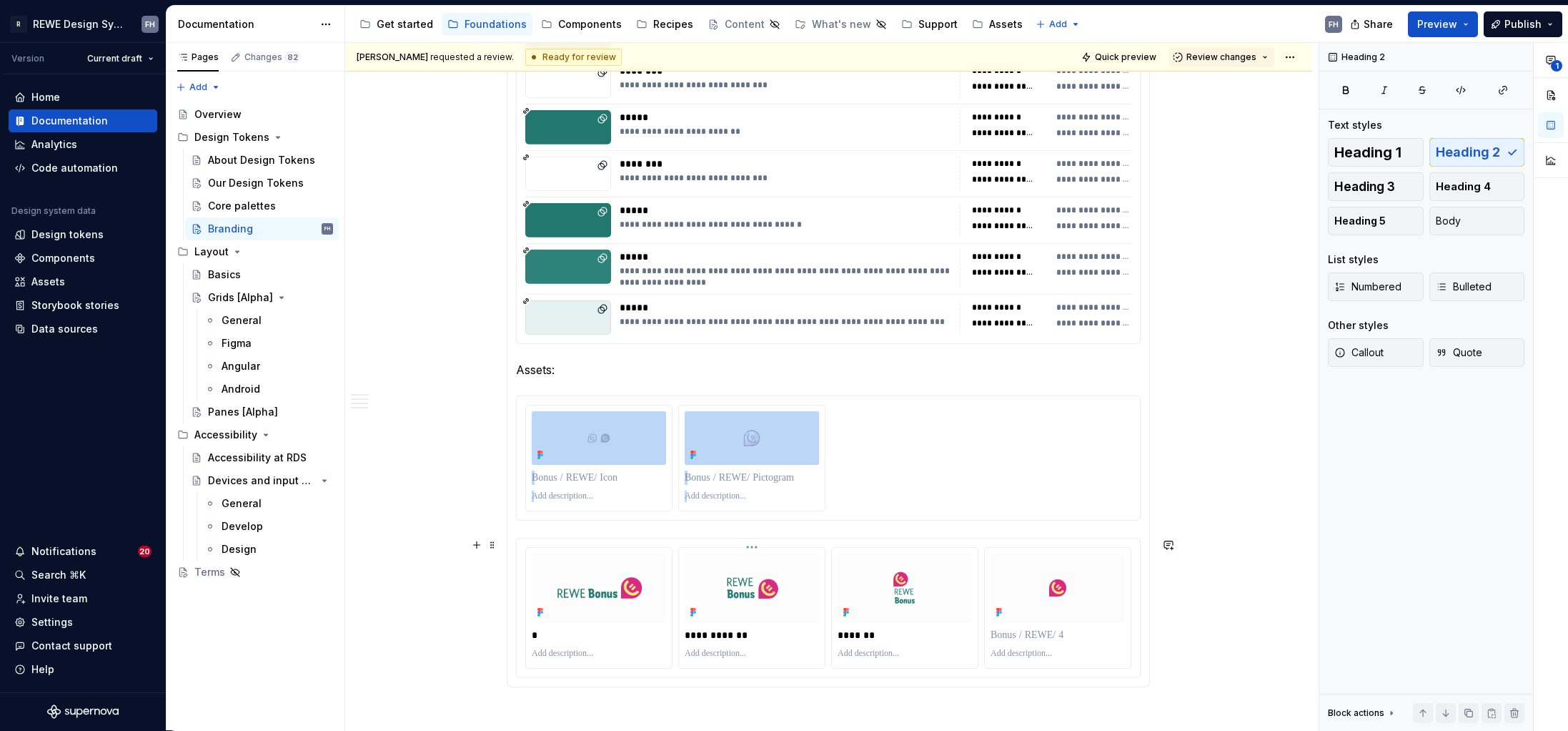
type textarea "*"
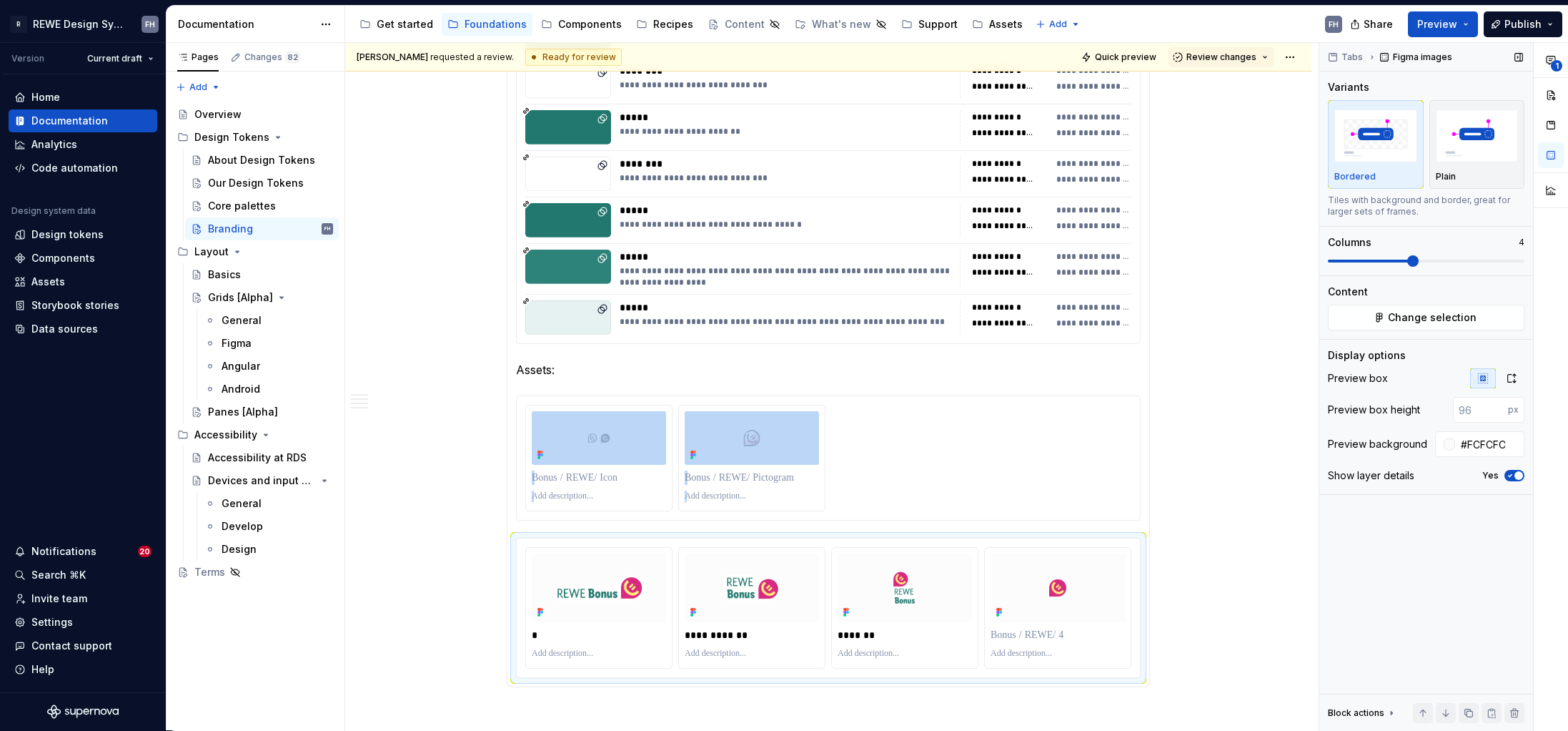
click at [1234, 473] on icon "button" at bounding box center [1510, 476] width 12 height 9
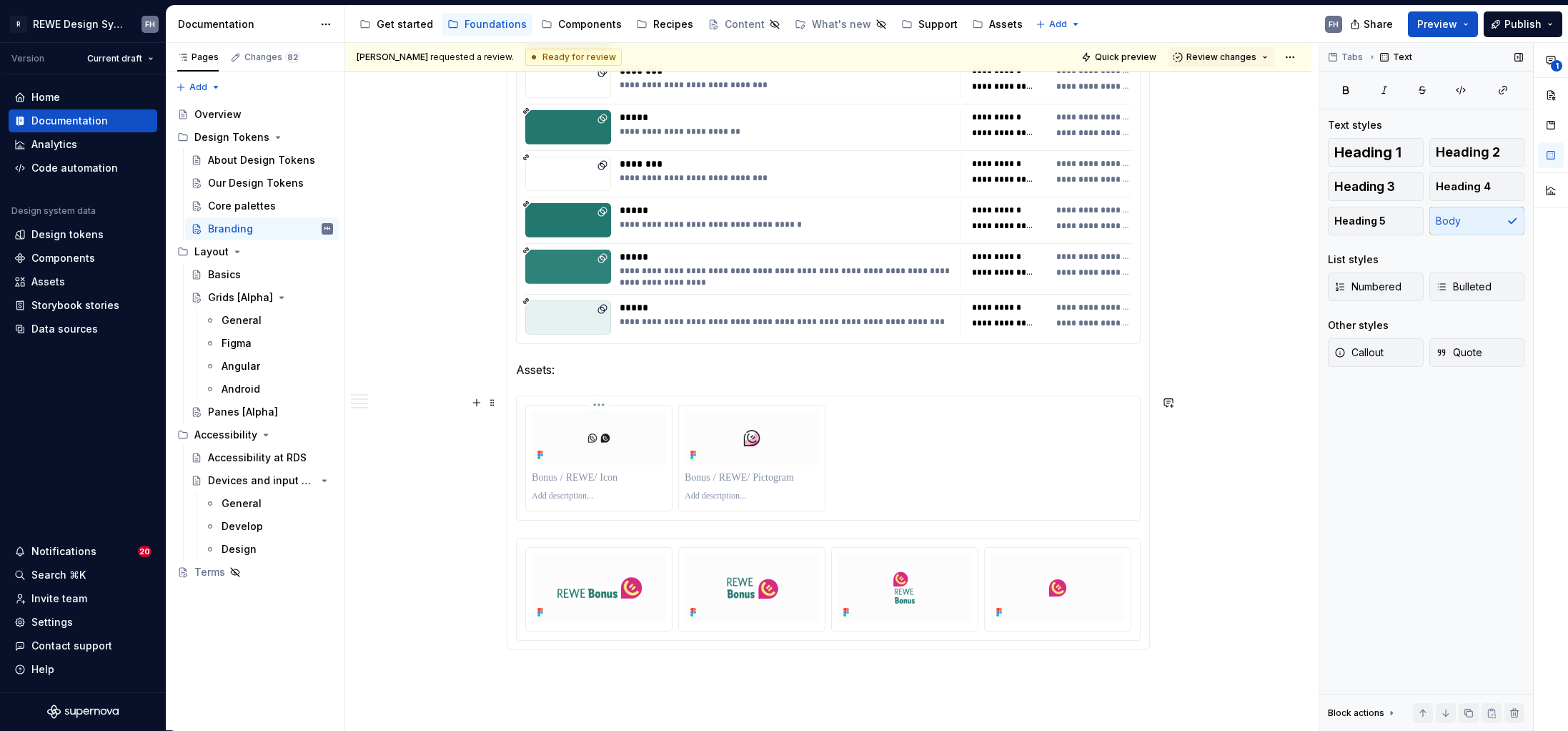
drag, startPoint x: 602, startPoint y: 534, endPoint x: 604, endPoint y: 410, distance: 124.0
click at [604, 410] on section-item-column "**********" at bounding box center [828, 295] width 625 height 693
click at [594, 474] on p at bounding box center [599, 478] width 134 height 14
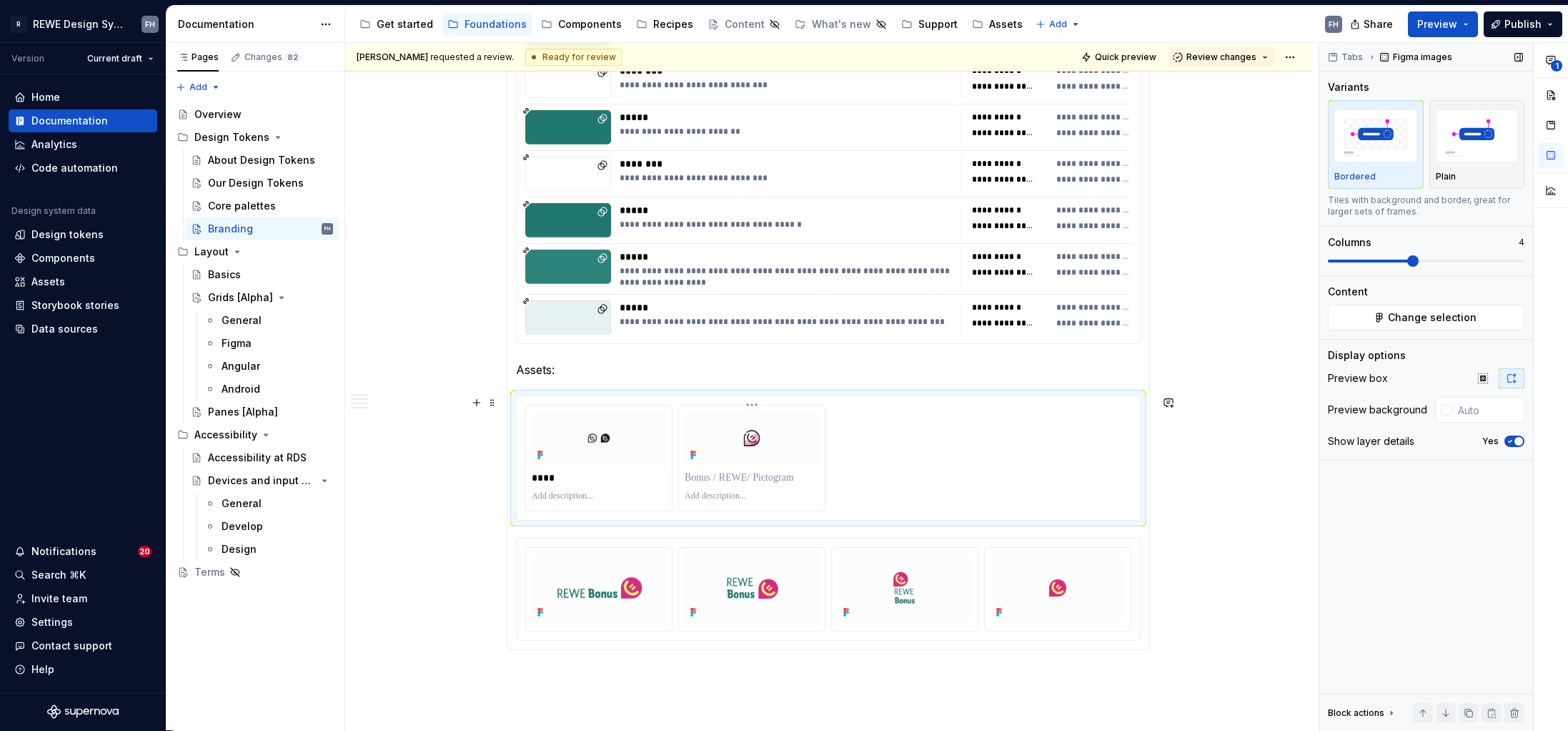
click at [772, 480] on p at bounding box center [752, 478] width 134 height 14
type input "#FCFCFC"
click at [693, 554] on div at bounding box center [752, 587] width 134 height 68
click at [1234, 472] on div "No" at bounding box center [1505, 476] width 38 height 12
click at [1234, 473] on button "No" at bounding box center [1514, 476] width 20 height 12
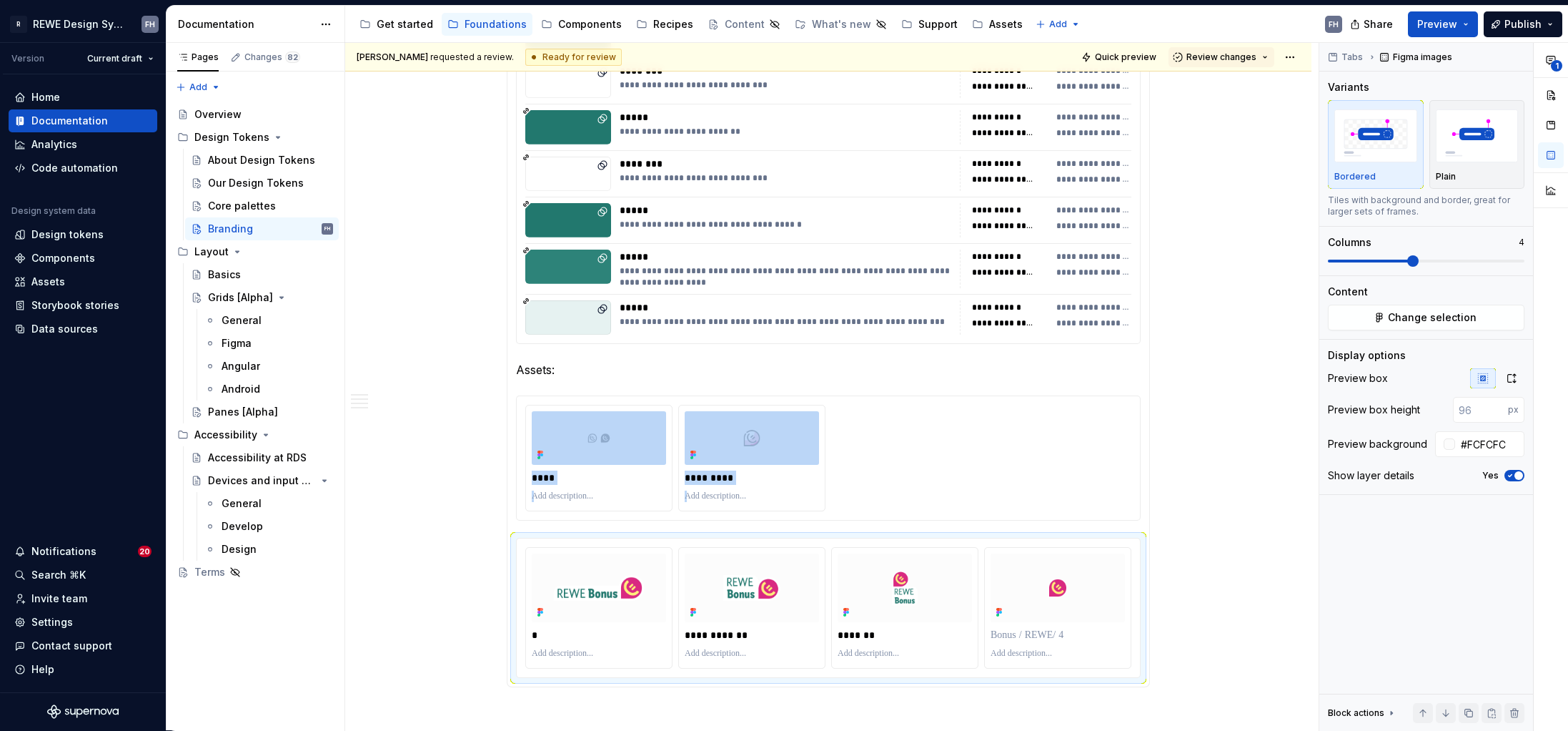
drag, startPoint x: 1515, startPoint y: 476, endPoint x: 779, endPoint y: 560, distance: 740.8
click at [1234, 476] on button "Yes" at bounding box center [1514, 476] width 20 height 12
click at [476, 541] on button "button" at bounding box center [476, 545] width 20 height 20
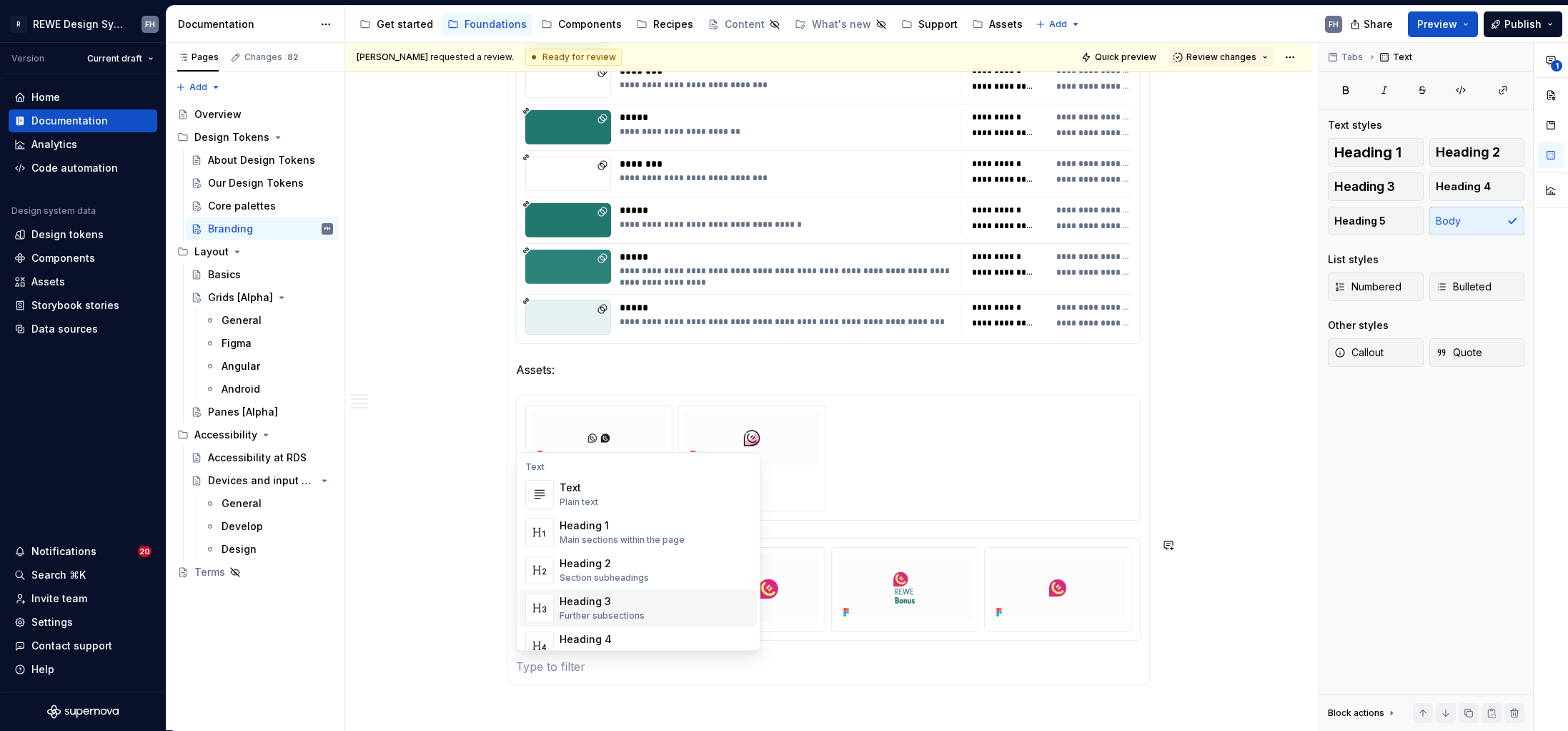
scroll to position [1697, 0]
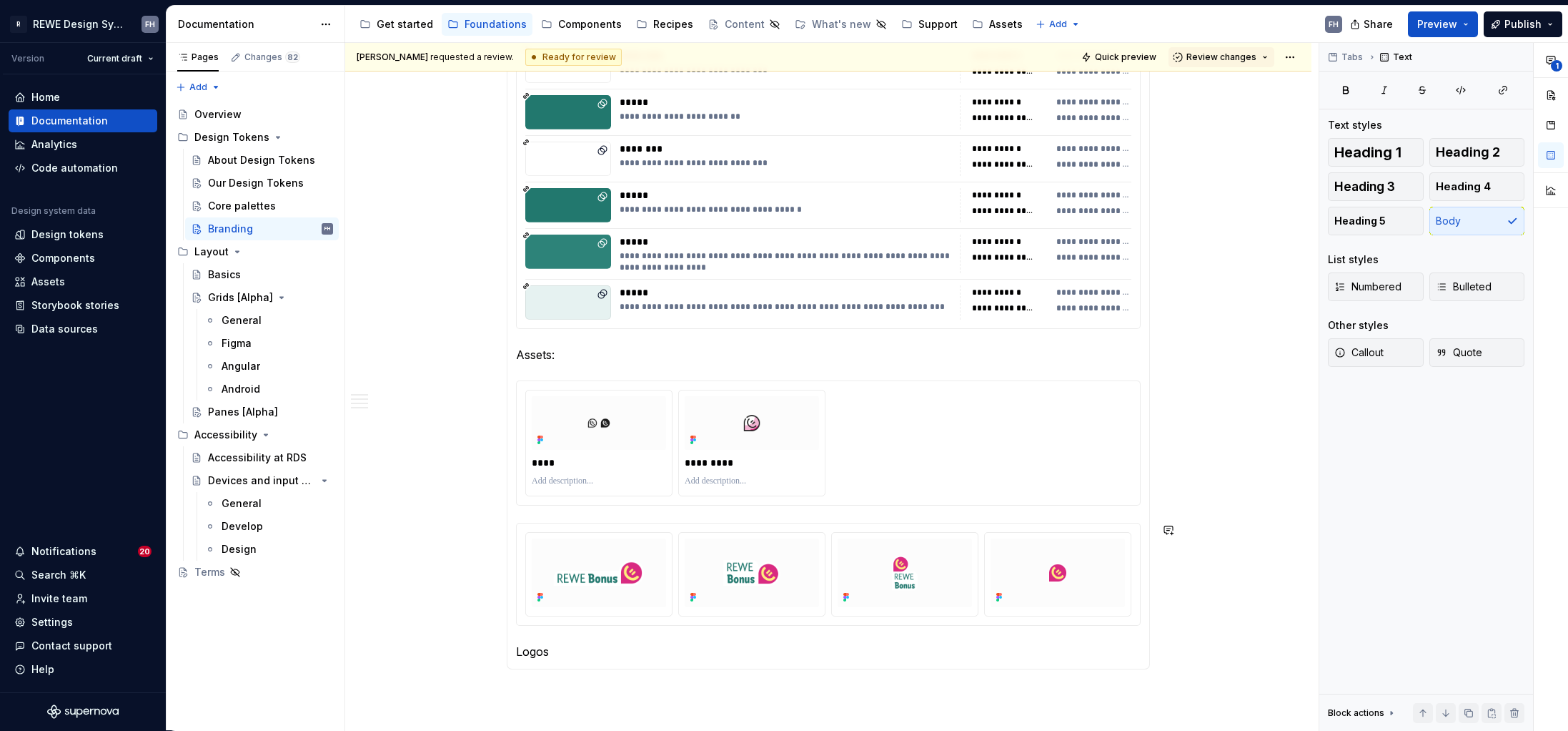
drag, startPoint x: 617, startPoint y: 652, endPoint x: 512, endPoint y: 648, distance: 105.1
click at [617, 652] on p "Logos" at bounding box center [828, 652] width 625 height 17
click at [563, 648] on p "Logos" at bounding box center [828, 652] width 625 height 17
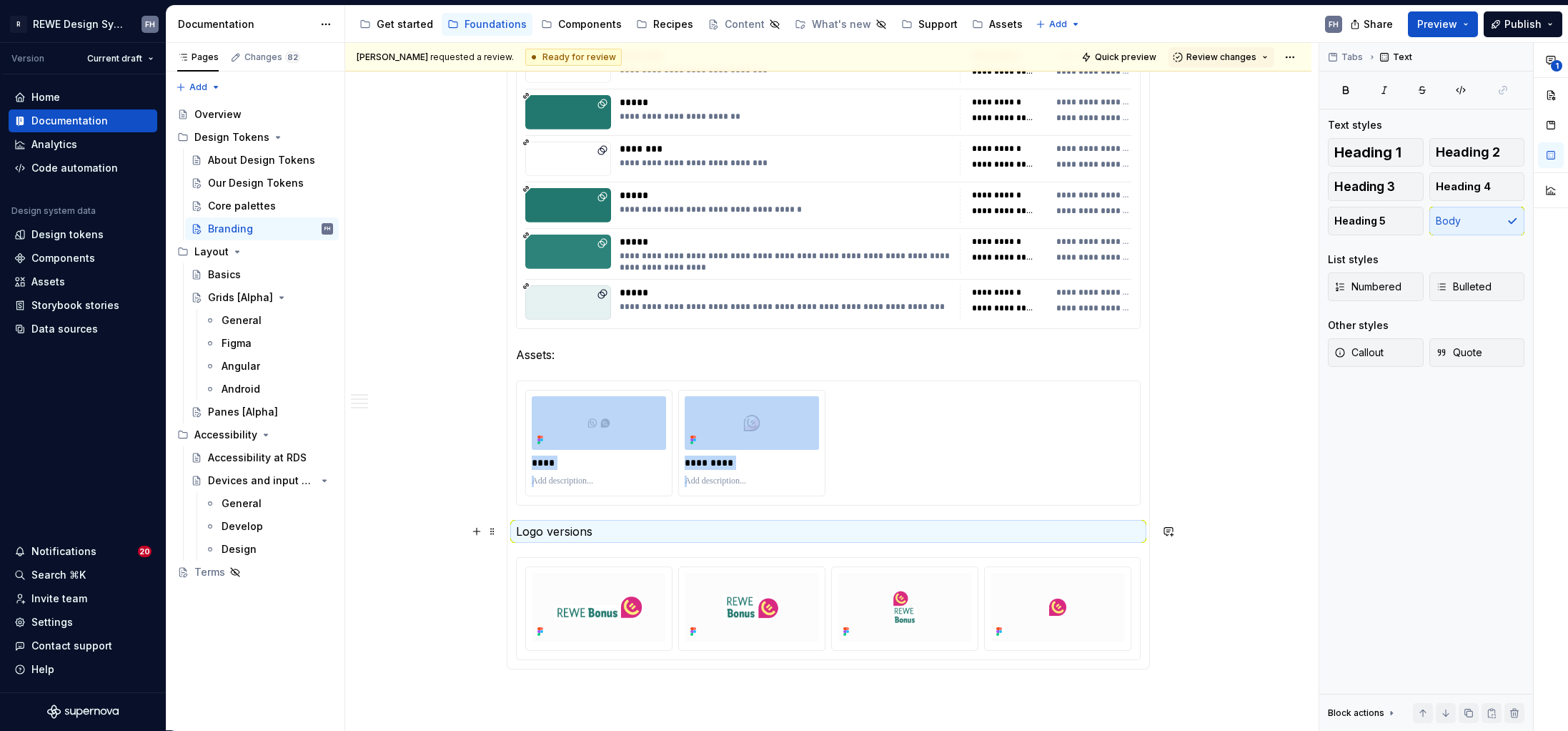
click at [638, 531] on p "Logo versions" at bounding box center [828, 531] width 625 height 17
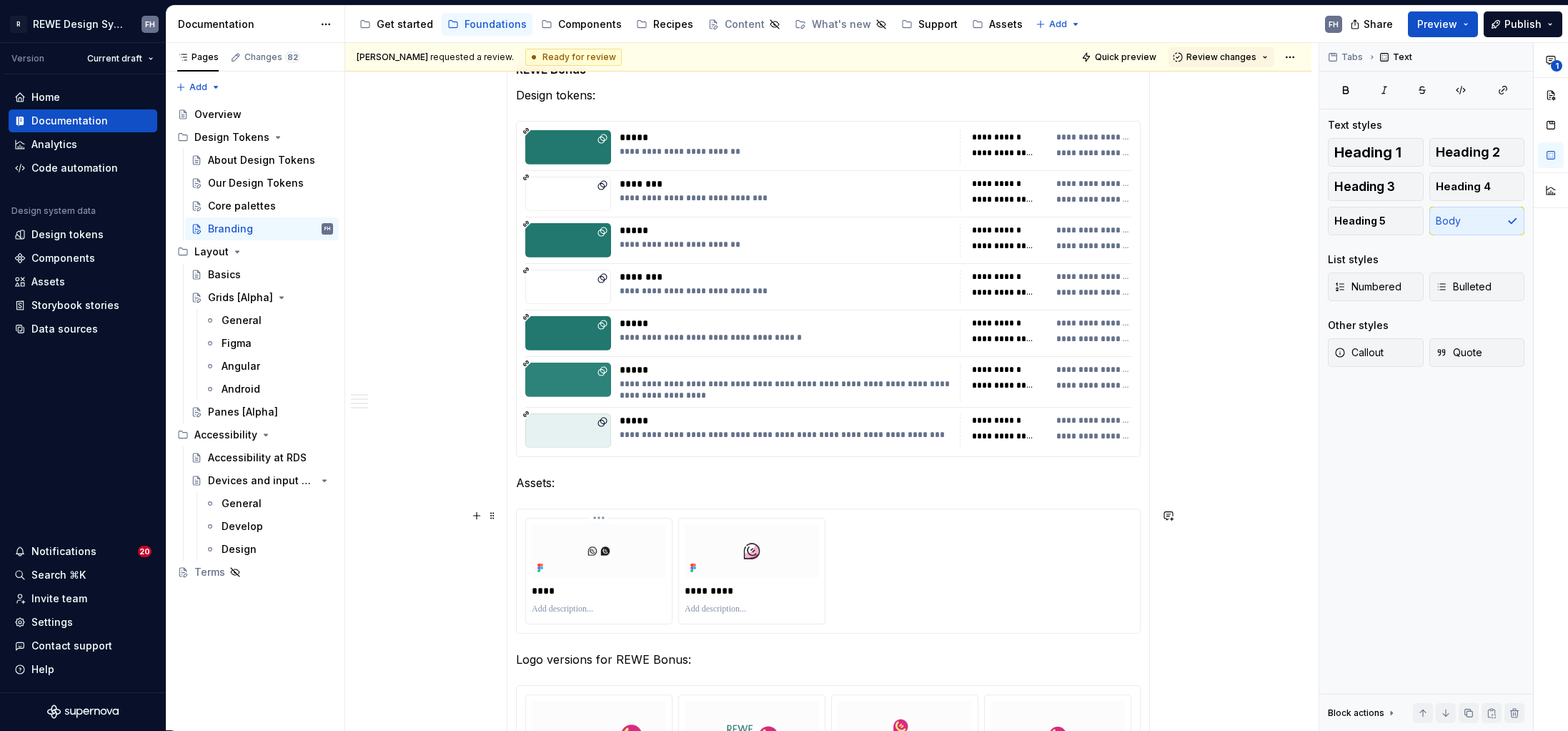
scroll to position [1540, 0]
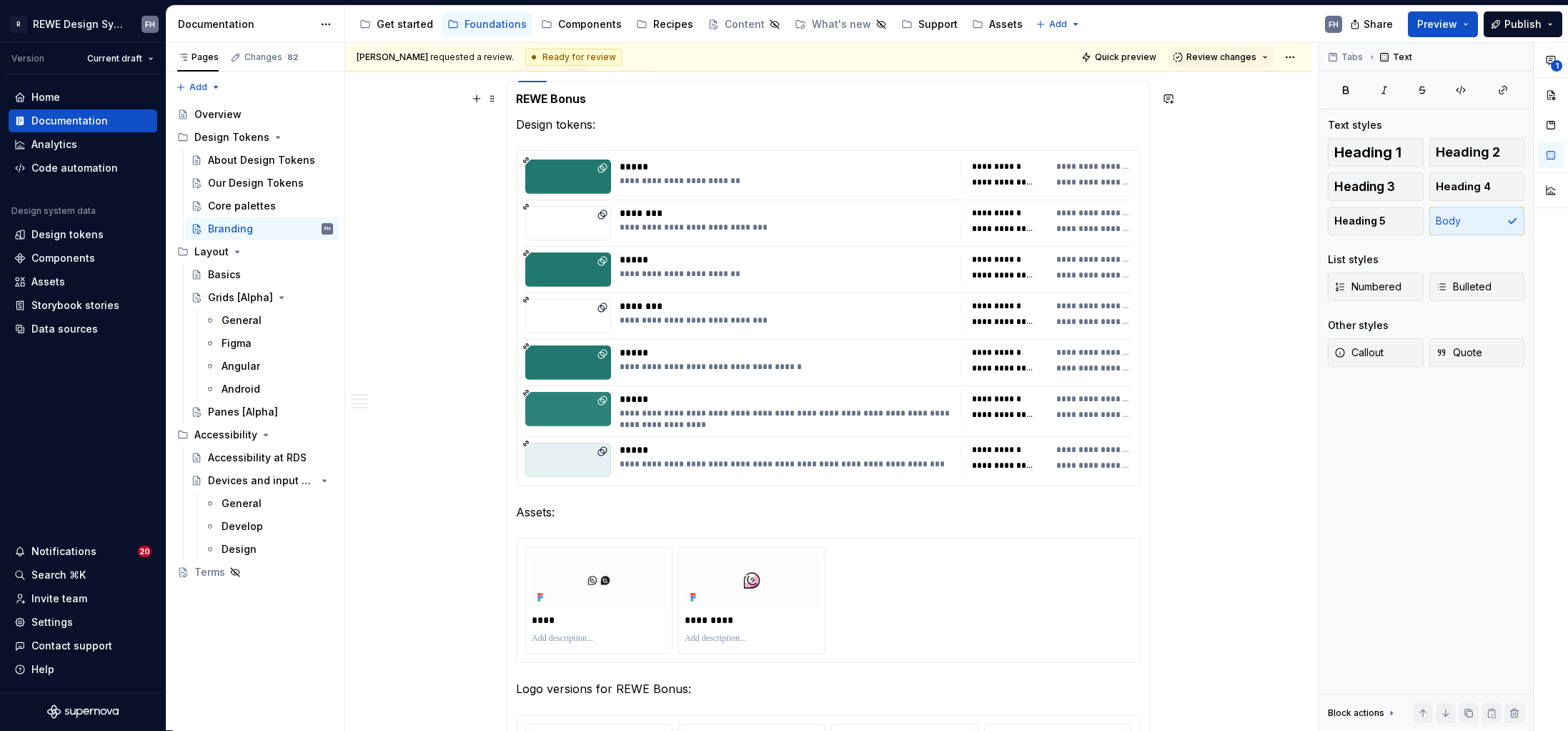
click at [576, 101] on strong "REWE Bonus" at bounding box center [551, 98] width 70 height 14
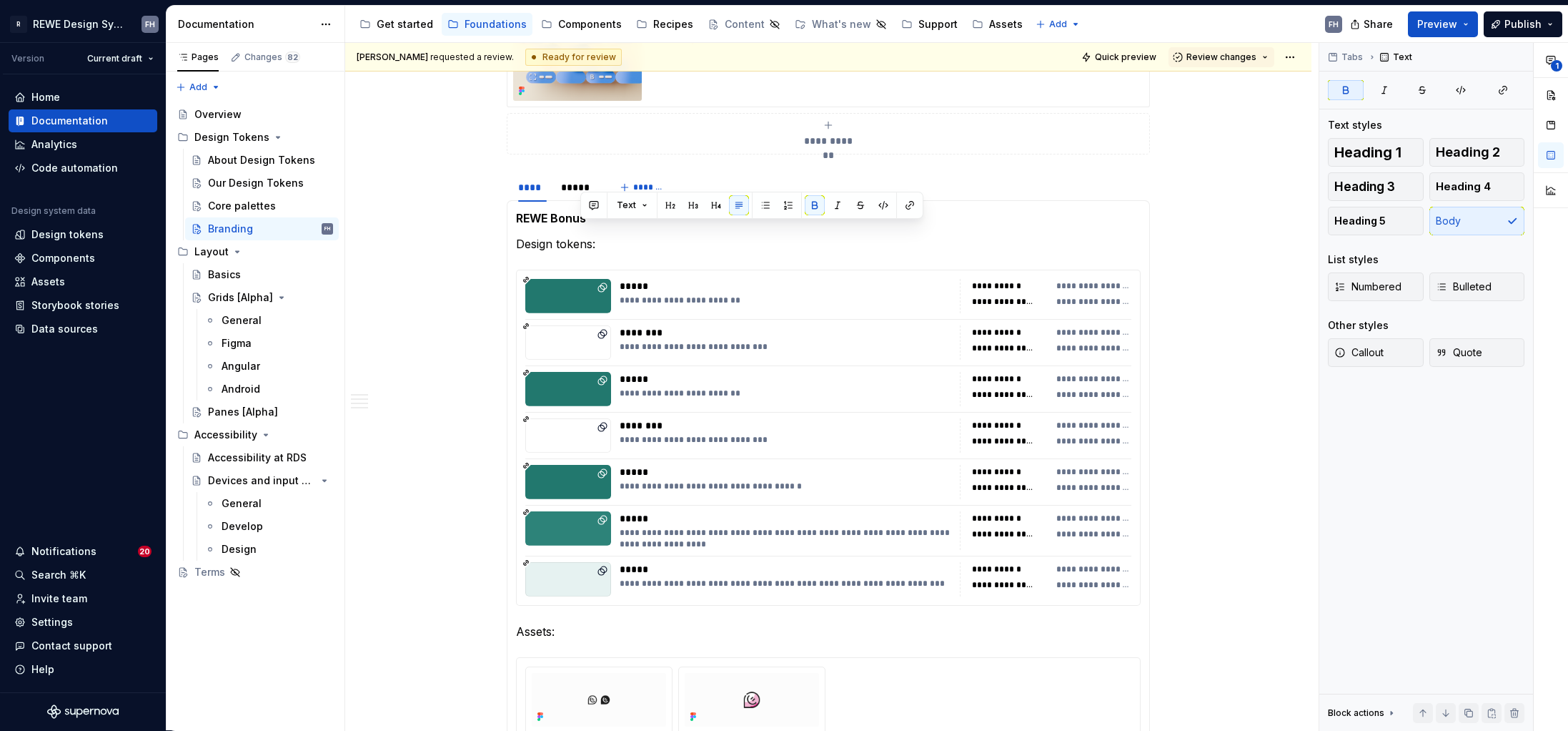
scroll to position [1407, 0]
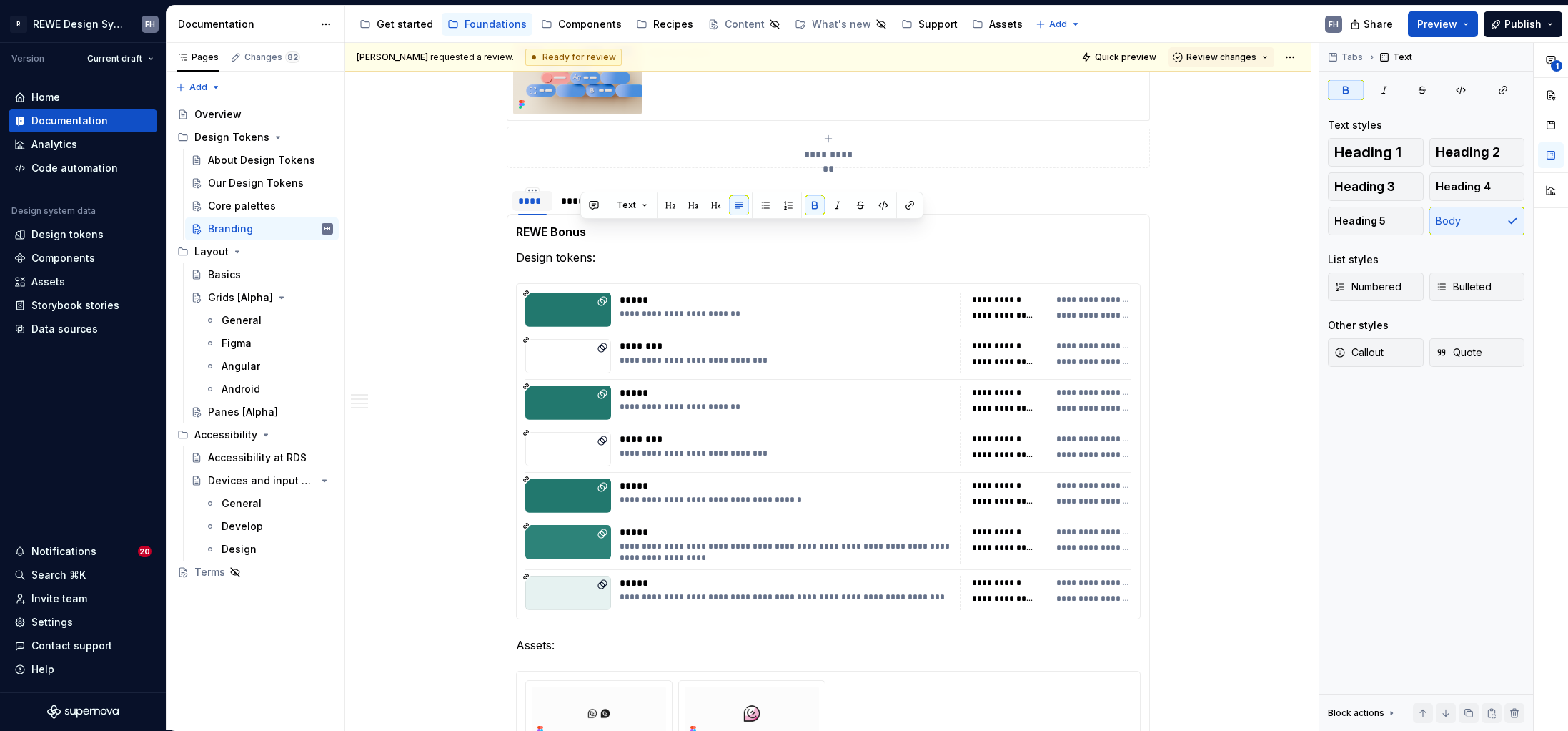
drag, startPoint x: 592, startPoint y: 98, endPoint x: 540, endPoint y: 198, distance: 112.7
click at [540, 198] on section "**********" at bounding box center [828, 572] width 643 height 774
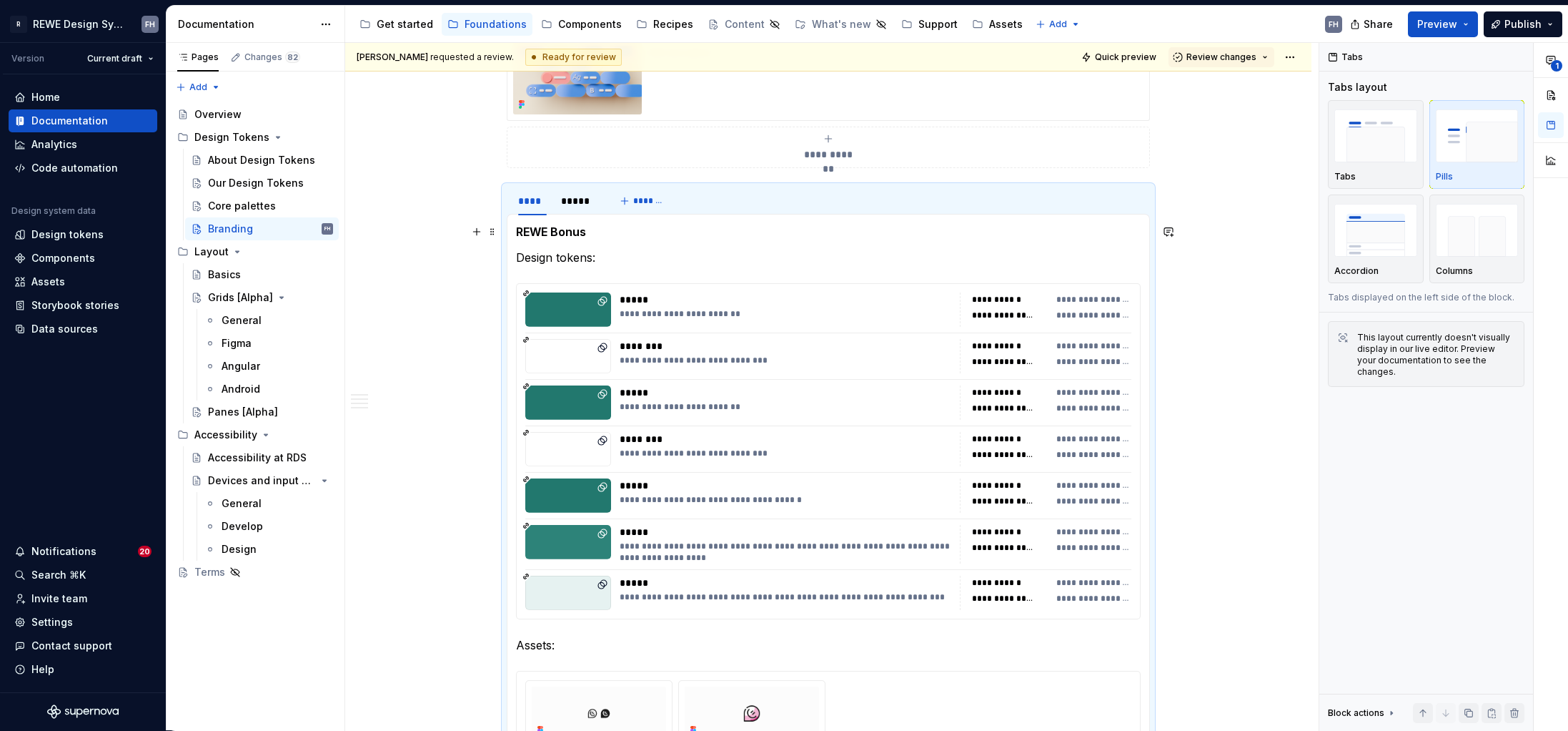
click at [581, 233] on strong "REWE Bonus" at bounding box center [551, 232] width 70 height 14
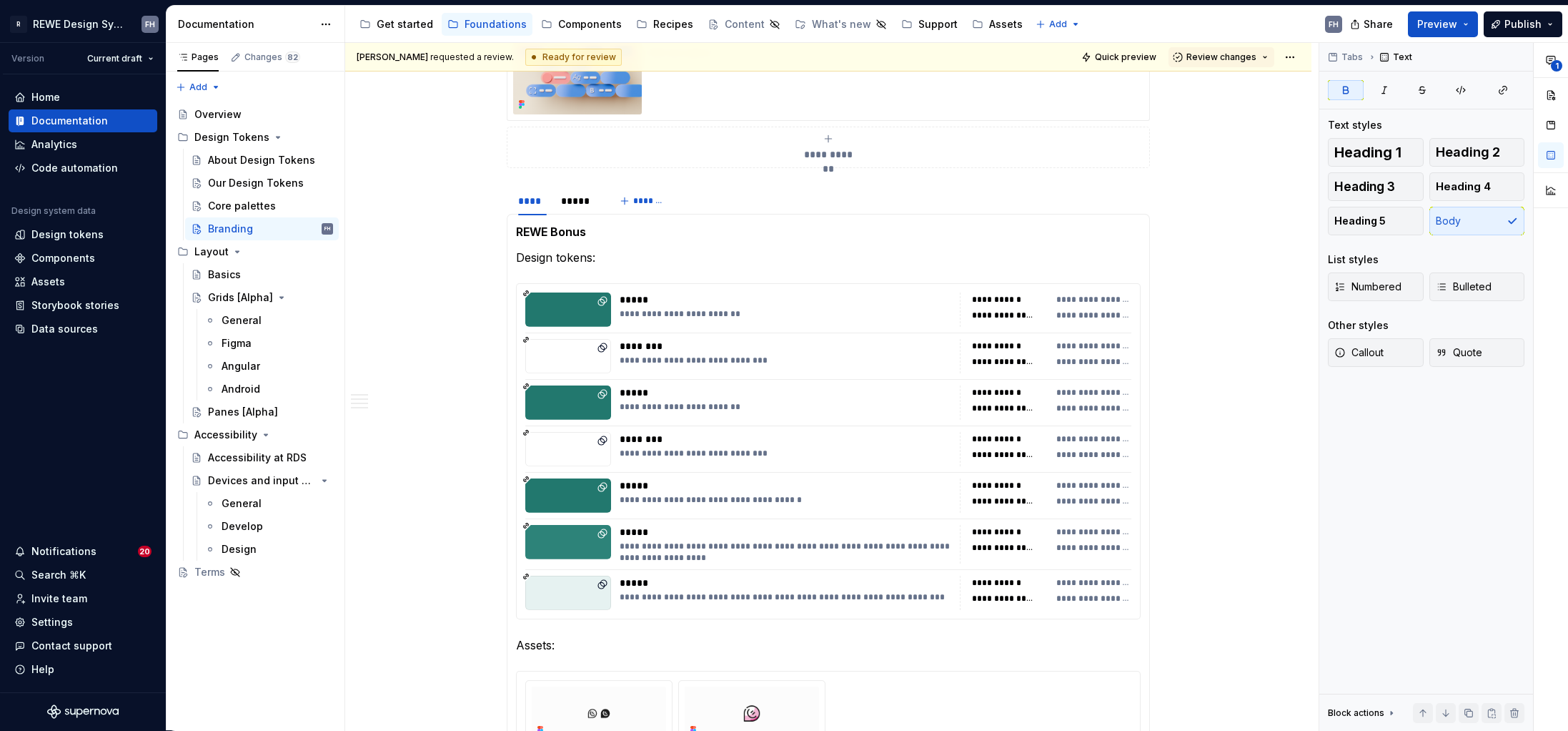
drag, startPoint x: 1401, startPoint y: 189, endPoint x: 772, endPoint y: 217, distance: 629.6
click at [1234, 189] on button "Heading 3" at bounding box center [1376, 186] width 96 height 28
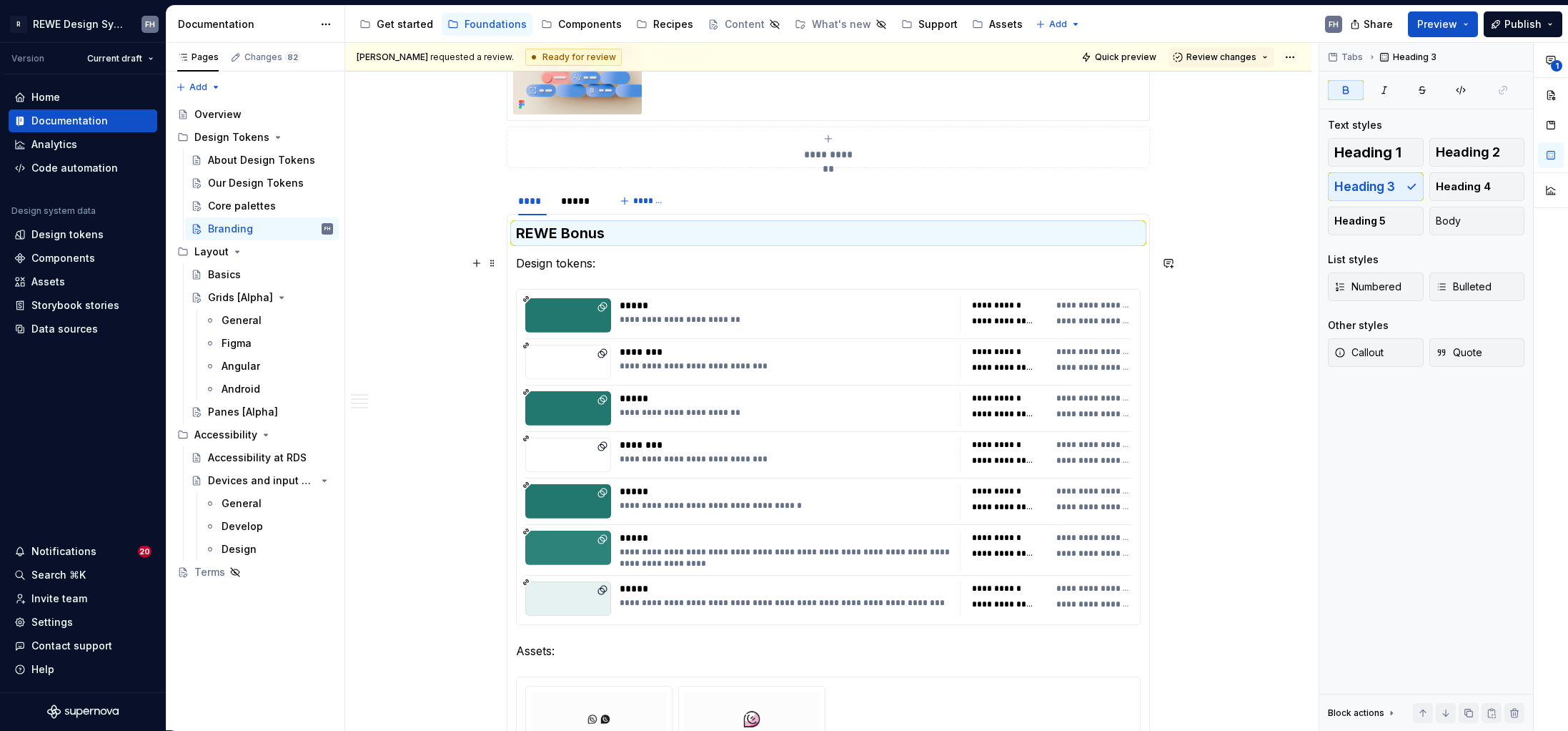
click at [601, 267] on p "Design tokens:" at bounding box center [828, 263] width 625 height 17
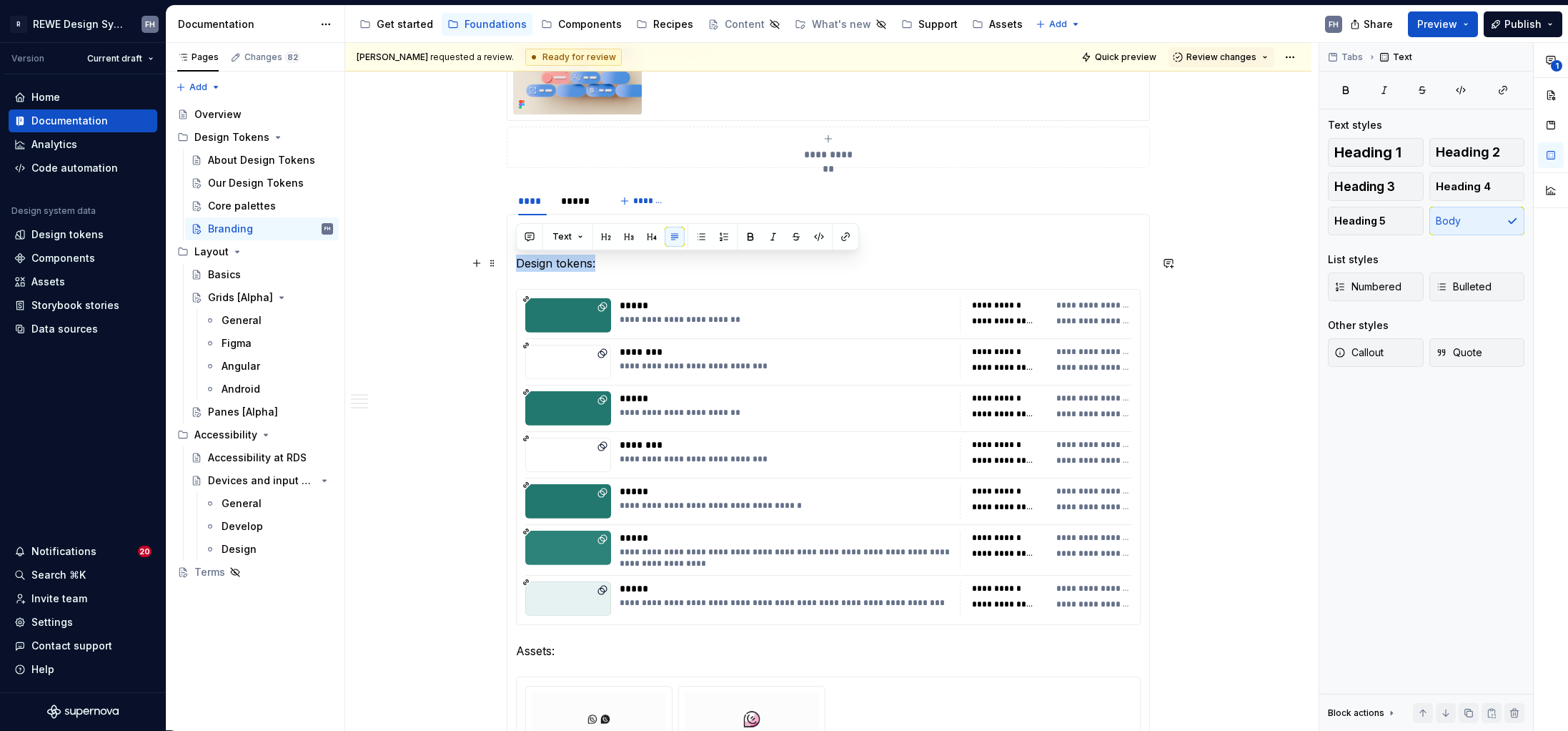
drag, startPoint x: 604, startPoint y: 266, endPoint x: 515, endPoint y: 266, distance: 89.0
click at [515, 266] on div "**********" at bounding box center [828, 590] width 643 height 751
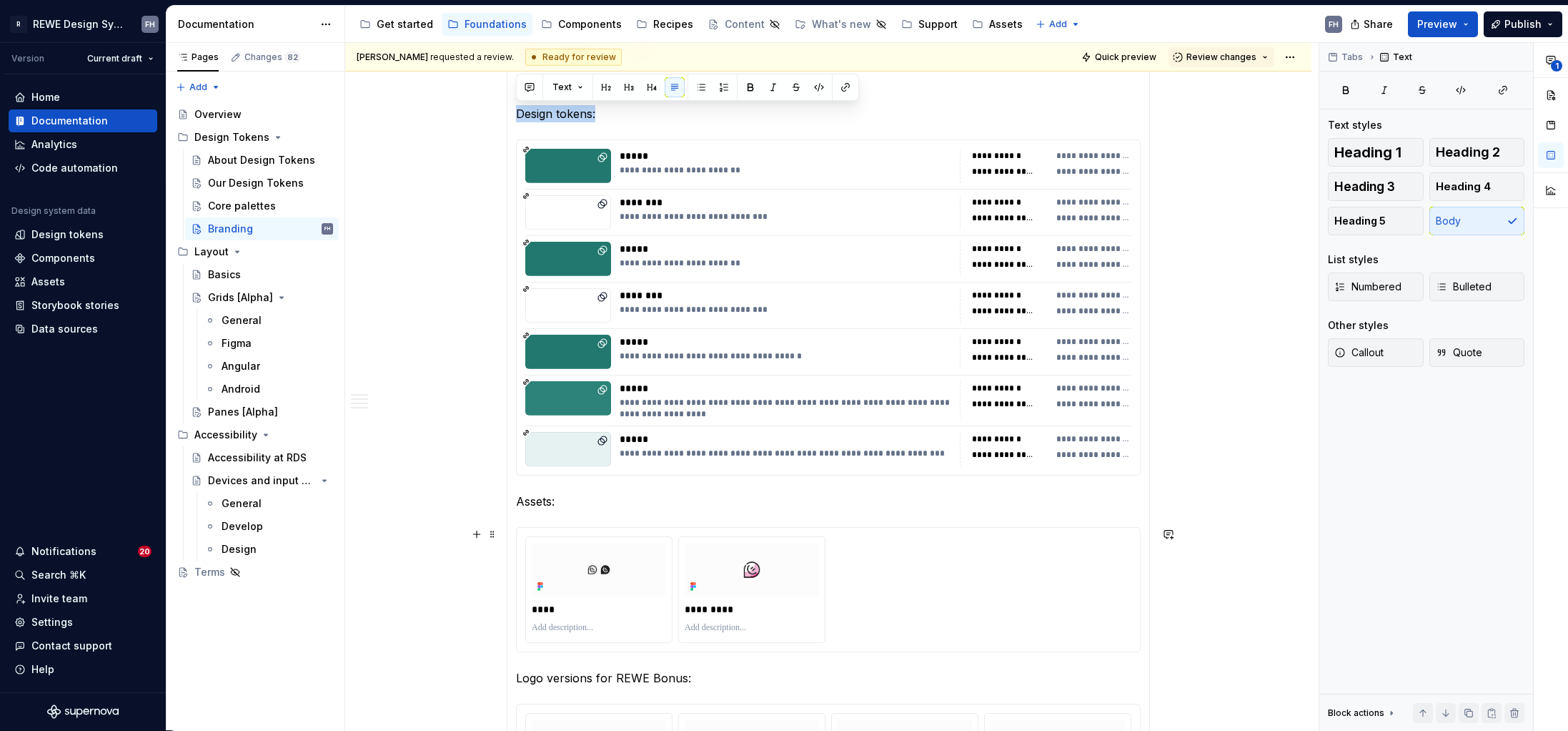
scroll to position [1694, 0]
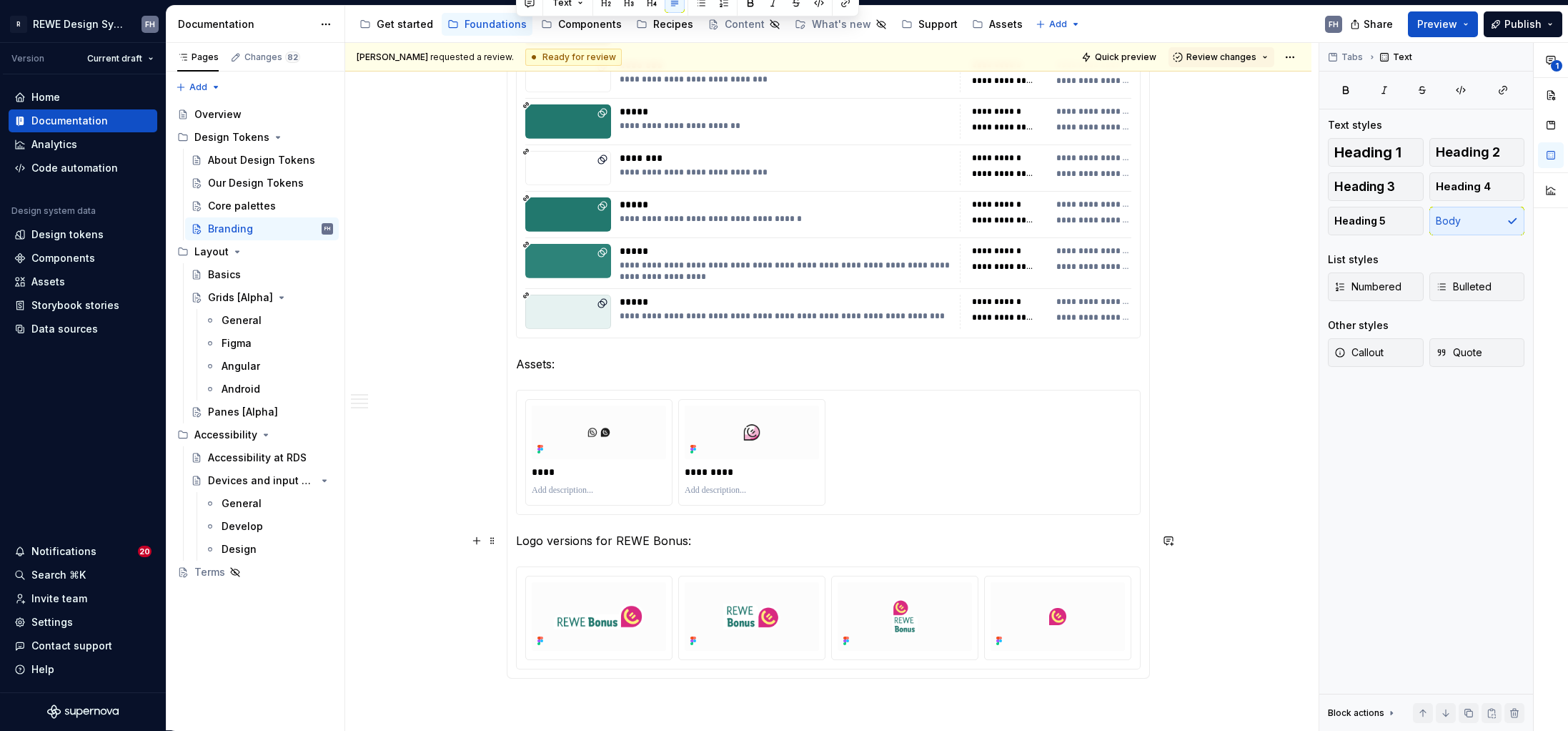
click at [674, 536] on p "Logo versions for REWE Bonus:" at bounding box center [828, 541] width 625 height 17
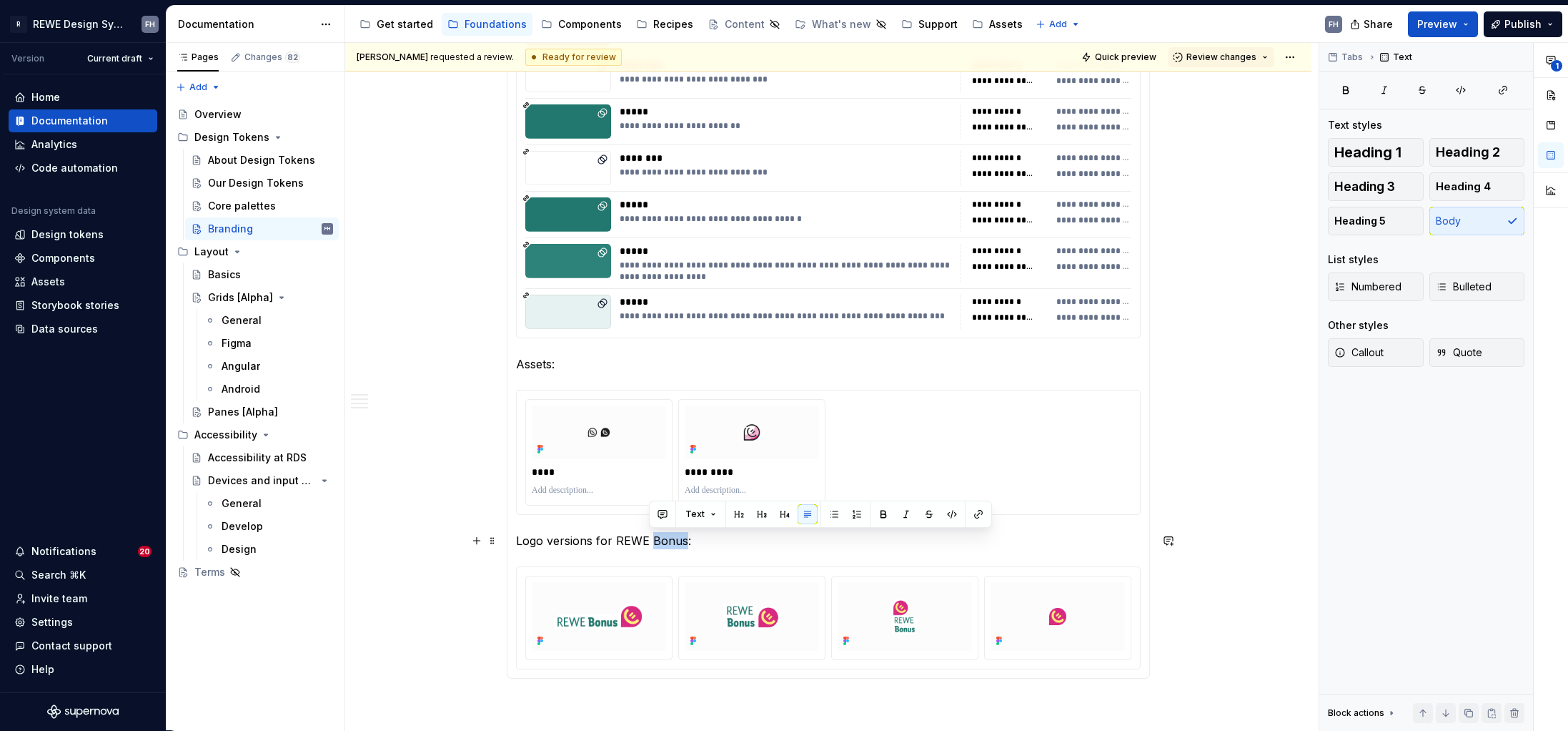
click at [674, 536] on p "Logo versions for REWE Bonus:" at bounding box center [828, 541] width 625 height 17
click at [699, 540] on p "Logo versions for REWE Bonus:" at bounding box center [828, 541] width 625 height 17
click at [694, 538] on p "Logo versions for REWE Bonus:" at bounding box center [828, 541] width 625 height 17
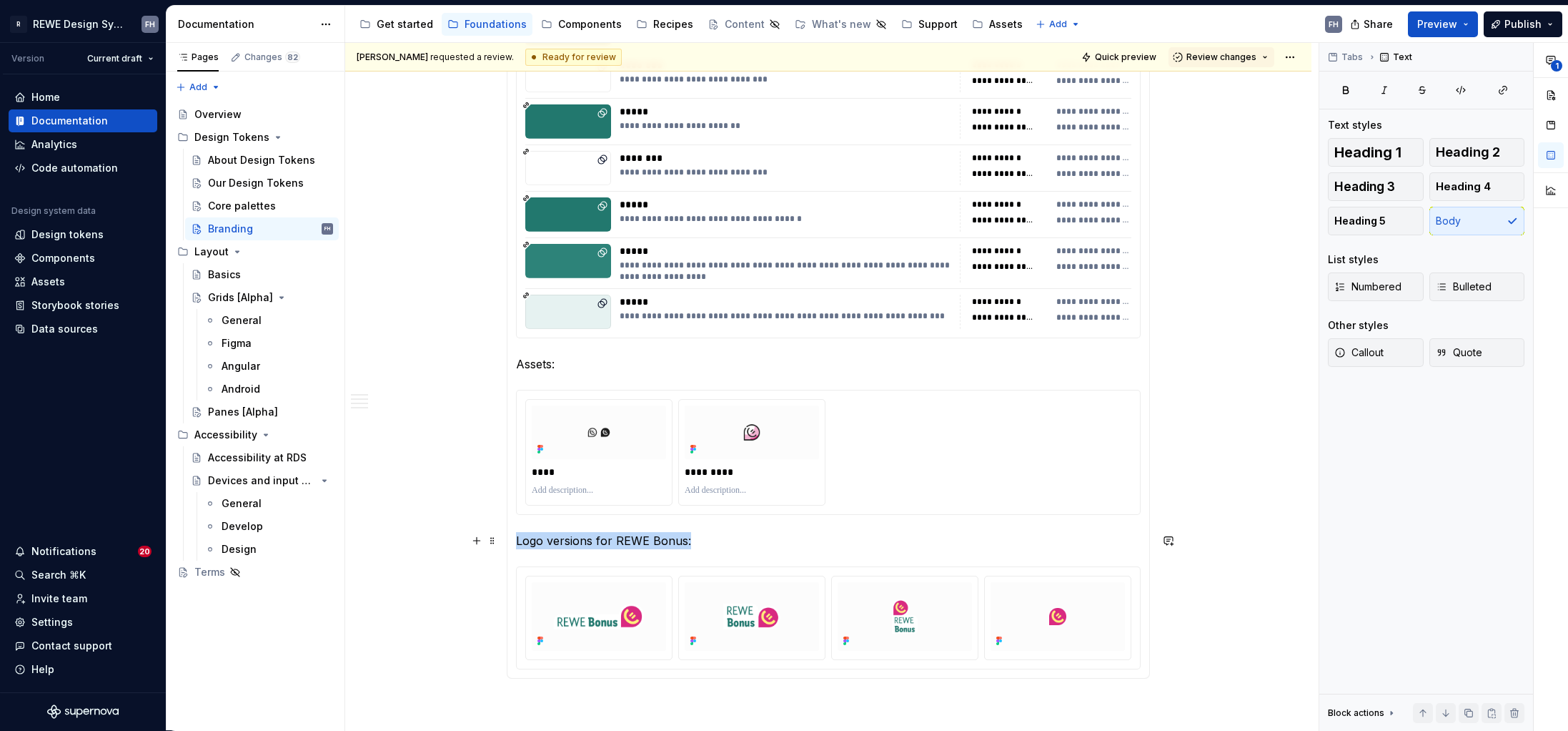
click at [694, 538] on p "Logo versions for REWE Bonus:" at bounding box center [828, 541] width 625 height 17
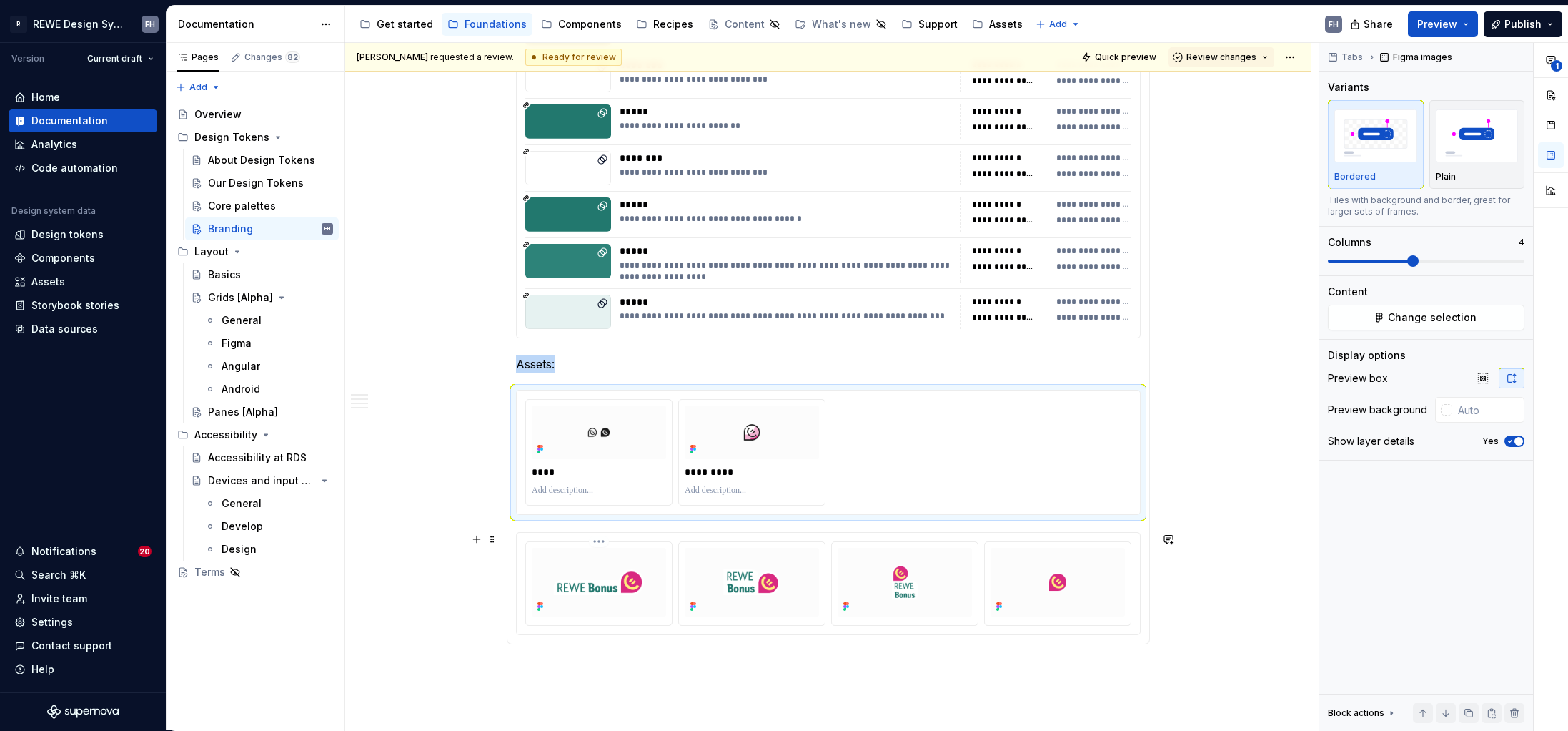
type input "#FCFCFC"
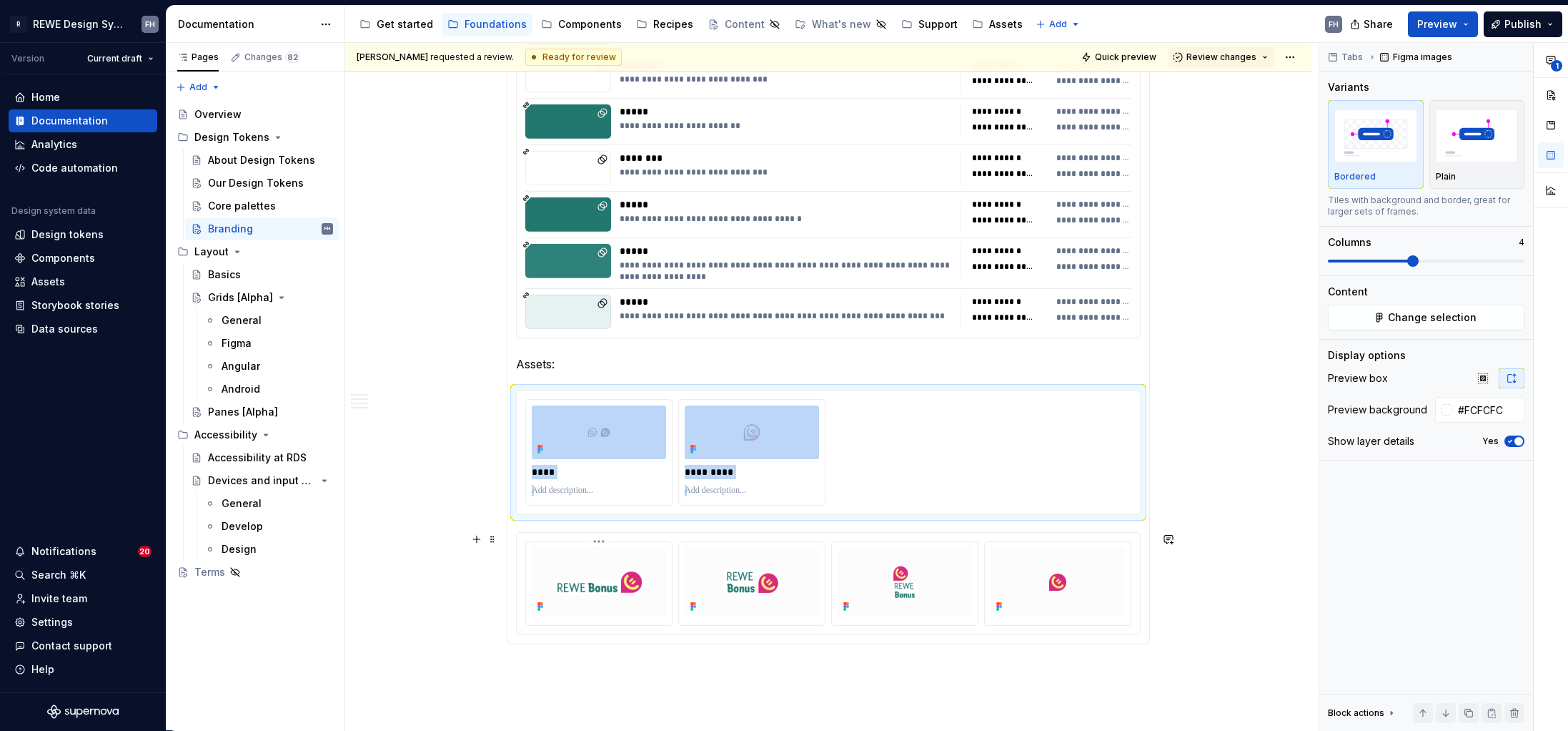
click at [650, 586] on img at bounding box center [599, 582] width 134 height 53
click at [1234, 477] on span "button" at bounding box center [1510, 476] width 9 height 9
click at [582, 645] on p at bounding box center [599, 648] width 134 height 12
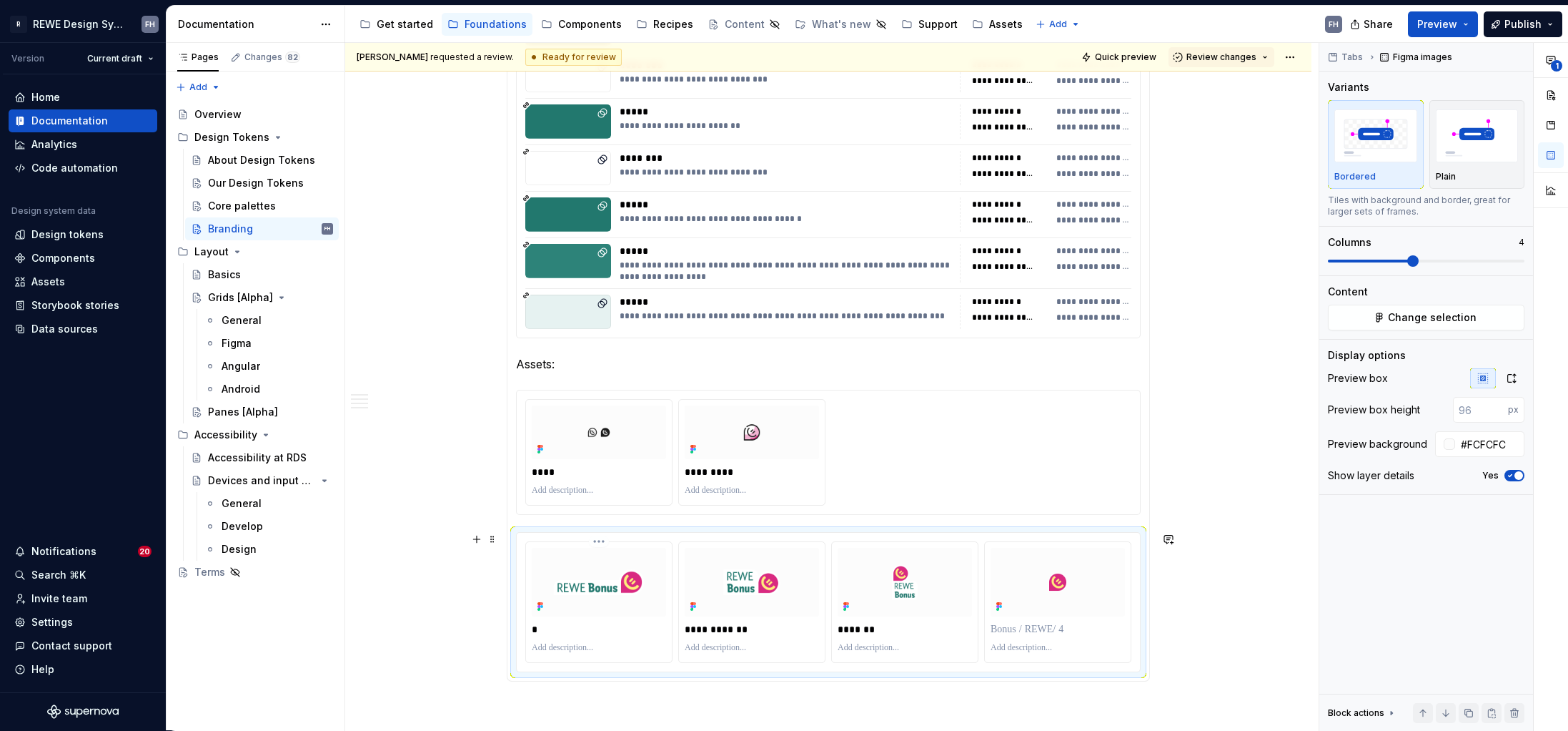
click at [580, 631] on p "*" at bounding box center [599, 630] width 134 height 14
click at [727, 624] on p "**********" at bounding box center [752, 630] width 134 height 14
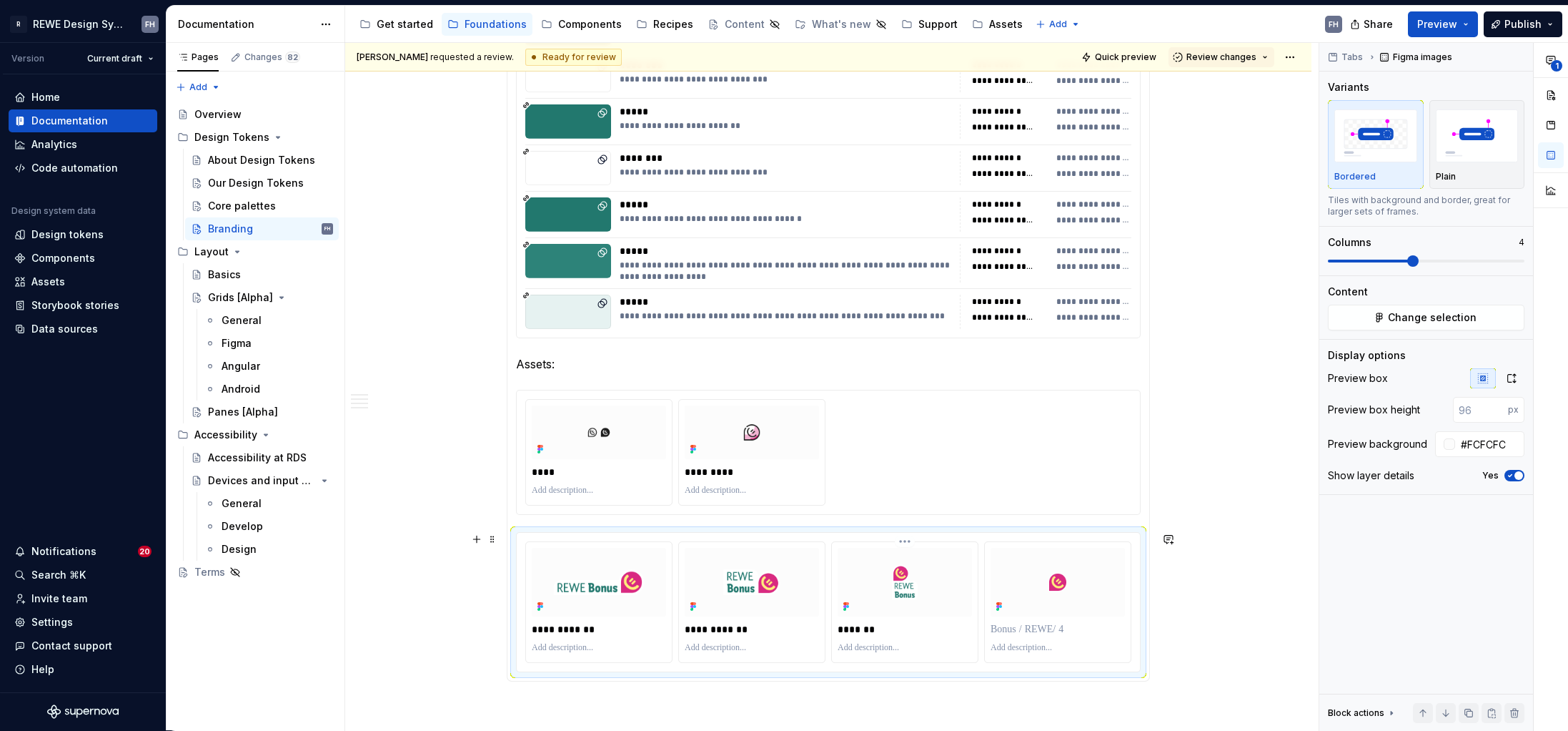
click at [884, 632] on p "*******" at bounding box center [904, 630] width 134 height 14
click at [1044, 630] on p at bounding box center [1057, 630] width 134 height 14
click at [618, 368] on p "Assets:" at bounding box center [828, 364] width 625 height 17
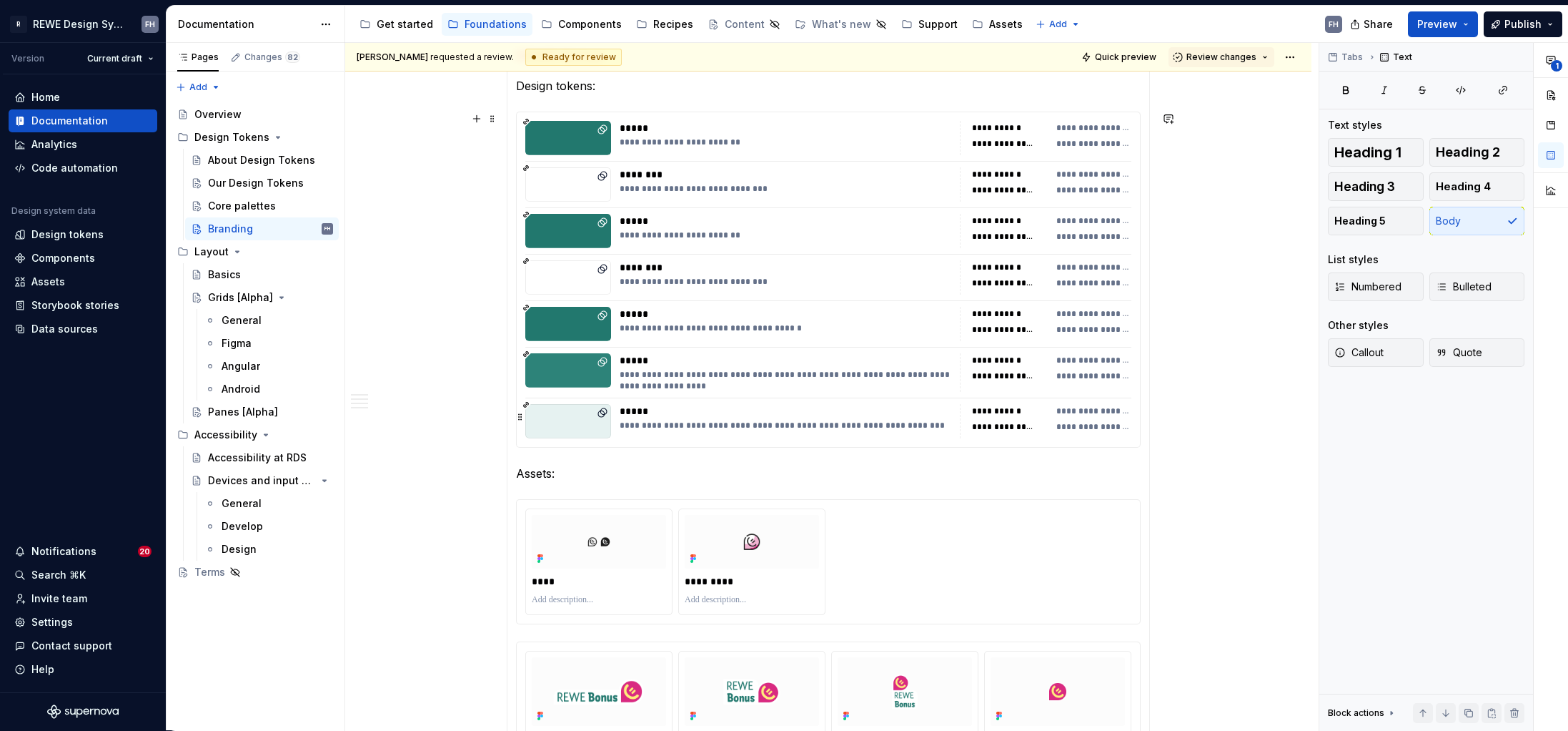
scroll to position [1394, 0]
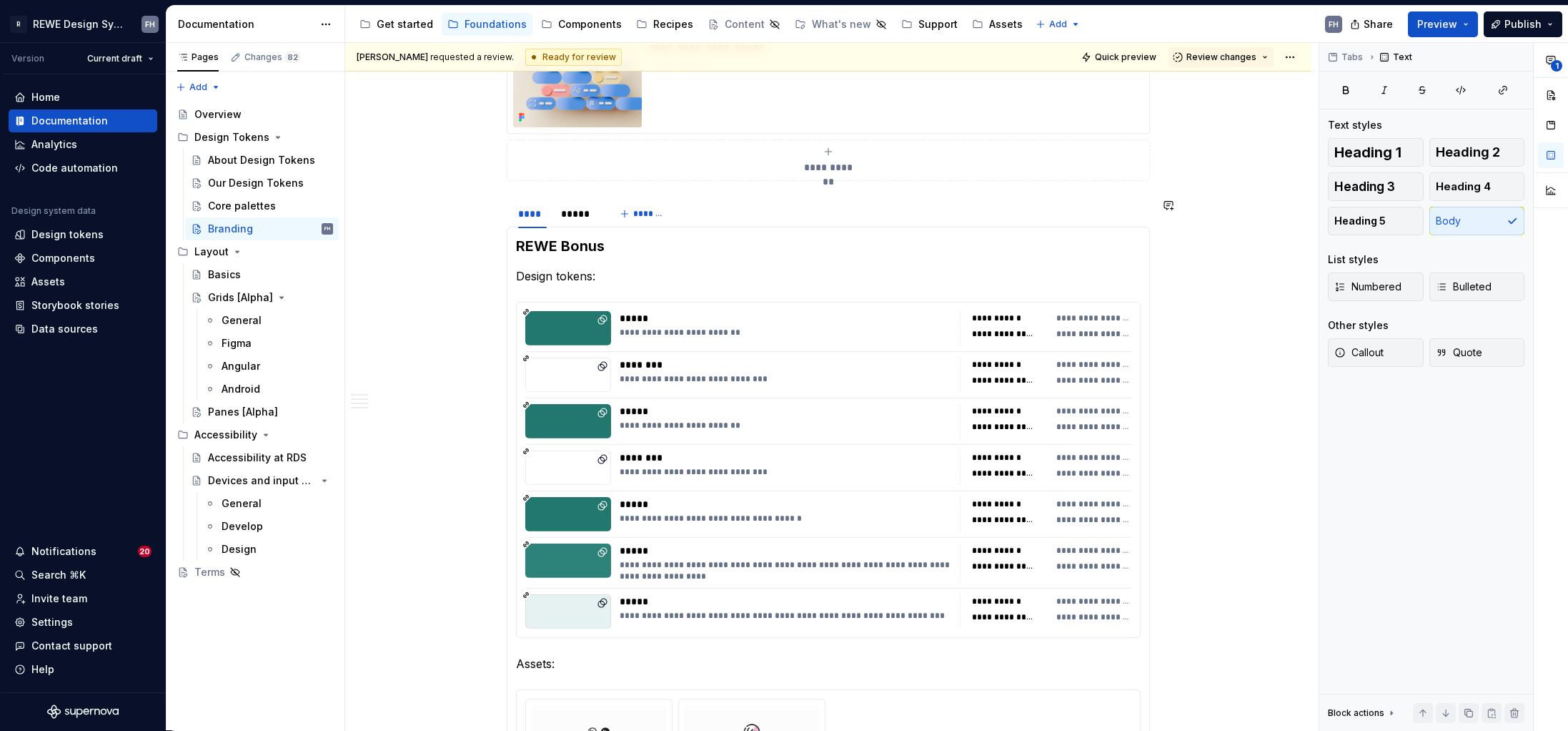
click at [590, 238] on strong "REWE Bonus" at bounding box center [560, 246] width 89 height 17
drag, startPoint x: 1389, startPoint y: 178, endPoint x: 1368, endPoint y: 177, distance: 21.0
click at [1234, 178] on div "Heading 1 Heading 2 Heading 3 Heading 4 Heading 5 Body" at bounding box center [1426, 187] width 196 height 97
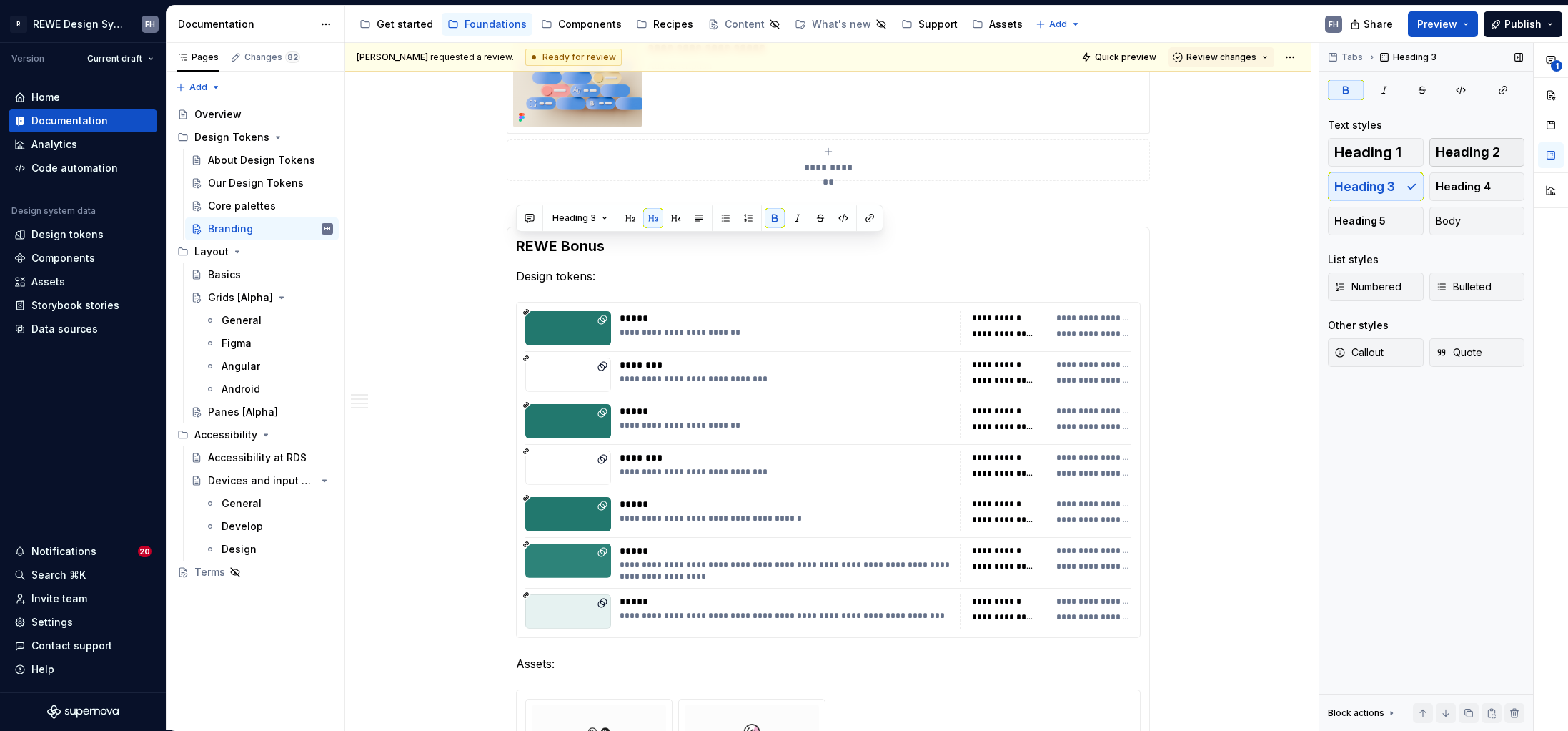
click at [1234, 156] on span "Heading 2" at bounding box center [1468, 152] width 64 height 14
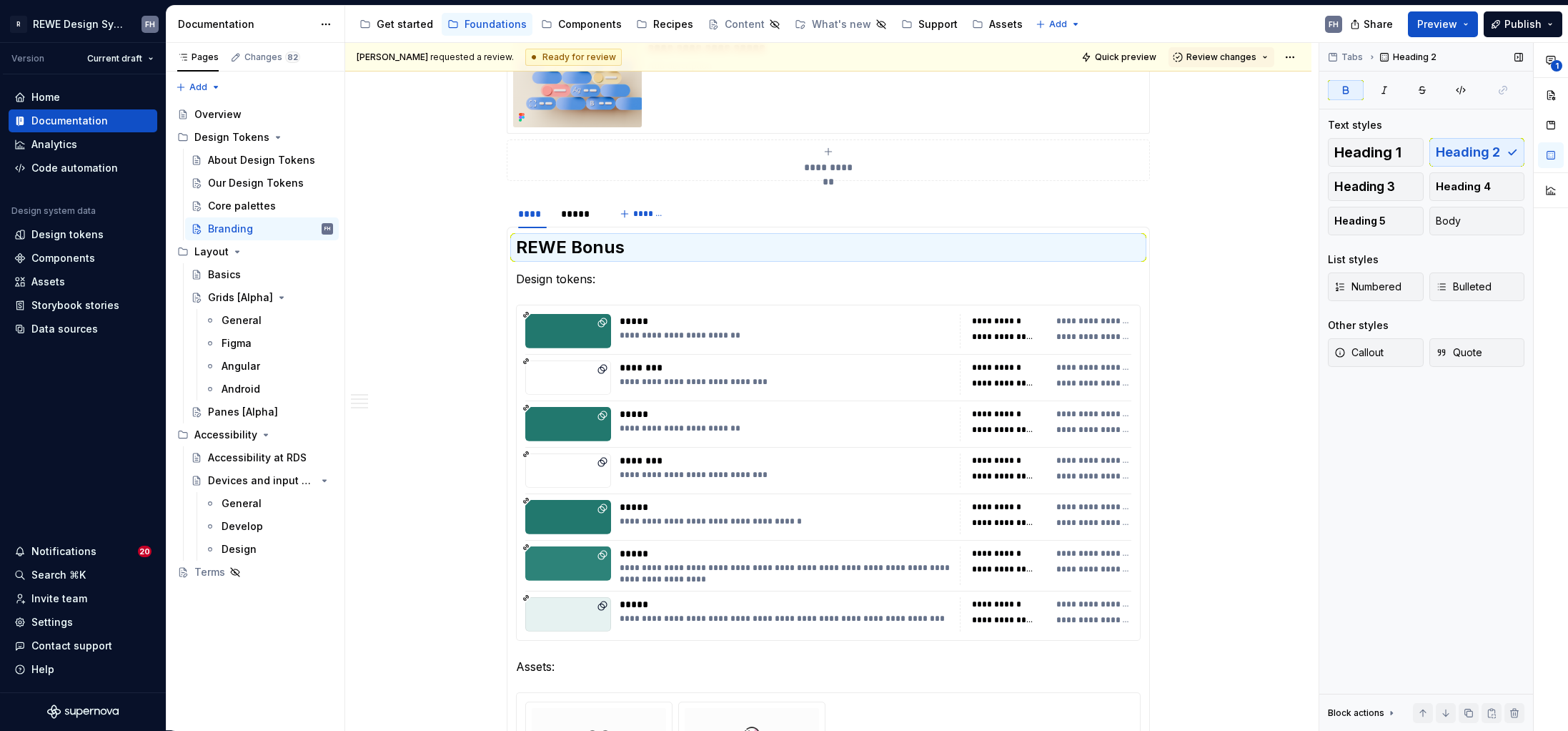
click at [1234, 233] on button "Body" at bounding box center [1478, 221] width 96 height 28
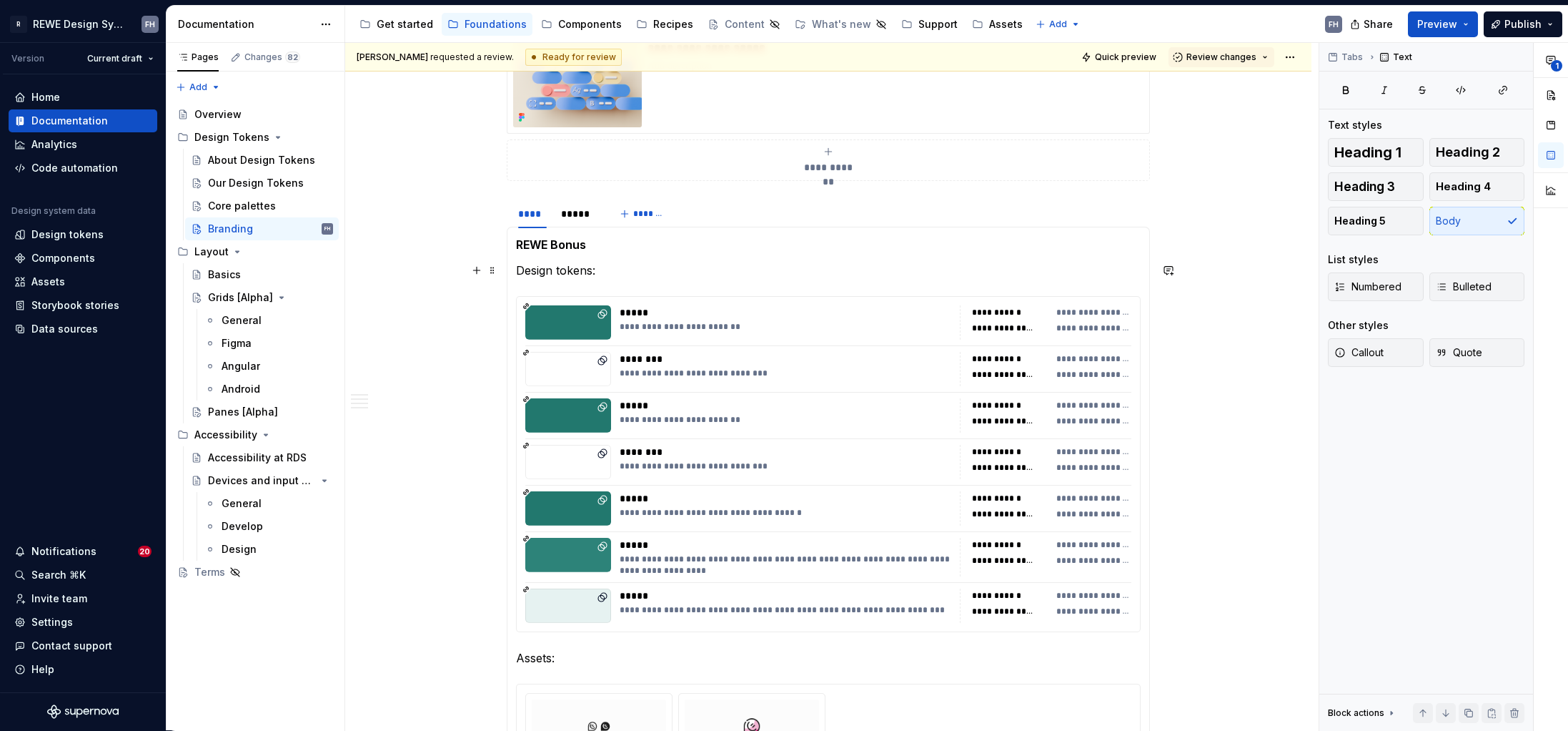
click at [623, 263] on p "Design tokens:" at bounding box center [828, 270] width 625 height 17
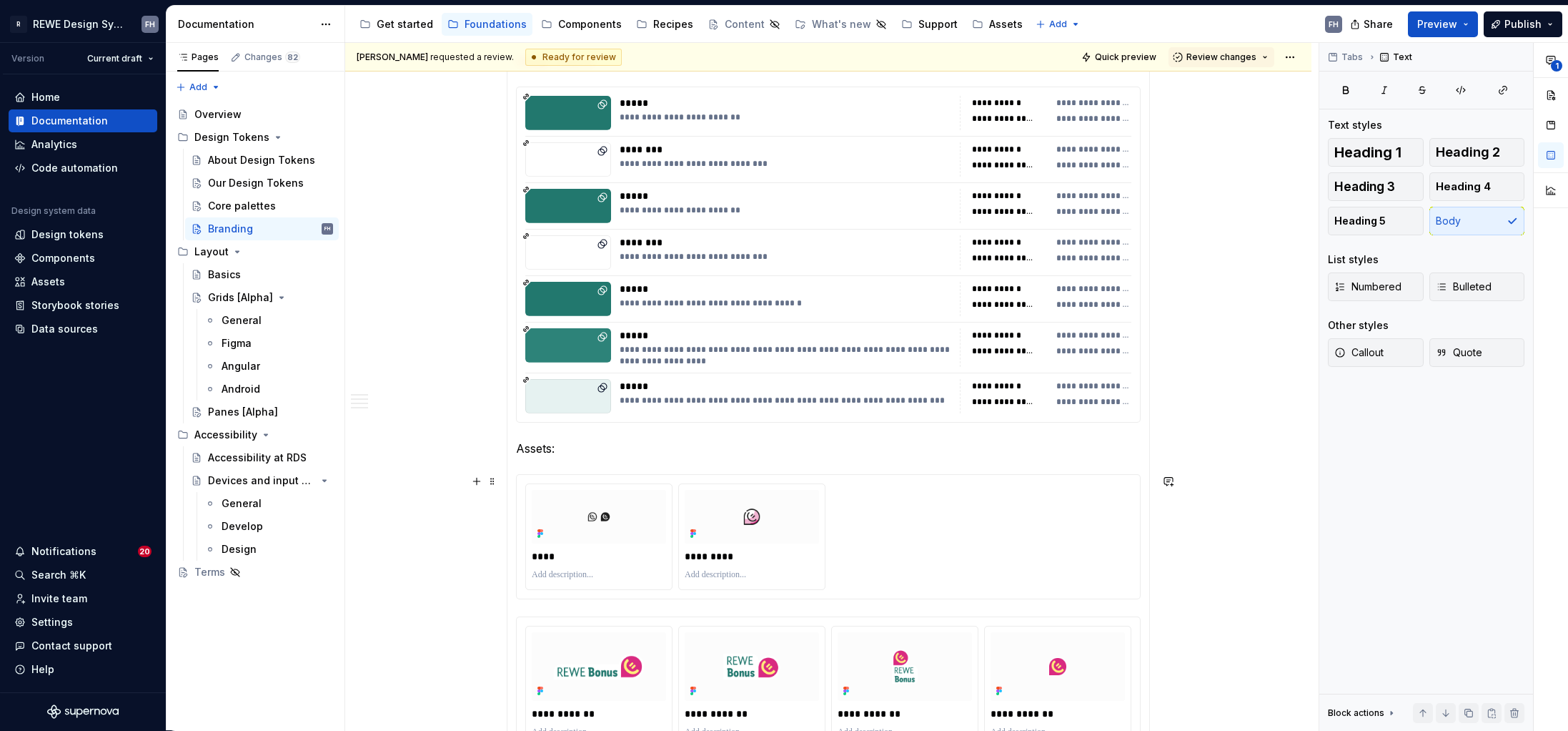
scroll to position [1717, 0]
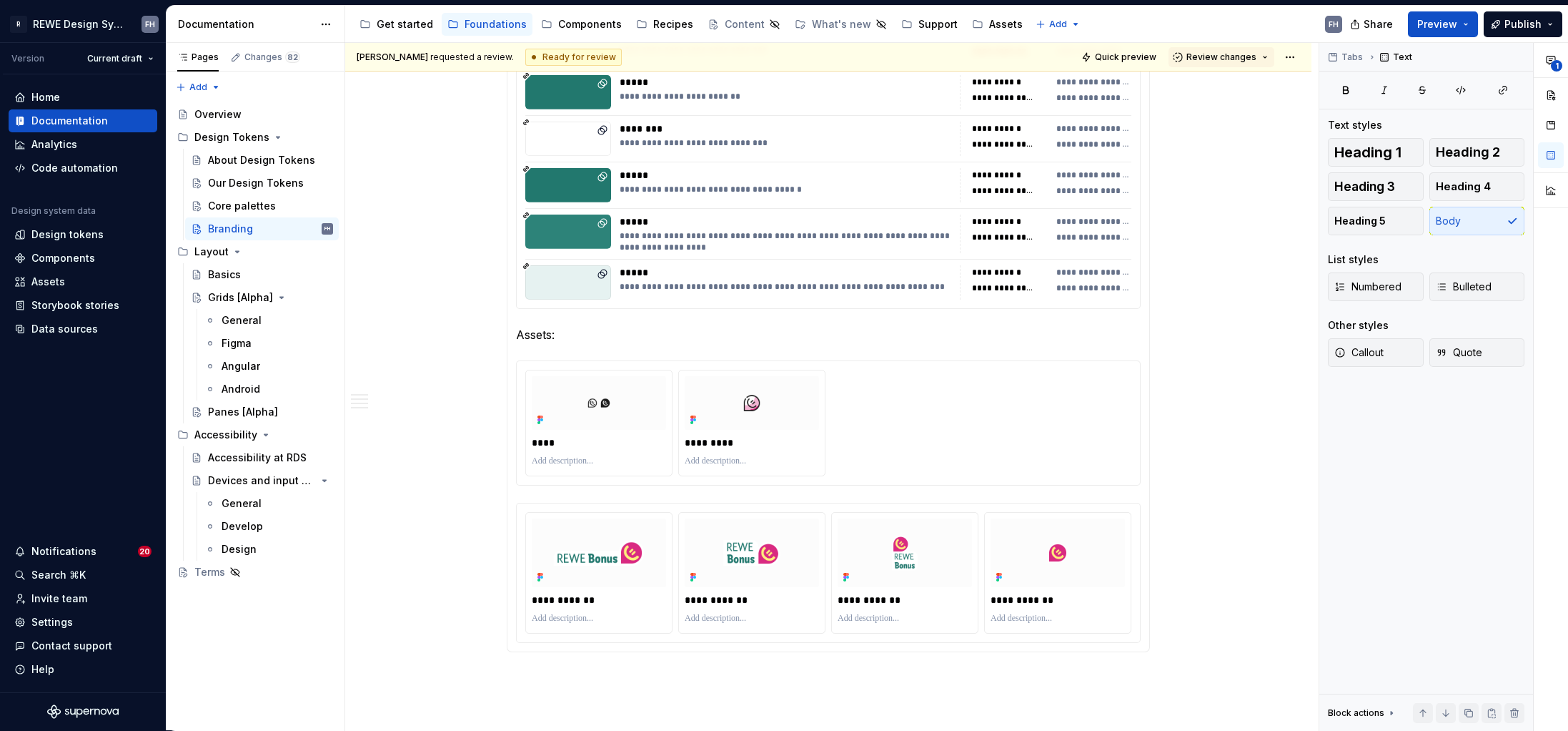
click at [654, 346] on section-item-column "**********" at bounding box center [828, 277] width 625 height 730
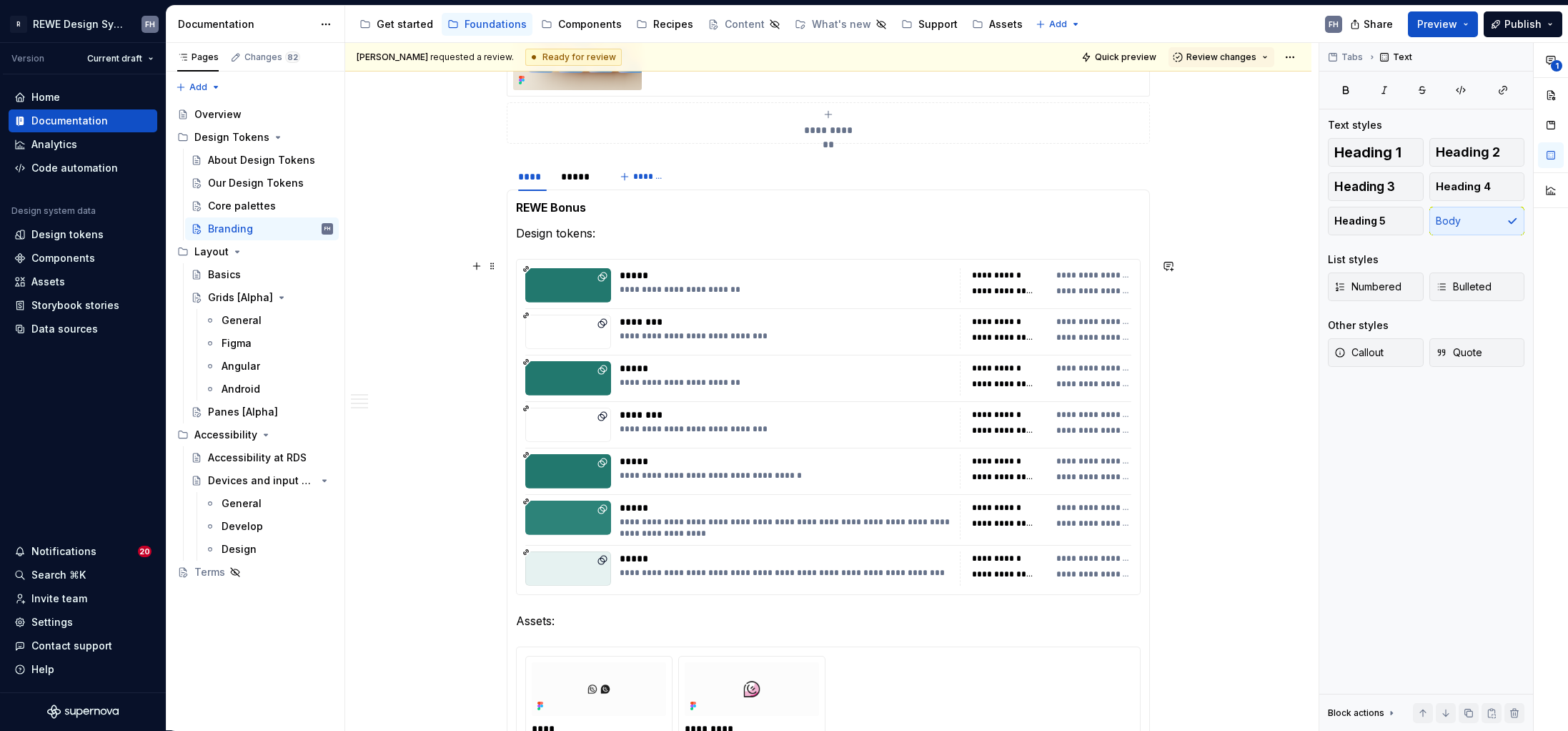
scroll to position [1411, 0]
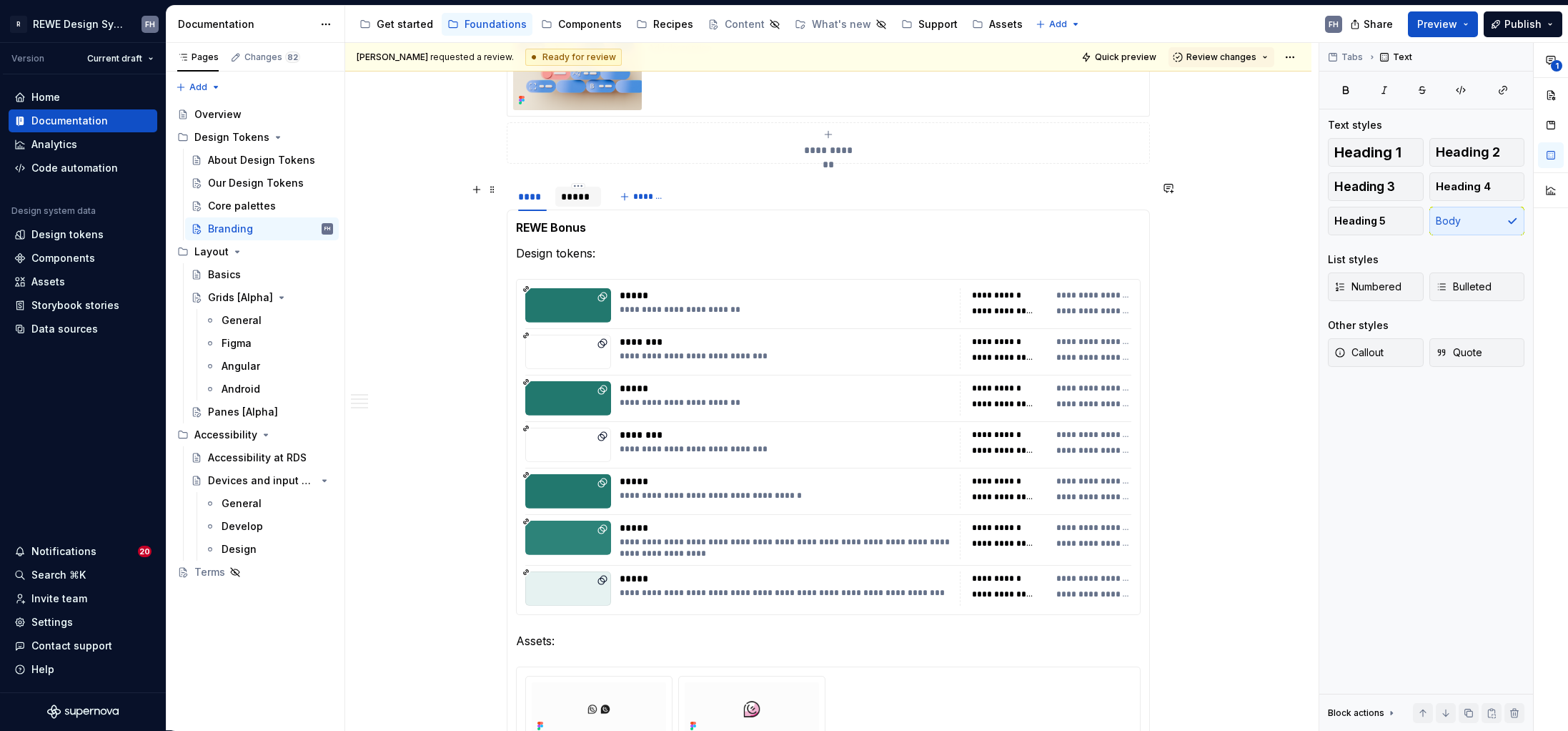
click at [577, 182] on div "*****" at bounding box center [578, 196] width 46 height 28
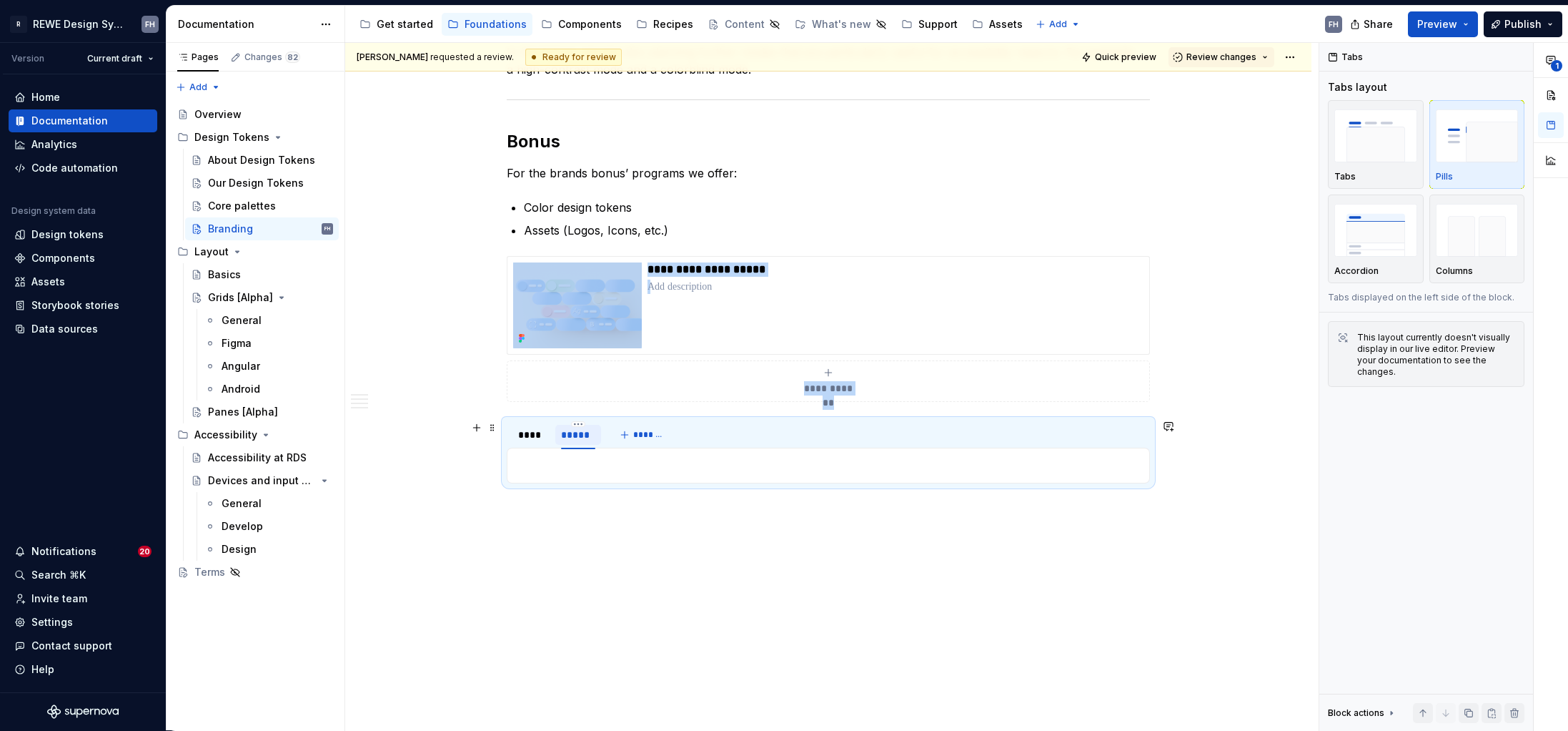
scroll to position [1173, 0]
click at [579, 424] on html "R REWE Design System FH Version Current draft Home Documentation Analytics Code…" at bounding box center [784, 366] width 1568 height 731
click at [614, 543] on div "Delete tab" at bounding box center [644, 542] width 93 height 14
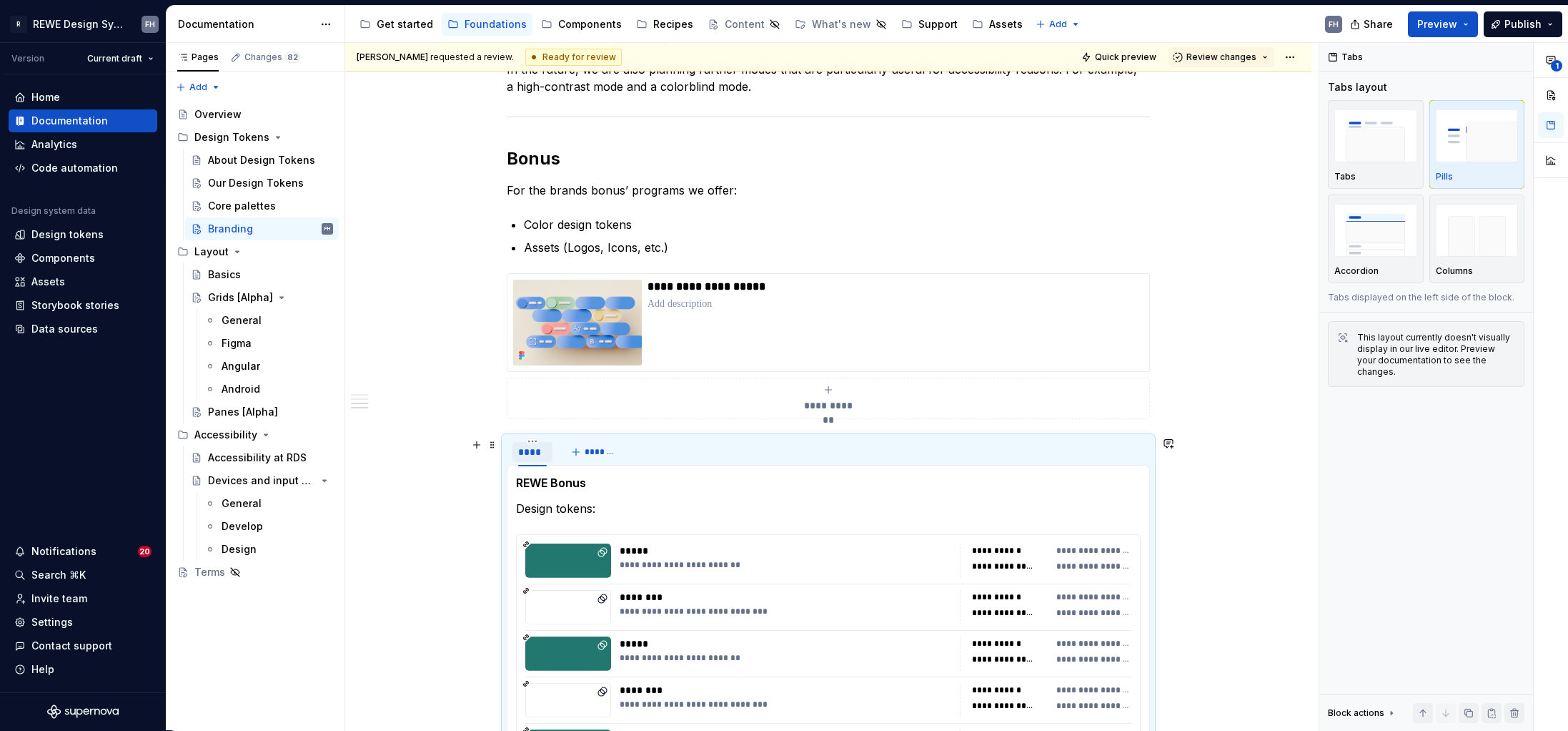
click at [527, 438] on div "****" at bounding box center [532, 451] width 40 height 28
click at [532, 445] on div "****" at bounding box center [533, 452] width 28 height 14
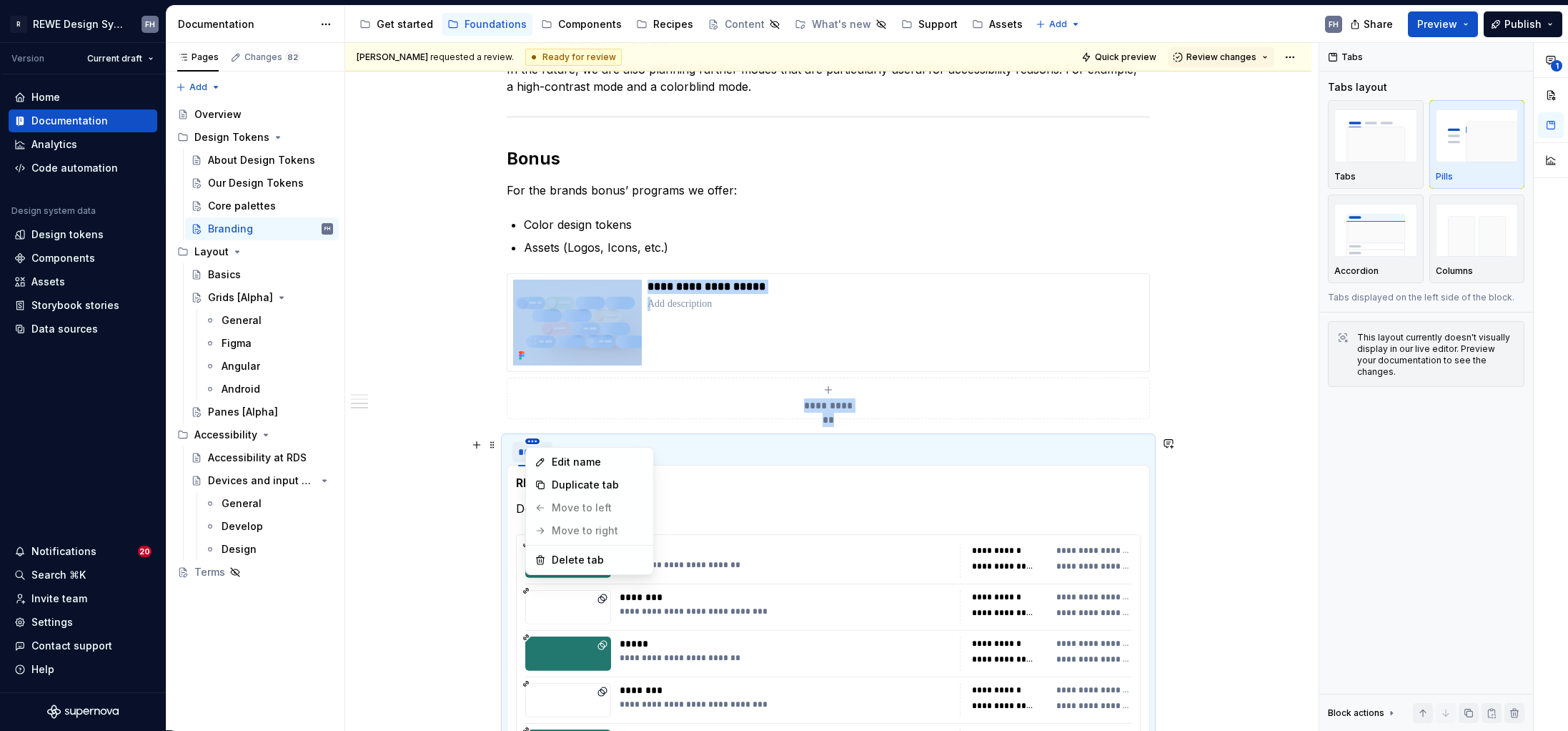
click at [532, 440] on html "R REWE Design System FH Version Current draft Home Documentation Analytics Code…" at bounding box center [784, 366] width 1568 height 731
click at [567, 485] on div "Duplicate tab" at bounding box center [598, 485] width 93 height 14
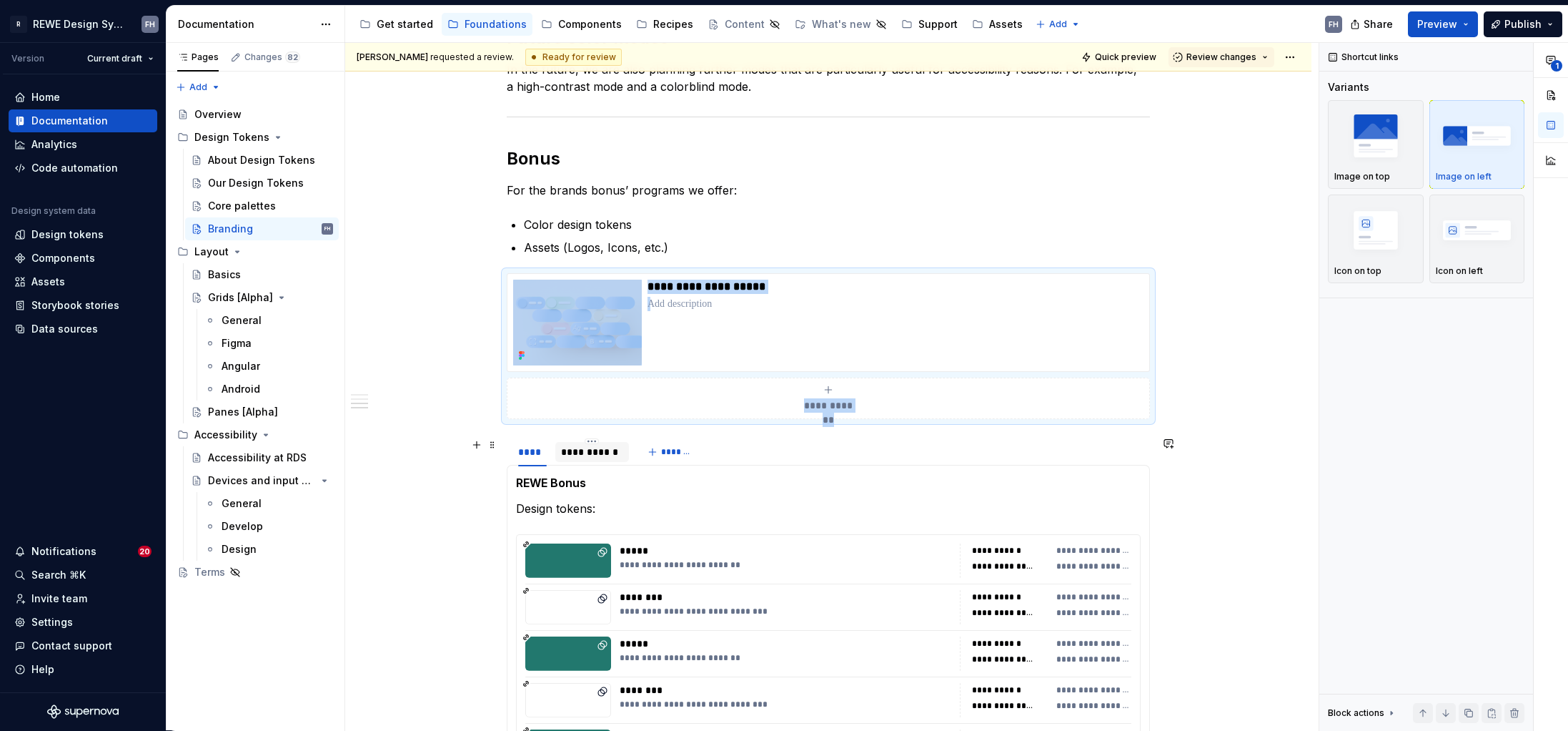
type textarea "*"
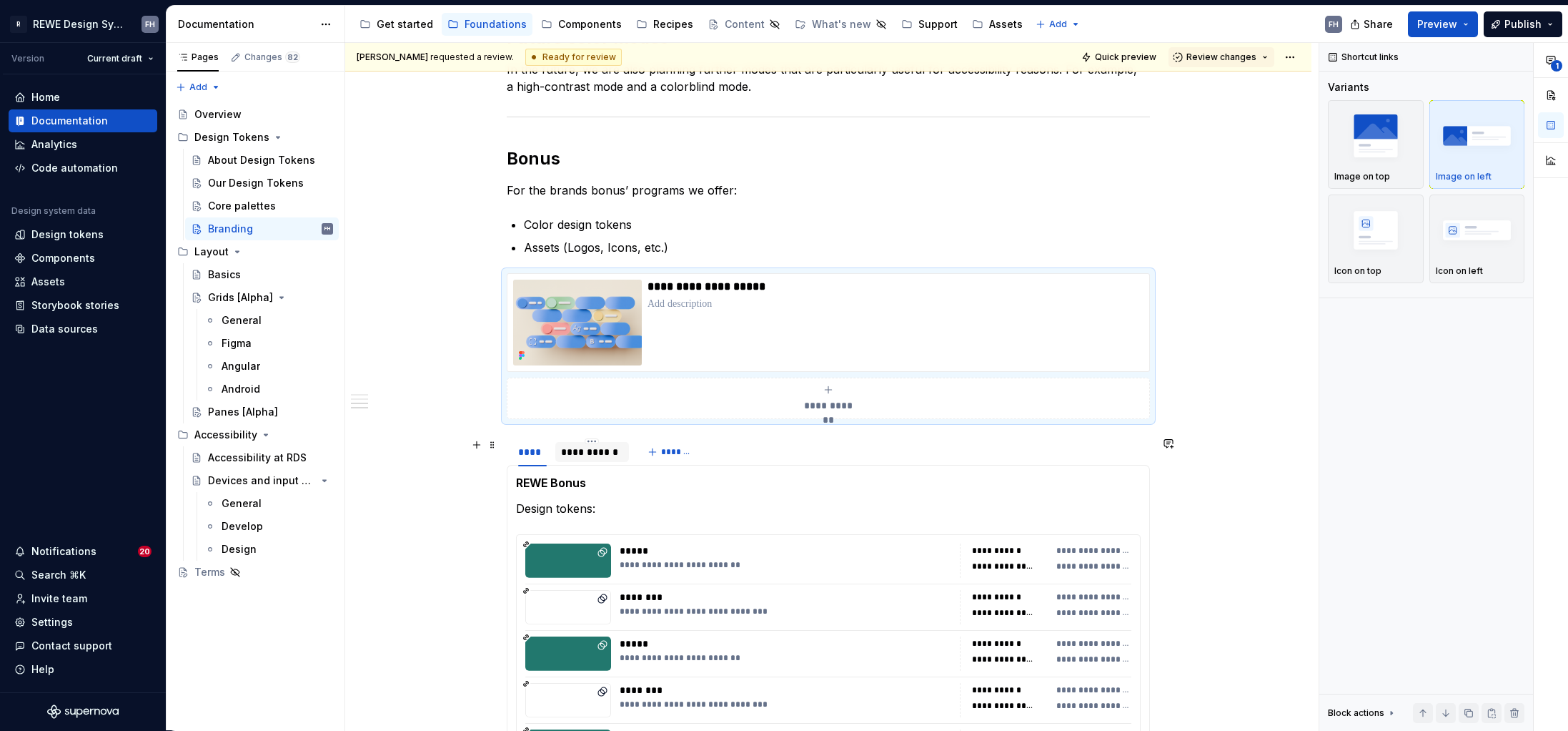
click at [585, 450] on div "**********" at bounding box center [592, 452] width 62 height 14
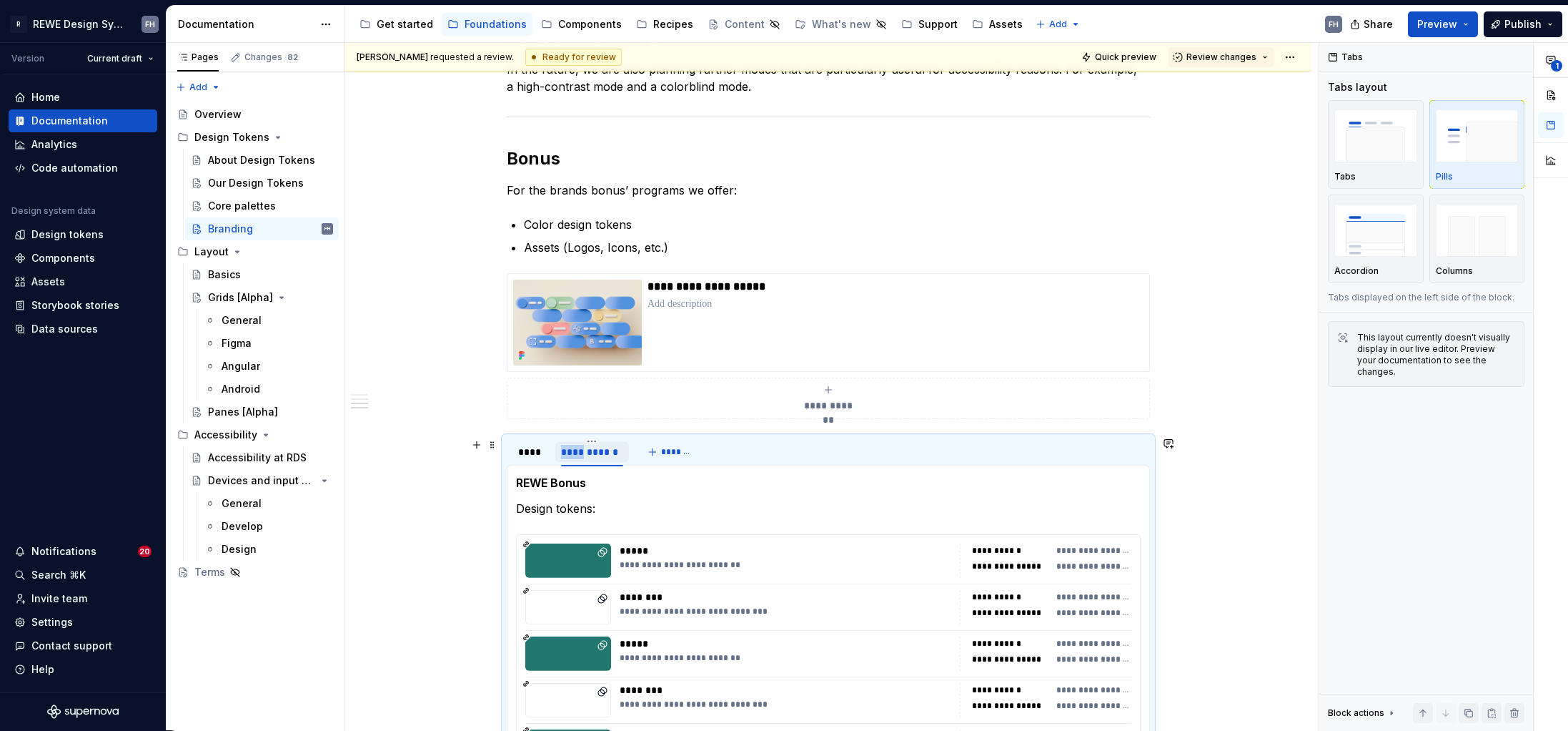
click at [585, 450] on div "**********" at bounding box center [592, 452] width 62 height 14
type input "*****"
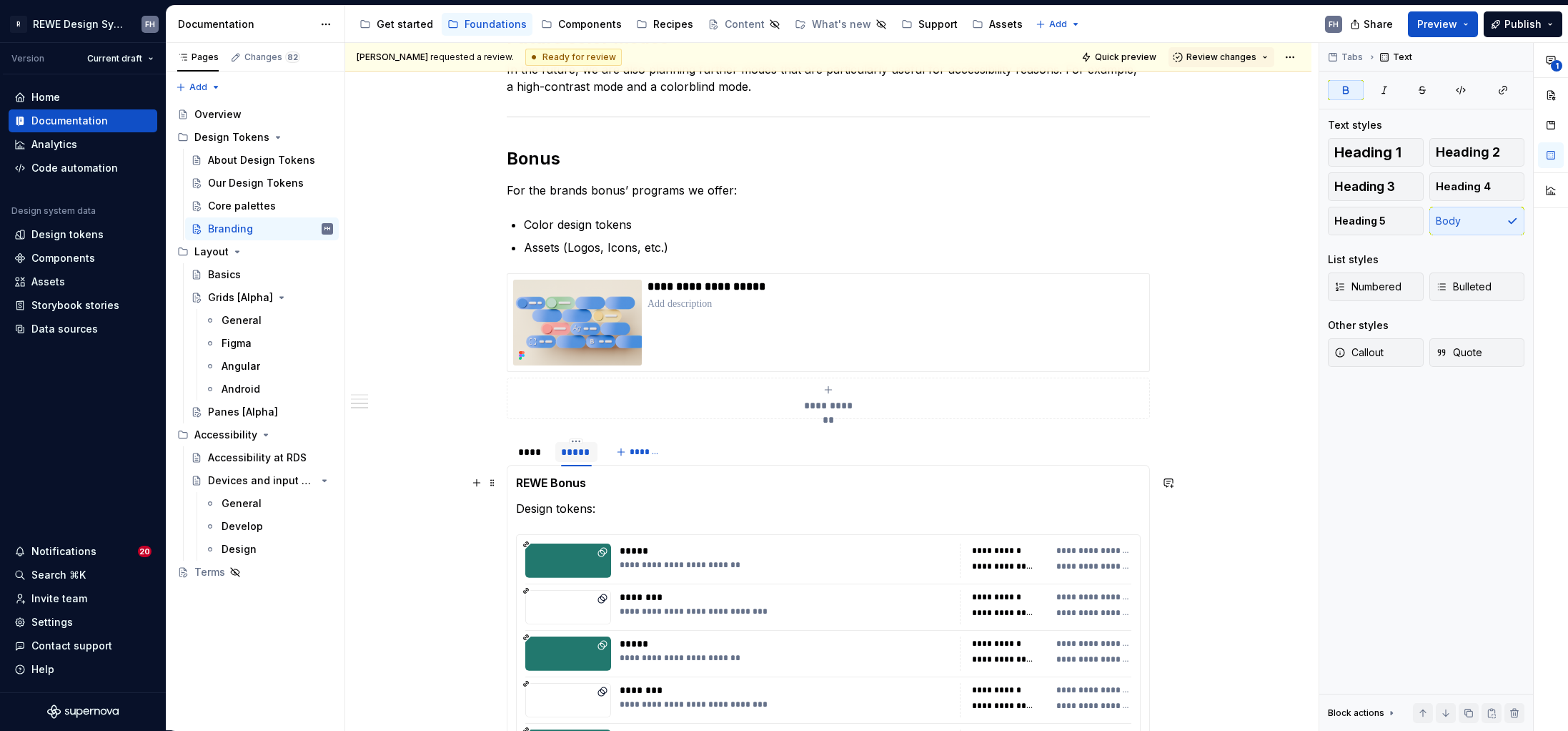
click at [542, 484] on strong "REWE Bonus" at bounding box center [551, 483] width 70 height 14
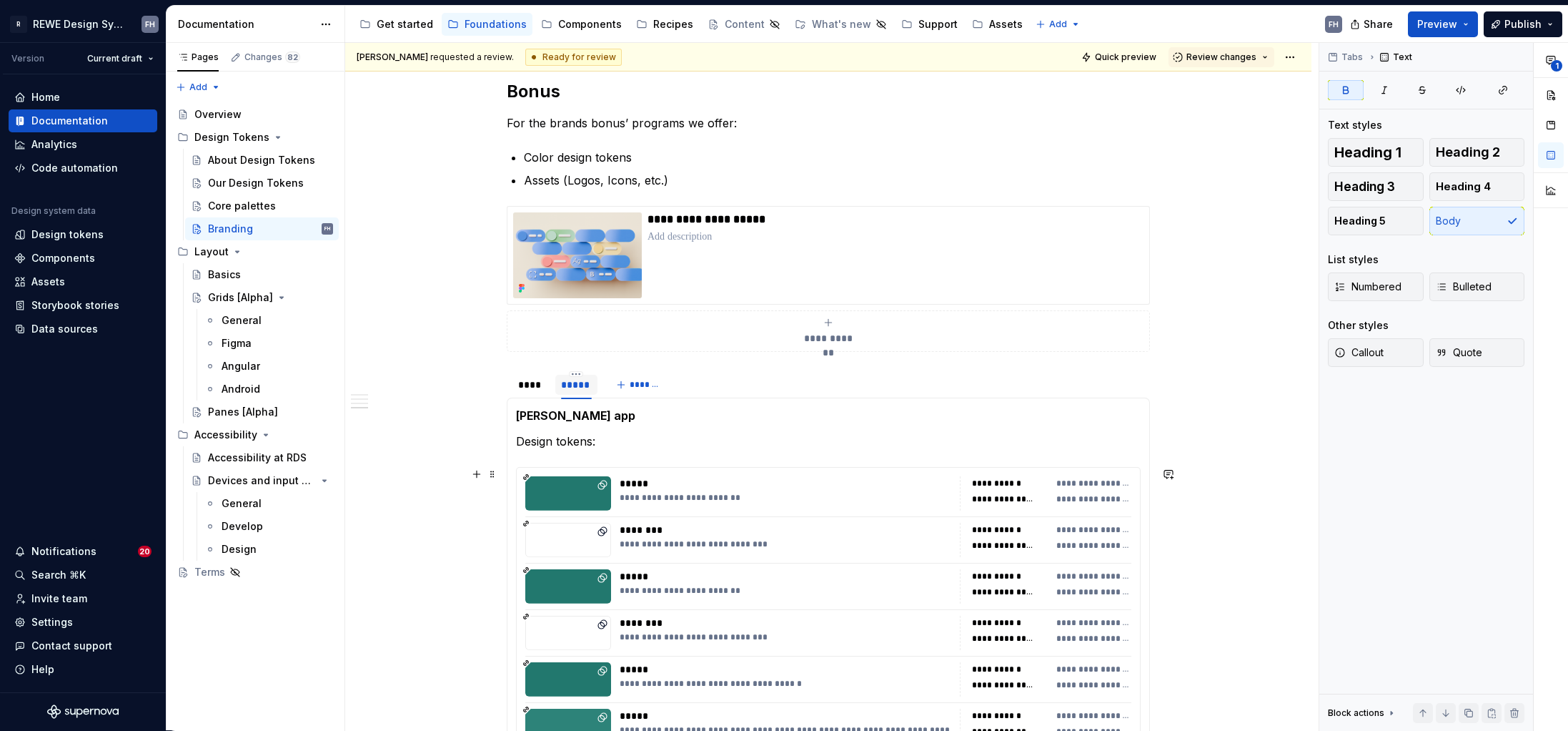
click at [808, 503] on div "**********" at bounding box center [786, 498] width 332 height 12
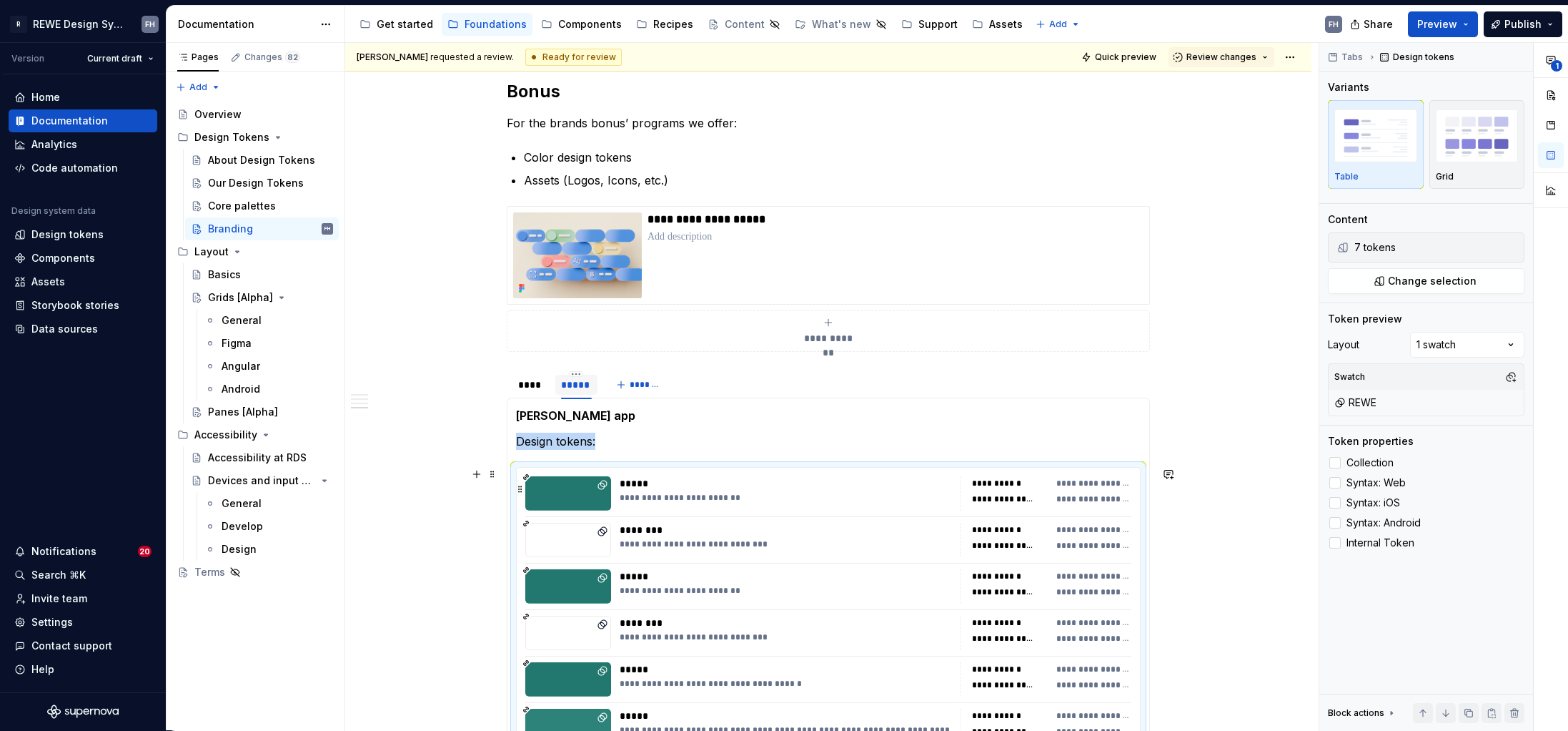
scroll to position [1456, 0]
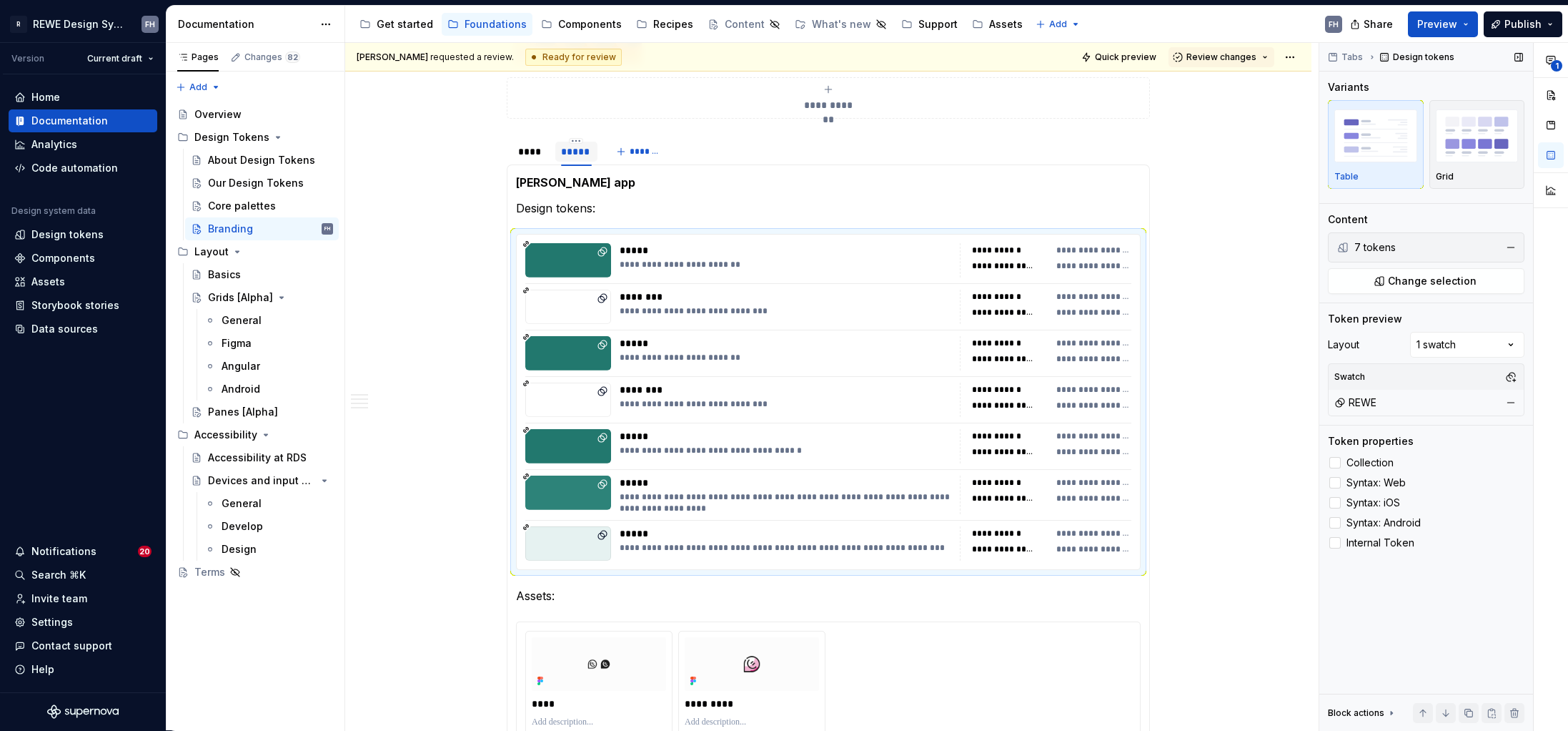
click at [1234, 404] on div "REWE" at bounding box center [1426, 402] width 189 height 20
click at [1234, 400] on button "button" at bounding box center [1511, 402] width 20 height 20
click at [1234, 374] on button "button" at bounding box center [1511, 377] width 20 height 20
click at [1234, 543] on div "PENNY" at bounding box center [1443, 545] width 136 height 14
click at [621, 204] on html "R REWE Design System FH Version Current draft Home Documentation Analytics Code…" at bounding box center [784, 366] width 1568 height 731
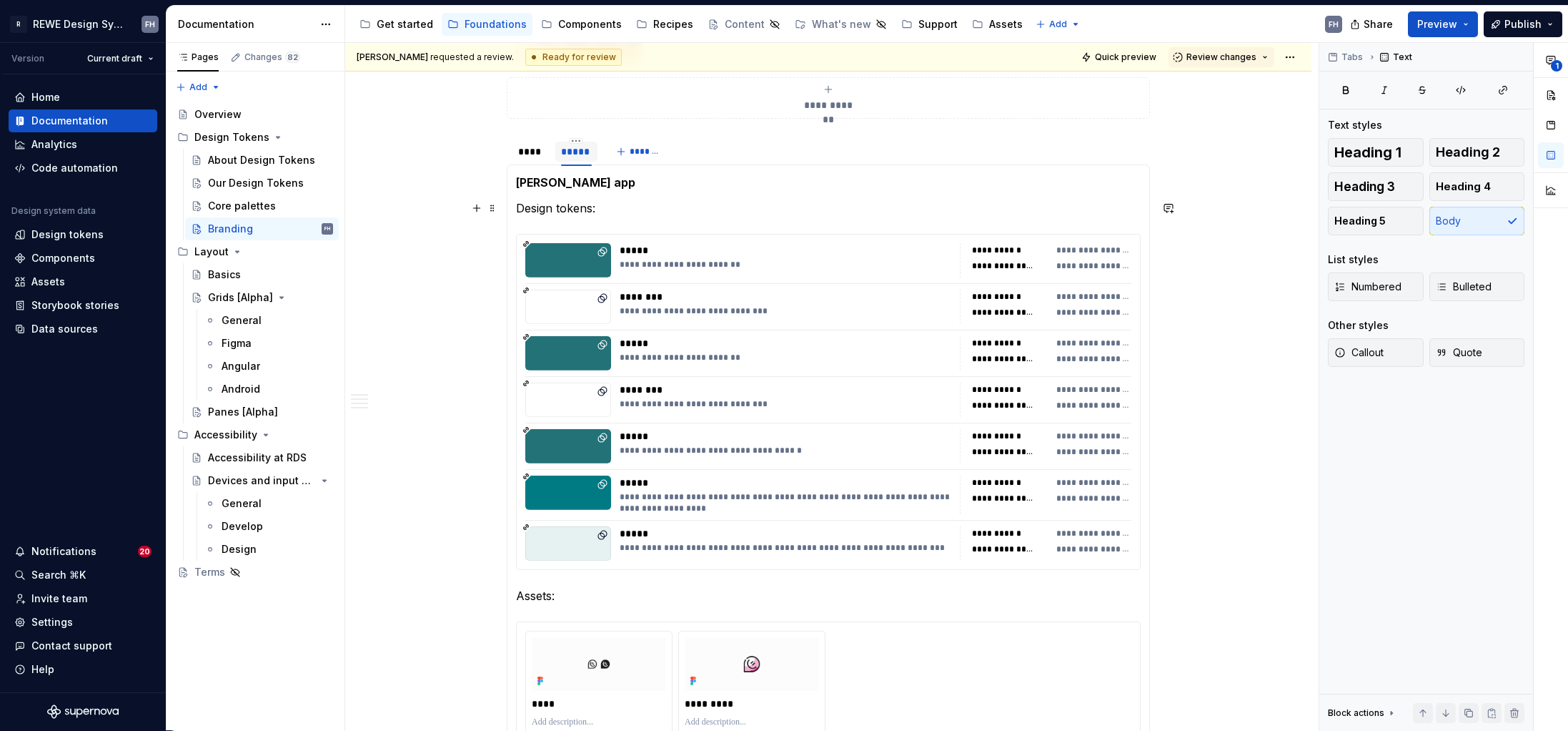
click at [603, 211] on p "Design tokens:" at bounding box center [828, 208] width 625 height 17
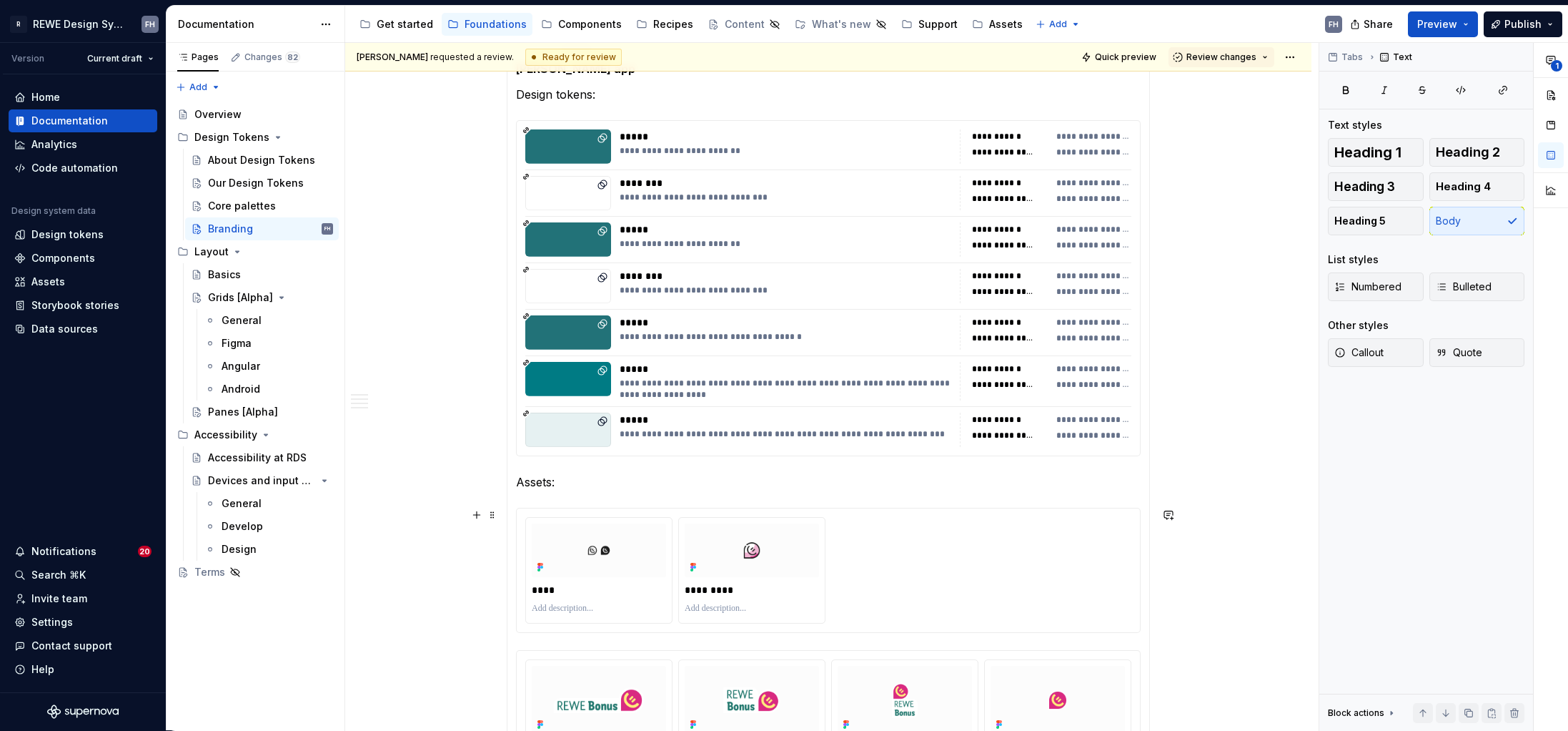
scroll to position [1638, 0]
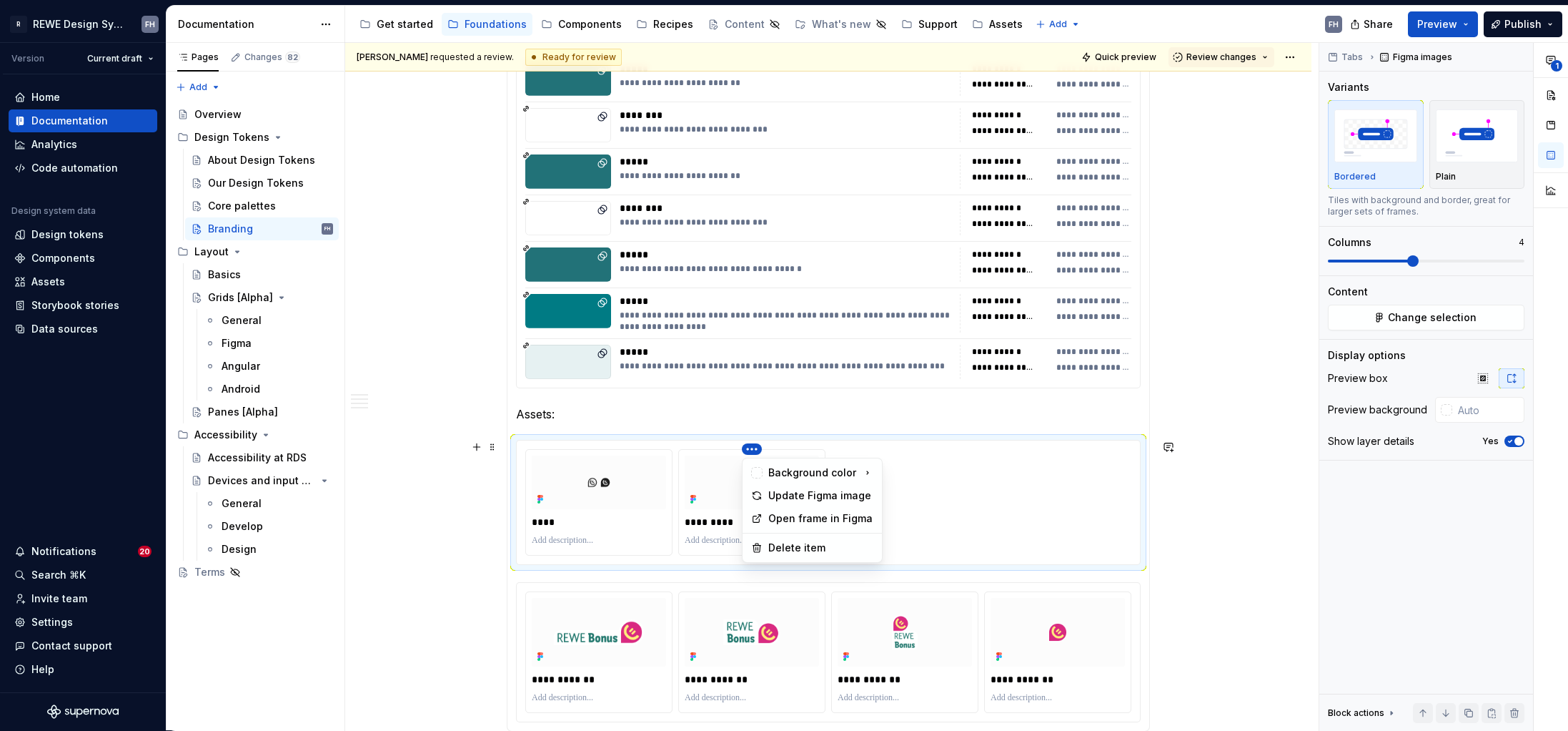
click at [753, 449] on html "R REWE Design System FH Version Current draft Home Documentation Analytics Code…" at bounding box center [784, 366] width 1568 height 731
click at [819, 544] on div "Delete item" at bounding box center [821, 548] width 105 height 14
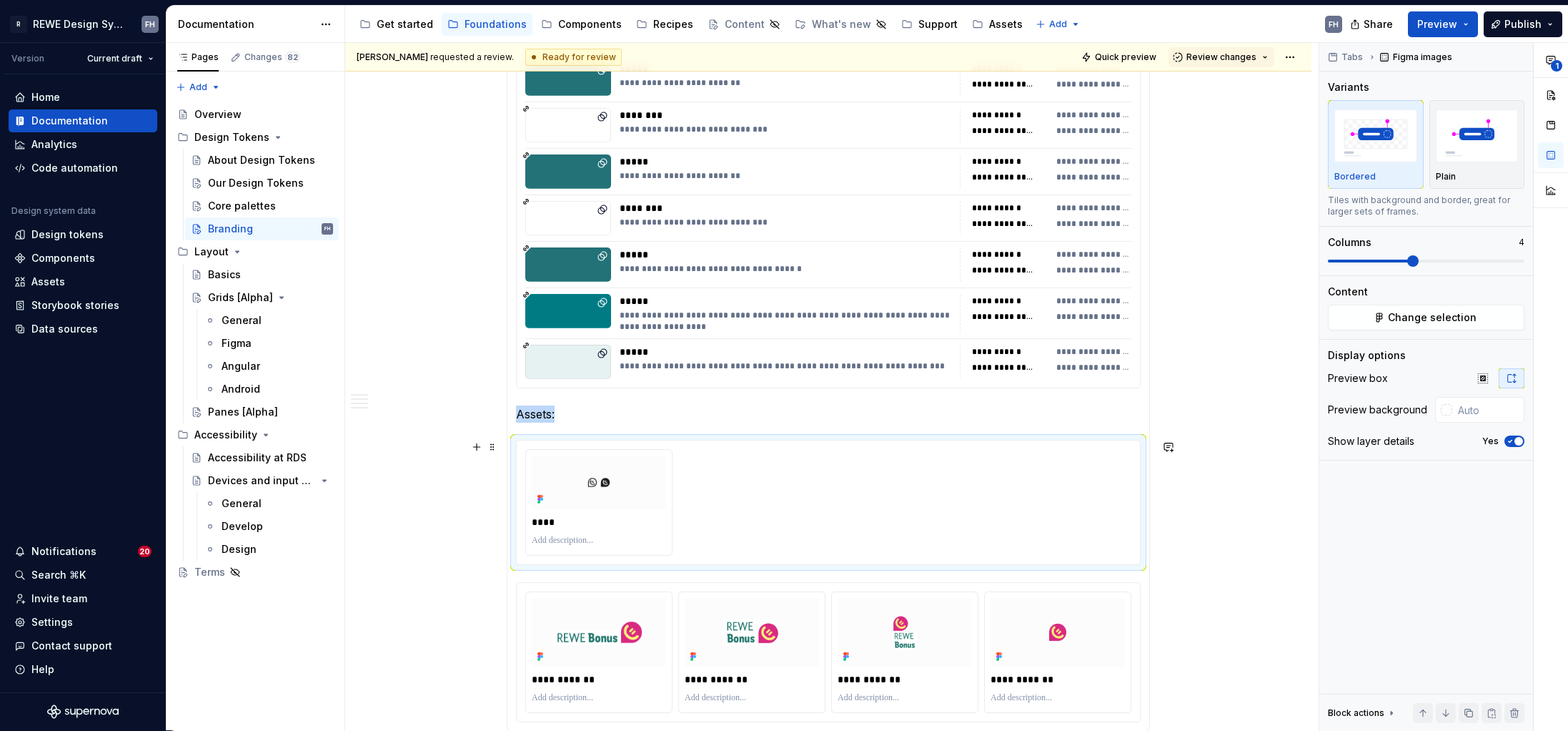
click at [708, 458] on div "****" at bounding box center [829, 502] width 606 height 107
click at [595, 450] on html "R REWE Design System FH Version Current draft Home Documentation Analytics Code…" at bounding box center [784, 366] width 1568 height 731
drag, startPoint x: 913, startPoint y: 478, endPoint x: 1423, endPoint y: 321, distance: 533.6
click at [916, 477] on html "R REWE Design System FH Version Current draft Home Documentation Analytics Code…" at bounding box center [784, 366] width 1568 height 731
click at [1234, 316] on span "Change selection" at bounding box center [1432, 318] width 89 height 14
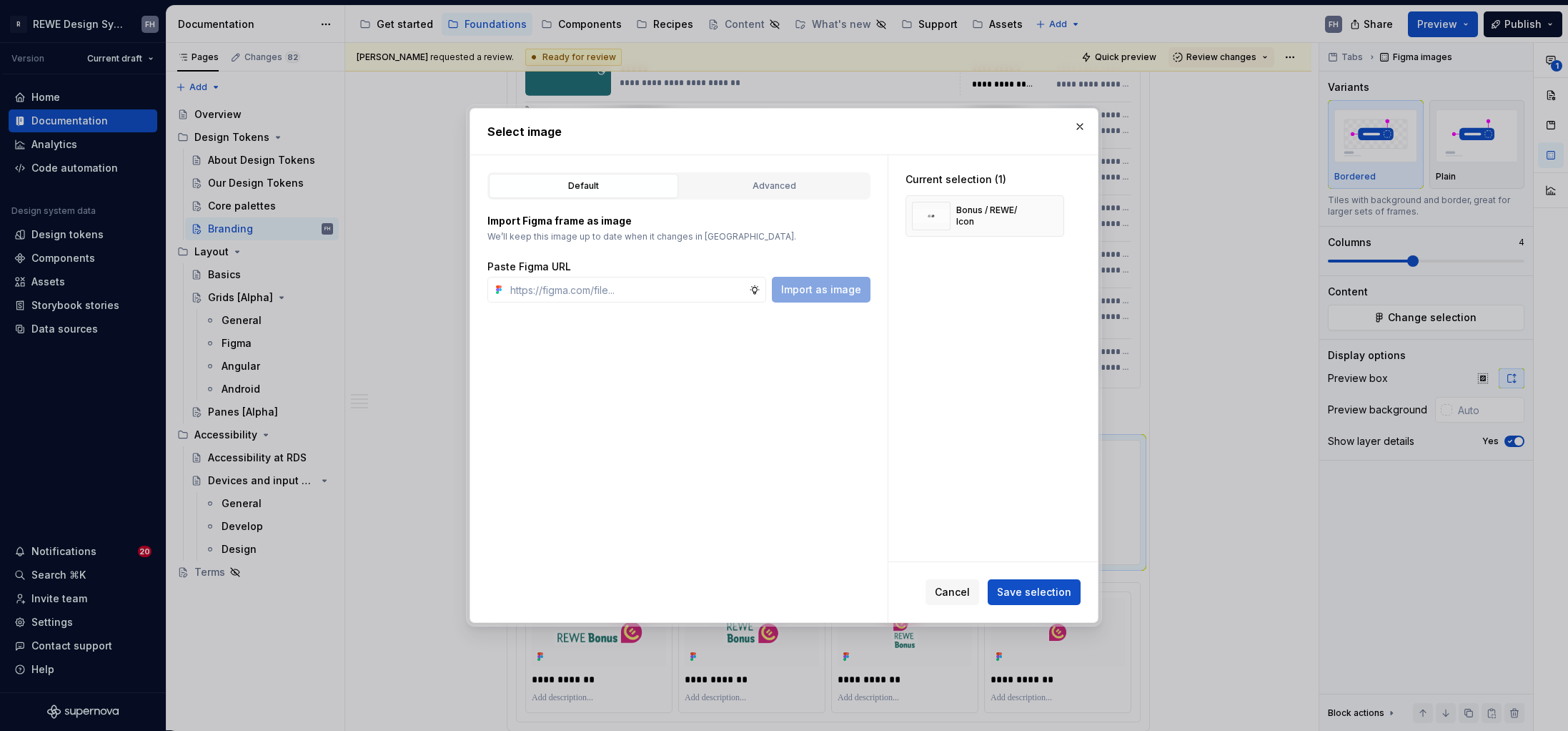
type textarea "*"
click at [1050, 219] on button "button" at bounding box center [1047, 215] width 20 height 20
click at [614, 293] on input "text" at bounding box center [626, 289] width 244 height 26
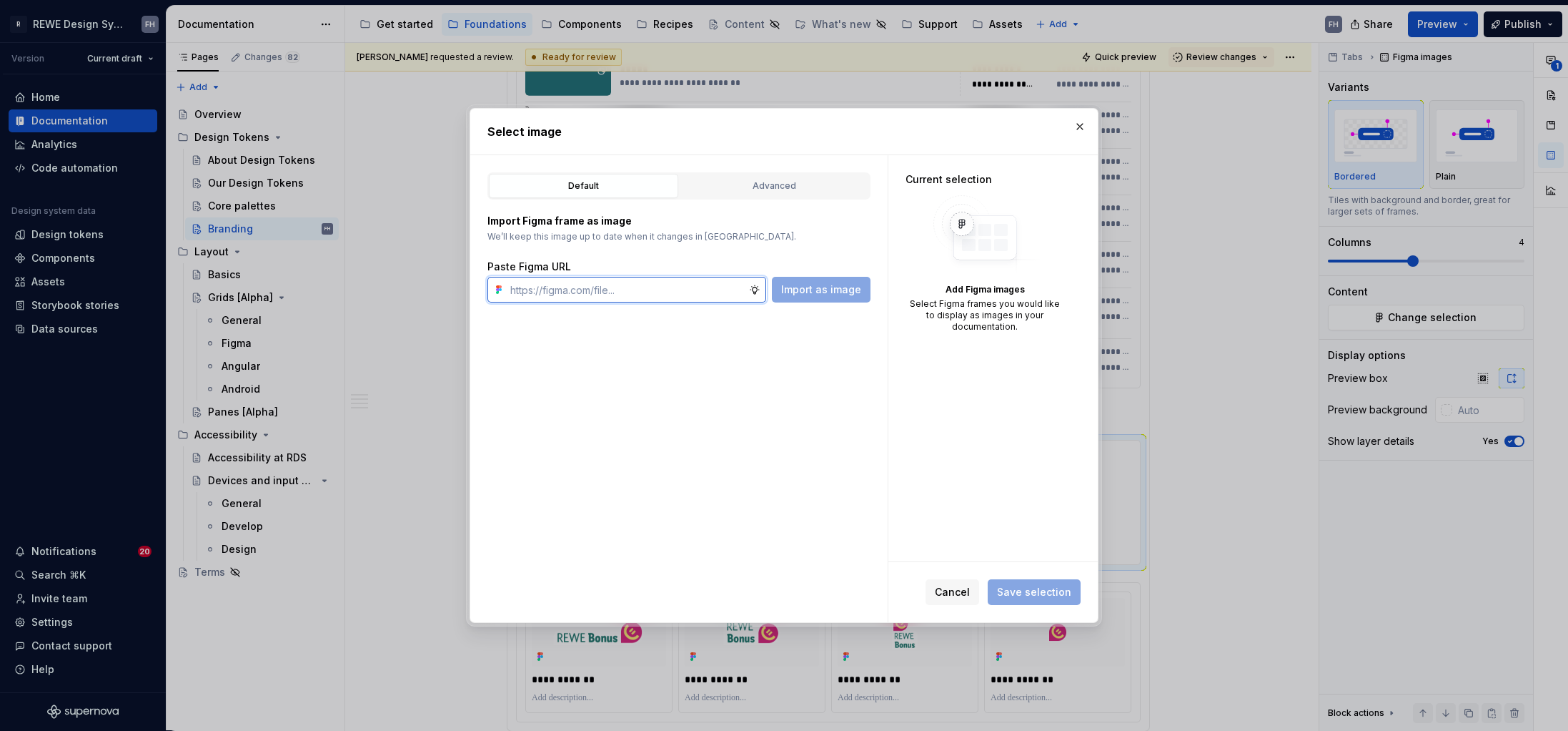
paste input "https://www.figma.com/design/9vZlxZARWqzDsce16FNbo9/%F0%9F%A7%A0-Doc-%7C-Founda…"
type input "https://www.figma.com/design/9vZlxZARWqzDsce16FNbo9/%F0%9F%A7%A0-Doc-%7C-Founda…"
click at [830, 286] on span "Import as image" at bounding box center [821, 289] width 80 height 14
click at [1050, 215] on button "button" at bounding box center [1047, 215] width 20 height 20
click at [713, 280] on input "text" at bounding box center [626, 289] width 244 height 26
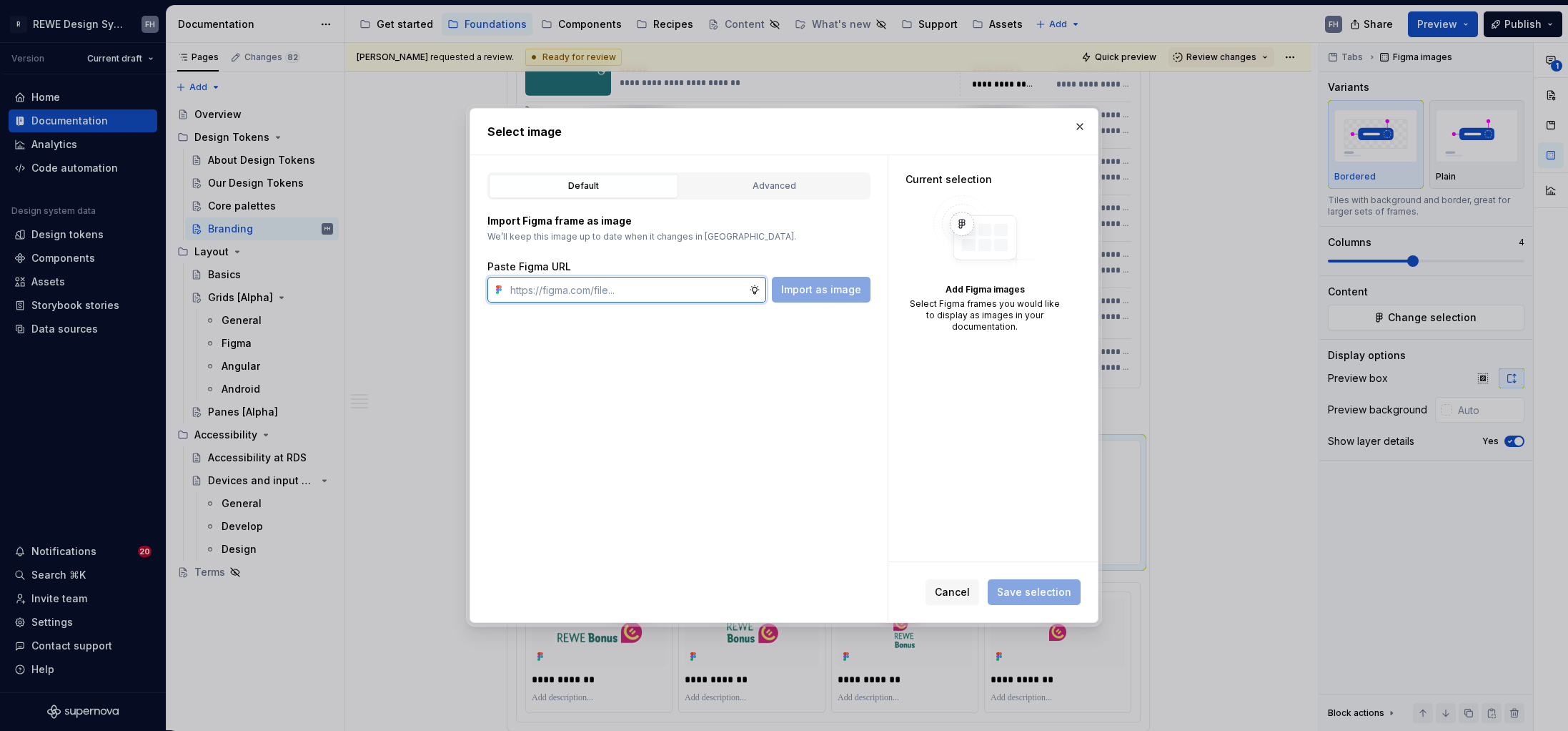
paste input "https://www.figma.com/design/9vZlxZARWqzDsce16FNbo9/%F0%9F%A7%A0-Doc-%7C-Founda…"
type input "https://www.figma.com/design/9vZlxZARWqzDsce16FNbo9/%F0%9F%A7%A0-Doc-%7C-Founda…"
click at [828, 287] on span "Import as image" at bounding box center [821, 289] width 80 height 14
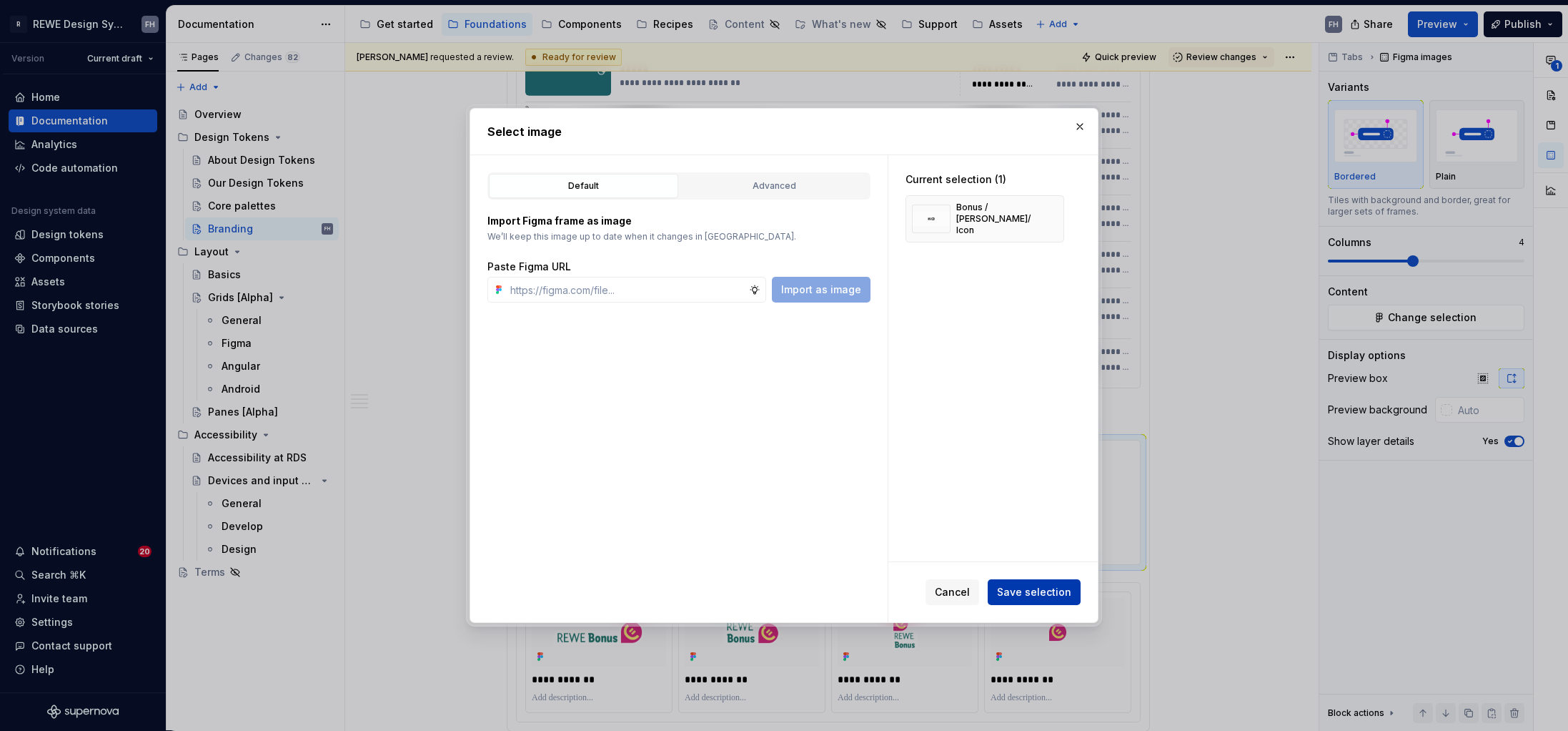
click at [1053, 592] on span "Save selection" at bounding box center [1034, 592] width 75 height 14
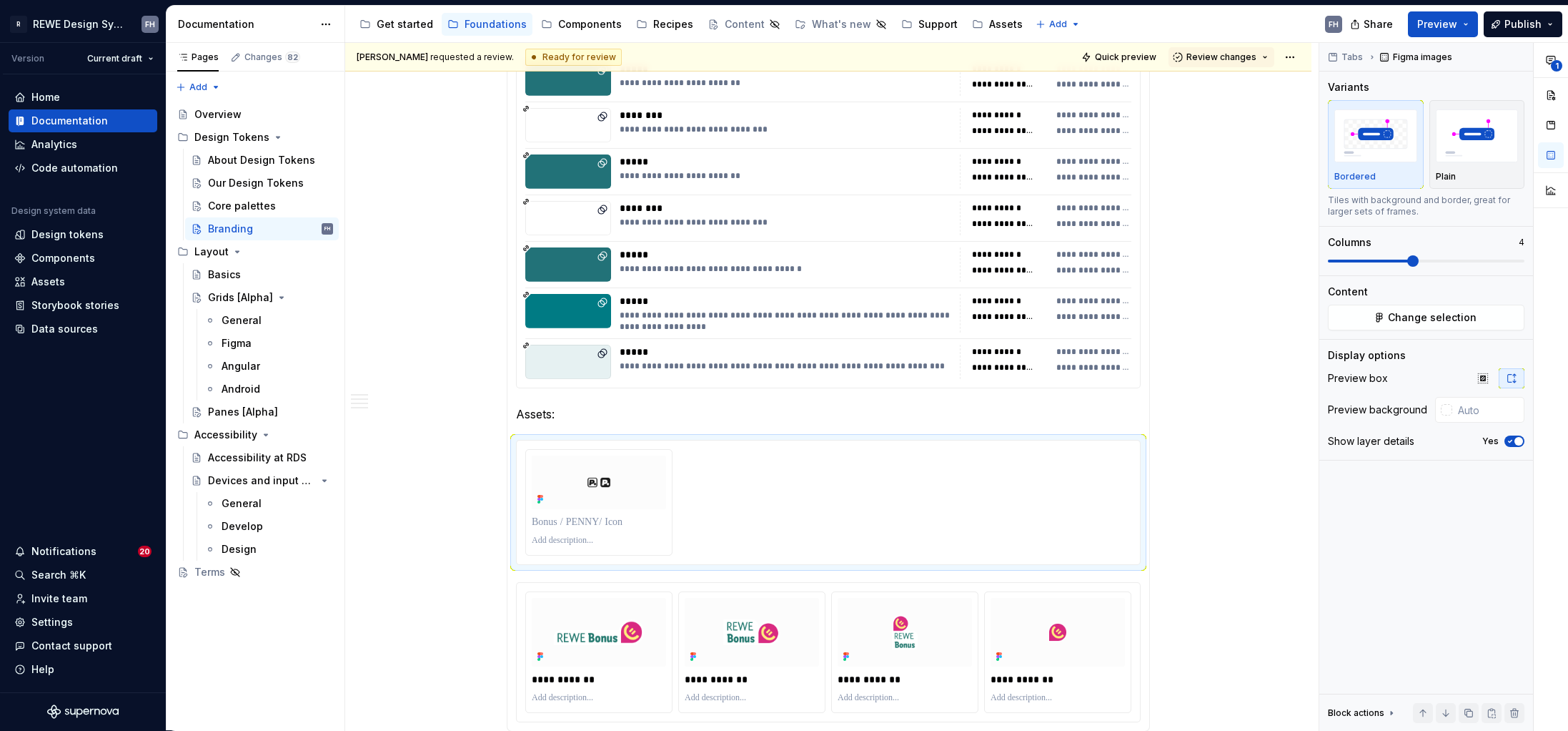
scroll to position [1665, 0]
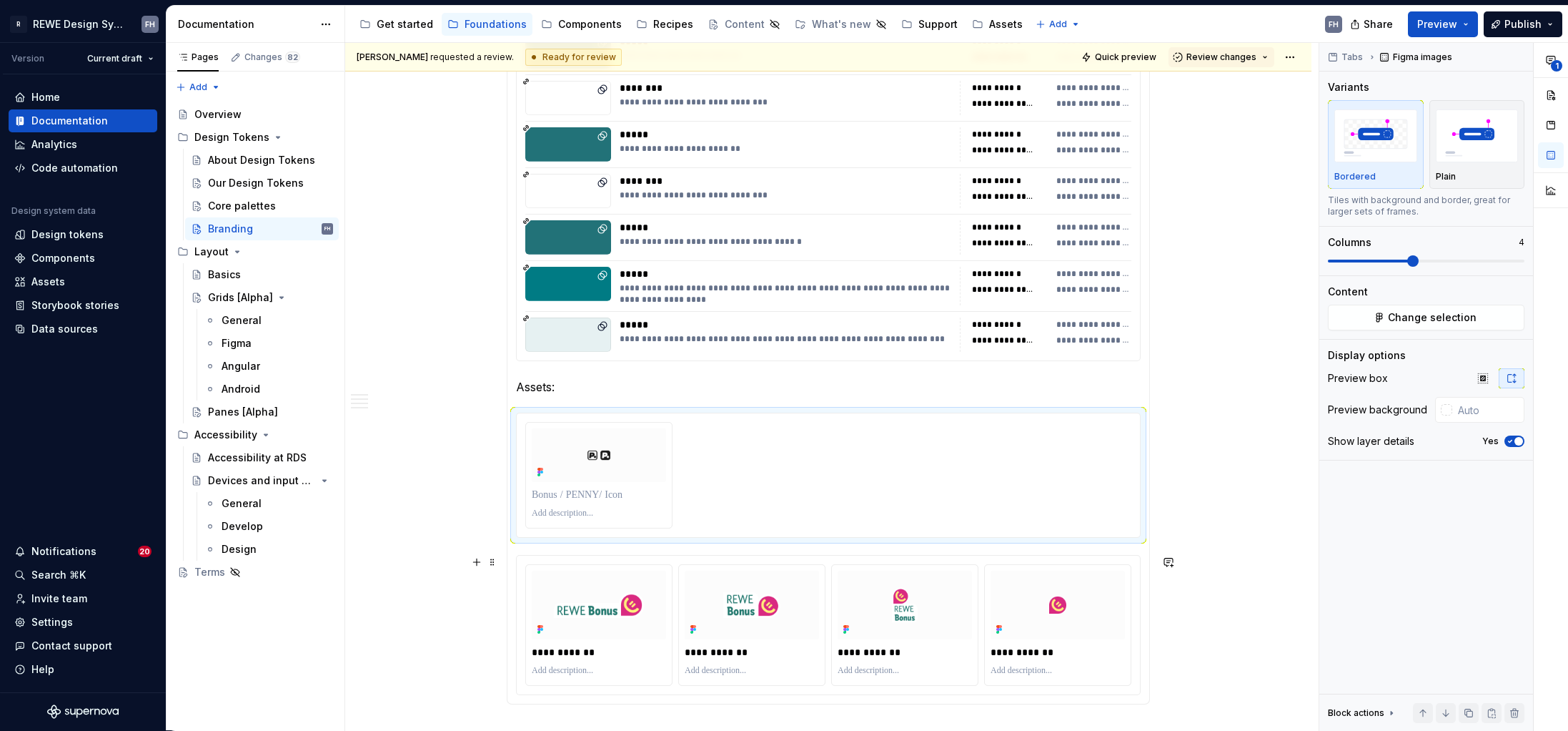
type input "#FCFCFC"
click at [755, 562] on div "**********" at bounding box center [828, 625] width 623 height 139
click at [757, 568] on html "R REWE Design System FH Version Current draft Home Documentation Analytics Code…" at bounding box center [784, 366] width 1568 height 731
click at [938, 520] on html "R REWE Design System FH Version Current draft Home Documentation Analytics Code…" at bounding box center [784, 366] width 1568 height 731
drag, startPoint x: 971, startPoint y: 572, endPoint x: 1368, endPoint y: 297, distance: 482.9
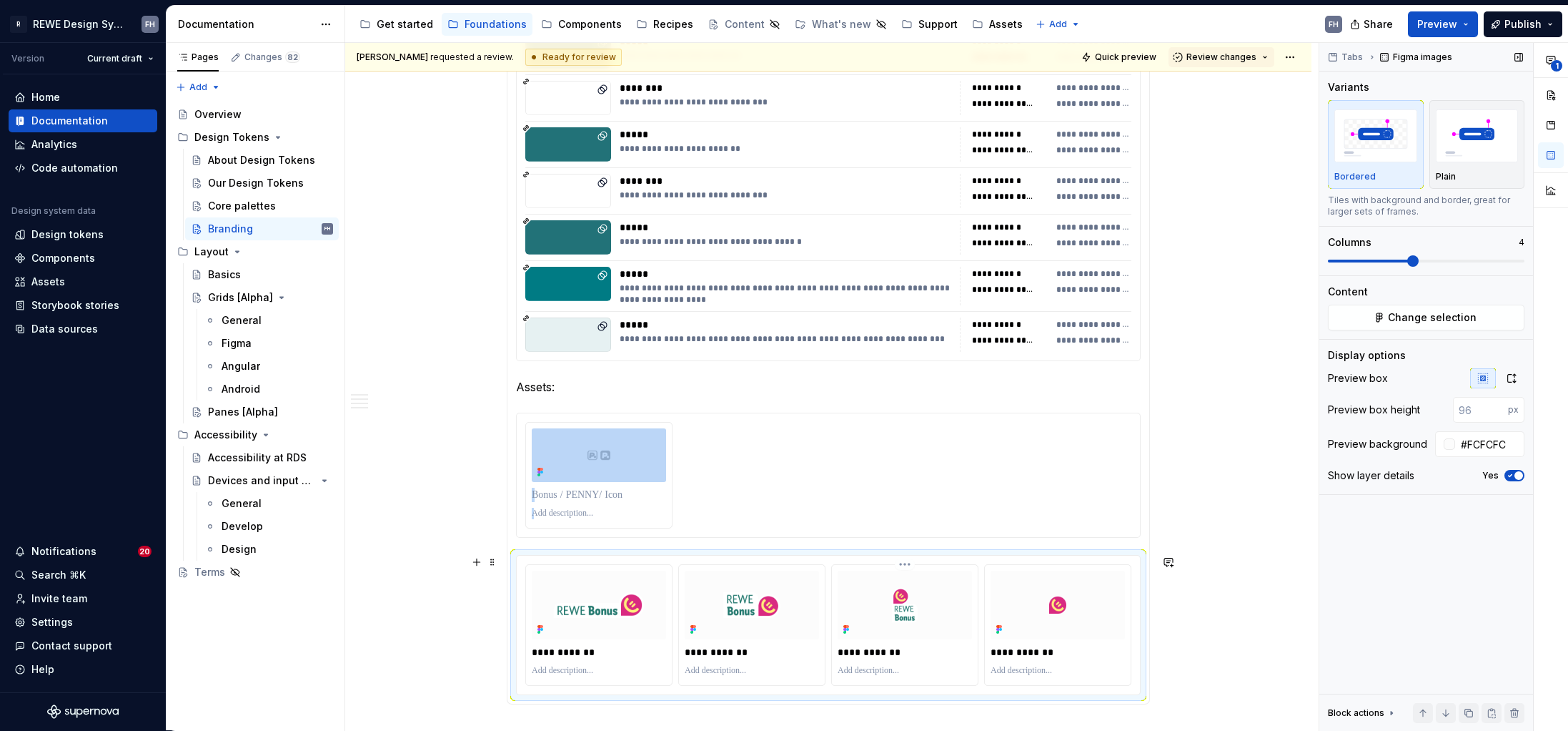
click at [970, 571] on div at bounding box center [904, 604] width 134 height 68
click at [1234, 318] on span "Change selection" at bounding box center [1432, 318] width 89 height 14
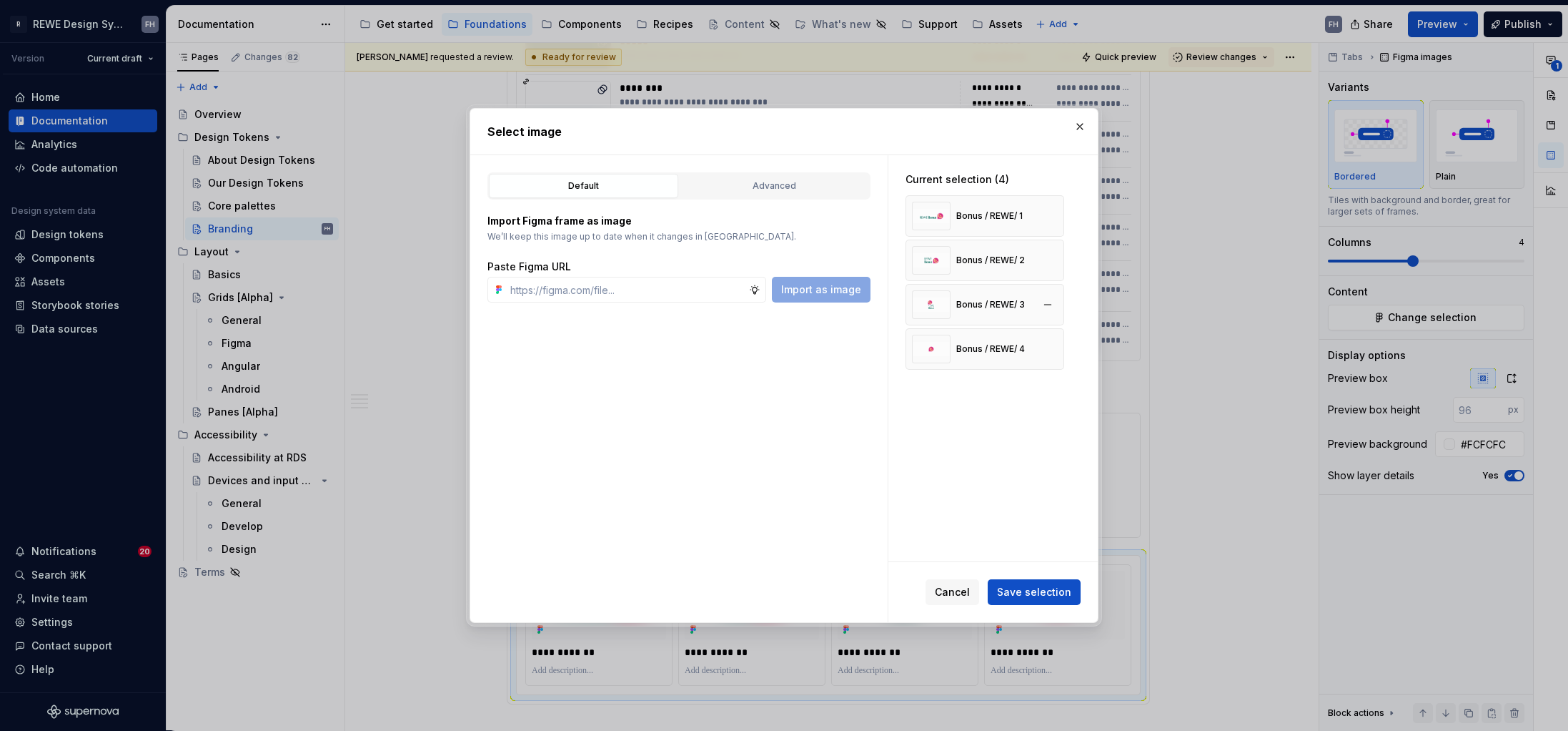
type textarea "*"
click at [1042, 217] on button "button" at bounding box center [1047, 215] width 20 height 20
click at [1042, 250] on button "button" at bounding box center [1047, 259] width 20 height 20
click at [1042, 217] on button "button" at bounding box center [1047, 215] width 20 height 20
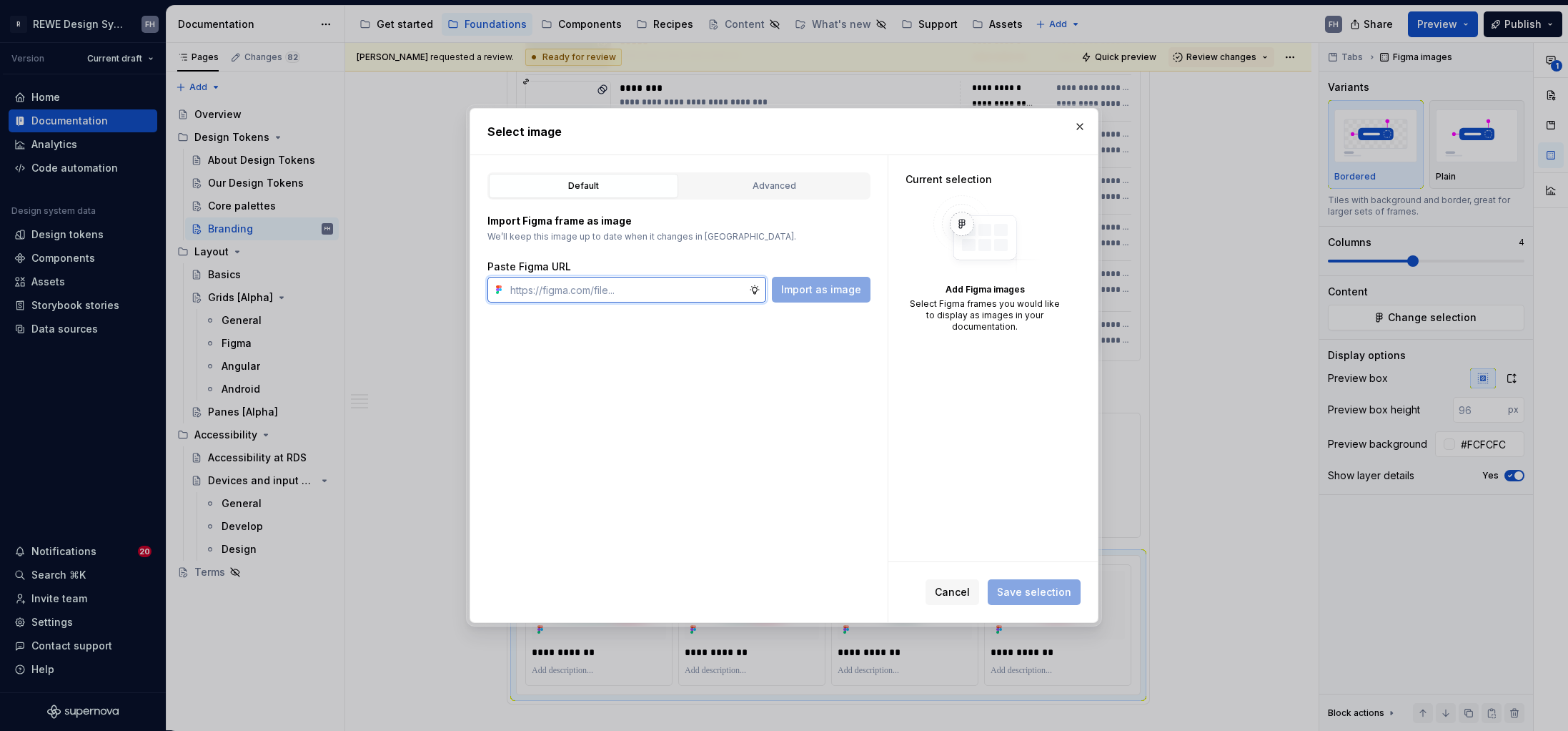
click at [650, 283] on input "text" at bounding box center [626, 289] width 244 height 26
paste input "https://www.figma.com/design/9vZlxZARWqzDsce16FNbo9/%F0%9F%A7%A0-Doc-%7C-Founda…"
type input "https://www.figma.com/design/9vZlxZARWqzDsce16FNbo9/%F0%9F%A7%A0-Doc-%7C-Founda…"
click at [826, 293] on span "Import as image" at bounding box center [821, 289] width 80 height 14
click at [651, 292] on input "text" at bounding box center [626, 289] width 244 height 26
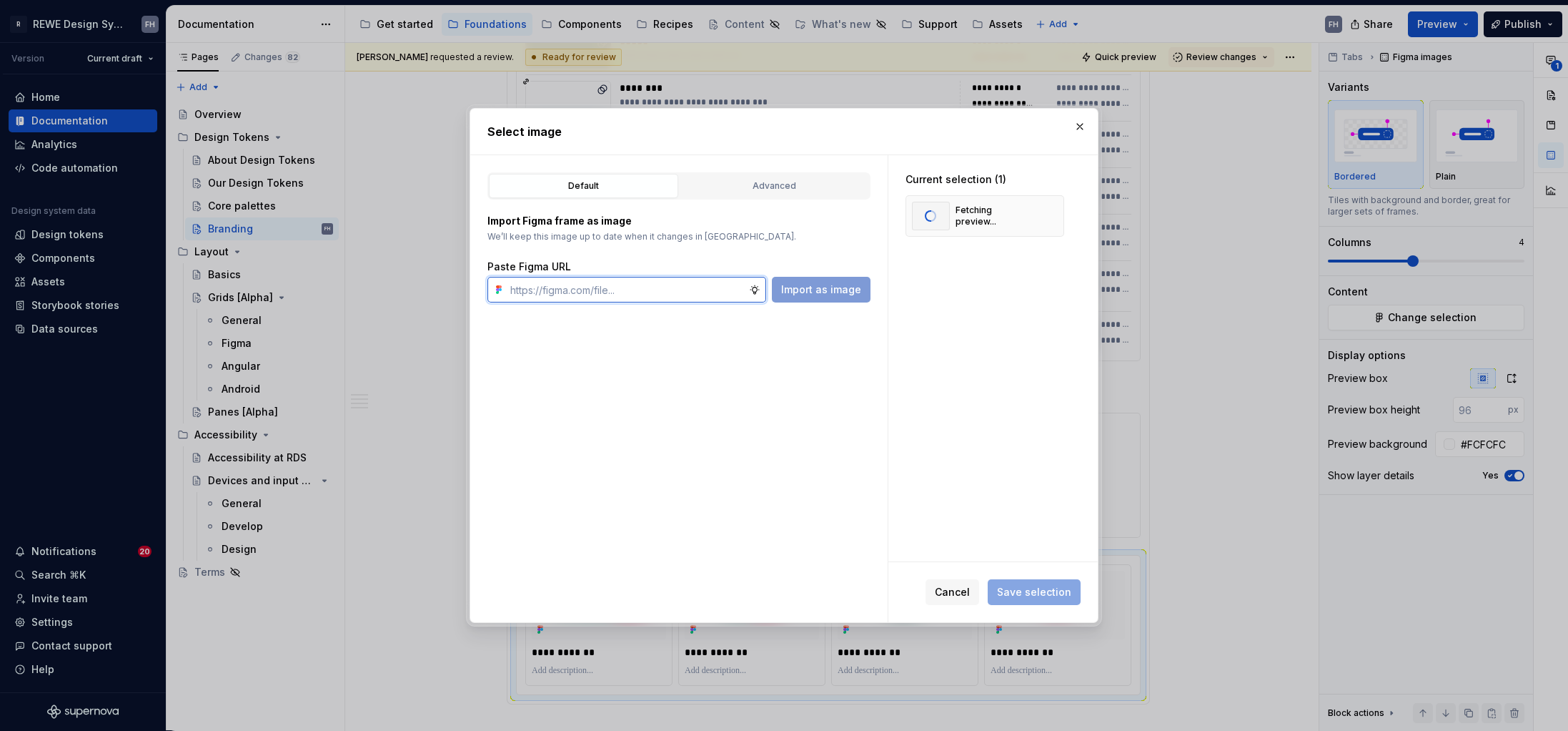
paste input "https://www.figma.com/design/9vZlxZARWqzDsce16FNbo9/%F0%9F%A7%A0-Doc-%7C-Founda…"
type input "https://www.figma.com/design/9vZlxZARWqzDsce16FNbo9/%F0%9F%A7%A0-Doc-%7C-Founda…"
click at [829, 290] on span "Import as image" at bounding box center [821, 289] width 80 height 14
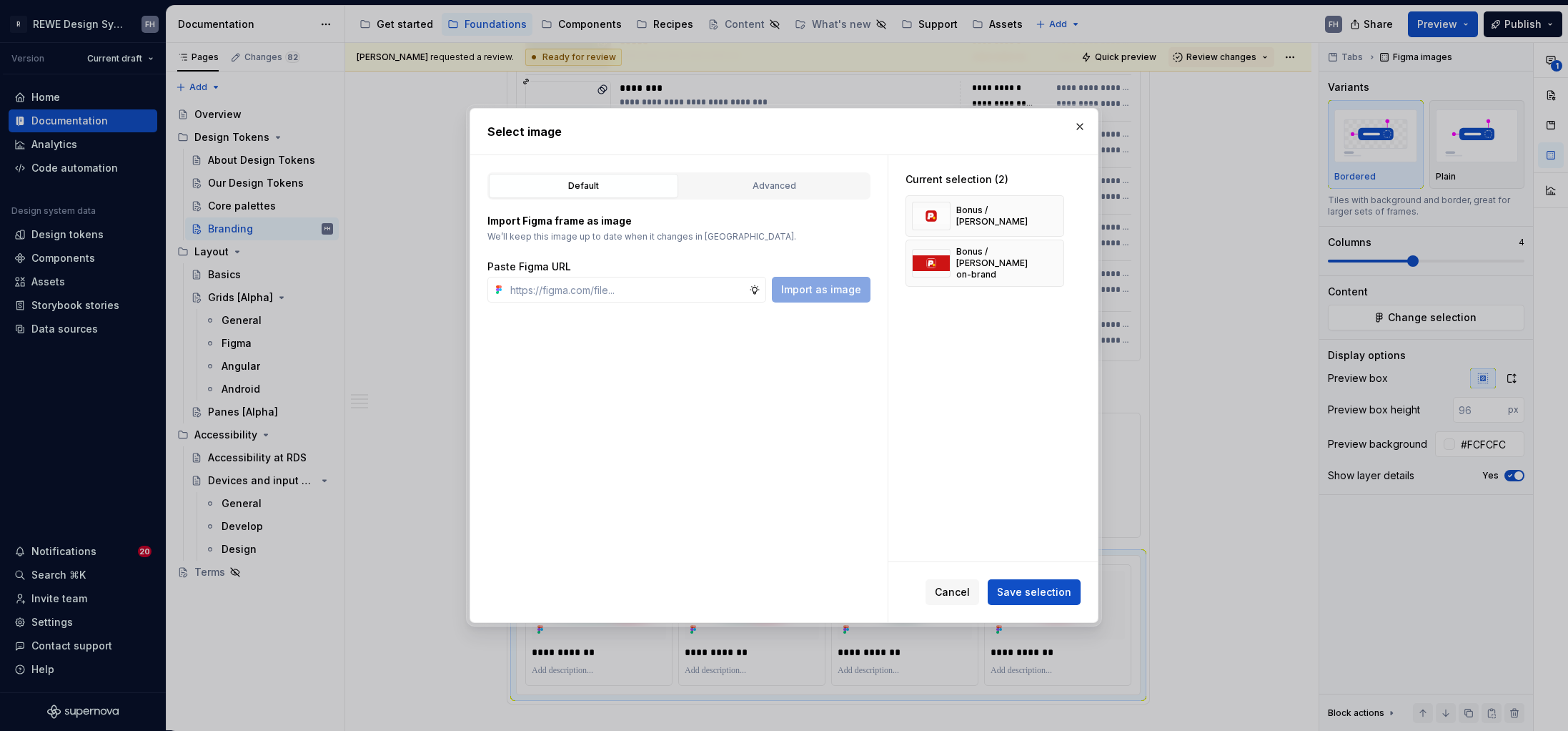
drag, startPoint x: 1061, startPoint y: 593, endPoint x: 1056, endPoint y: 582, distance: 12.1
click at [1061, 593] on span "Save selection" at bounding box center [1034, 592] width 75 height 14
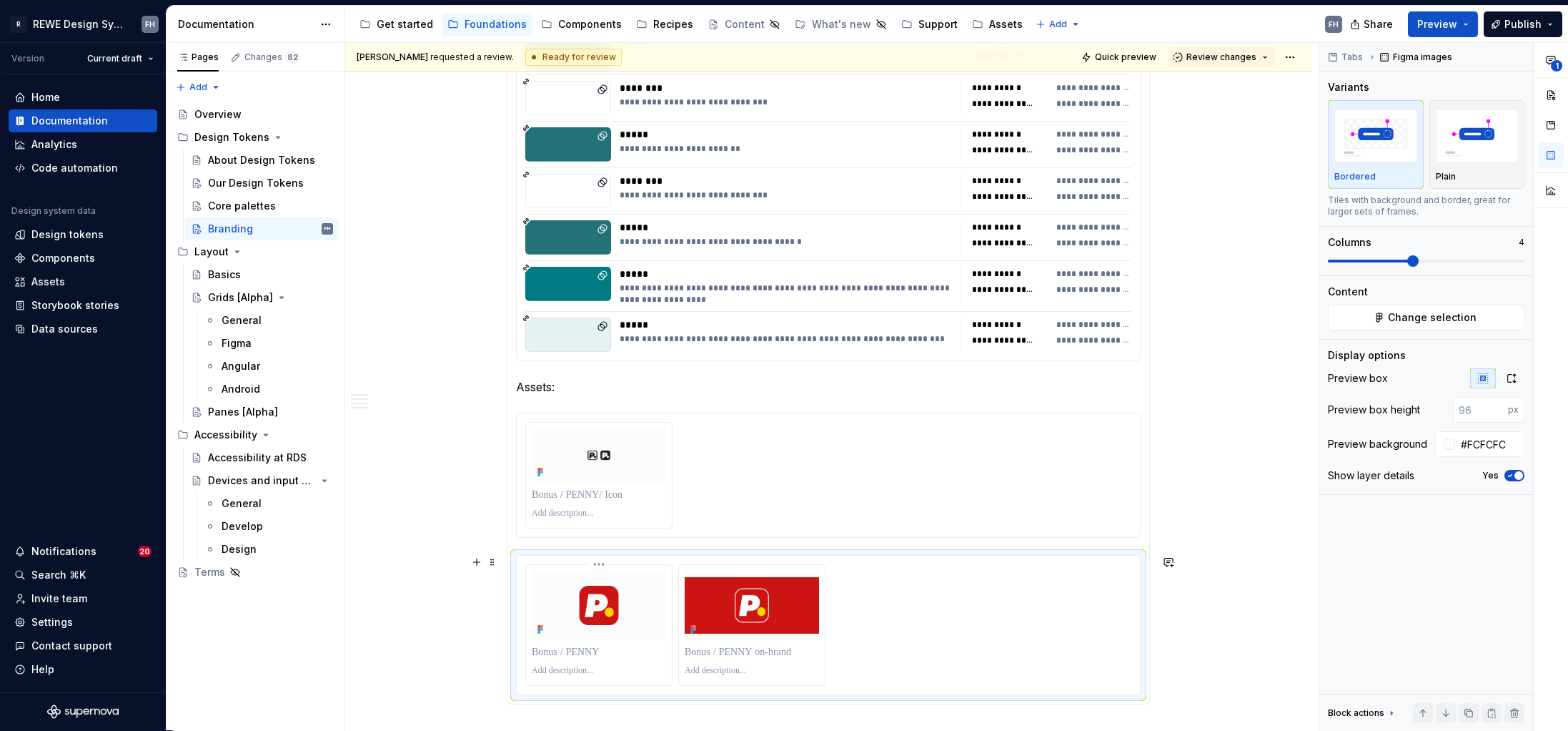
type textarea "*"
click at [575, 652] on p at bounding box center [599, 652] width 134 height 14
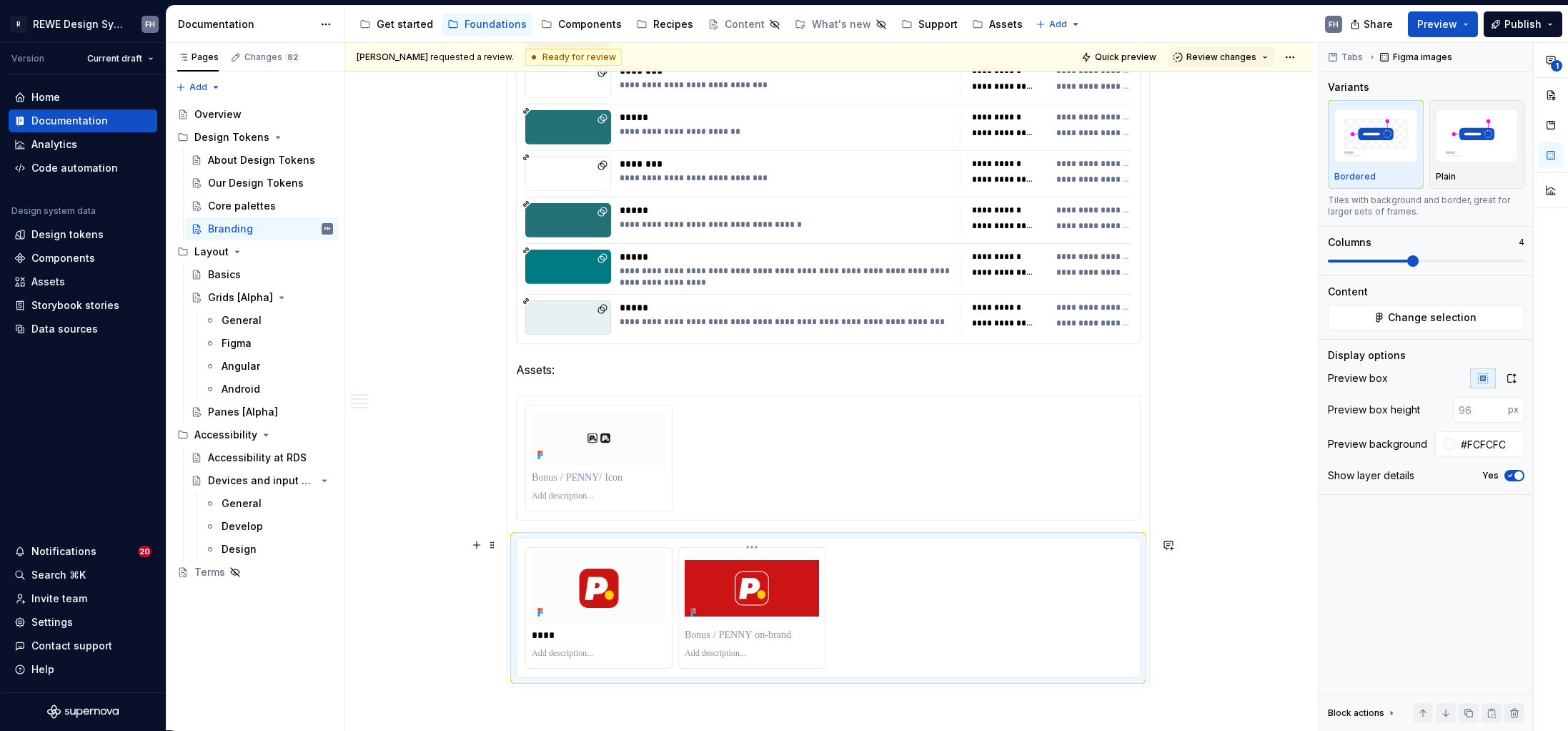
click at [734, 634] on p at bounding box center [752, 635] width 134 height 14
click at [742, 651] on p at bounding box center [752, 653] width 134 height 12
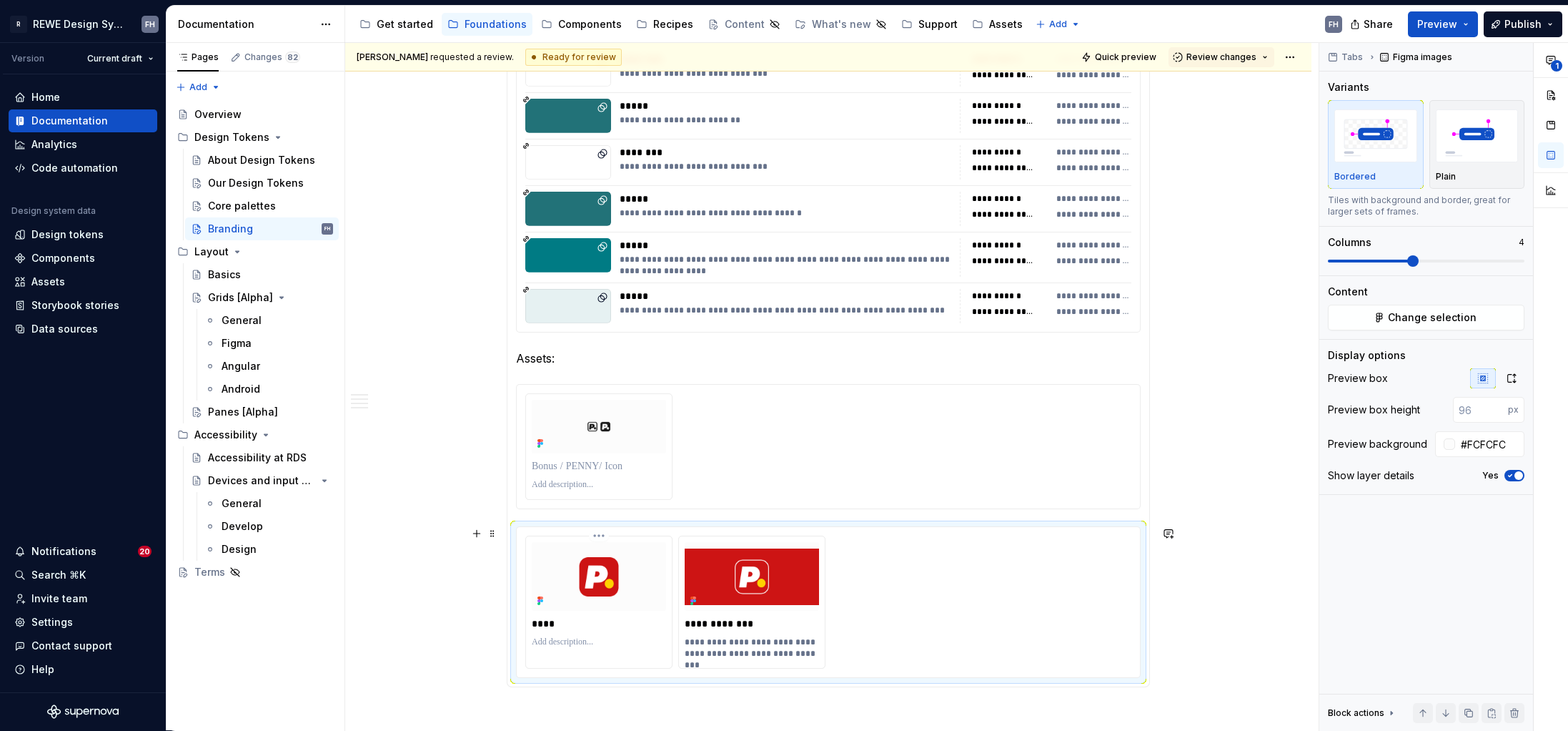
click at [618, 641] on p at bounding box center [599, 642] width 134 height 12
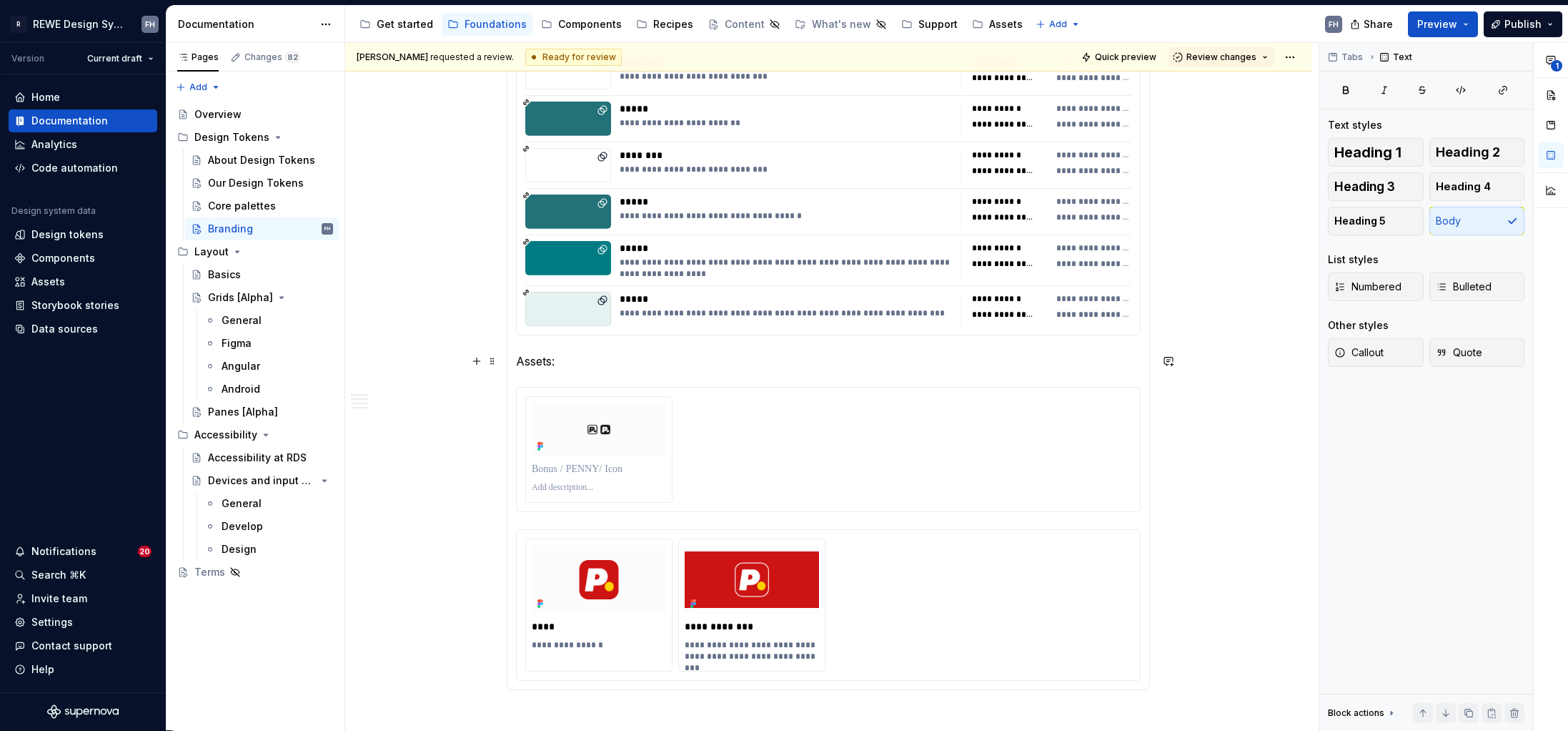
click at [621, 365] on p "Assets:" at bounding box center [828, 362] width 625 height 17
click at [604, 470] on p at bounding box center [599, 469] width 134 height 14
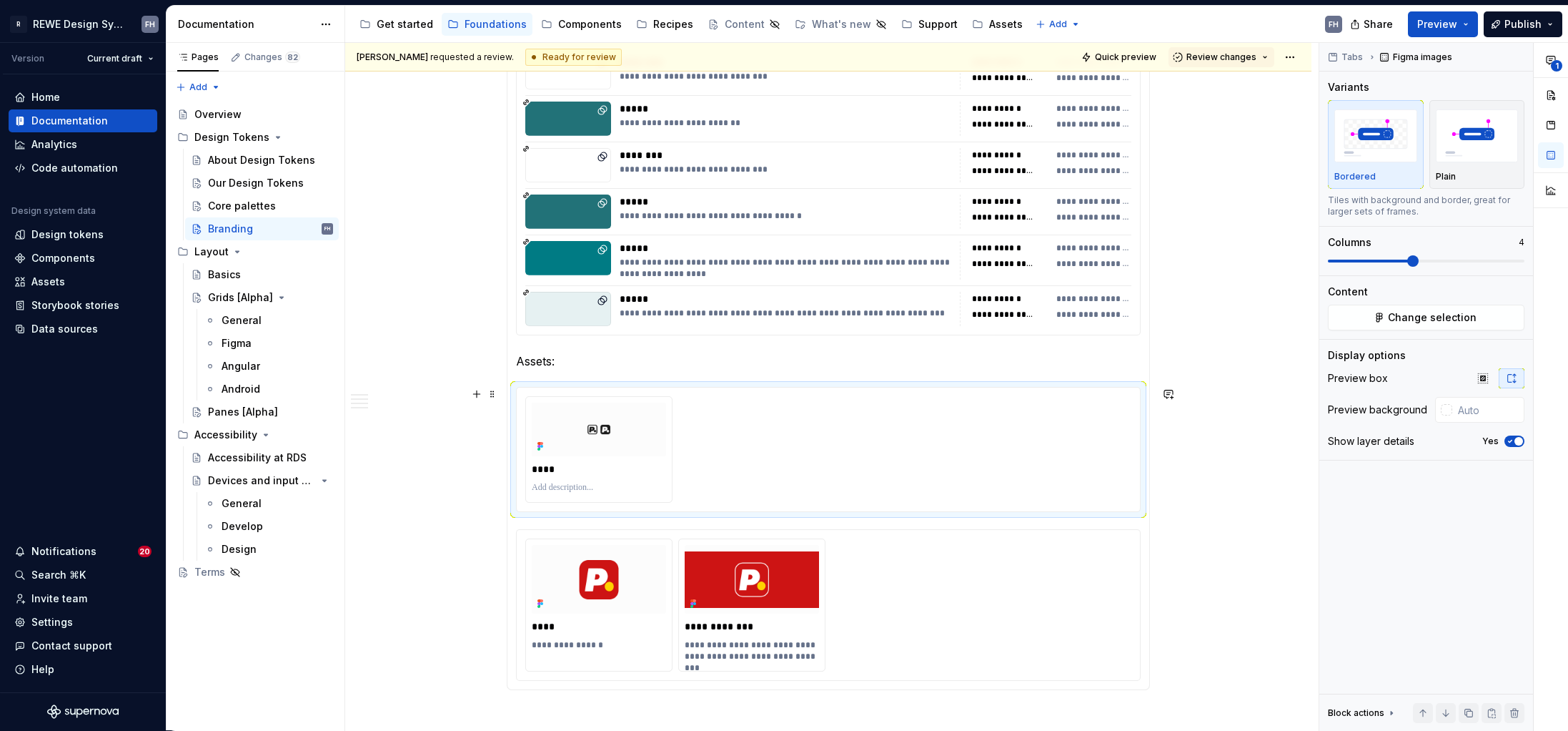
click at [606, 369] on p "Assets:" at bounding box center [828, 362] width 625 height 17
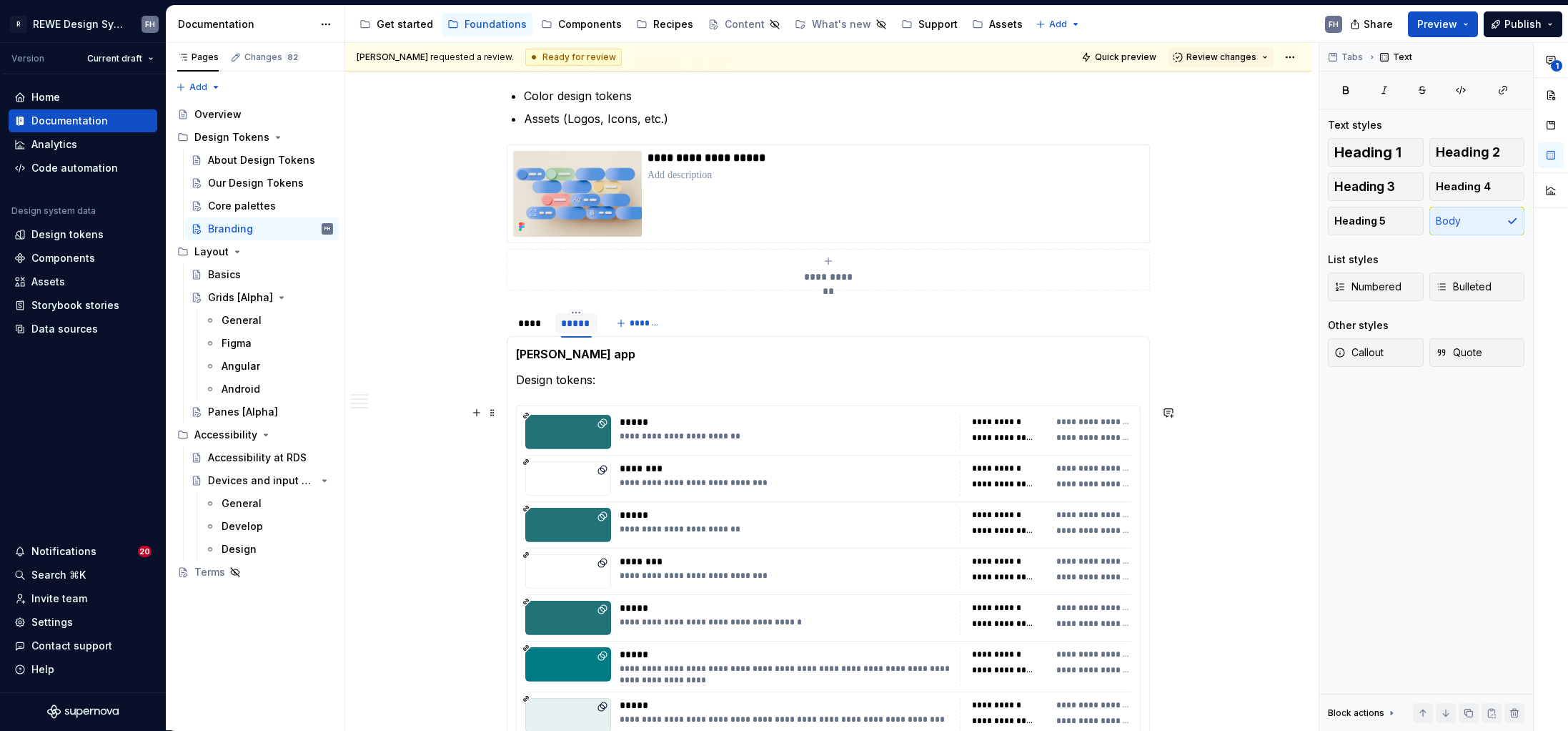
scroll to position [1152, 0]
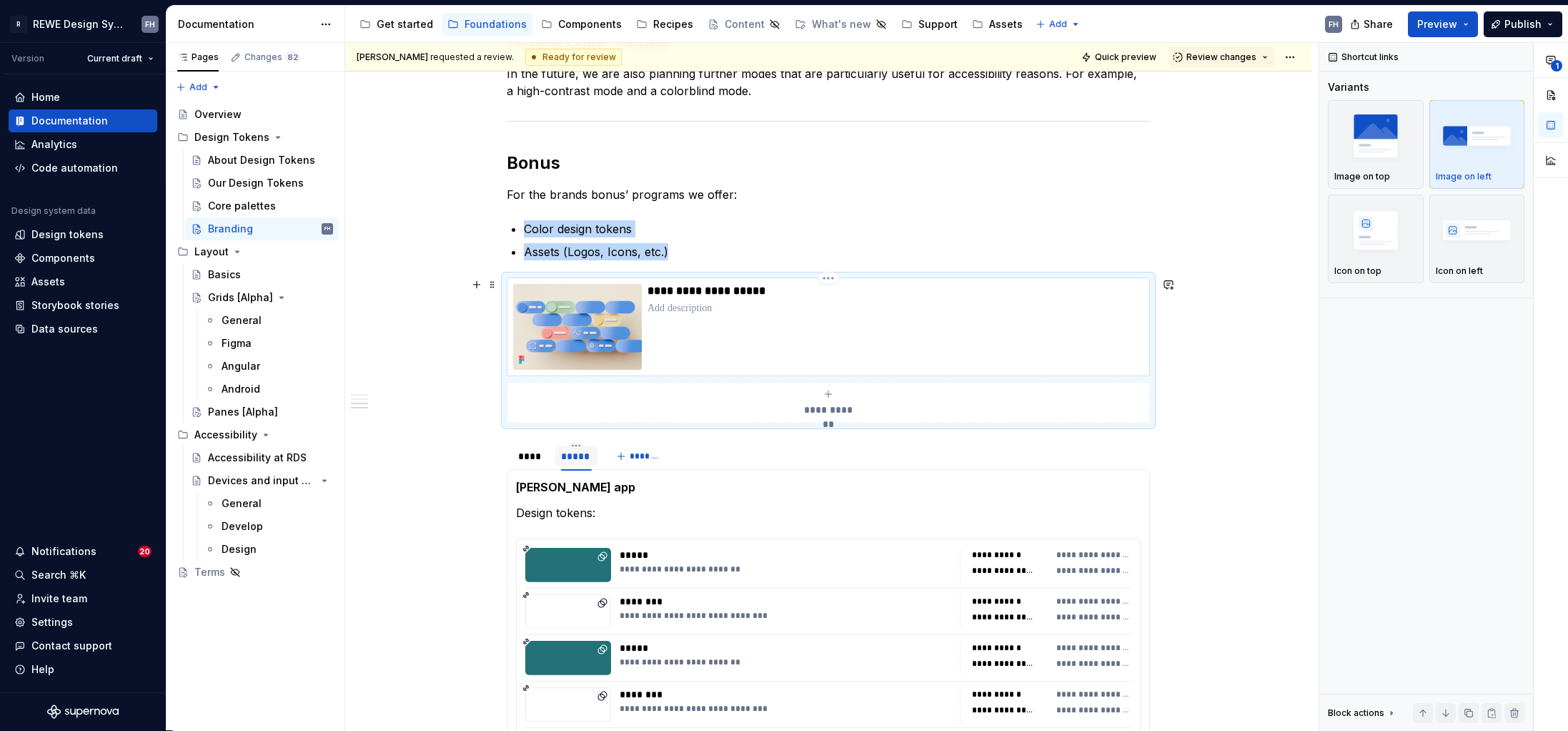
click at [692, 306] on p at bounding box center [895, 308] width 496 height 14
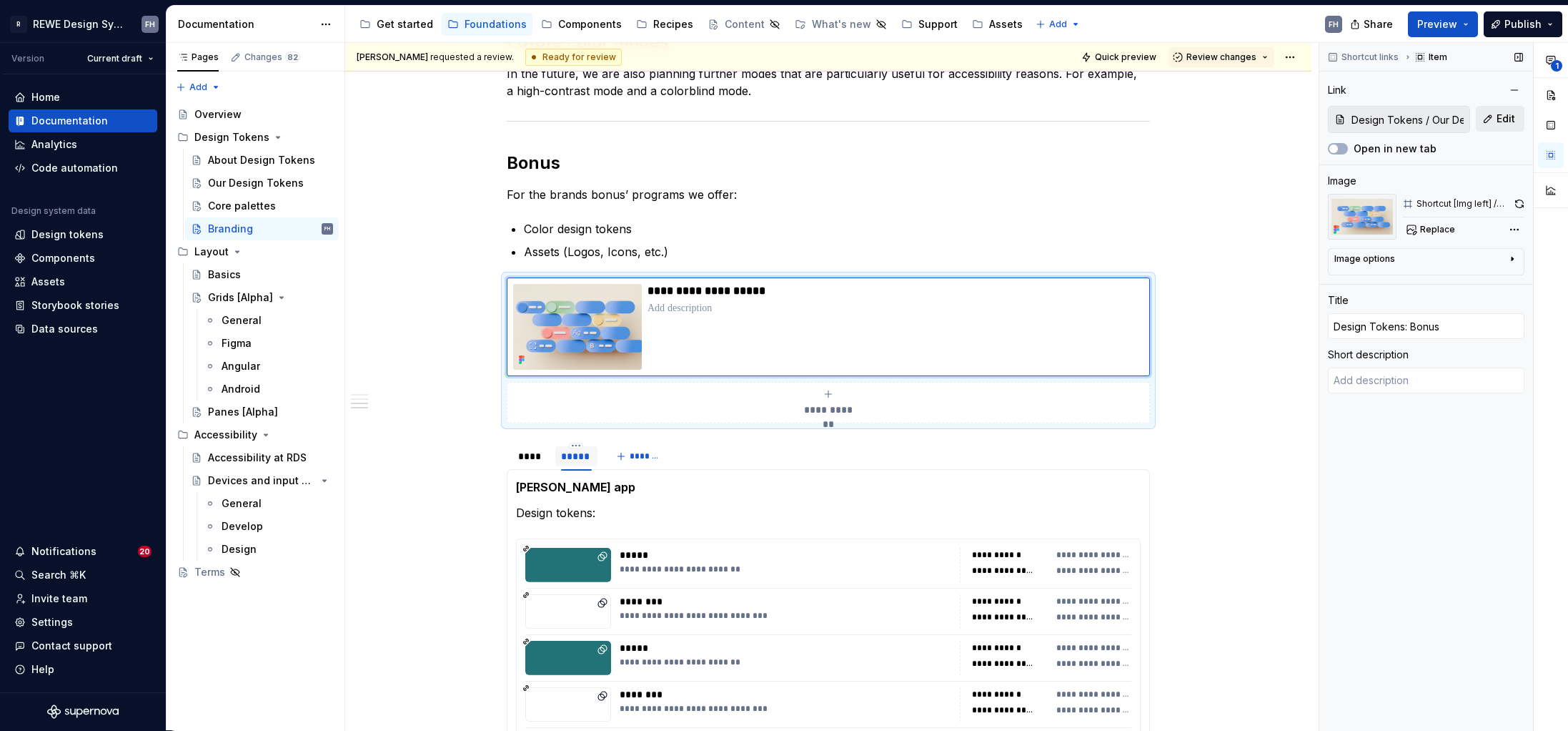
click at [1234, 124] on span "Edit" at bounding box center [1506, 119] width 19 height 14
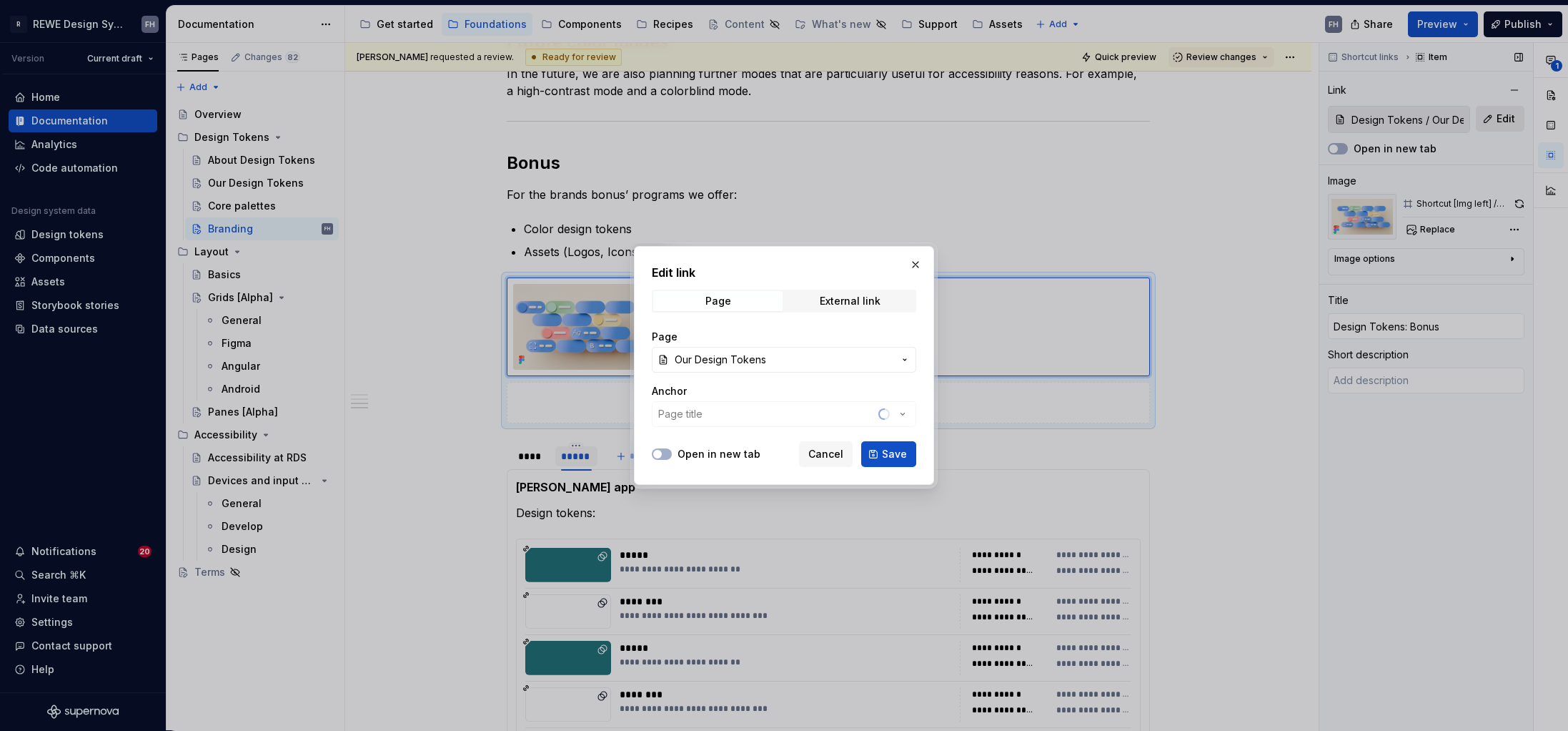
type textarea "*"
click at [807, 355] on span "Our Design Tokens" at bounding box center [784, 360] width 218 height 14
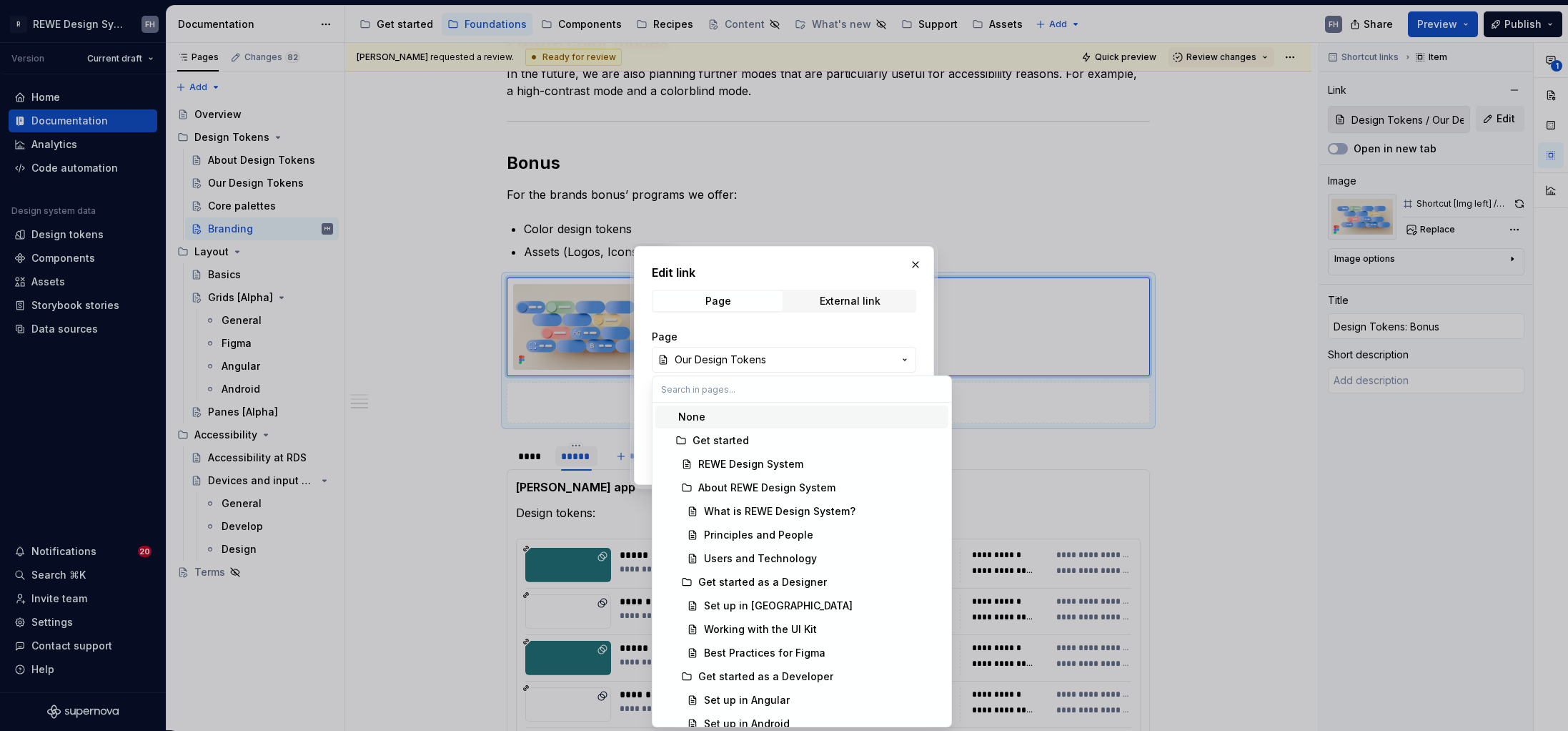
type input "Design Tokens / Our Design Tokens/ Bonus"
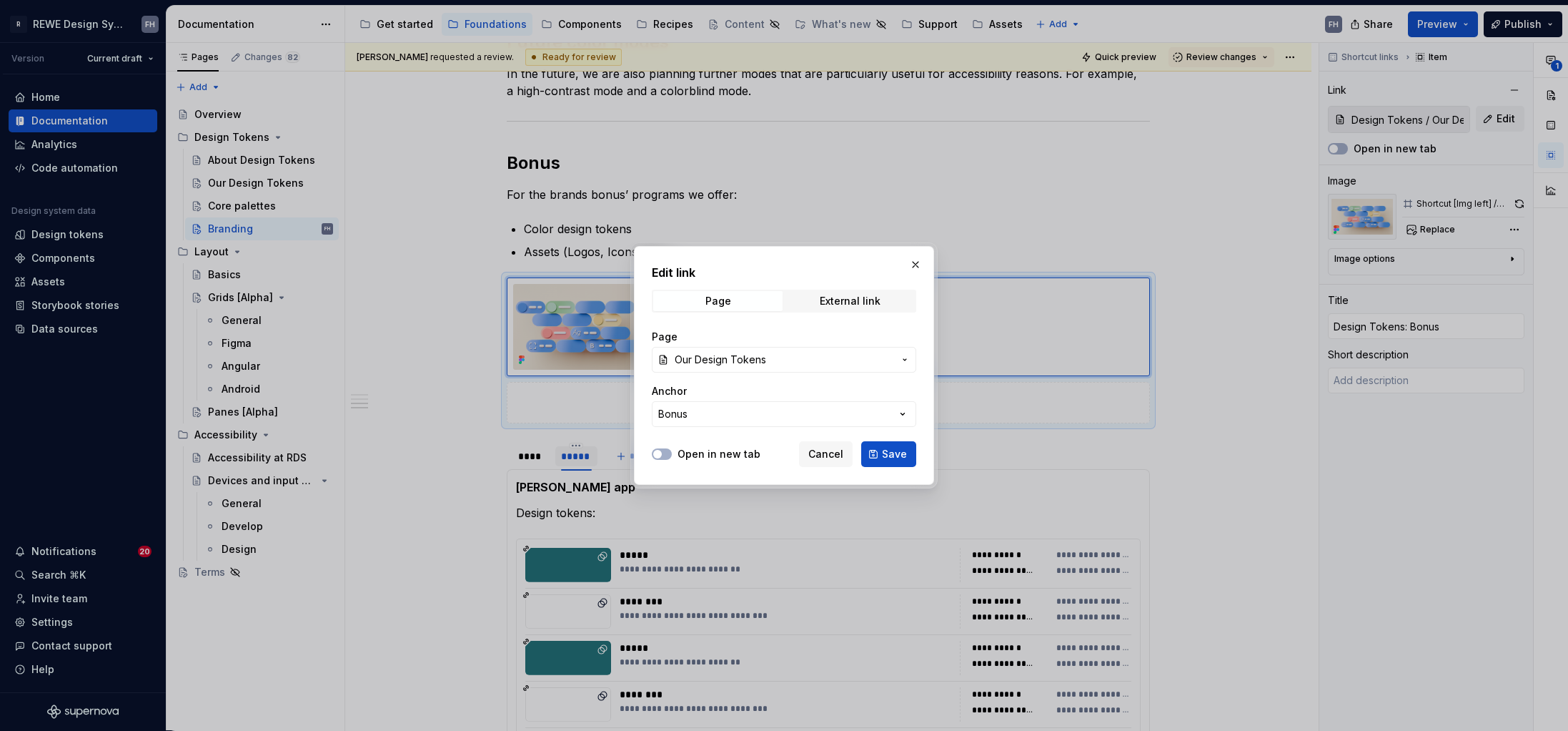
click at [866, 272] on div "Edit link Page External link Page Our Design Tokens Anchor Bonus Open in new ta…" at bounding box center [784, 366] width 1568 height 731
click at [789, 362] on span "Our Design Tokens" at bounding box center [784, 360] width 218 height 14
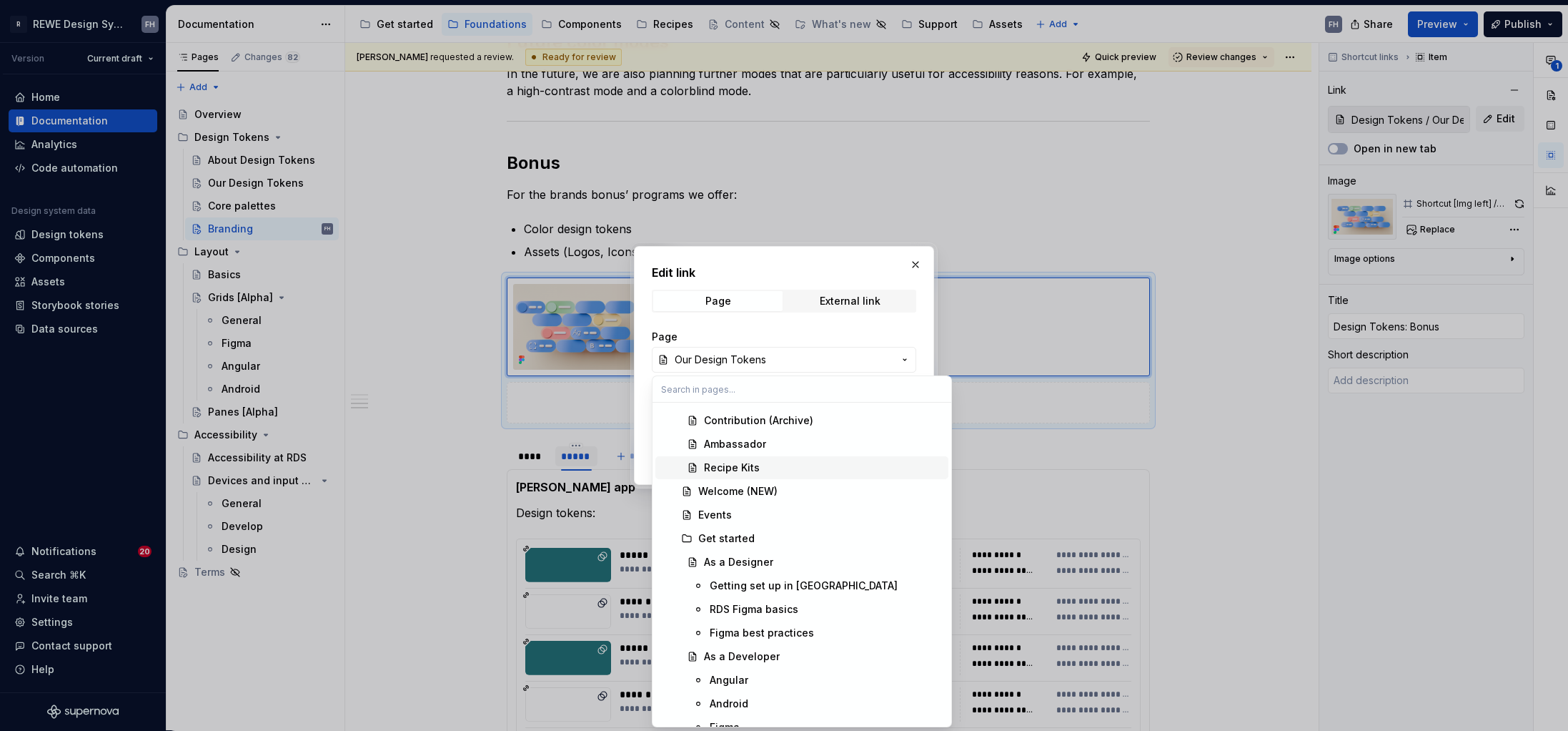
scroll to position [438, 0]
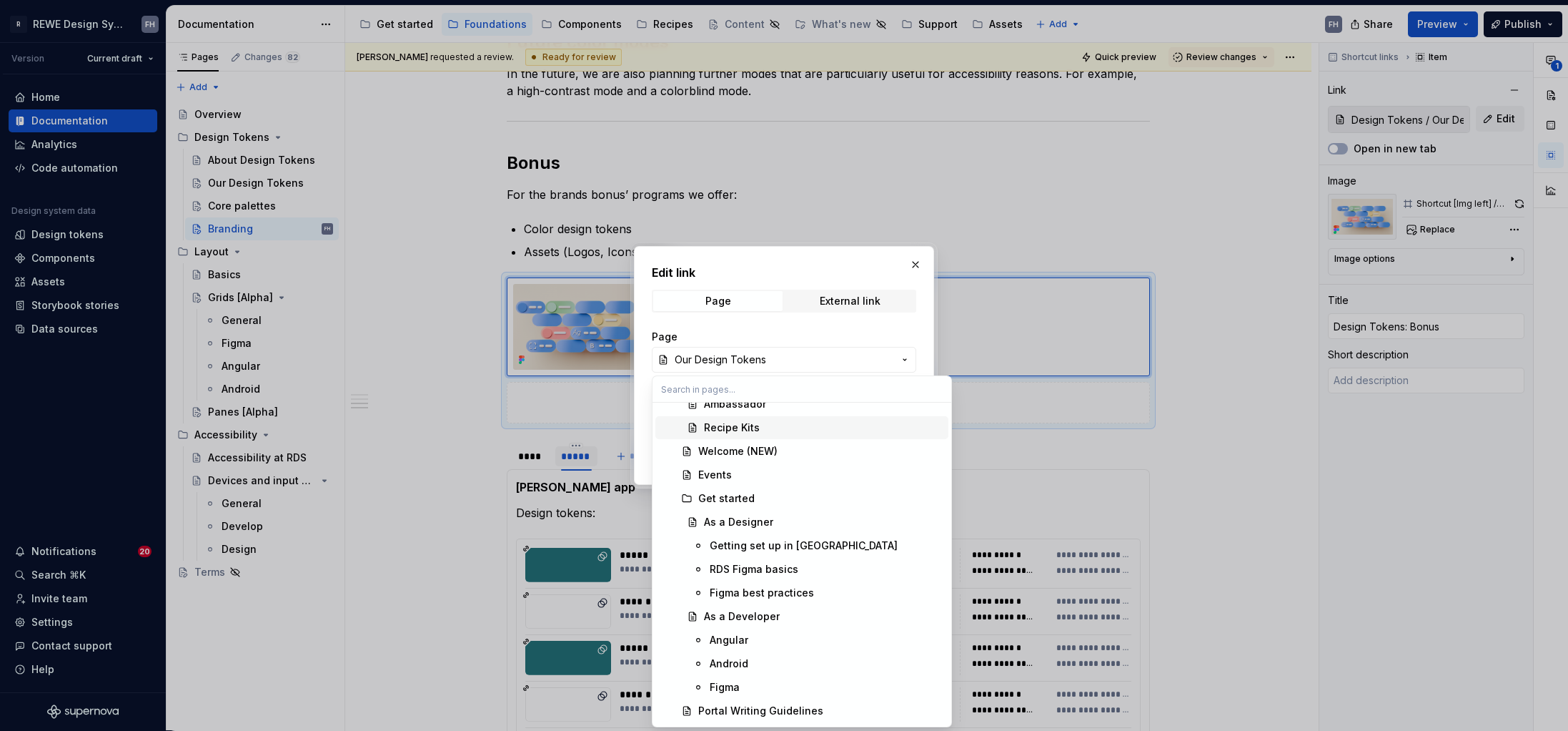
click at [876, 270] on div "Edit link Page External link Page Our Design Tokens Anchor Bonus Open in new ta…" at bounding box center [784, 366] width 1568 height 731
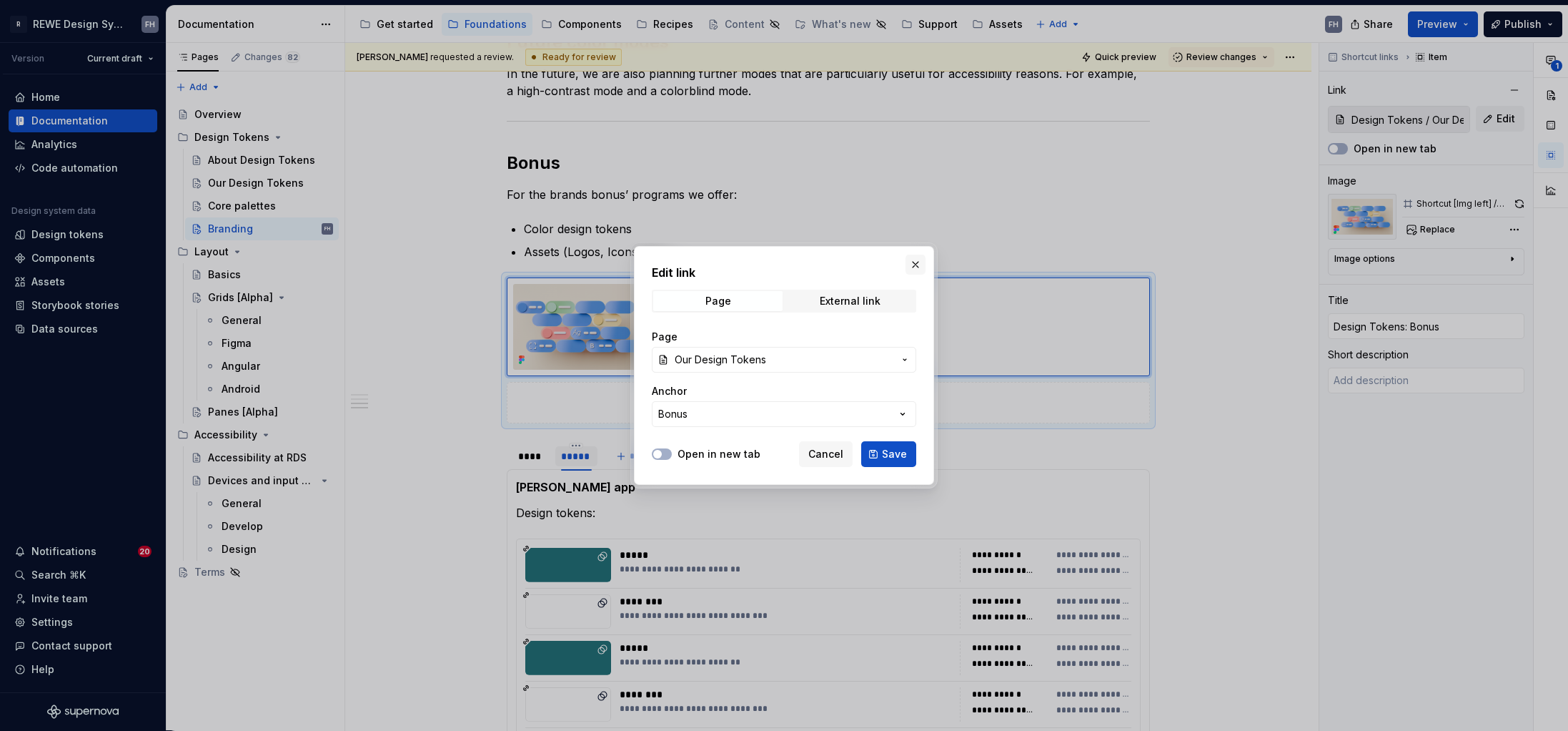
click at [917, 268] on button "button" at bounding box center [915, 264] width 20 height 20
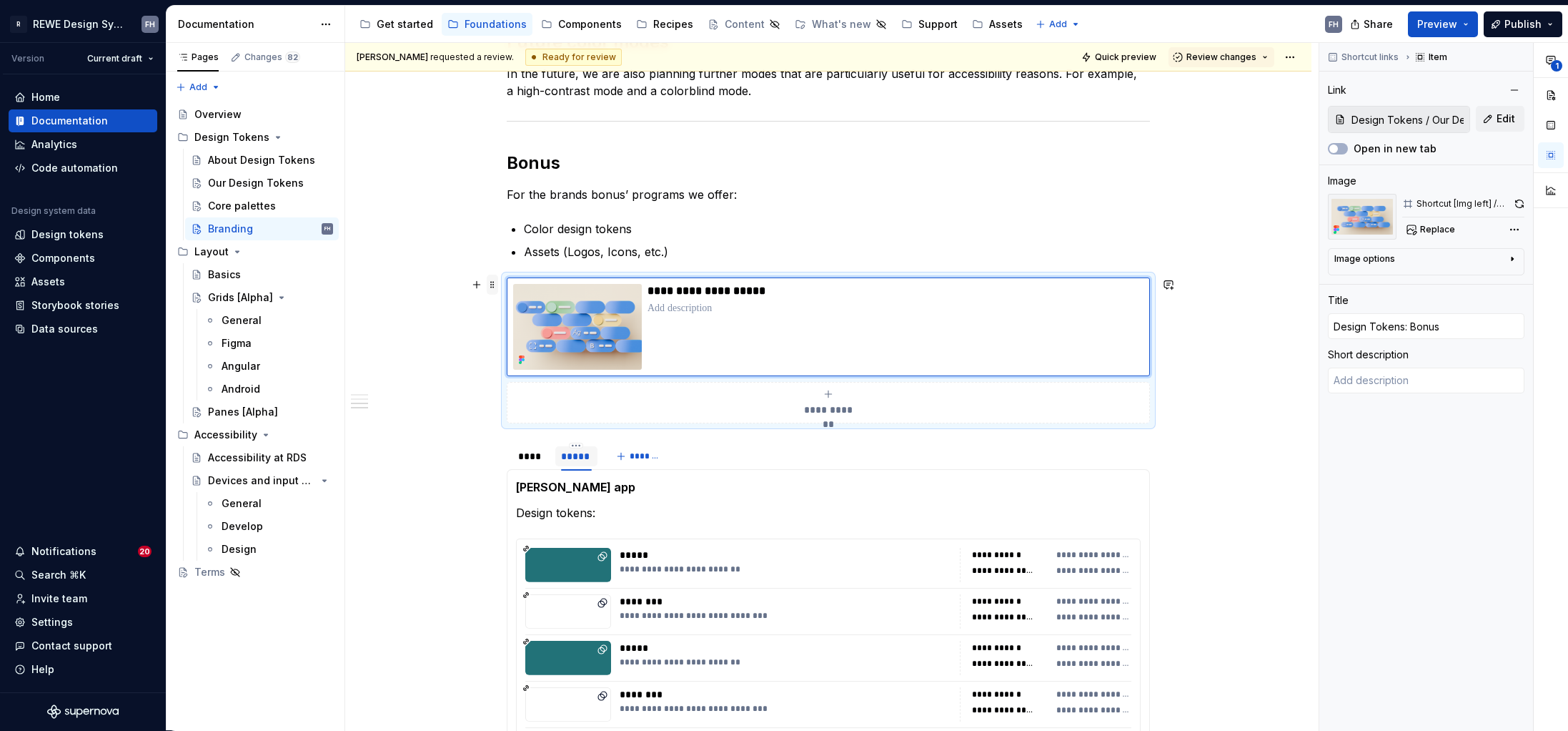
drag, startPoint x: 489, startPoint y: 283, endPoint x: 493, endPoint y: 290, distance: 8.1
click at [489, 283] on span at bounding box center [493, 284] width 12 height 20
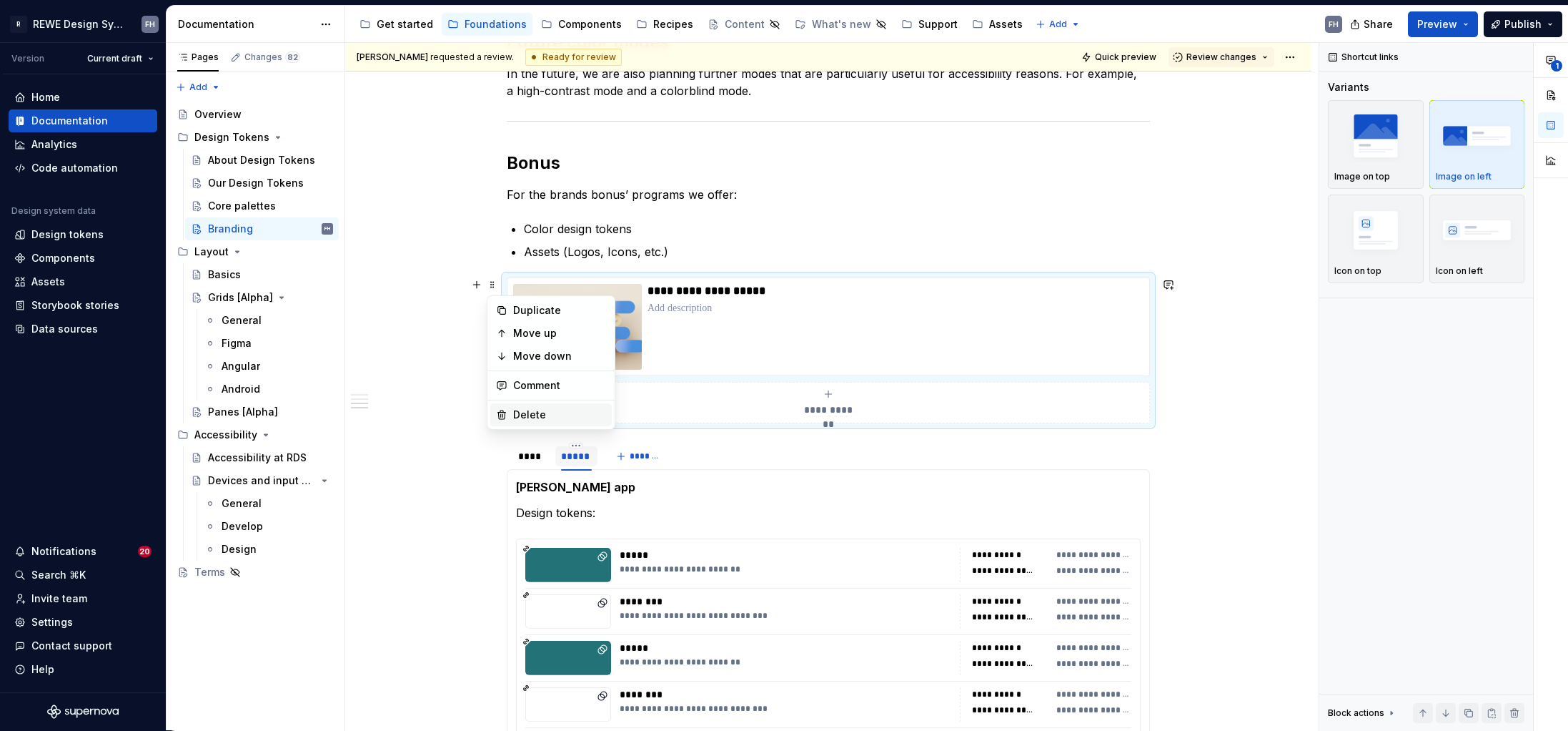
click at [535, 410] on div "Delete" at bounding box center [559, 415] width 93 height 14
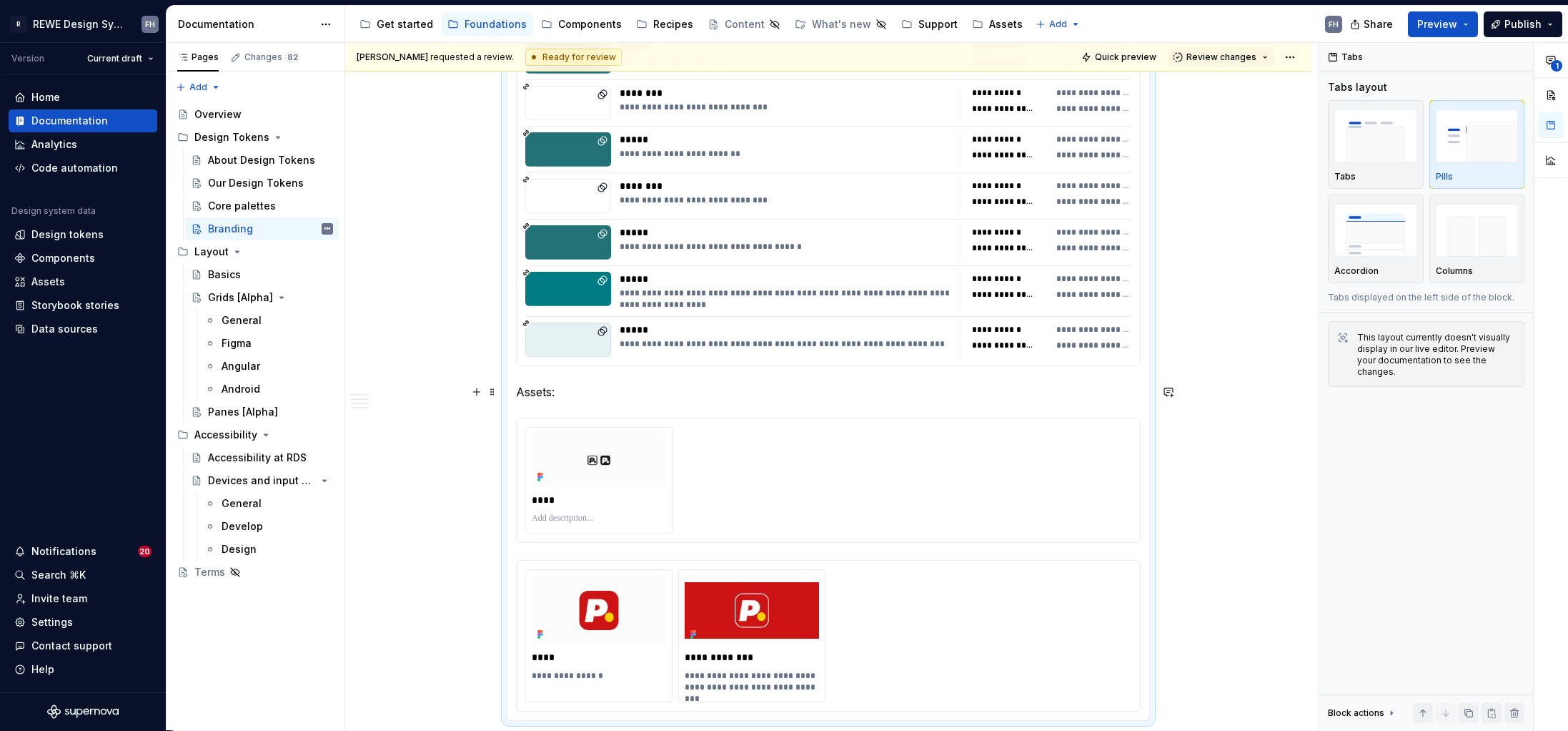
scroll to position [790, 0]
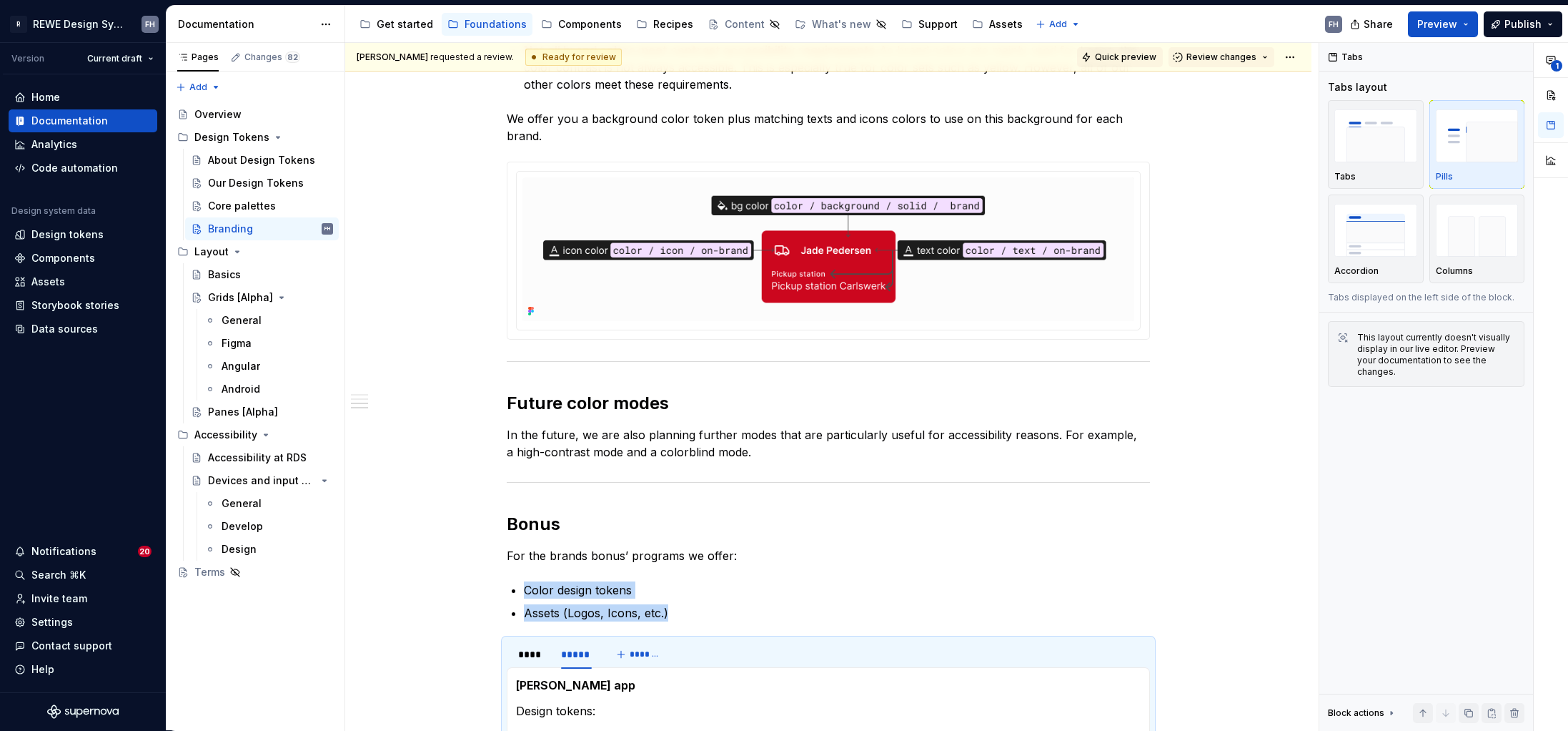
click at [1130, 64] on button "Quick preview" at bounding box center [1119, 57] width 86 height 20
click at [1234, 20] on span "Preview" at bounding box center [1437, 24] width 40 height 14
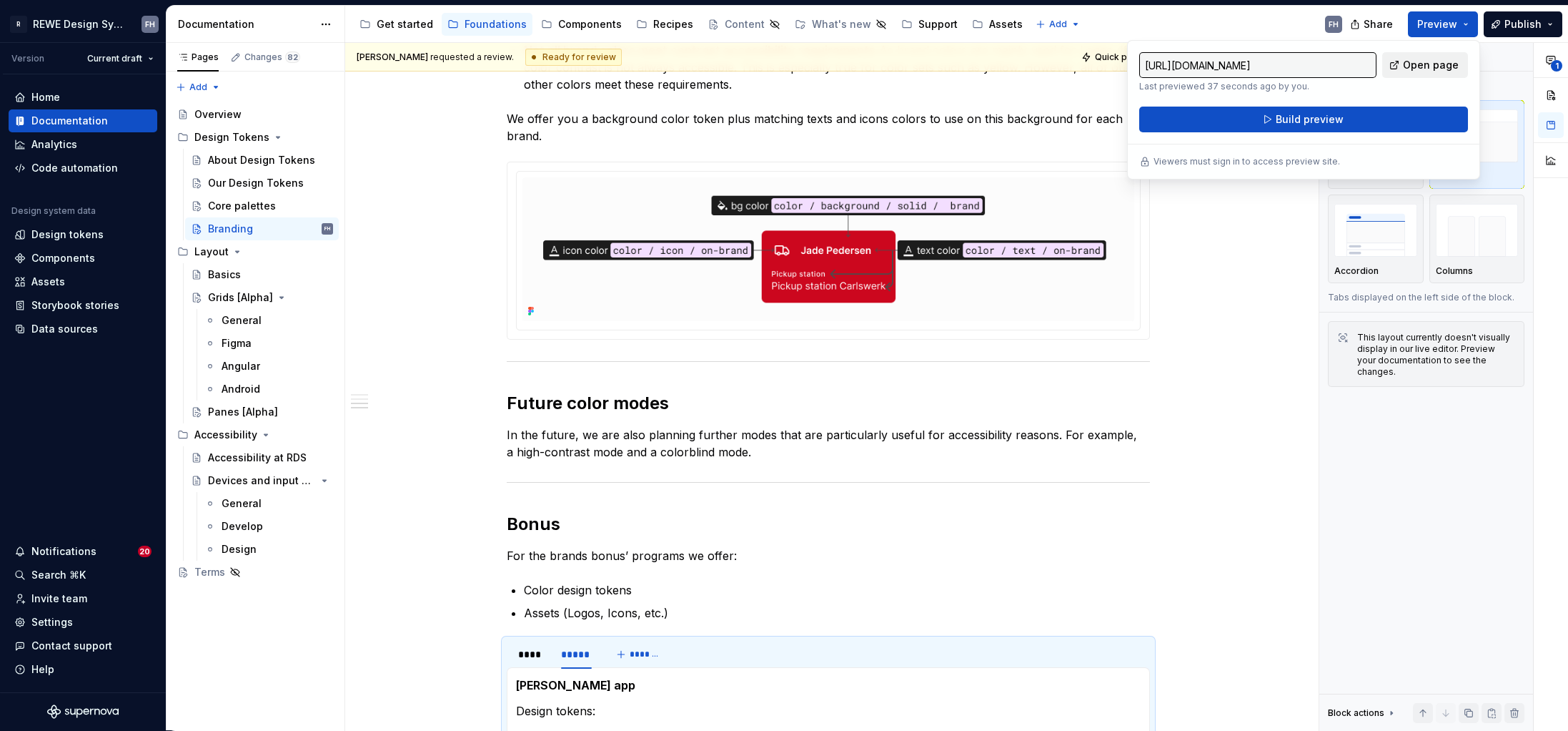
click at [1234, 63] on span "Open page" at bounding box center [1431, 65] width 56 height 14
type textarea "*"
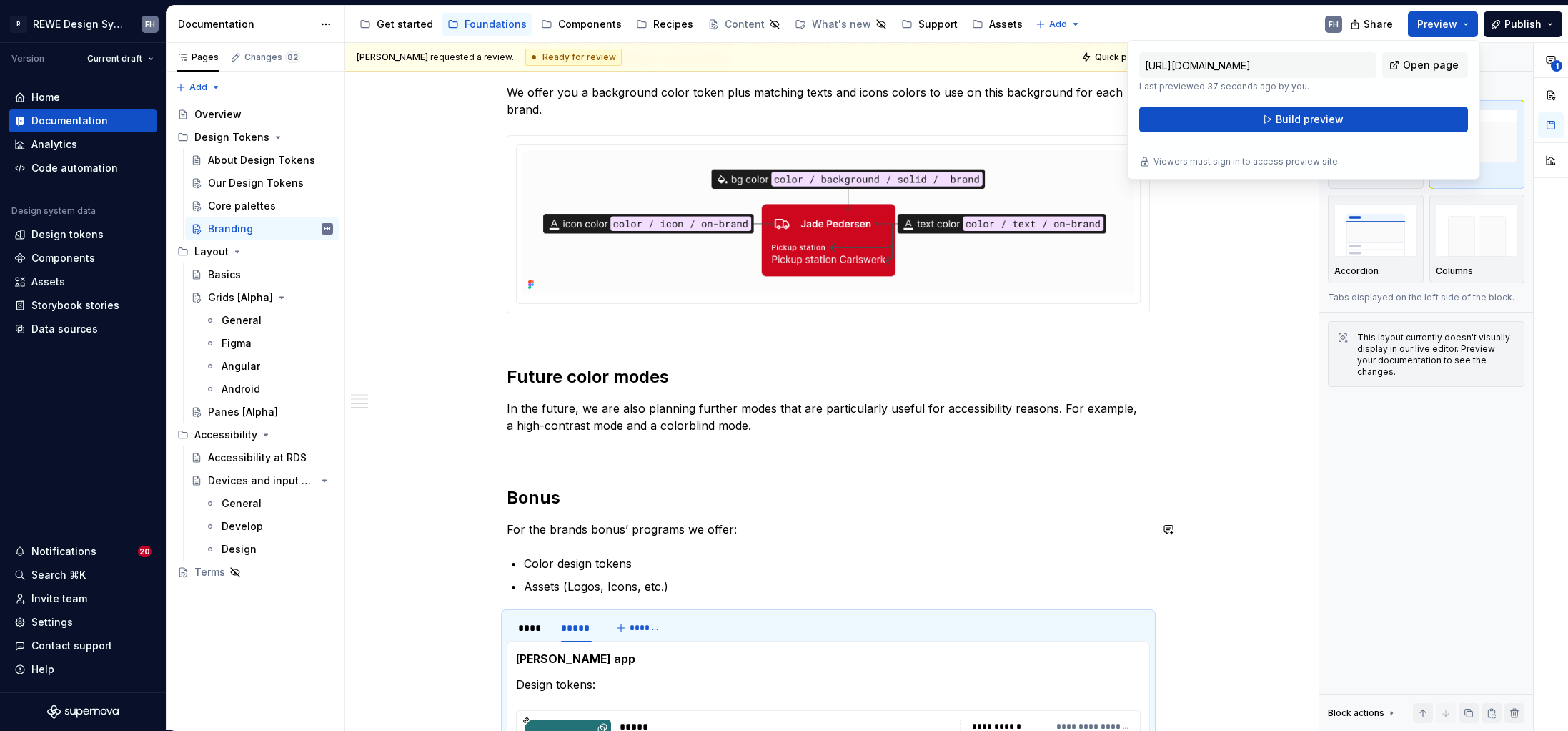
scroll to position [1123, 0]
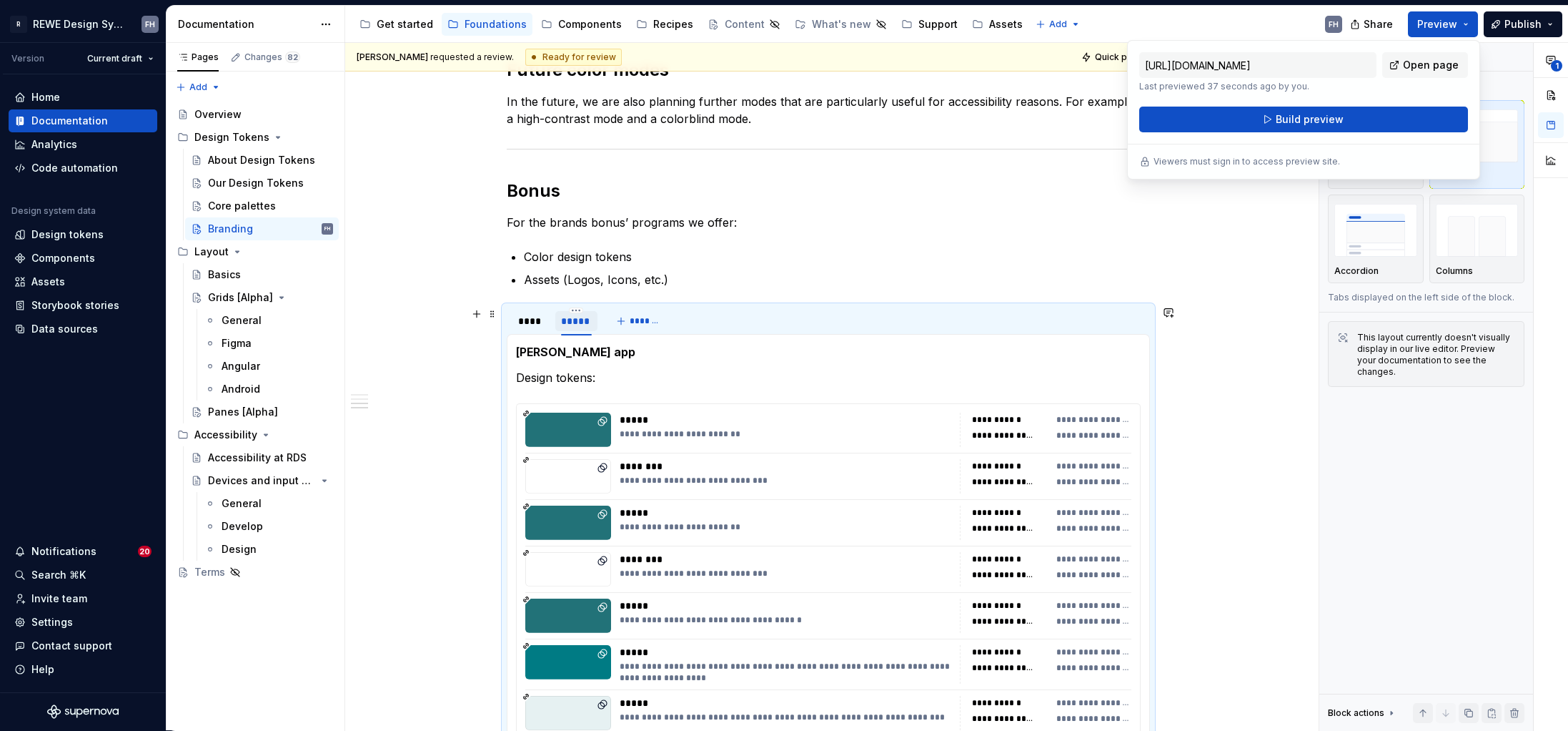
click at [579, 325] on div "*****" at bounding box center [576, 321] width 31 height 14
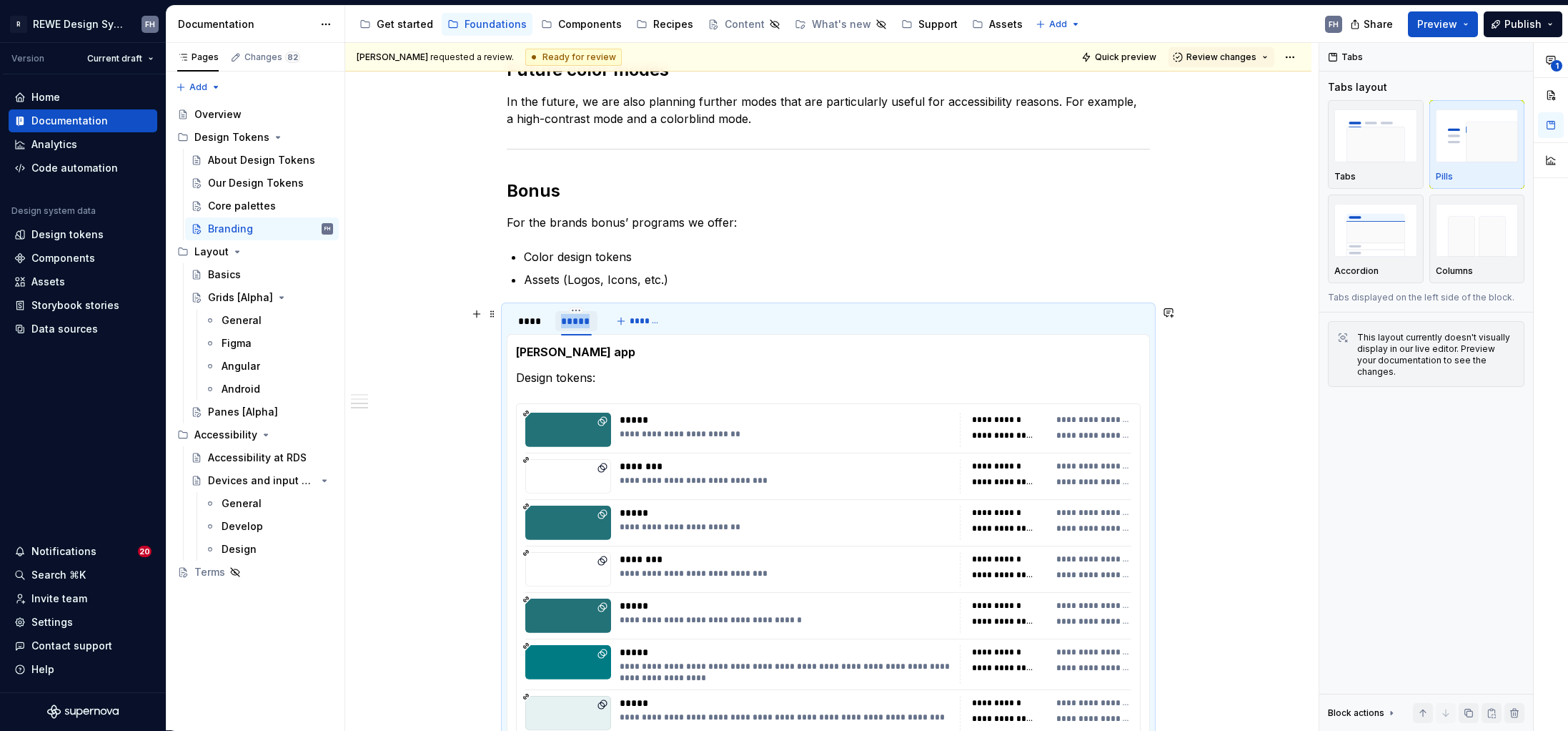
click at [579, 325] on div "*****" at bounding box center [576, 321] width 31 height 14
type input "*****"
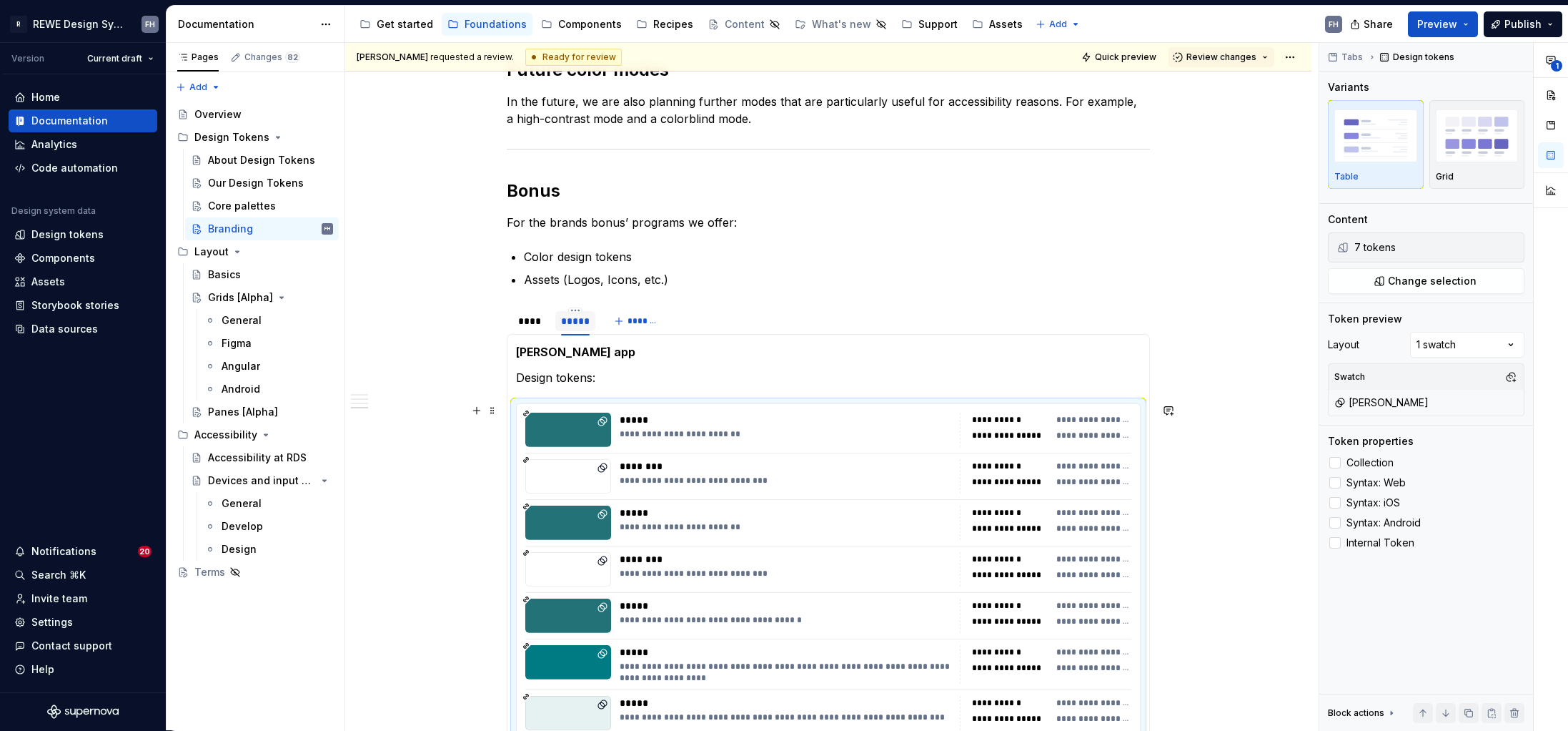
scroll to position [1254, 0]
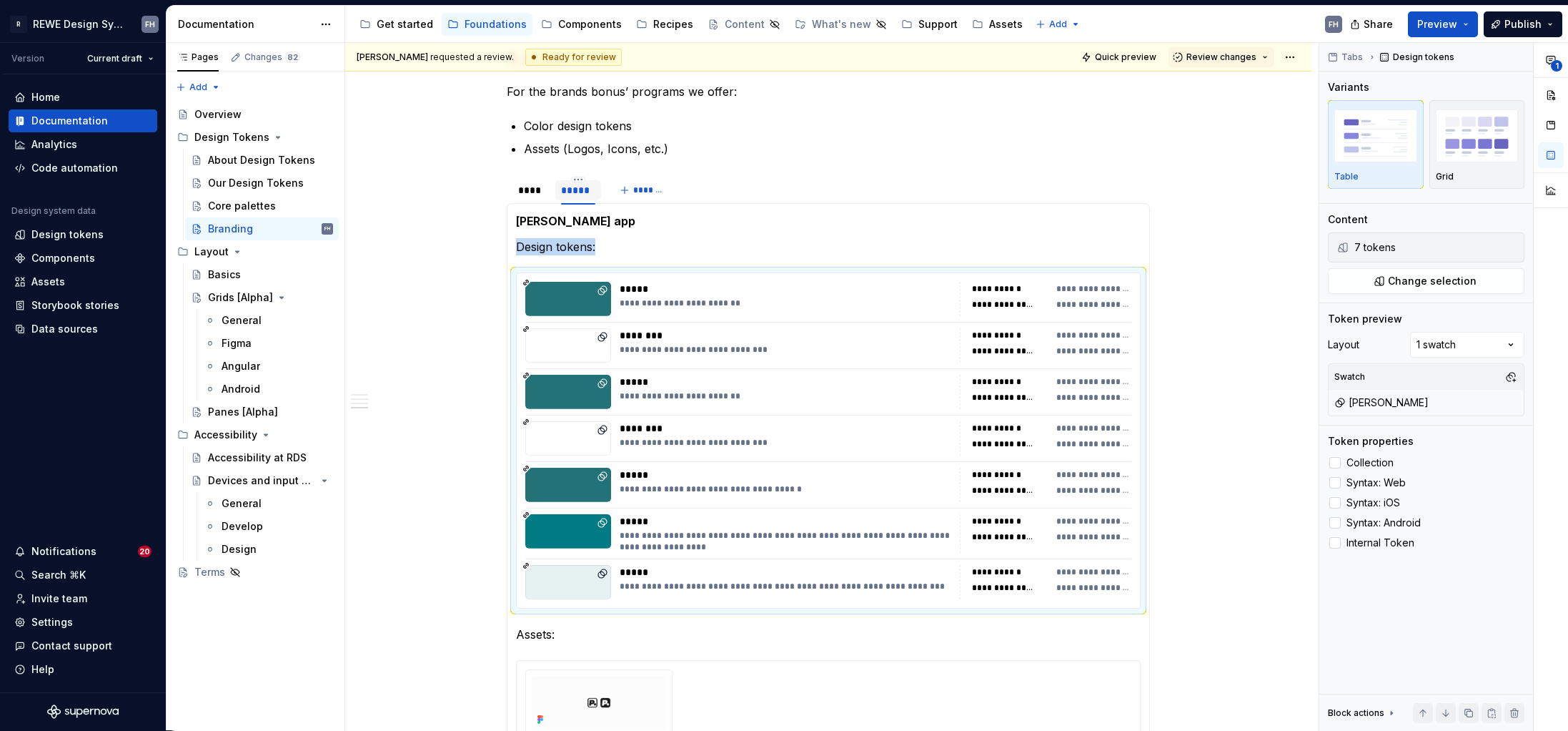
type textarea "*"
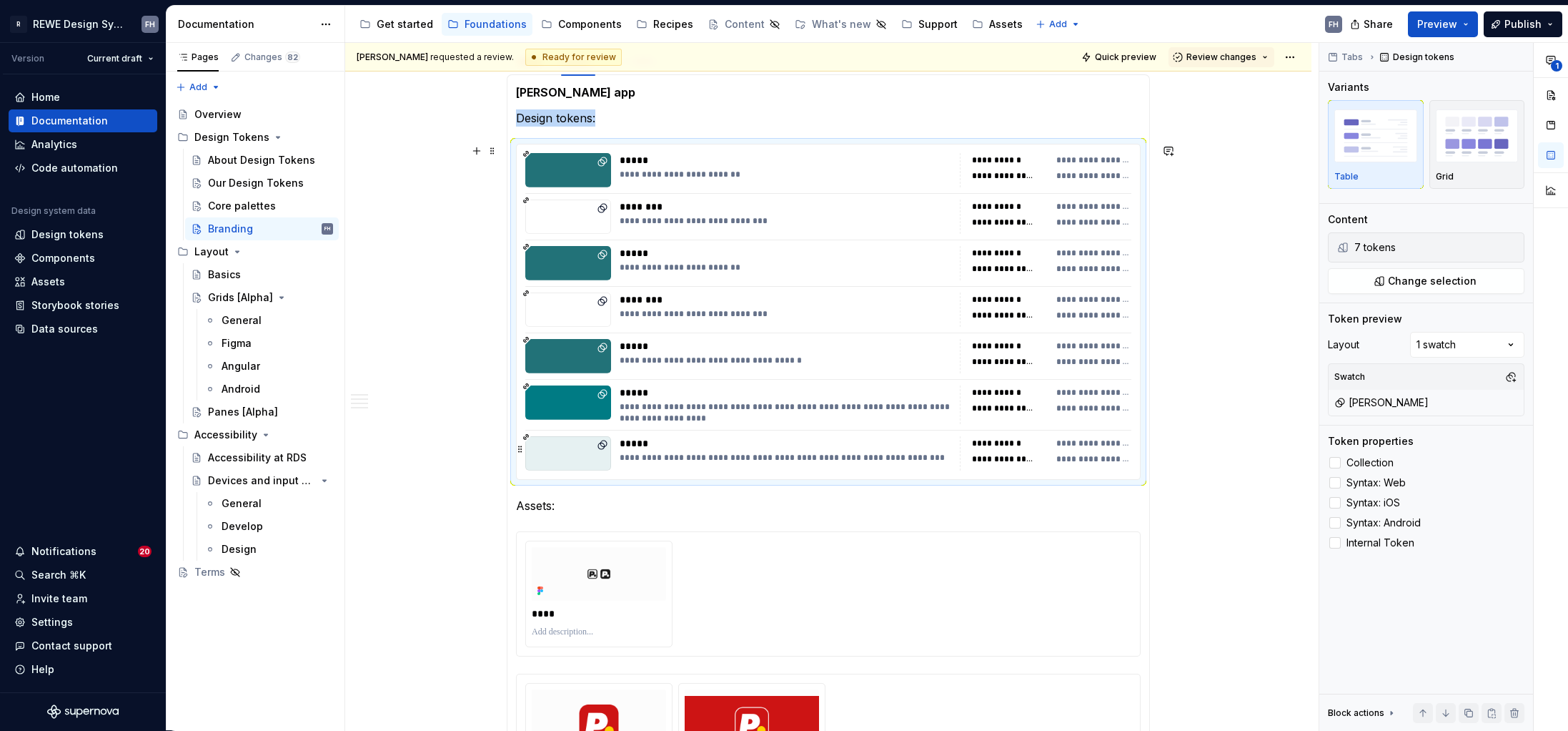
scroll to position [1735, 0]
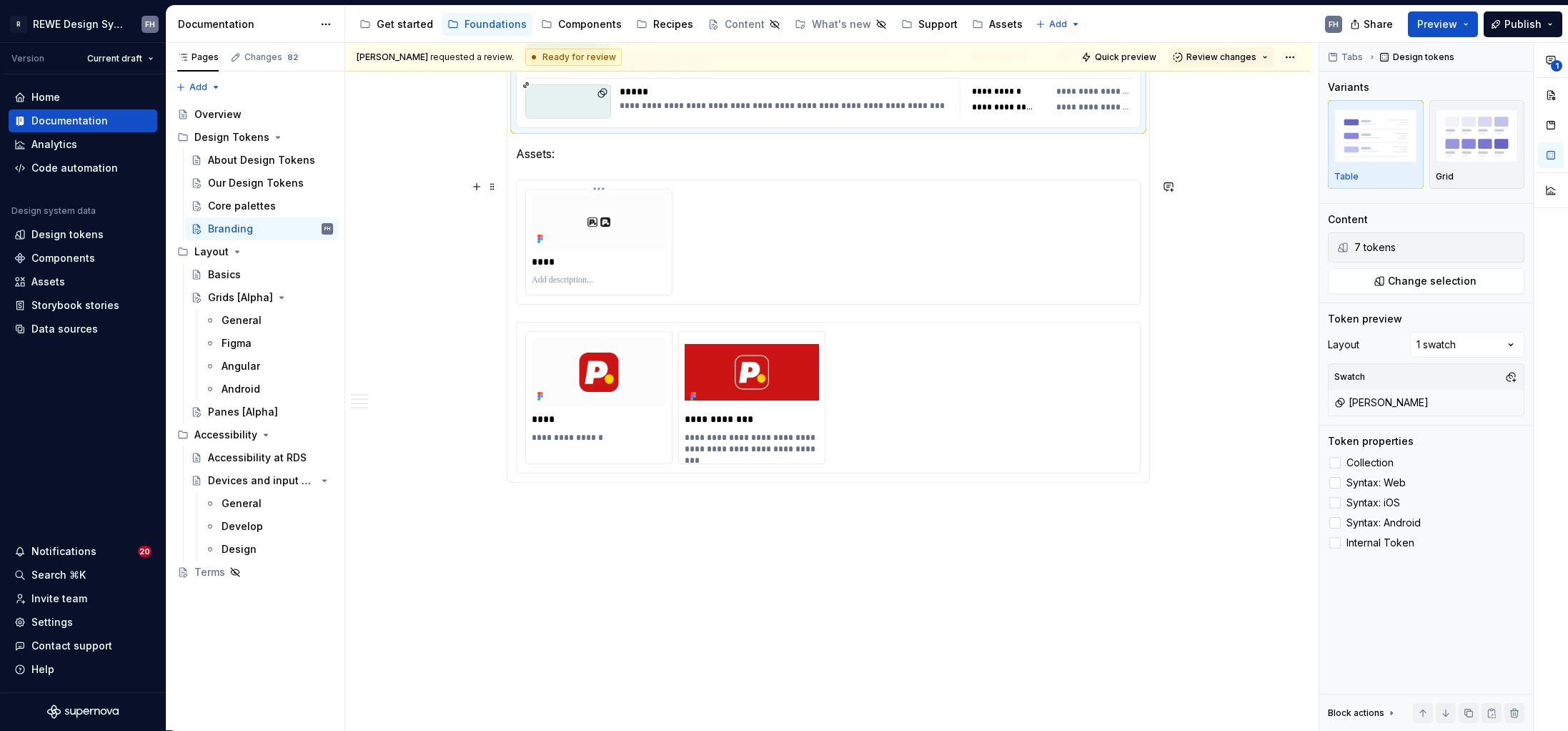
click at [617, 248] on img at bounding box center [599, 222] width 134 height 53
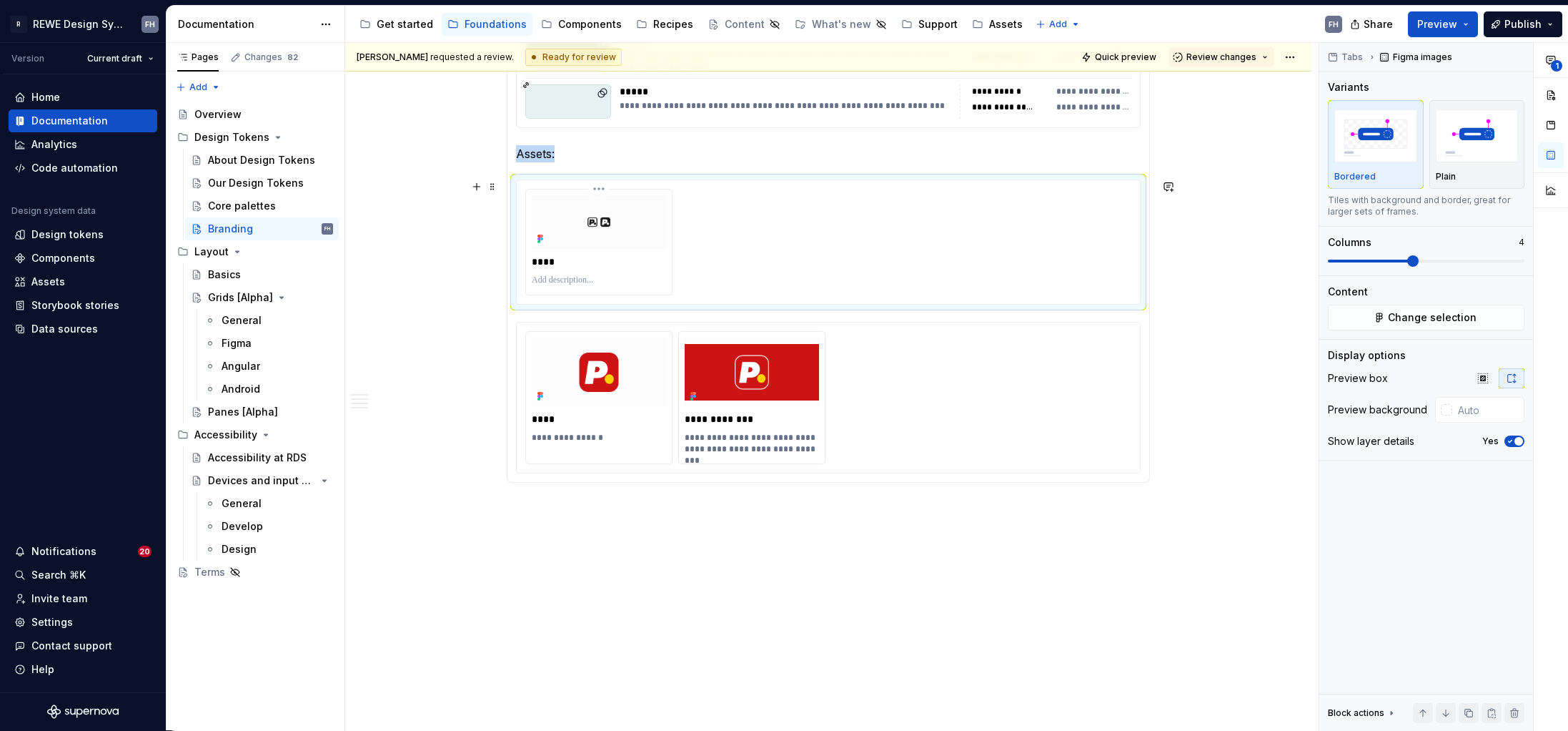
scroll to position [1596, 0]
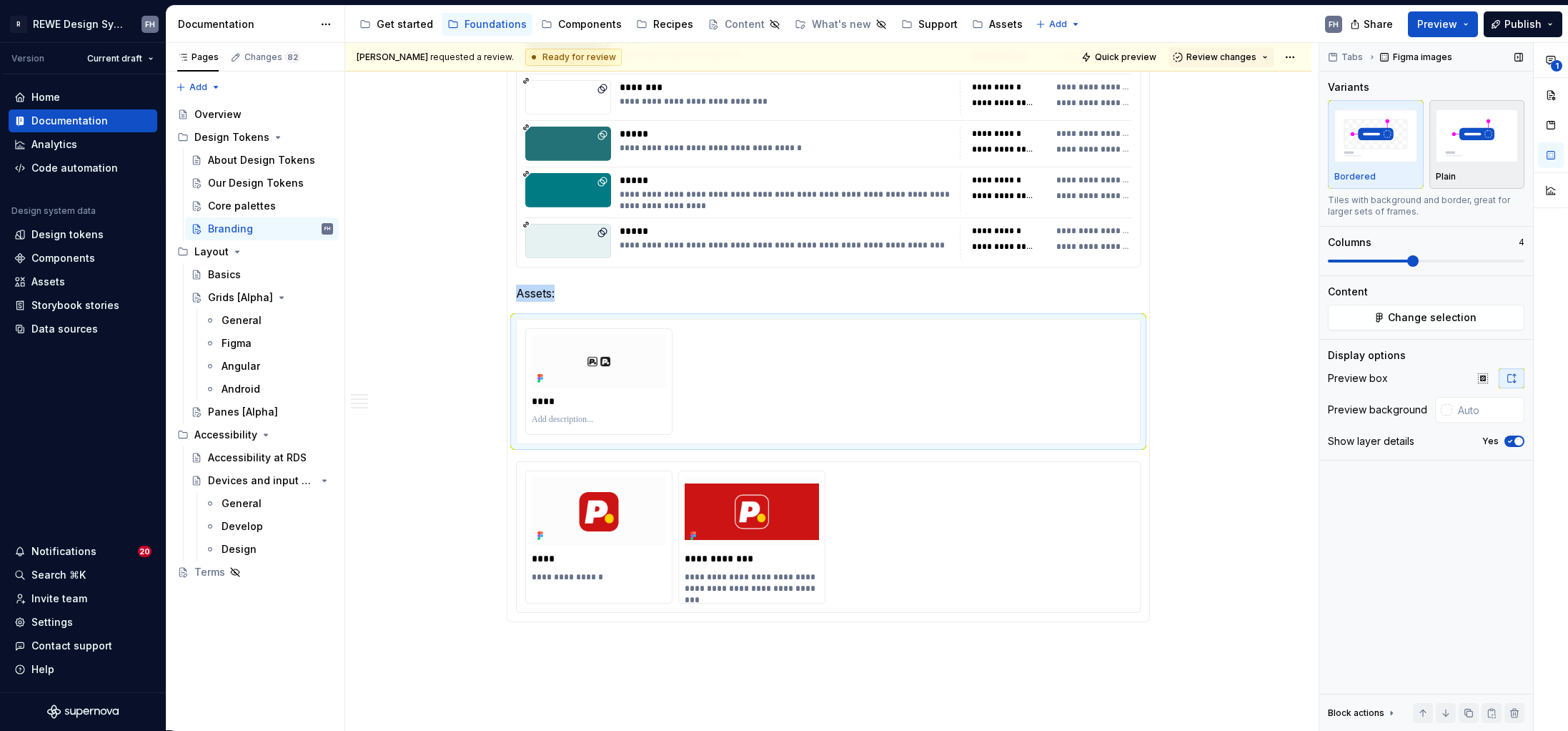
click at [1234, 141] on img "button" at bounding box center [1478, 135] width 83 height 52
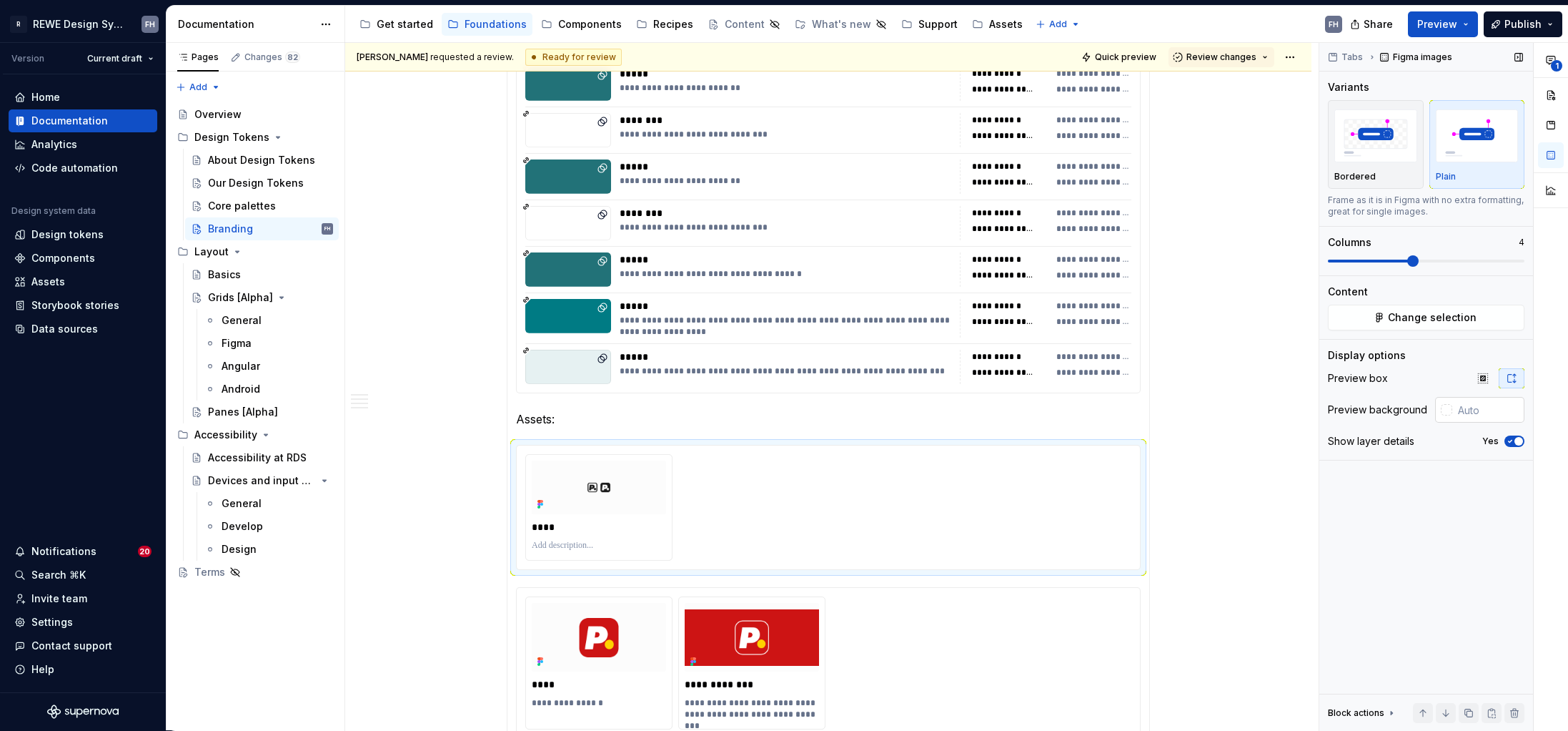
click at [1234, 404] on input "text" at bounding box center [1489, 410] width 72 height 26
type input "#FCFCFC"
click at [1234, 489] on div "Tabs Figma images Variants Bordered Plain Frame as it is in Figma with no extra…" at bounding box center [1427, 387] width 214 height 688
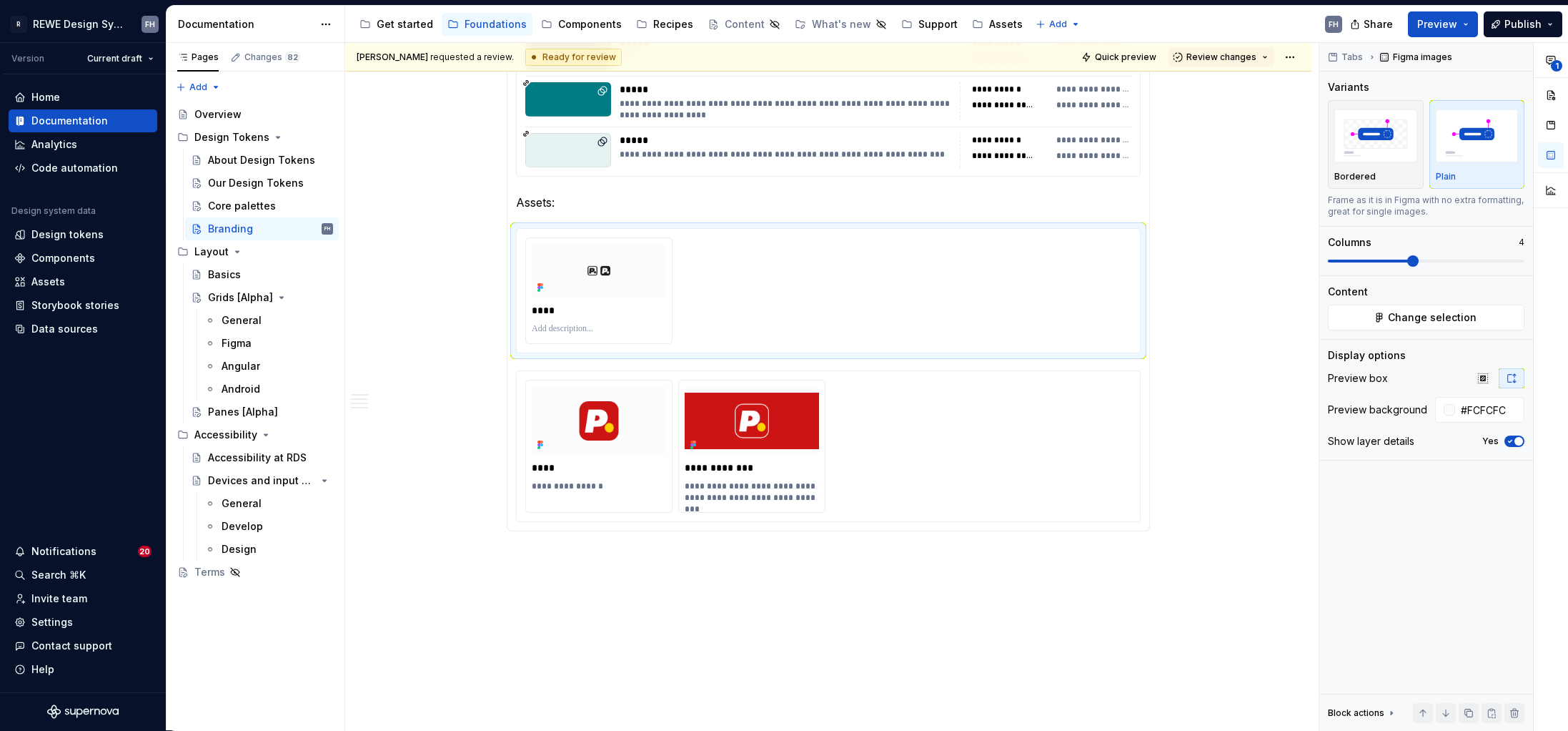
scroll to position [1665, 0]
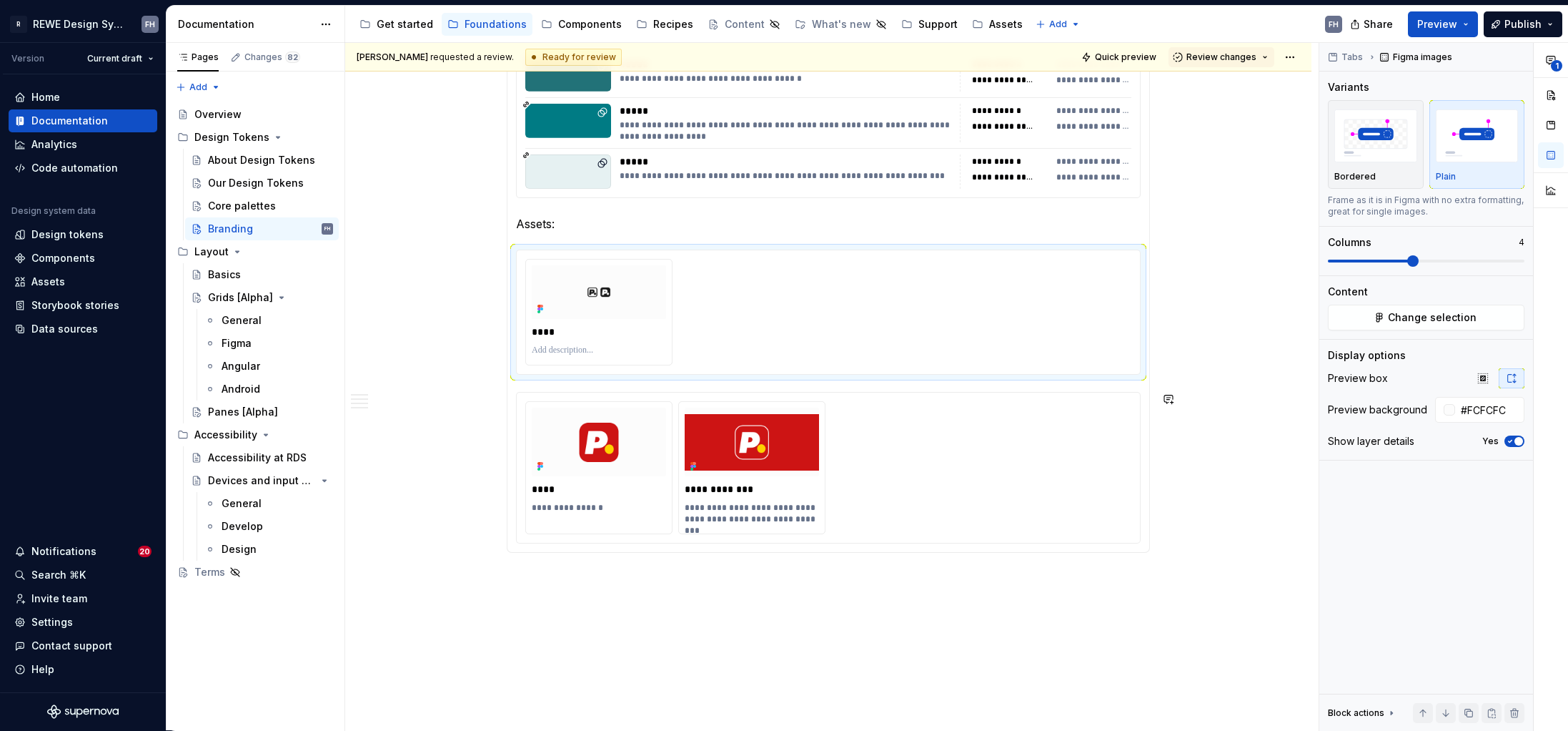
type textarea "*"
